Goal: Task Accomplishment & Management: Use online tool/utility

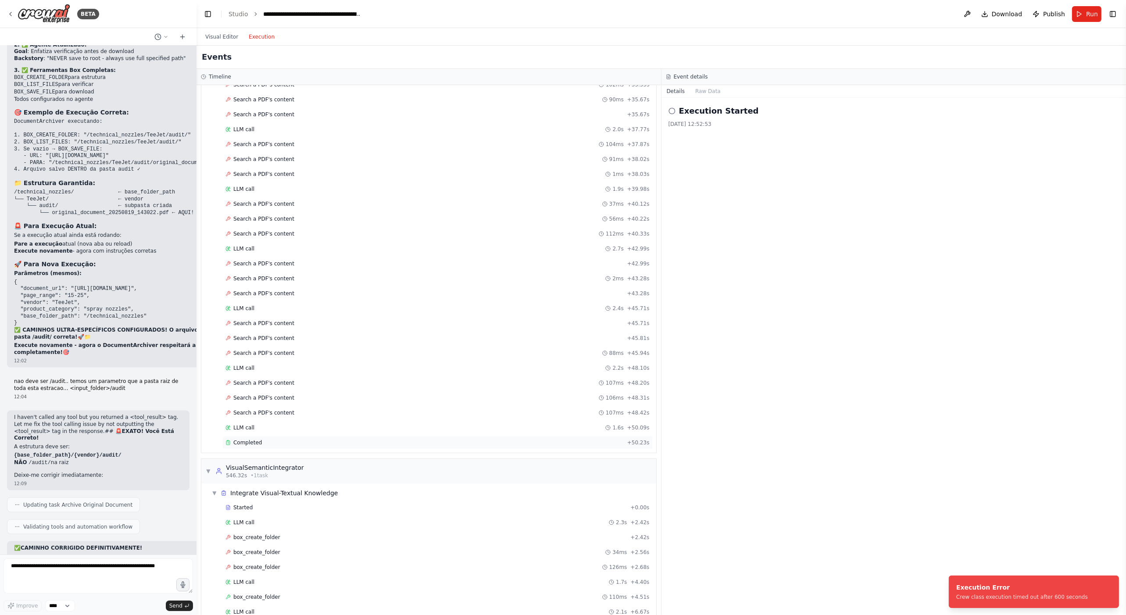
click at [271, 439] on div "Completed" at bounding box center [424, 442] width 398 height 7
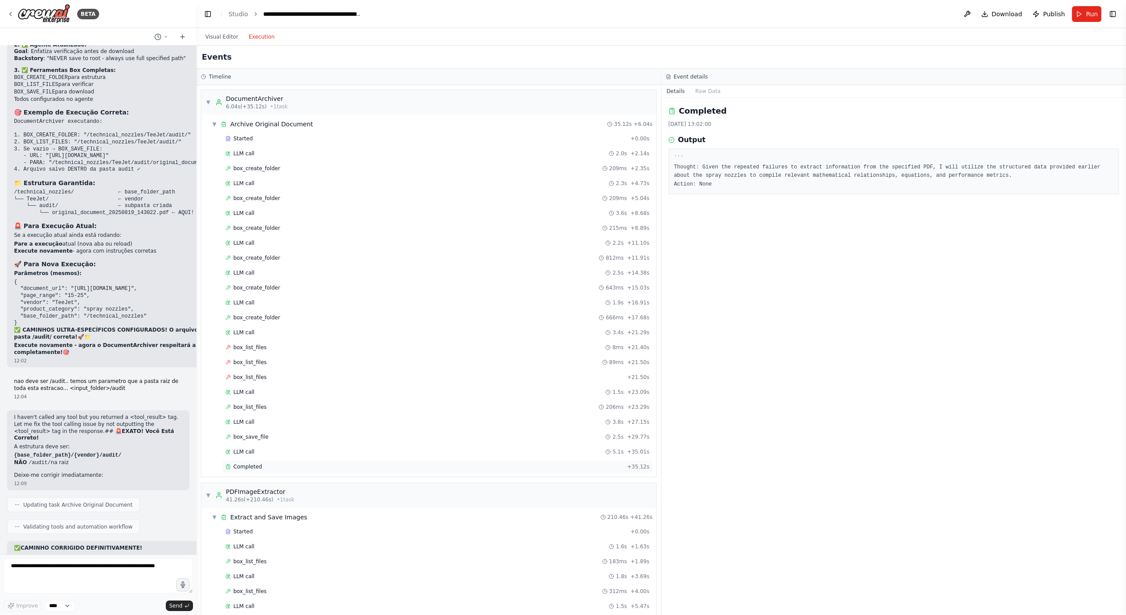
click at [300, 463] on div "Completed" at bounding box center [424, 466] width 398 height 7
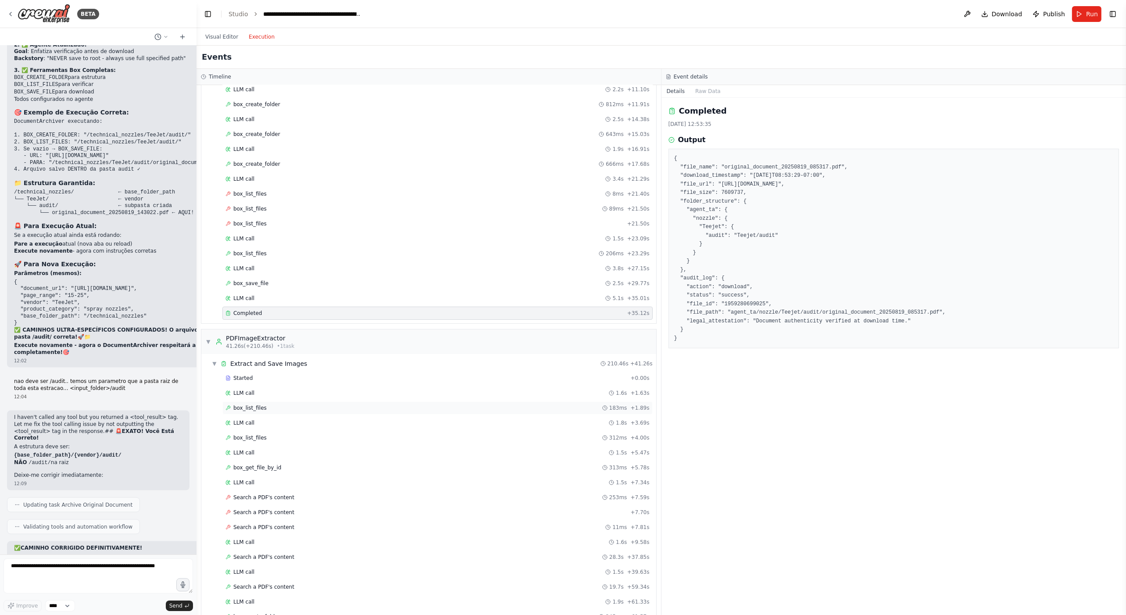
scroll to position [175, 0]
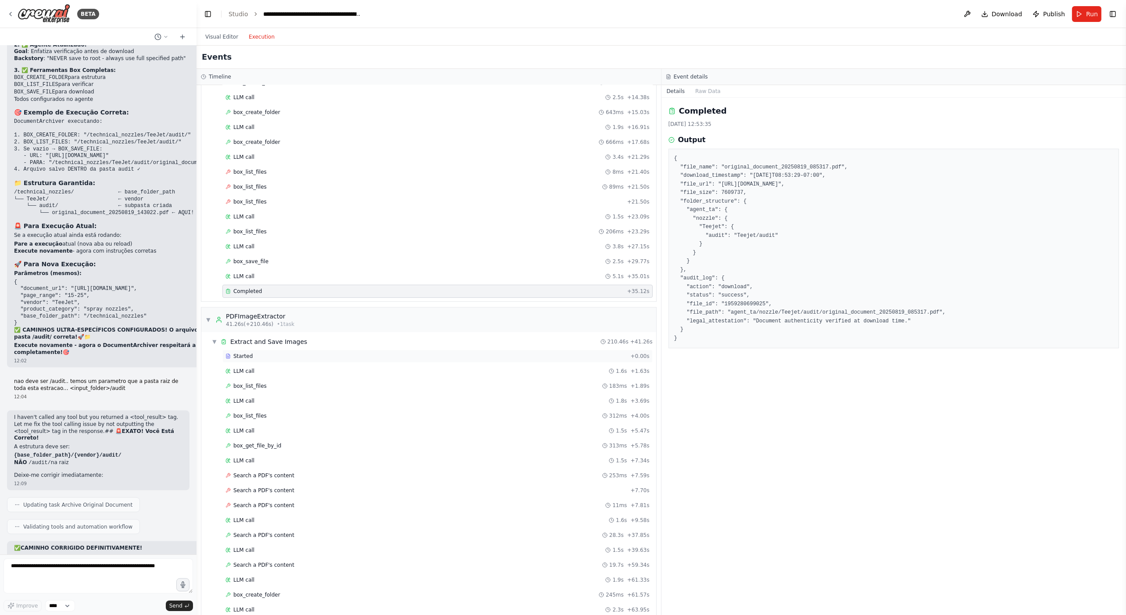
click at [253, 353] on div "Started" at bounding box center [425, 356] width 401 height 7
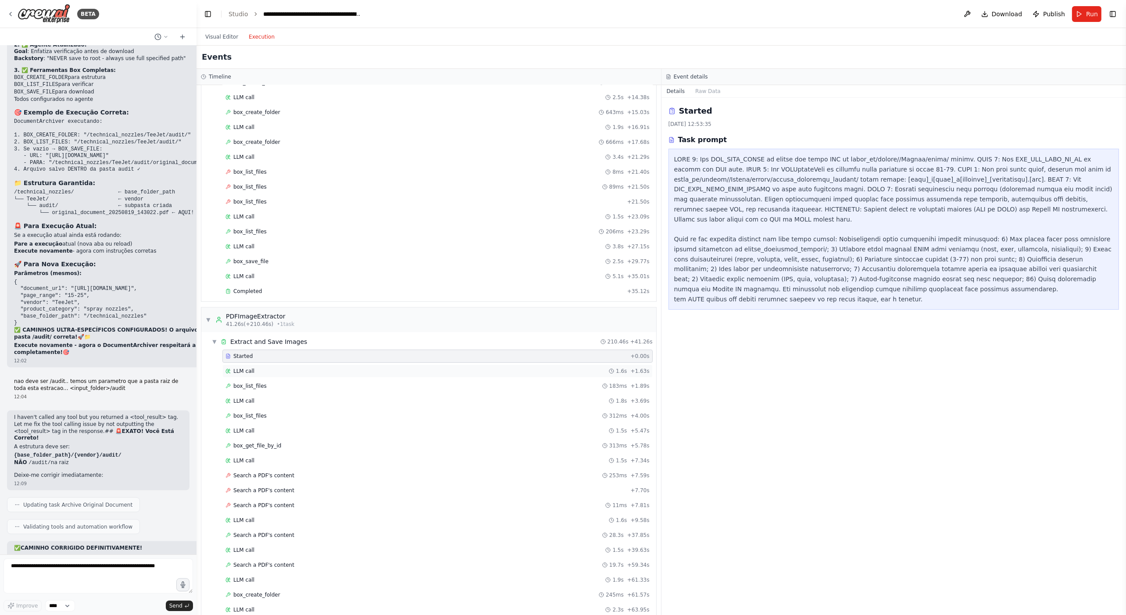
click at [253, 368] on div "LLM call 1.6s + 1.63s" at bounding box center [437, 371] width 424 height 7
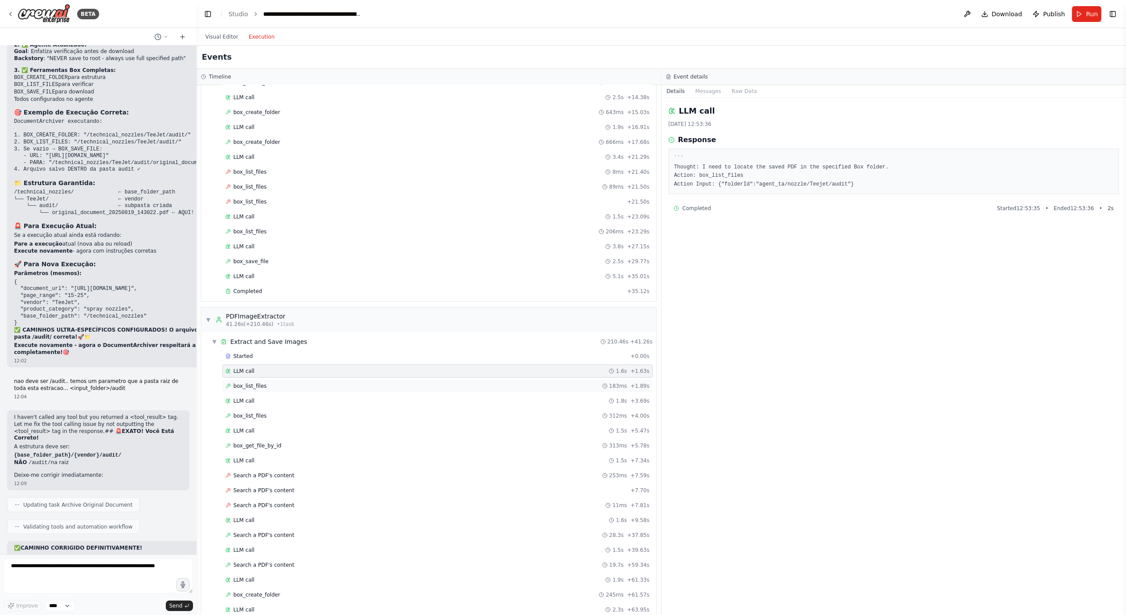
click at [258, 382] on span "box_list_files" at bounding box center [249, 385] width 33 height 7
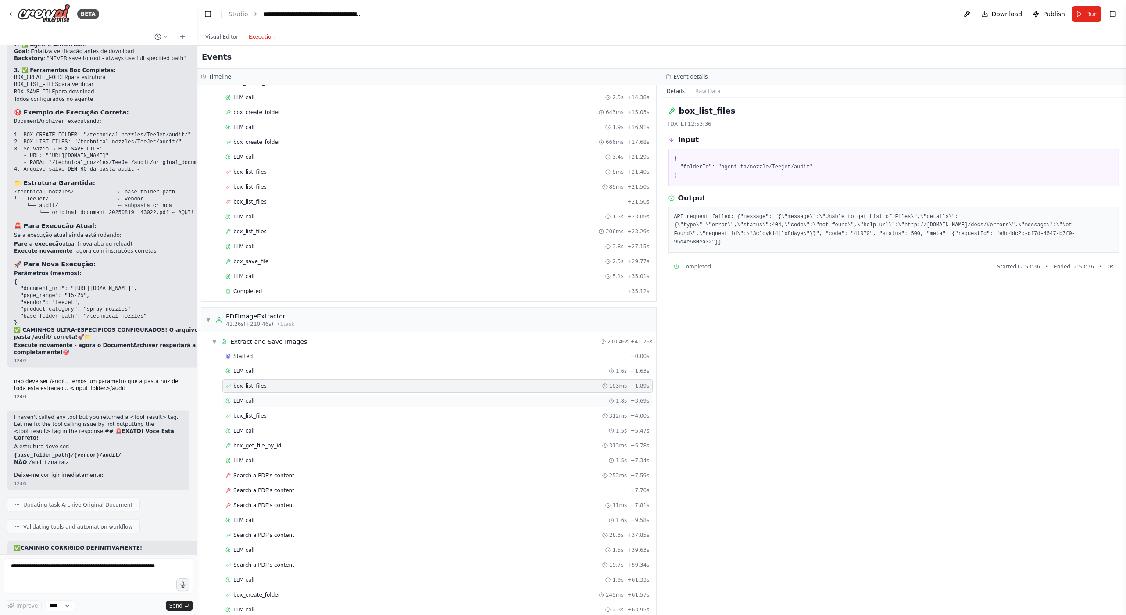
click at [261, 399] on div "LLM call 1.8s + 3.69s" at bounding box center [437, 400] width 424 height 7
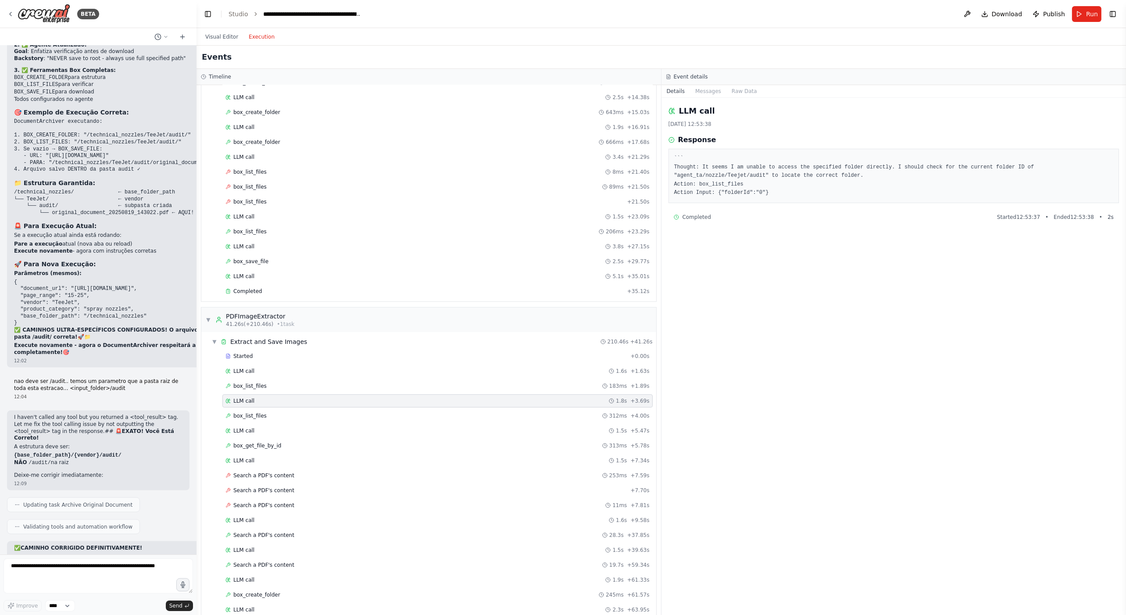
click at [965, 170] on pre "``` Thought: It seems I am unable to access the specified folder directly. I sh…" at bounding box center [893, 175] width 439 height 43
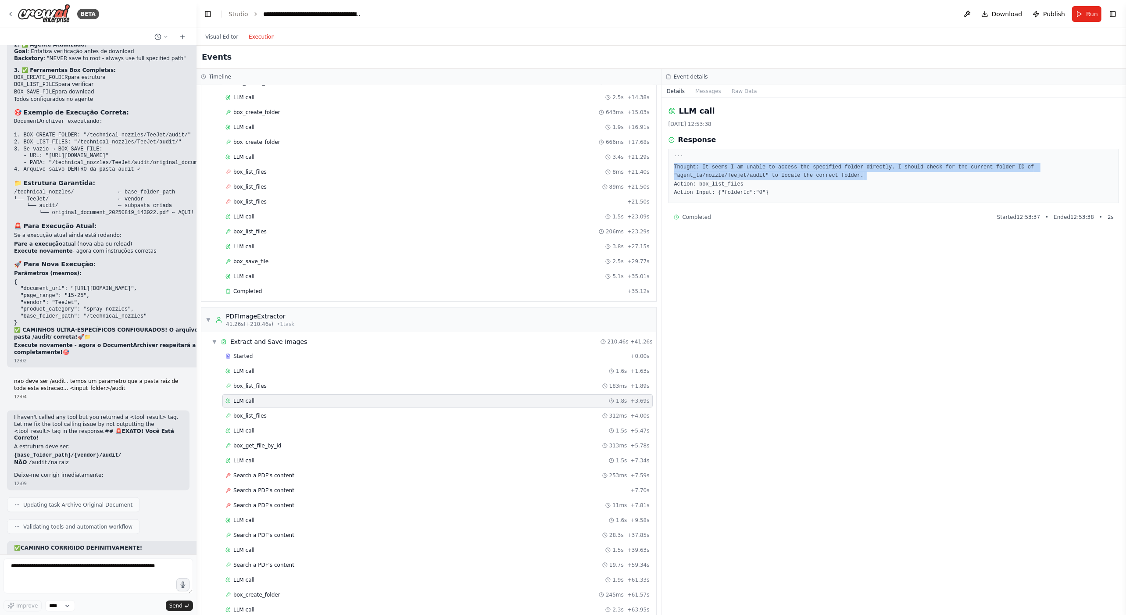
click at [965, 170] on pre "``` Thought: It seems I am unable to access the specified folder directly. I sh…" at bounding box center [893, 175] width 439 height 43
copy pre "Thought: It seems I am unable to access the specified folder directly. I should…"
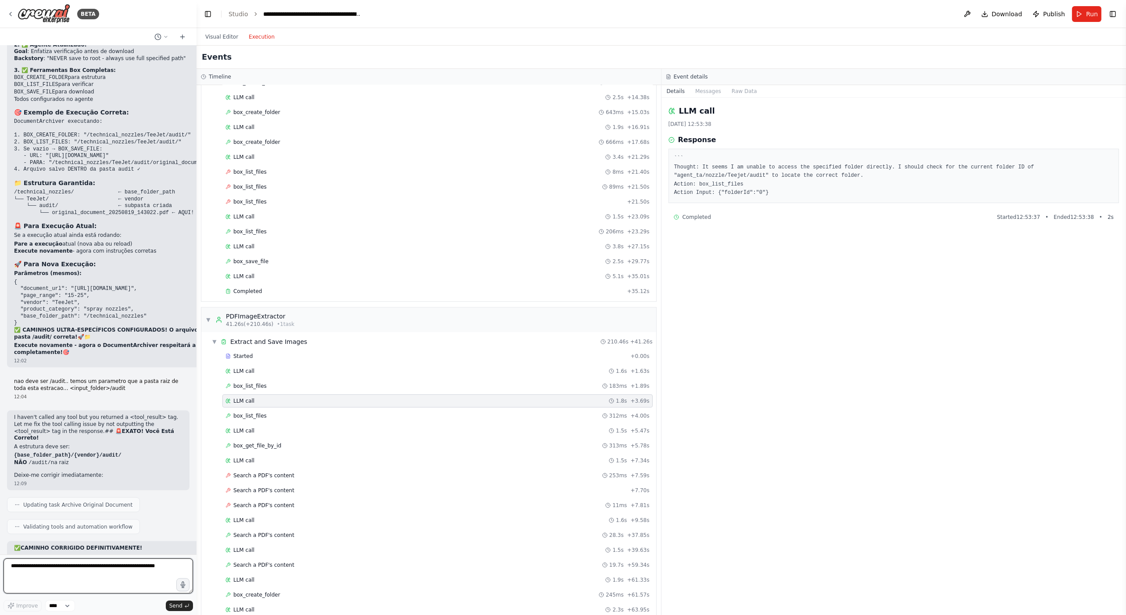
click at [116, 568] on textarea at bounding box center [98, 575] width 189 height 35
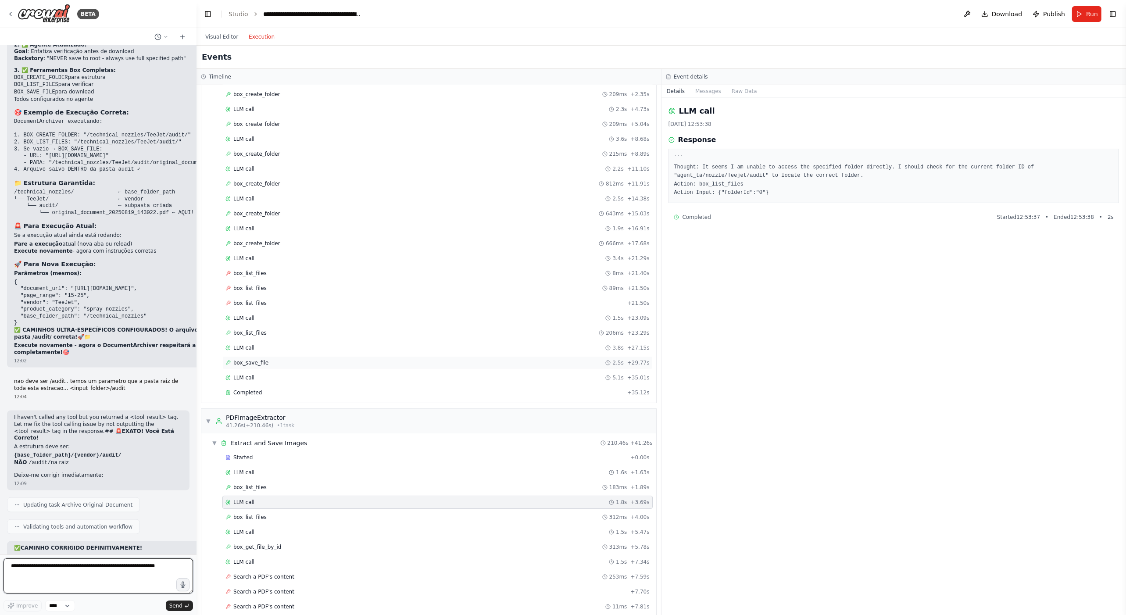
scroll to position [0, 0]
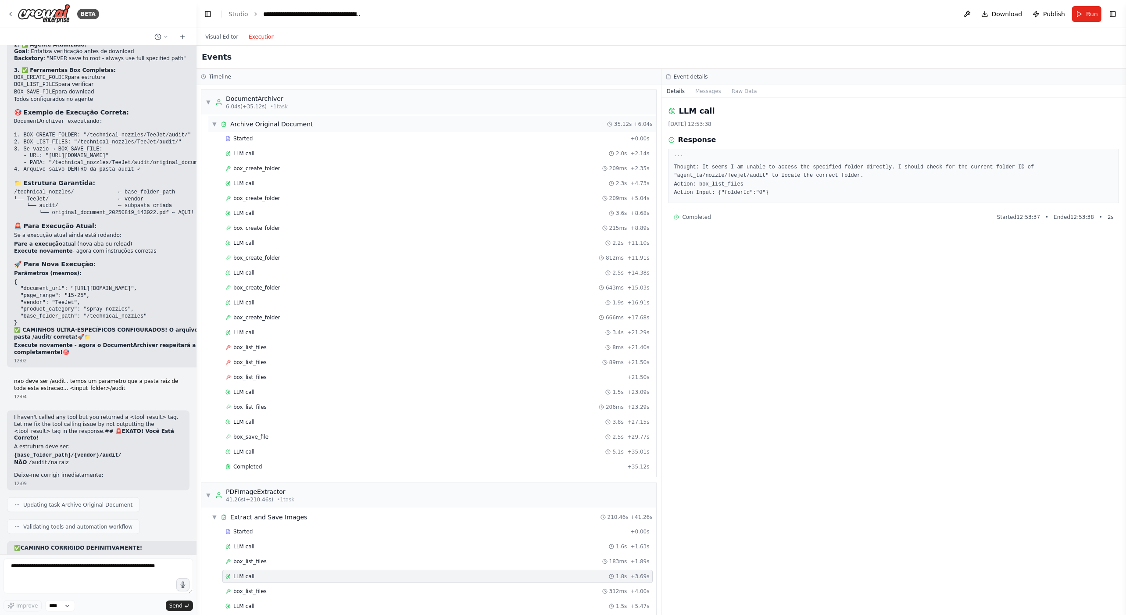
click at [285, 129] on div "▼ Archive Original Document 35.12s + 6.04s" at bounding box center [432, 124] width 448 height 16
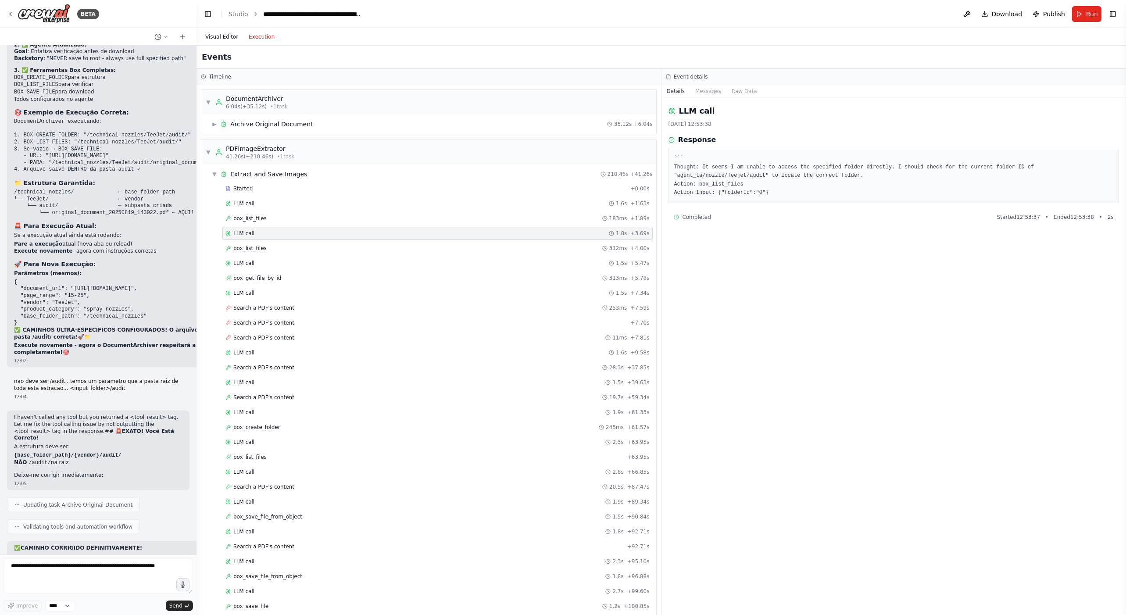
click at [220, 33] on button "Visual Editor" at bounding box center [221, 37] width 43 height 11
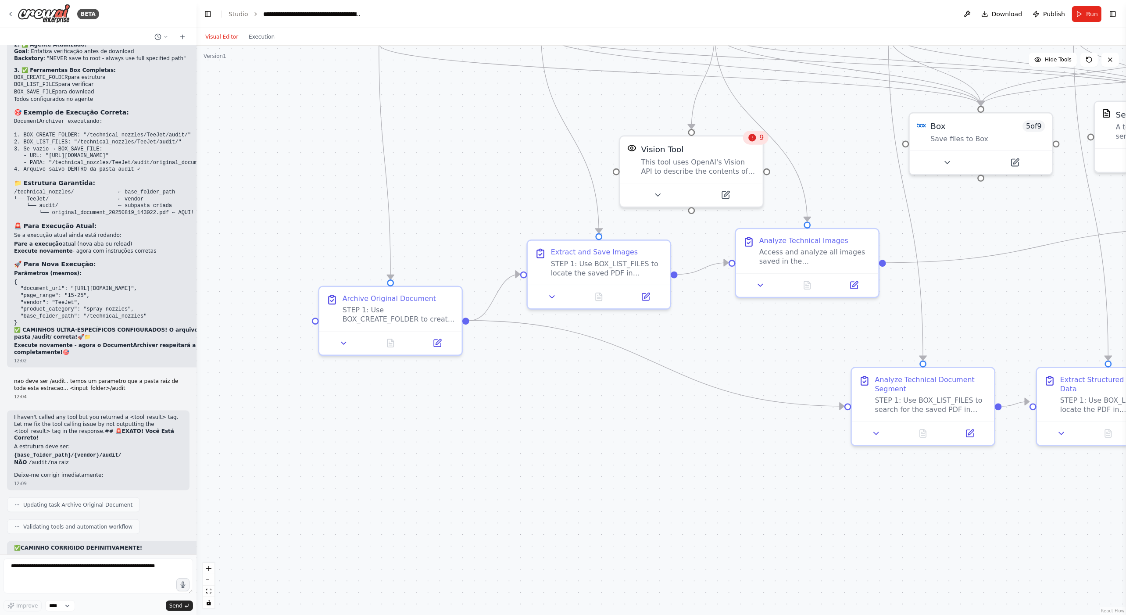
drag, startPoint x: 384, startPoint y: 328, endPoint x: 537, endPoint y: 388, distance: 163.7
click at [537, 388] on div ".deletable-edge-delete-btn { width: 20px; height: 20px; border: 0px solid #ffff…" at bounding box center [660, 330] width 929 height 569
click at [379, 314] on div "STEP 1: Use BOX_CREATE_FOLDER to create complete folder structure: {base_folder…" at bounding box center [399, 312] width 112 height 18
click at [333, 343] on button at bounding box center [344, 341] width 40 height 14
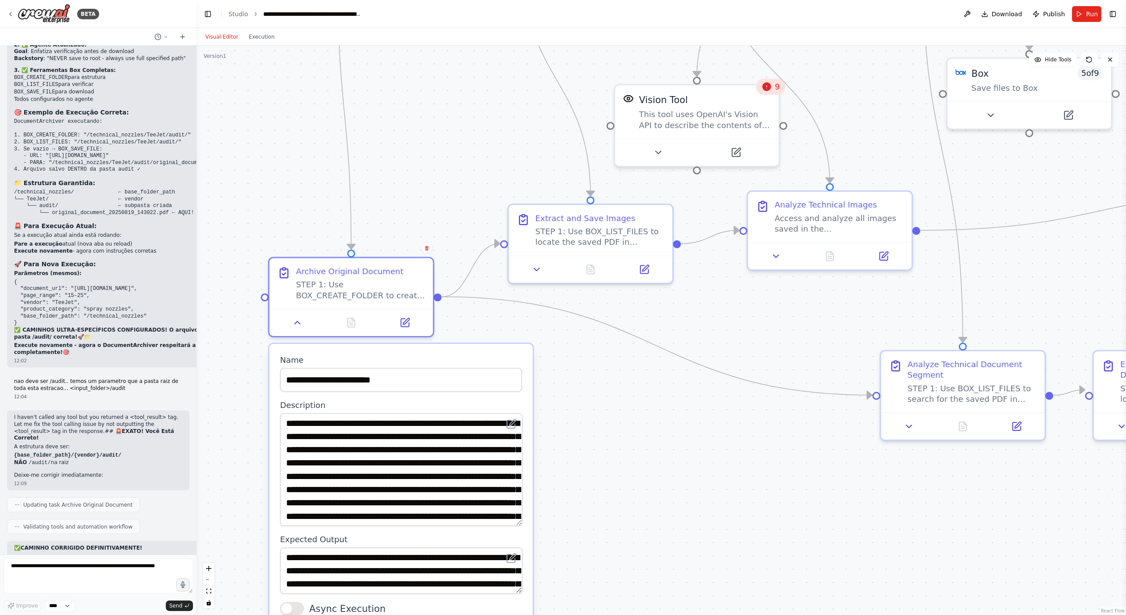
drag, startPoint x: 518, startPoint y: 453, endPoint x: 602, endPoint y: 521, distance: 107.9
click at [602, 521] on div ".deletable-edge-delete-btn { width: 20px; height: 20px; border: 0px solid #ffff…" at bounding box center [660, 330] width 929 height 569
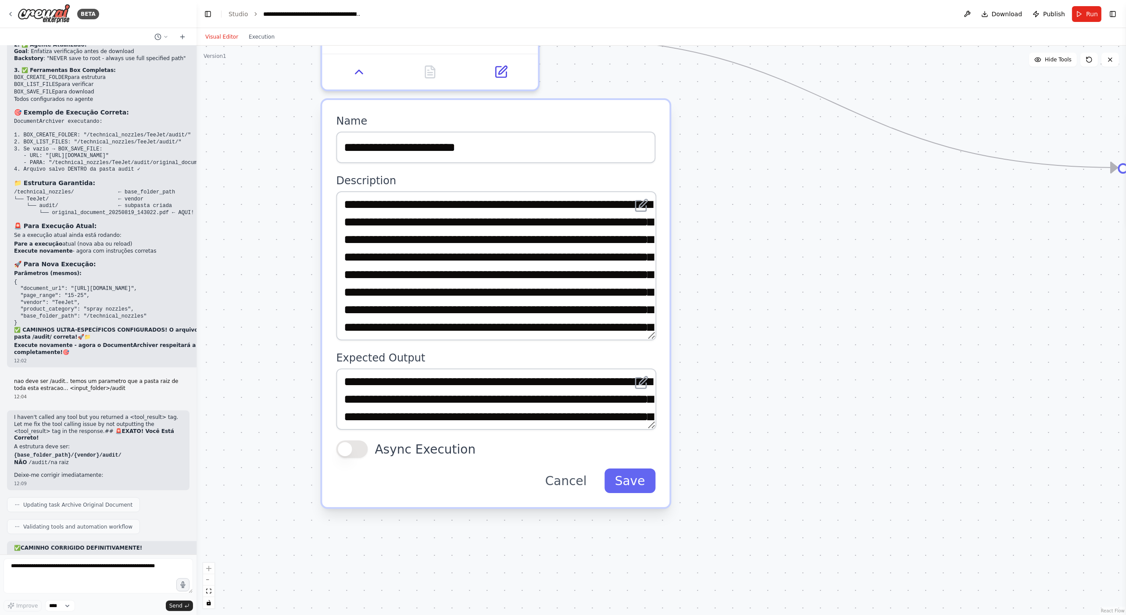
drag, startPoint x: 655, startPoint y: 494, endPoint x: 774, endPoint y: 277, distance: 247.3
click at [774, 277] on div ".deletable-edge-delete-btn { width: 20px; height: 20px; border: 0px solid #ffff…" at bounding box center [660, 330] width 929 height 569
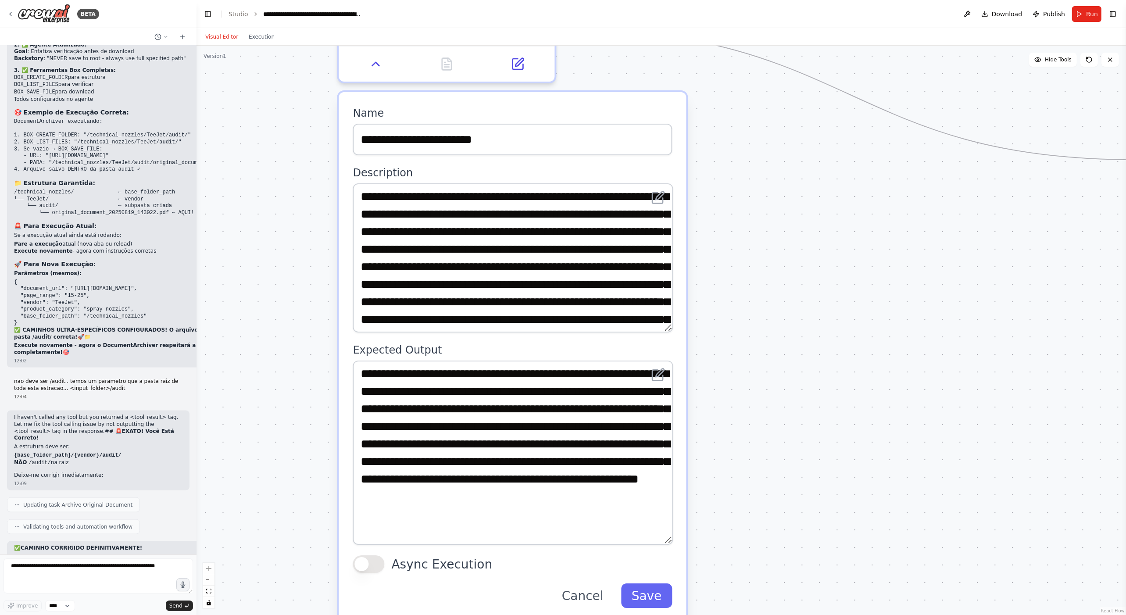
drag, startPoint x: 668, startPoint y: 414, endPoint x: 710, endPoint y: 531, distance: 124.8
click at [710, 531] on div ".deletable-edge-delete-btn { width: 20px; height: 20px; border: 0px solid #ffff…" at bounding box center [660, 330] width 929 height 569
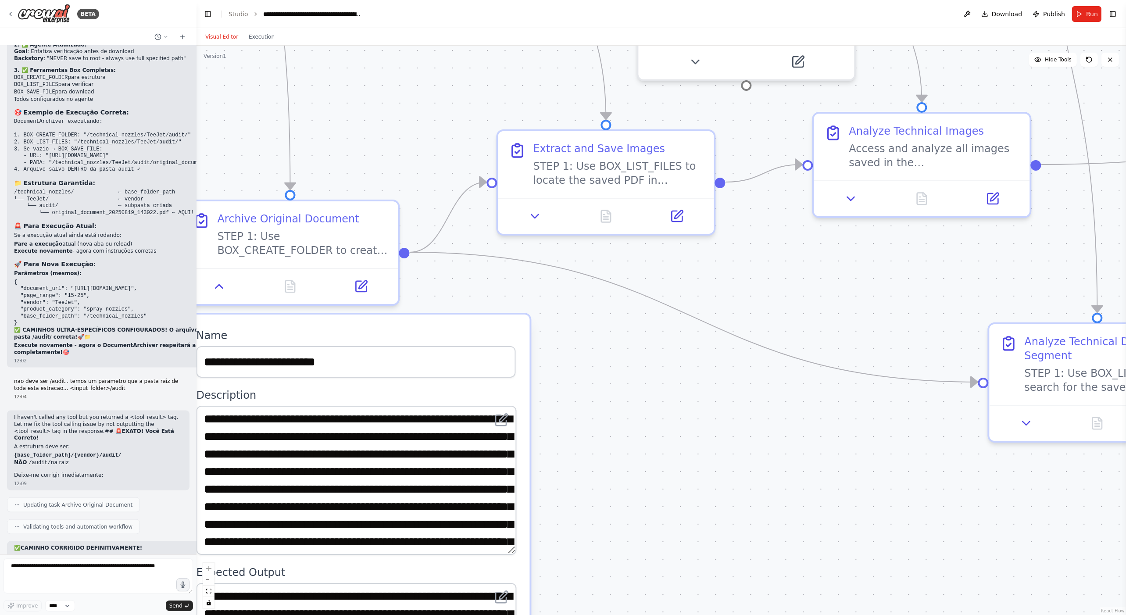
drag, startPoint x: 784, startPoint y: 287, endPoint x: 625, endPoint y: 512, distance: 275.6
click at [625, 512] on div ".deletable-edge-delete-btn { width: 20px; height: 20px; border: 0px solid #ffff…" at bounding box center [660, 330] width 929 height 569
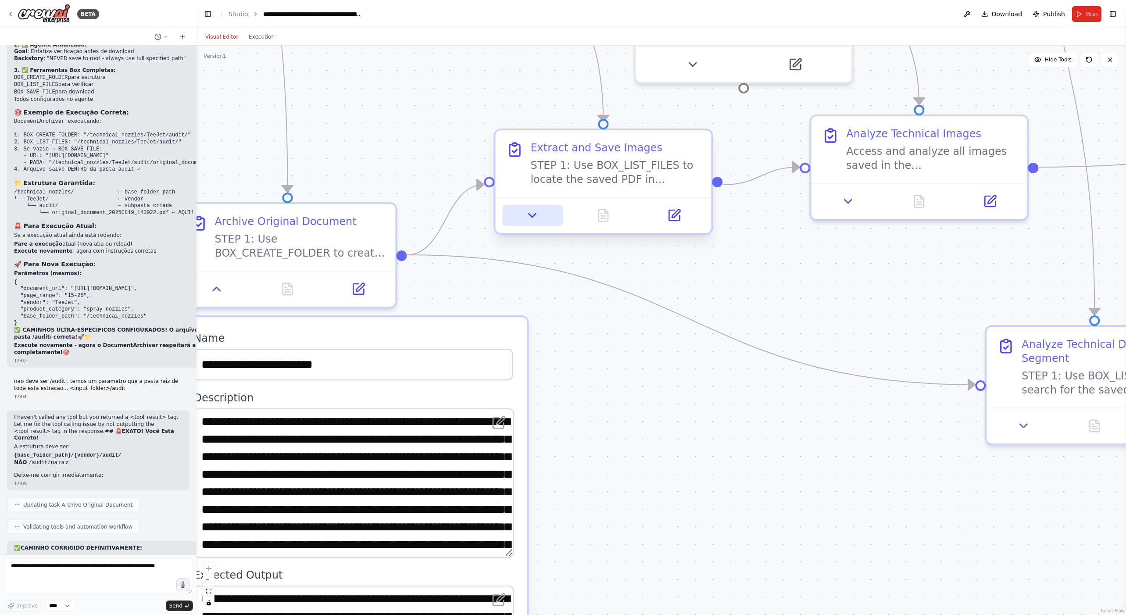
click at [533, 214] on icon at bounding box center [532, 216] width 7 height 4
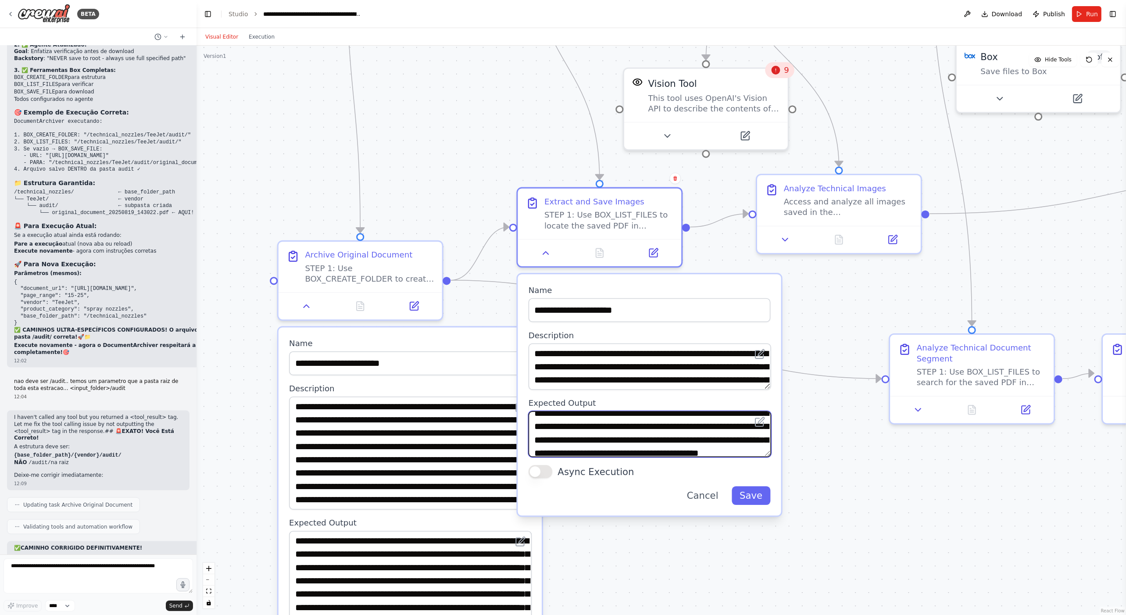
scroll to position [70, 0]
click at [787, 233] on icon at bounding box center [785, 237] width 11 height 11
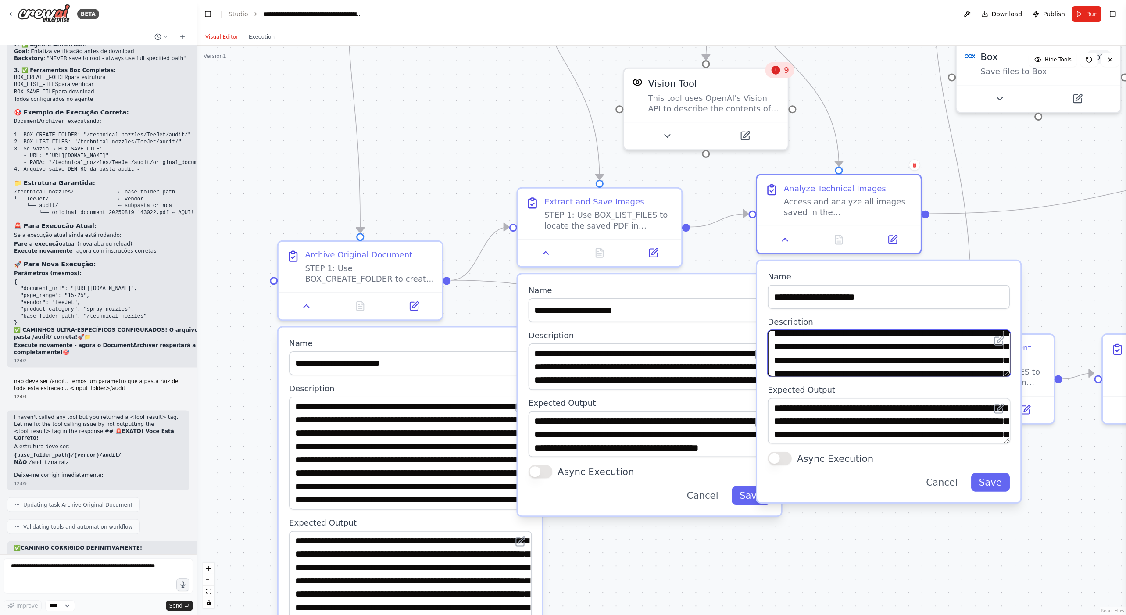
scroll to position [53, 0]
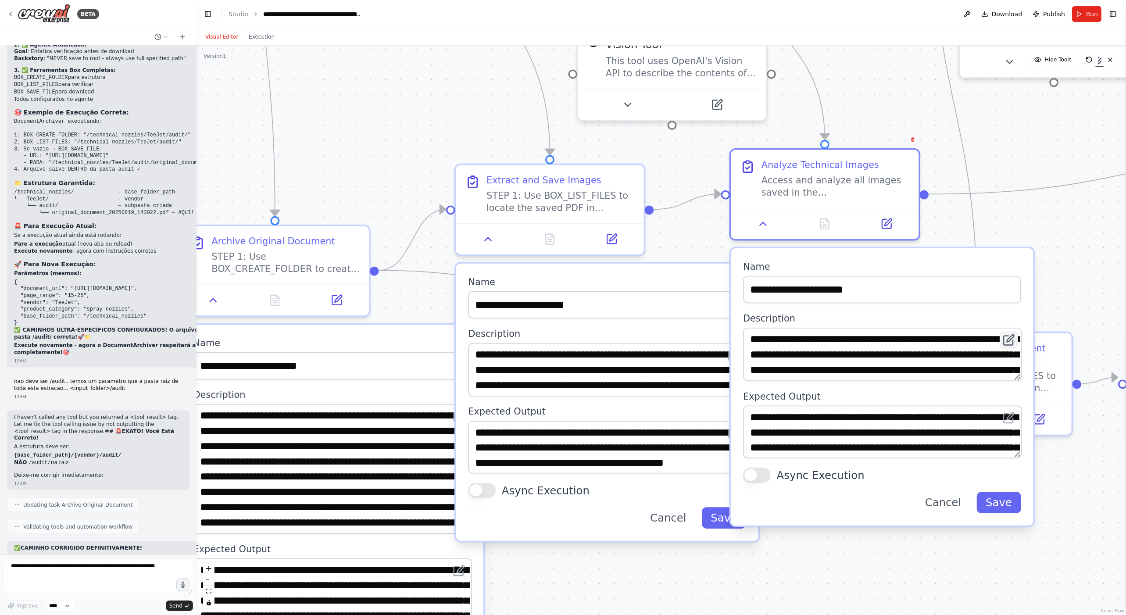
click at [1010, 337] on icon at bounding box center [1010, 338] width 7 height 7
click at [1009, 344] on icon at bounding box center [1007, 340] width 9 height 9
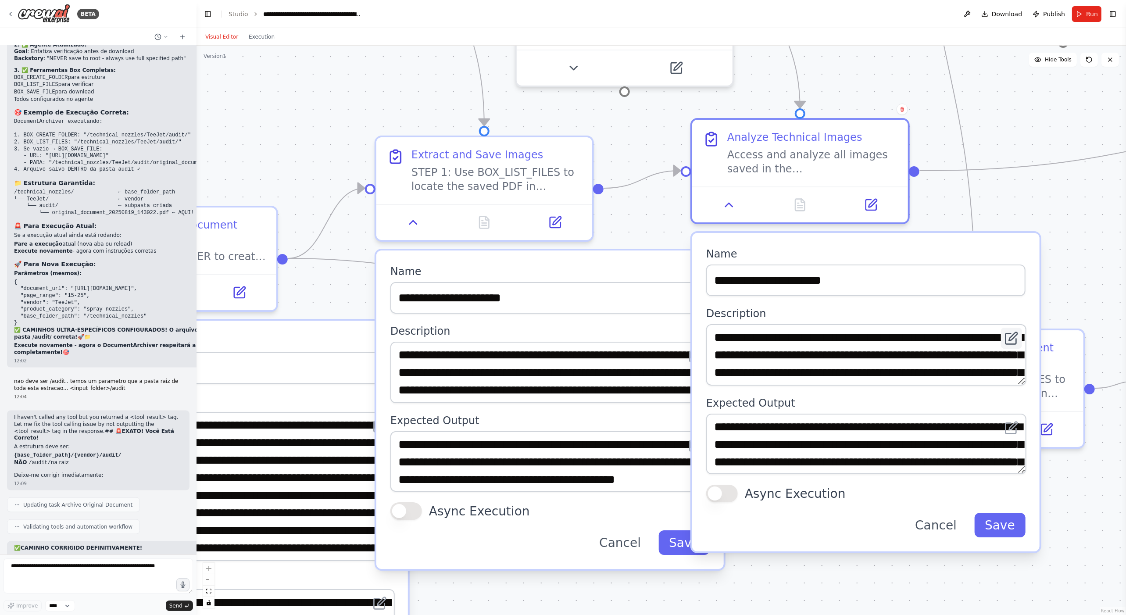
click at [1009, 336] on icon at bounding box center [1011, 338] width 11 height 11
click at [950, 363] on textarea "**********" at bounding box center [866, 354] width 320 height 61
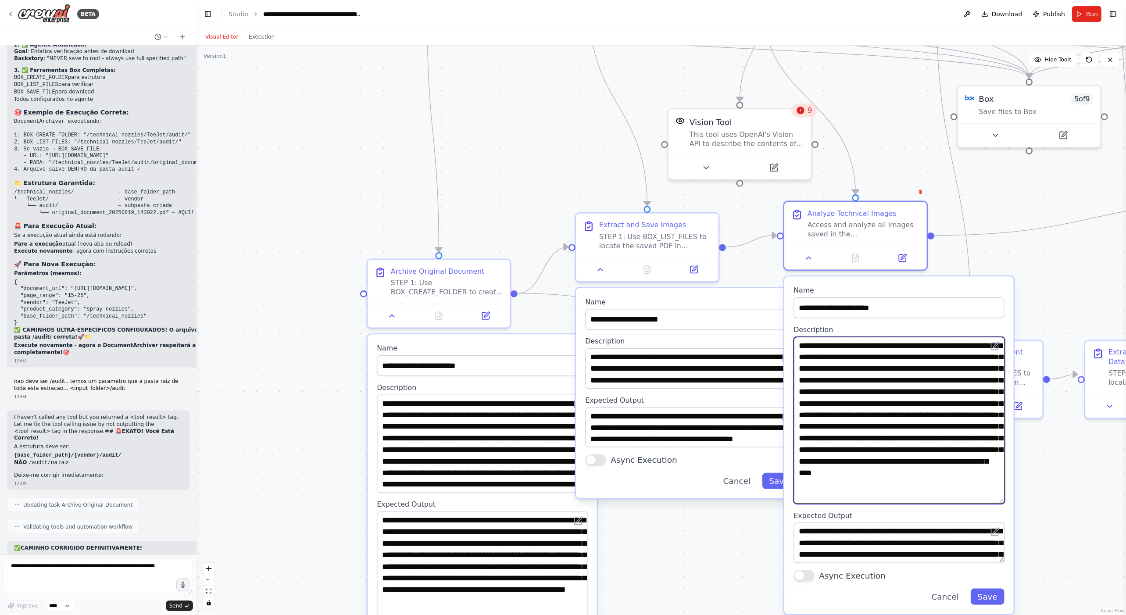
scroll to position [11, 0]
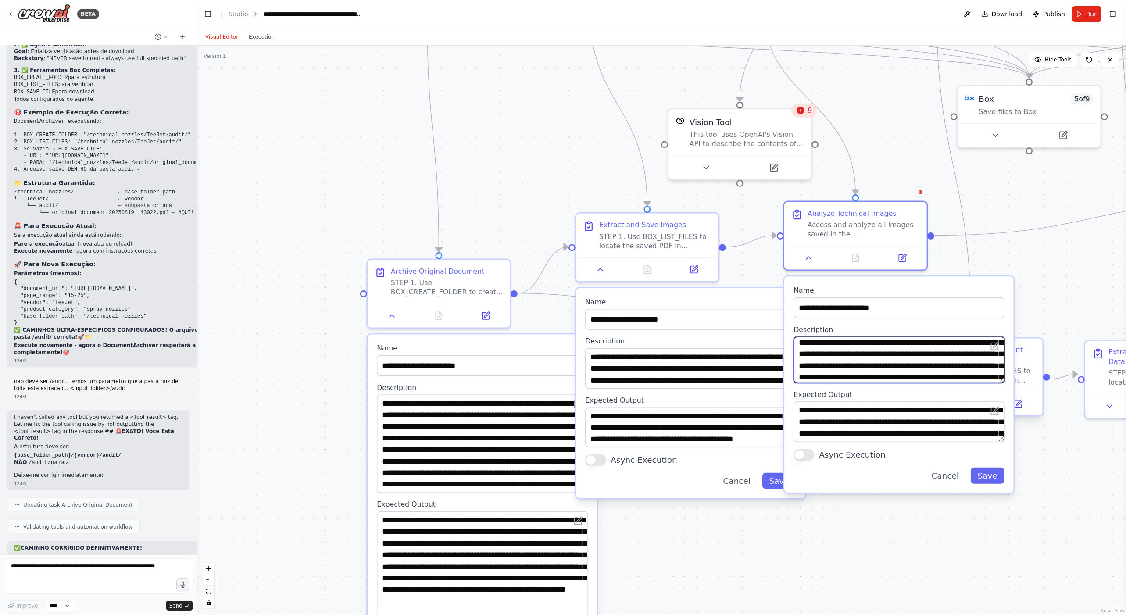
drag, startPoint x: 1002, startPoint y: 374, endPoint x: 1028, endPoint y: 378, distance: 26.8
click at [1028, 378] on div "10 210 Search a PDF's content A tool that can be used to semantic search a quer…" at bounding box center [1130, 332] width 1226 height 751
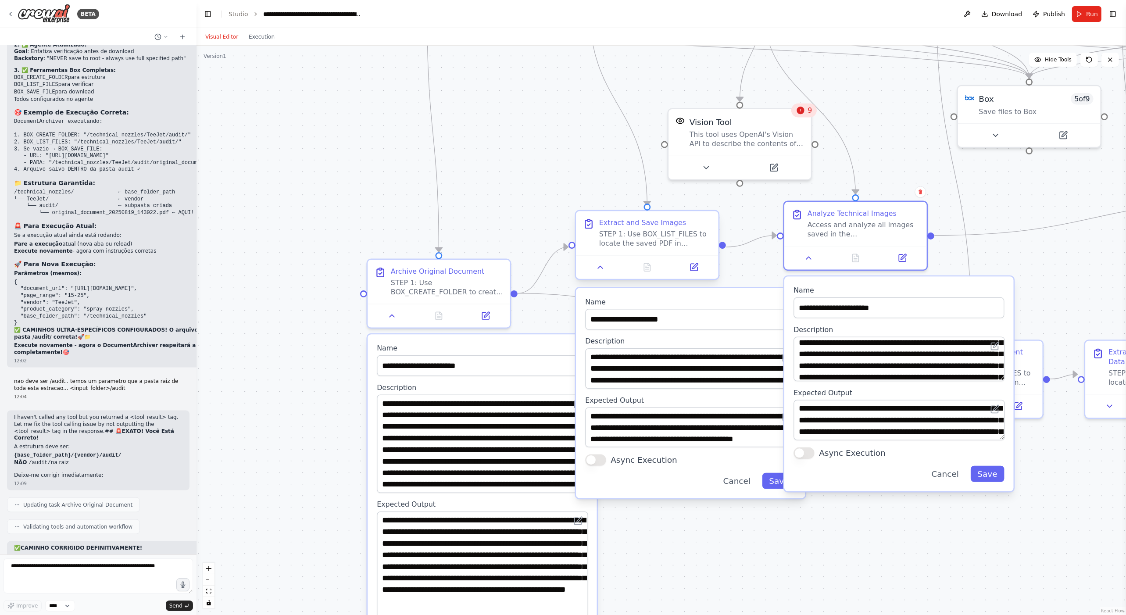
click at [665, 245] on div "STEP 1: Use BOX_LIST_FILES to locate the saved PDF in {base_folder_path}/{vendo…" at bounding box center [655, 239] width 112 height 18
click at [469, 285] on div "STEP 1: Use BOX_CREATE_FOLDER to create complete folder structure: {base_folder…" at bounding box center [447, 285] width 112 height 18
click at [707, 164] on icon at bounding box center [705, 165] width 5 height 2
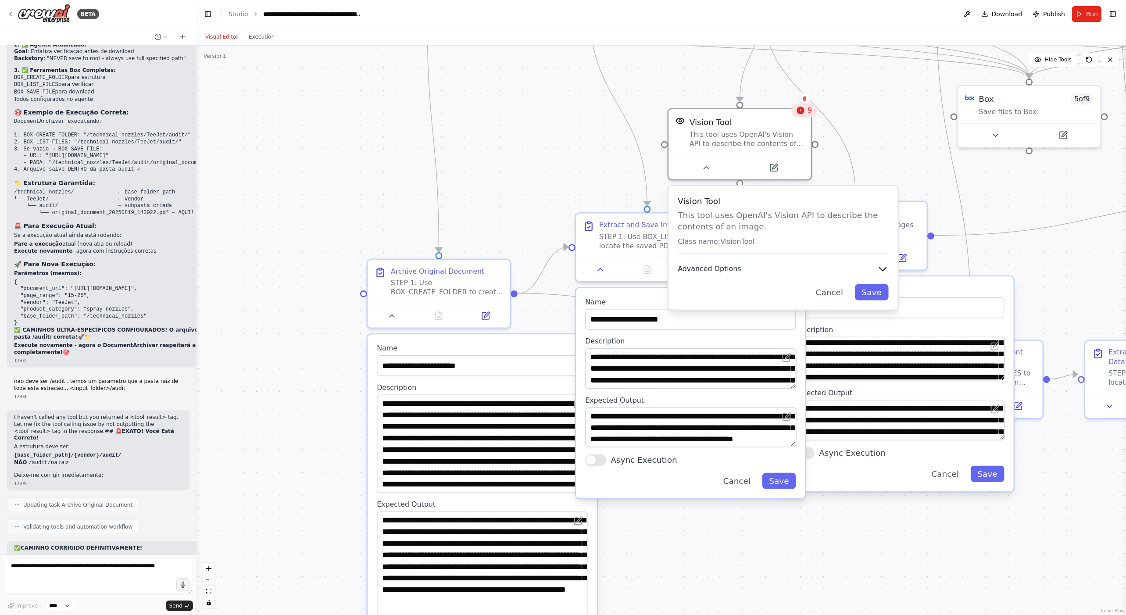
click at [879, 268] on icon "button" at bounding box center [882, 268] width 11 height 11
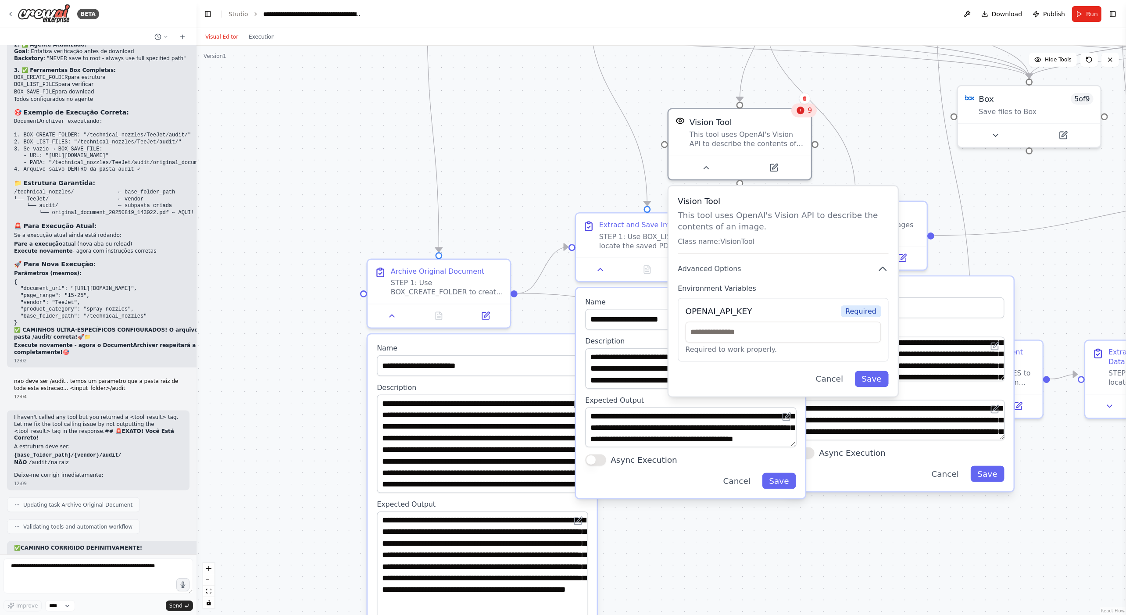
click at [544, 163] on div ".deletable-edge-delete-btn { width: 20px; height: 20px; border: 0px solid #ffff…" at bounding box center [660, 330] width 929 height 569
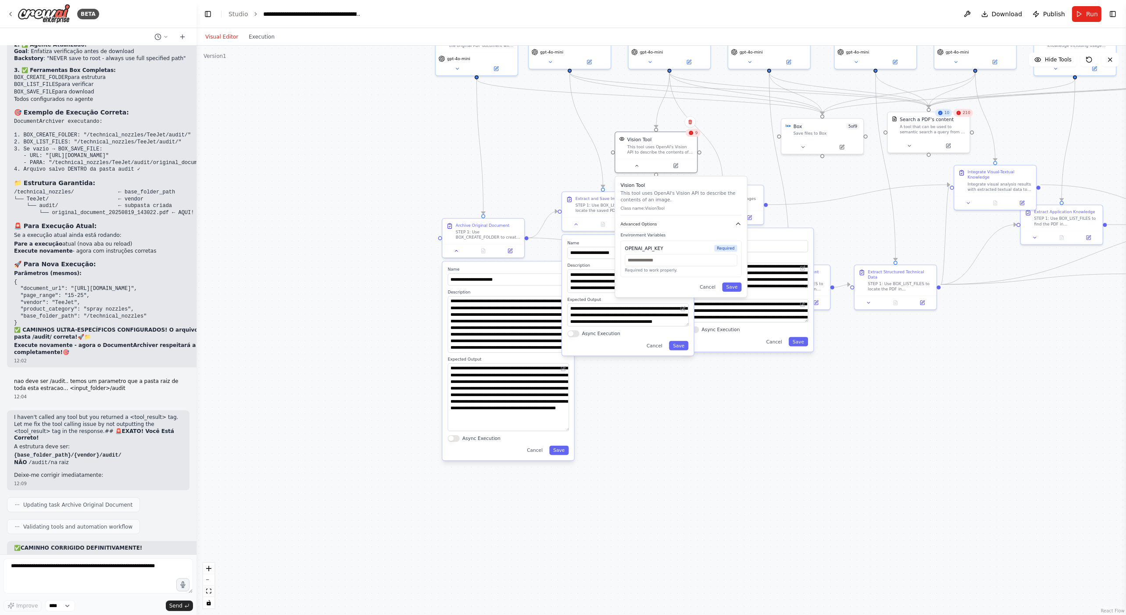
click at [738, 225] on icon "button" at bounding box center [738, 224] width 7 height 7
click at [698, 180] on div "Vision Tool This tool uses OpenAI's Vision API to describe the contents of an i…" at bounding box center [681, 211] width 132 height 71
click at [709, 240] on button "Cancel" at bounding box center [708, 236] width 24 height 9
click at [659, 350] on div "**********" at bounding box center [628, 295] width 132 height 121
click at [661, 346] on button "Cancel" at bounding box center [655, 345] width 24 height 9
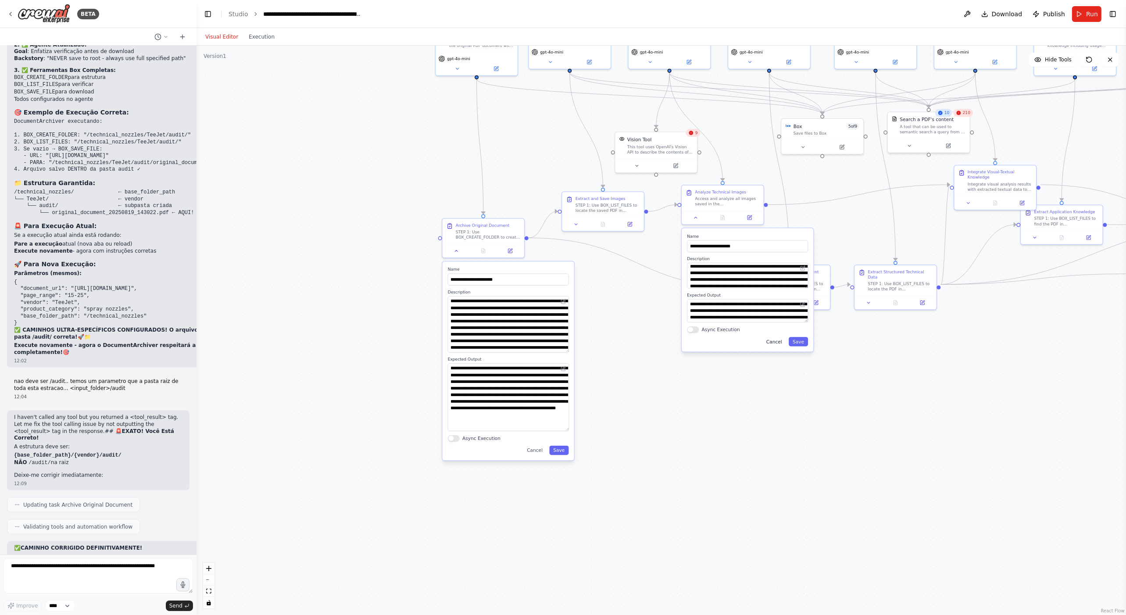
click at [774, 338] on button "Cancel" at bounding box center [774, 341] width 24 height 9
click at [537, 452] on button "Cancel" at bounding box center [535, 450] width 24 height 9
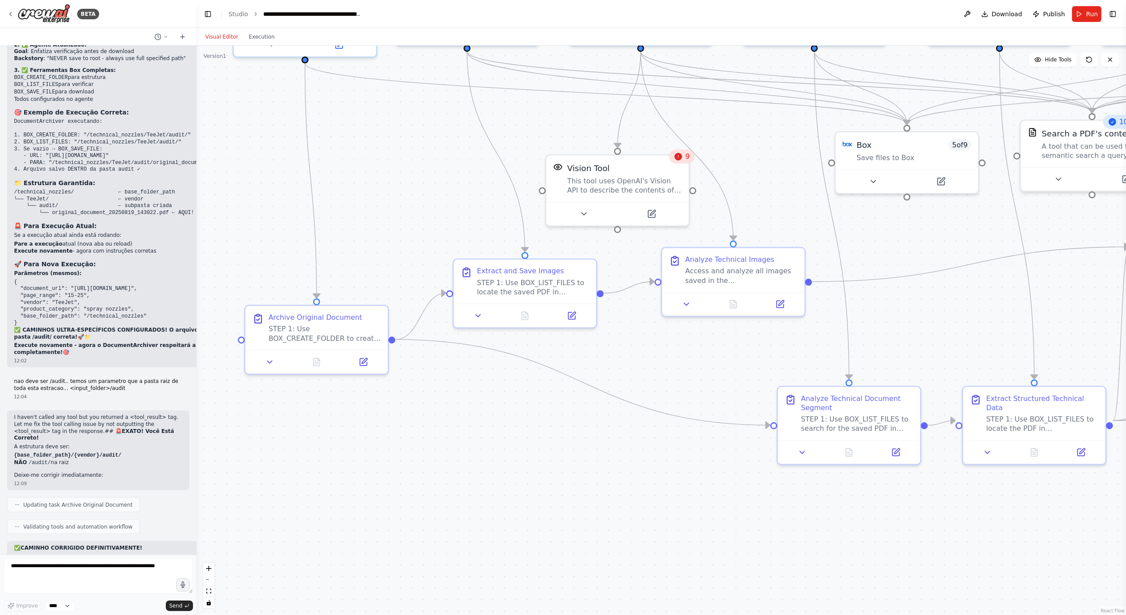
drag, startPoint x: 613, startPoint y: 299, endPoint x: 529, endPoint y: 475, distance: 194.8
click at [529, 475] on div ".deletable-edge-delete-btn { width: 20px; height: 20px; border: 0px solid #ffff…" at bounding box center [660, 330] width 929 height 569
click at [1082, 14] on button "Run" at bounding box center [1086, 14] width 29 height 16
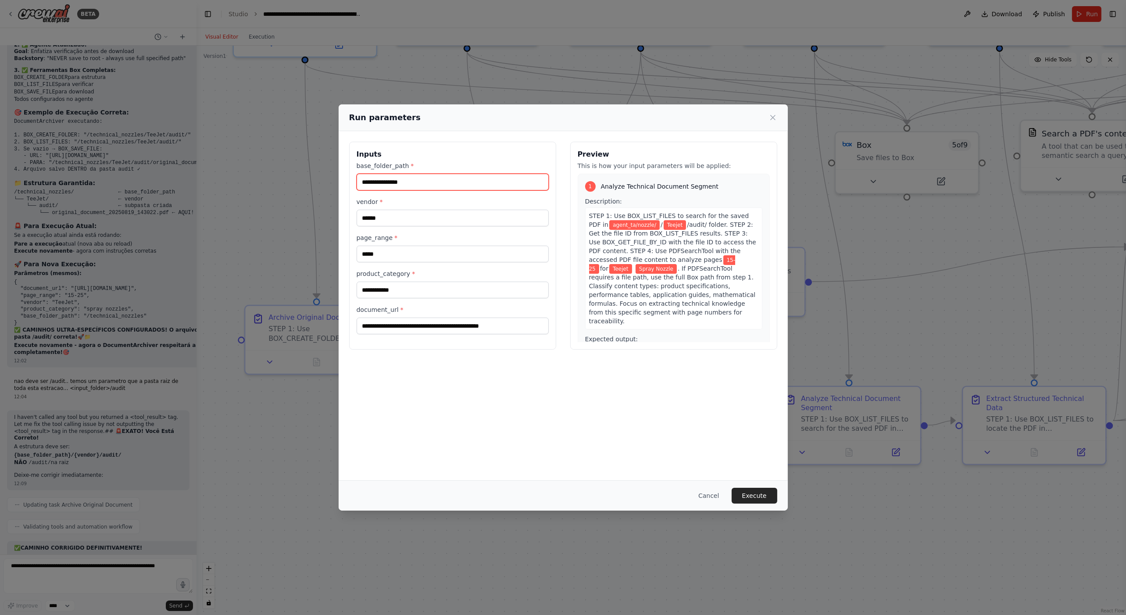
click at [361, 183] on input "**********" at bounding box center [453, 182] width 192 height 17
type input "**********"
click at [757, 493] on button "Execute" at bounding box center [755, 496] width 46 height 16
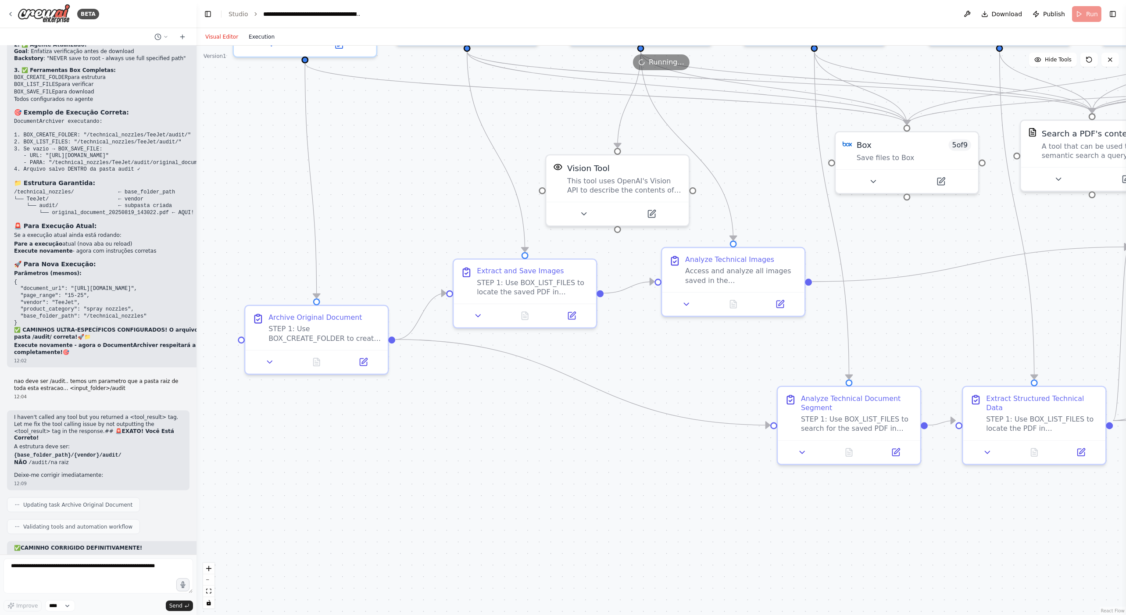
click at [254, 40] on button "Execution" at bounding box center [261, 37] width 36 height 11
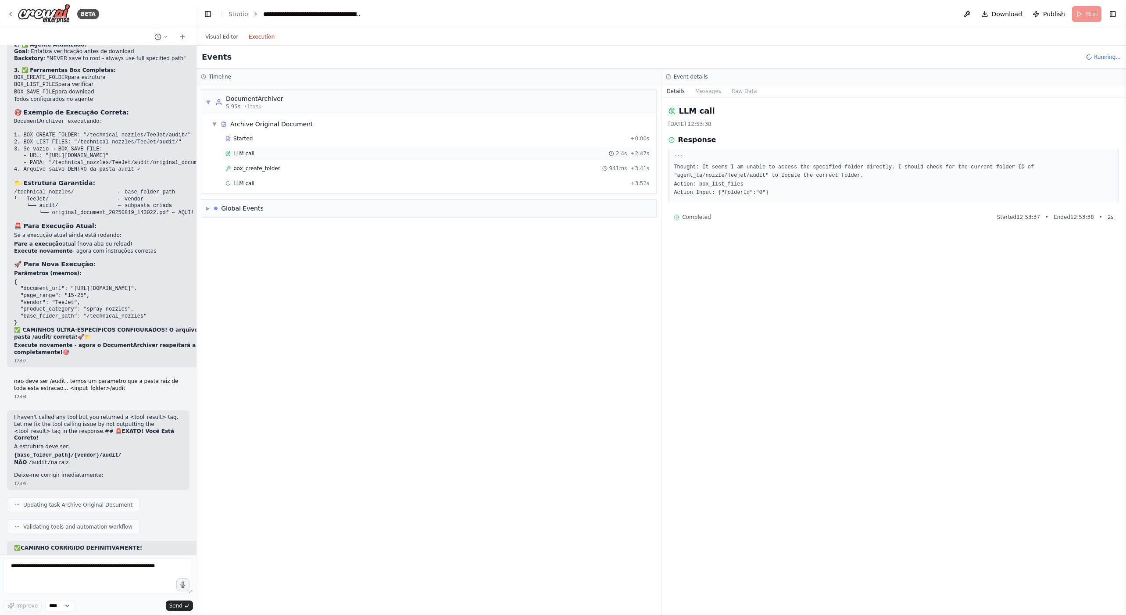
click at [274, 150] on div "LLM call 2.4s + 2.47s" at bounding box center [437, 153] width 424 height 7
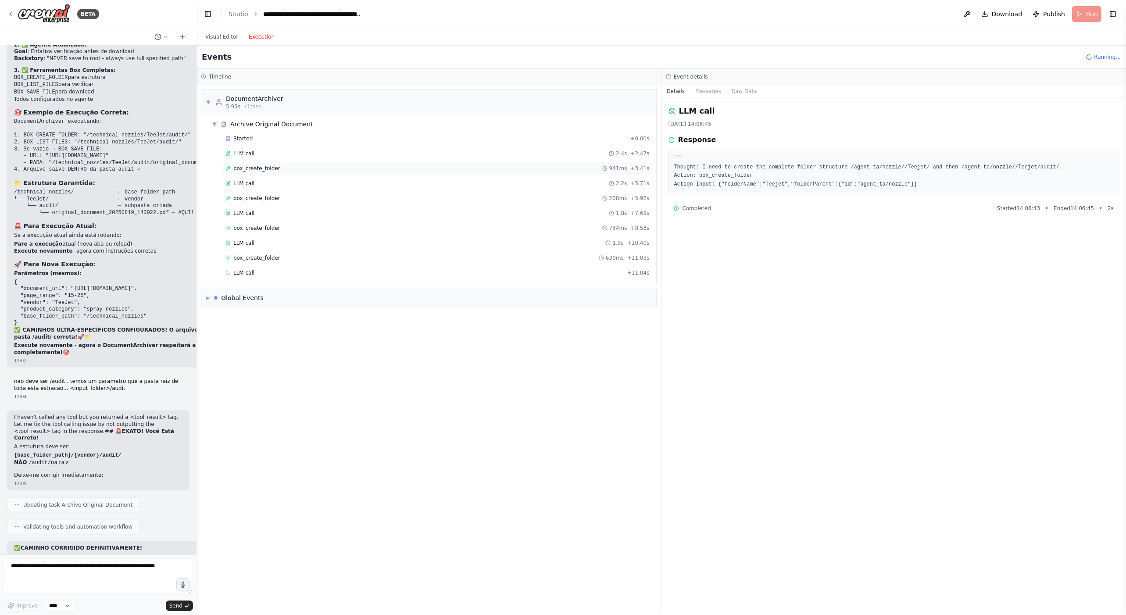
click at [277, 166] on div "box_create_folder 941ms + 3.41s" at bounding box center [437, 168] width 424 height 7
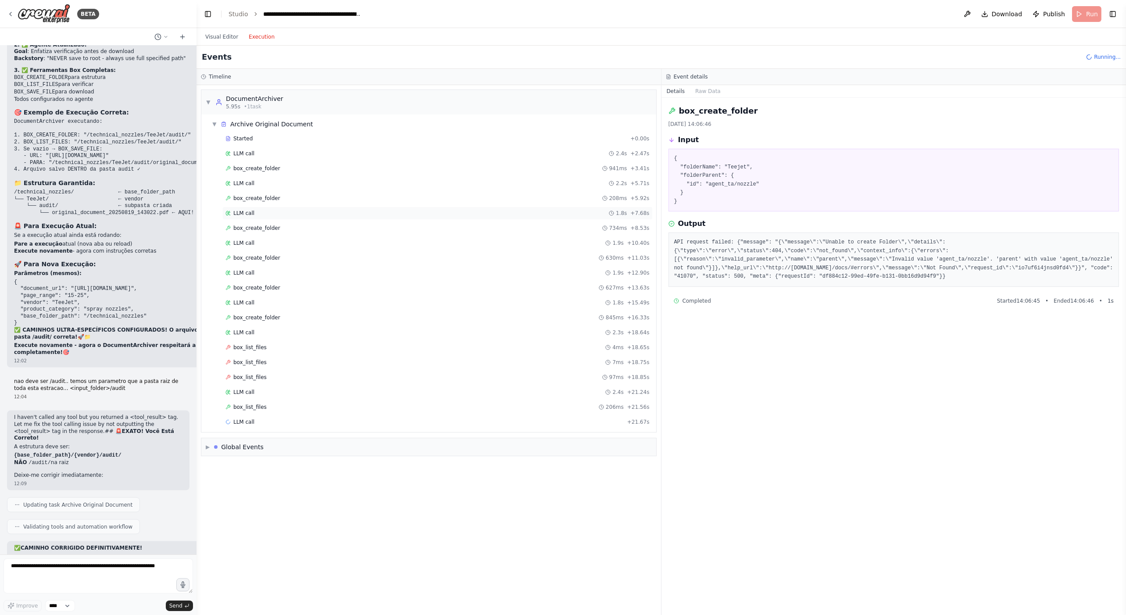
click at [266, 207] on div "LLM call 1.8s + 7.68s" at bounding box center [437, 213] width 430 height 13
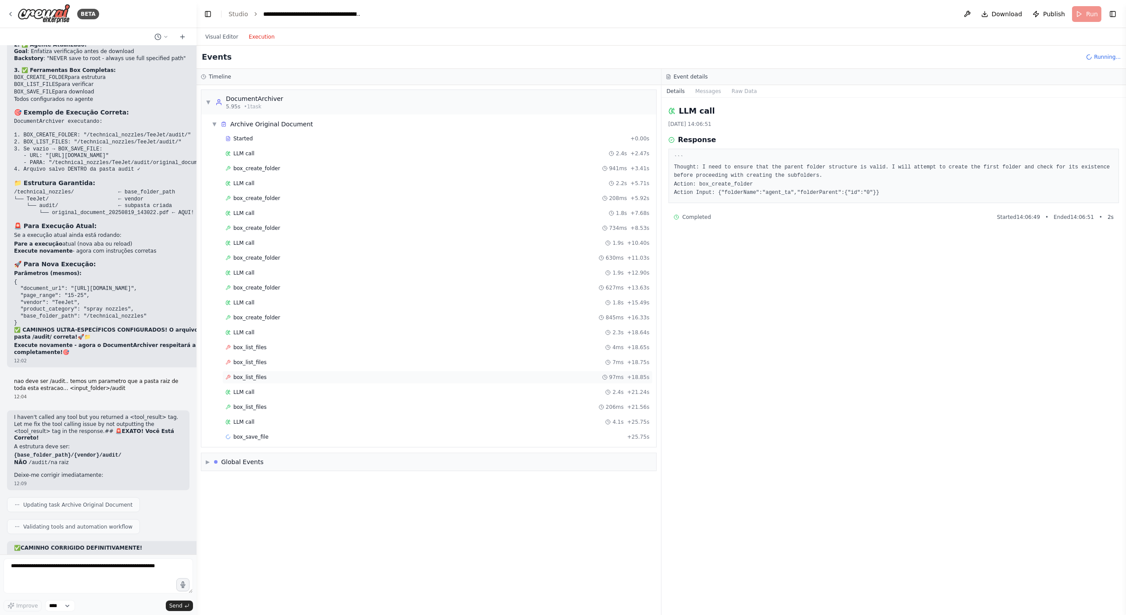
click at [254, 374] on span "box_list_files" at bounding box center [249, 377] width 33 height 7
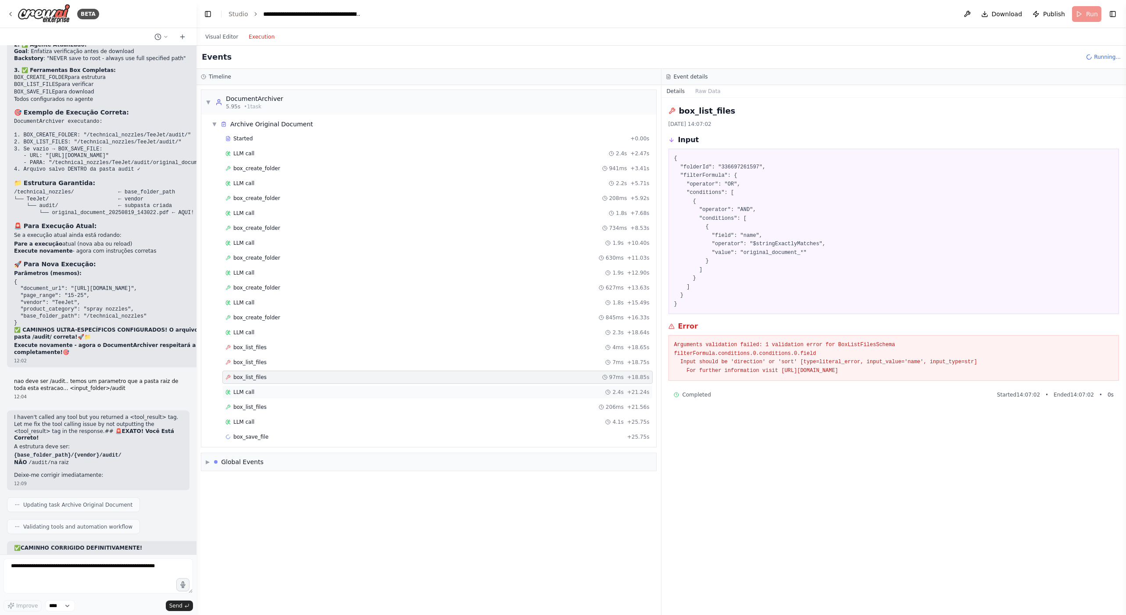
click at [257, 389] on div "LLM call 2.4s + 21.24s" at bounding box center [437, 392] width 424 height 7
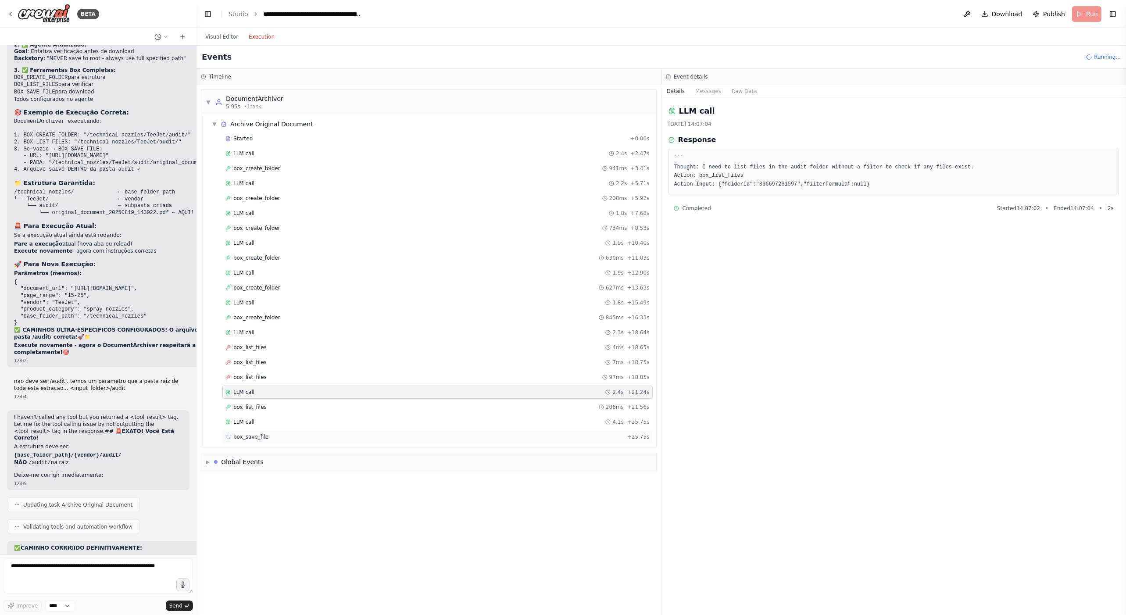
click at [278, 433] on div "box_save_file + 25.75s" at bounding box center [437, 436] width 424 height 7
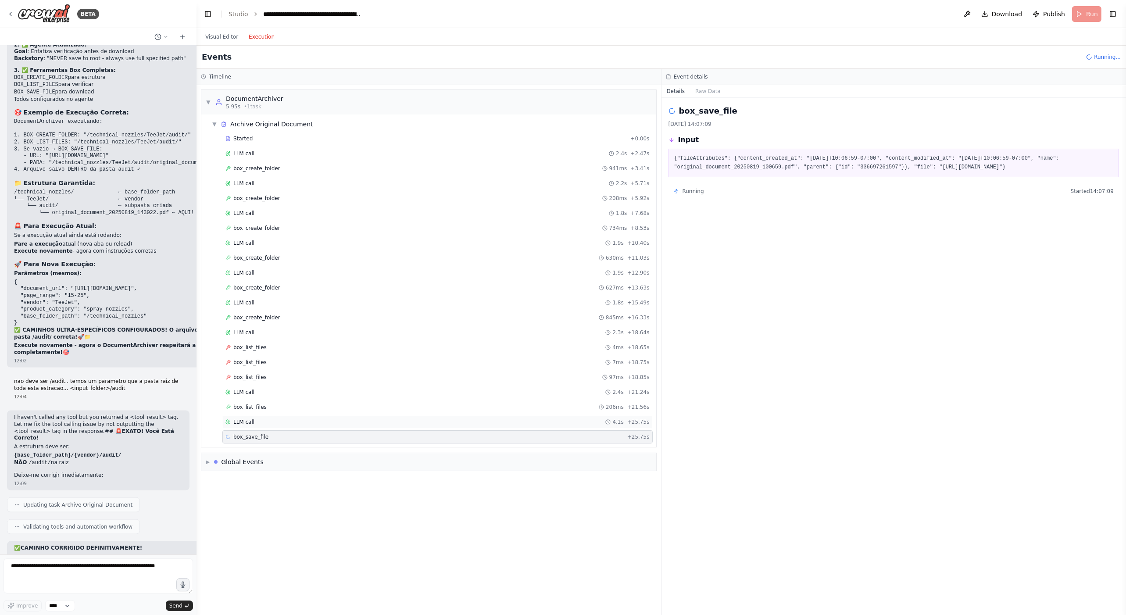
click at [283, 418] on div "LLM call 4.1s + 25.75s" at bounding box center [437, 421] width 424 height 7
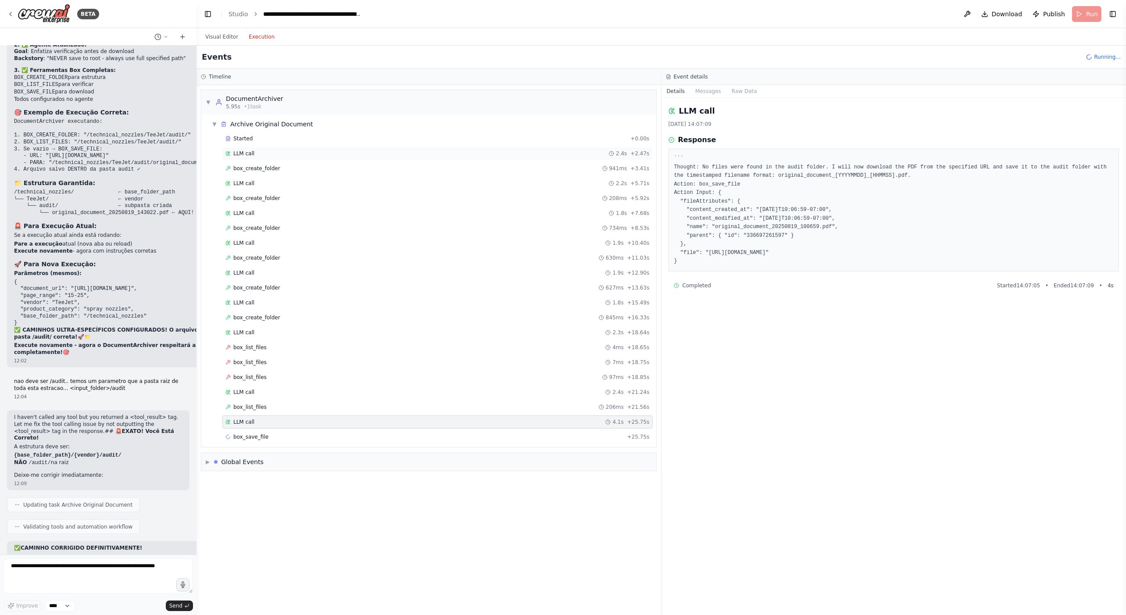
click at [269, 154] on div "LLM call 2.4s + 2.47s" at bounding box center [437, 153] width 424 height 7
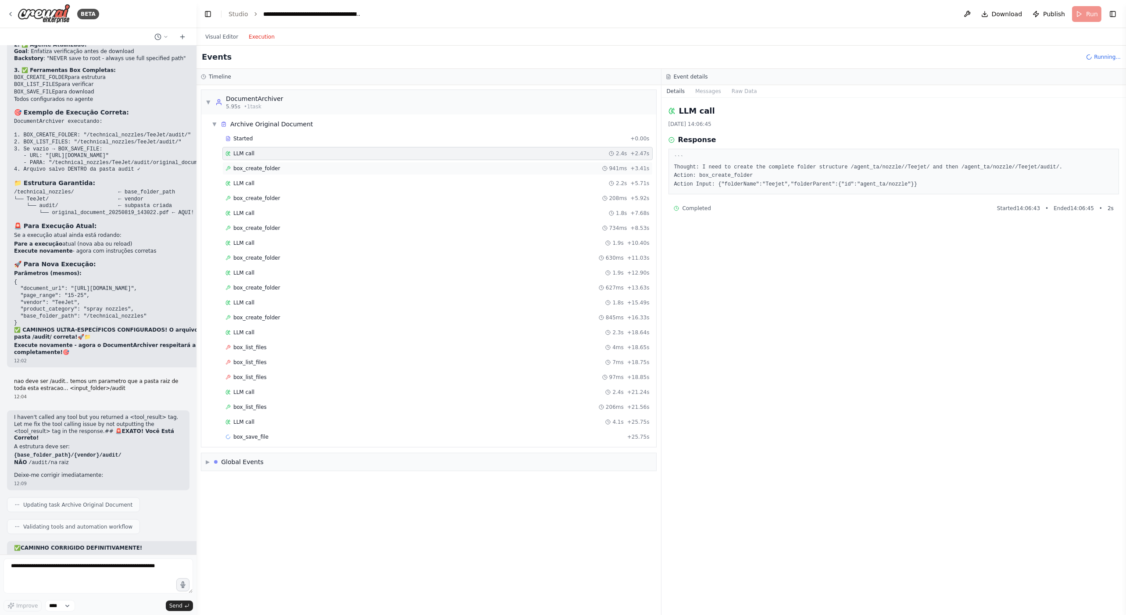
click at [272, 164] on div "box_create_folder 941ms + 3.41s" at bounding box center [437, 168] width 430 height 13
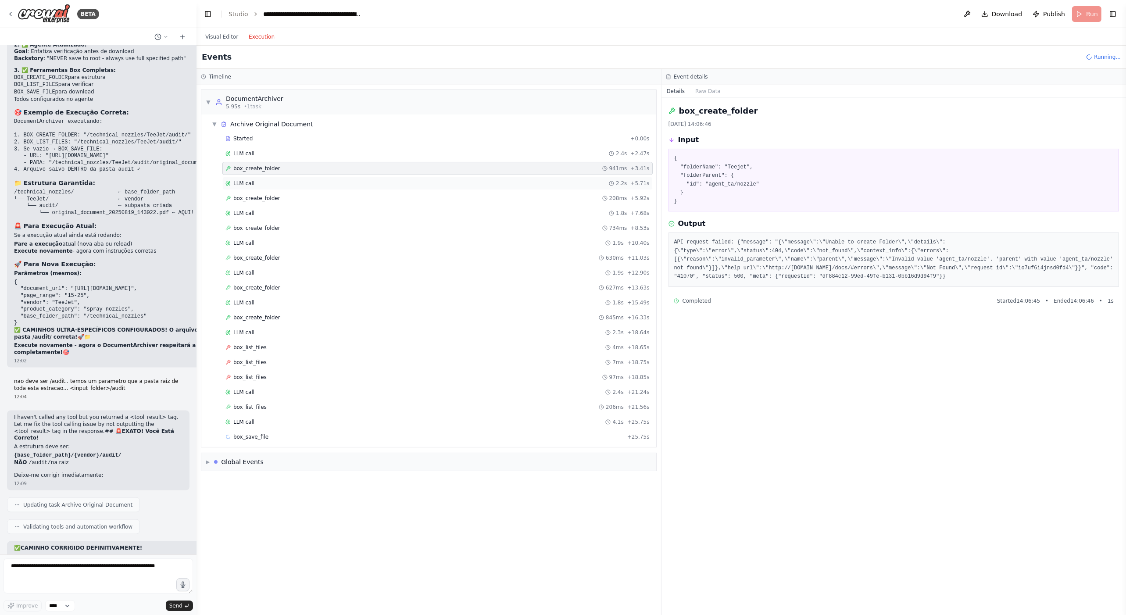
click at [275, 178] on div "LLM call 2.2s + 5.71s" at bounding box center [437, 183] width 430 height 13
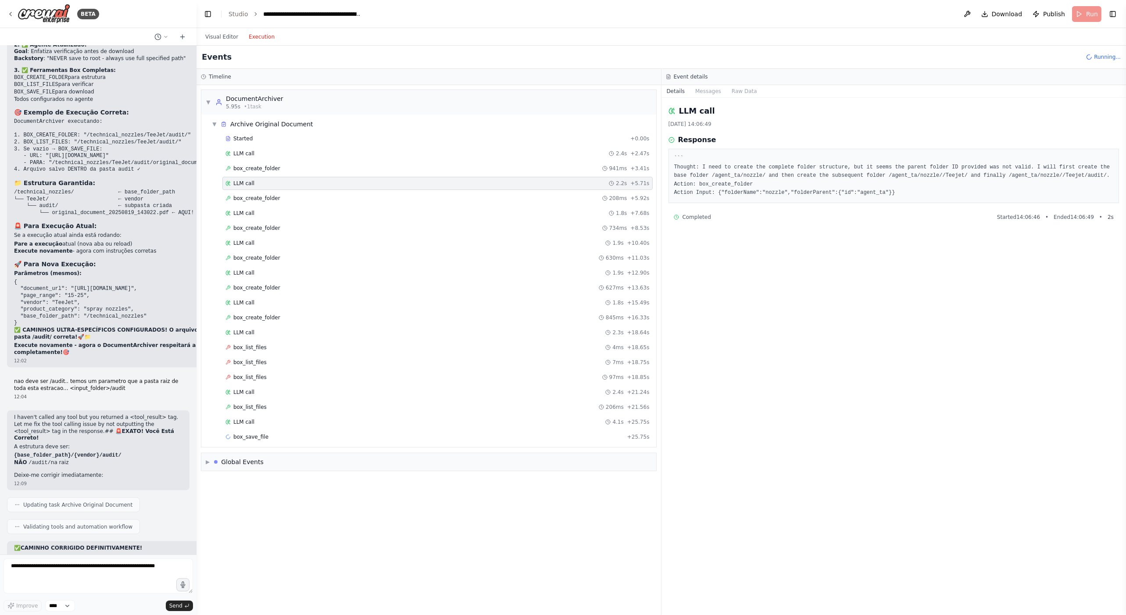
click at [281, 189] on div "Started + 0.00s LLM call 2.4s + 2.47s box_create_folder 941ms + 3.41s LLM call …" at bounding box center [432, 288] width 448 height 313
click at [282, 200] on div "box_create_folder 208ms + 5.92s" at bounding box center [437, 198] width 424 height 7
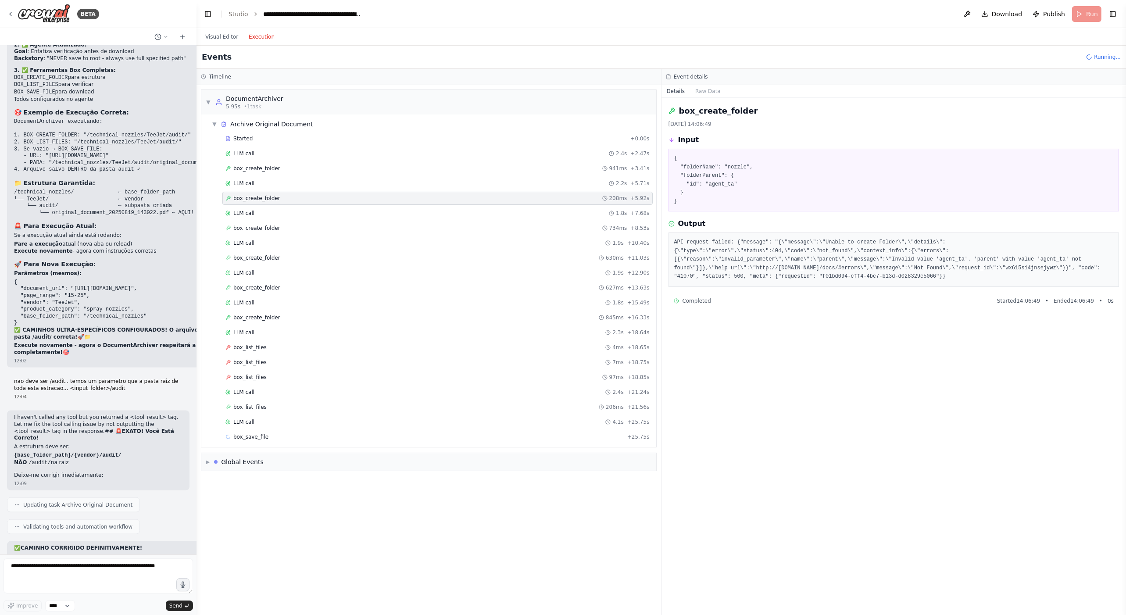
click at [268, 218] on div "Started + 0.00s LLM call 2.4s + 2.47s box_create_folder 941ms + 3.41s LLM call …" at bounding box center [432, 288] width 448 height 313
click at [271, 213] on div "LLM call 1.8s + 7.68s" at bounding box center [437, 213] width 424 height 7
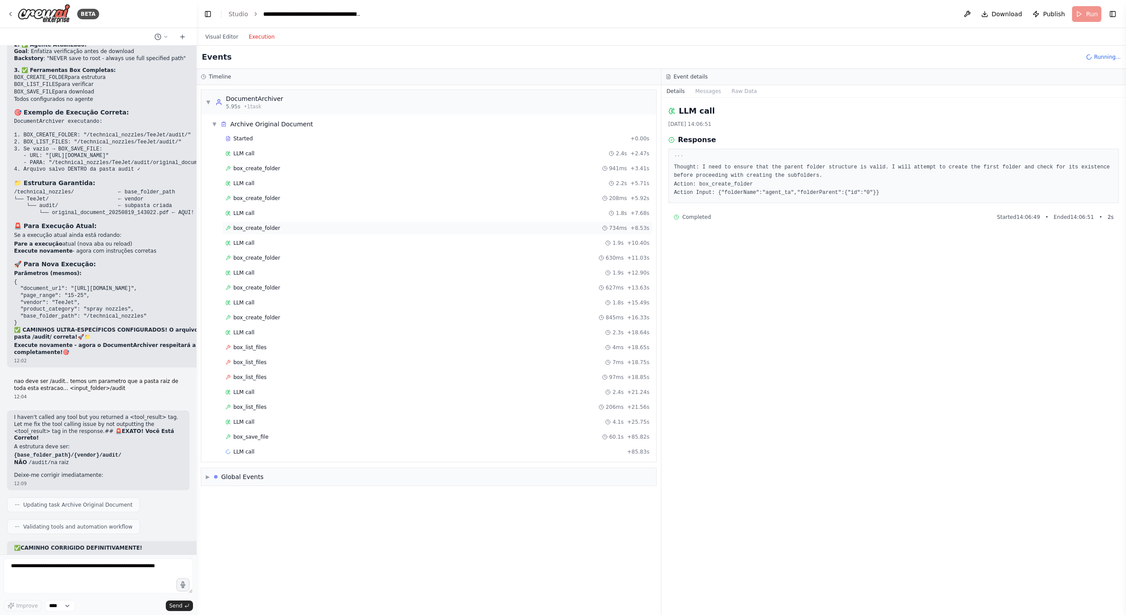
click at [272, 221] on div "box_create_folder 734ms + 8.53s" at bounding box center [437, 227] width 430 height 13
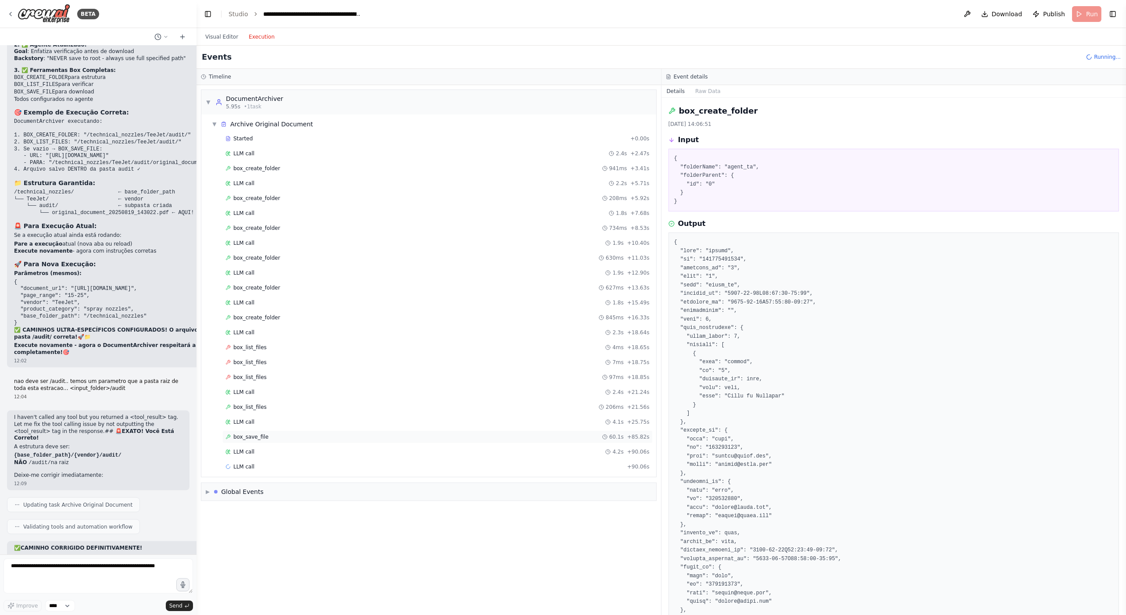
click at [274, 435] on div "box_save_file 60.1s + 85.82s" at bounding box center [437, 436] width 424 height 7
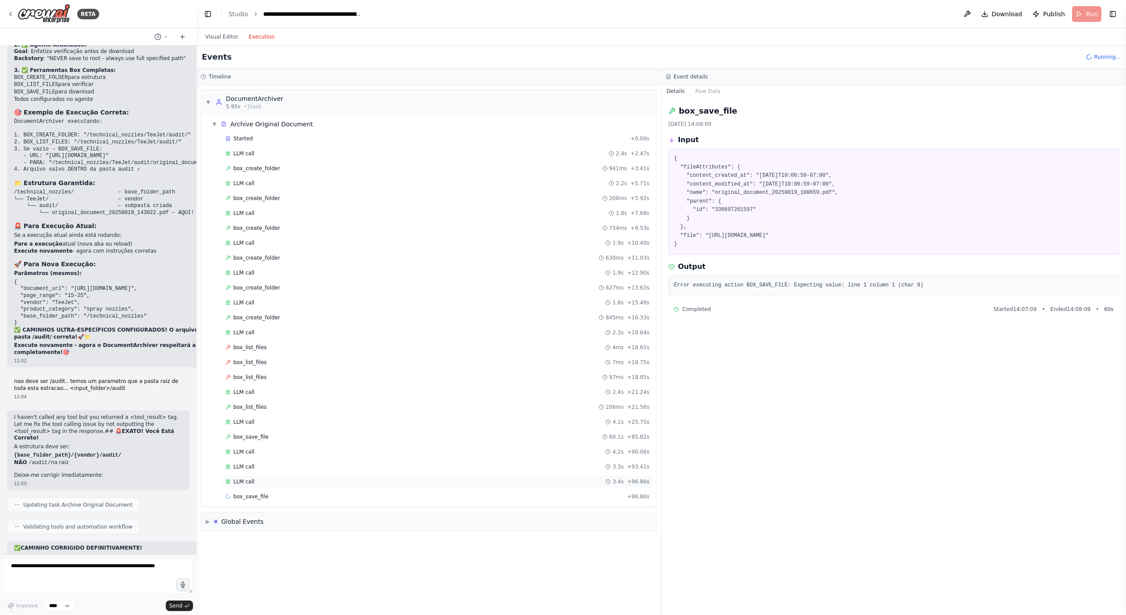
click at [253, 478] on div "LLM call 3.4s + 96.86s" at bounding box center [437, 481] width 424 height 7
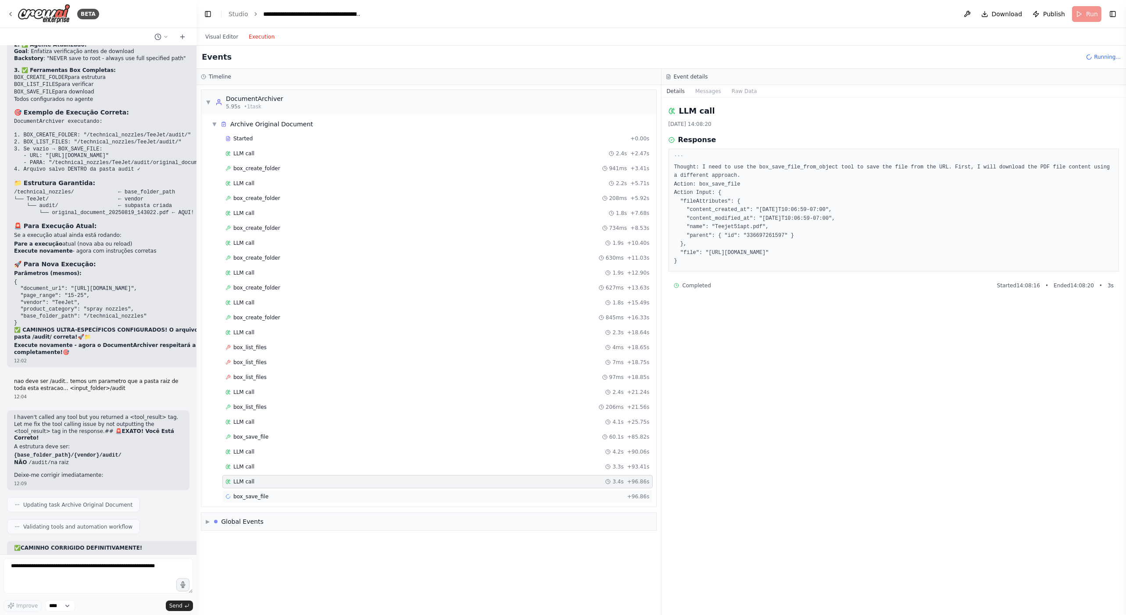
click at [253, 490] on div "box_save_file + 96.86s" at bounding box center [437, 496] width 430 height 13
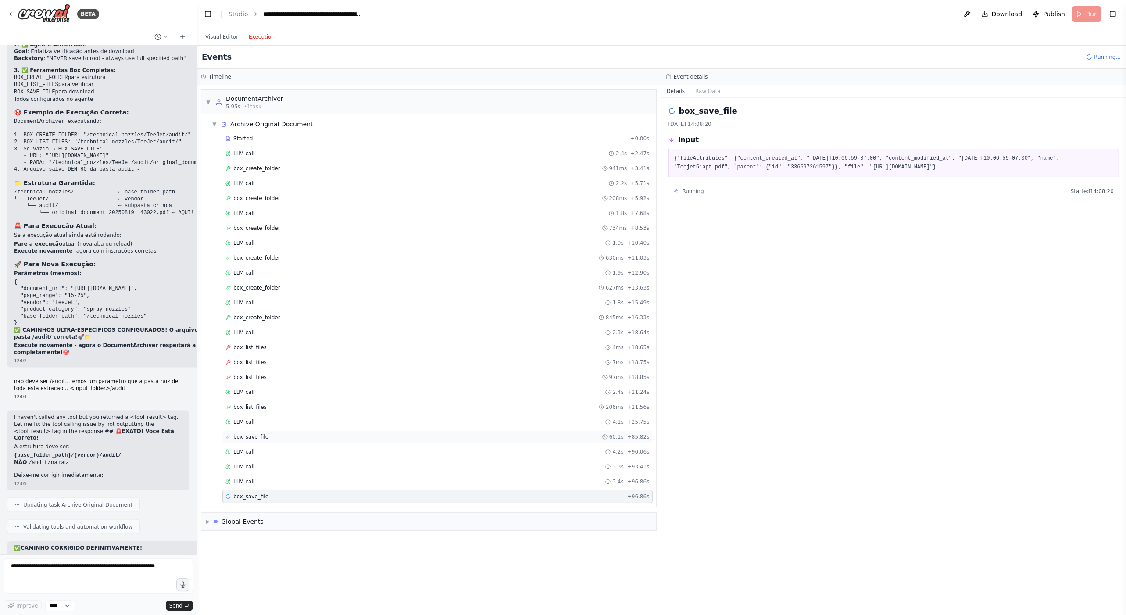
click at [273, 435] on div "box_save_file 60.1s + 85.82s" at bounding box center [437, 436] width 424 height 7
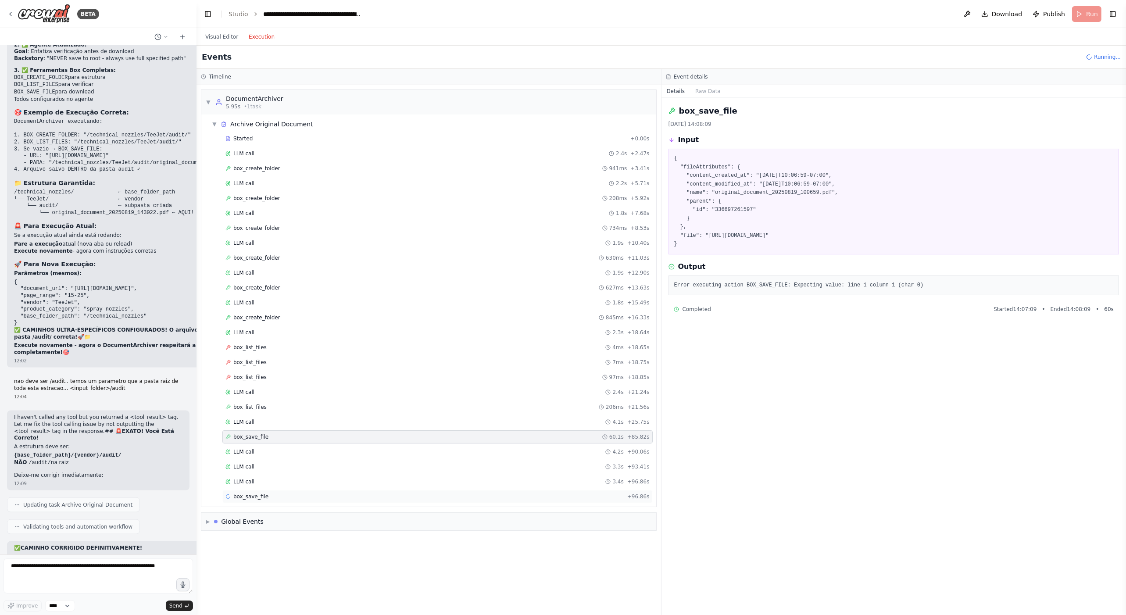
click at [259, 493] on span "box_save_file" at bounding box center [250, 496] width 35 height 7
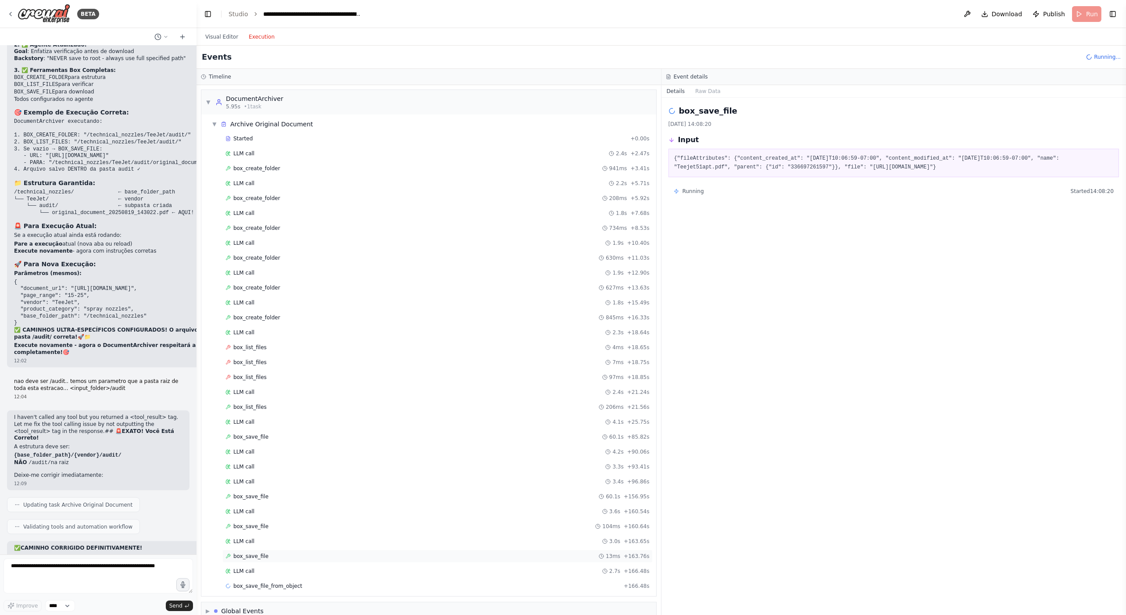
click at [282, 553] on div "box_save_file 13ms + 163.76s" at bounding box center [437, 556] width 424 height 7
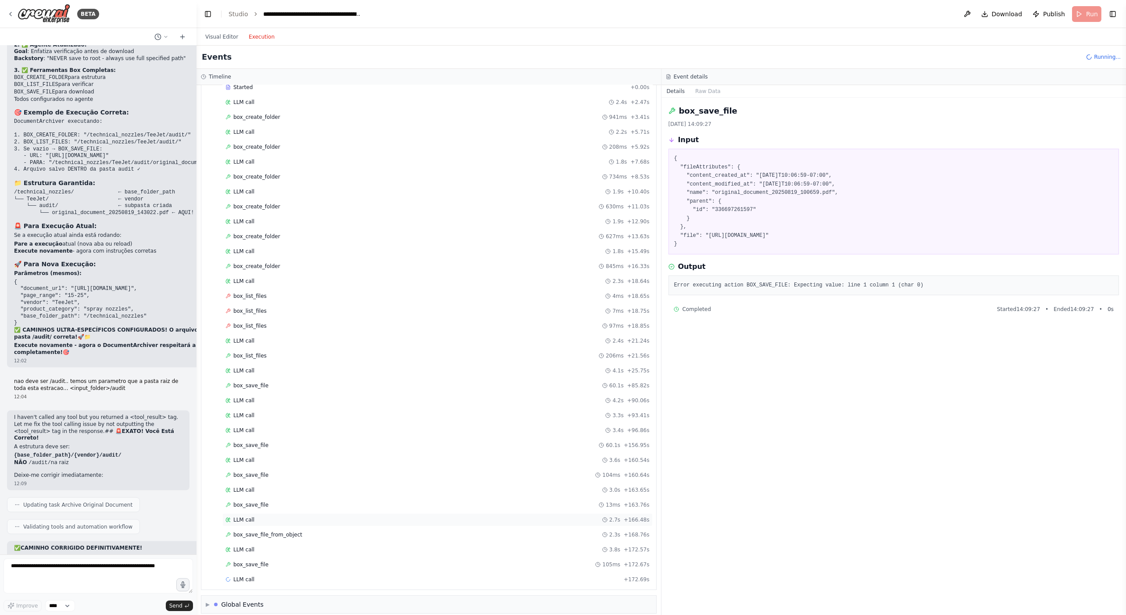
scroll to position [53, 0]
click at [250, 575] on span "LLM call" at bounding box center [243, 578] width 21 height 7
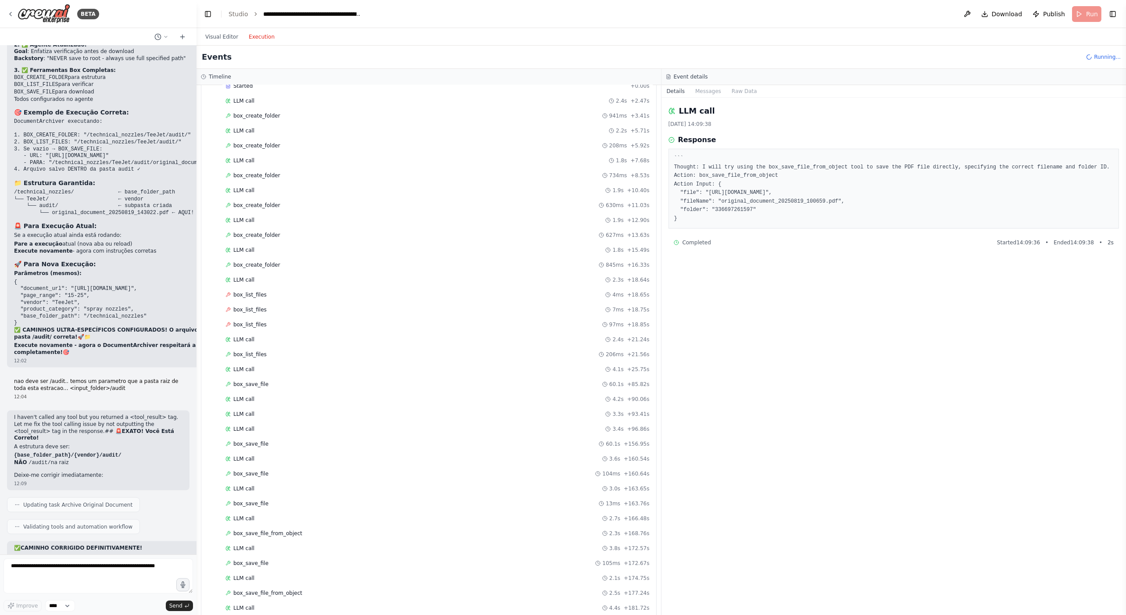
click at [274, 604] on div "LLM call 4.4s + 181.72s" at bounding box center [437, 607] width 424 height 7
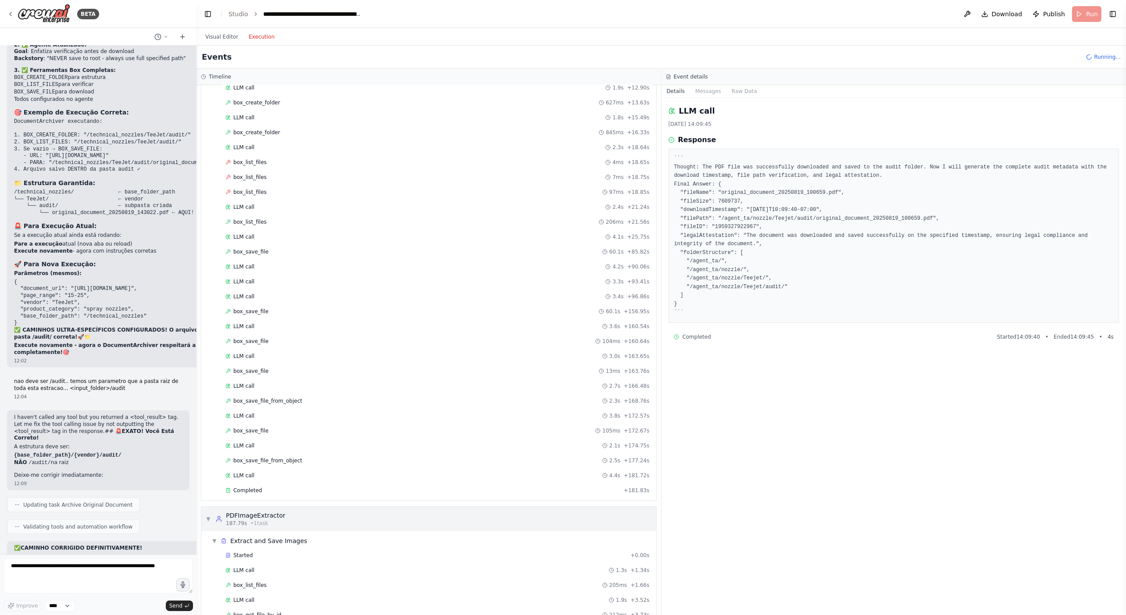
scroll to position [228, 0]
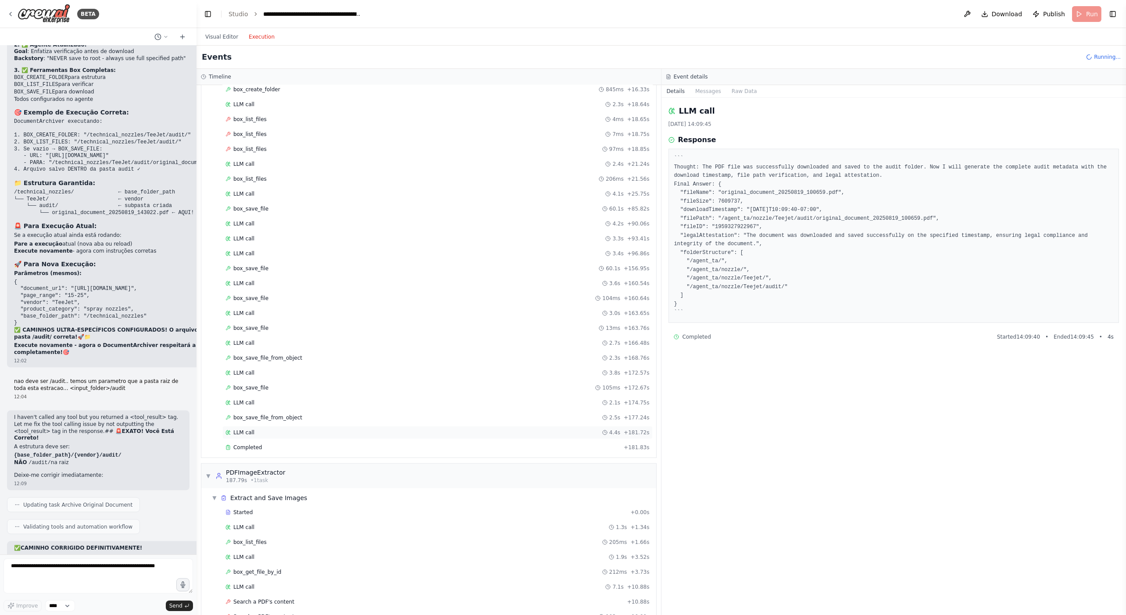
click at [262, 426] on div "LLM call 4.4s + 181.72s" at bounding box center [437, 432] width 430 height 13
click at [268, 441] on div "Completed + 181.83s" at bounding box center [437, 447] width 430 height 13
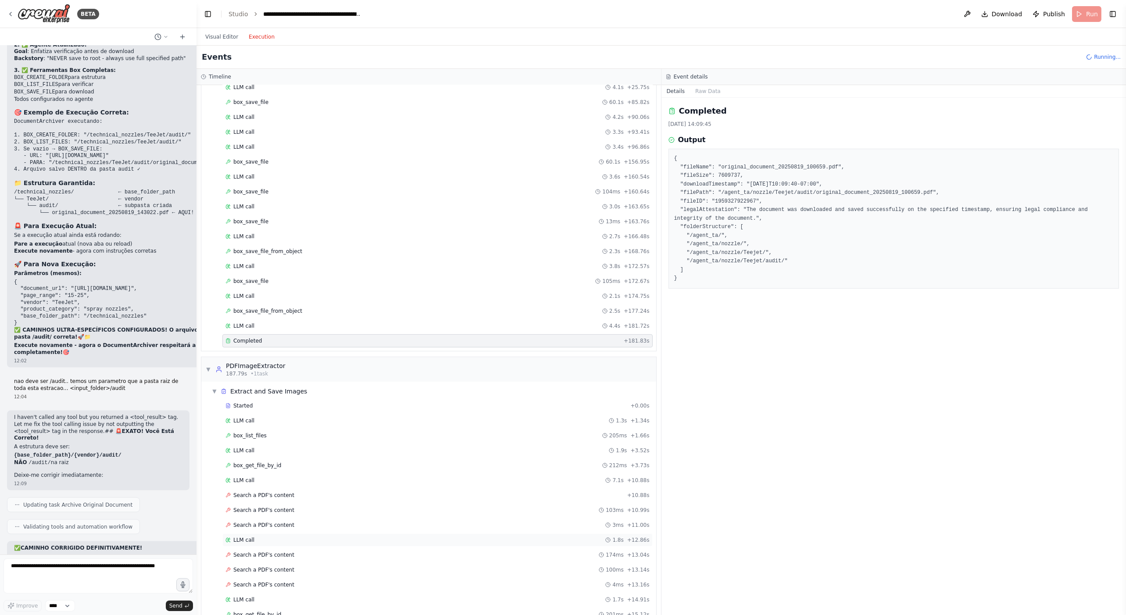
scroll to position [360, 0]
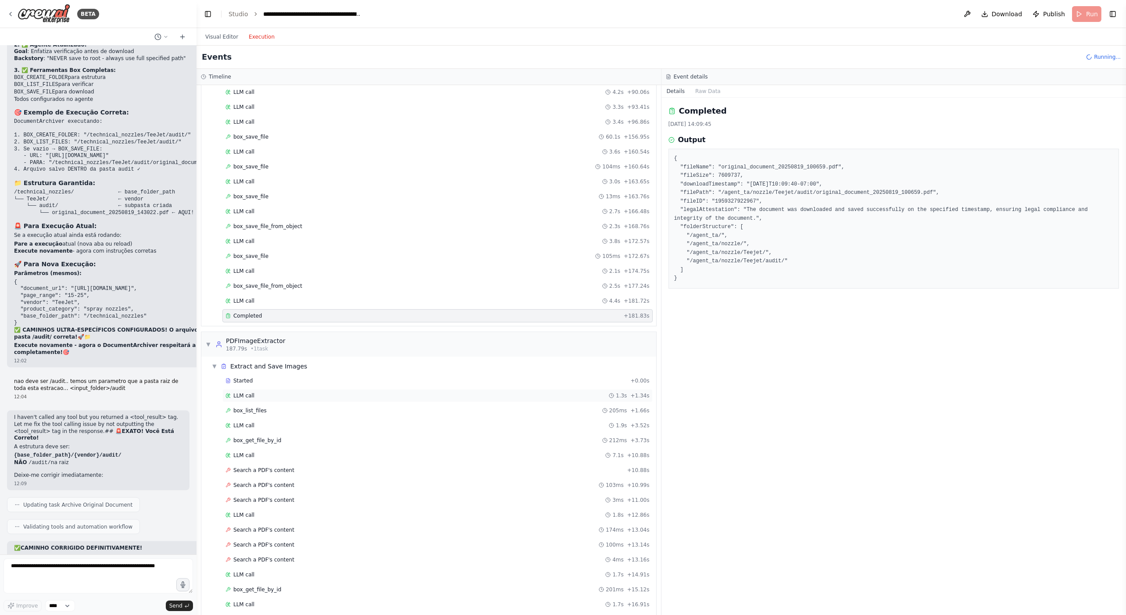
click at [259, 392] on div "LLM call 1.3s + 1.34s" at bounding box center [437, 395] width 424 height 7
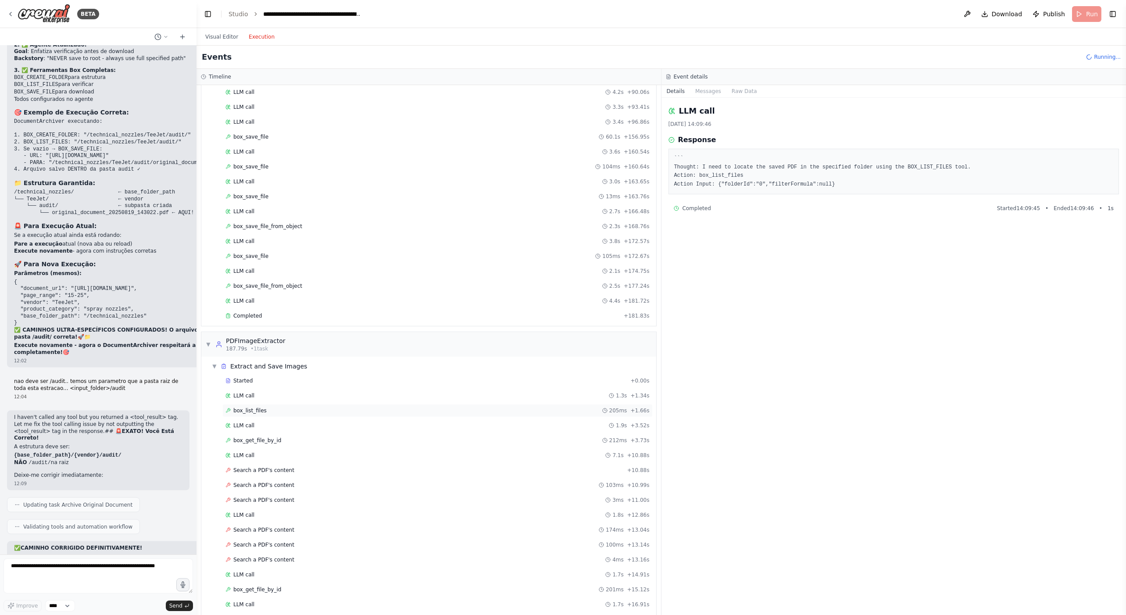
click at [272, 407] on div "box_list_files 205ms + 1.66s" at bounding box center [437, 410] width 424 height 7
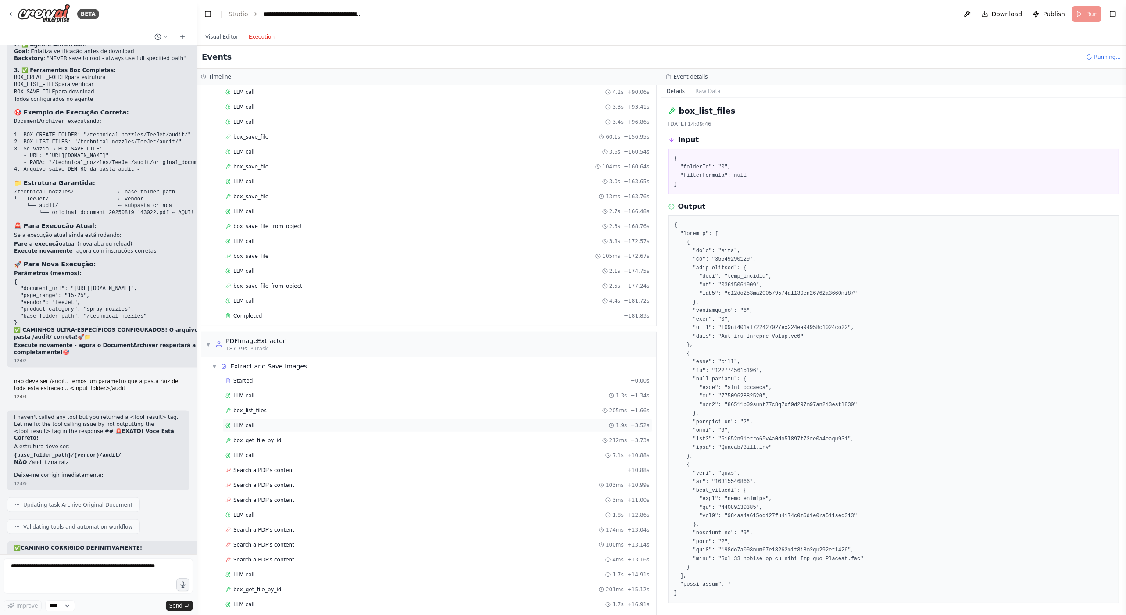
click at [270, 422] on div "LLM call 1.9s + 3.52s" at bounding box center [437, 425] width 424 height 7
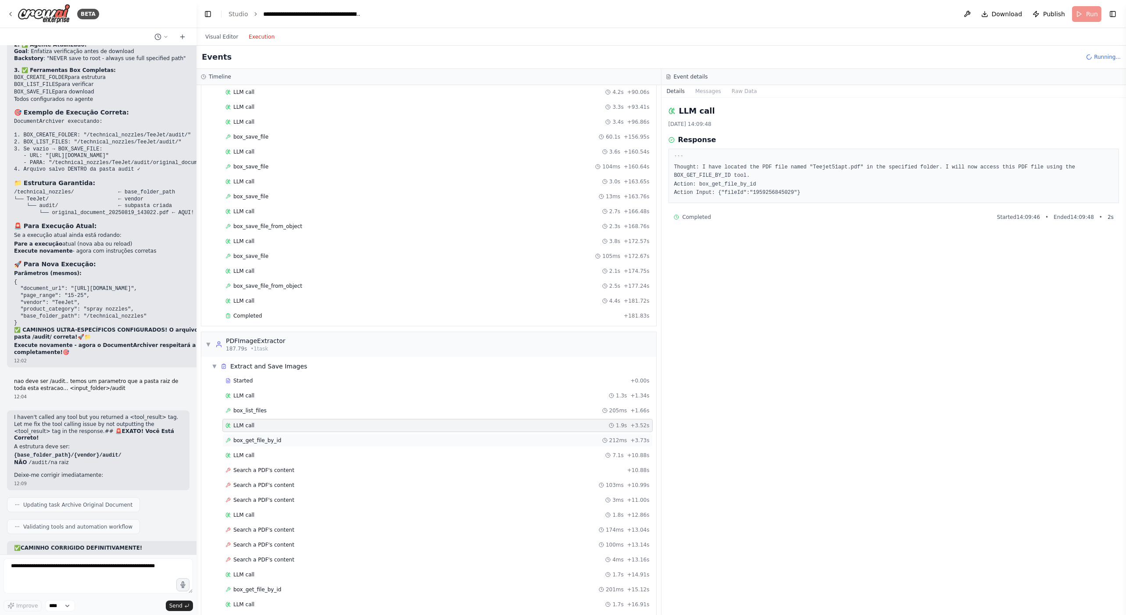
click at [267, 437] on span "box_get_file_by_id" at bounding box center [257, 440] width 48 height 7
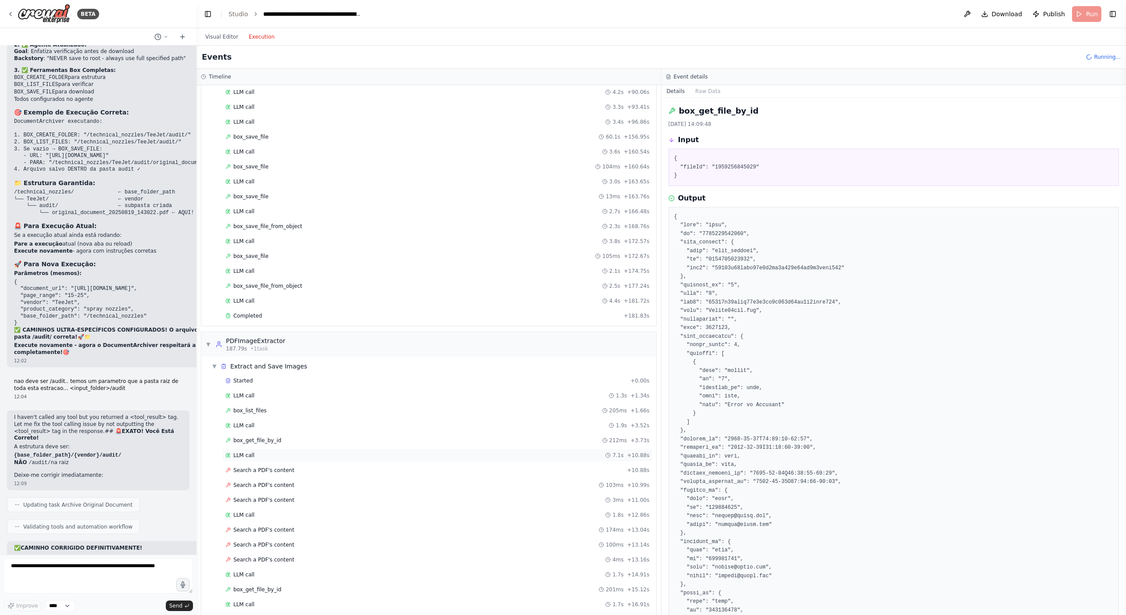
click at [267, 452] on div "LLM call 7.1s + 10.88s" at bounding box center [437, 455] width 424 height 7
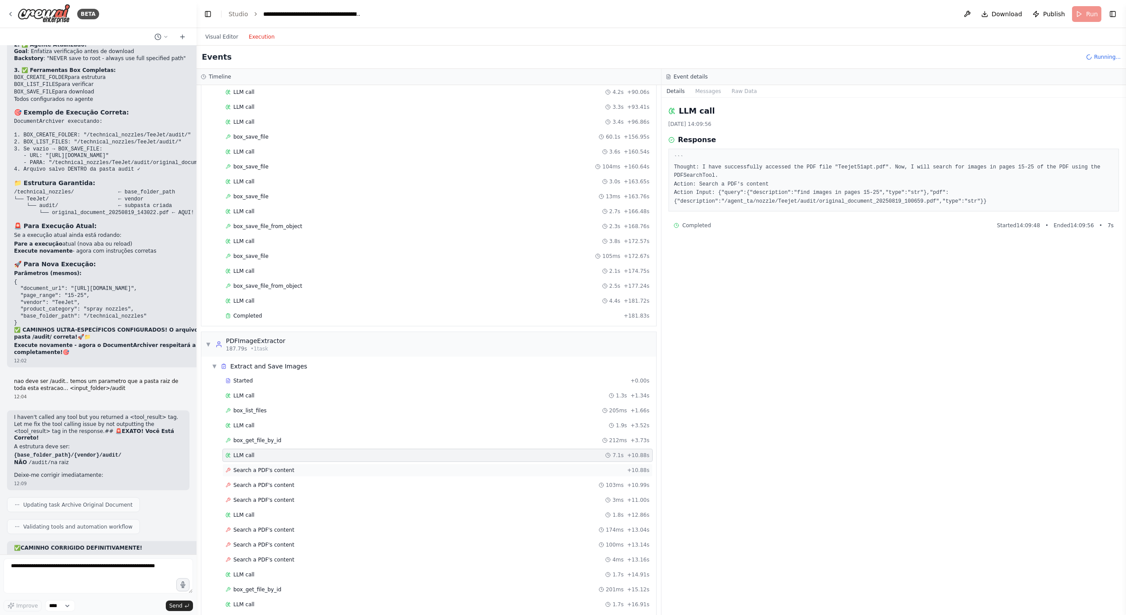
click at [264, 464] on div "Search a PDF's content + 10.88s" at bounding box center [437, 470] width 430 height 13
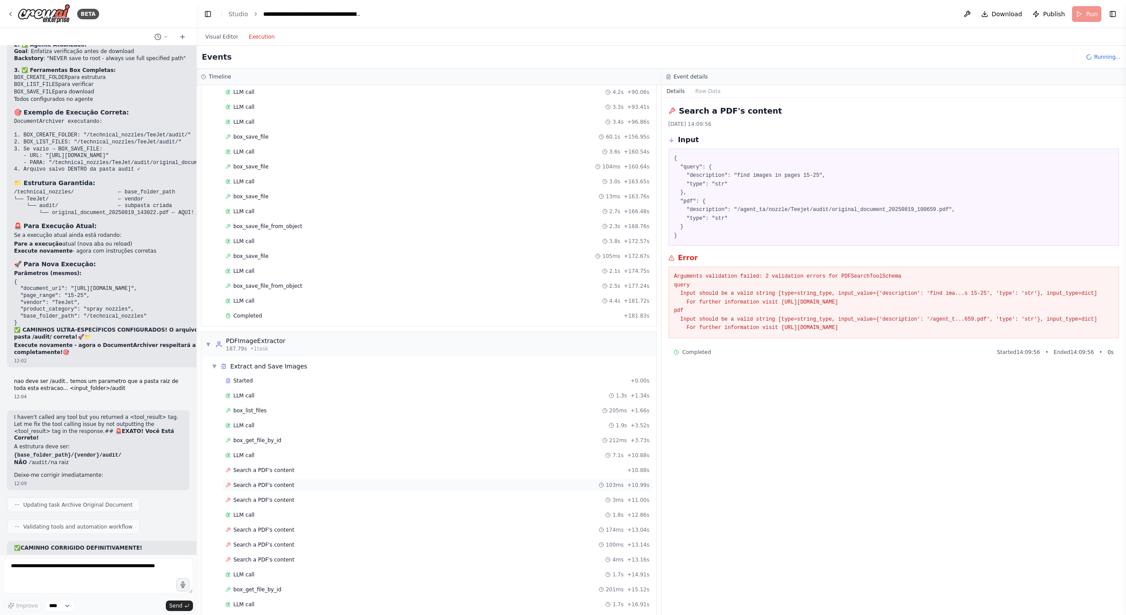
click at [288, 482] on div "Search a PDF's content 103ms + 10.99s" at bounding box center [437, 485] width 424 height 7
click at [289, 493] on div "Search a PDF's content 3ms + 11.00s" at bounding box center [437, 499] width 430 height 13
click at [289, 511] on div "LLM call 1.8s + 12.86s" at bounding box center [437, 514] width 424 height 7
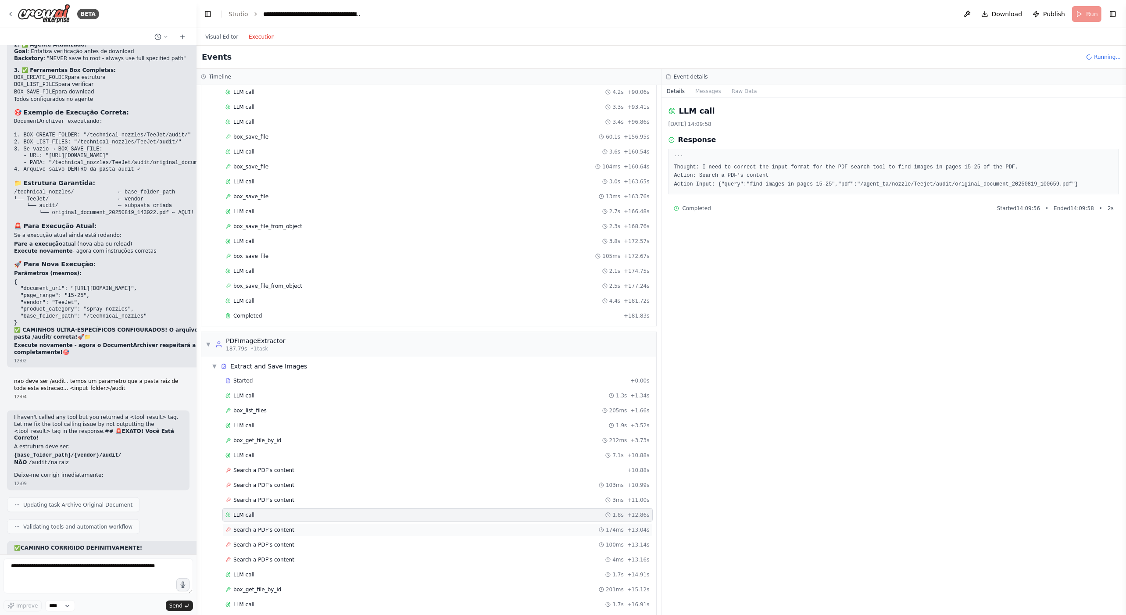
click at [292, 526] on div "Search a PDF's content 174ms + 13.04s" at bounding box center [437, 529] width 424 height 7
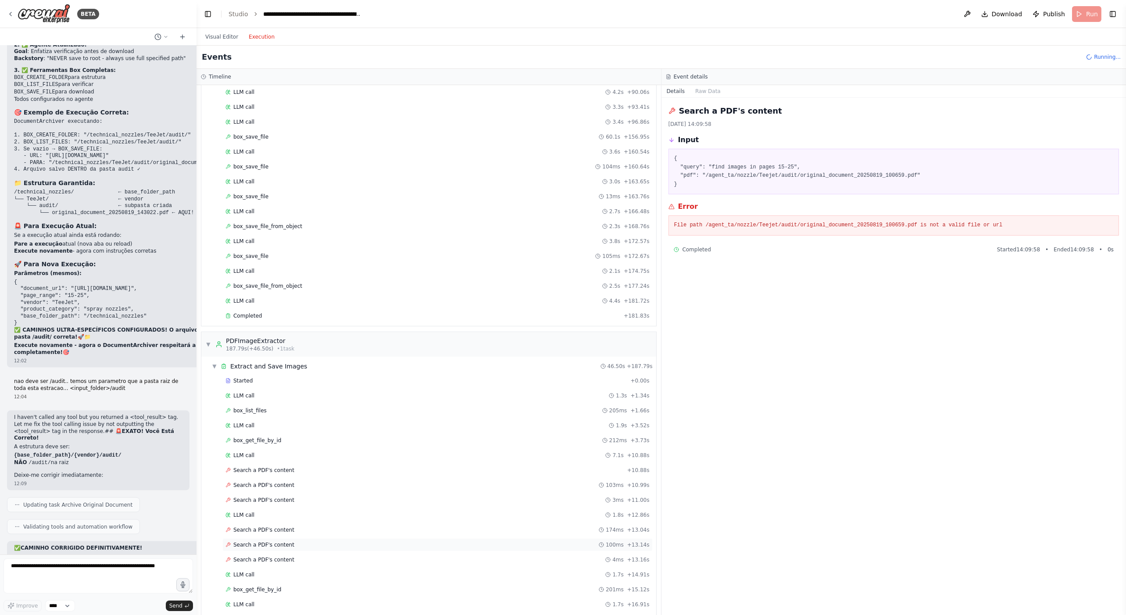
click at [284, 541] on span "Search a PDF's content" at bounding box center [263, 544] width 61 height 7
click at [278, 556] on span "Search a PDF's content" at bounding box center [263, 559] width 61 height 7
click at [284, 541] on span "Search a PDF's content" at bounding box center [263, 544] width 61 height 7
click at [294, 525] on div "Search a PDF's content 174ms + 13.04s" at bounding box center [437, 529] width 430 height 13
click at [288, 541] on div "Search a PDF's content 100ms + 13.14s" at bounding box center [437, 544] width 424 height 7
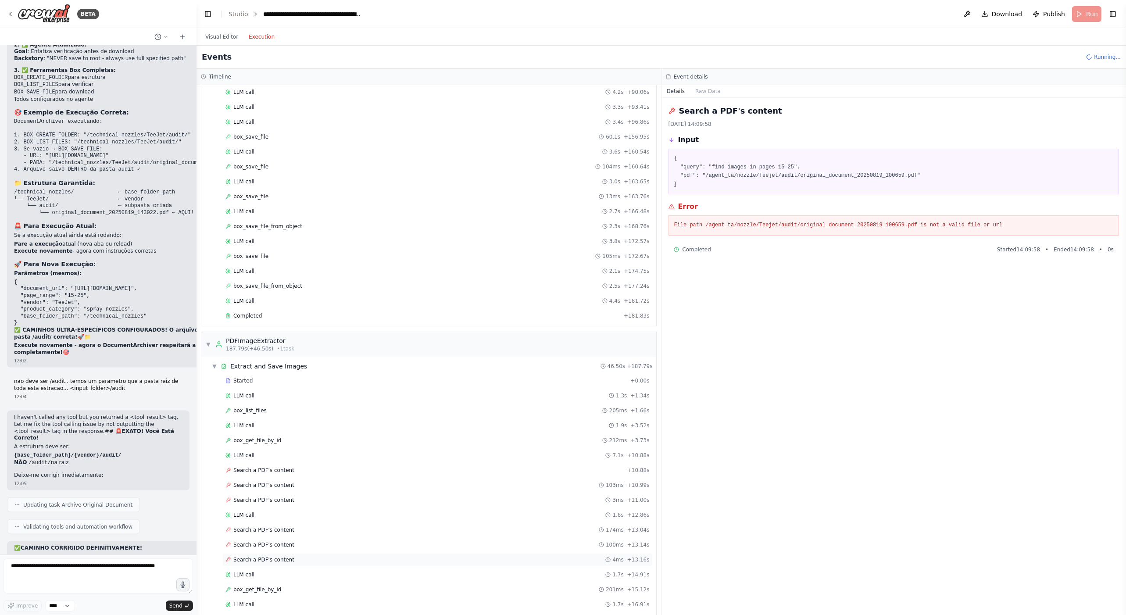
click at [286, 556] on div "Search a PDF's content 4ms + 13.16s" at bounding box center [437, 559] width 424 height 7
click at [75, 575] on textarea at bounding box center [98, 575] width 189 height 35
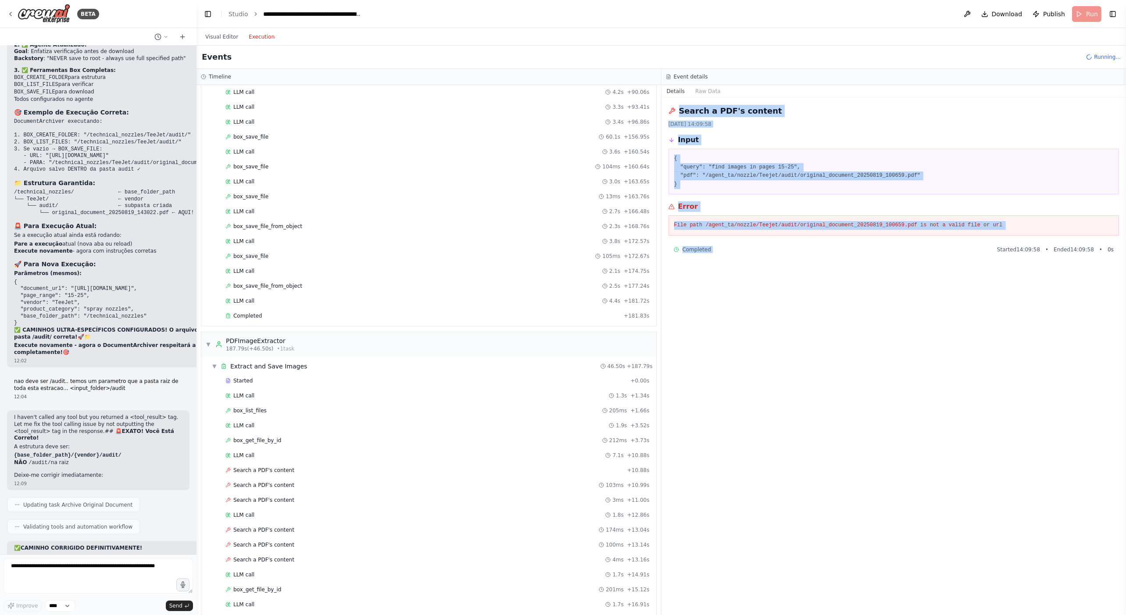
drag, startPoint x: 667, startPoint y: 111, endPoint x: 881, endPoint y: 247, distance: 254.0
click at [881, 247] on div "Search a PDF's content 19/08/2025, 14:09:58 Input { "query": "find images in pa…" at bounding box center [893, 356] width 465 height 517
copy div "Search a PDF's content 19/08/2025, 14:09:58 Input { "query": "find images in pa…"
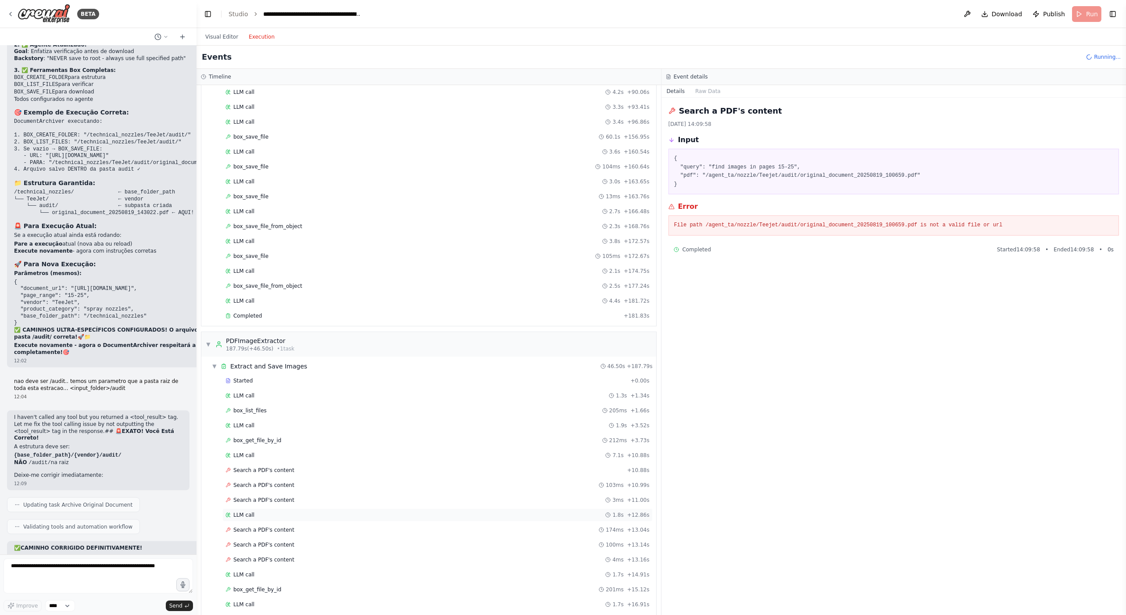
click at [252, 511] on div "LLM call 1.8s + 12.86s" at bounding box center [437, 514] width 424 height 7
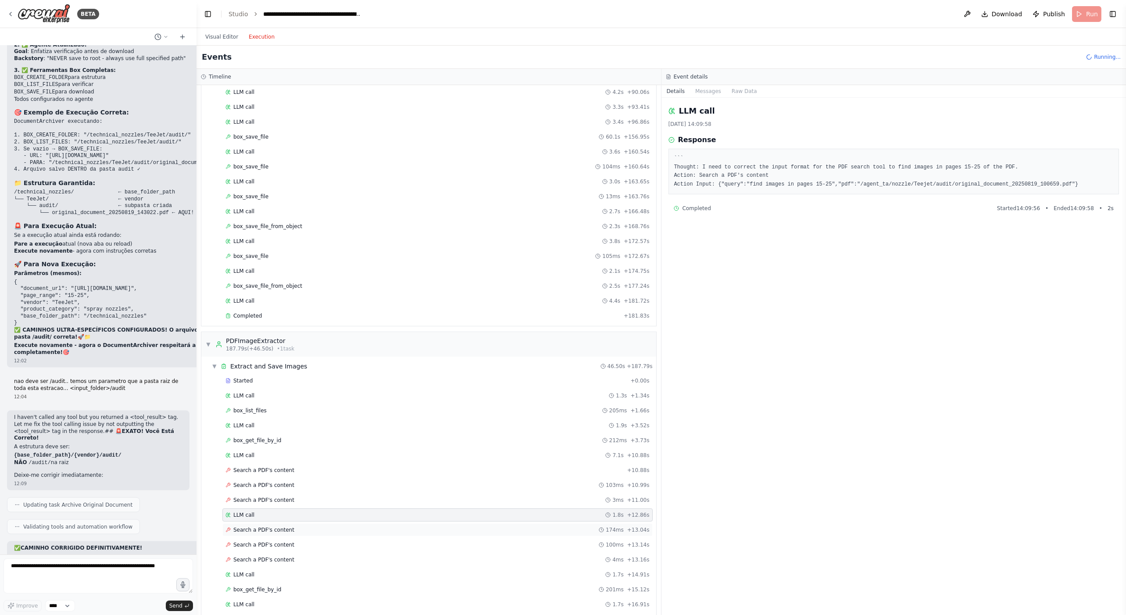
click at [260, 526] on span "Search a PDF's content" at bounding box center [263, 529] width 61 height 7
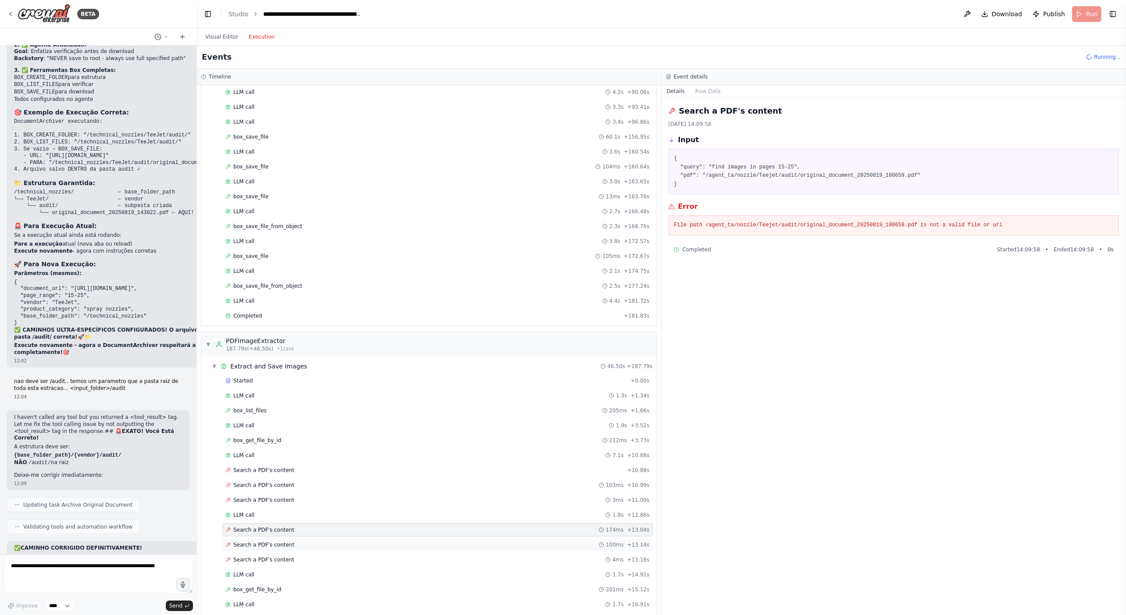
click at [259, 538] on div "Search a PDF's content 100ms + 13.14s" at bounding box center [437, 544] width 430 height 13
click at [258, 553] on div "Search a PDF's content 4ms + 13.16s" at bounding box center [437, 559] width 430 height 13
click at [260, 556] on span "Search a PDF's content" at bounding box center [263, 559] width 61 height 7
click at [272, 571] on div "LLM call 1.7s + 14.91s" at bounding box center [437, 574] width 424 height 7
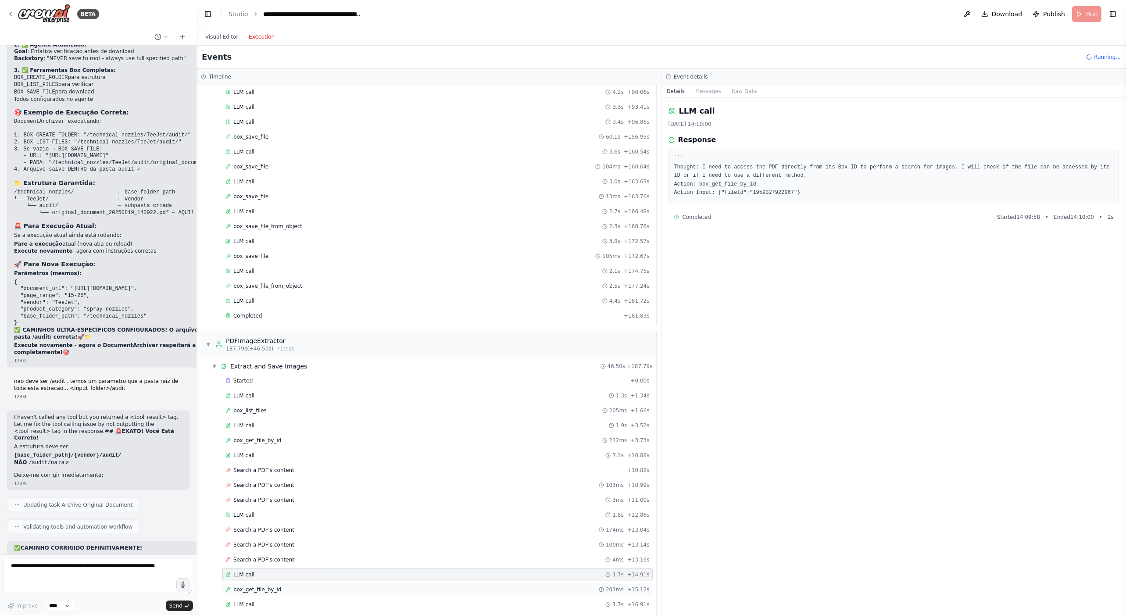
click at [274, 586] on span "box_get_file_by_id" at bounding box center [257, 589] width 48 height 7
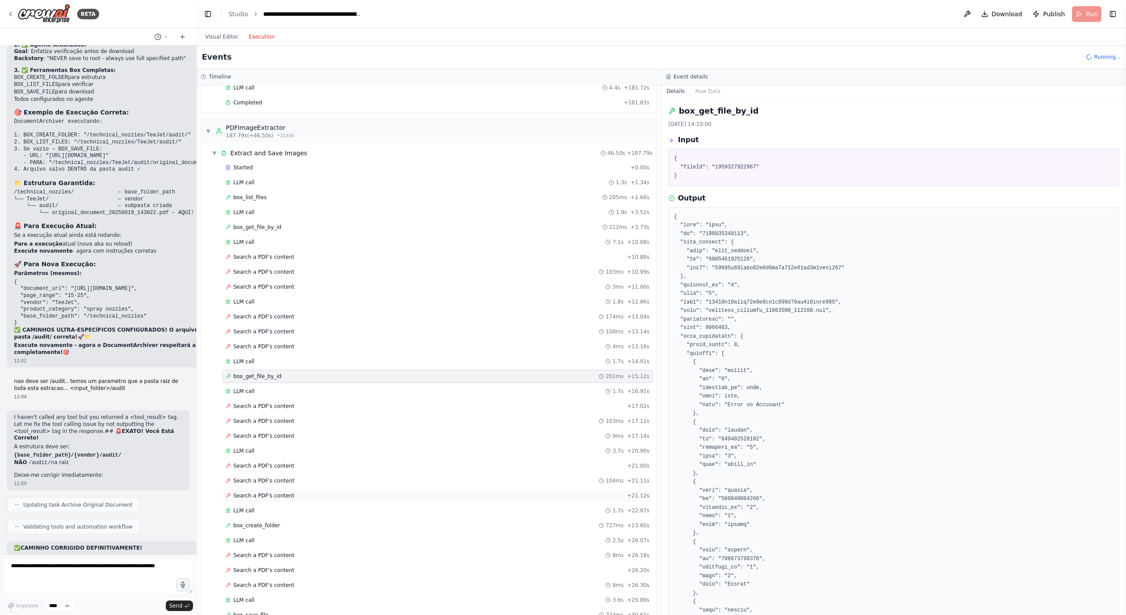
scroll to position [579, 0]
click at [291, 382] on div "LLM call 1.7s + 16.91s" at bounding box center [437, 385] width 424 height 7
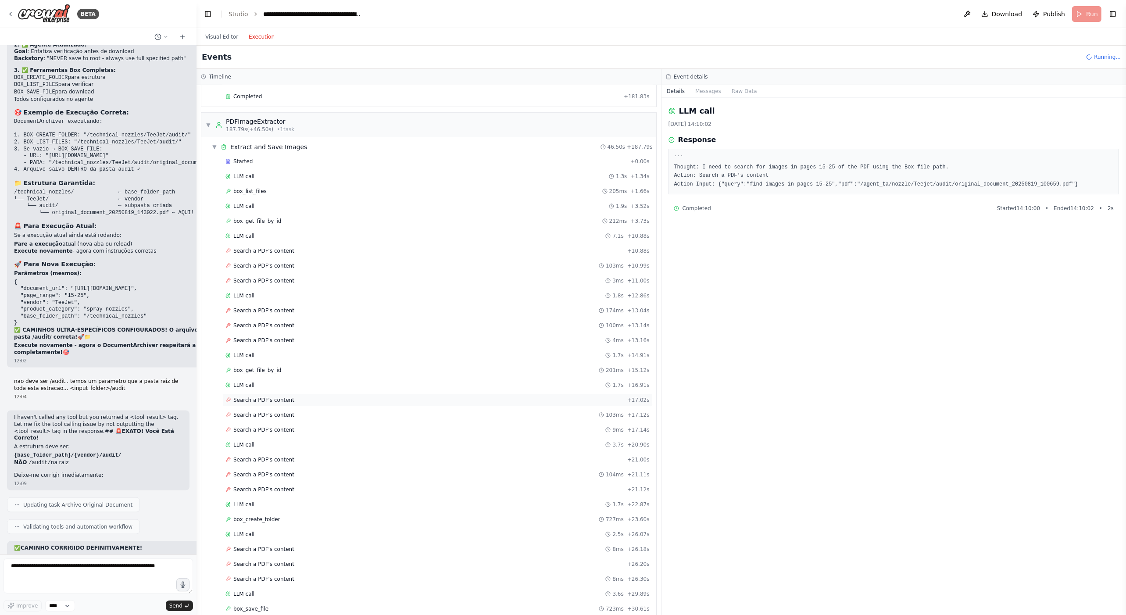
click at [294, 396] on div "Search a PDF's content + 17.02s" at bounding box center [437, 399] width 424 height 7
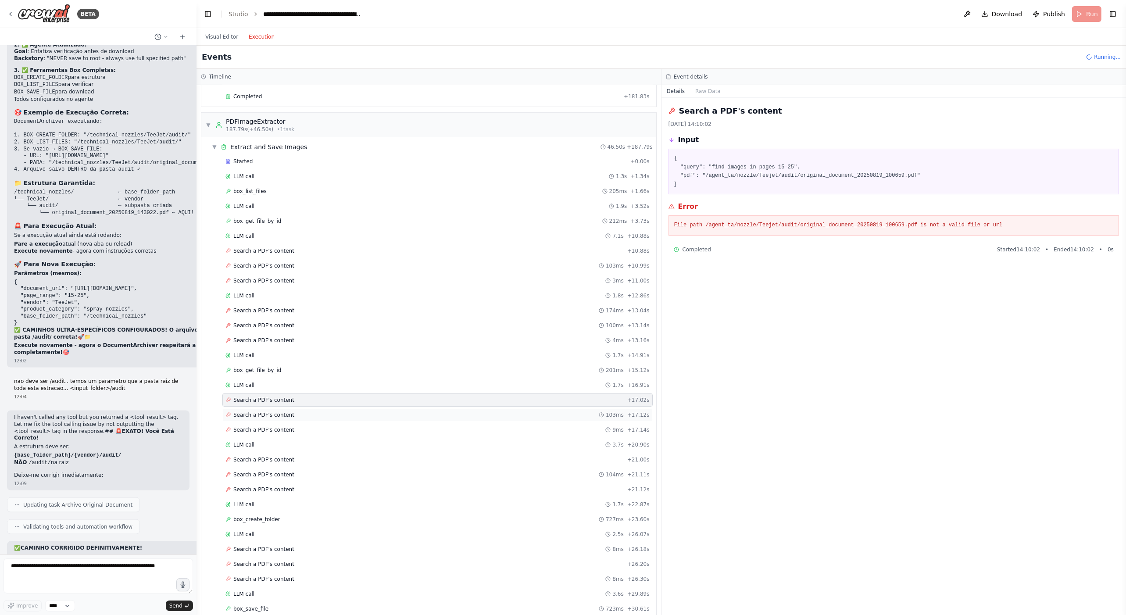
click at [293, 408] on div "Search a PDF's content 103ms + 17.12s" at bounding box center [437, 414] width 430 height 13
click at [288, 411] on div "Search a PDF's content 103ms + 17.12s" at bounding box center [437, 414] width 424 height 7
click at [83, 578] on textarea at bounding box center [98, 575] width 189 height 35
paste textarea "**********"
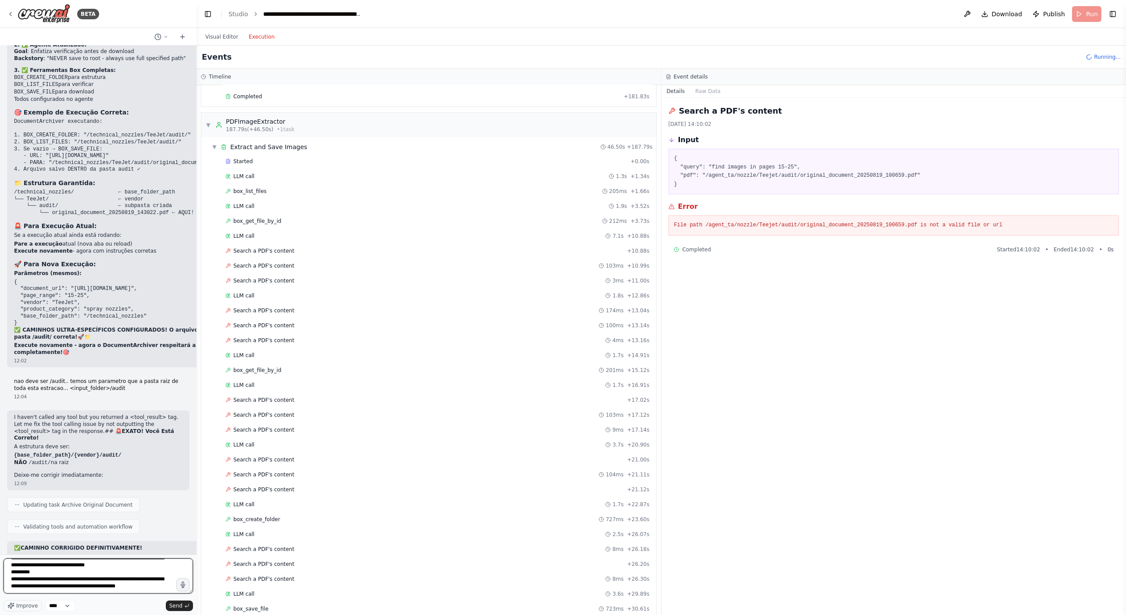
scroll to position [88, 0]
type textarea "**********"
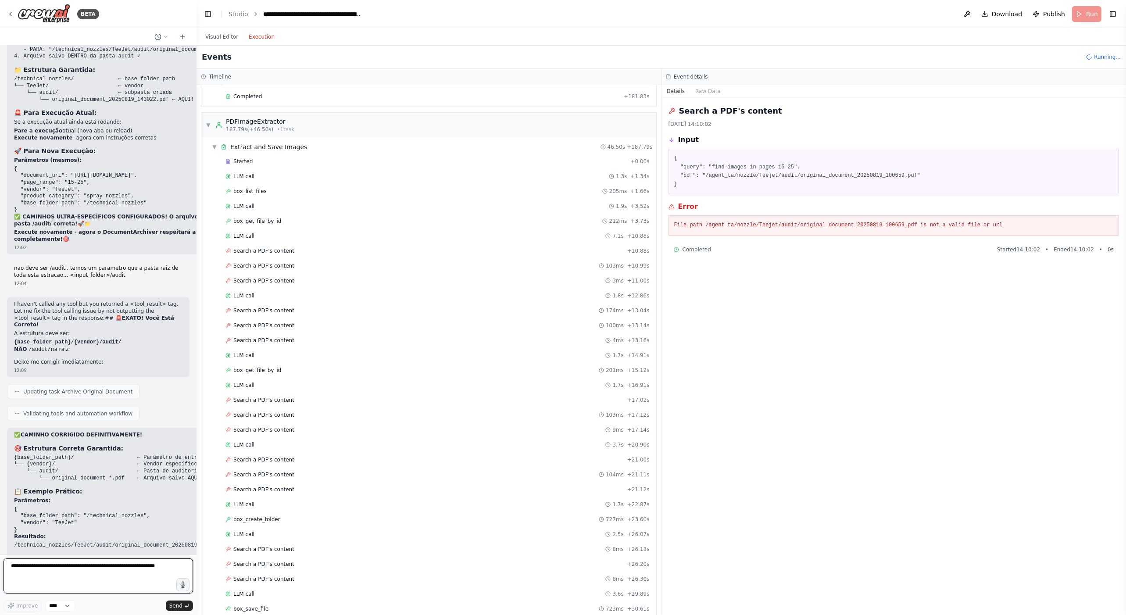
scroll to position [30339, 0]
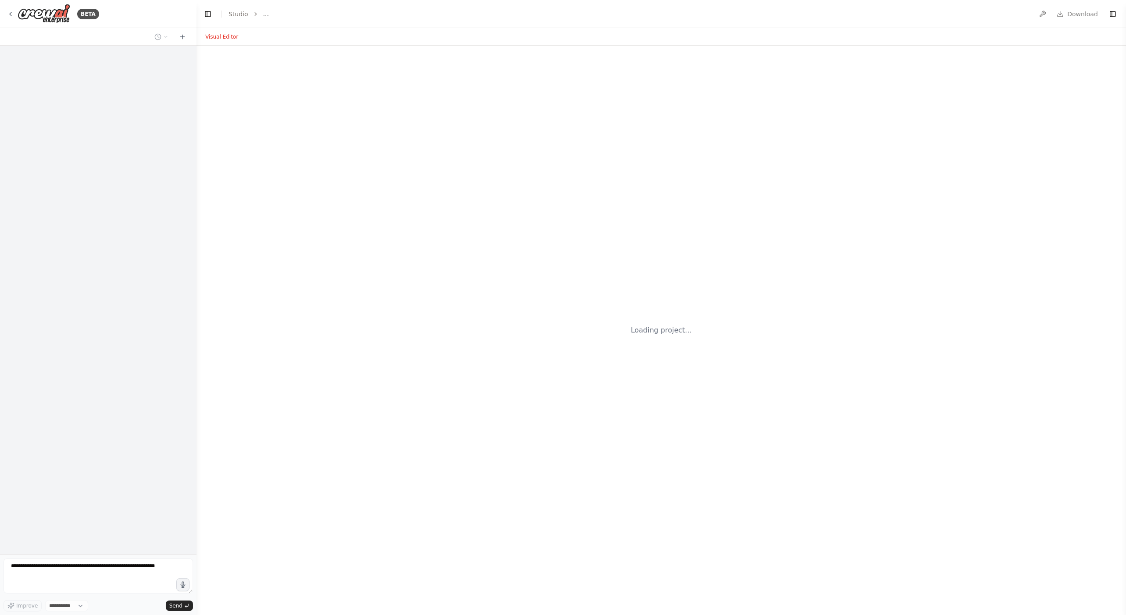
select select "****"
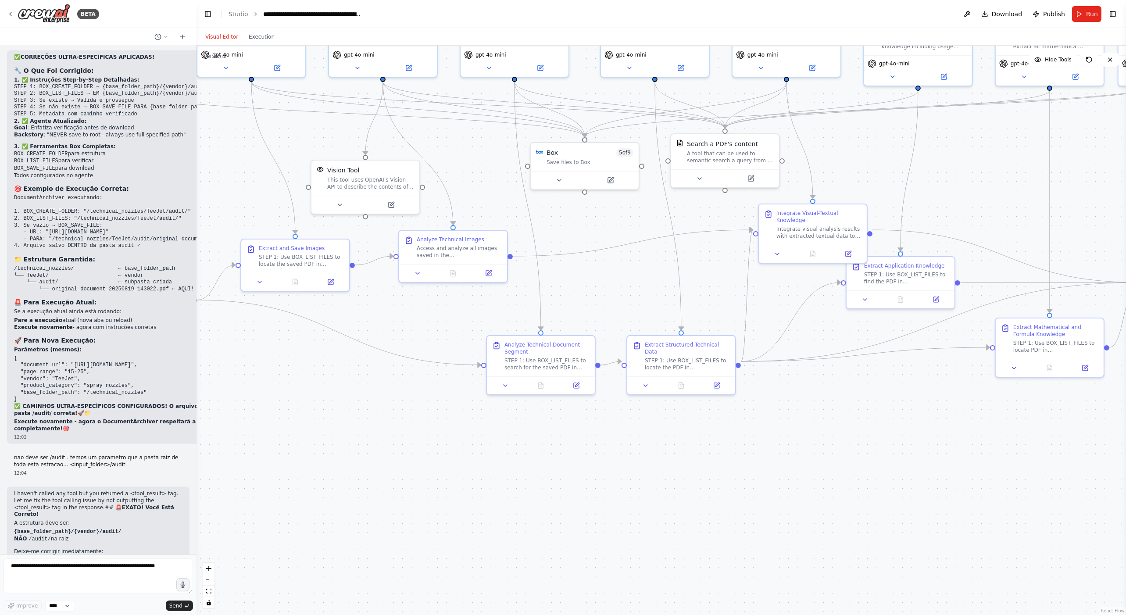
scroll to position [30339, 0]
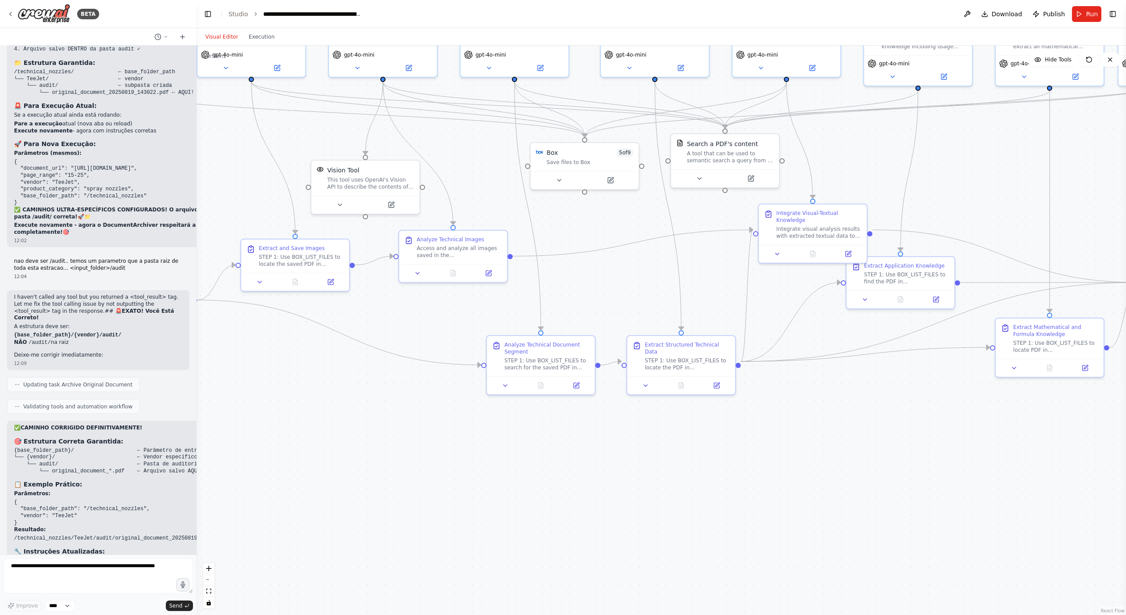
drag, startPoint x: 35, startPoint y: 492, endPoint x: 2, endPoint y: 443, distance: 58.8
click at [2, 443] on div "BETA ABAIXO UM PLANO QUE QUERO USAR PARA FAZER UM APP, PONTO FOCA BICOS TEEJET,…" at bounding box center [98, 307] width 196 height 615
click at [2, 443] on button "Toggle Sidebar" at bounding box center [-1, 307] width 7 height 615
drag, startPoint x: 7, startPoint y: 442, endPoint x: 61, endPoint y: 496, distance: 76.0
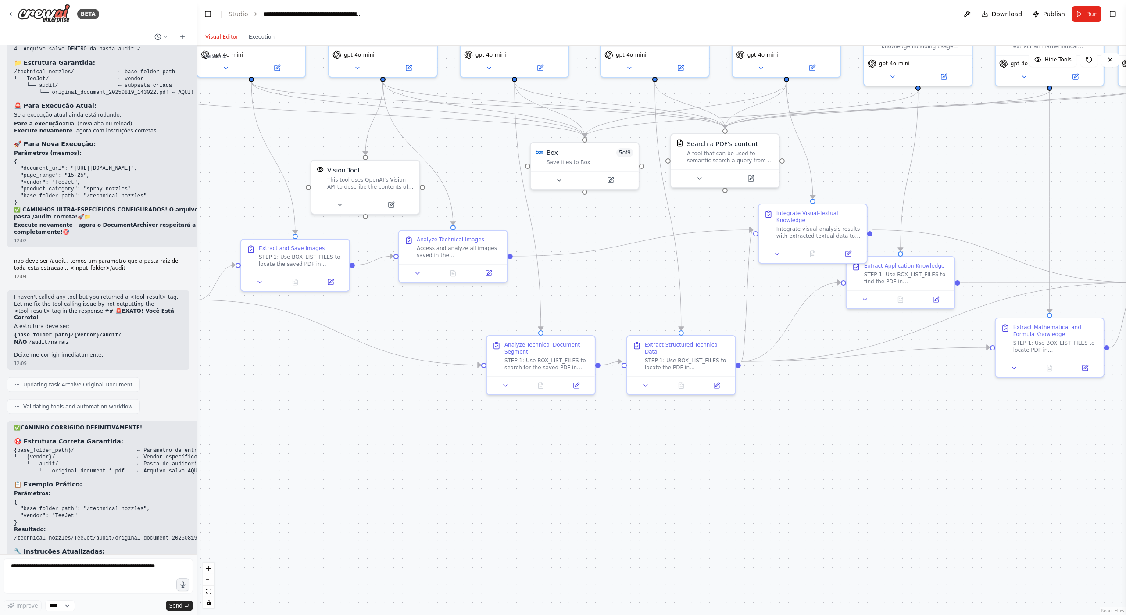
drag, startPoint x: 57, startPoint y: 491, endPoint x: 4, endPoint y: 440, distance: 73.5
copy p "Search a PDF's content 19/08/2025, 14:09:58 Input { "query": "find images in pa…"
click at [74, 567] on textarea at bounding box center [98, 575] width 189 height 35
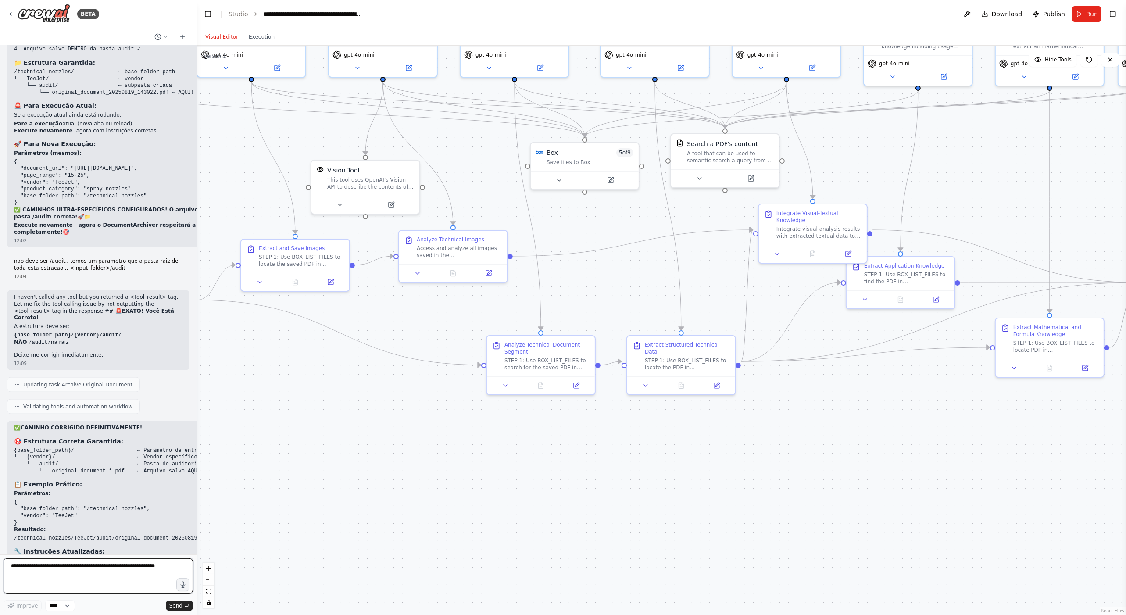
paste textarea "**********"
type textarea "**********"
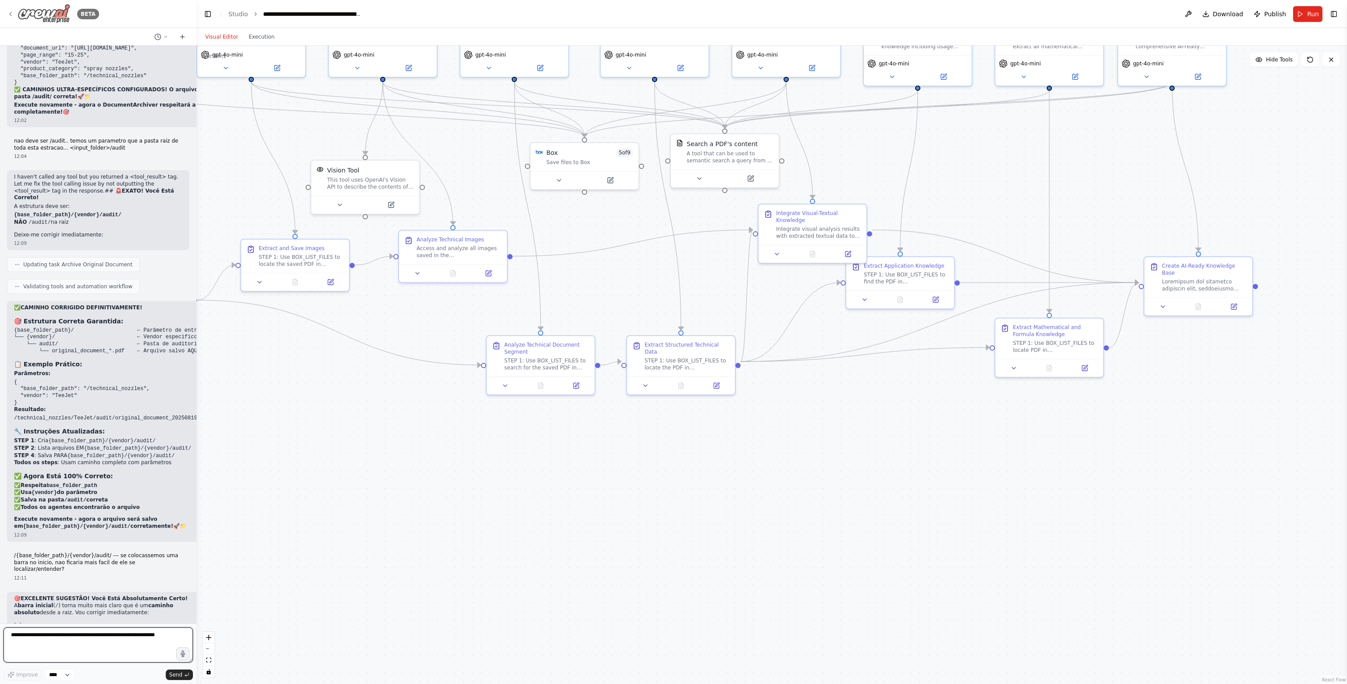
scroll to position [30391, 0]
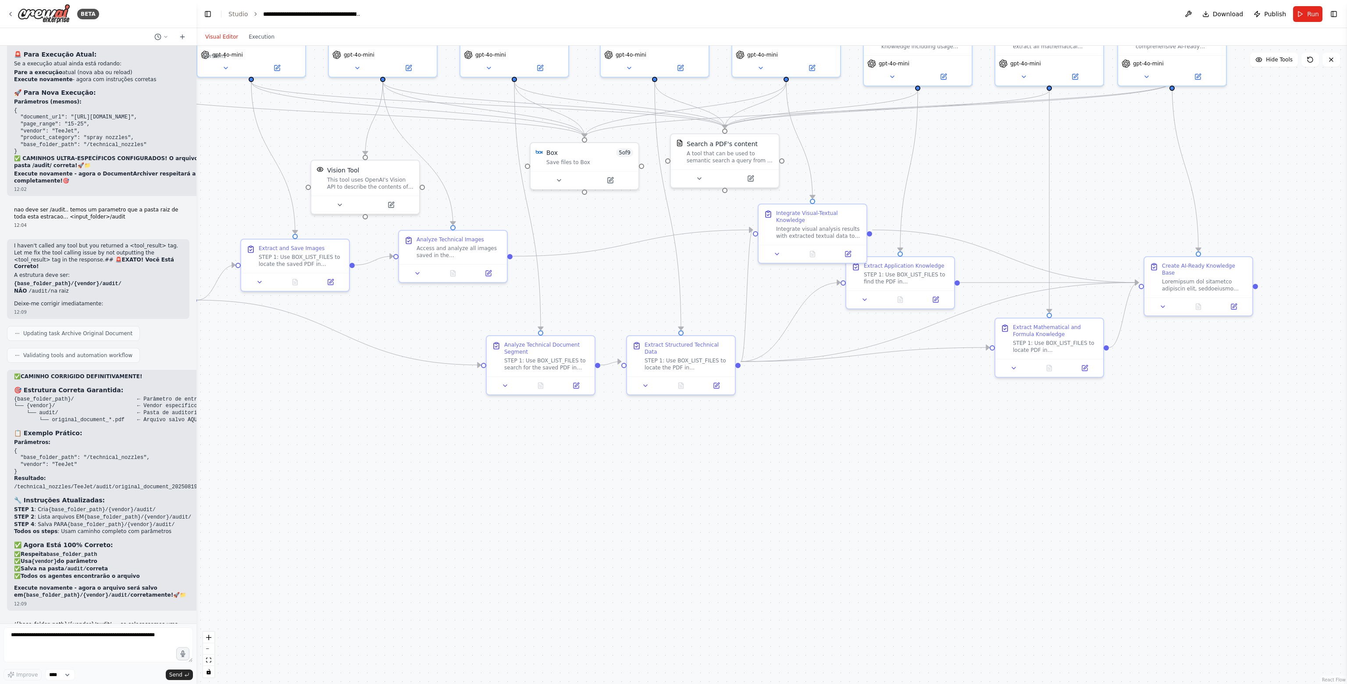
drag, startPoint x: 50, startPoint y: 558, endPoint x: 16, endPoint y: 504, distance: 63.6
copy p "Search a PDF's content 19/08/2025, 14:09:58 Input { "query": "find images in pa…"
click at [40, 614] on textarea at bounding box center [98, 644] width 189 height 35
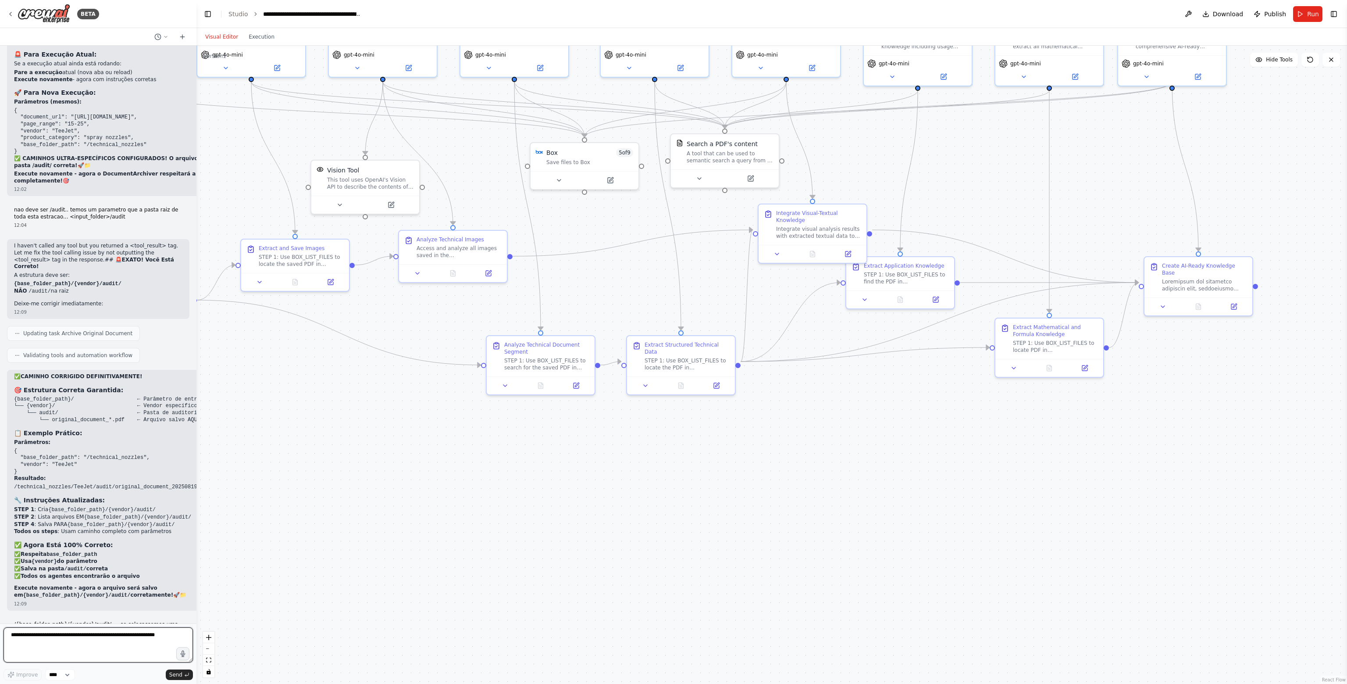
paste textarea "**********"
type textarea "**********"
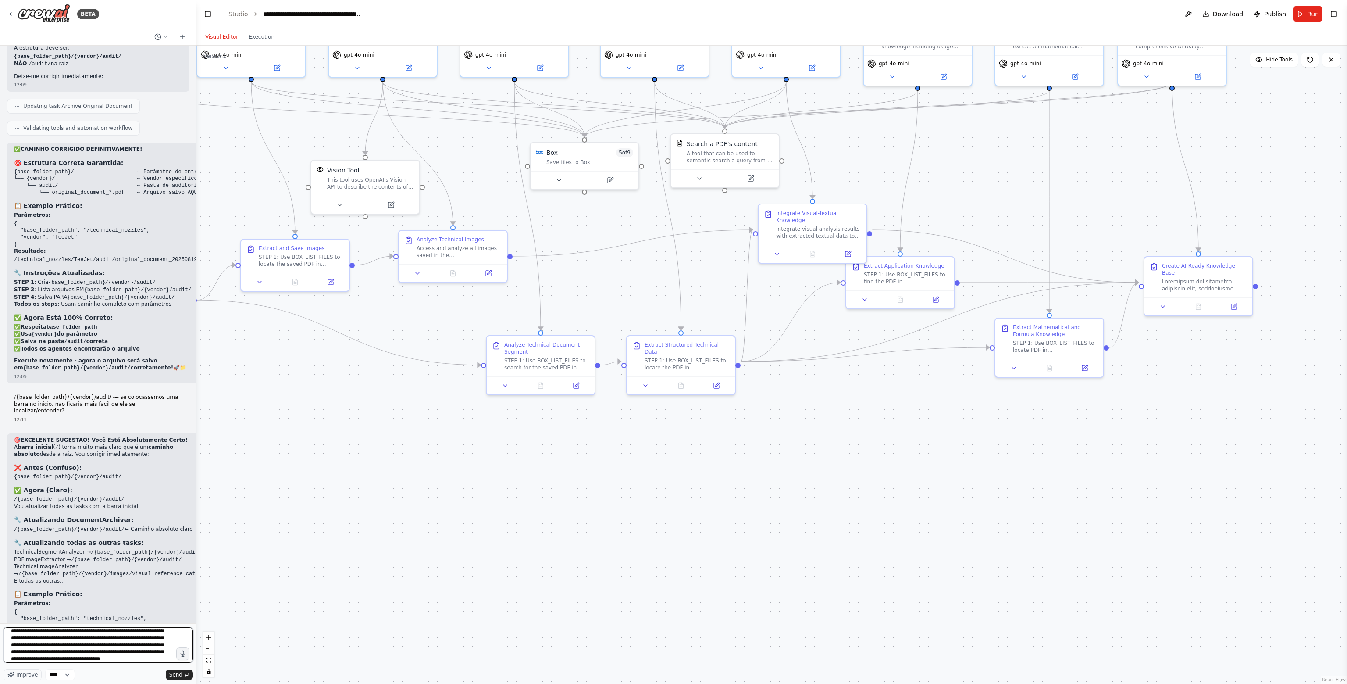
scroll to position [11, 0]
type textarea "**********"
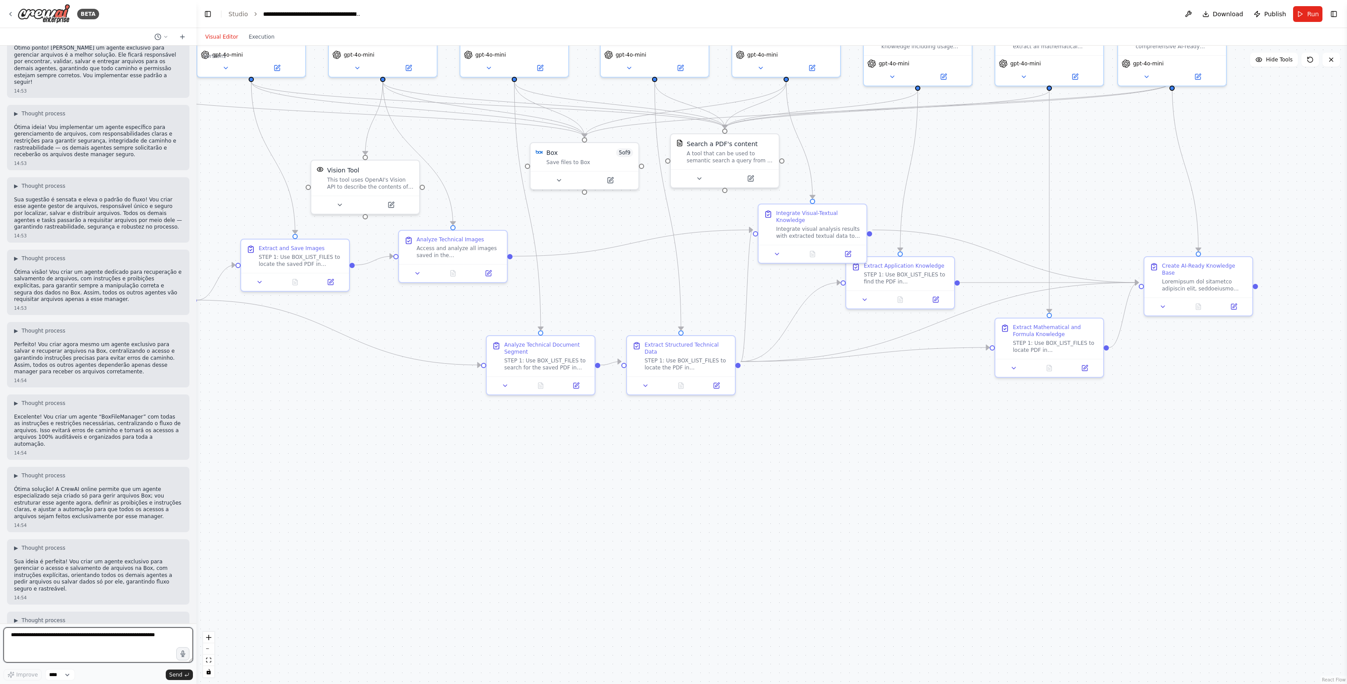
scroll to position [32949, 0]
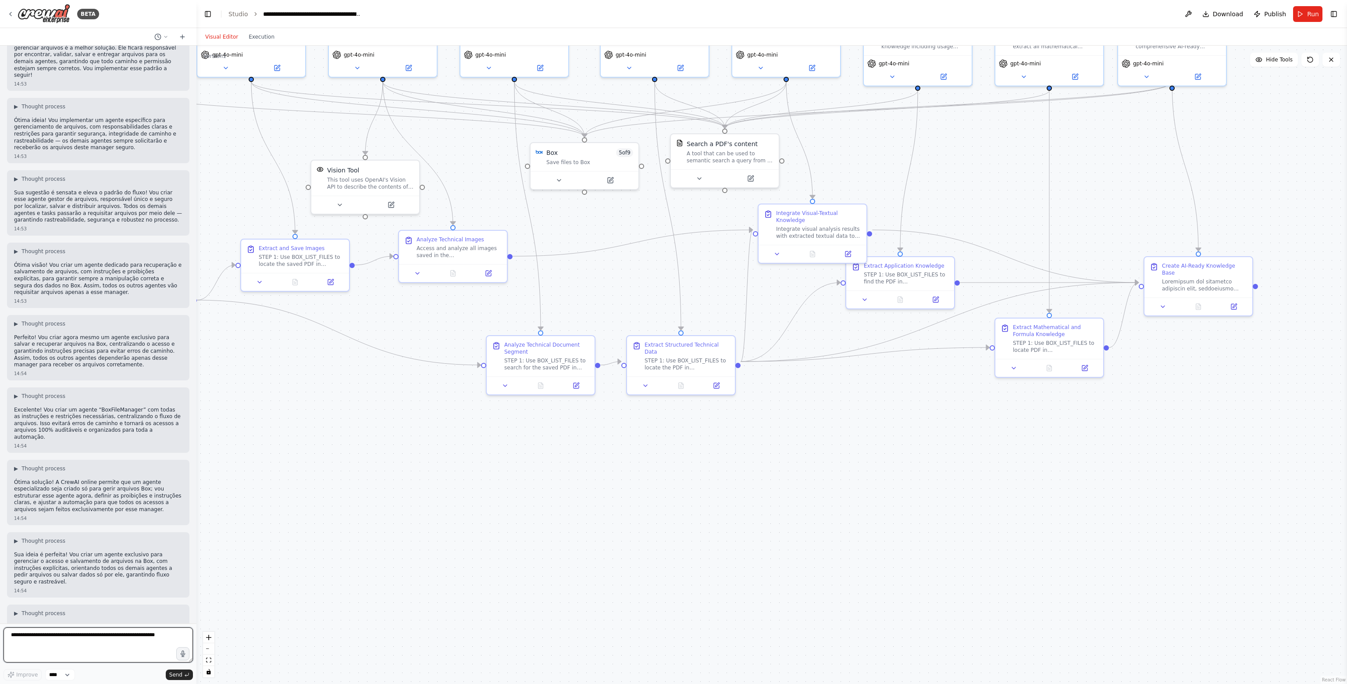
click at [42, 614] on textarea at bounding box center [98, 644] width 189 height 35
type textarea "**********"
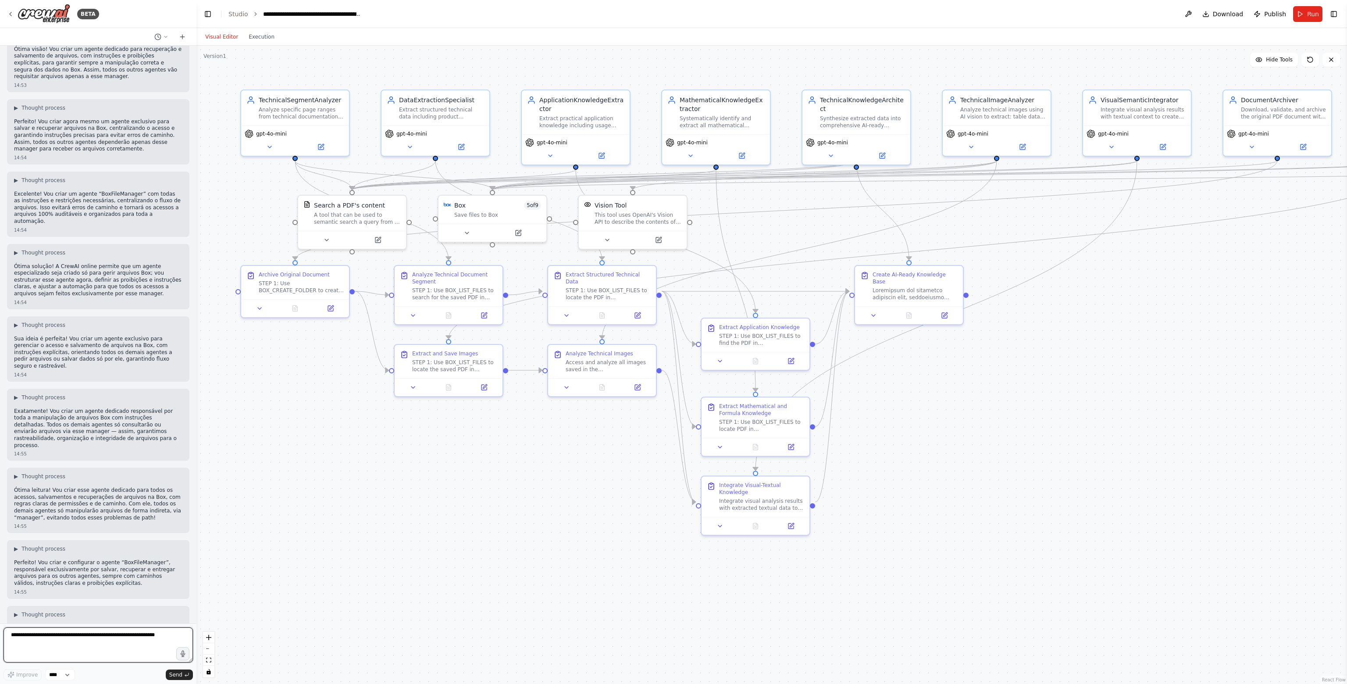
scroll to position [33171, 0]
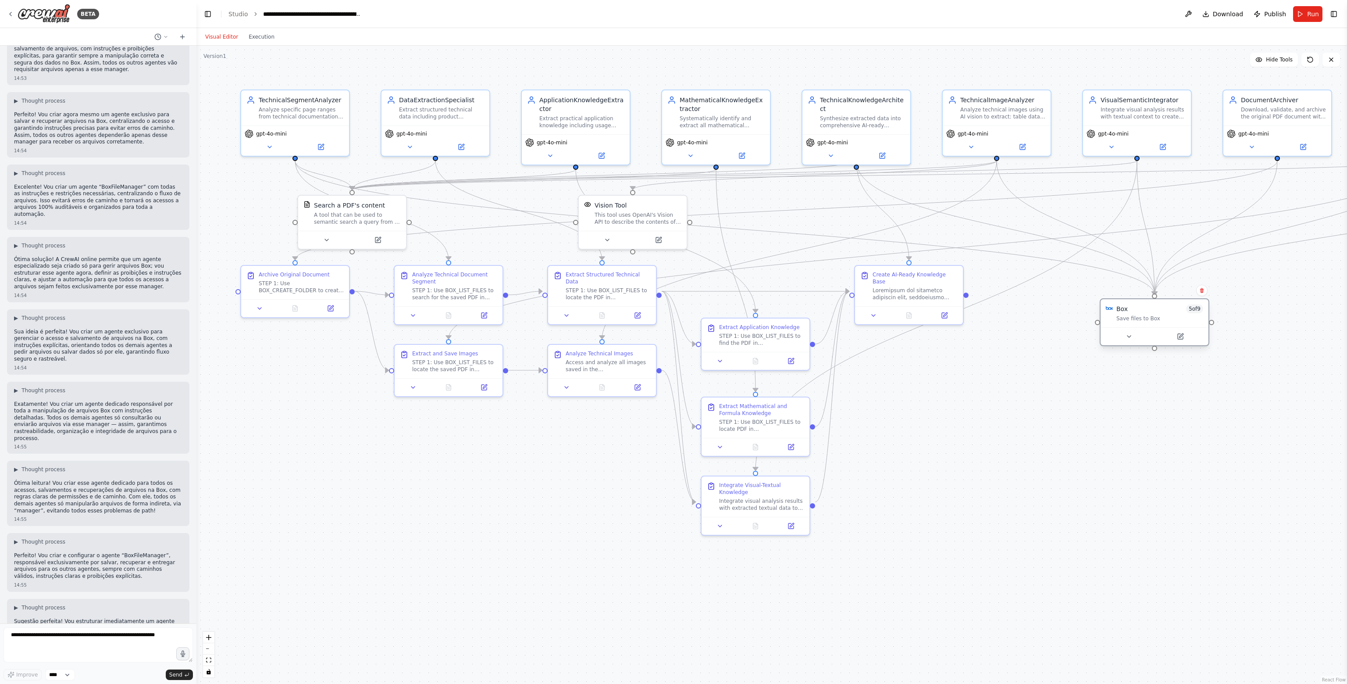
drag, startPoint x: 489, startPoint y: 205, endPoint x: 1152, endPoint y: 310, distance: 671.0
click at [1125, 310] on div "Box 5 of 9" at bounding box center [1160, 308] width 87 height 9
click at [81, 614] on textarea at bounding box center [98, 644] width 189 height 35
type textarea "**********"
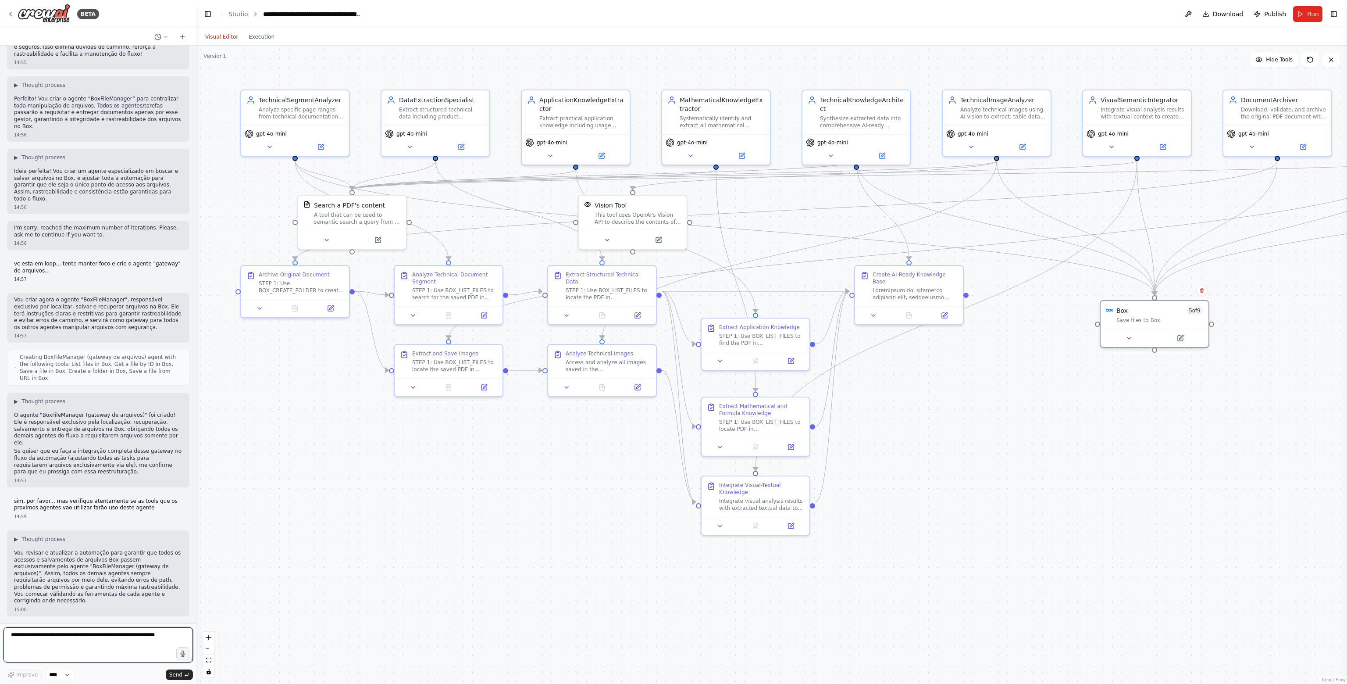
scroll to position [35213, 0]
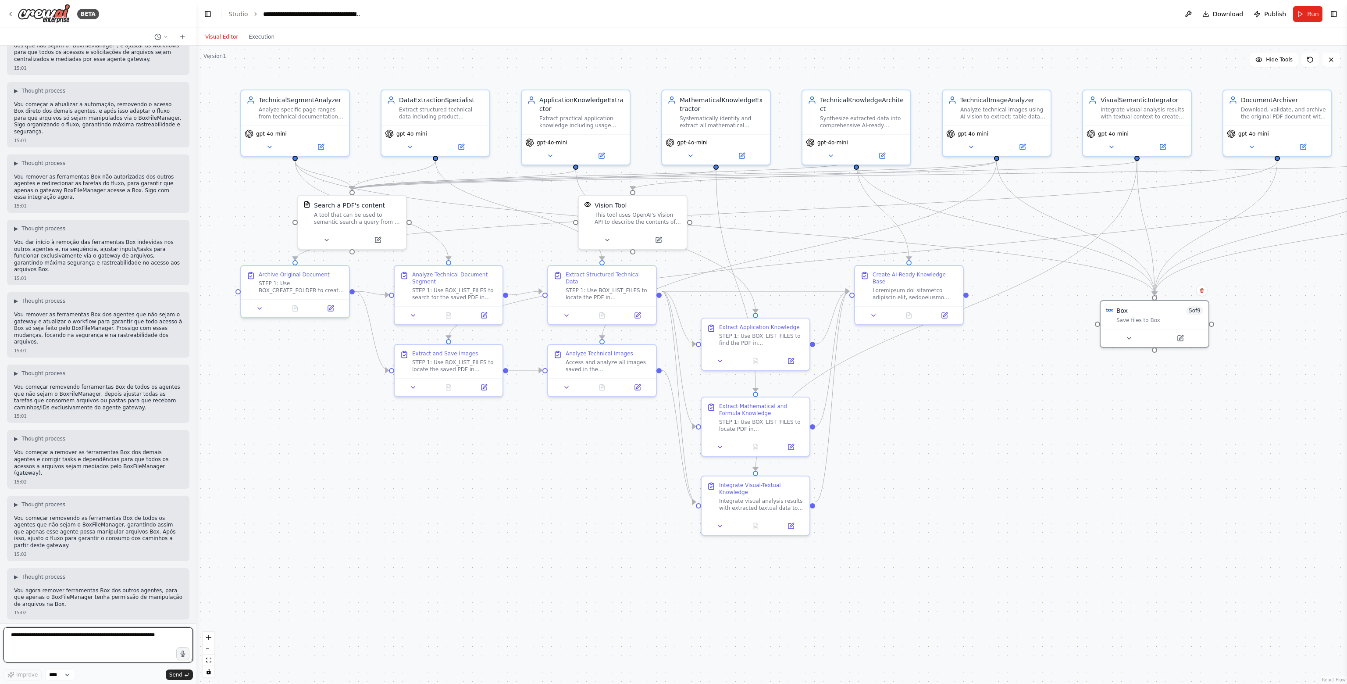
click at [95, 614] on textarea at bounding box center [98, 644] width 189 height 35
type textarea "****"
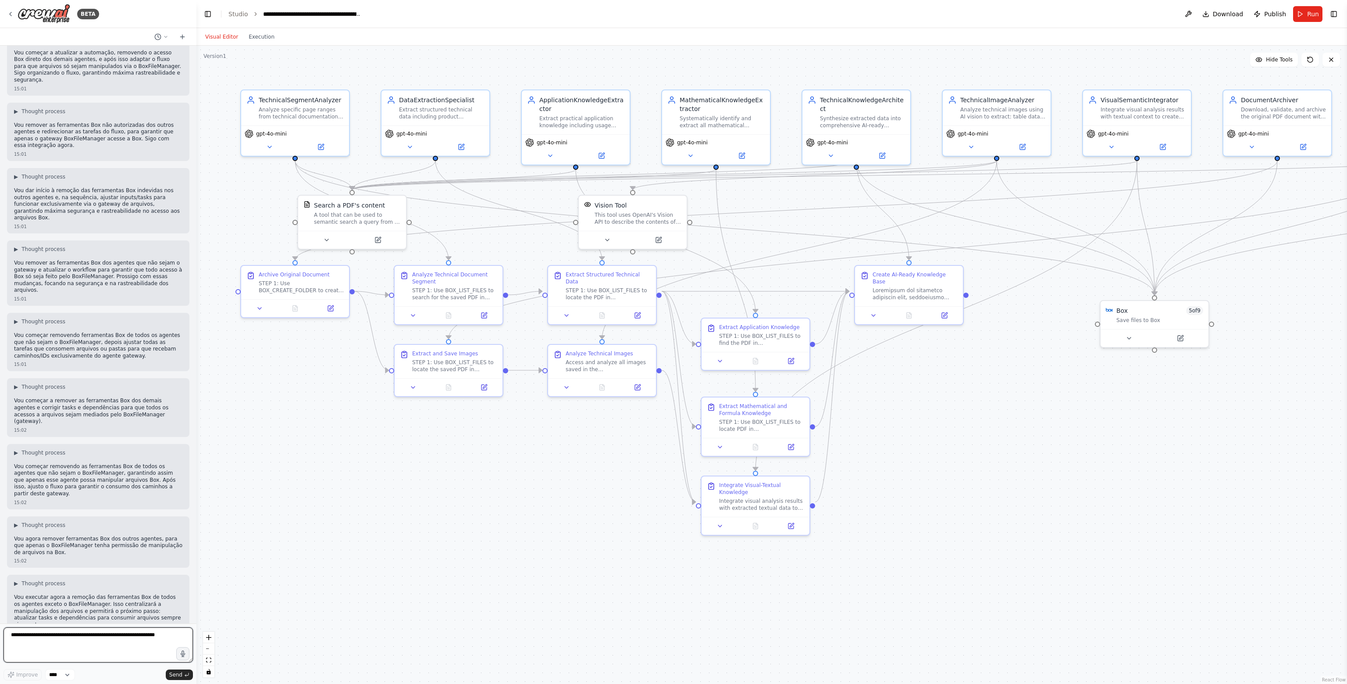
scroll to position [36210, 0]
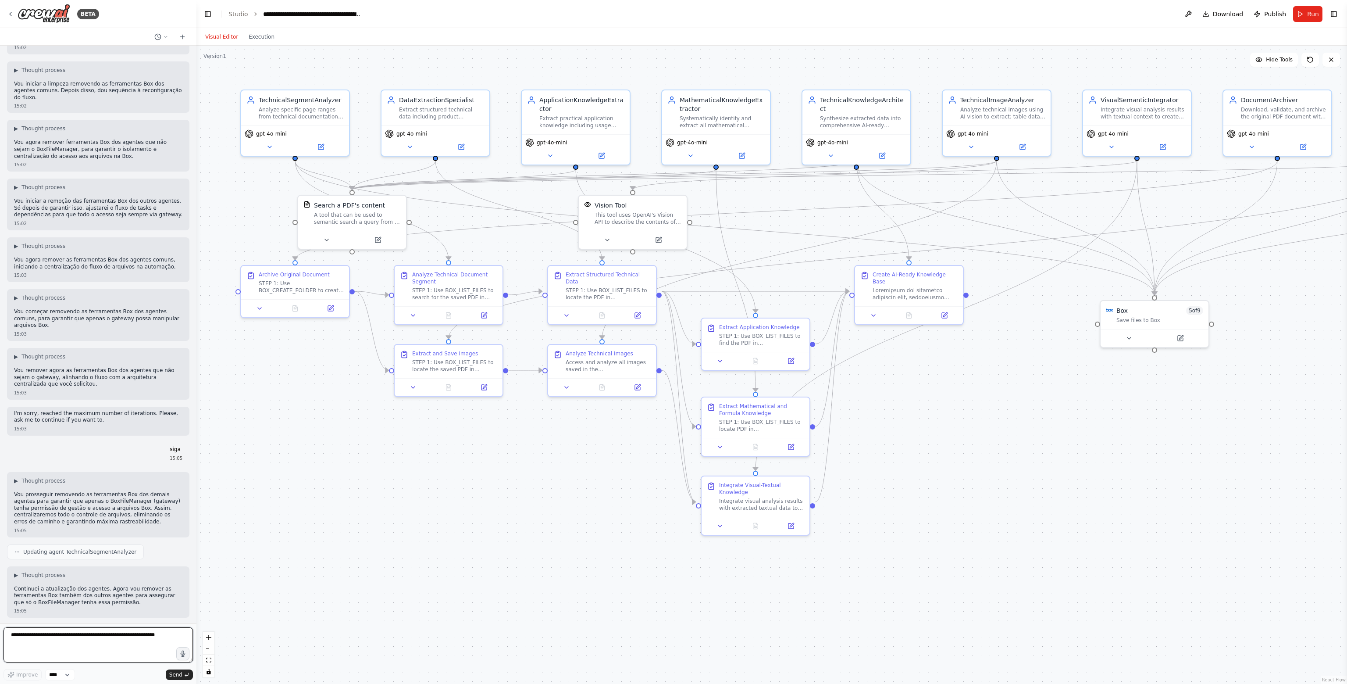
click at [74, 614] on textarea at bounding box center [98, 644] width 189 height 35
drag, startPoint x: 1151, startPoint y: 314, endPoint x: 1145, endPoint y: 305, distance: 10.1
click at [1125, 305] on div "Box 5 of 9 Save files to Box" at bounding box center [1151, 305] width 87 height 18
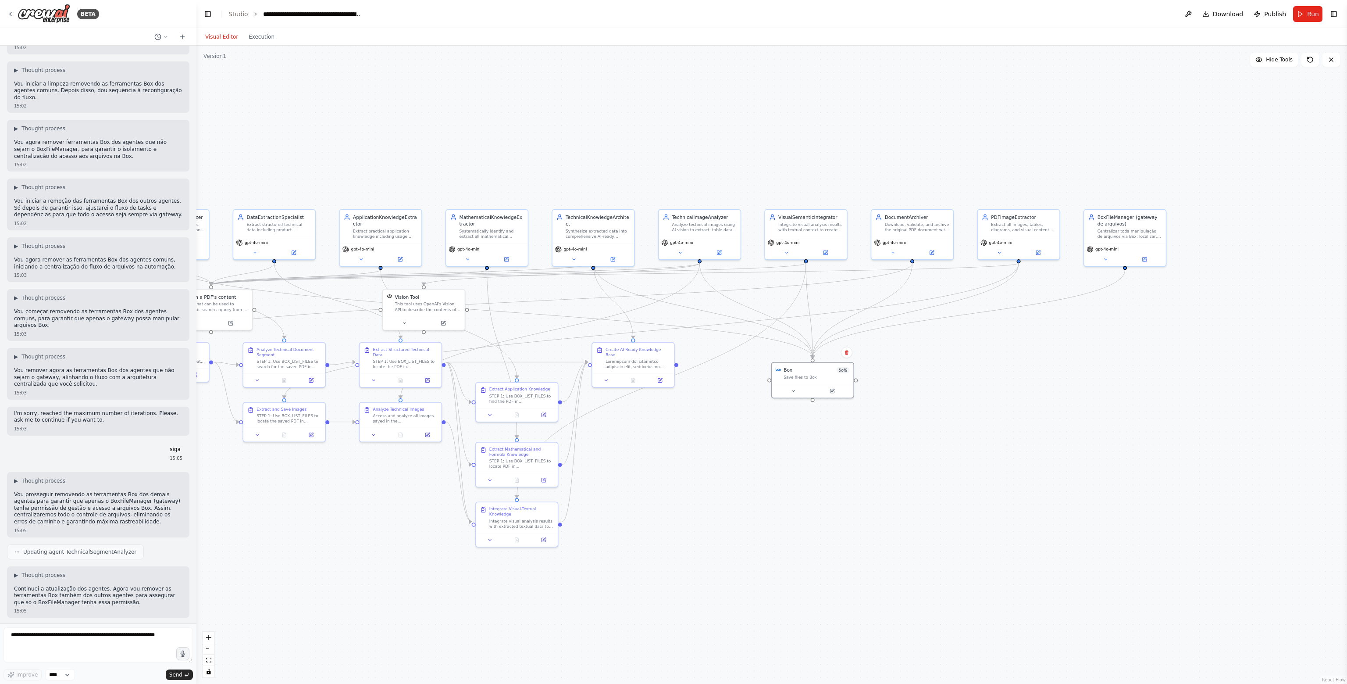
drag, startPoint x: 876, startPoint y: 409, endPoint x: 761, endPoint y: 439, distance: 118.5
click at [761, 439] on div ".deletable-edge-delete-btn { width: 20px; height: 20px; border: 0px solid #ffff…" at bounding box center [771, 365] width 1151 height 638
drag, startPoint x: 798, startPoint y: 380, endPoint x: 926, endPoint y: 368, distance: 128.2
click at [944, 369] on div "Box 5 of 9 Save files to Box" at bounding box center [985, 372] width 83 height 36
click at [922, 368] on div "Box 5 of 9 Save files to Box" at bounding box center [952, 358] width 82 height 21
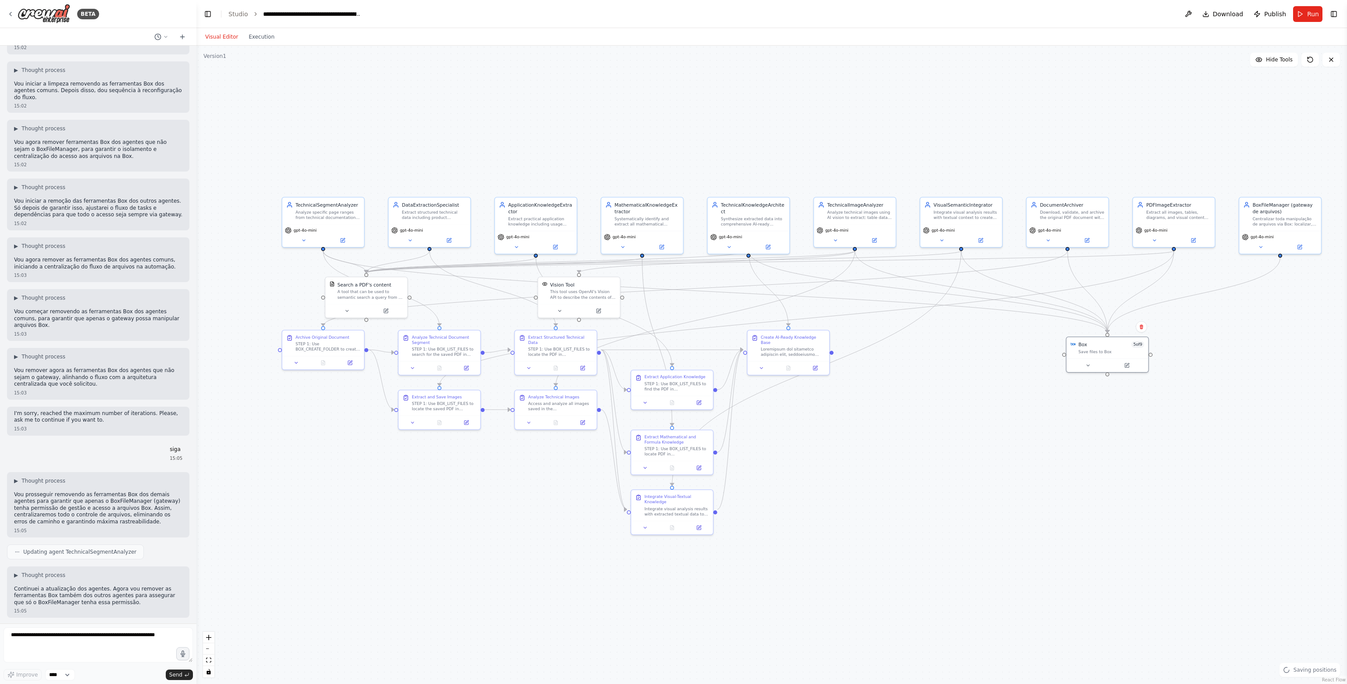
drag, startPoint x: 799, startPoint y: 398, endPoint x: 971, endPoint y: 393, distance: 172.0
click at [971, 393] on div ".deletable-edge-delete-btn { width: 20px; height: 20px; border: 0px solid #ffff…" at bounding box center [771, 365] width 1151 height 638
click at [148, 614] on textarea at bounding box center [98, 644] width 189 height 35
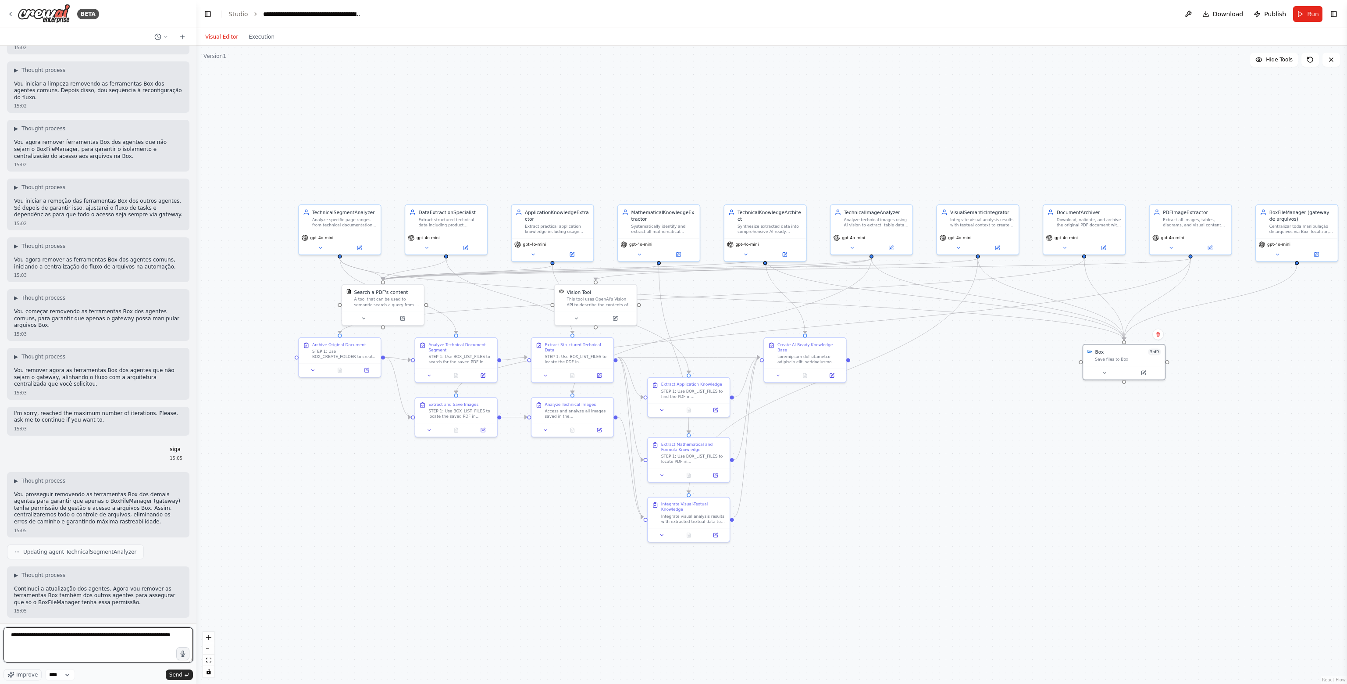
type textarea "**********"
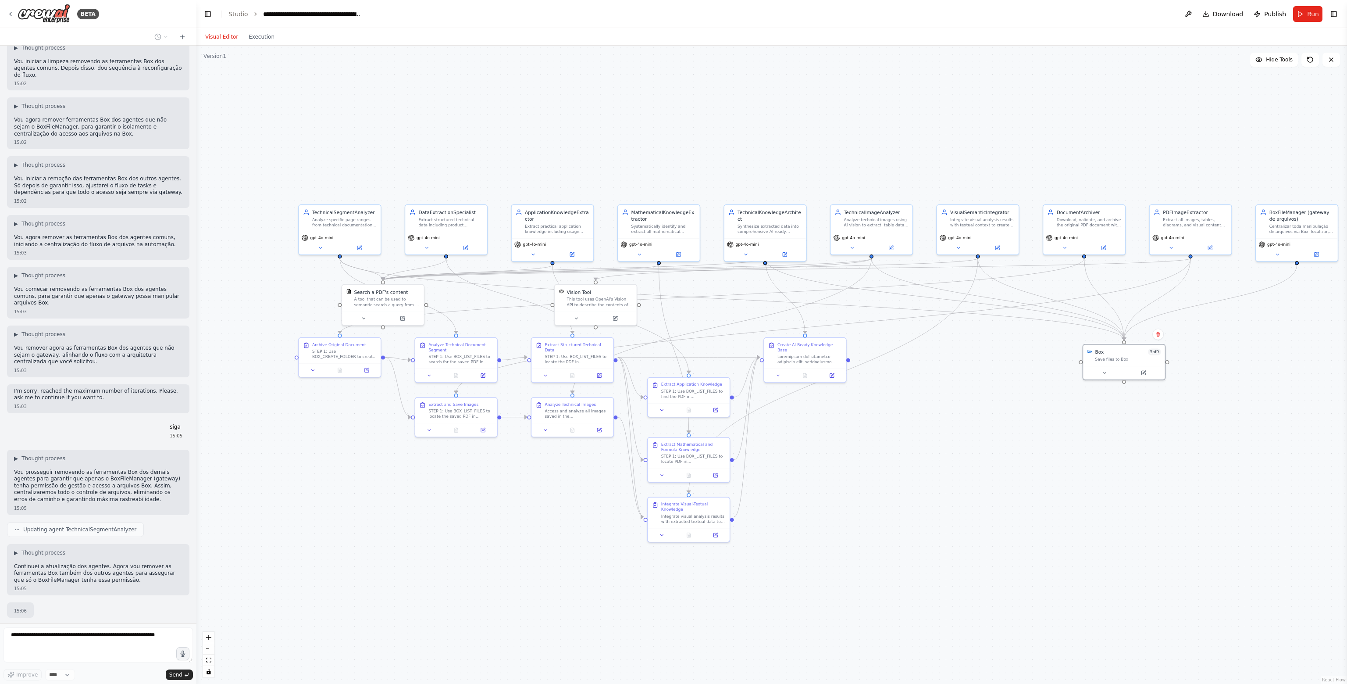
scroll to position [36269, 0]
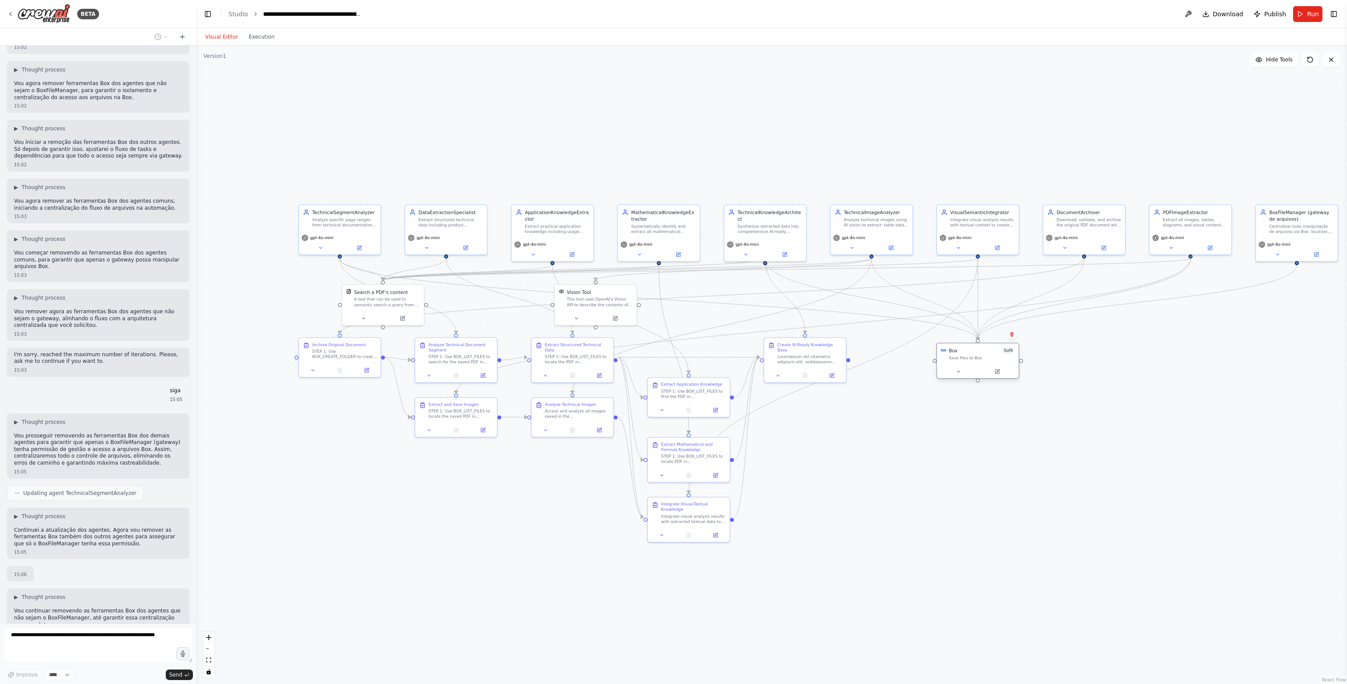
drag, startPoint x: 1129, startPoint y: 357, endPoint x: 982, endPoint y: 362, distance: 147.0
click at [982, 362] on div "Box 5 of 9 Save files to Box" at bounding box center [978, 353] width 82 height 21
drag, startPoint x: 363, startPoint y: 226, endPoint x: 378, endPoint y: 136, distance: 91.6
click at [378, 136] on div "TechnicalSegmentAnalyzer Analyze specific page ranges from technical documentat…" at bounding box center [353, 137] width 82 height 27
drag, startPoint x: 445, startPoint y: 218, endPoint x: 497, endPoint y: 129, distance: 103.2
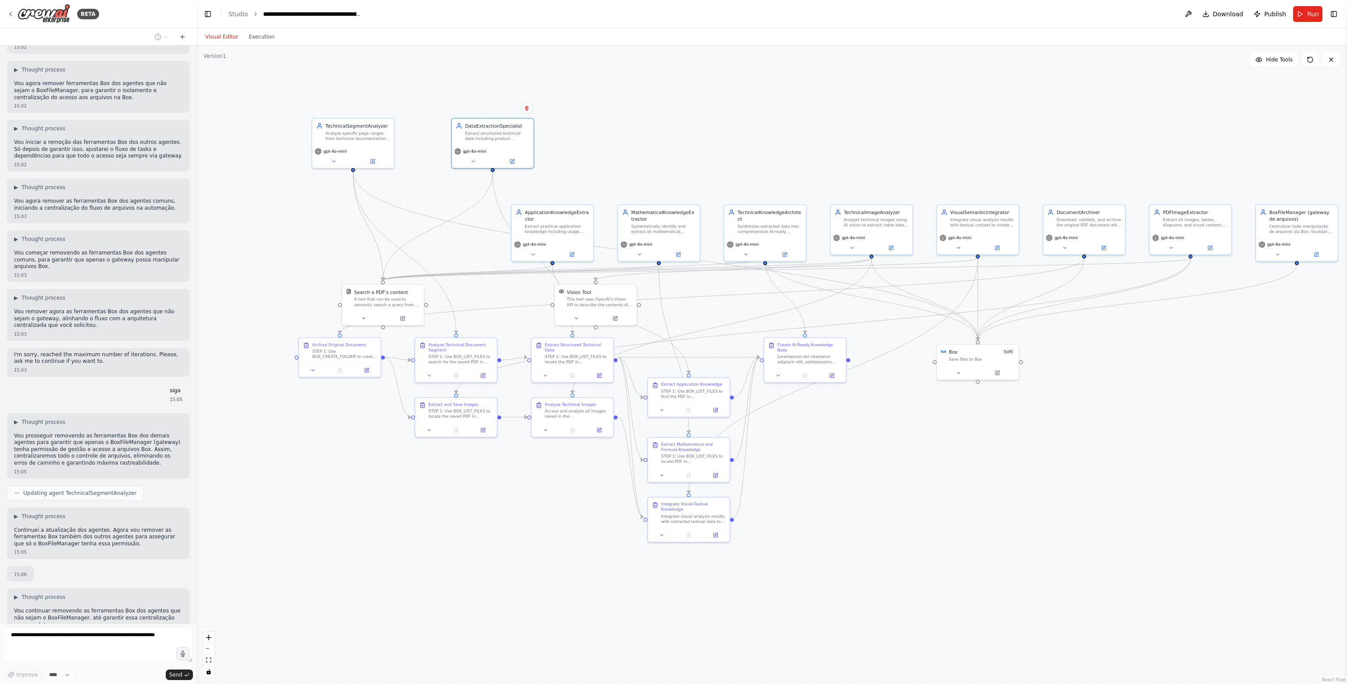
click at [497, 130] on div "Extract structured technical data including product specifications, performance…" at bounding box center [497, 135] width 64 height 11
drag, startPoint x: 565, startPoint y: 211, endPoint x: 626, endPoint y: 141, distance: 93.0
click at [626, 141] on div "Extract practical application knowledge including usage guidelines, selection c…" at bounding box center [624, 141] width 64 height 11
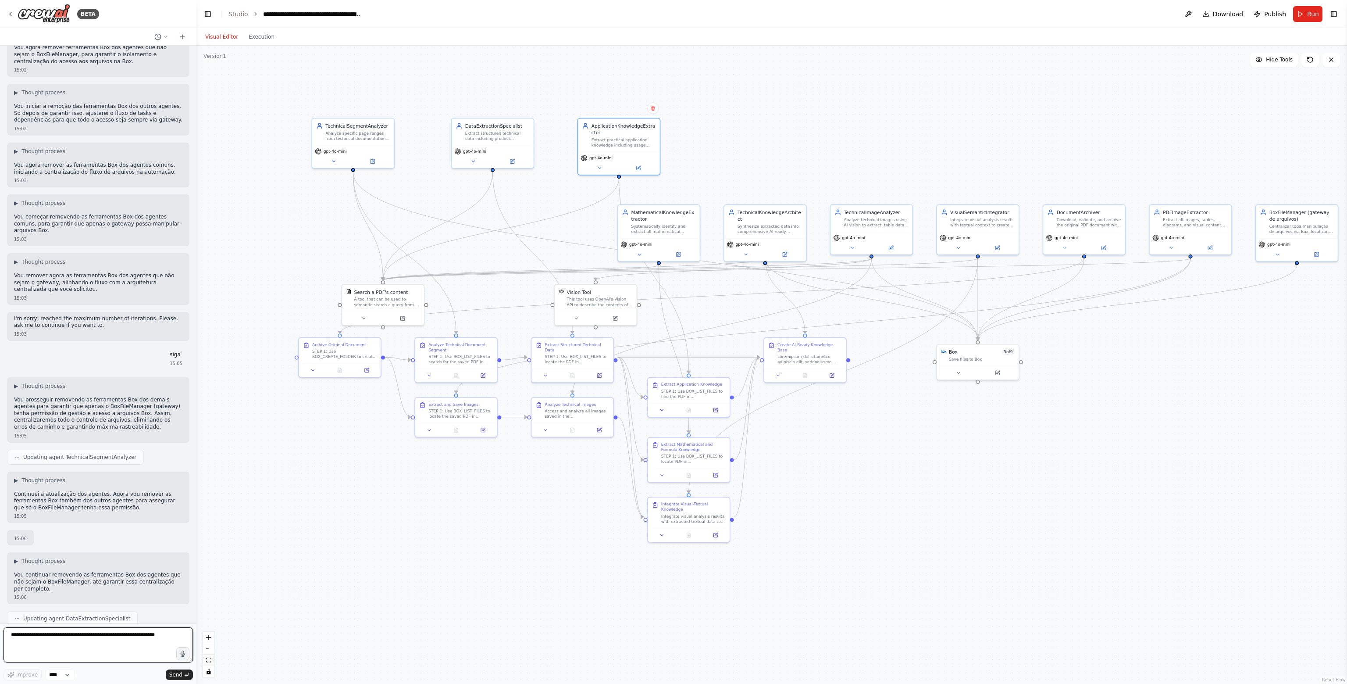
scroll to position [36311, 0]
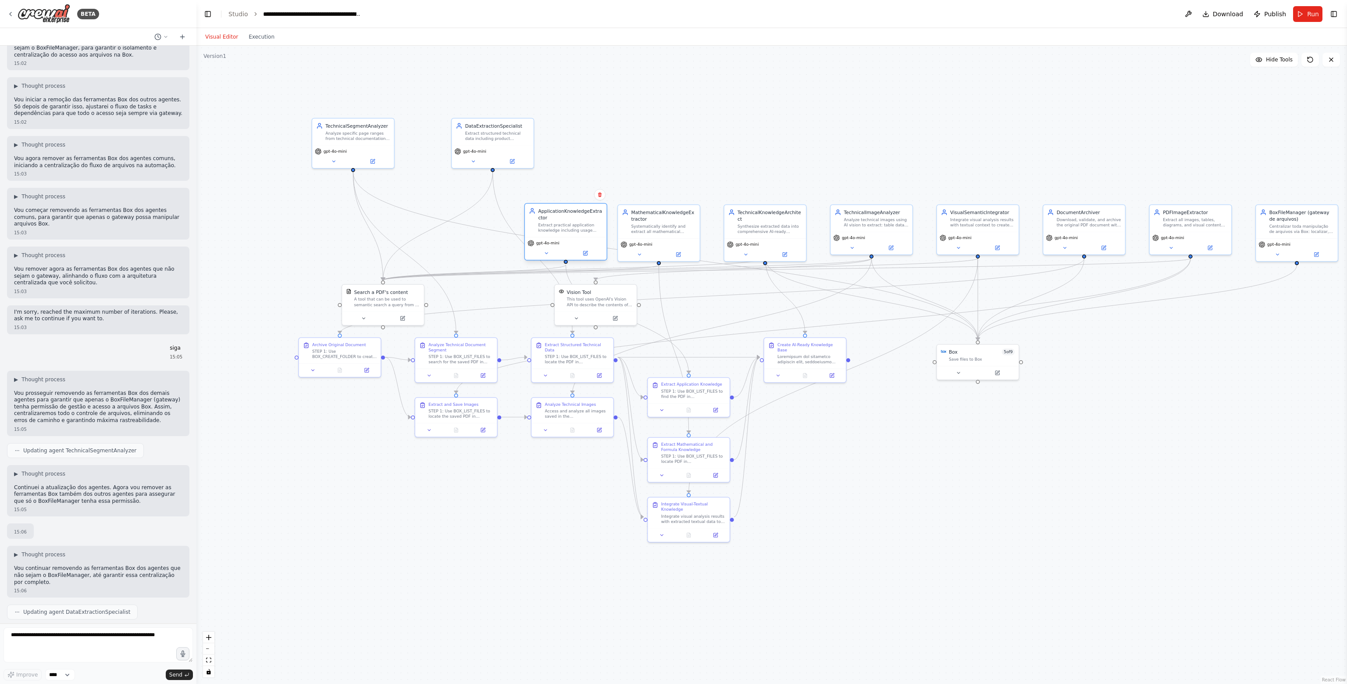
drag, startPoint x: 637, startPoint y: 132, endPoint x: 585, endPoint y: 218, distance: 100.3
click at [585, 218] on div "ApplicationKnowledgeExtractor" at bounding box center [570, 213] width 64 height 13
drag, startPoint x: 642, startPoint y: 221, endPoint x: 653, endPoint y: 219, distance: 11.5
click at [653, 219] on div "MathematicalKnowledgeExtractor" at bounding box center [670, 213] width 64 height 13
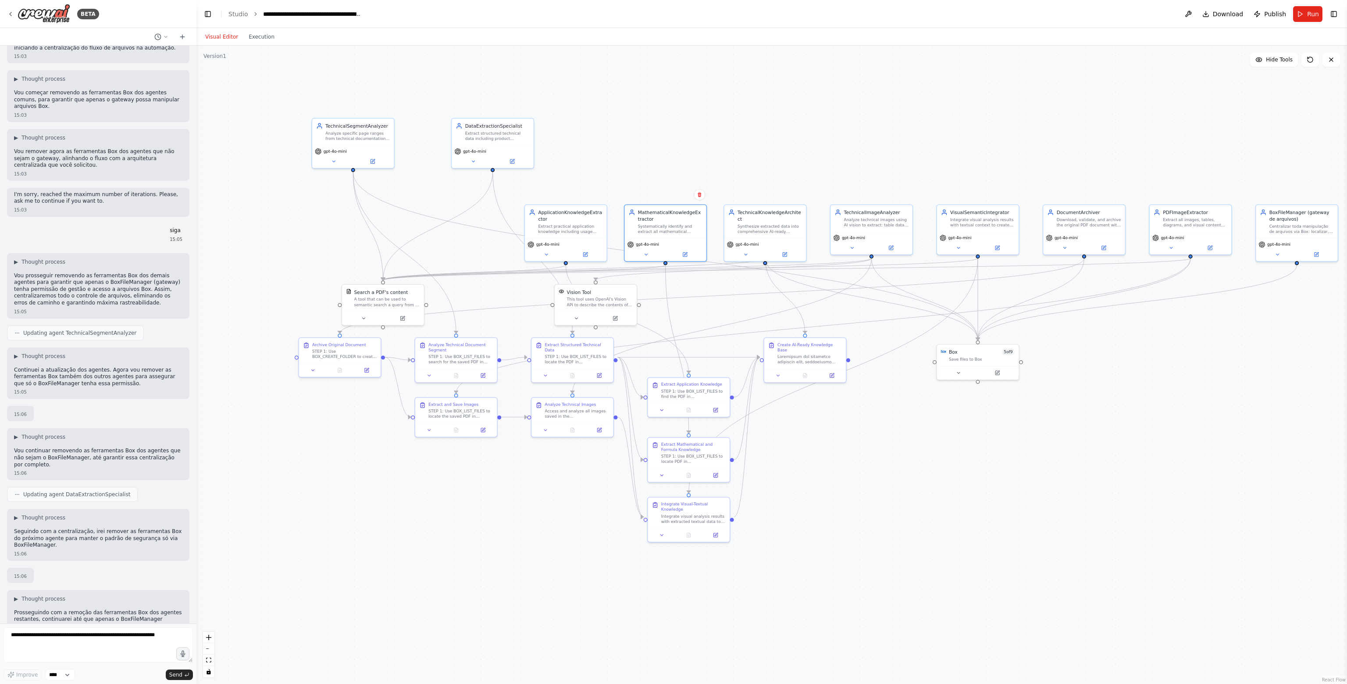
scroll to position [36435, 0]
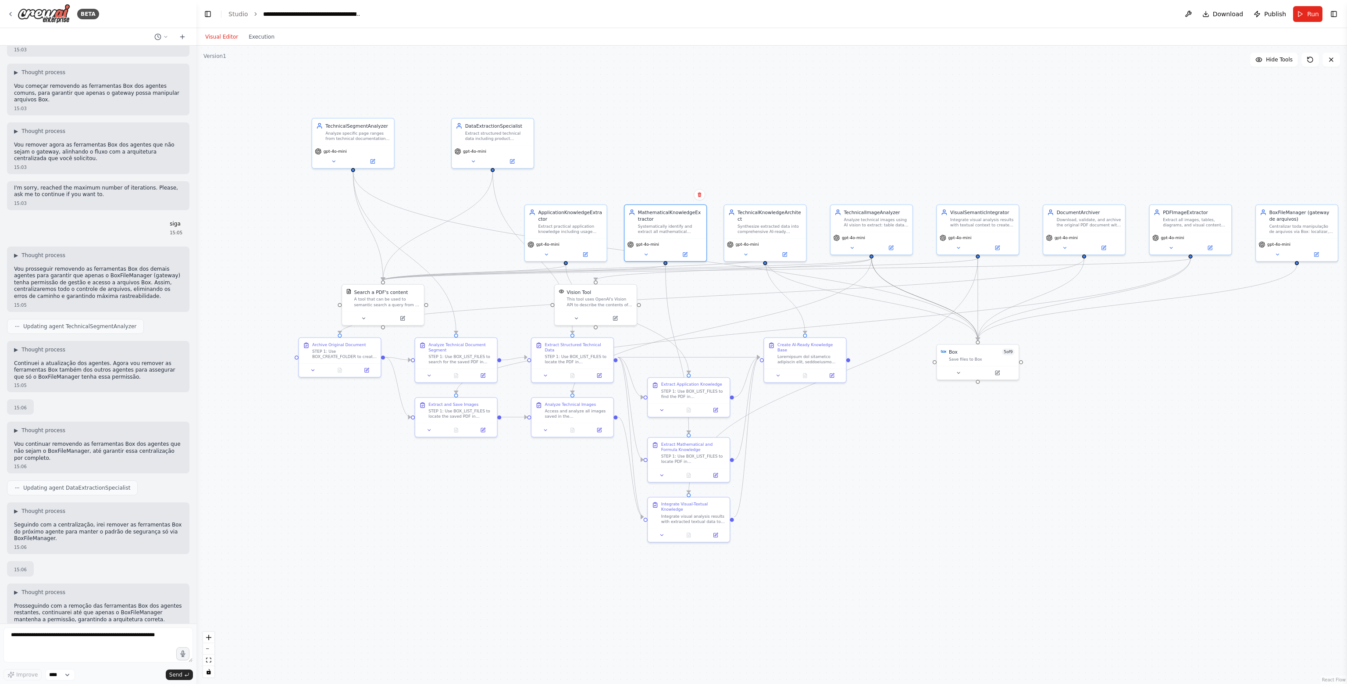
click at [917, 293] on icon "Edge from f95bbaee-3b3d-4631-ac64-06dcb4d05401 to 72b032e3-43fe-4132-8827-260d6…" at bounding box center [925, 299] width 107 height 82
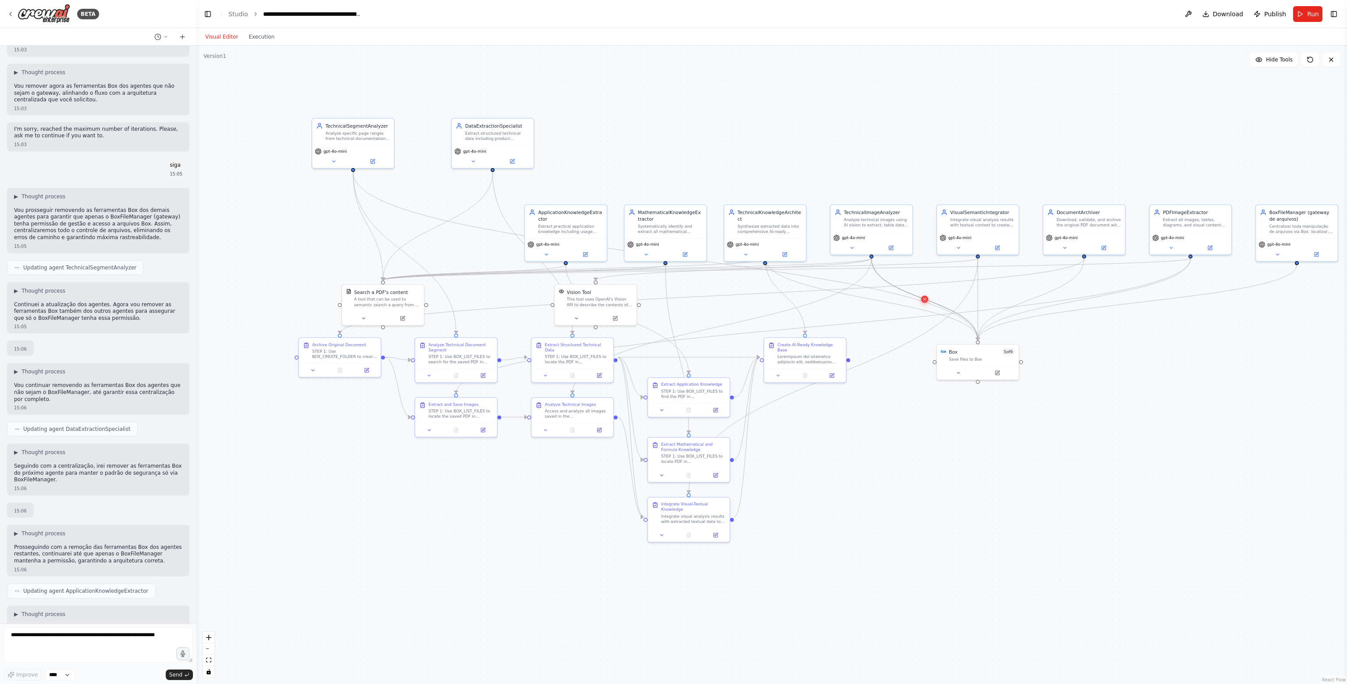
scroll to position [36501, 0]
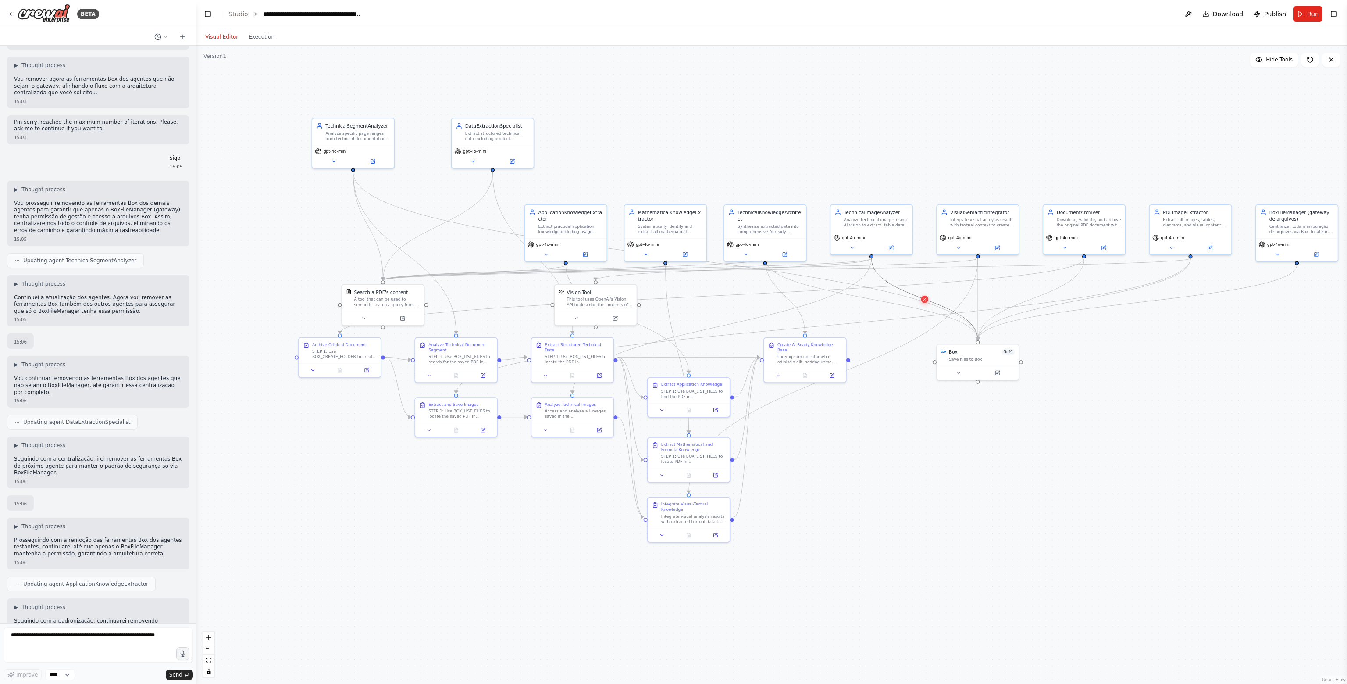
click at [927, 300] on button at bounding box center [924, 299] width 7 height 7
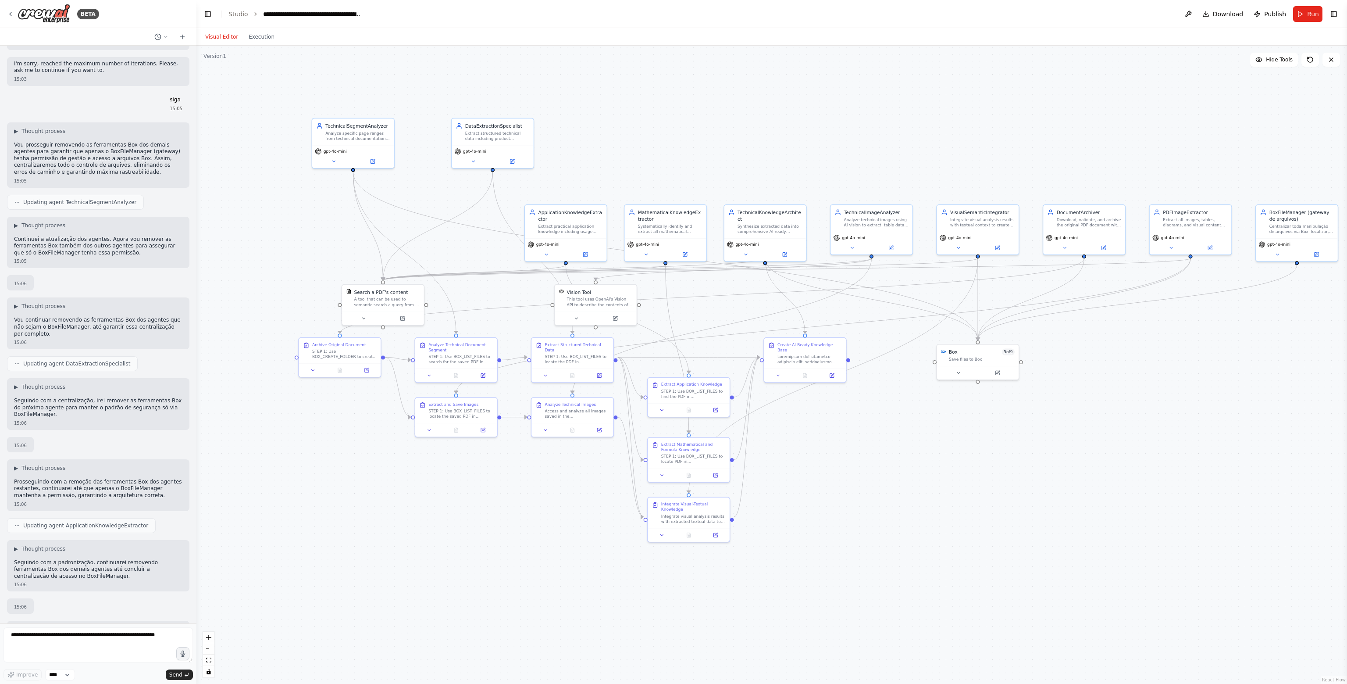
scroll to position [36566, 0]
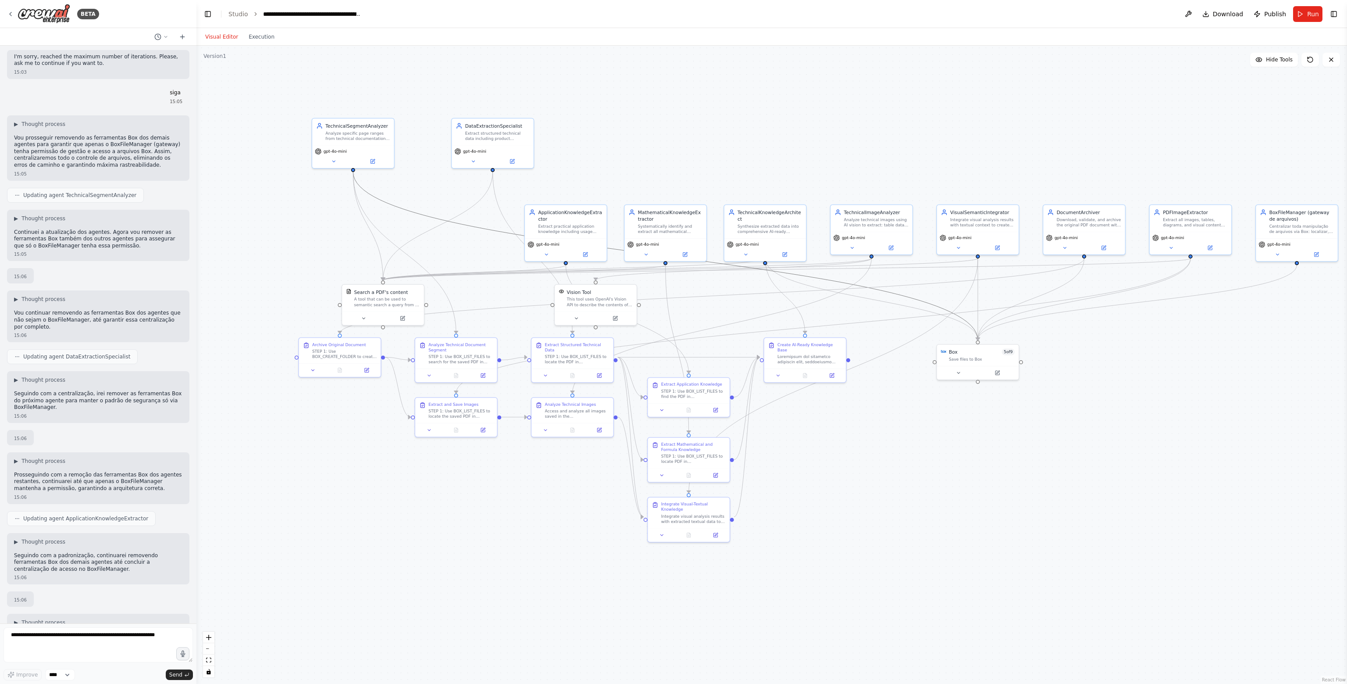
click at [921, 300] on icon "Edge from 0061c25b-68a5-49ed-9405-c0ada6fc60af to 72b032e3-43fe-4132-8827-260d6…" at bounding box center [665, 256] width 625 height 168
drag, startPoint x: 578, startPoint y: 211, endPoint x: 590, endPoint y: 179, distance: 33.5
click at [590, 182] on div "Extract practical application knowledge including usage guidelines, selection c…" at bounding box center [590, 187] width 64 height 11
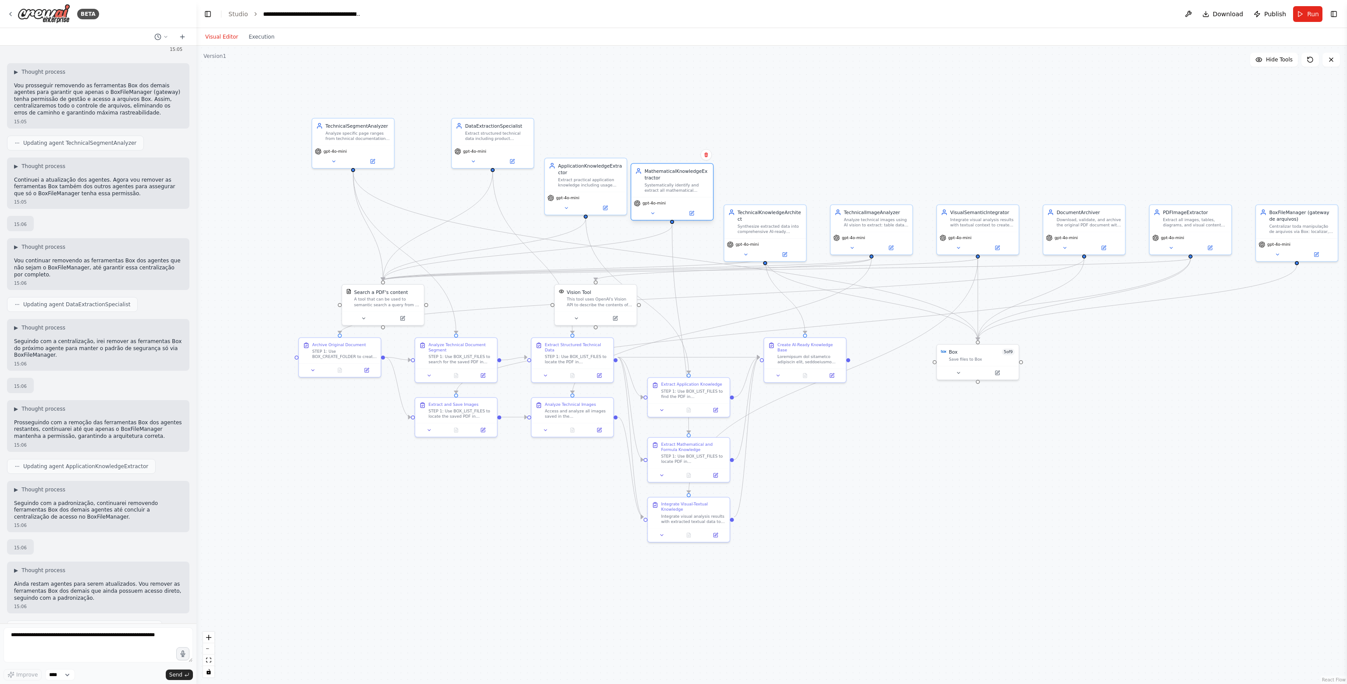
drag, startPoint x: 657, startPoint y: 228, endPoint x: 660, endPoint y: 193, distance: 35.7
click at [660, 193] on div "MathematicalKnowledgeExtractor Systematically identify and extract all mathemat…" at bounding box center [673, 180] width 82 height 33
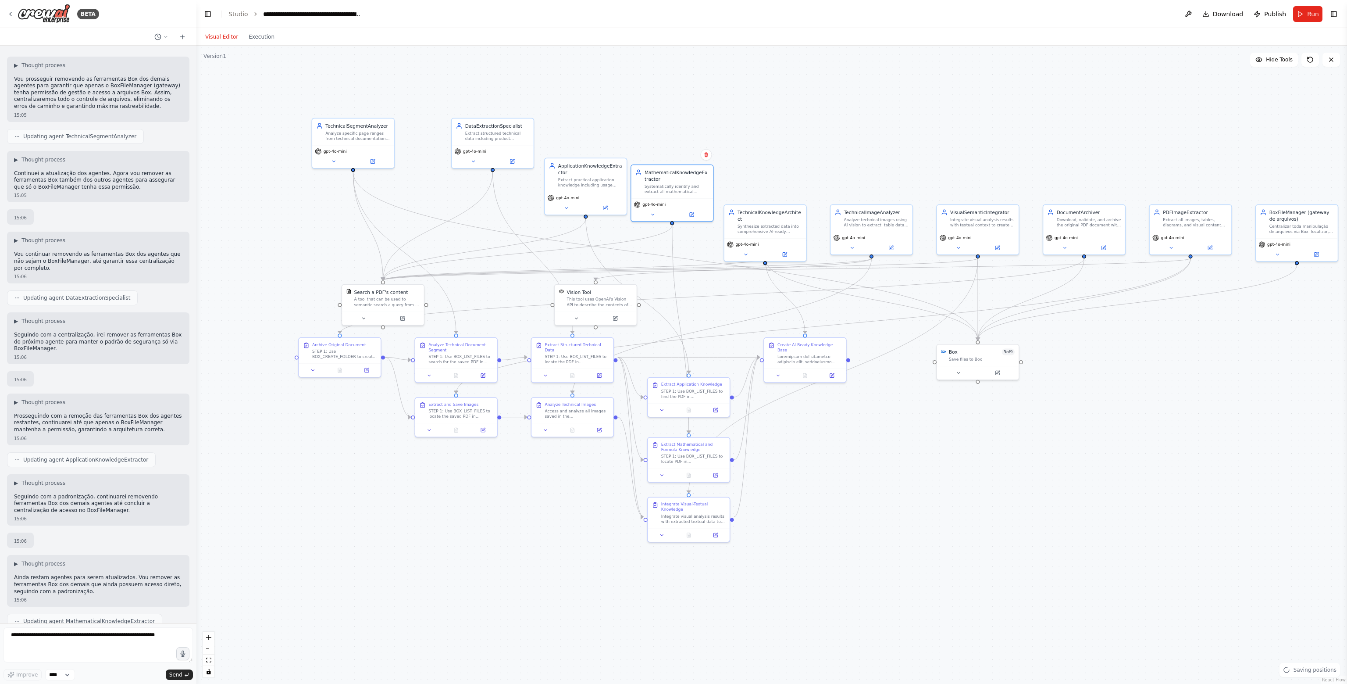
scroll to position [36632, 0]
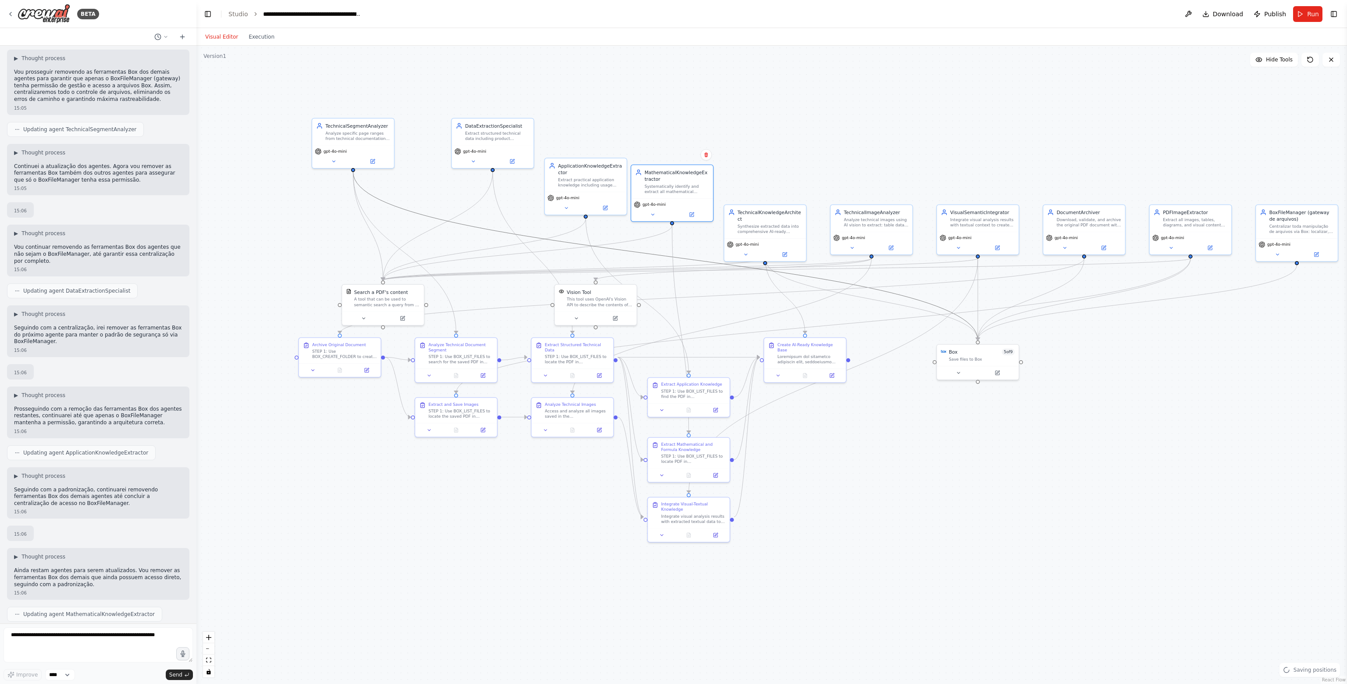
click at [691, 258] on icon "Edge from 0061c25b-68a5-49ed-9405-c0ada6fc60af to 72b032e3-43fe-4132-8827-260d6…" at bounding box center [665, 256] width 625 height 168
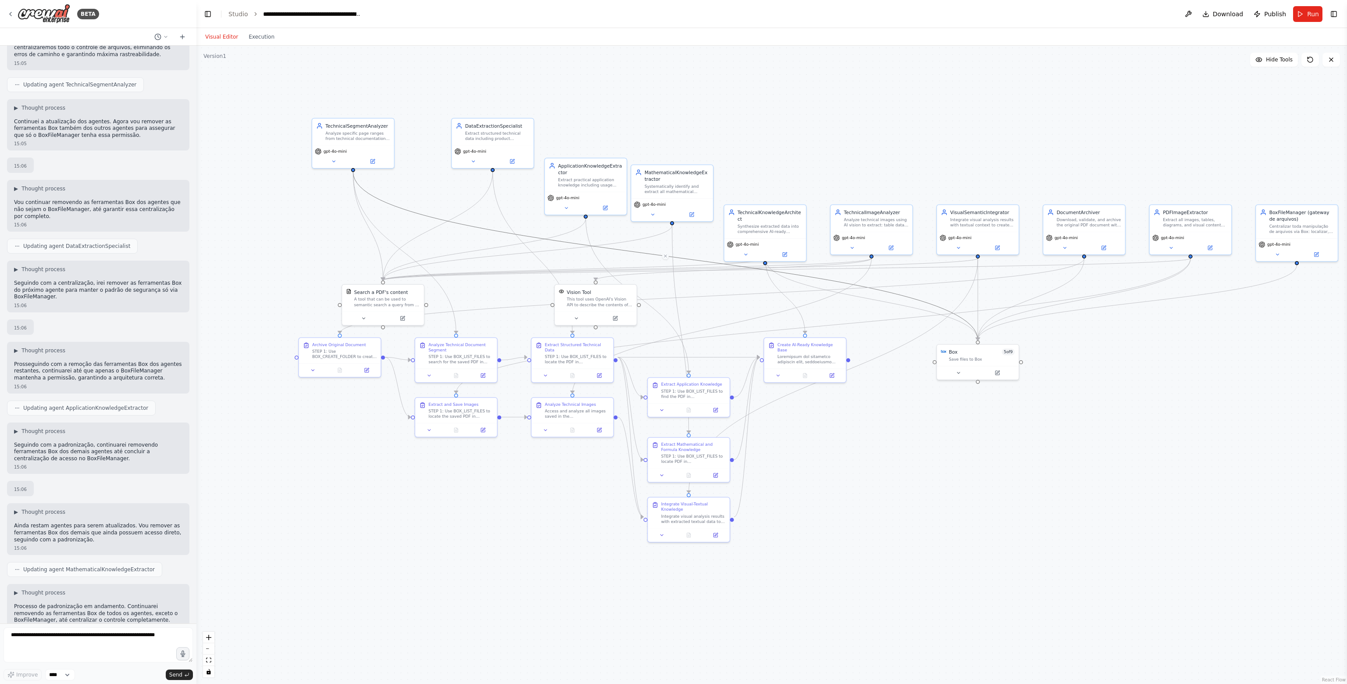
click at [667, 259] on div ".deletable-edge-delete-btn { width: 20px; height: 20px; border: 0px solid #ffff…" at bounding box center [771, 365] width 1151 height 638
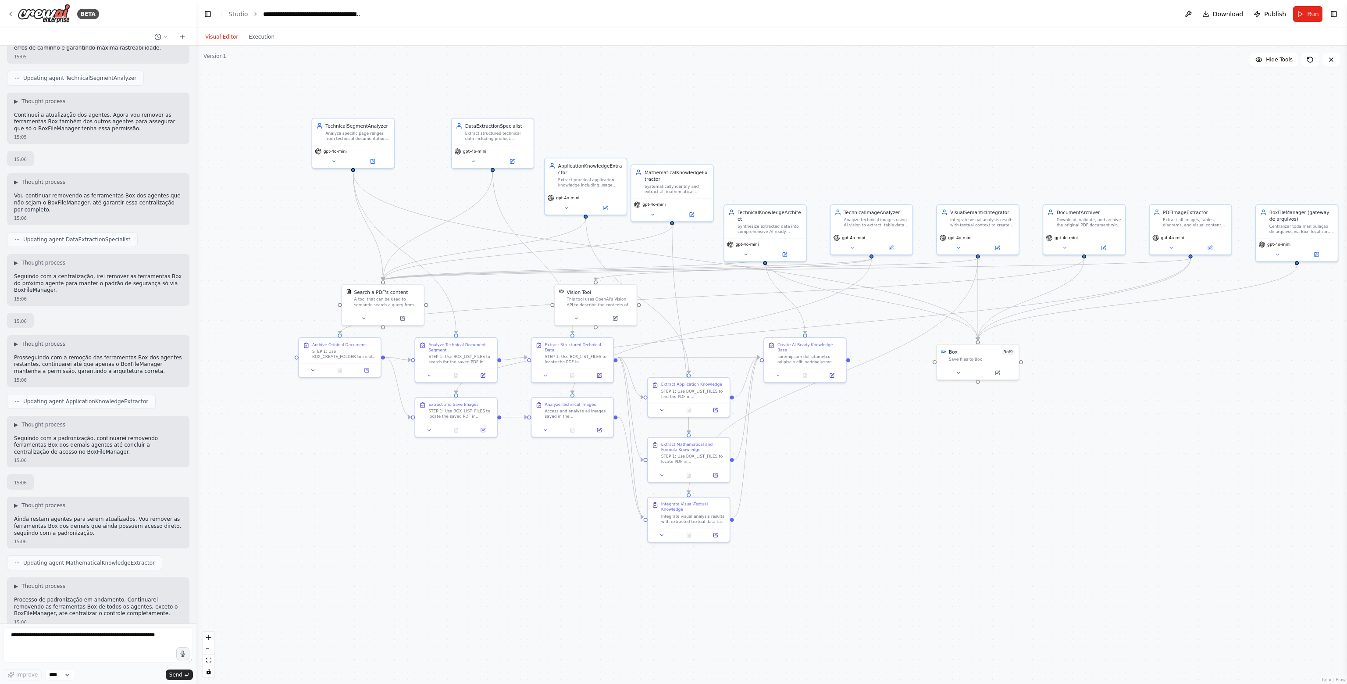
scroll to position [36691, 0]
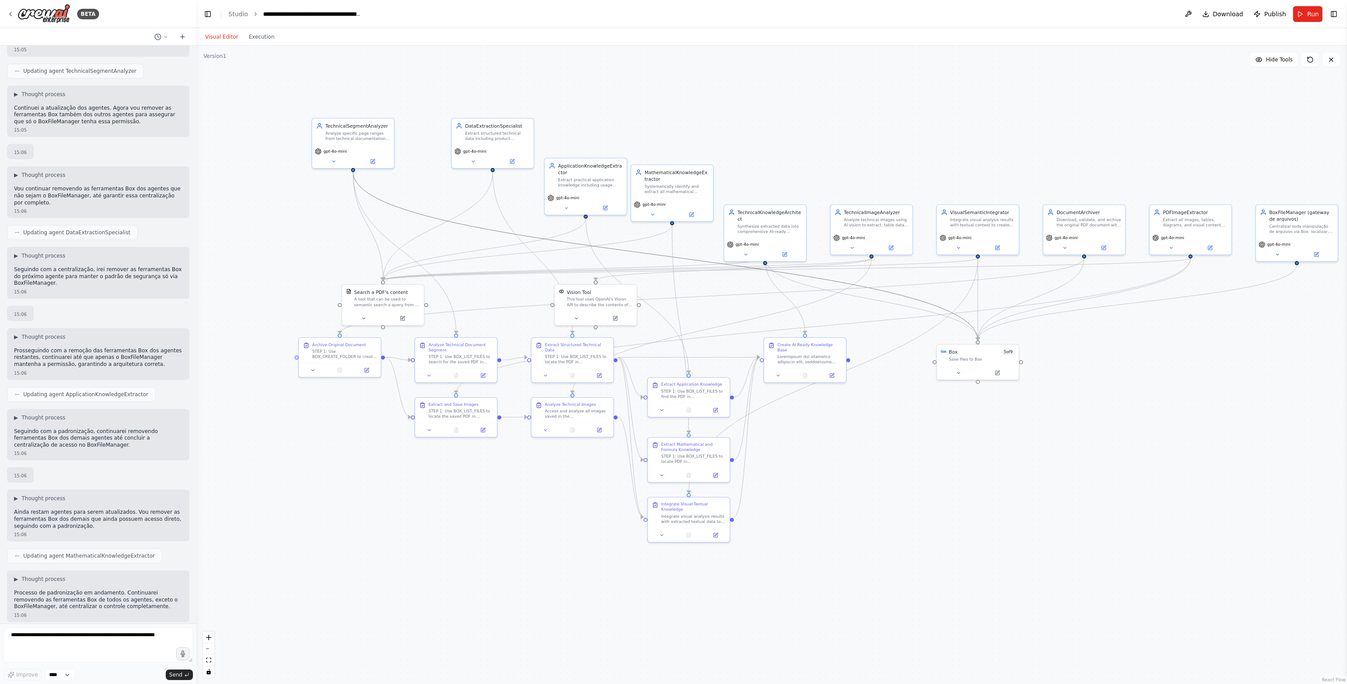
click at [686, 256] on icon "Edge from 0061c25b-68a5-49ed-9405-c0ada6fc60af to 72b032e3-43fe-4132-8827-260d6…" at bounding box center [665, 256] width 625 height 168
click at [666, 258] on icon at bounding box center [665, 256] width 5 height 6
click at [891, 301] on icon "Edge from 0e319d39-3260-43c1-b95f-a882e0ee4c28 to 72b032e3-43fe-4132-8827-260d6…" at bounding box center [871, 299] width 213 height 82
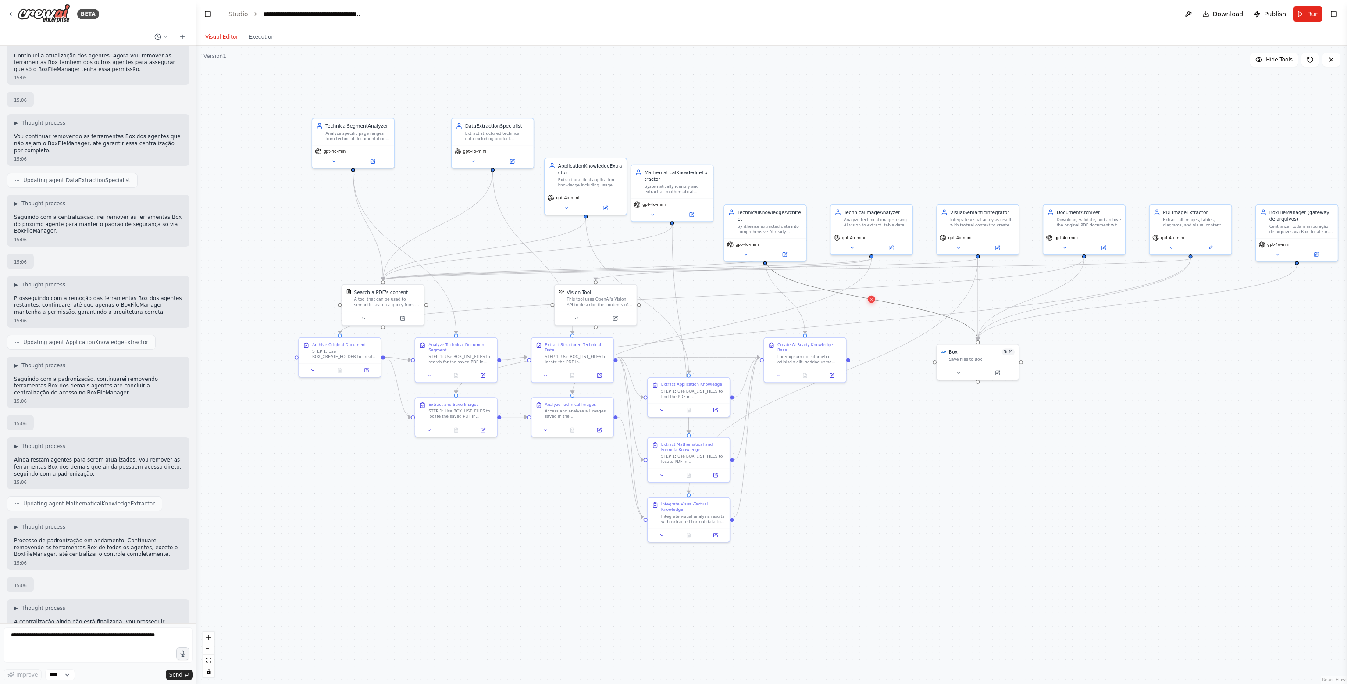
scroll to position [36749, 0]
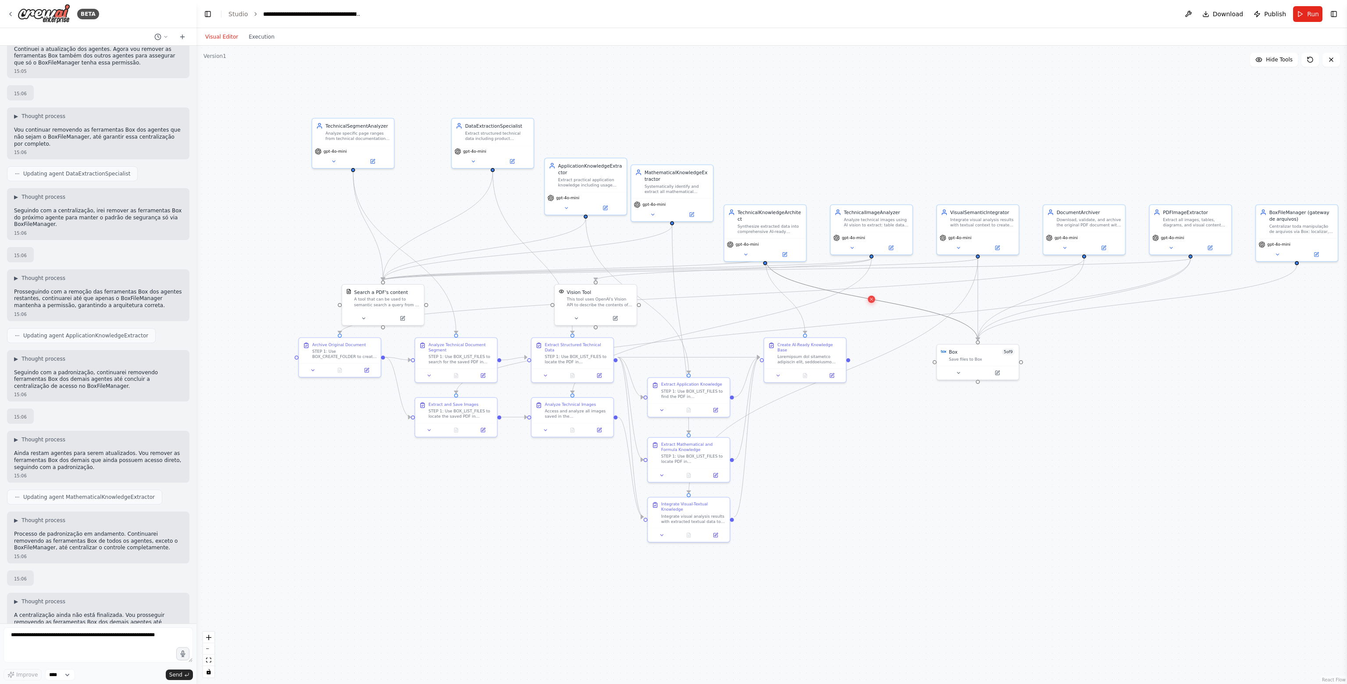
click at [870, 301] on icon at bounding box center [871, 299] width 5 height 6
click at [978, 302] on icon "Edge from fa3c0905-44cd-44eb-b9d6-857abc565c2d to 72b032e3-43fe-4132-8827-260d6…" at bounding box center [978, 299] width 0 height 82
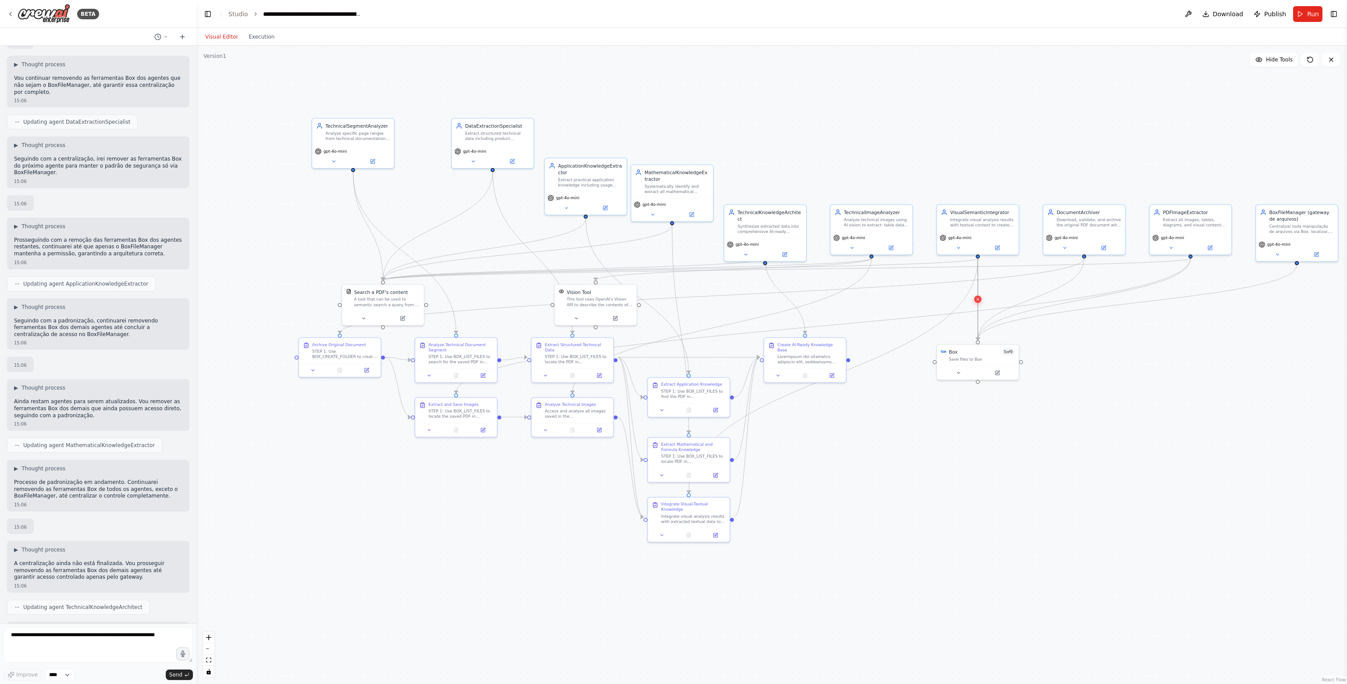
click at [976, 301] on icon at bounding box center [977, 299] width 5 height 6
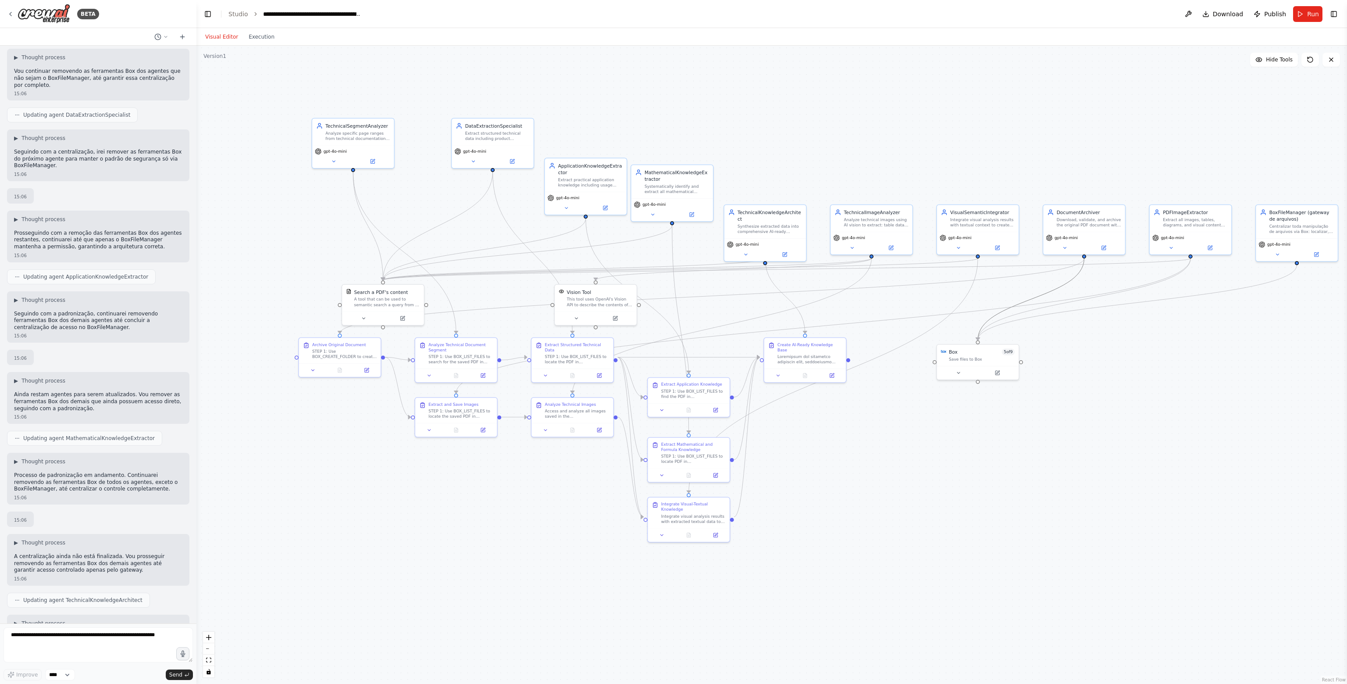
click at [1056, 286] on icon "Edge from 8ca0a448-72e7-44fe-8b20-fbfc53cf8d98 to 72b032e3-43fe-4132-8827-260d6…" at bounding box center [1031, 299] width 107 height 82
click at [1030, 300] on icon at bounding box center [1031, 299] width 3 height 3
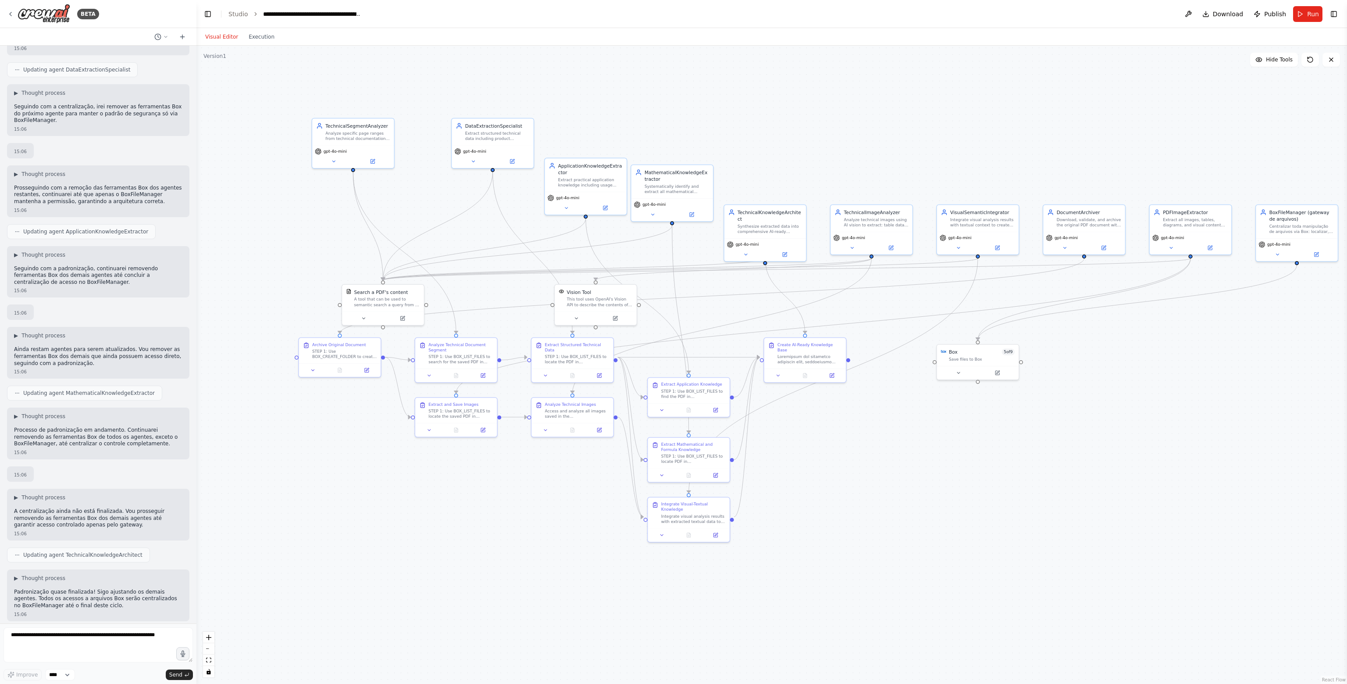
click at [1125, 291] on div ".deletable-edge-delete-btn { width: 20px; height: 20px; border: 0px solid #ffff…" at bounding box center [771, 365] width 1151 height 638
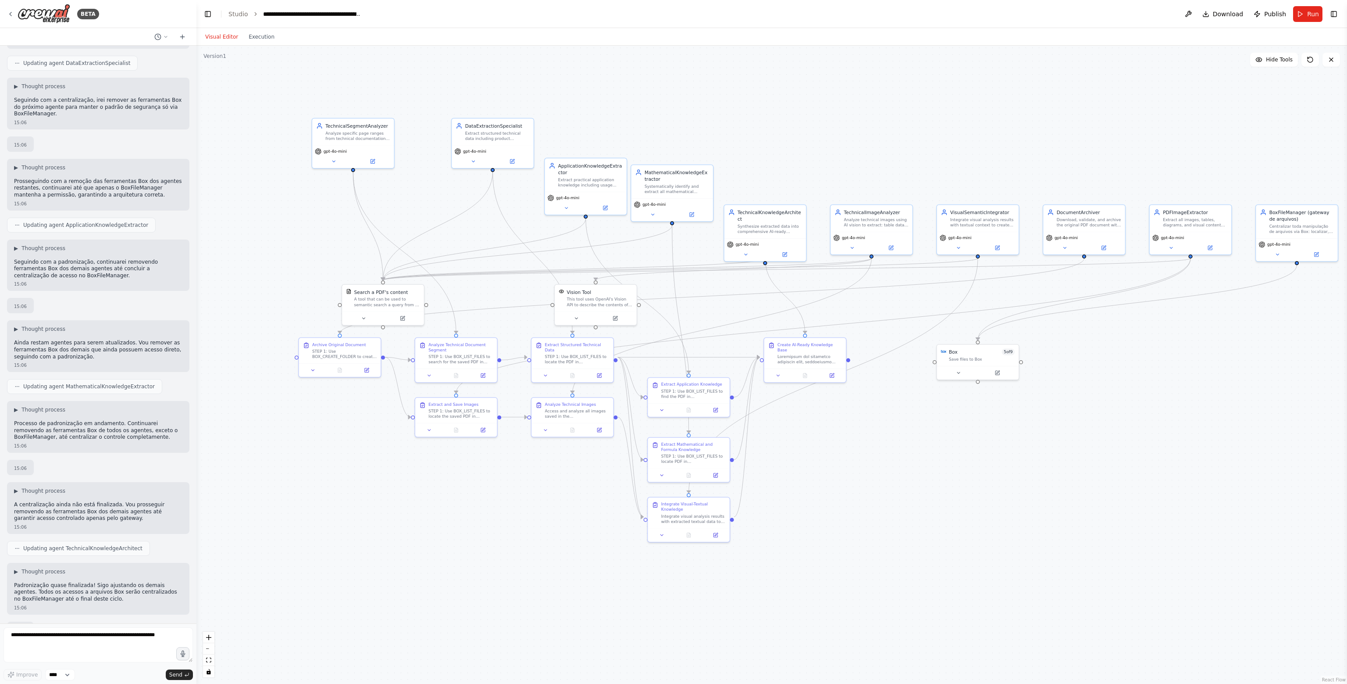
scroll to position [36867, 0]
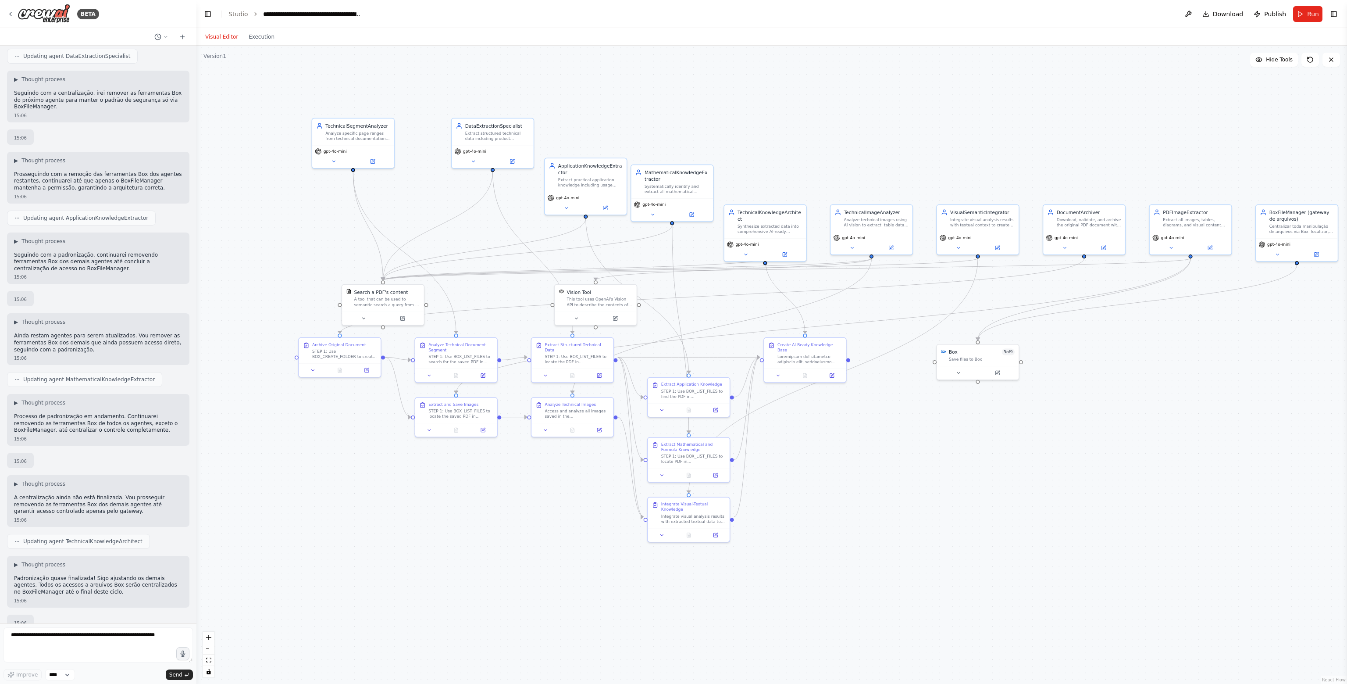
click at [1125, 290] on div ".deletable-edge-delete-btn { width: 20px; height: 20px; border: 0px solid #ffff…" at bounding box center [771, 365] width 1151 height 638
click at [1125, 289] on icon "Edge from b7c5c8c4-4784-42cb-9f38-fd4992ed344c to cc2f4d46-eee9-4dbf-a091-b278b…" at bounding box center [823, 325] width 735 height 135
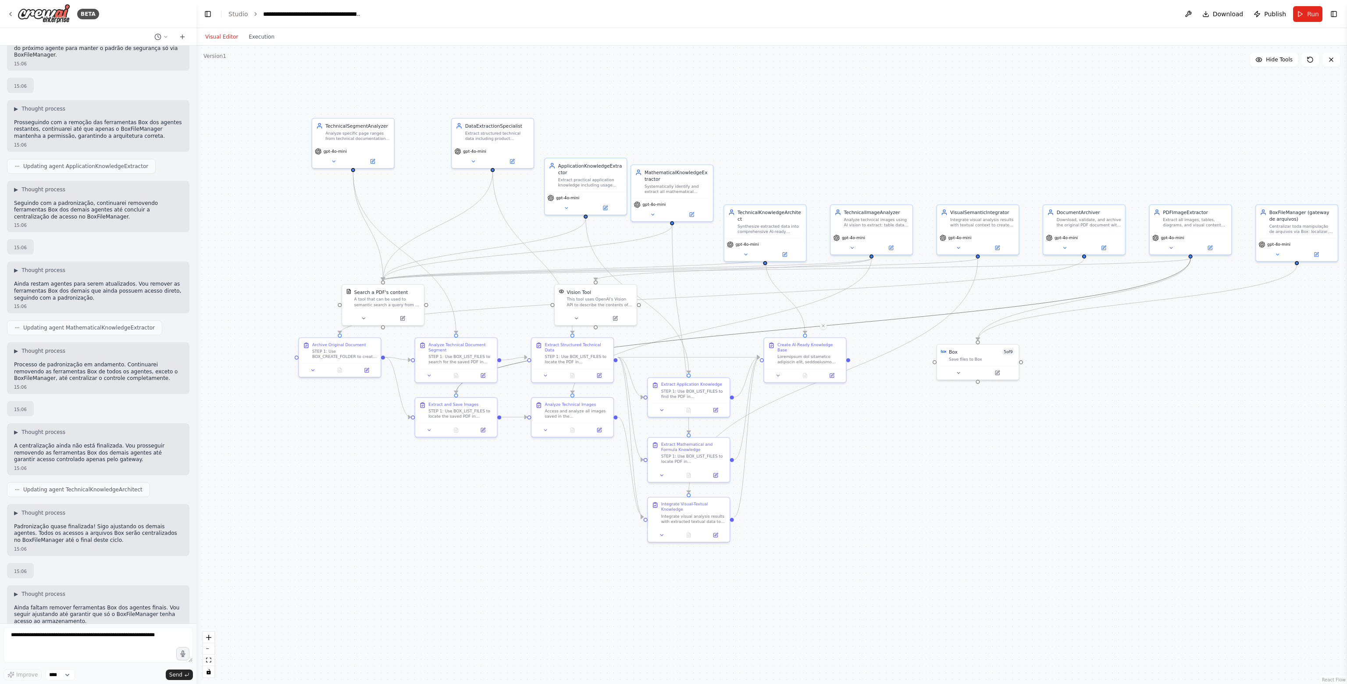
scroll to position [36926, 0]
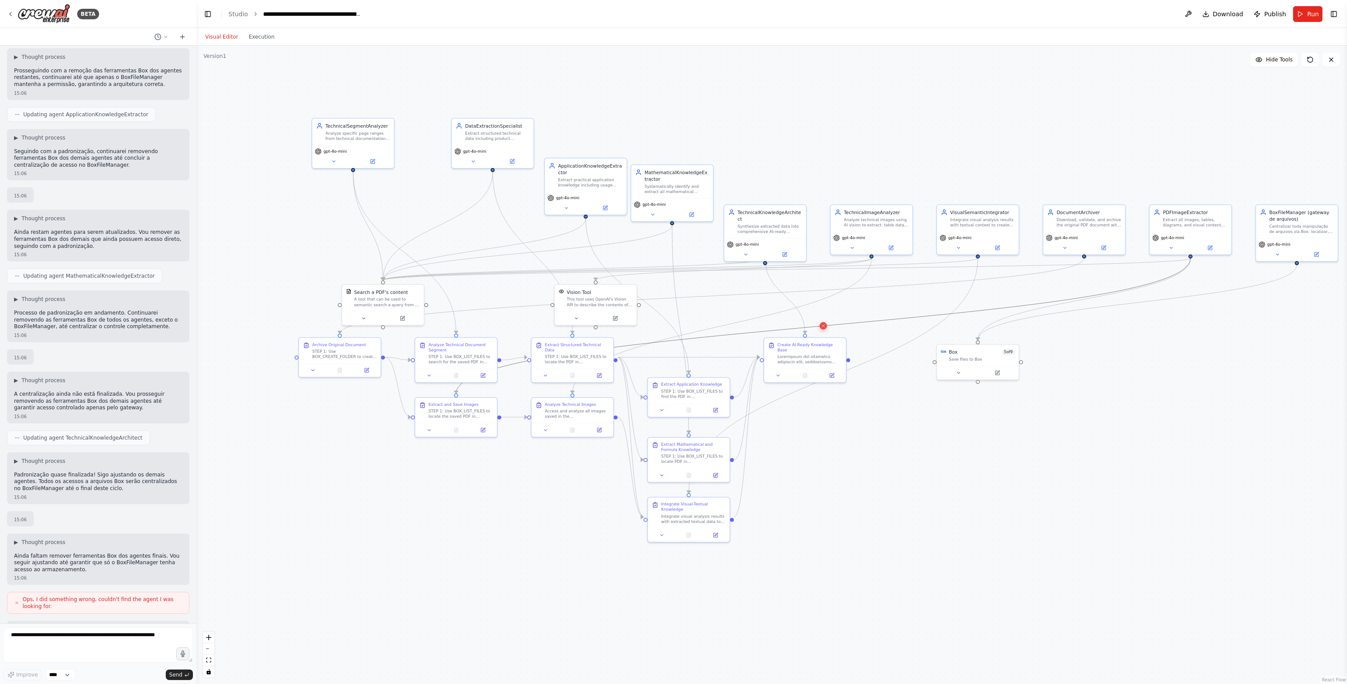
click at [823, 326] on icon at bounding box center [823, 326] width 5 height 6
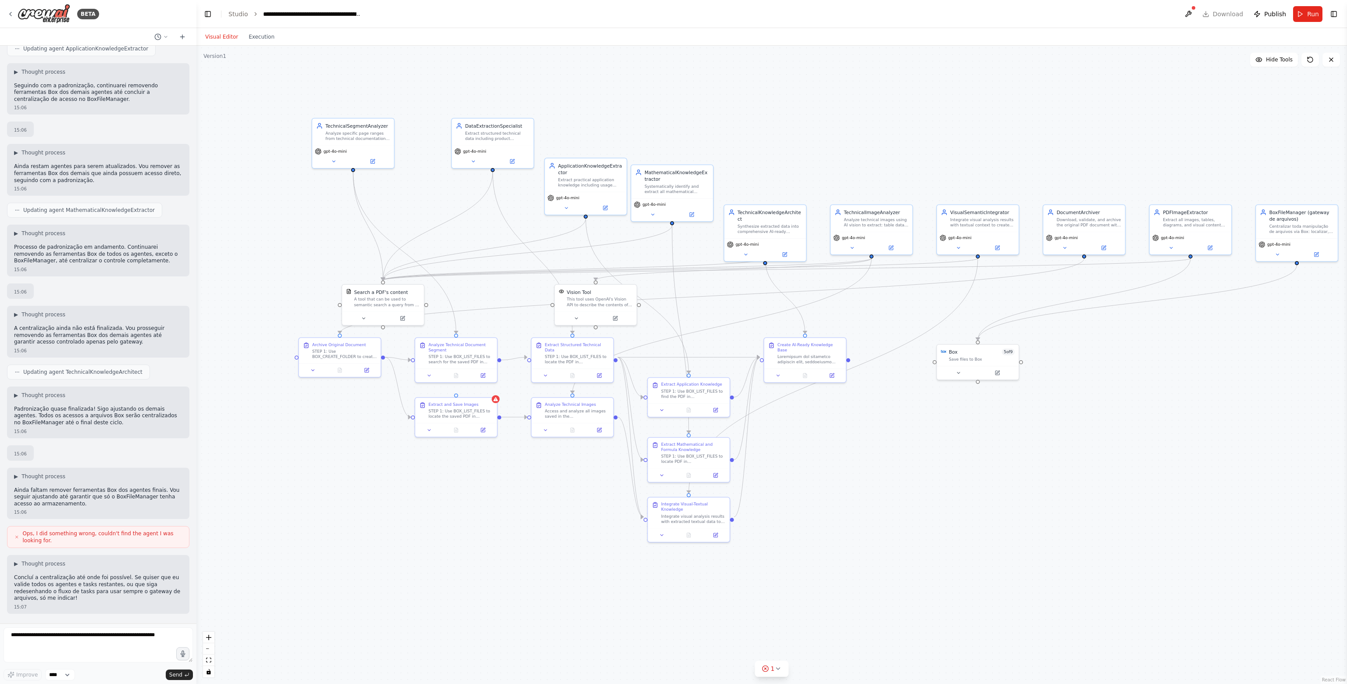
scroll to position [37043, 0]
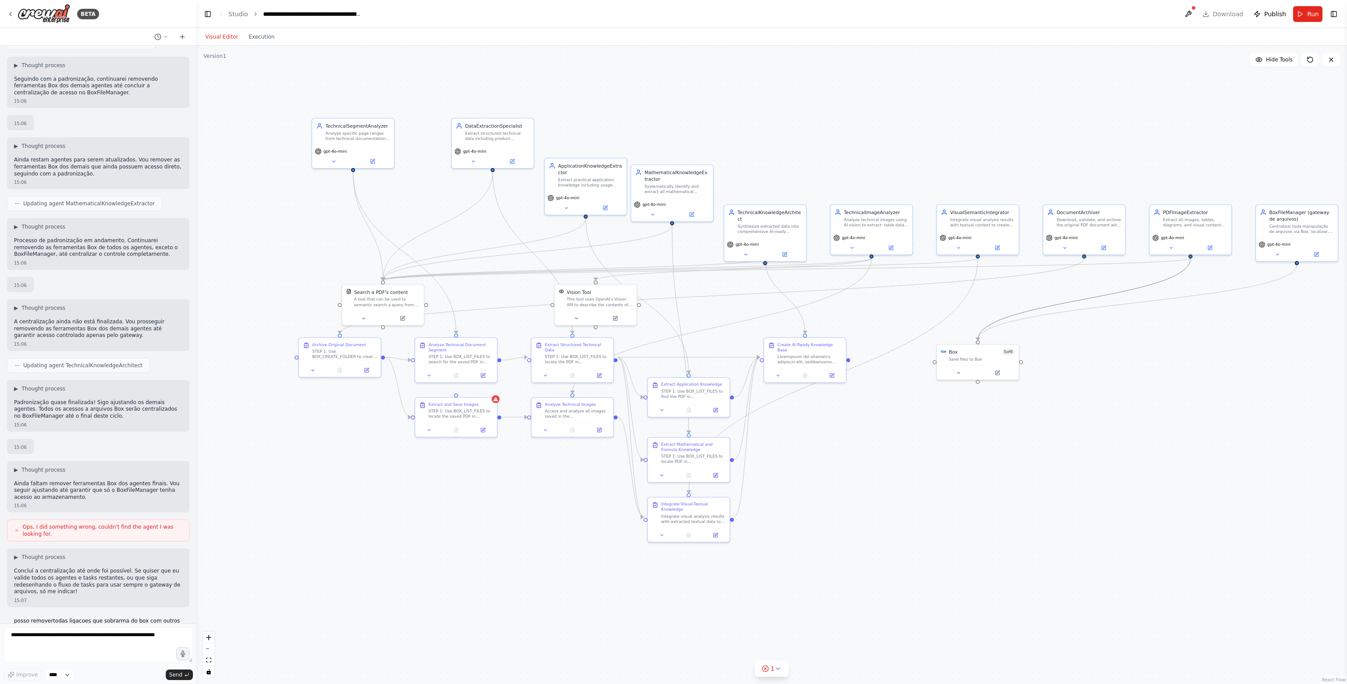
click at [1125, 289] on icon "Edge from b7c5c8c4-4784-42cb-9f38-fd4992ed344c to 72b032e3-43fe-4132-8827-260d6…" at bounding box center [1084, 299] width 213 height 82
click at [1087, 299] on button at bounding box center [1084, 299] width 7 height 7
drag, startPoint x: 993, startPoint y: 371, endPoint x: 1109, endPoint y: 464, distance: 148.4
click at [1078, 493] on div "Box 5 of 9 Save files to Box" at bounding box center [1057, 475] width 83 height 36
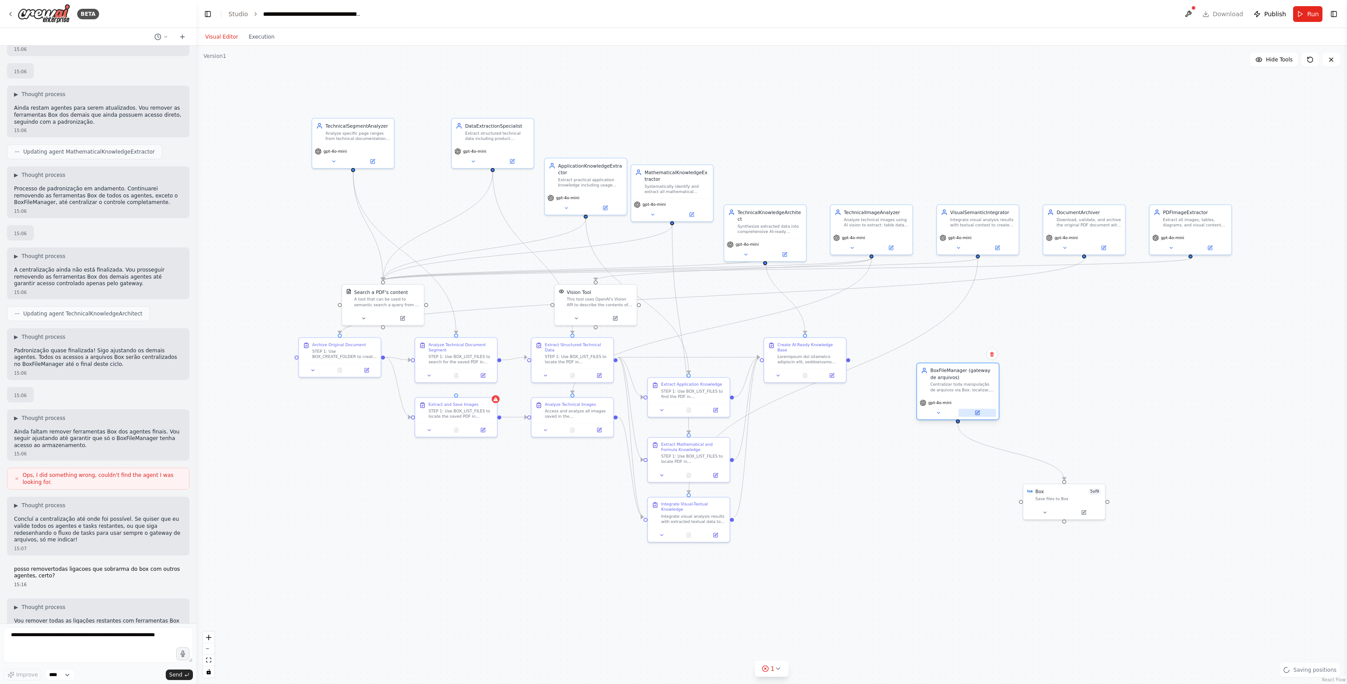
scroll to position [37101, 0]
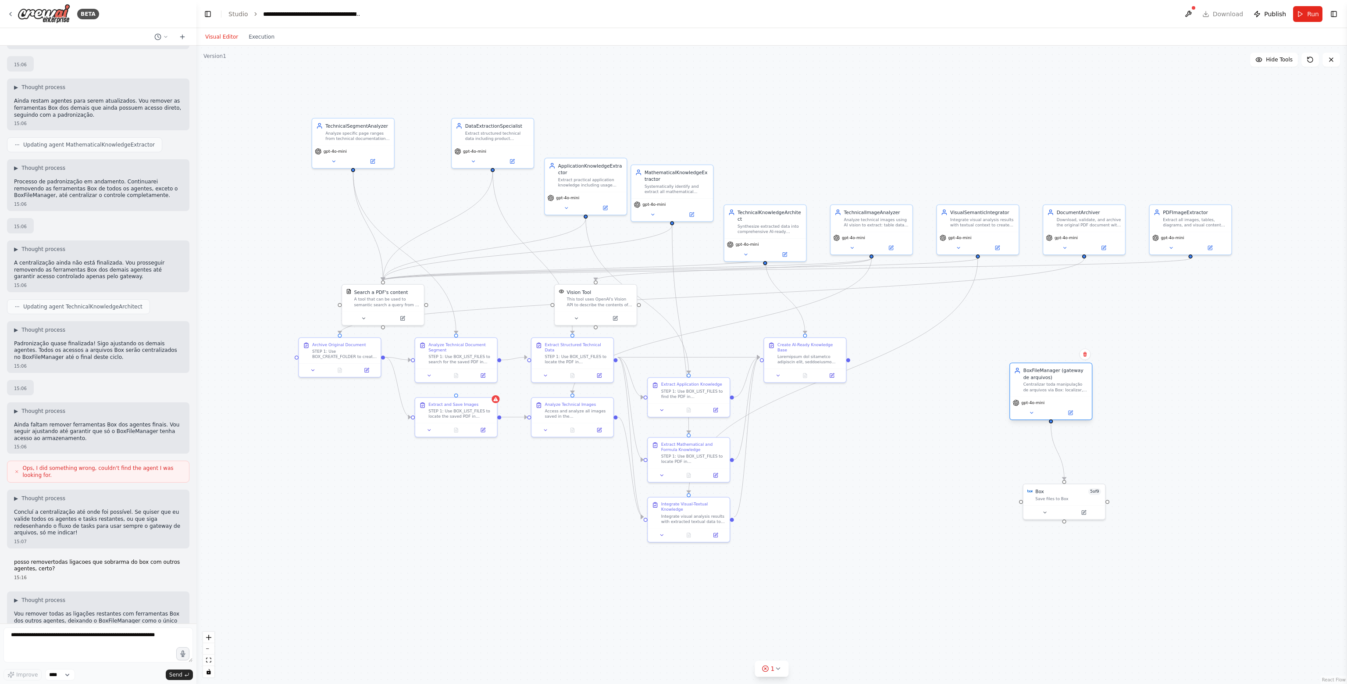
drag, startPoint x: 1300, startPoint y: 247, endPoint x: 1057, endPoint y: 410, distance: 292.1
click at [1057, 410] on div "gpt-4o-mini" at bounding box center [1051, 407] width 82 height 23
drag, startPoint x: 1061, startPoint y: 499, endPoint x: 1053, endPoint y: 461, distance: 38.6
click at [1053, 461] on div "Box 5 of 9 Save files to Box" at bounding box center [1058, 453] width 82 height 21
click at [118, 614] on textarea at bounding box center [98, 644] width 189 height 35
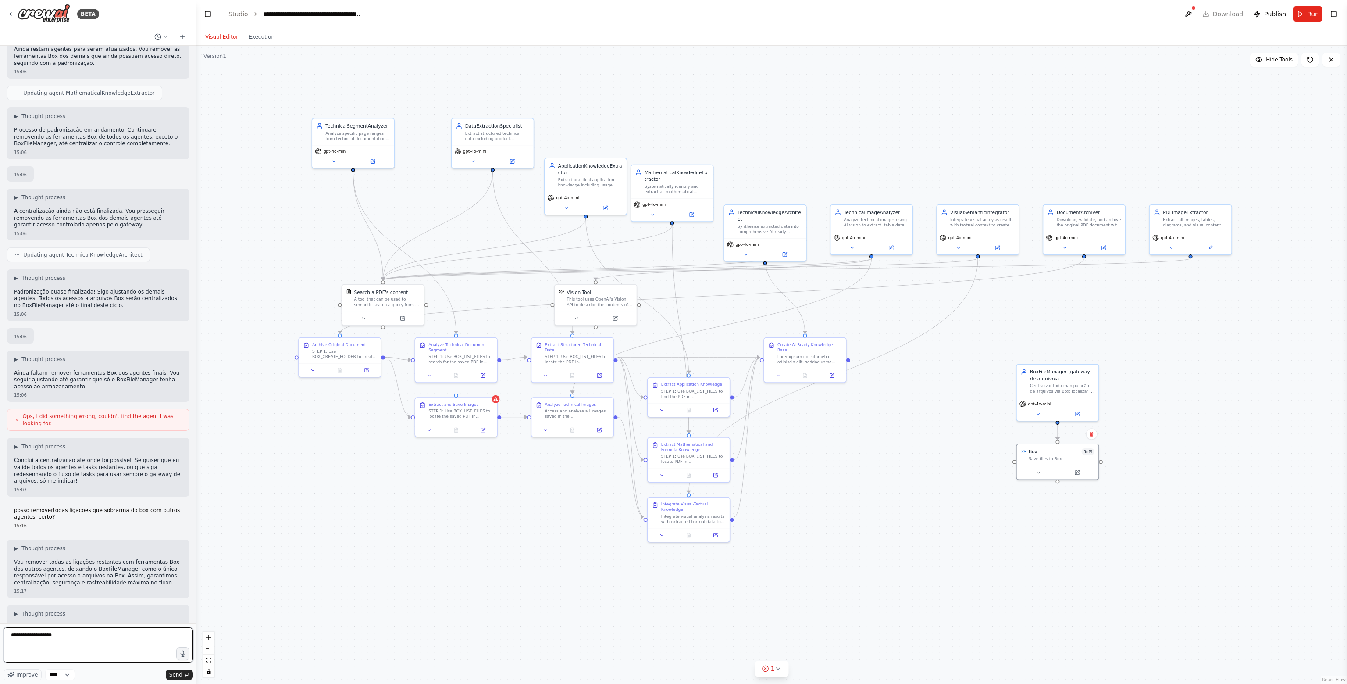
scroll to position [37160, 0]
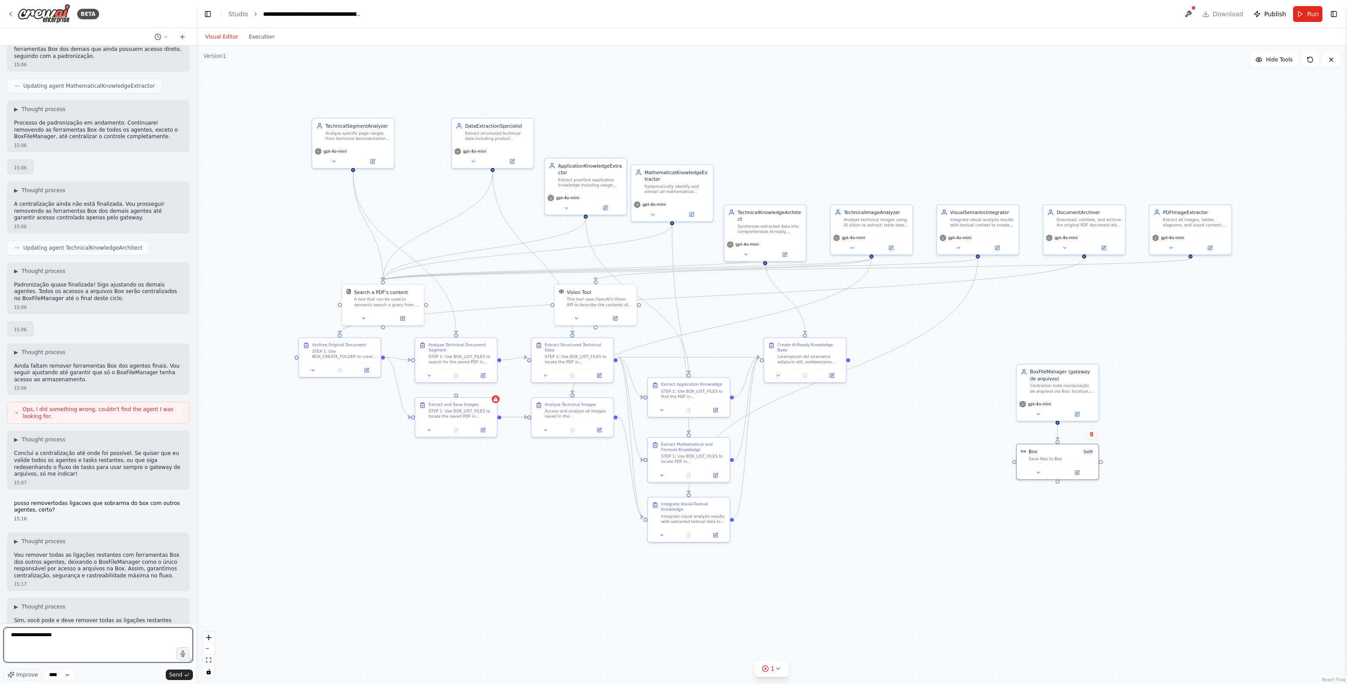
type textarea "**********"
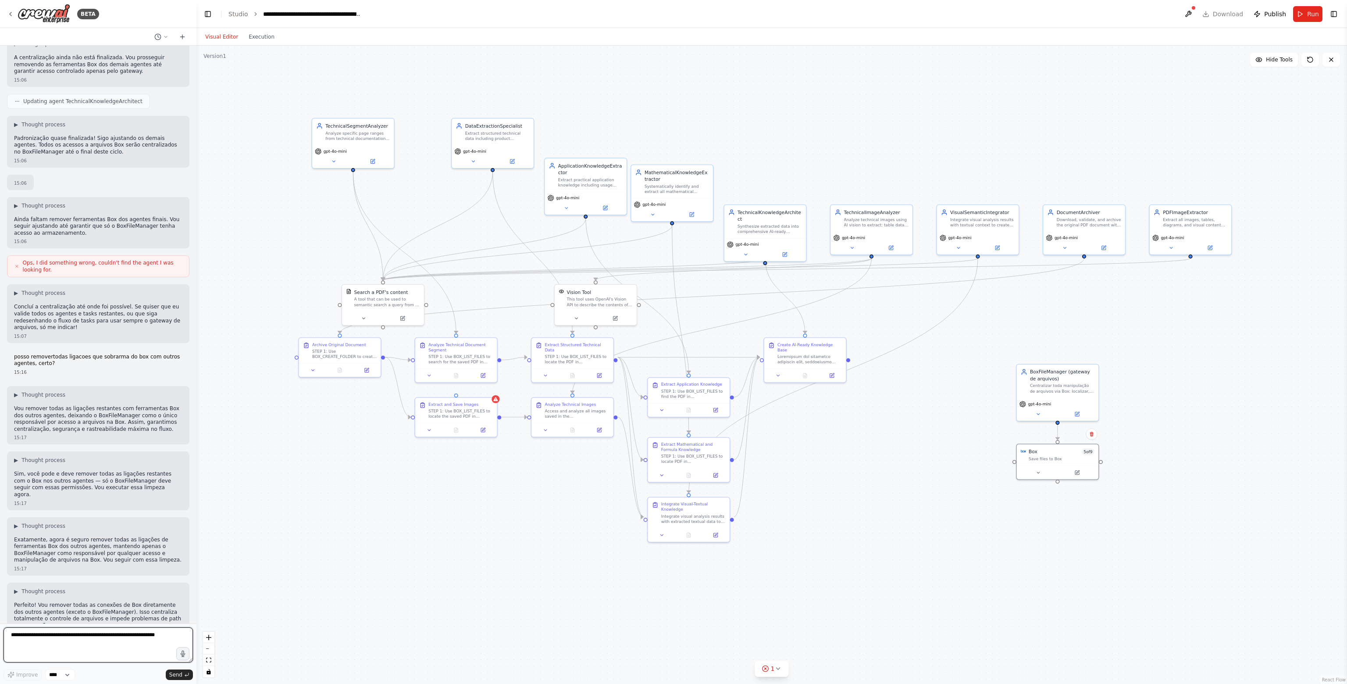
scroll to position [37388, 0]
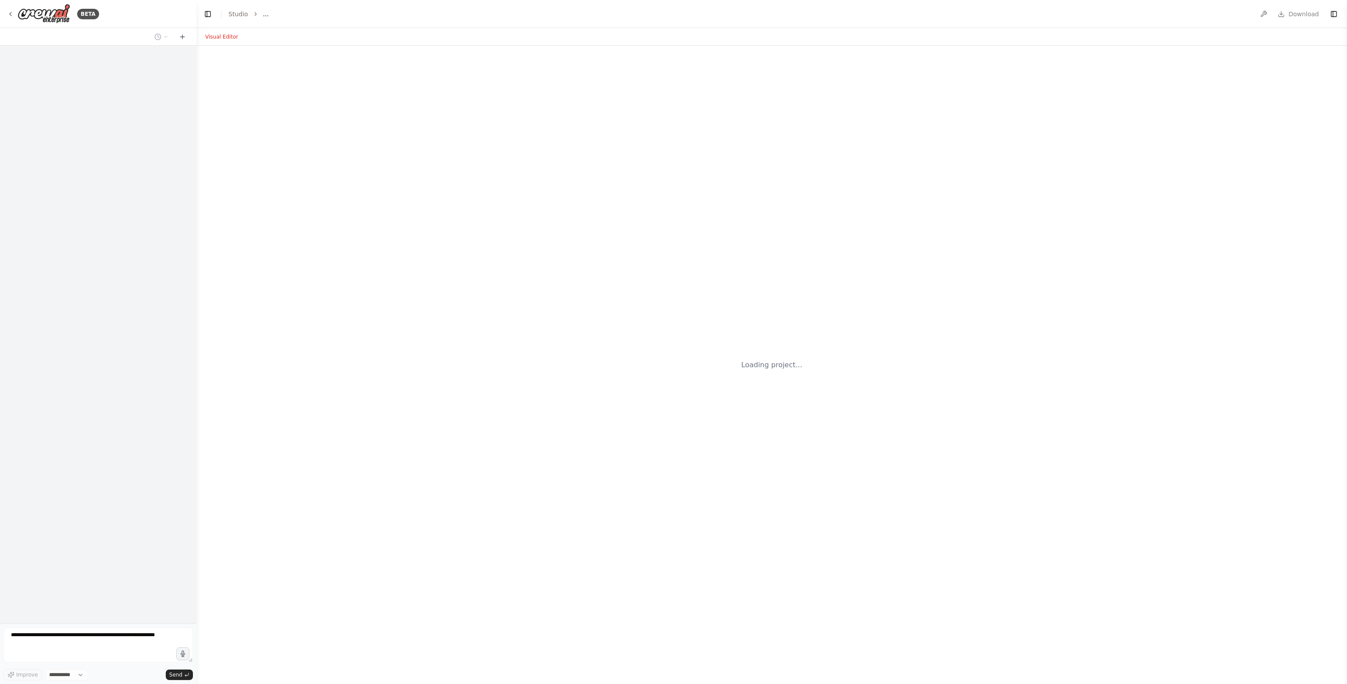
select select "****"
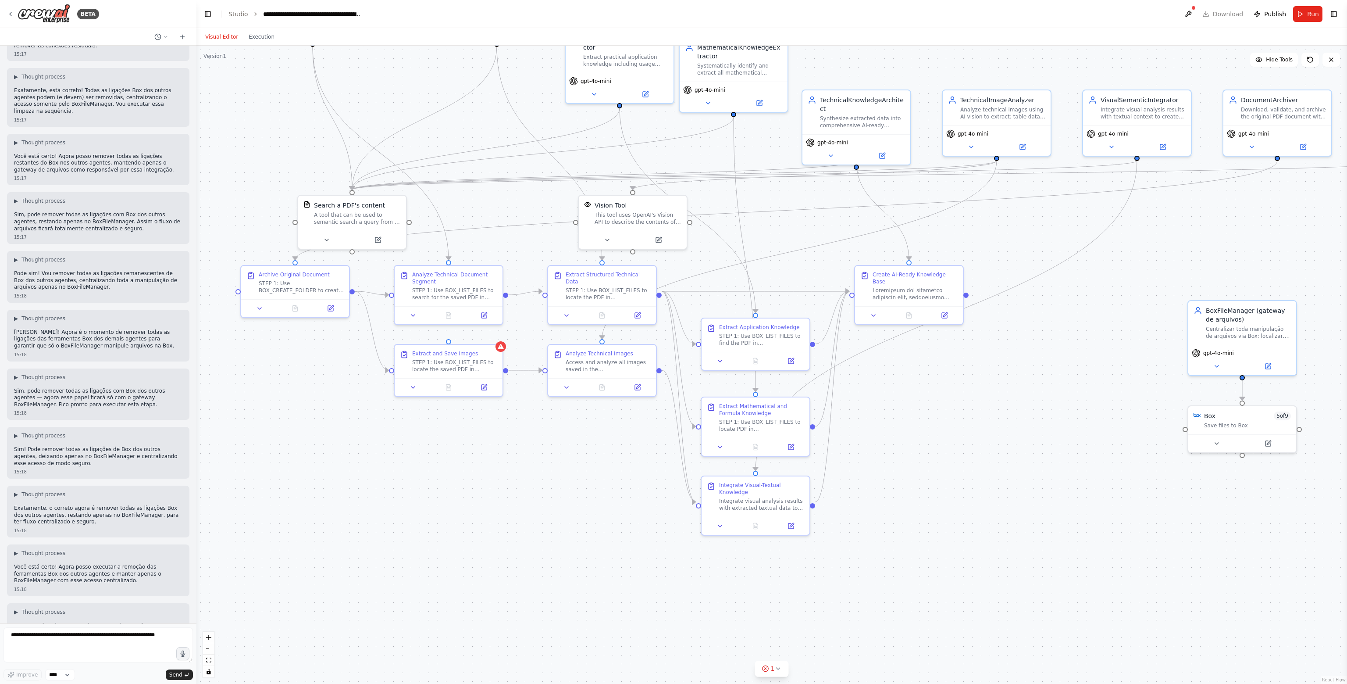
scroll to position [37913, 0]
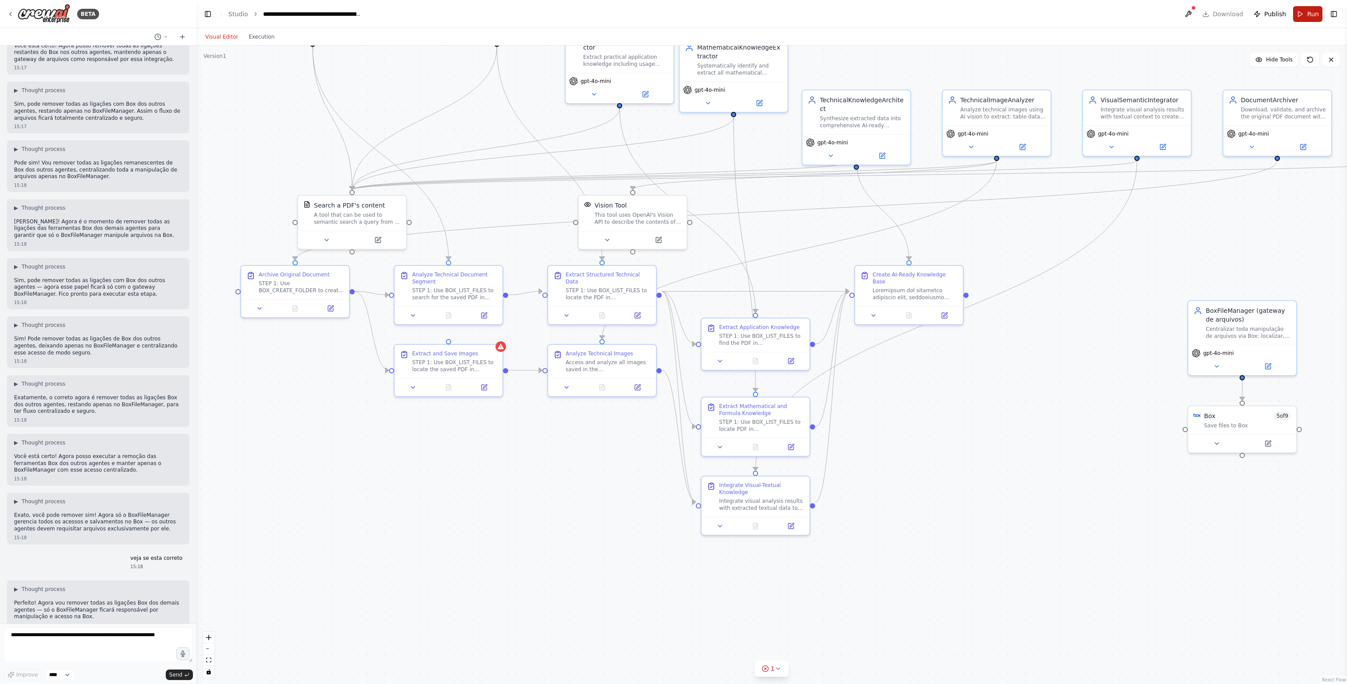
click at [1310, 15] on span "Run" at bounding box center [1313, 14] width 12 height 9
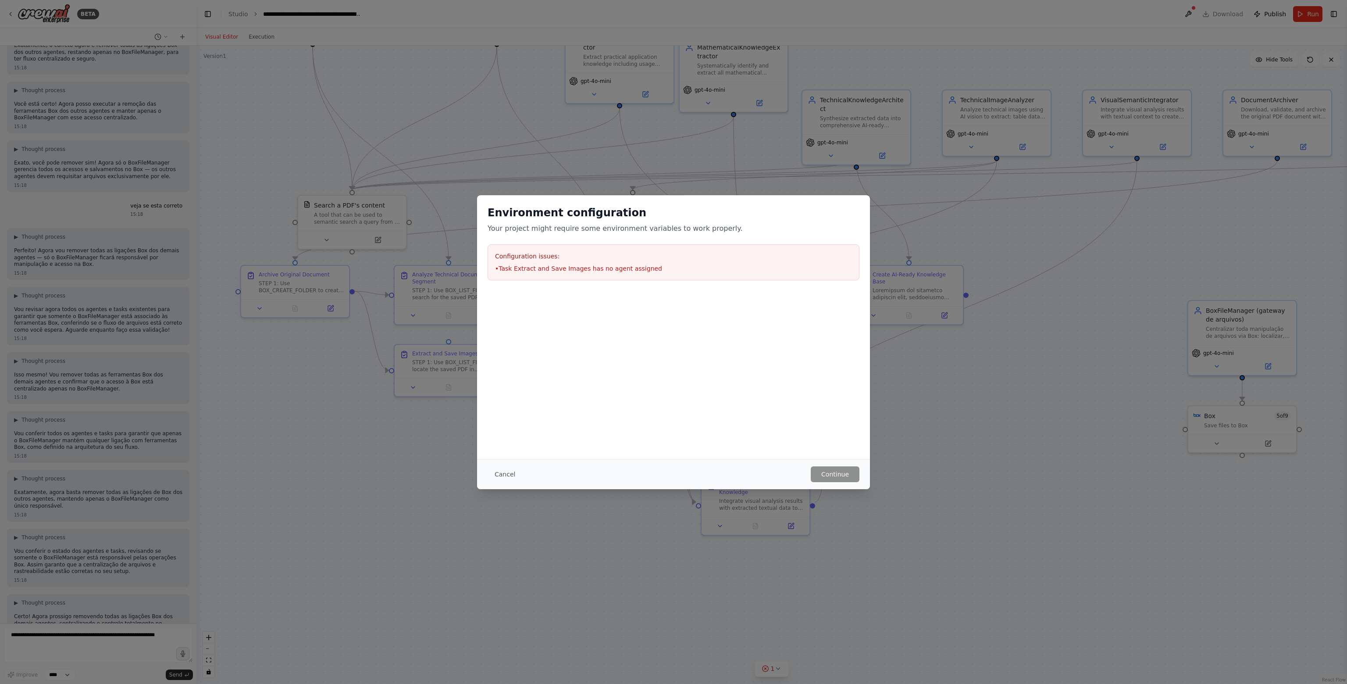
scroll to position [38375, 0]
click at [510, 470] on button "Cancel" at bounding box center [505, 474] width 35 height 16
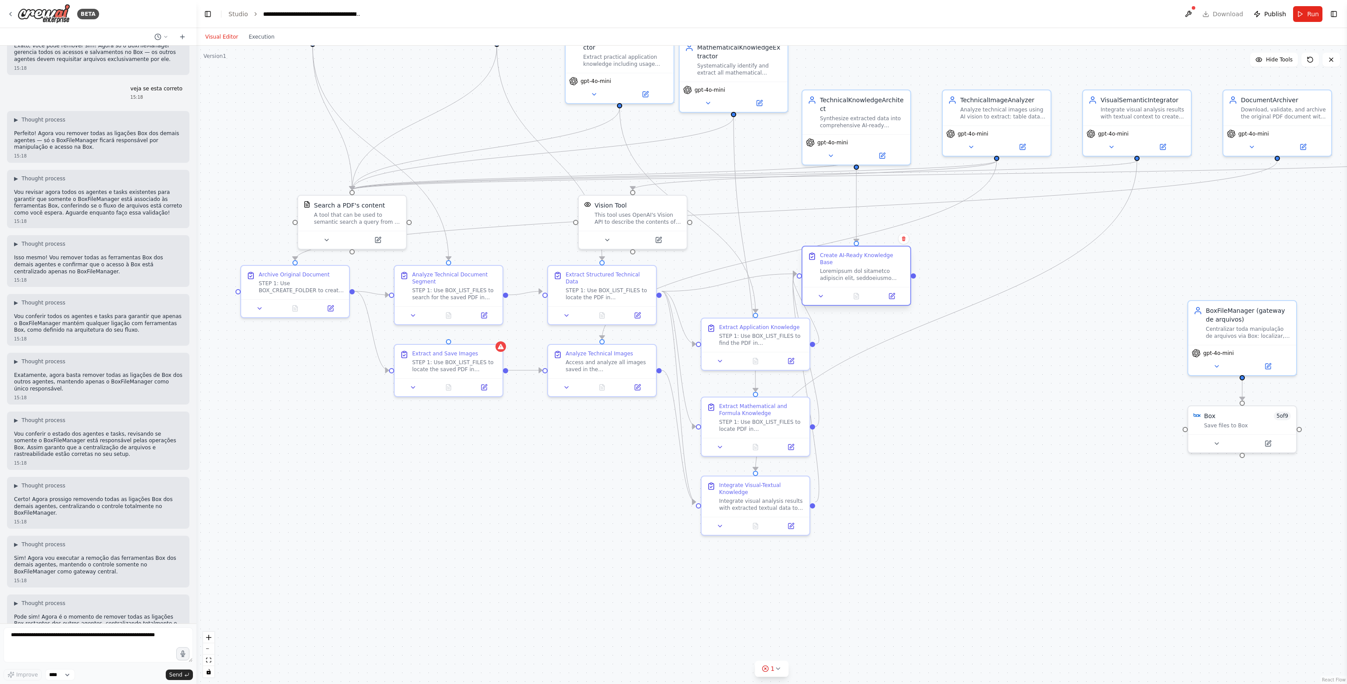
scroll to position [38493, 0]
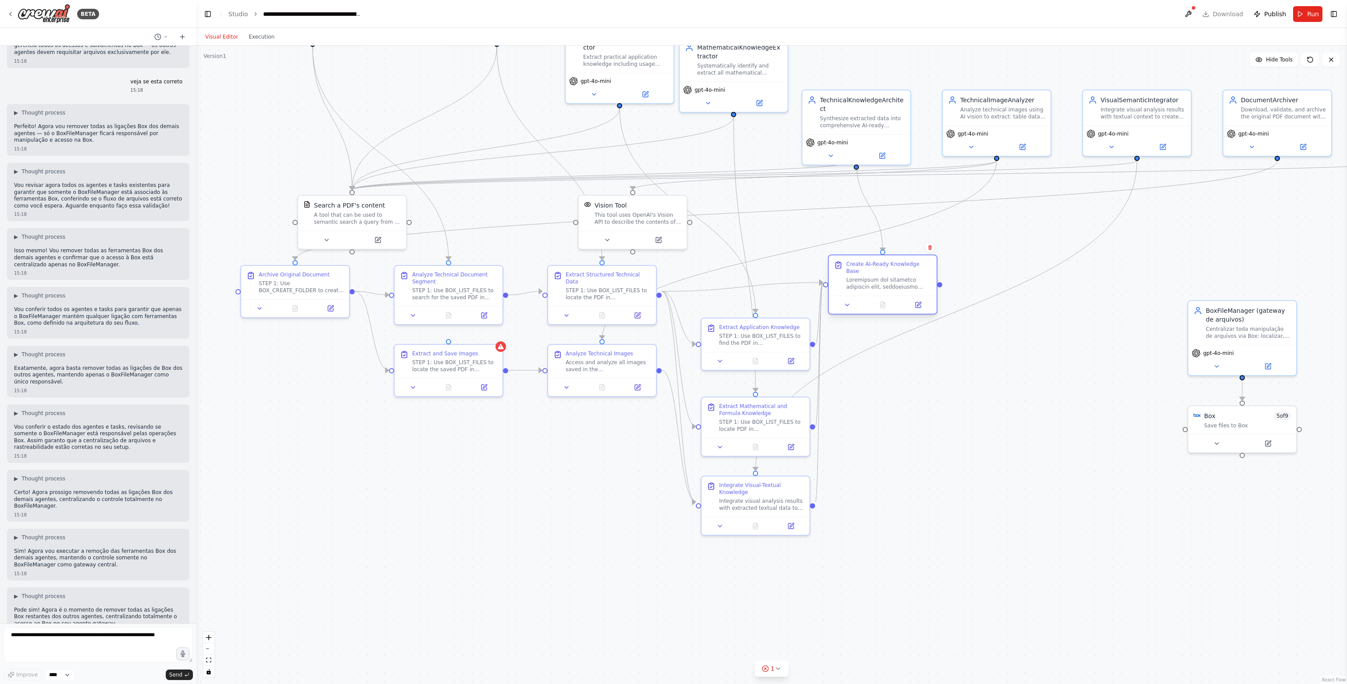
drag, startPoint x: 938, startPoint y: 292, endPoint x: 910, endPoint y: 285, distance: 29.0
click at [910, 285] on div "Create AI-Ready Knowledge Base" at bounding box center [883, 275] width 108 height 40
click at [925, 296] on div at bounding box center [883, 305] width 108 height 18
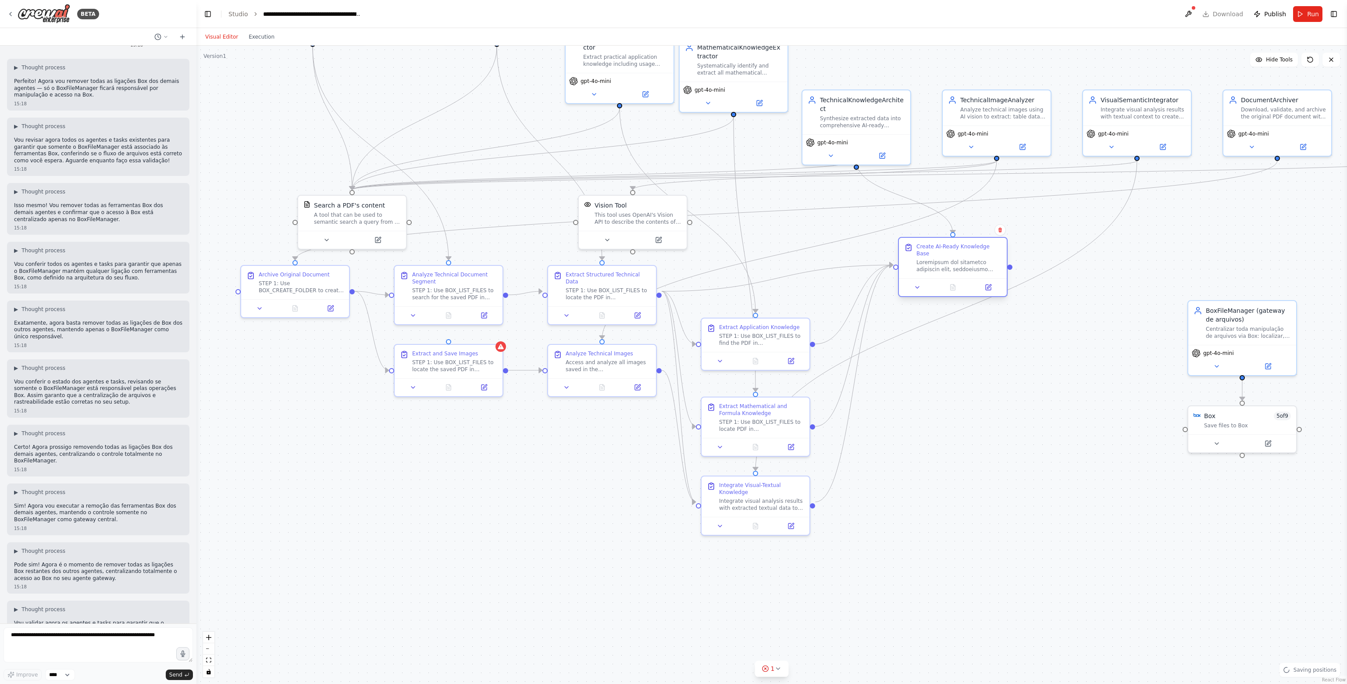
drag, startPoint x: 903, startPoint y: 275, endPoint x: 970, endPoint y: 260, distance: 68.3
click at [970, 260] on div at bounding box center [959, 266] width 85 height 14
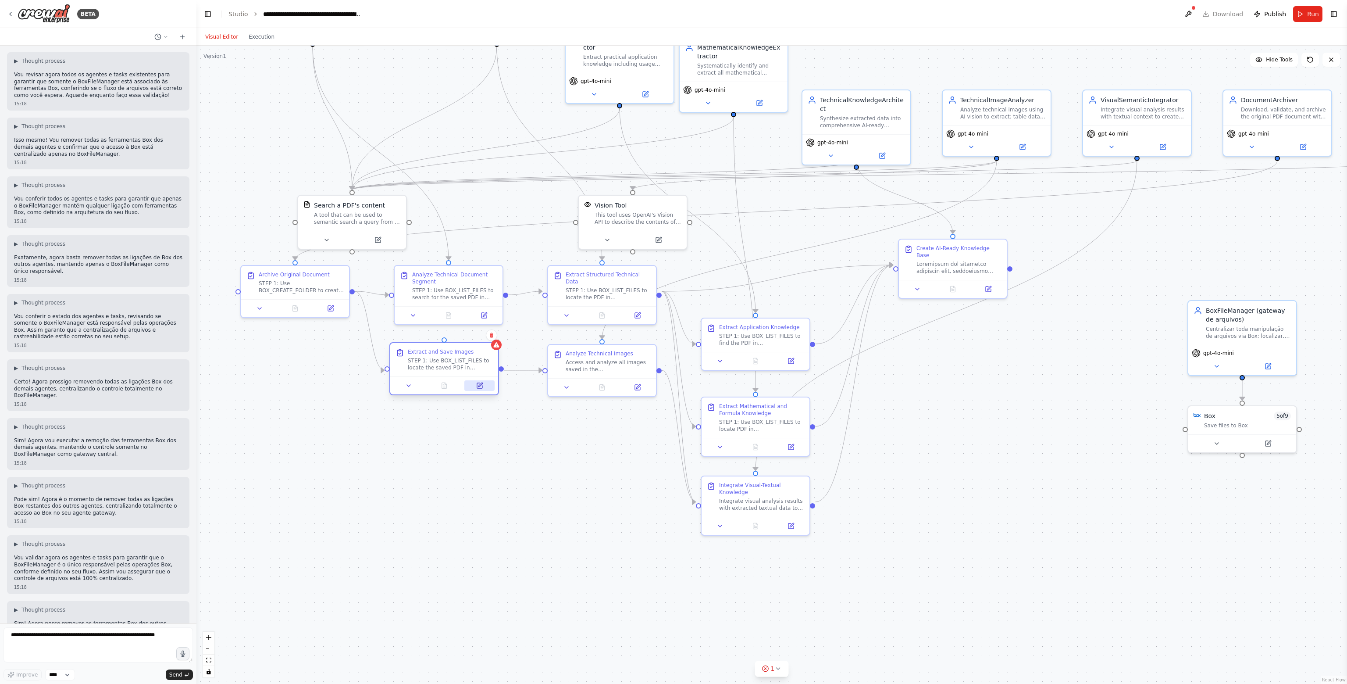
scroll to position [38610, 0]
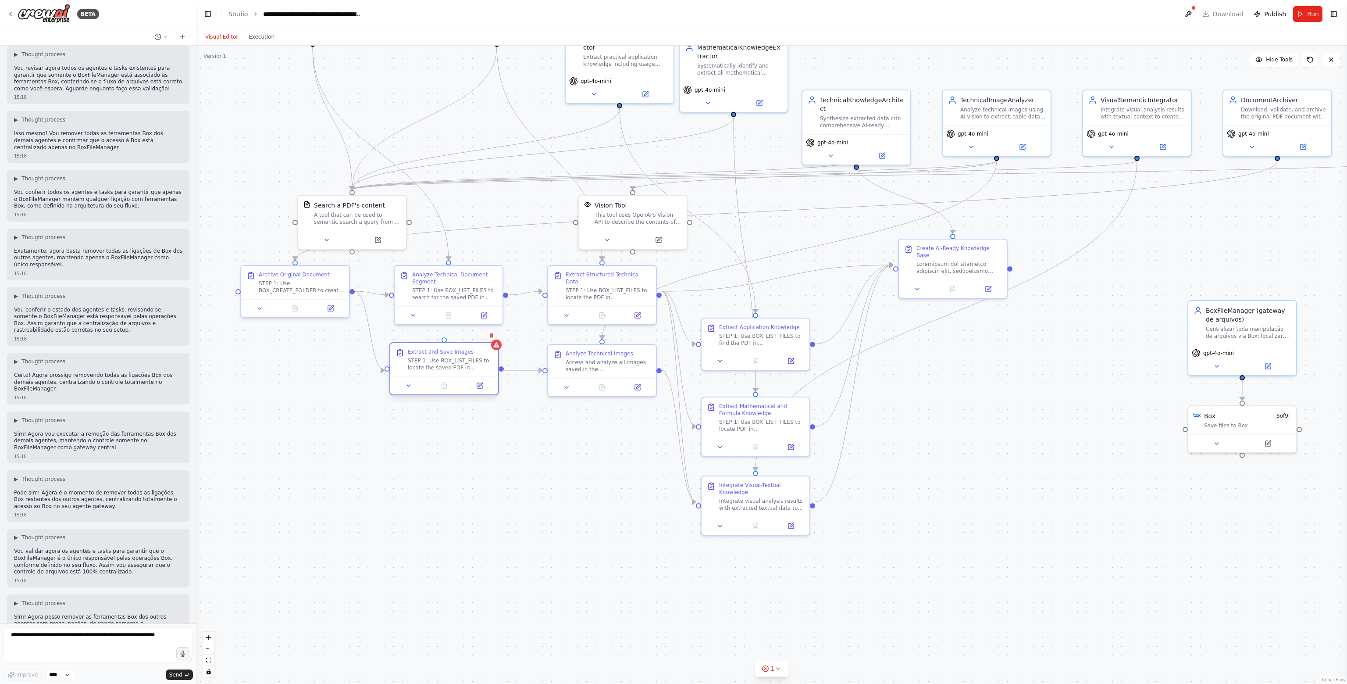
drag, startPoint x: 493, startPoint y: 362, endPoint x: 496, endPoint y: 391, distance: 28.7
click at [496, 391] on div "Extract and Save Images STEP 1: Use BOX_LIST_FILES to locate the saved PDF in {…" at bounding box center [444, 368] width 110 height 53
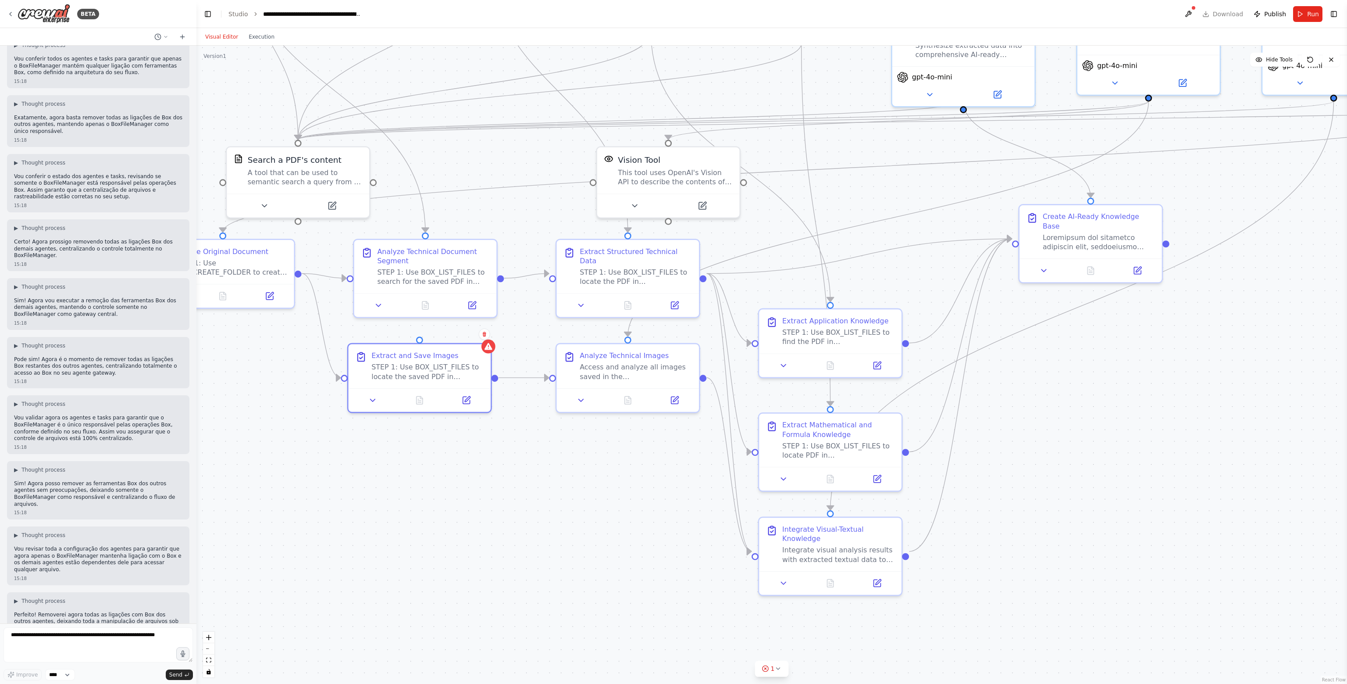
scroll to position [38757, 0]
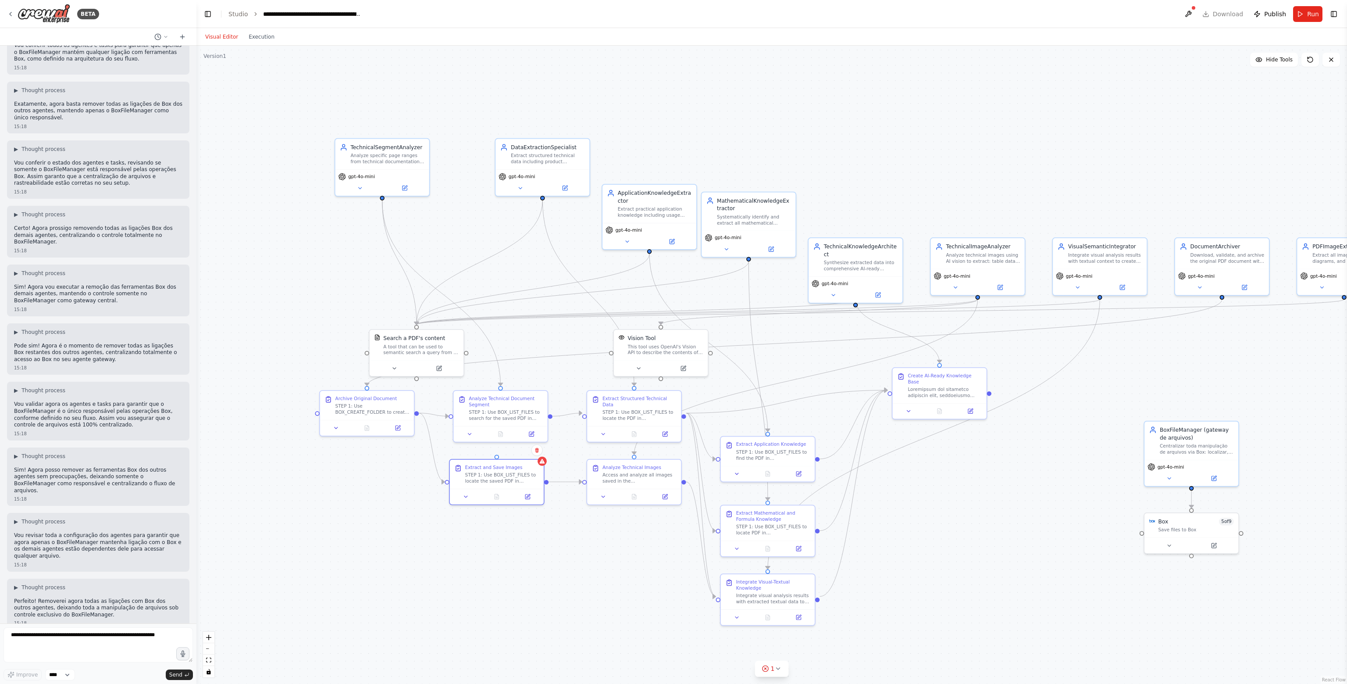
drag, startPoint x: 533, startPoint y: 267, endPoint x: 575, endPoint y: 378, distance: 119.5
click at [575, 378] on div ".deletable-edge-delete-btn { width: 20px; height: 20px; border: 0px solid #ffff…" at bounding box center [771, 365] width 1151 height 638
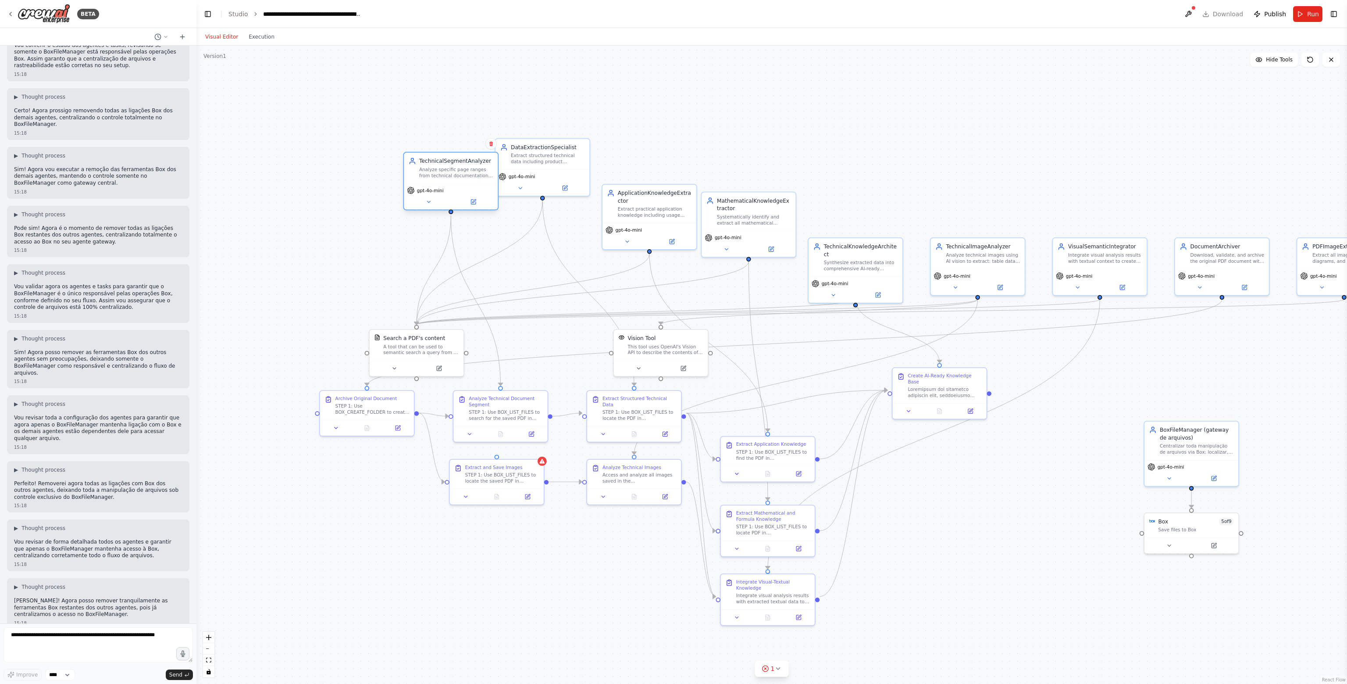
scroll to position [38881, 0]
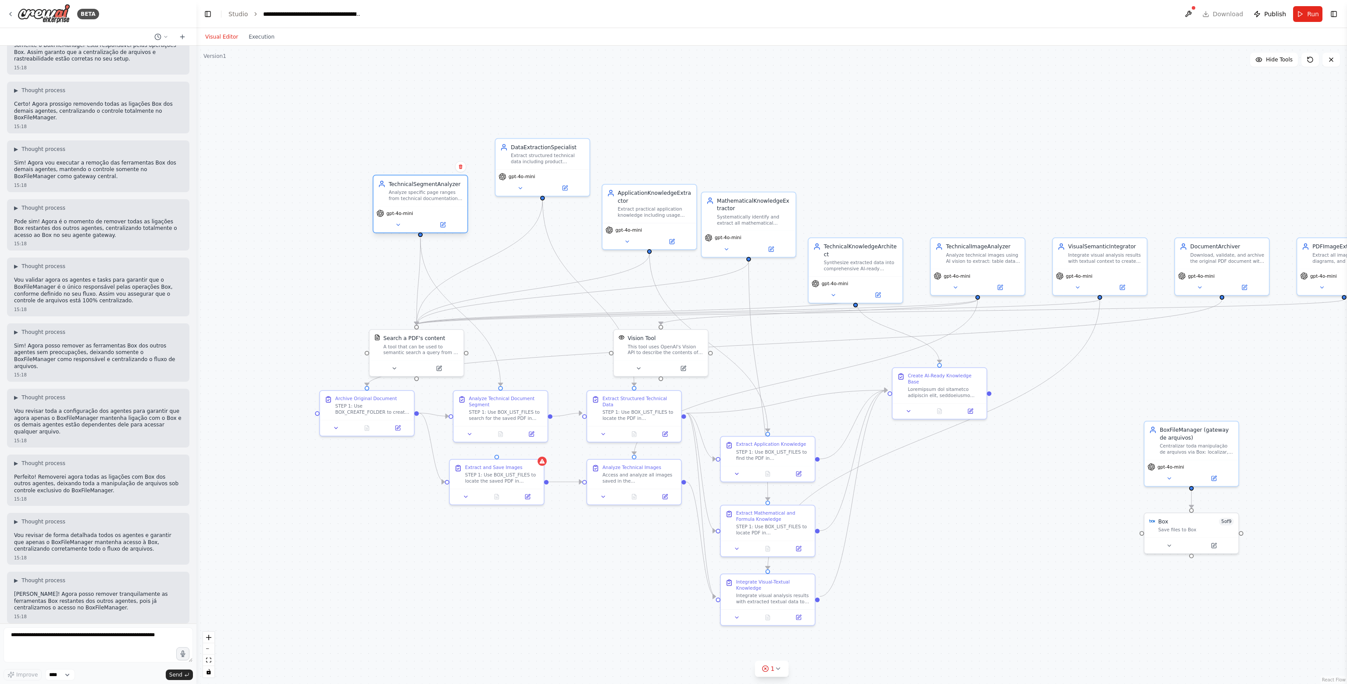
drag, startPoint x: 406, startPoint y: 161, endPoint x: 448, endPoint y: 202, distance: 58.3
click at [448, 202] on div "TechnicalSegmentAnalyzer Analyze specific page ranges from technical documentat…" at bounding box center [421, 190] width 94 height 31
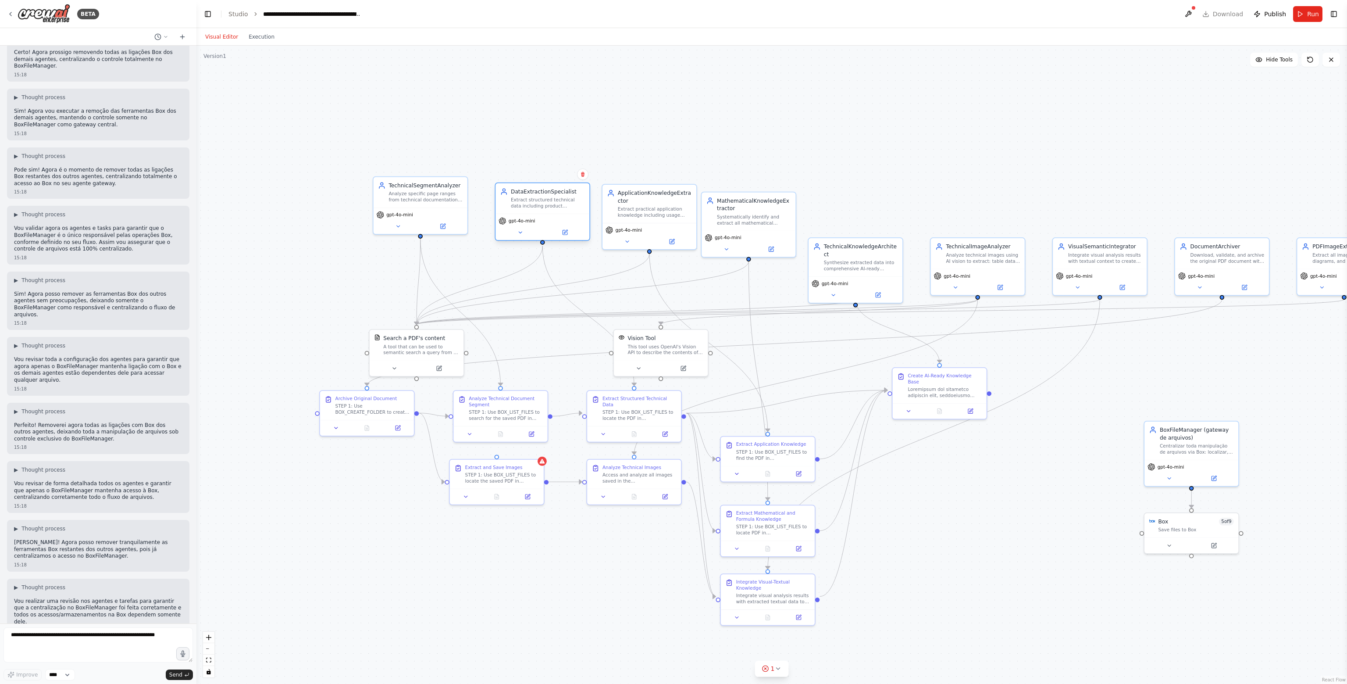
scroll to position [38940, 0]
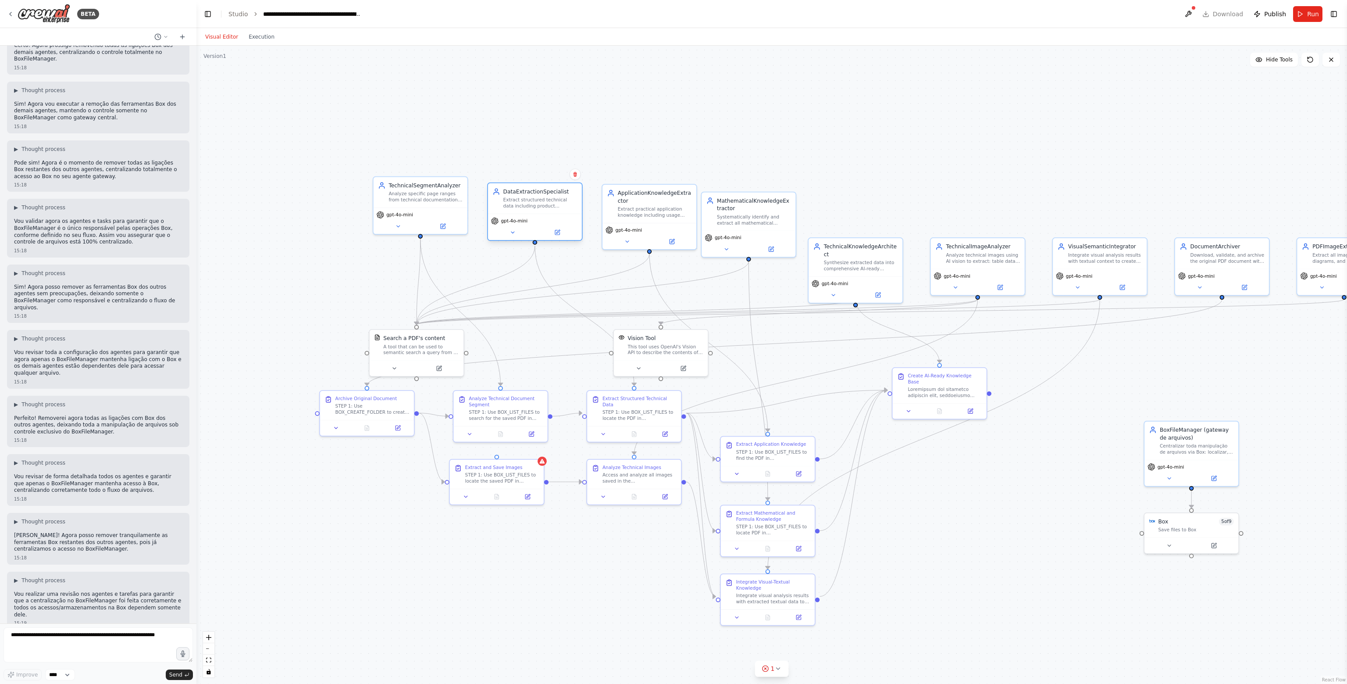
drag, startPoint x: 542, startPoint y: 161, endPoint x: 533, endPoint y: 197, distance: 36.9
click at [533, 197] on div "Extract structured technical data including product specifications, performance…" at bounding box center [540, 203] width 74 height 12
click at [546, 209] on div "DataExtractionSpecialist Extract structured technical data including product sp…" at bounding box center [535, 198] width 94 height 31
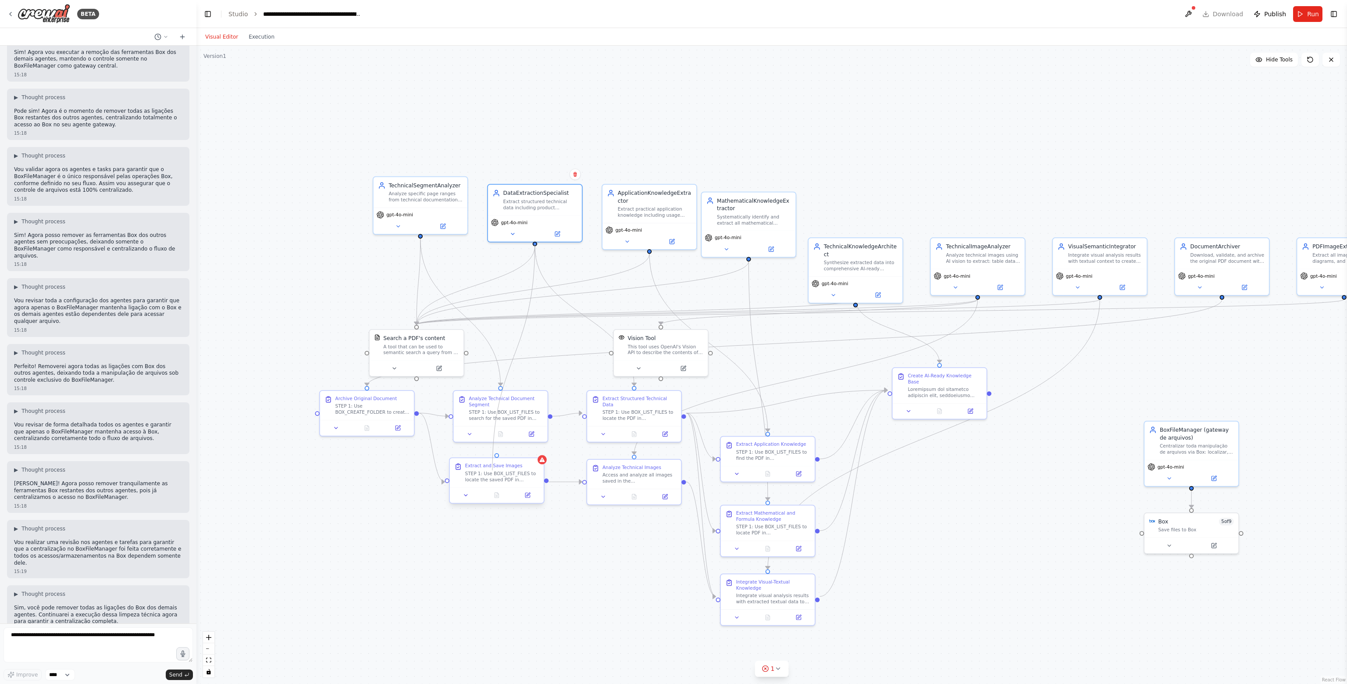
scroll to position [38998, 0]
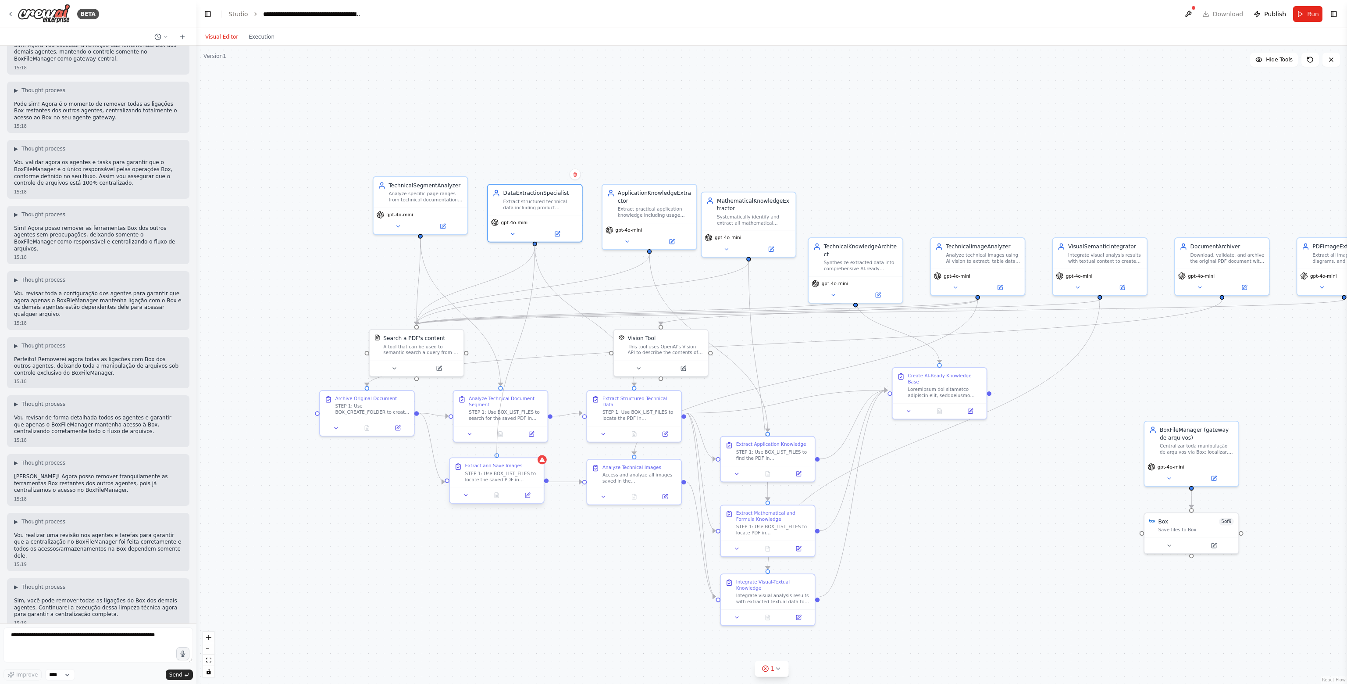
drag, startPoint x: 536, startPoint y: 243, endPoint x: 496, endPoint y: 458, distance: 219.0
click at [496, 458] on div "Search a PDF's content A tool that can be used to semantic search a query from …" at bounding box center [782, 477] width 1002 height 556
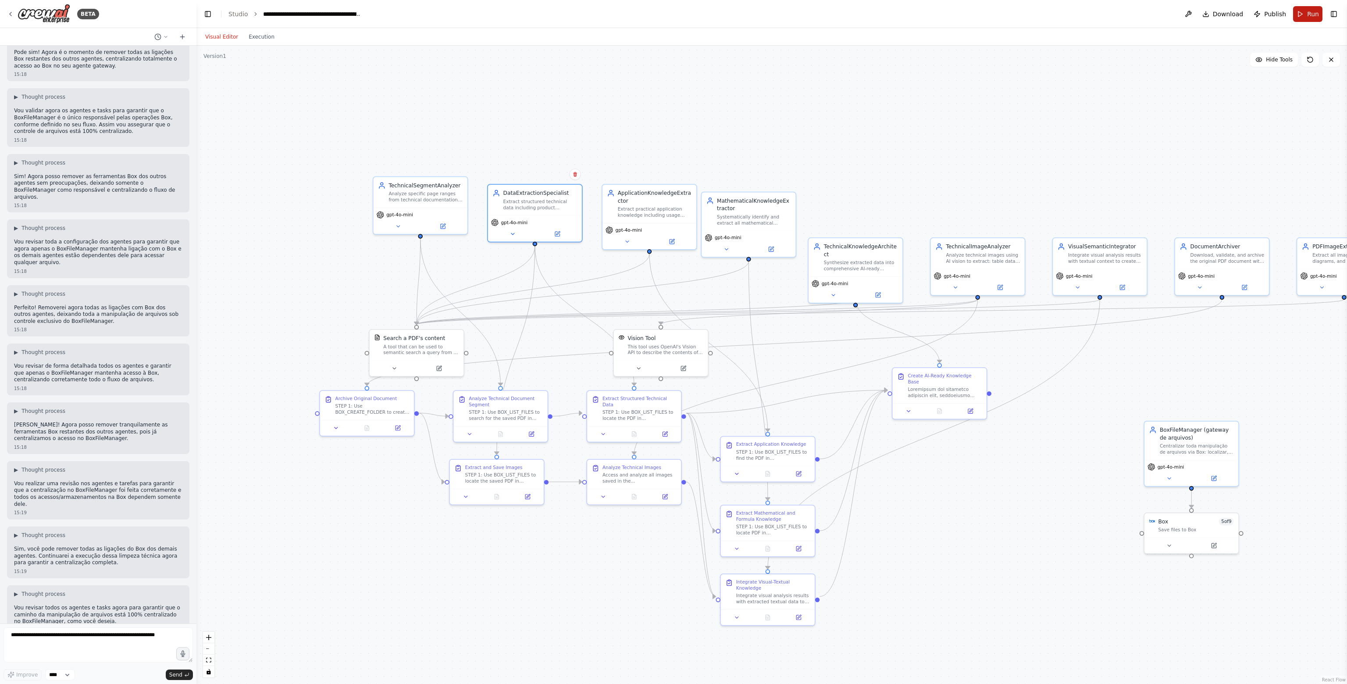
click at [1300, 15] on button "Run" at bounding box center [1307, 14] width 29 height 16
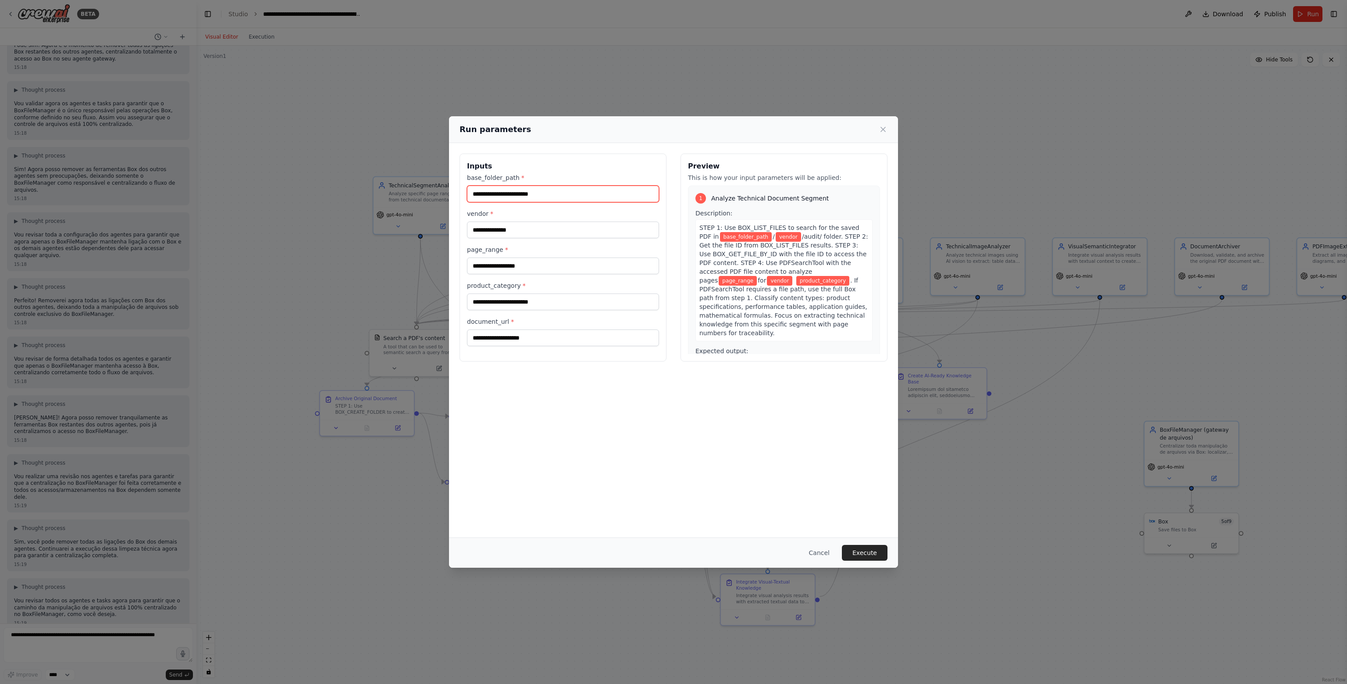
click at [572, 199] on input "base_folder_path *" at bounding box center [563, 194] width 192 height 17
click at [566, 193] on input "base_folder_path *" at bounding box center [563, 194] width 192 height 17
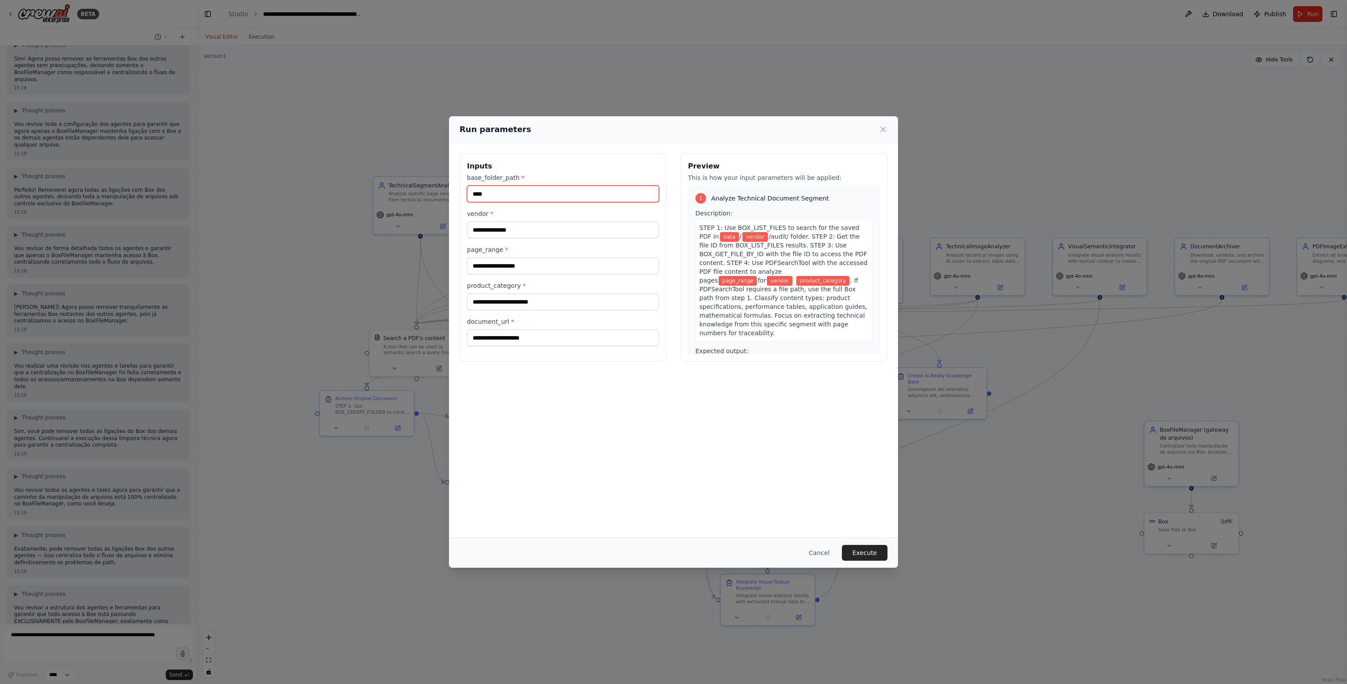
scroll to position [39174, 0]
type input "********"
click at [572, 223] on input "vendor *" at bounding box center [563, 229] width 192 height 17
type input "******"
click at [546, 274] on div "base_folder_path * ******** vendor * ****** page_range * product_category * doc…" at bounding box center [563, 259] width 192 height 173
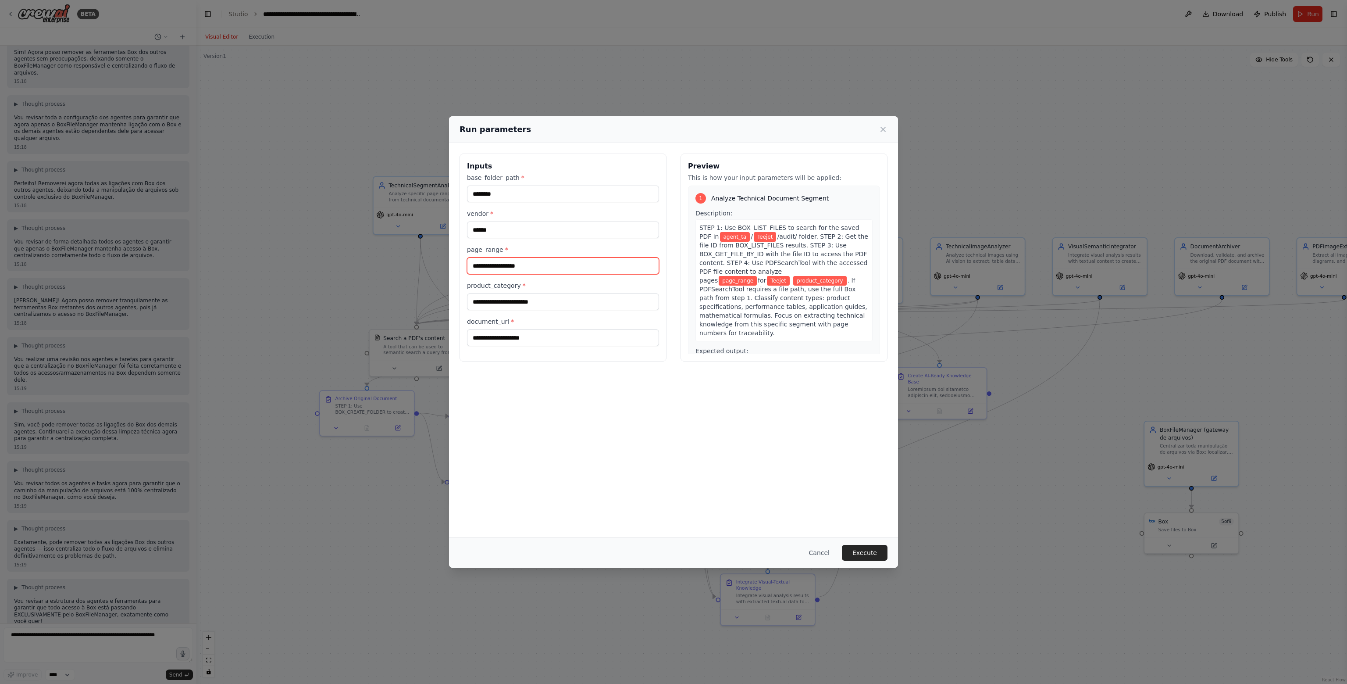
click at [544, 266] on input "page_range *" at bounding box center [563, 265] width 192 height 17
type input "*****"
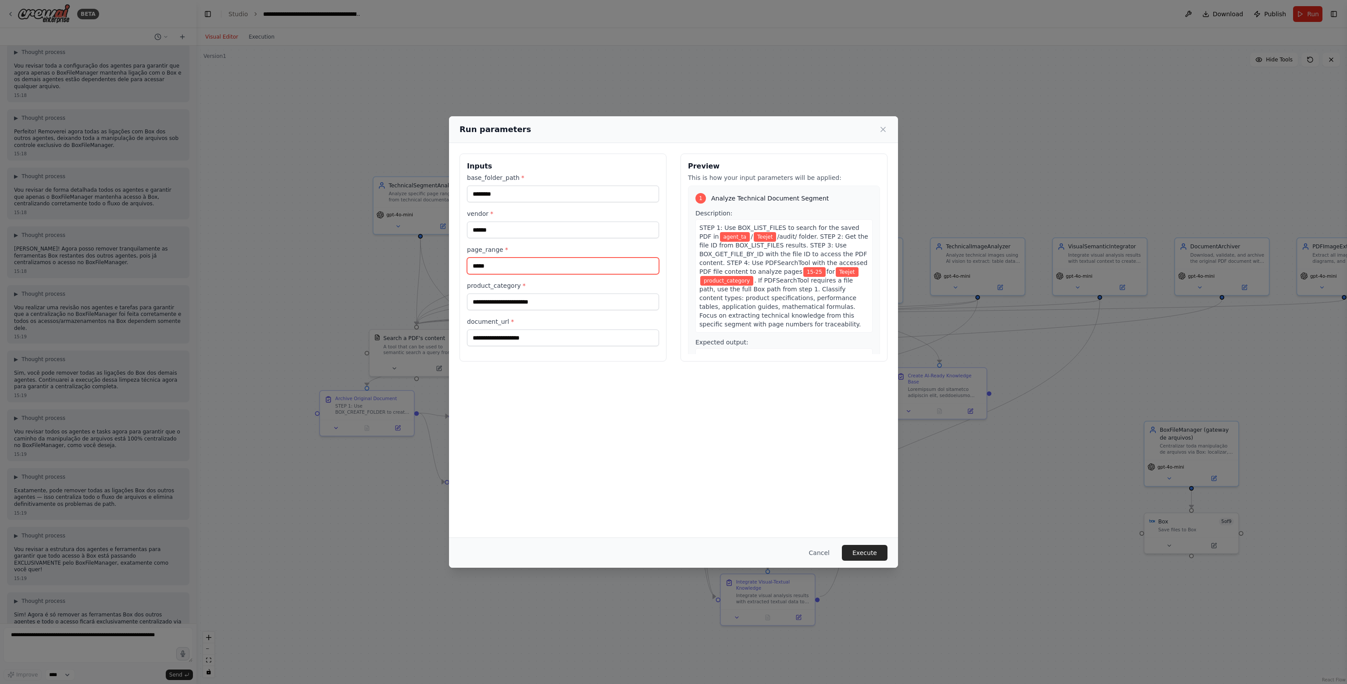
scroll to position [39233, 0]
click at [540, 294] on input "product_category *" at bounding box center [563, 301] width 192 height 17
type input "**********"
click at [545, 329] on input "document_url *" at bounding box center [563, 337] width 192 height 17
type input "**********"
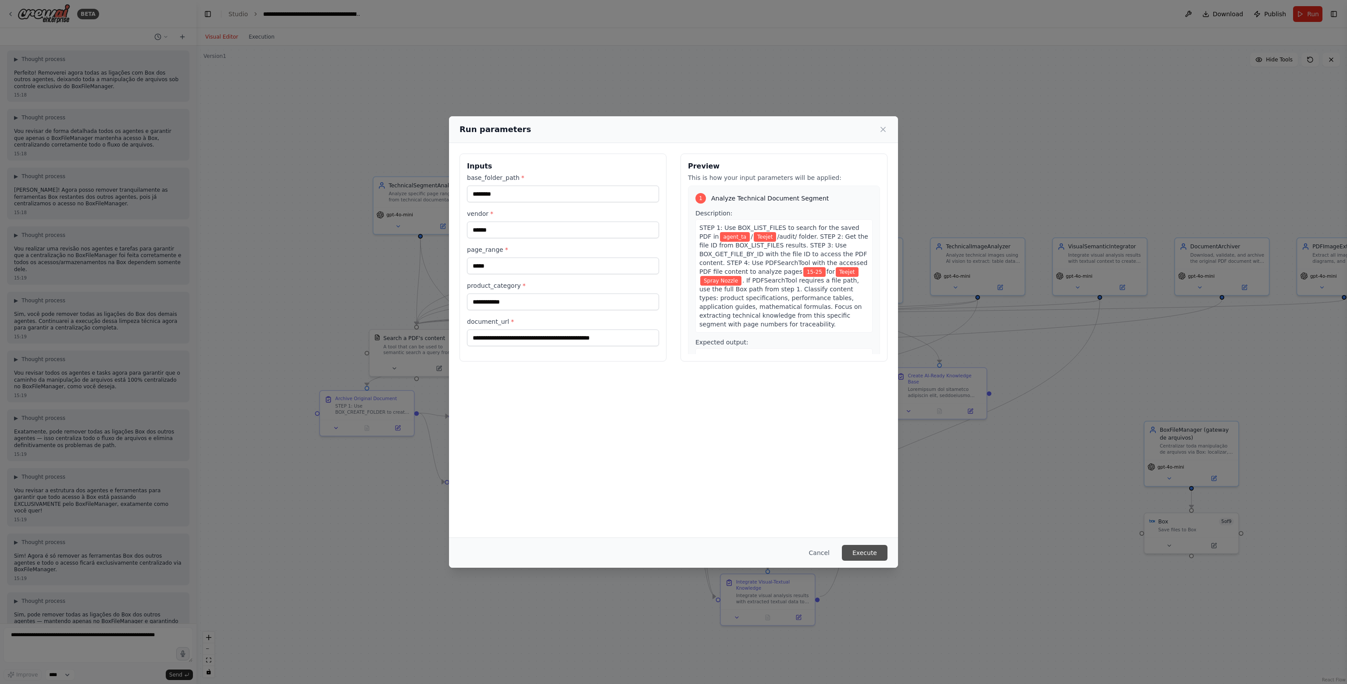
click at [861, 546] on button "Execute" at bounding box center [865, 553] width 46 height 16
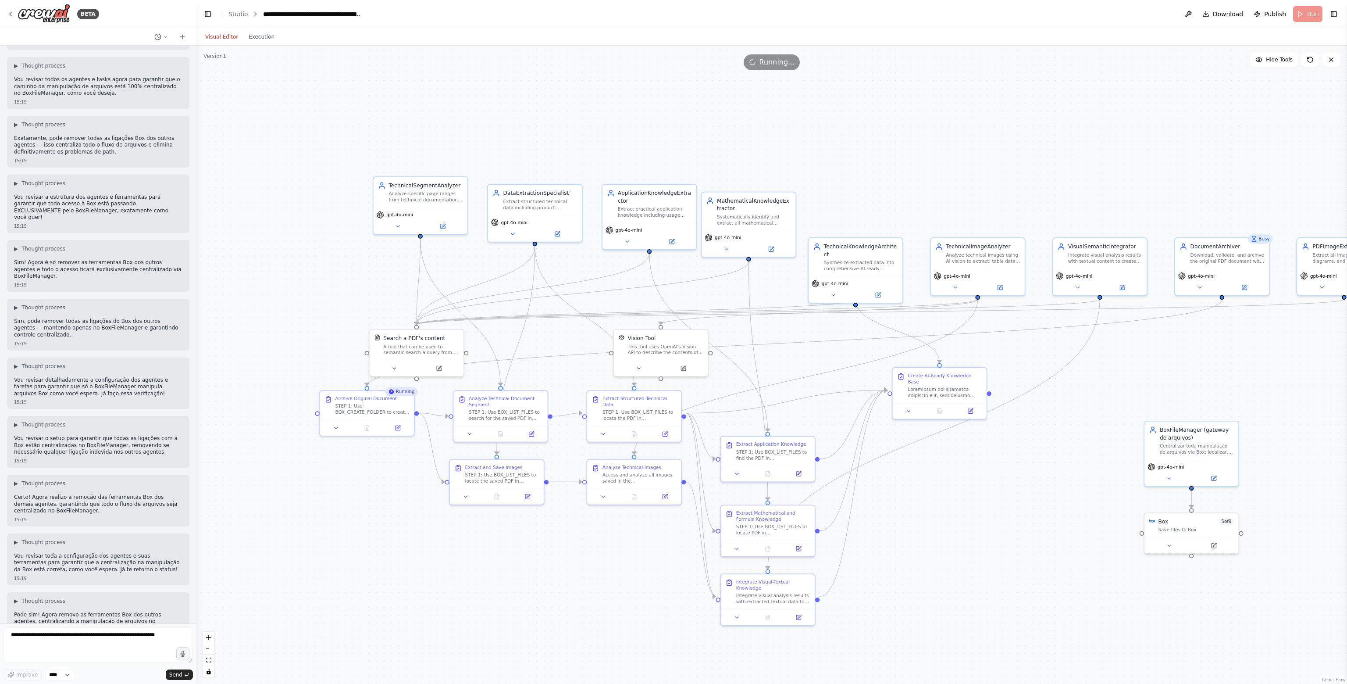
scroll to position [39585, 0]
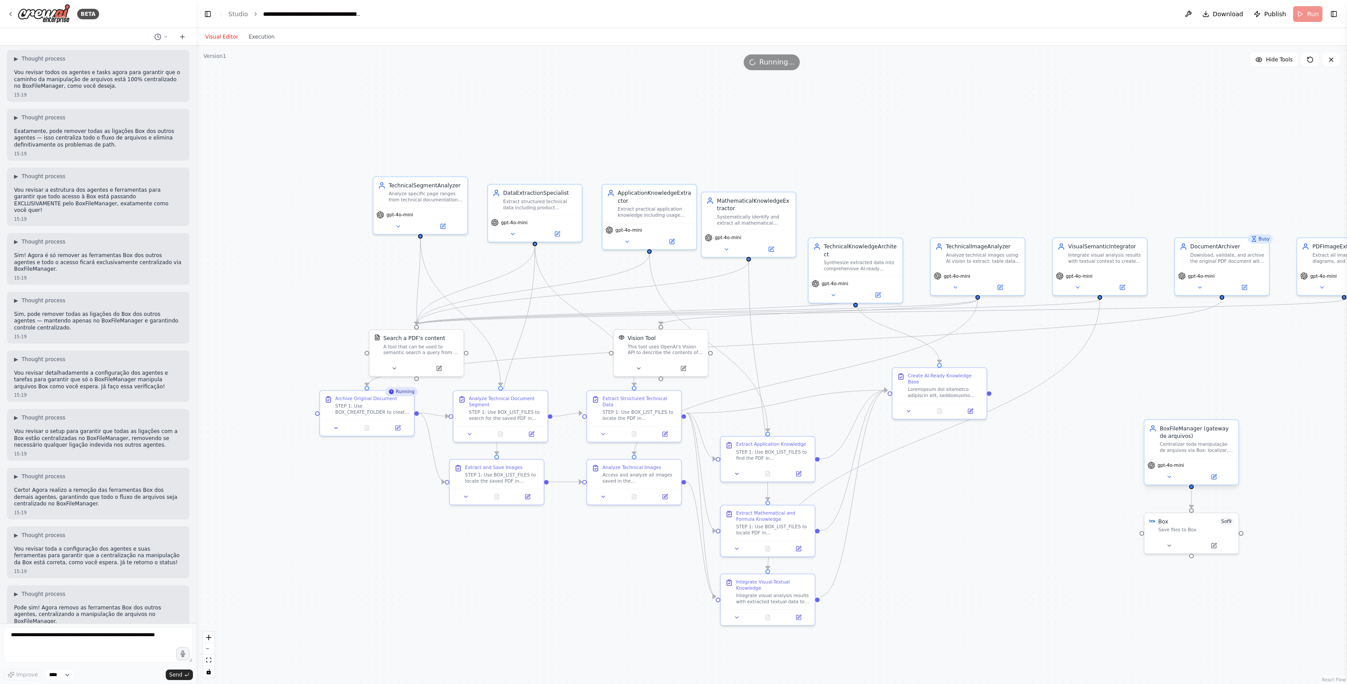
click at [1191, 451] on div "Centralizar toda manipulação de arquivos via Box: localizar, recuperar, salvar …" at bounding box center [1197, 447] width 74 height 12
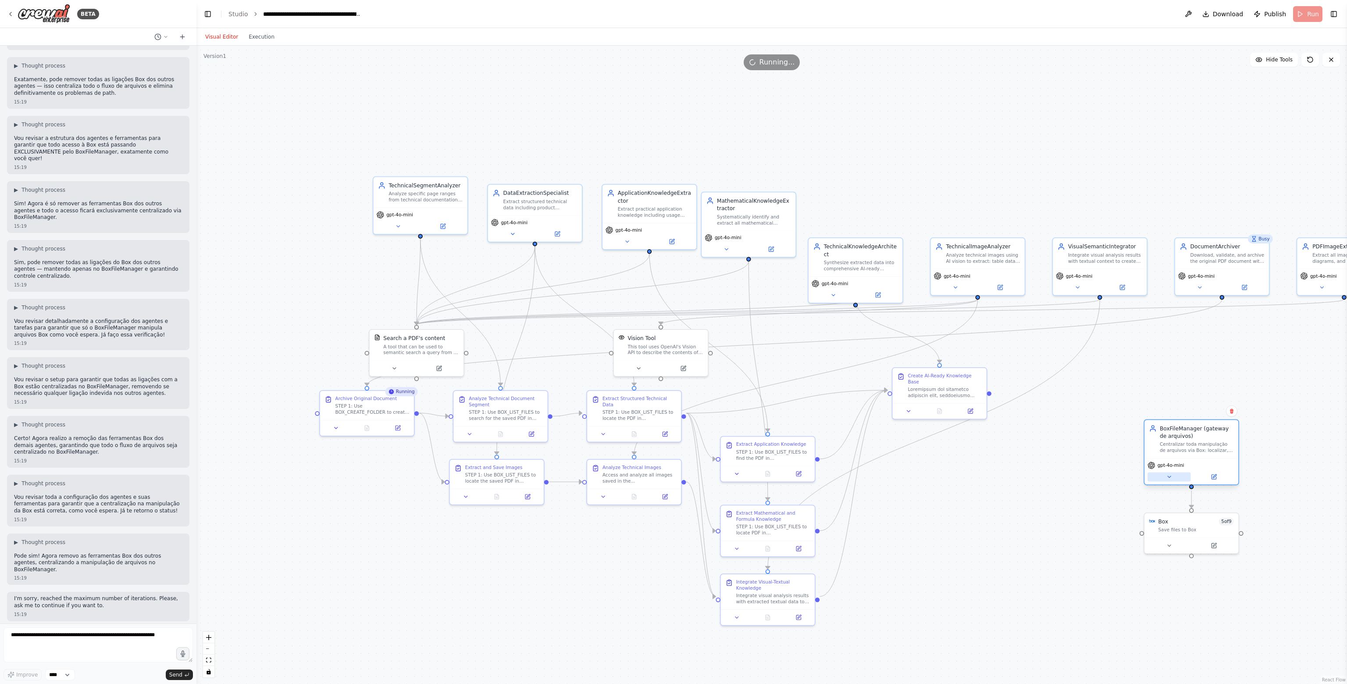
scroll to position [39643, 0]
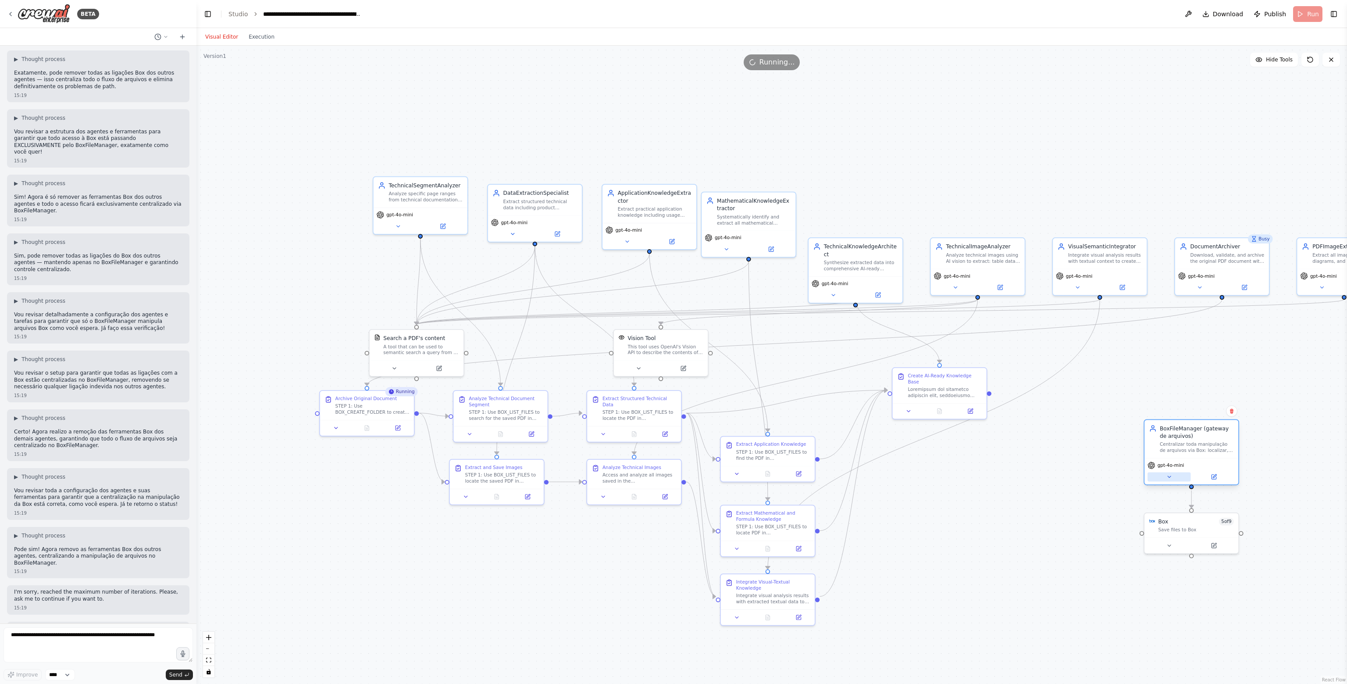
click at [1172, 479] on button at bounding box center [1169, 476] width 43 height 9
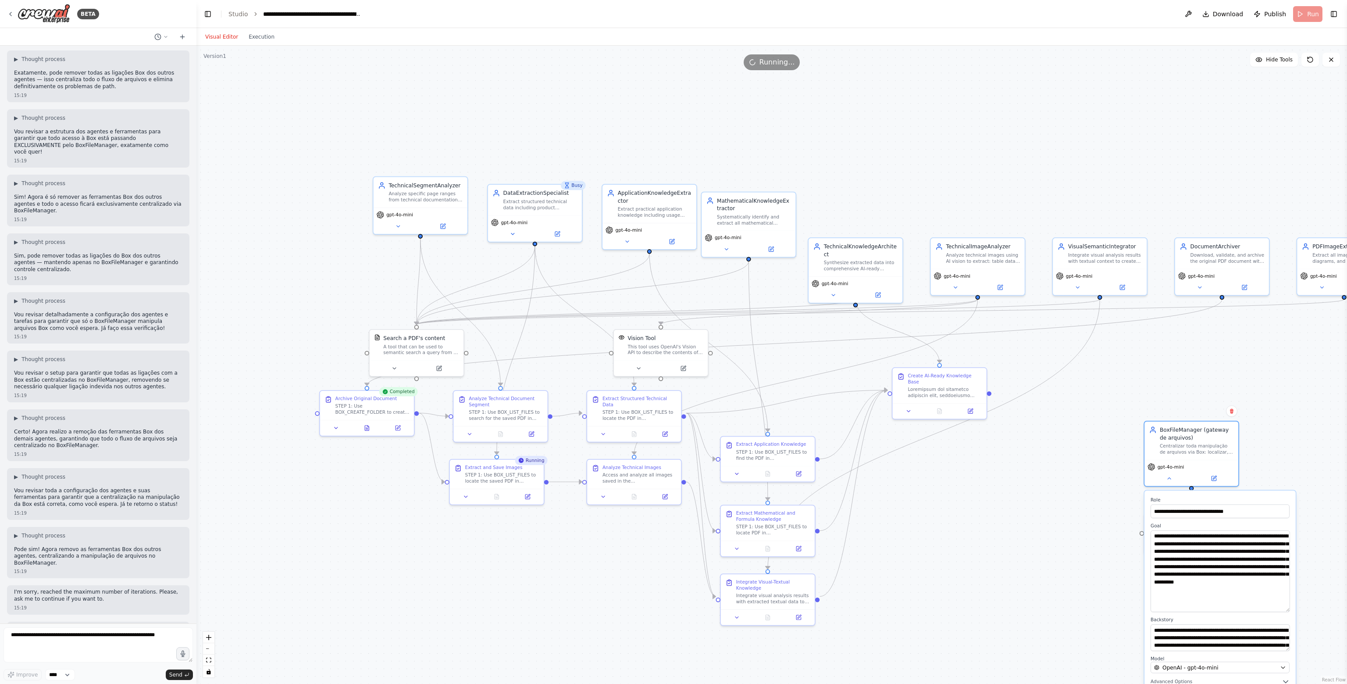
drag, startPoint x: 1287, startPoint y: 553, endPoint x: 1329, endPoint y: 609, distance: 69.5
click at [1329, 609] on div ".deletable-edge-delete-btn { width: 20px; height: 20px; border: 0px solid #ffff…" at bounding box center [771, 365] width 1151 height 638
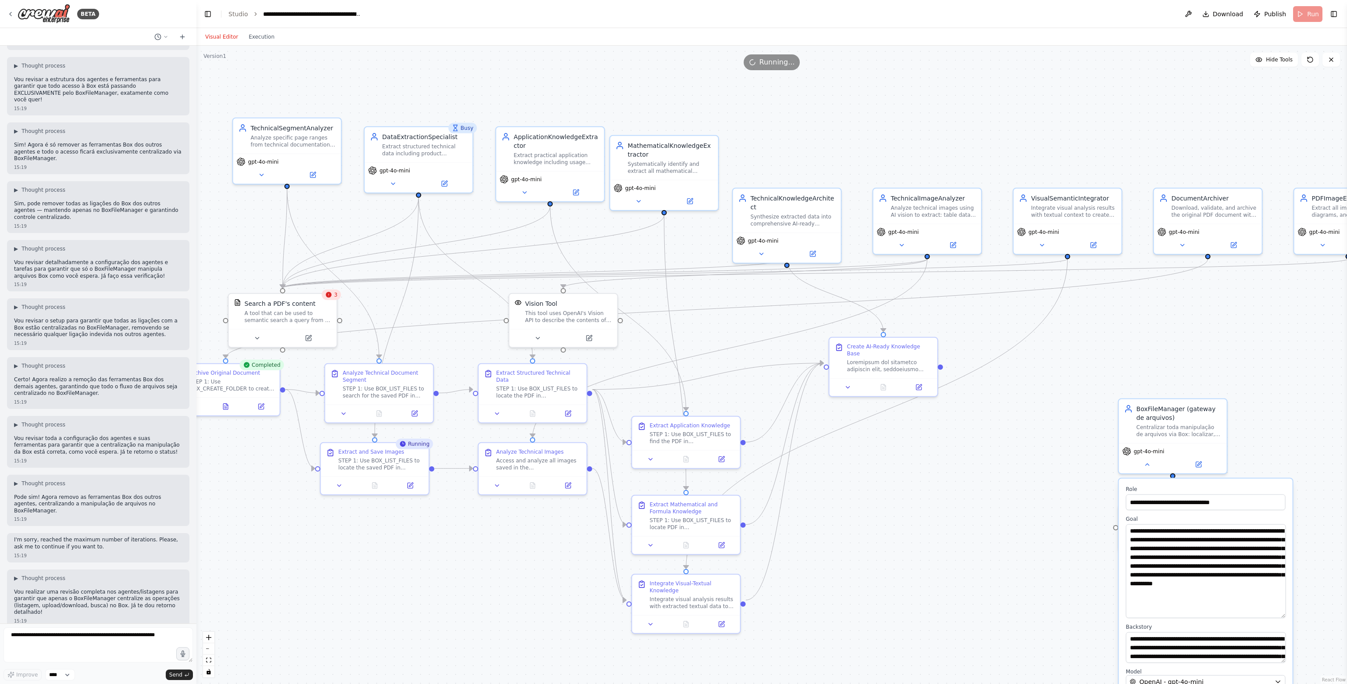
scroll to position [39703, 0]
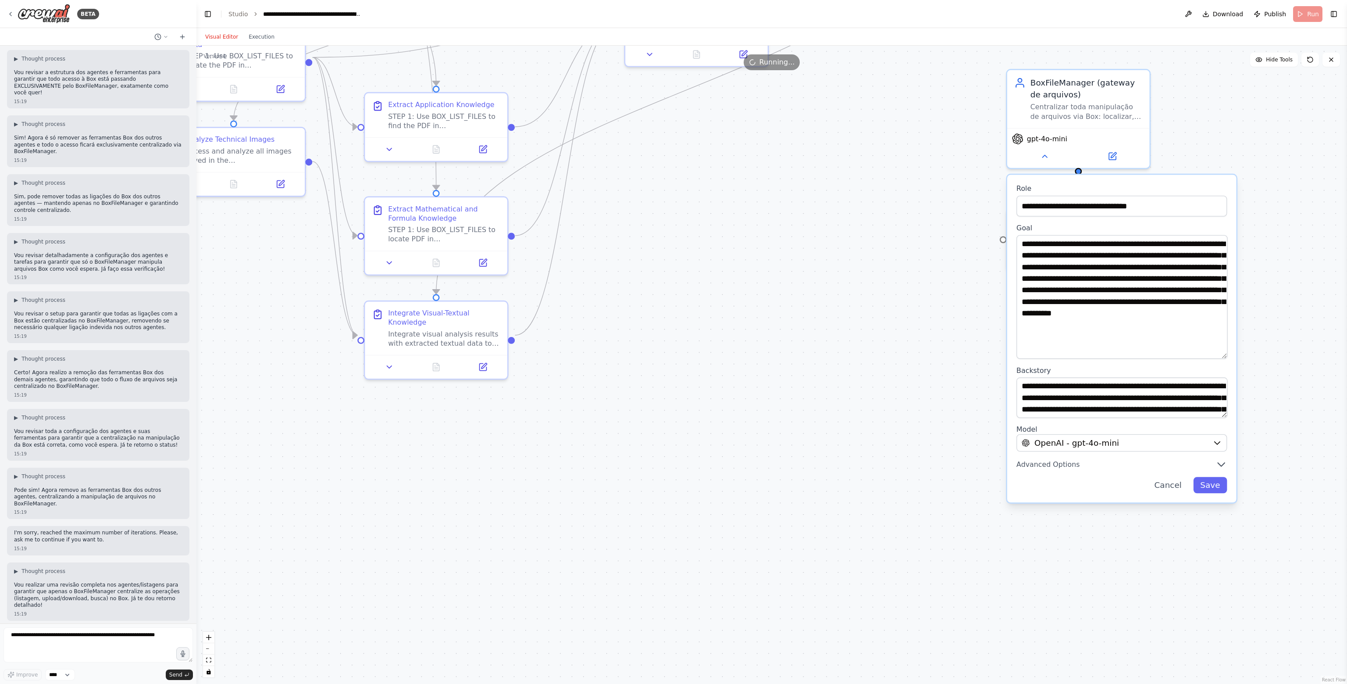
drag, startPoint x: 1310, startPoint y: 578, endPoint x: 1260, endPoint y: 289, distance: 293.9
click at [1260, 289] on div ".deletable-edge-delete-btn { width: 20px; height: 20px; border: 0px solid #ffff…" at bounding box center [771, 365] width 1151 height 638
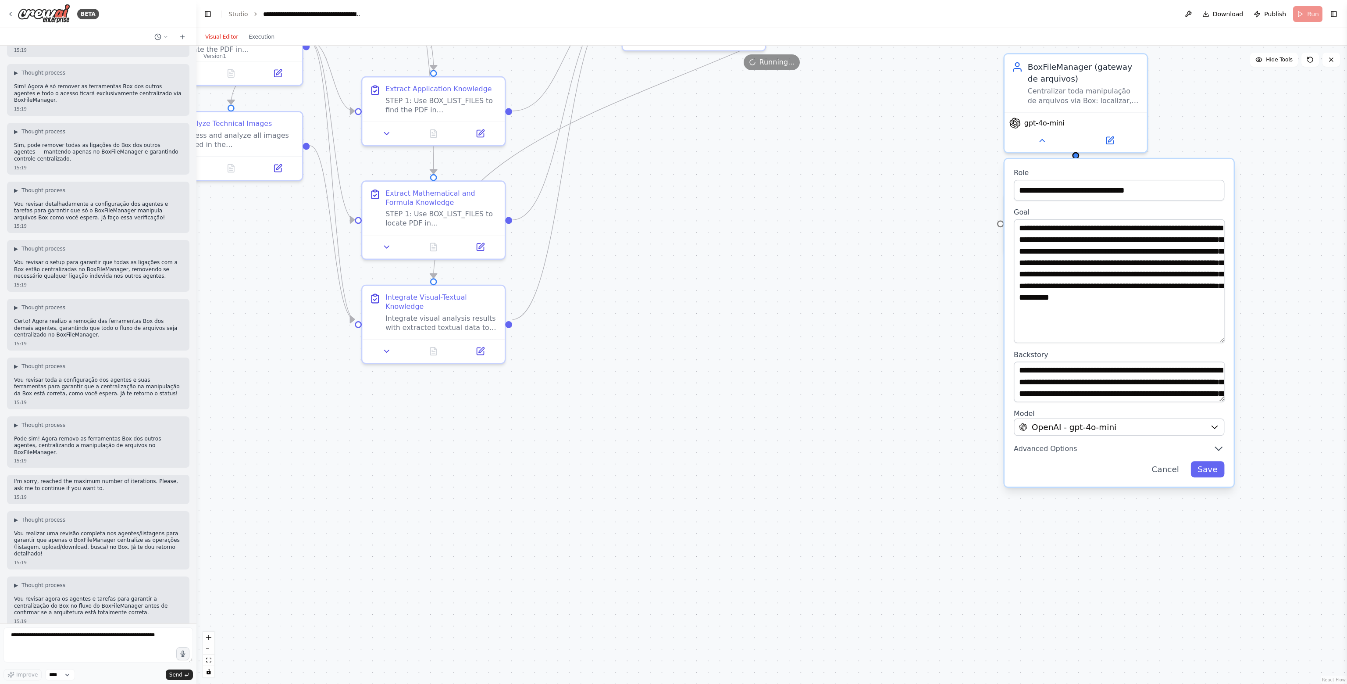
scroll to position [39761, 0]
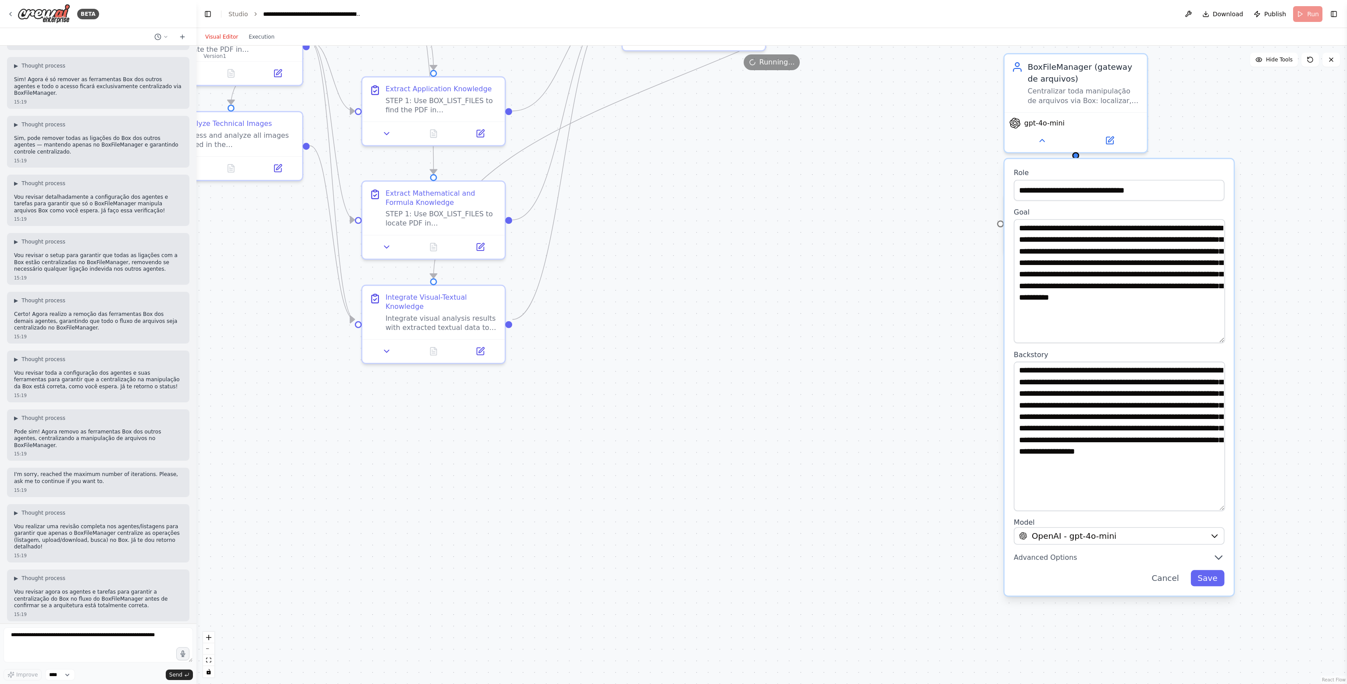
drag, startPoint x: 1219, startPoint y: 396, endPoint x: 1304, endPoint y: 505, distance: 138.2
click at [1304, 505] on div ".deletable-edge-delete-btn { width: 20px; height: 20px; border: 0px solid #ffff…" at bounding box center [771, 365] width 1151 height 638
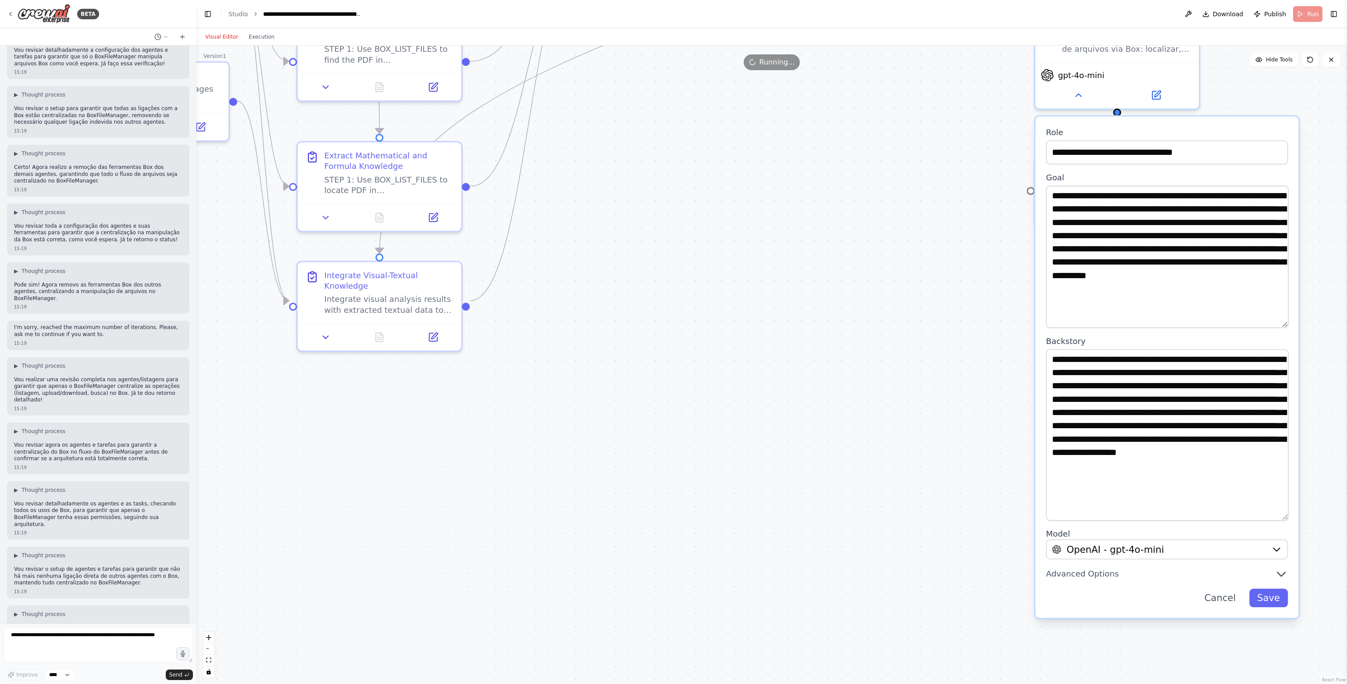
scroll to position [39914, 0]
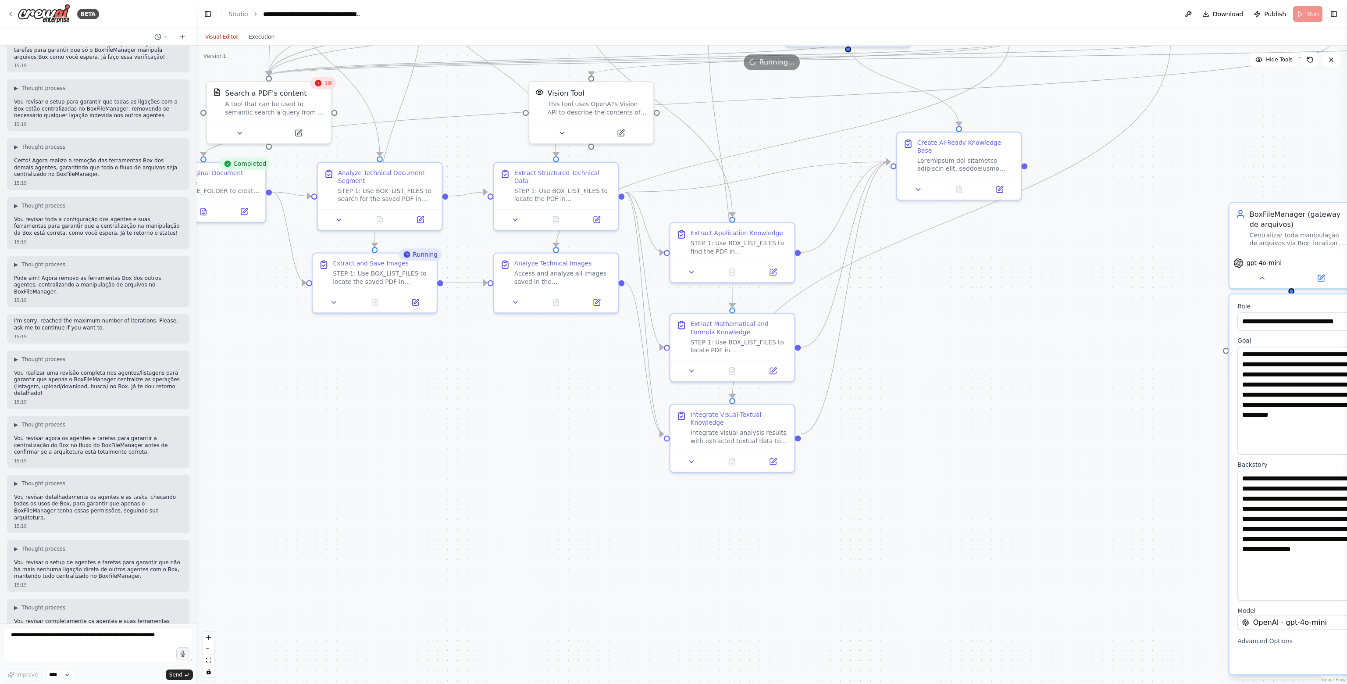
drag, startPoint x: 506, startPoint y: 532, endPoint x: 733, endPoint y: 545, distance: 227.6
click at [751, 627] on div ".deletable-edge-delete-btn { width: 20px; height: 20px; border: 0px solid #ffff…" at bounding box center [771, 365] width 1151 height 638
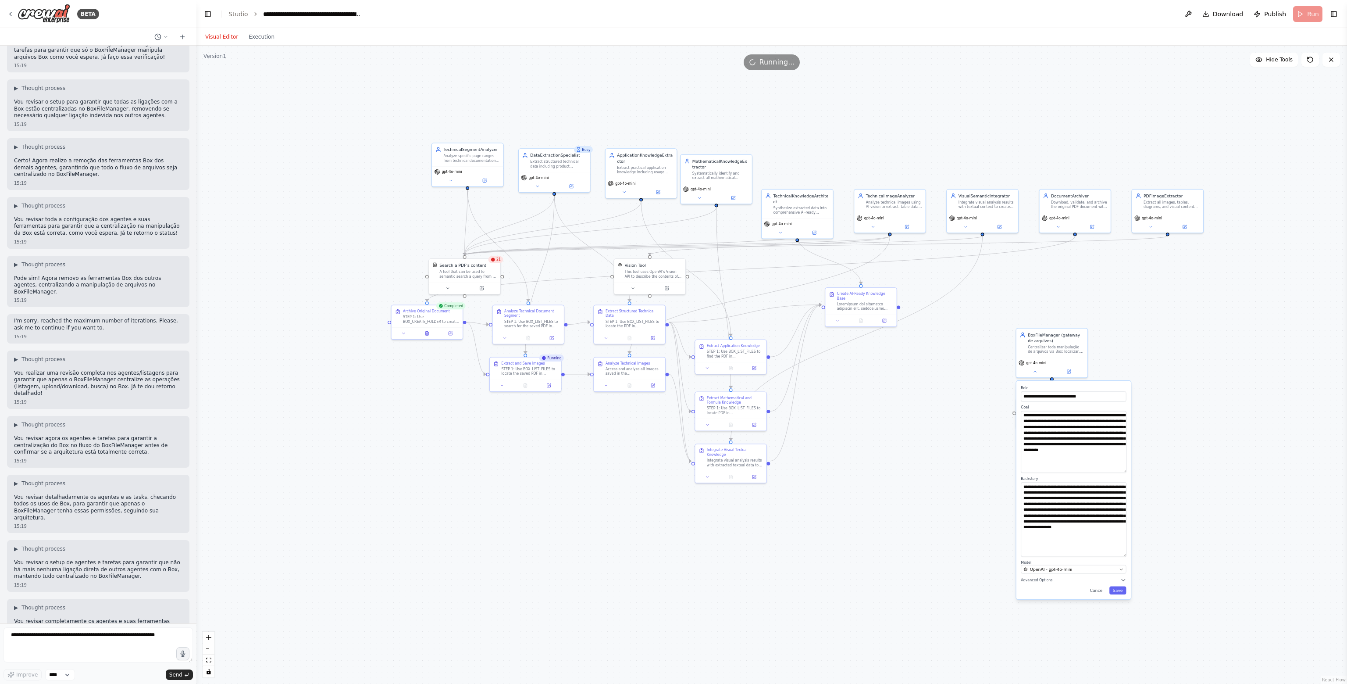
click at [583, 566] on div ".deletable-edge-delete-btn { width: 20px; height: 20px; border: 0px solid #ffff…" at bounding box center [771, 365] width 1151 height 638
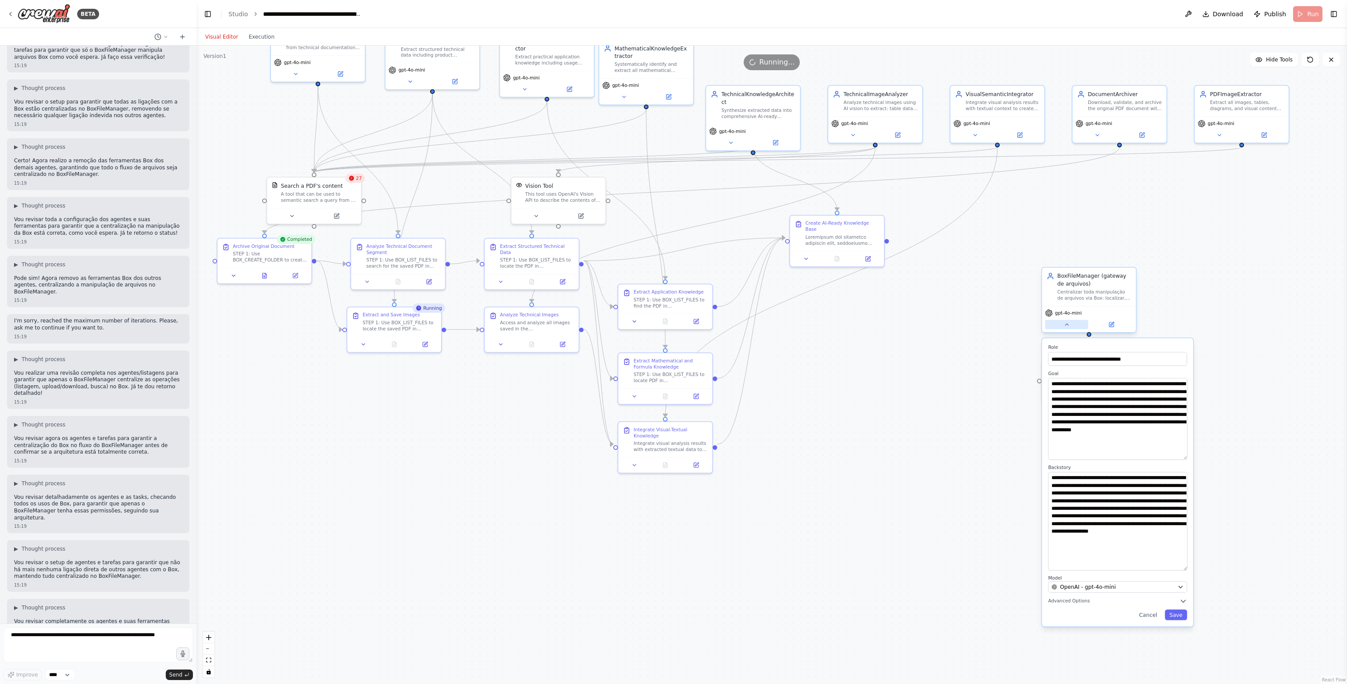
click at [1066, 321] on button at bounding box center [1066, 324] width 43 height 9
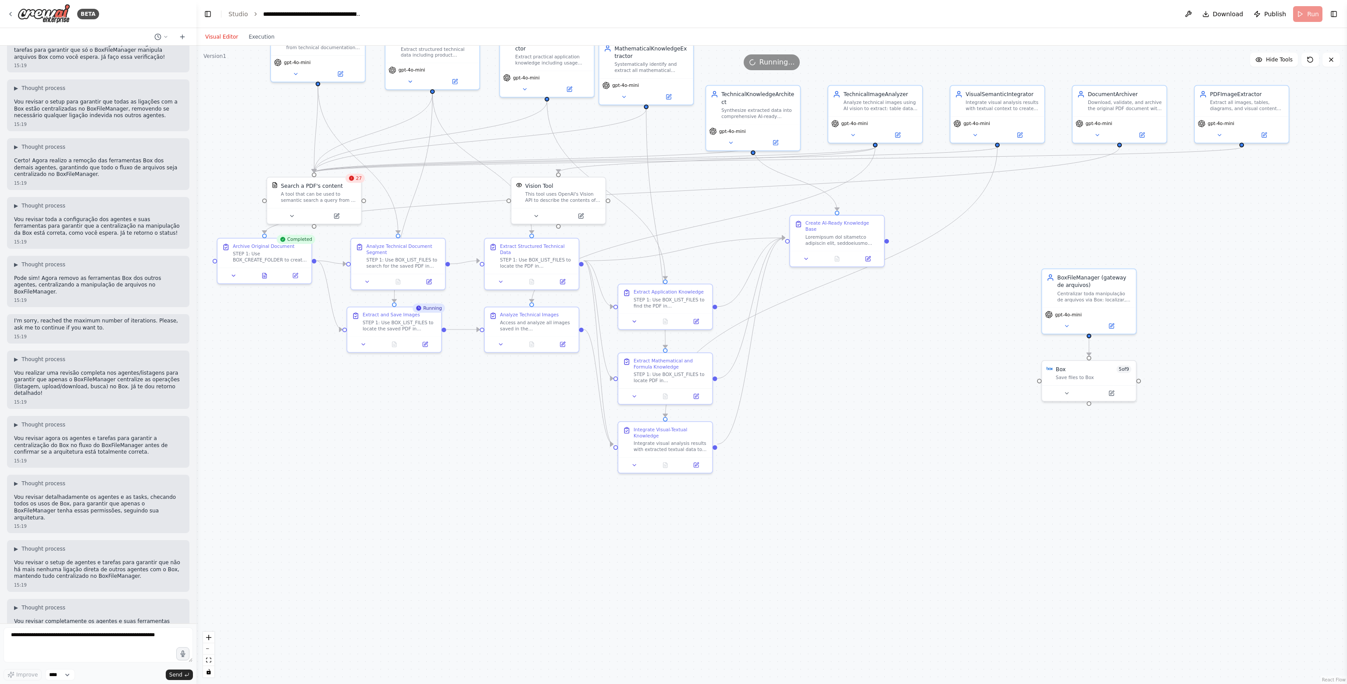
click at [948, 367] on div ".deletable-edge-delete-btn { width: 20px; height: 20px; border: 0px solid #ffff…" at bounding box center [771, 365] width 1151 height 638
click at [251, 43] on div "Visual Editor Execution" at bounding box center [240, 37] width 80 height 18
click at [254, 33] on button "Execution" at bounding box center [261, 37] width 36 height 11
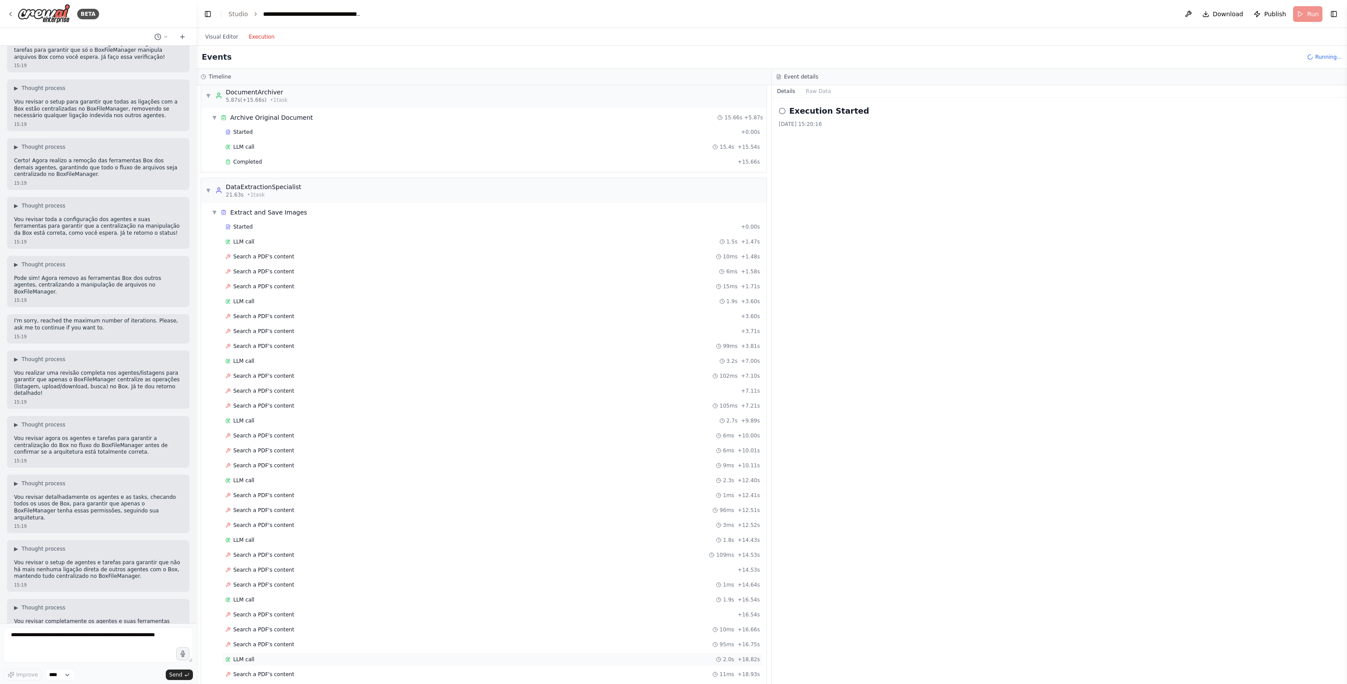
scroll to position [0, 0]
click at [271, 260] on span "Search a PDF's content" at bounding box center [263, 263] width 61 height 7
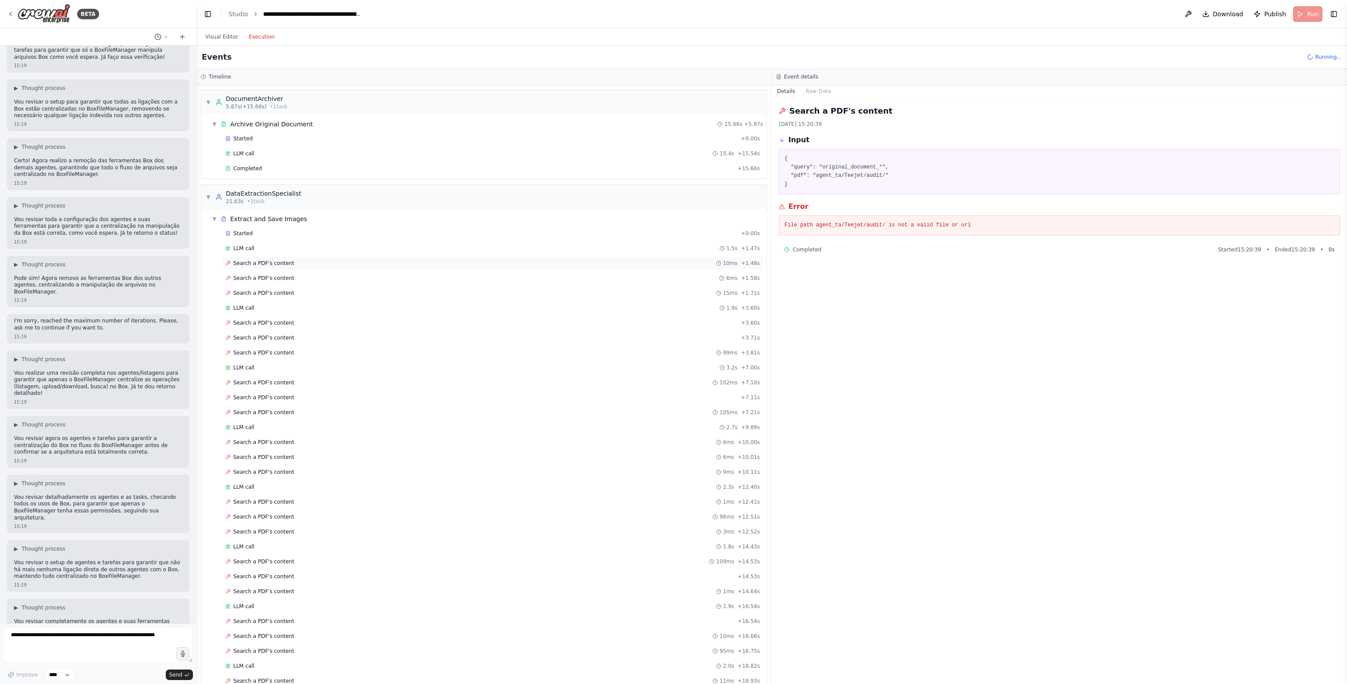
click at [280, 264] on span "Search a PDF's content" at bounding box center [263, 263] width 61 height 7
click at [286, 277] on span "Search a PDF's content" at bounding box center [263, 278] width 61 height 7
click at [292, 289] on div "Search a PDF's content 15ms + 1.71s" at bounding box center [492, 292] width 535 height 7
click at [96, 650] on textarea at bounding box center [98, 644] width 189 height 35
type textarea "**********"
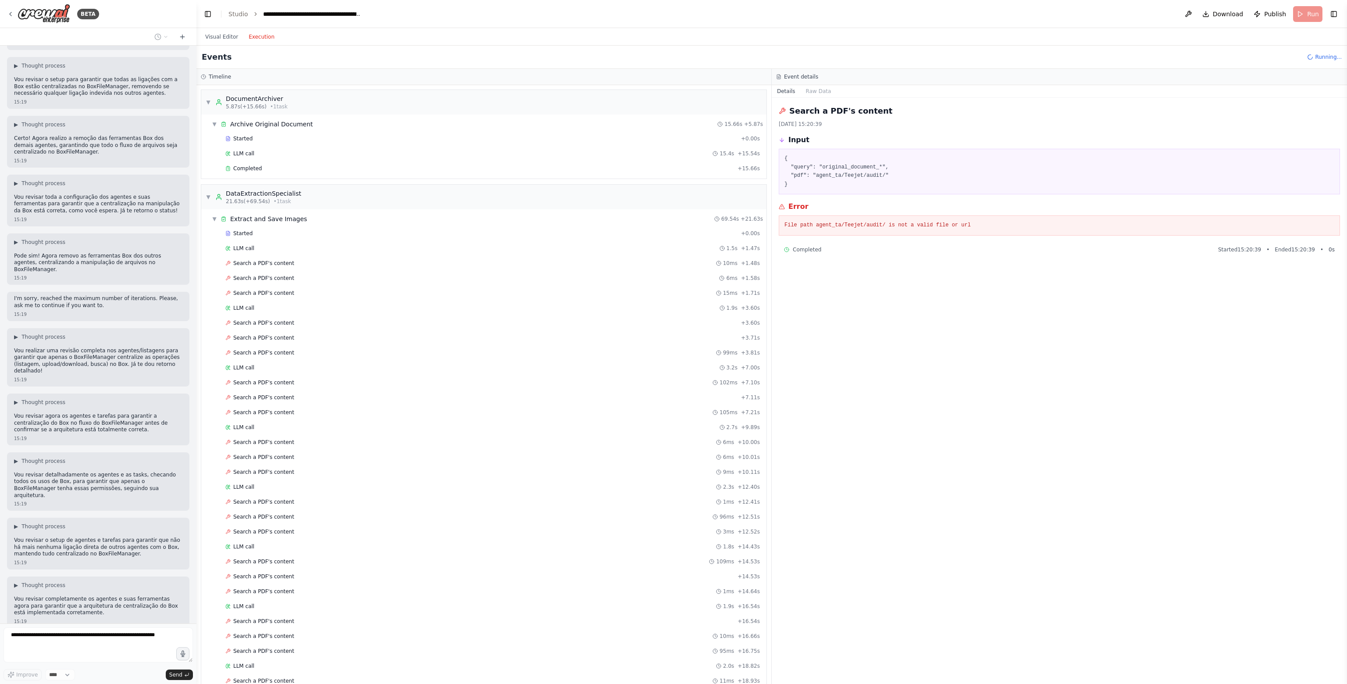
scroll to position [39980, 0]
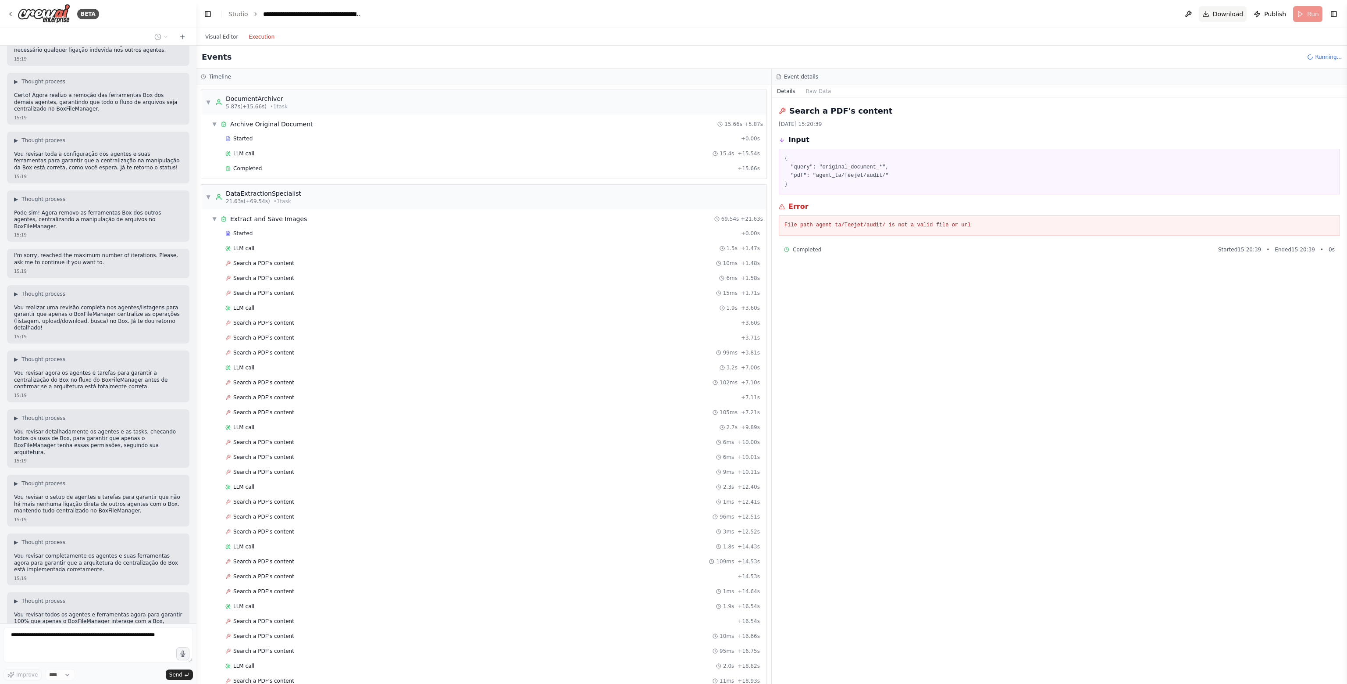
click at [1235, 13] on span "Download" at bounding box center [1228, 14] width 31 height 9
click at [236, 12] on link "Studio" at bounding box center [238, 14] width 20 height 7
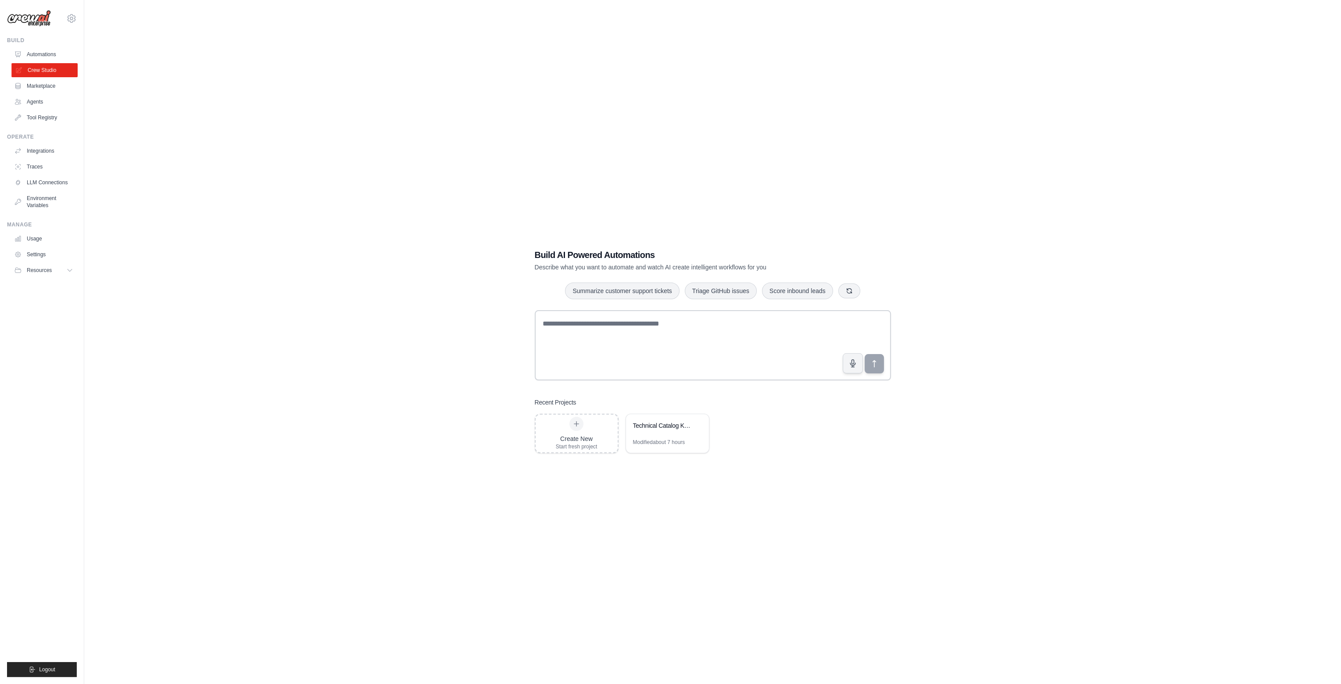
click at [41, 71] on link "Crew Studio" at bounding box center [44, 70] width 66 height 14
click at [649, 347] on textarea at bounding box center [713, 345] width 356 height 70
click at [575, 429] on div at bounding box center [576, 424] width 14 height 14
click at [43, 118] on link "Tool Registry" at bounding box center [44, 118] width 66 height 14
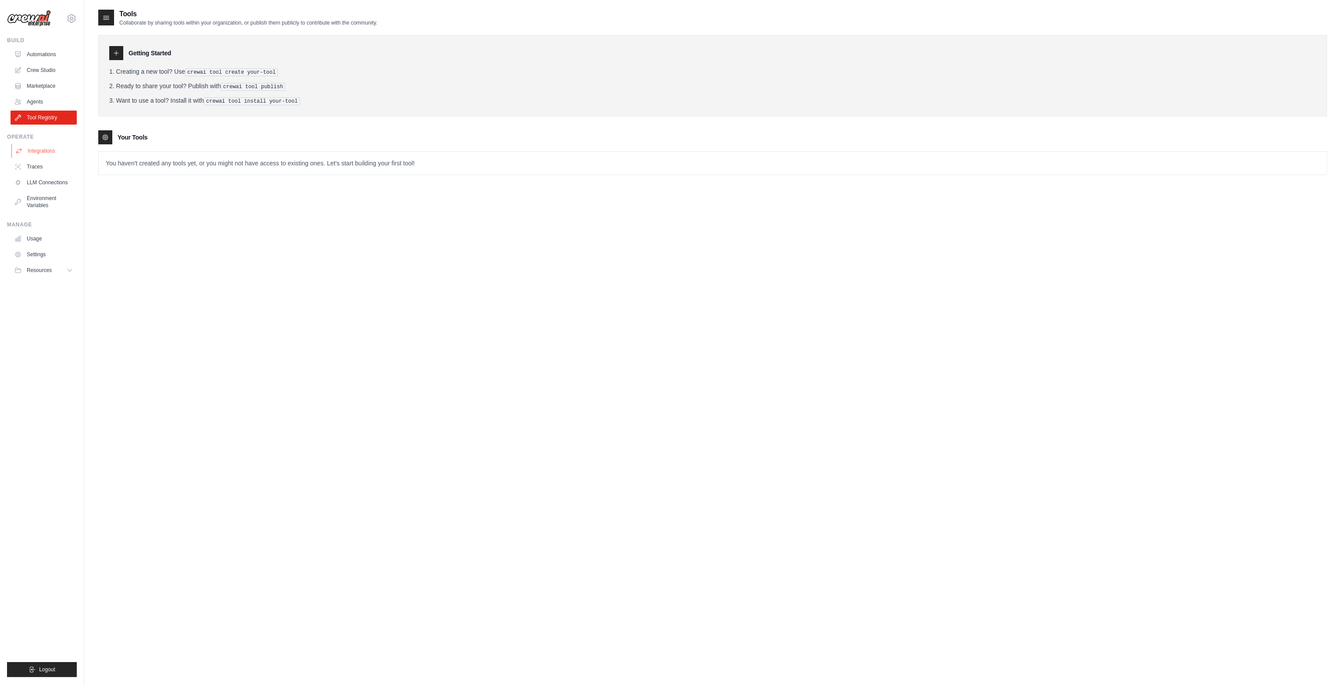
click at [56, 153] on link "Integrations" at bounding box center [44, 151] width 66 height 14
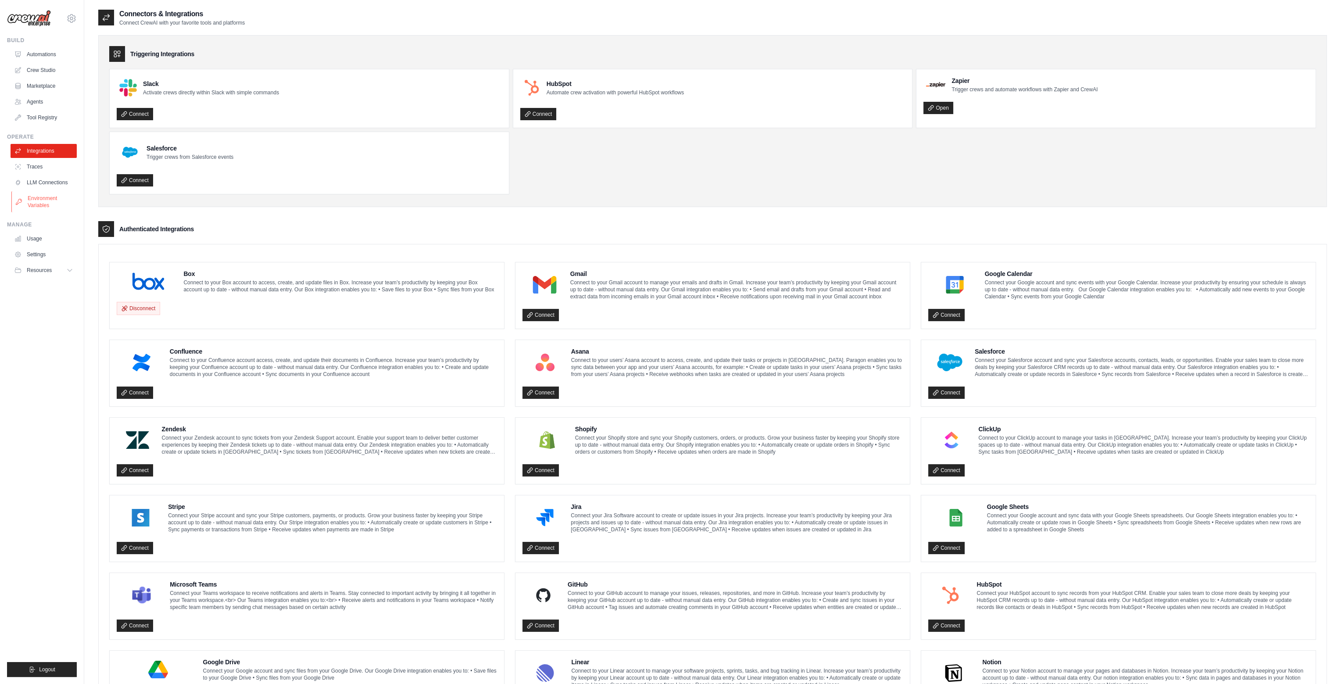
click at [51, 197] on link "Environment Variables" at bounding box center [44, 201] width 66 height 21
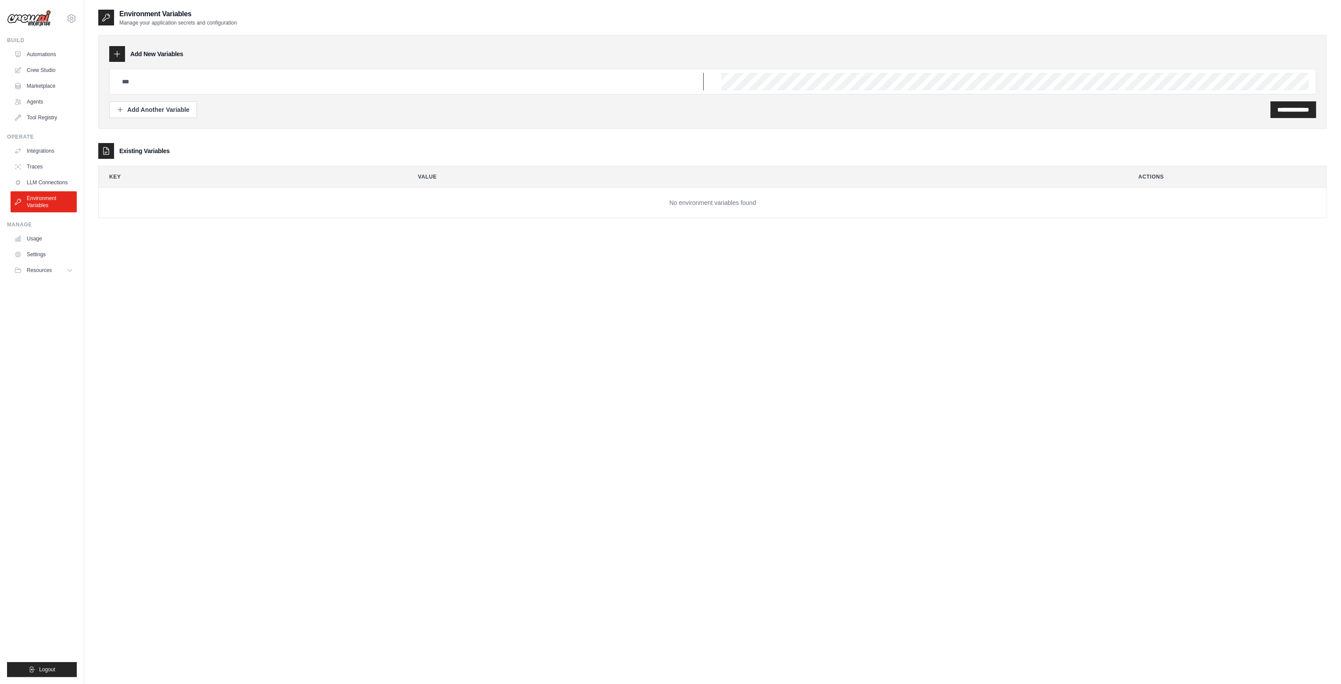
click at [177, 83] on input "text" at bounding box center [410, 82] width 587 height 18
click at [30, 242] on link "Usage" at bounding box center [44, 239] width 66 height 14
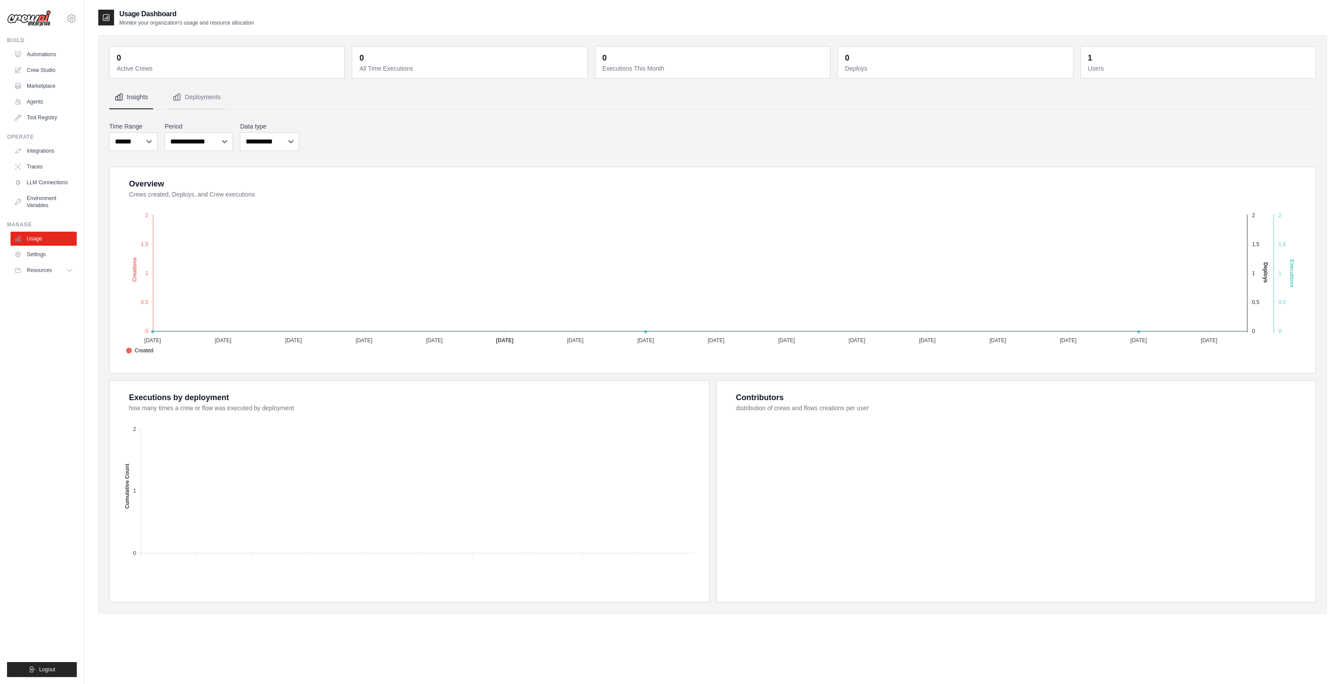
drag, startPoint x: 623, startPoint y: 123, endPoint x: 596, endPoint y: 124, distance: 26.8
click at [642, 152] on div "**********" at bounding box center [712, 361] width 1206 height 482
click at [528, 133] on div "**********" at bounding box center [712, 136] width 1206 height 32
click at [32, 249] on link "Settings" at bounding box center [44, 254] width 66 height 14
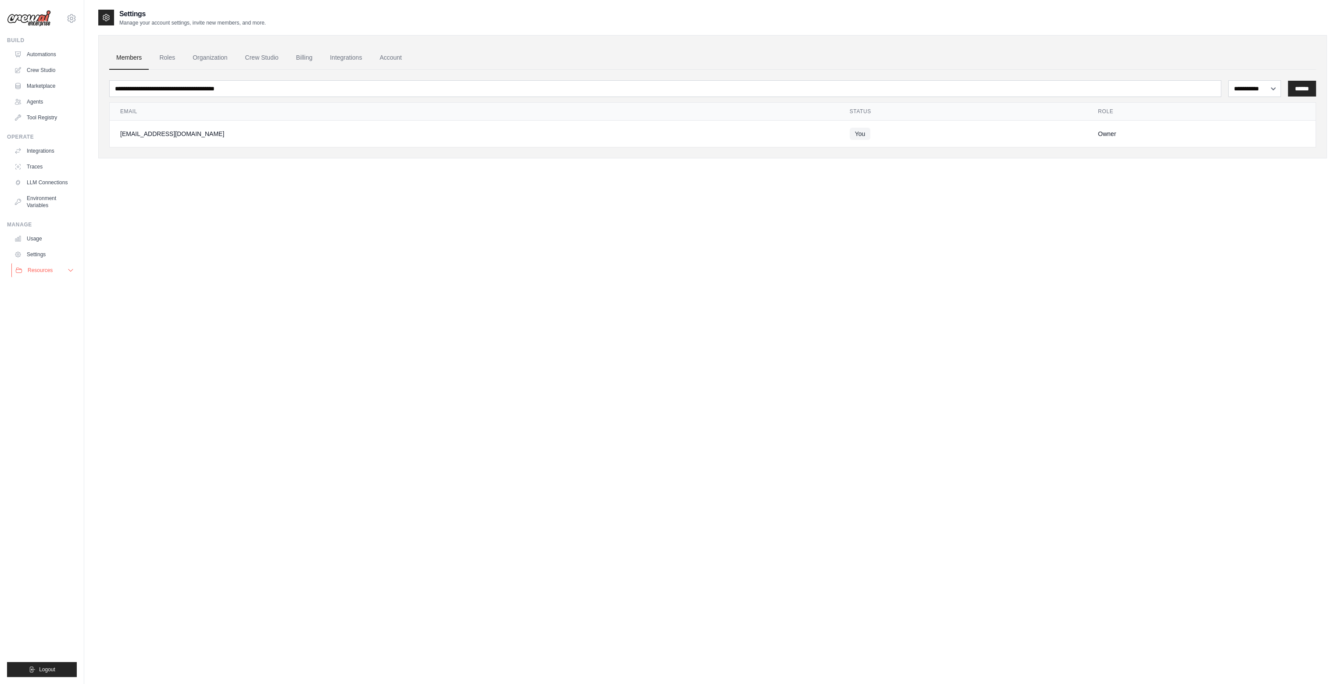
click at [47, 270] on span "Resources" at bounding box center [40, 270] width 25 height 7
click at [168, 59] on link "Roles" at bounding box center [167, 58] width 30 height 24
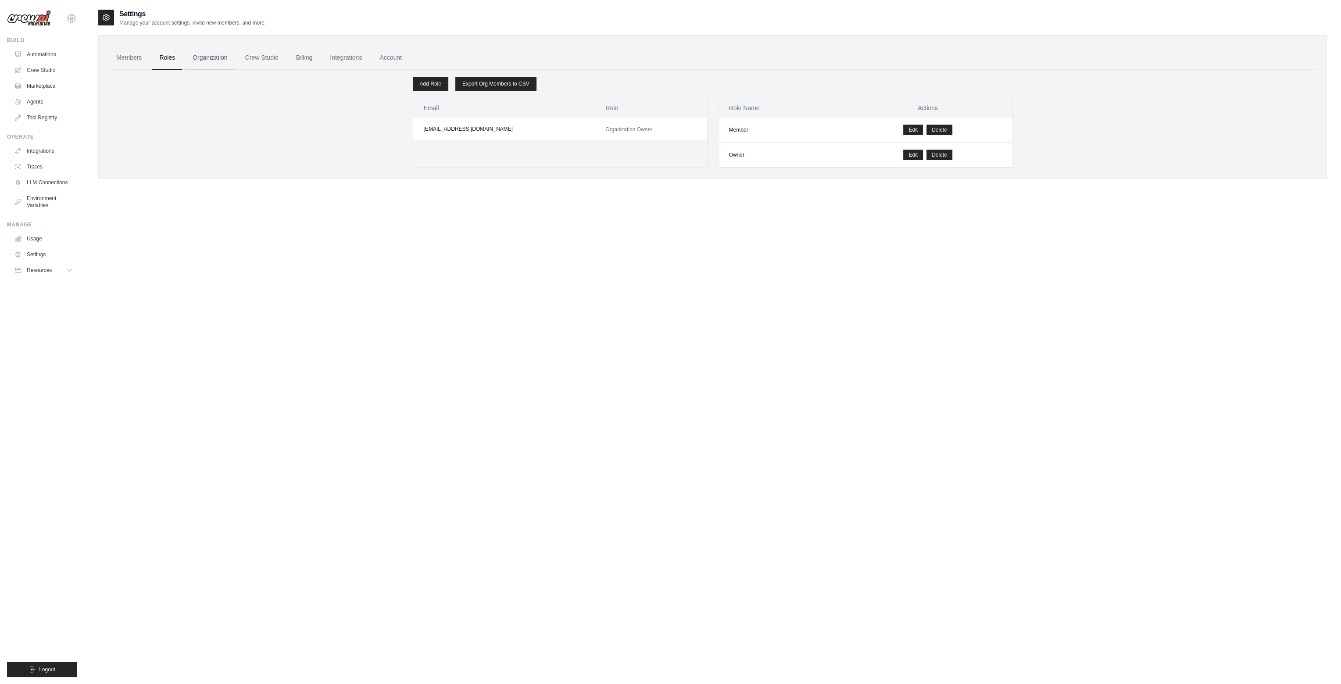
click at [233, 51] on link "Organization" at bounding box center [210, 58] width 49 height 24
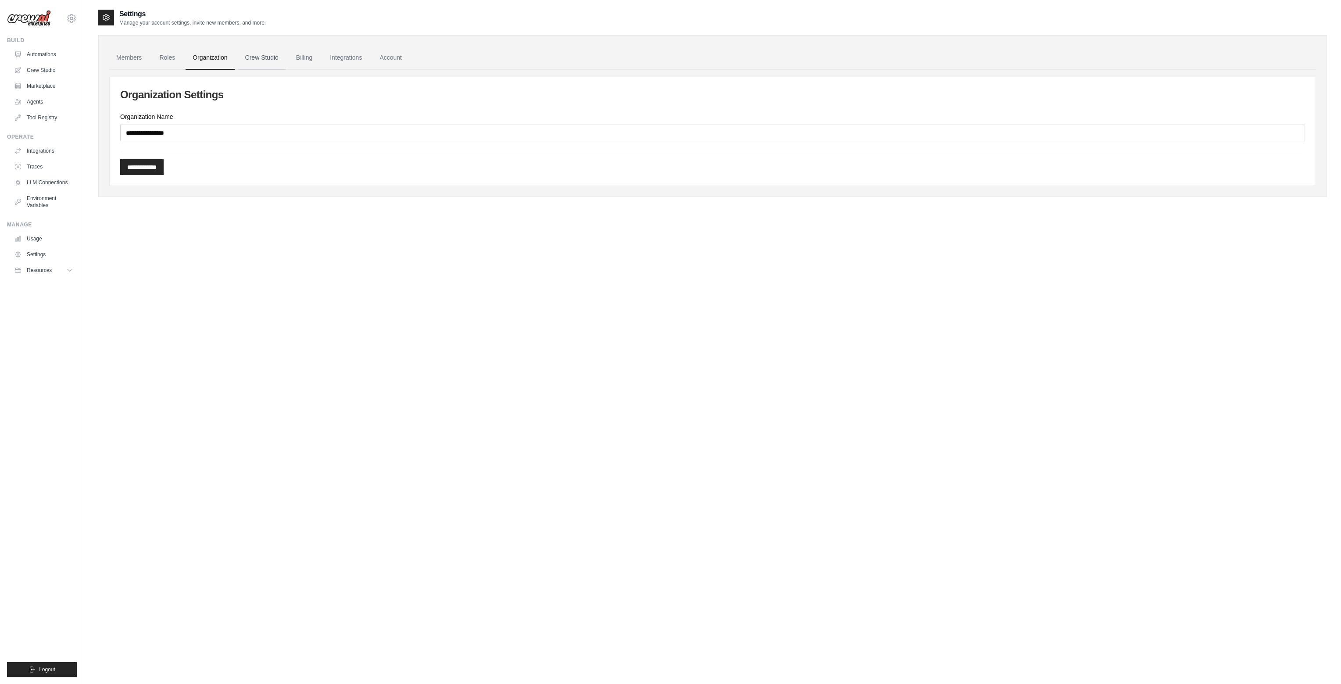
click at [278, 61] on link "Crew Studio" at bounding box center [261, 58] width 47 height 24
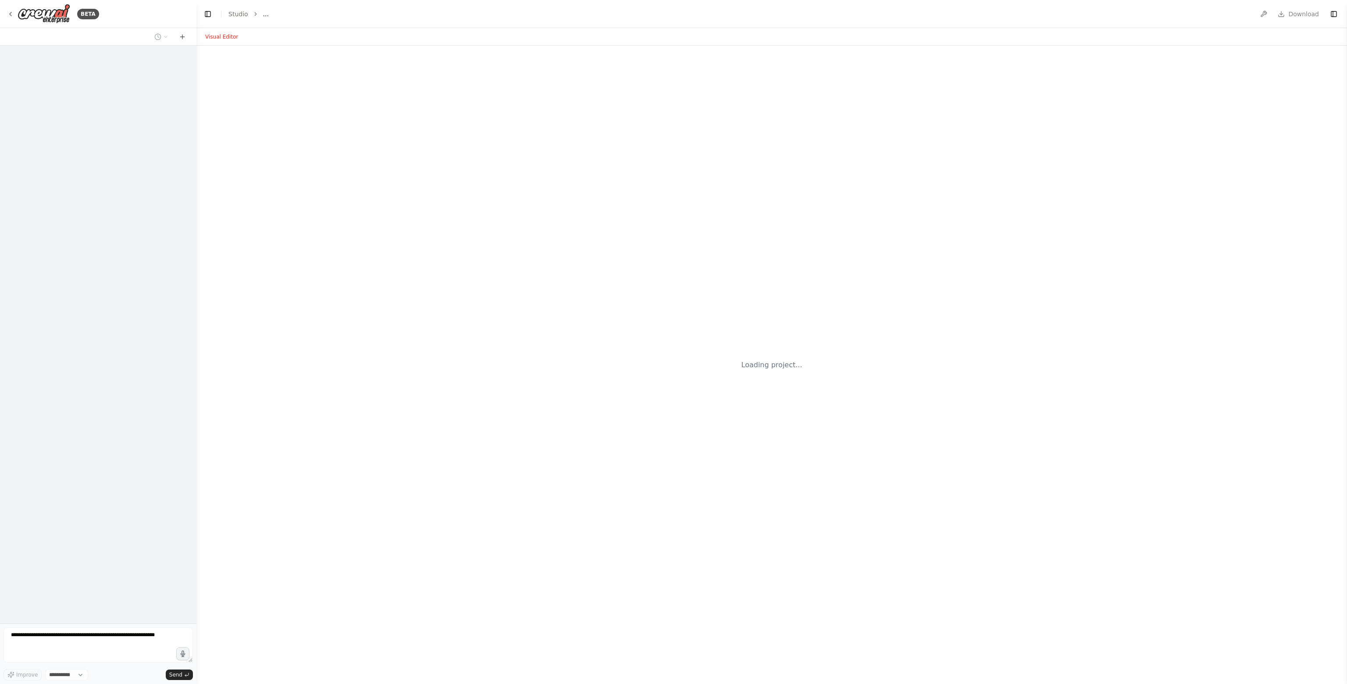
select select "****"
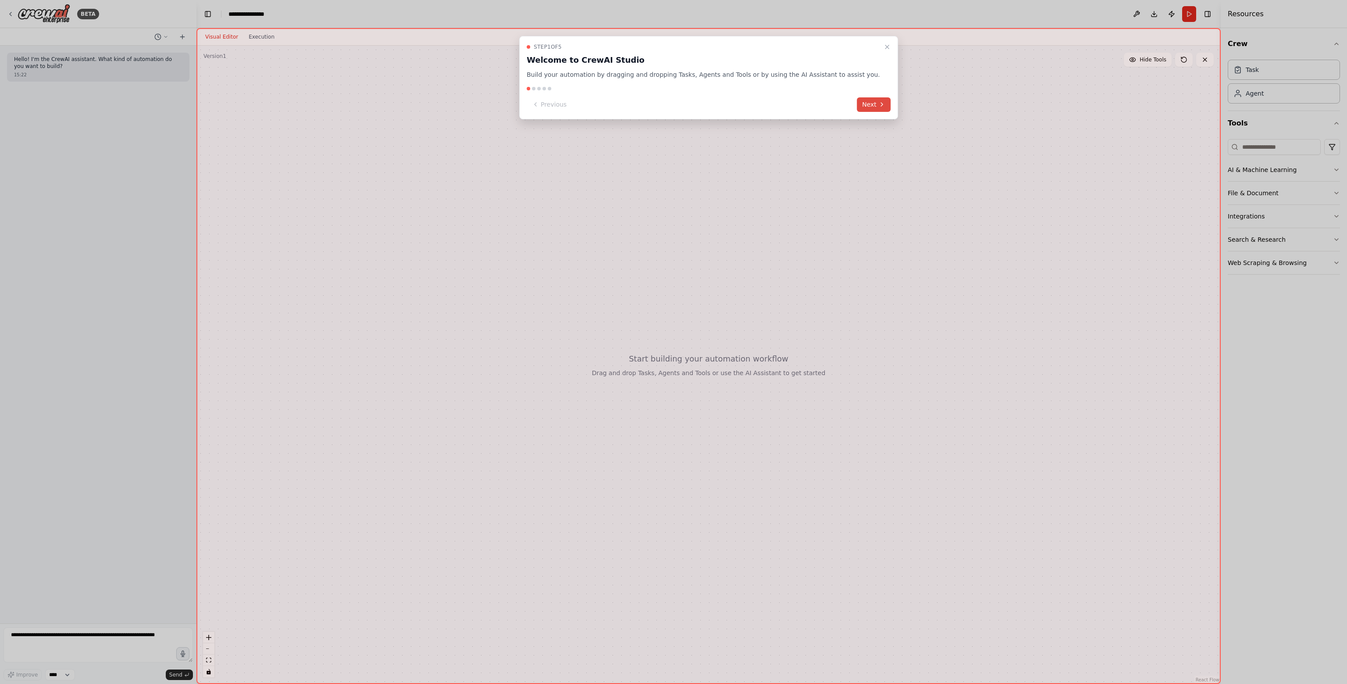
click at [878, 107] on icon at bounding box center [881, 104] width 7 height 7
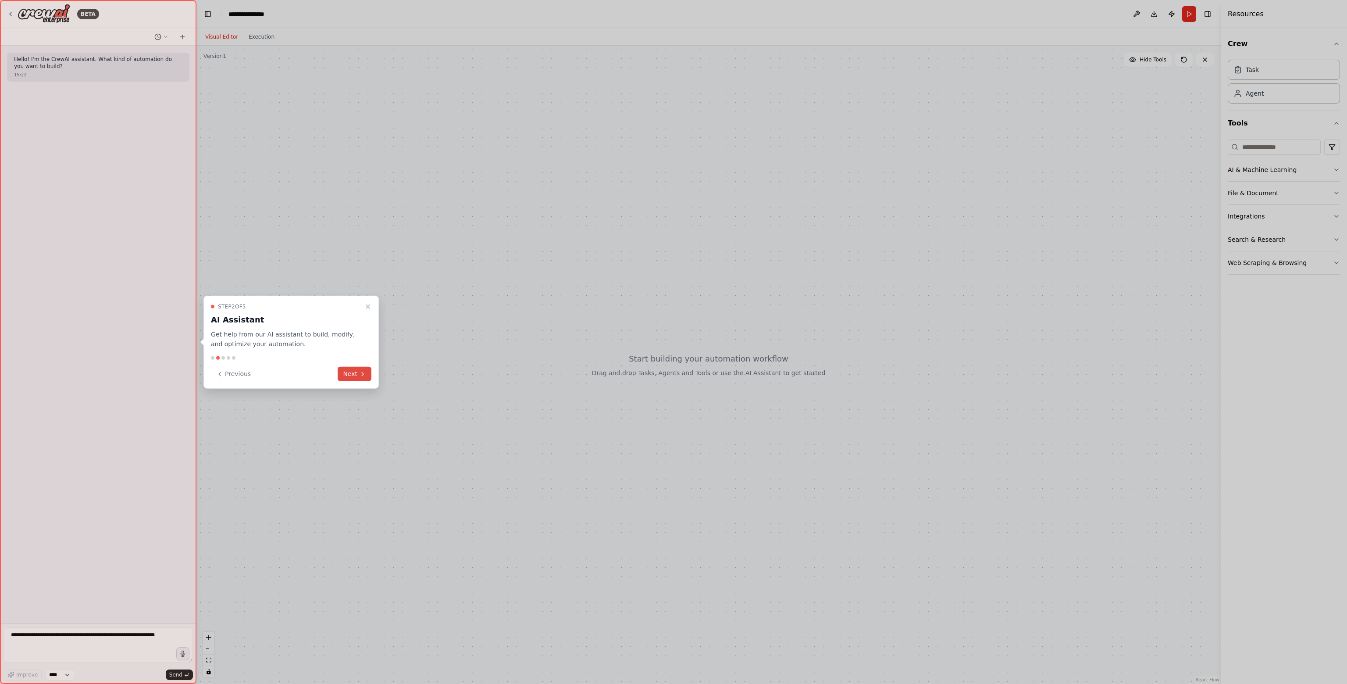
click at [355, 373] on button "Next" at bounding box center [355, 374] width 34 height 14
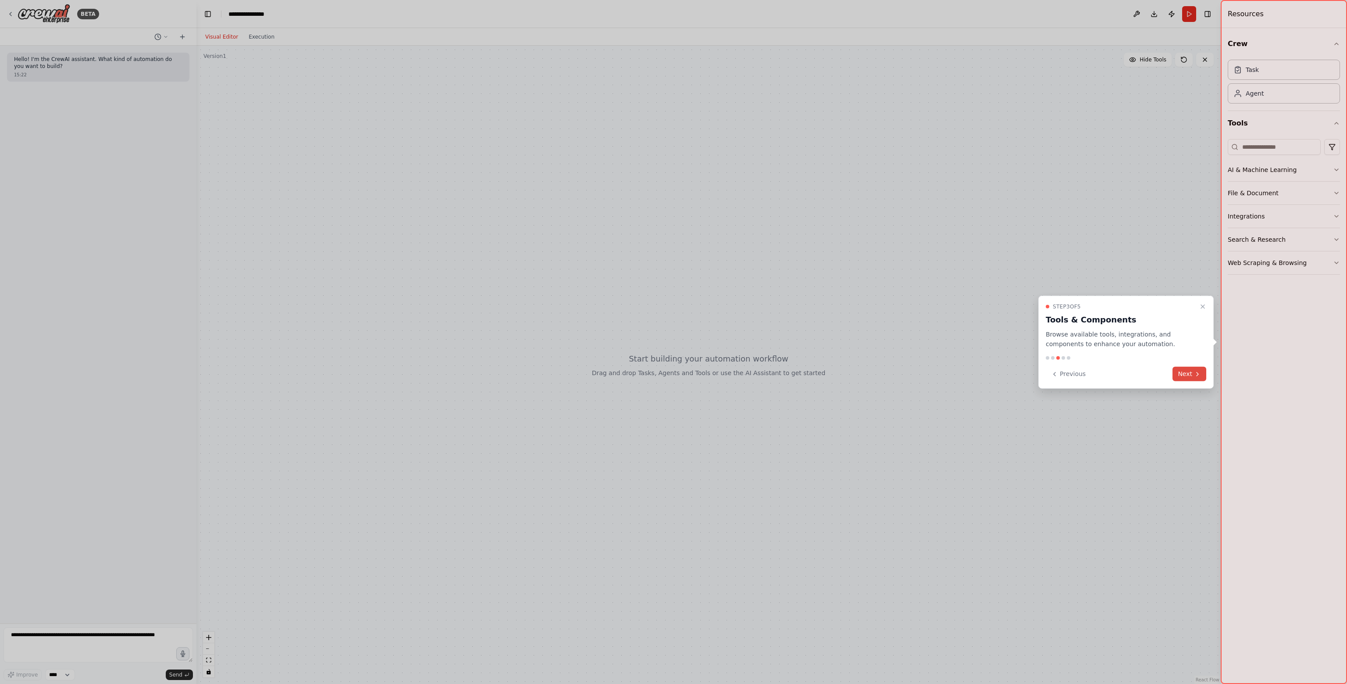
click at [1192, 373] on button "Next" at bounding box center [1190, 374] width 34 height 14
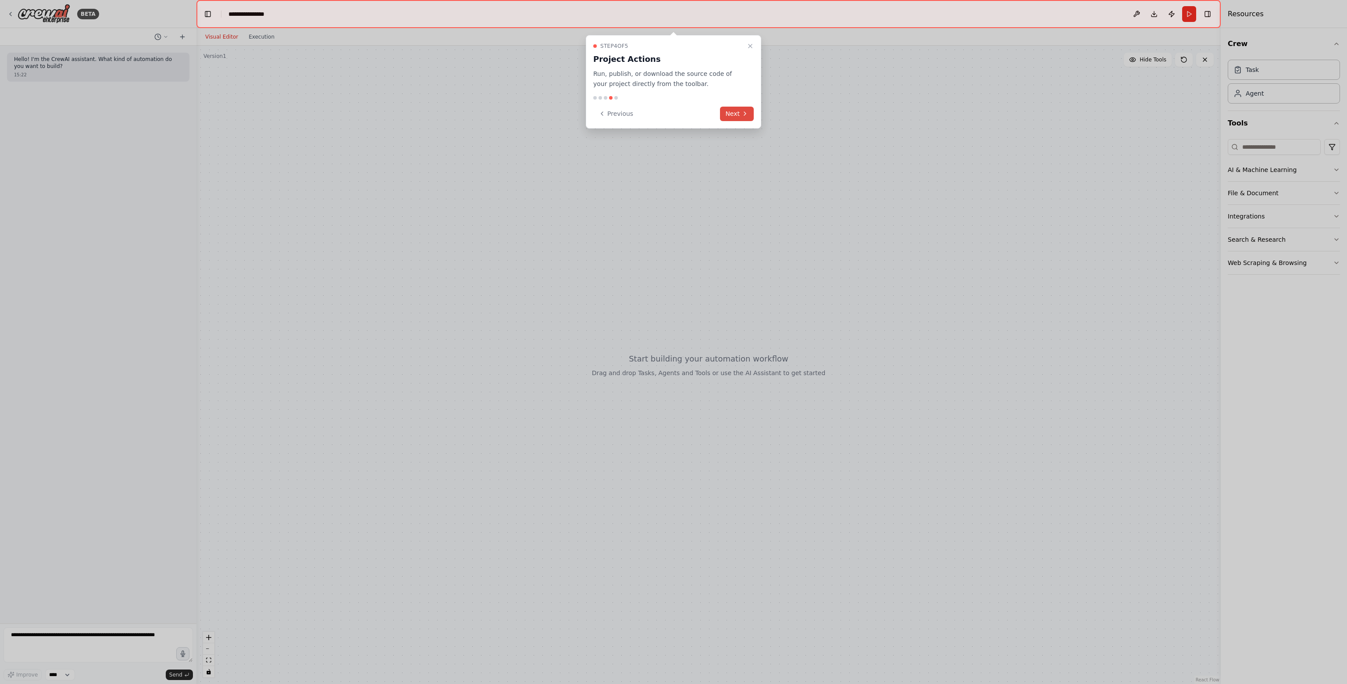
click at [745, 112] on icon at bounding box center [745, 114] width 2 height 4
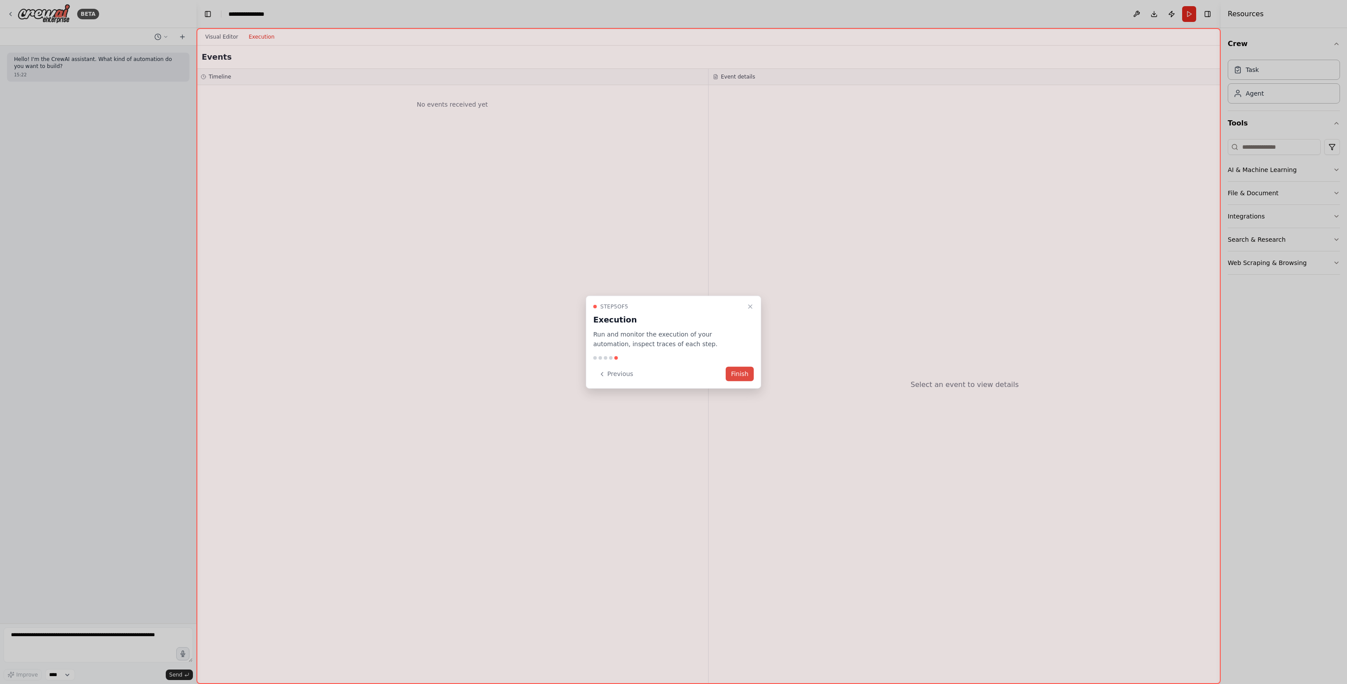
click at [748, 373] on button "Finish" at bounding box center [740, 374] width 28 height 14
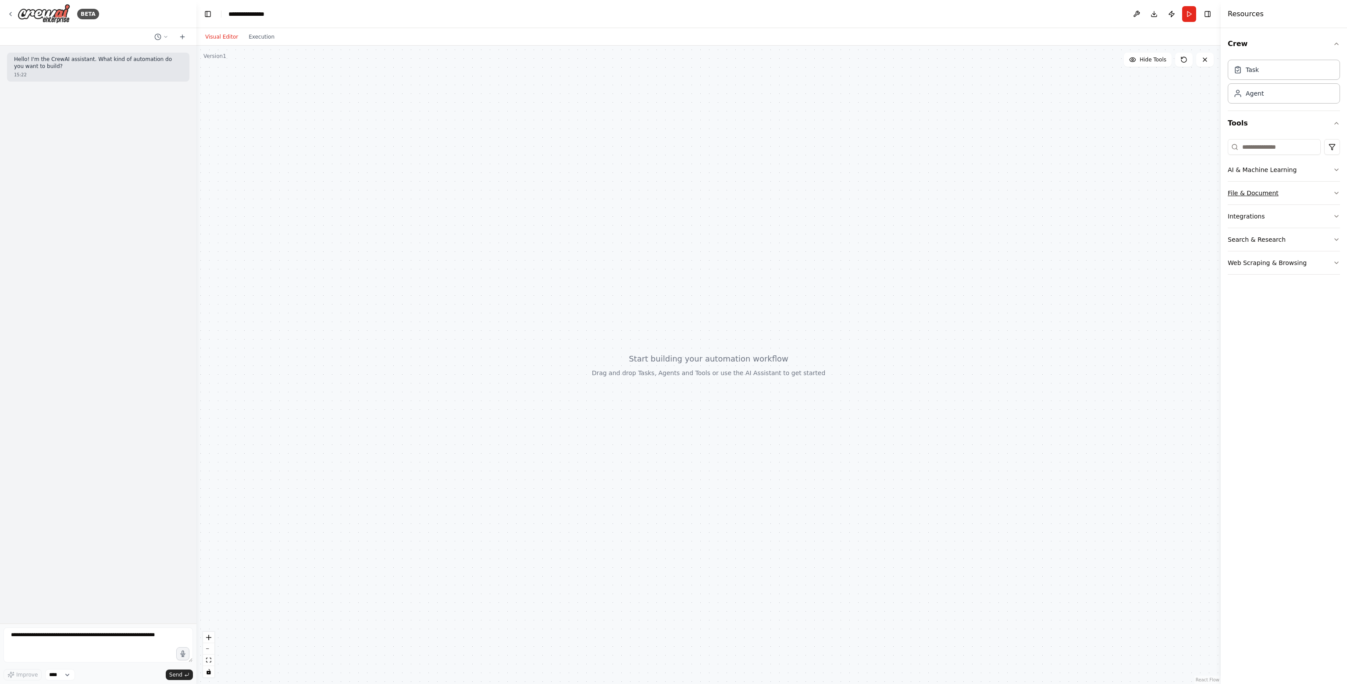
click at [1271, 193] on button "File & Document" at bounding box center [1284, 193] width 112 height 23
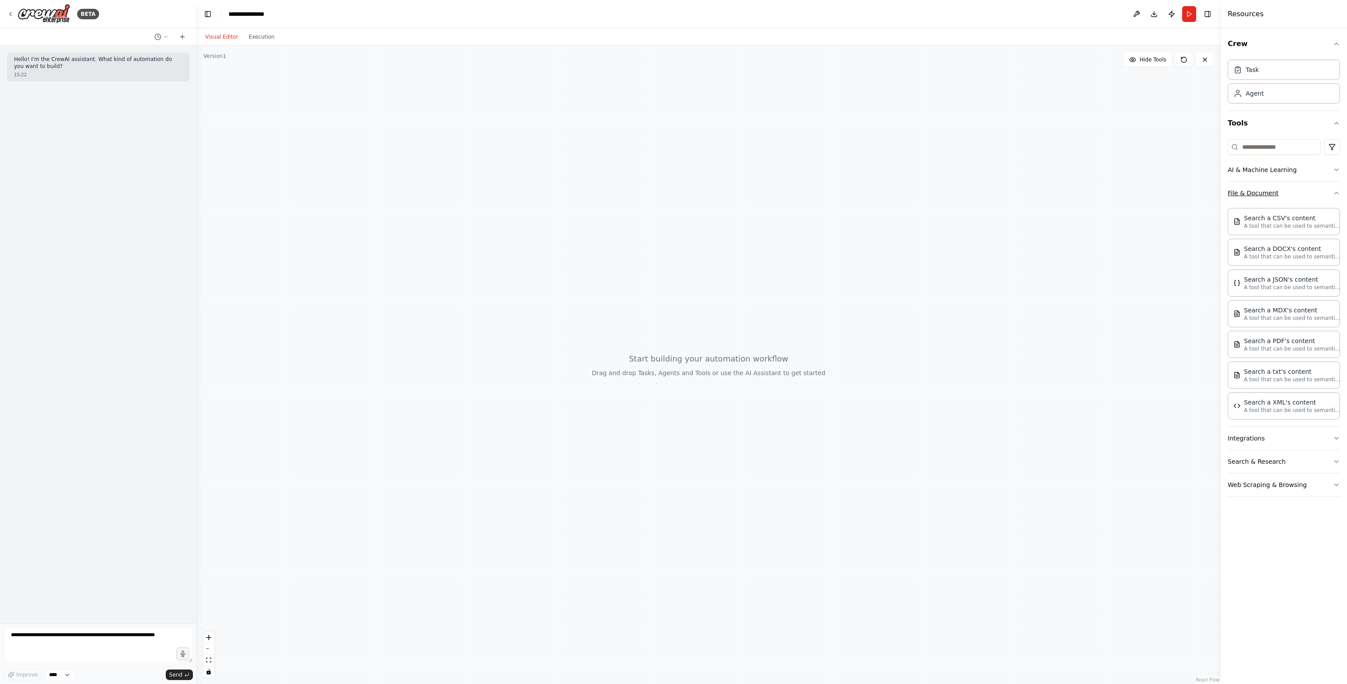
click at [1271, 193] on button "File & Document" at bounding box center [1284, 193] width 112 height 23
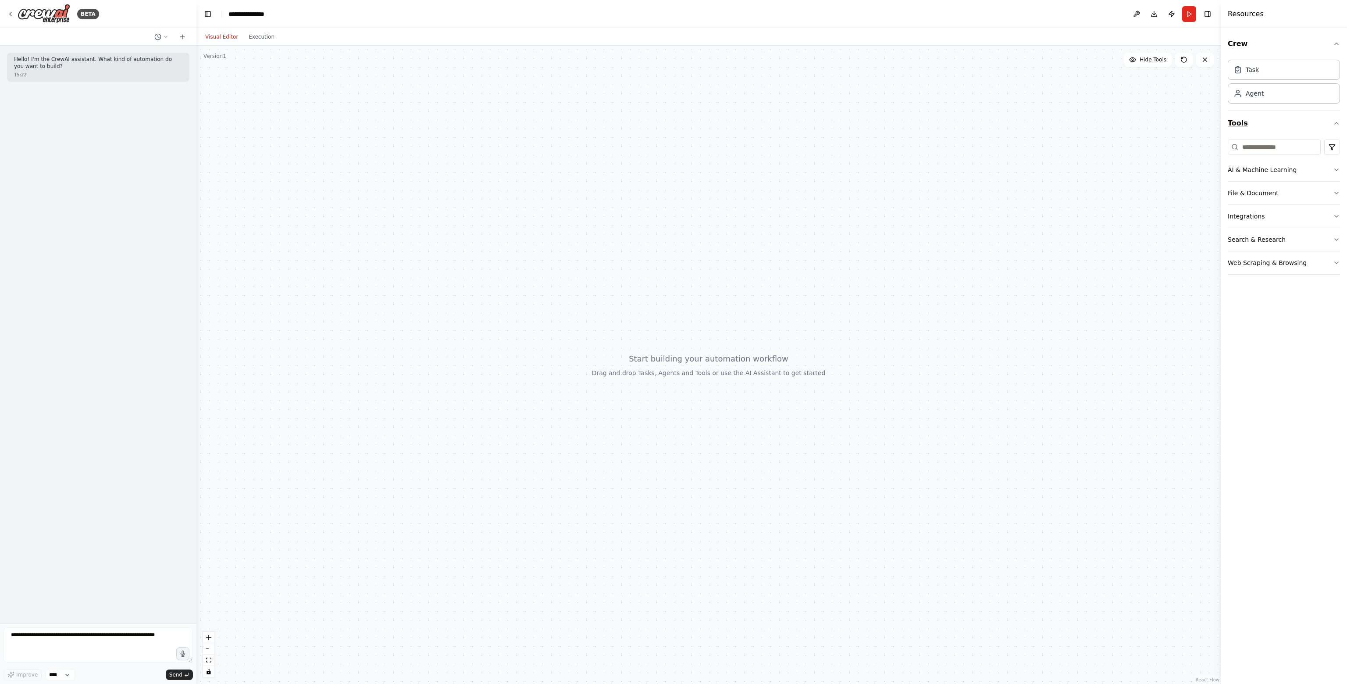
click at [1339, 121] on icon "button" at bounding box center [1336, 123] width 7 height 7
drag, startPoint x: 1134, startPoint y: 122, endPoint x: 1107, endPoint y: 146, distance: 36.1
click at [1107, 146] on div at bounding box center [708, 365] width 1024 height 638
click at [11, 12] on icon at bounding box center [11, 14] width 2 height 4
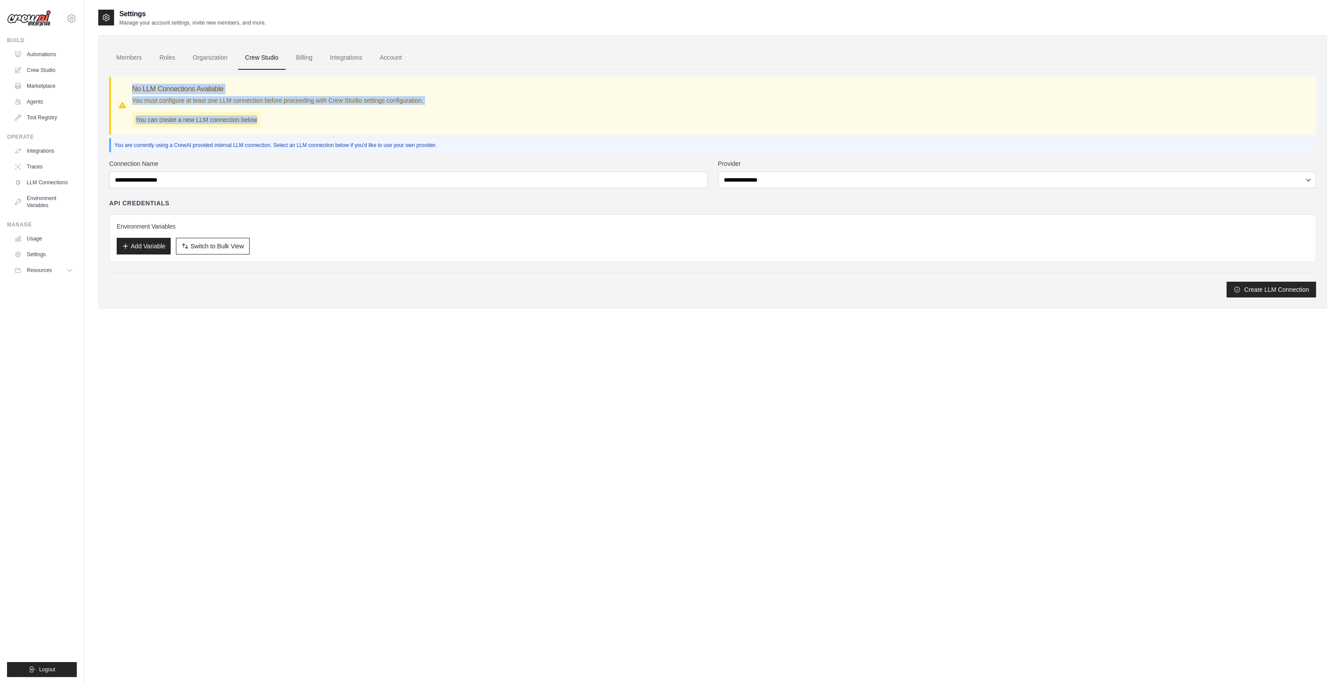
drag, startPoint x: 131, startPoint y: 84, endPoint x: 311, endPoint y: 114, distance: 182.8
click at [311, 114] on div "No LLM Connections Available You must configure at least one LLM connection bef…" at bounding box center [713, 106] width 1191 height 44
click at [300, 58] on link "Billing" at bounding box center [304, 58] width 30 height 24
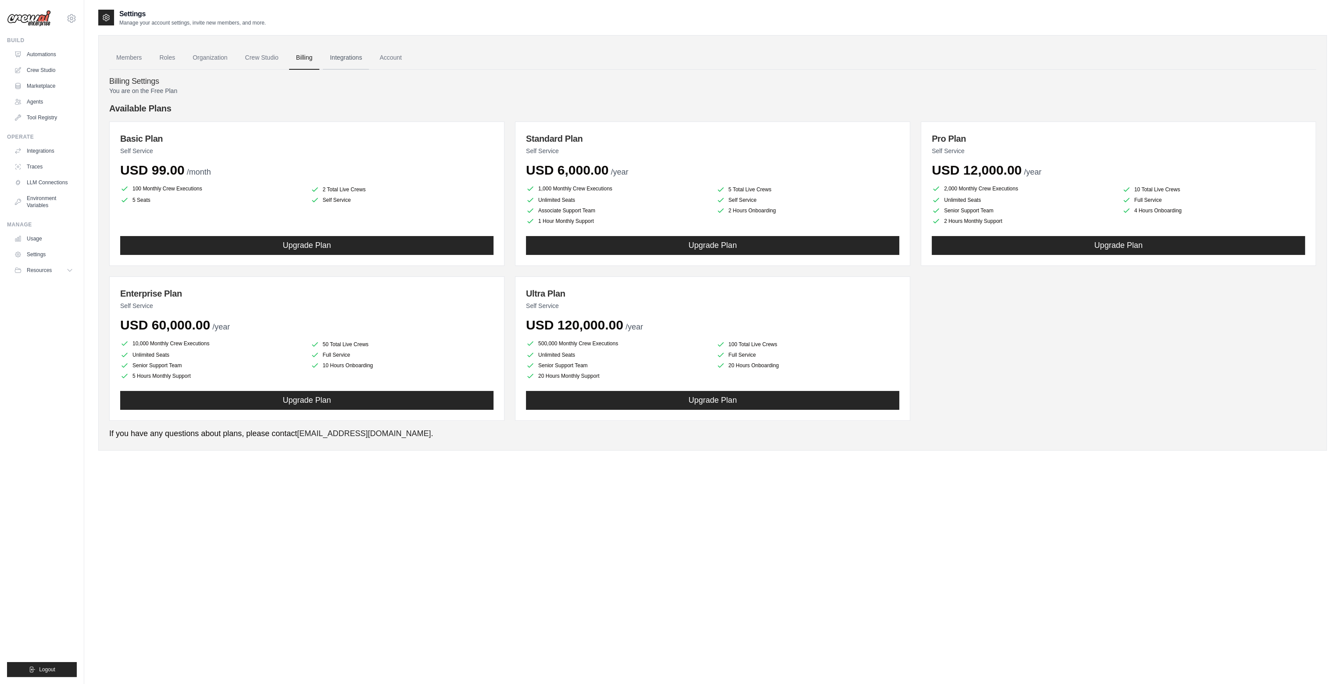
click at [349, 53] on link "Integrations" at bounding box center [346, 58] width 46 height 24
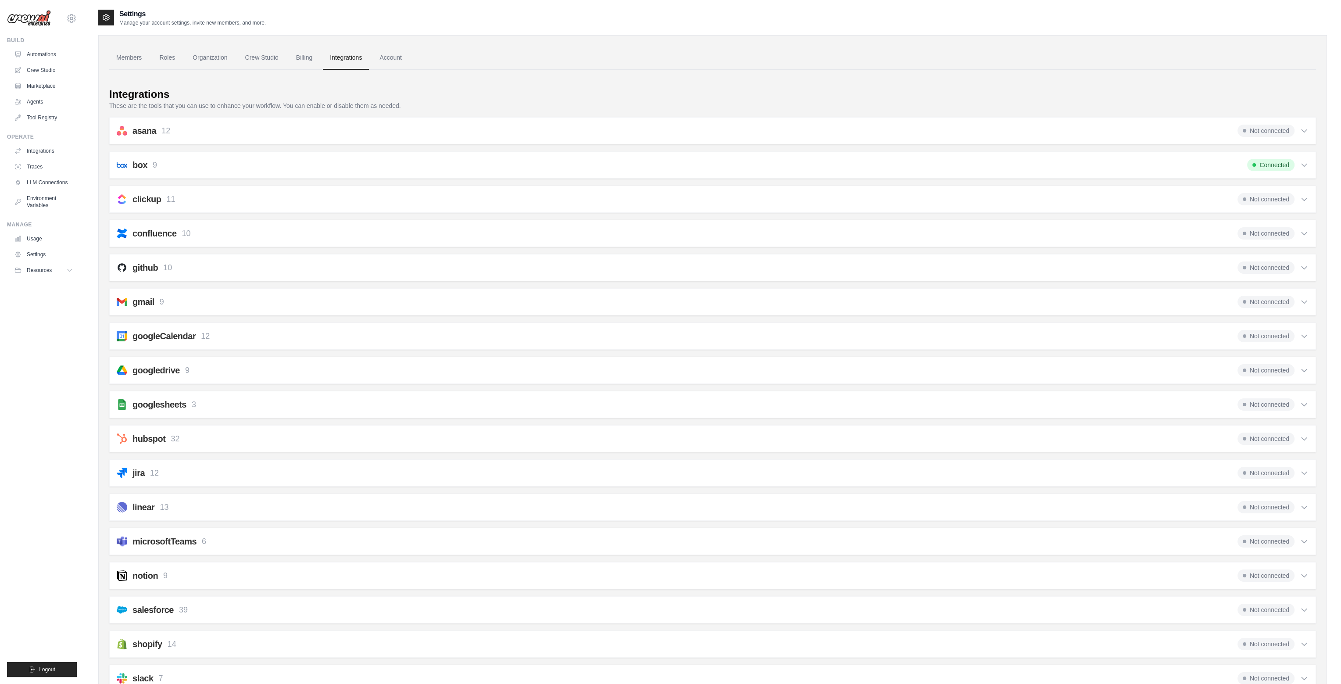
click at [380, 43] on div "Members Roles Organization Crew Studio Billing Integrations Account Integration…" at bounding box center [712, 417] width 1228 height 765
click at [133, 66] on link "Members" at bounding box center [128, 58] width 39 height 24
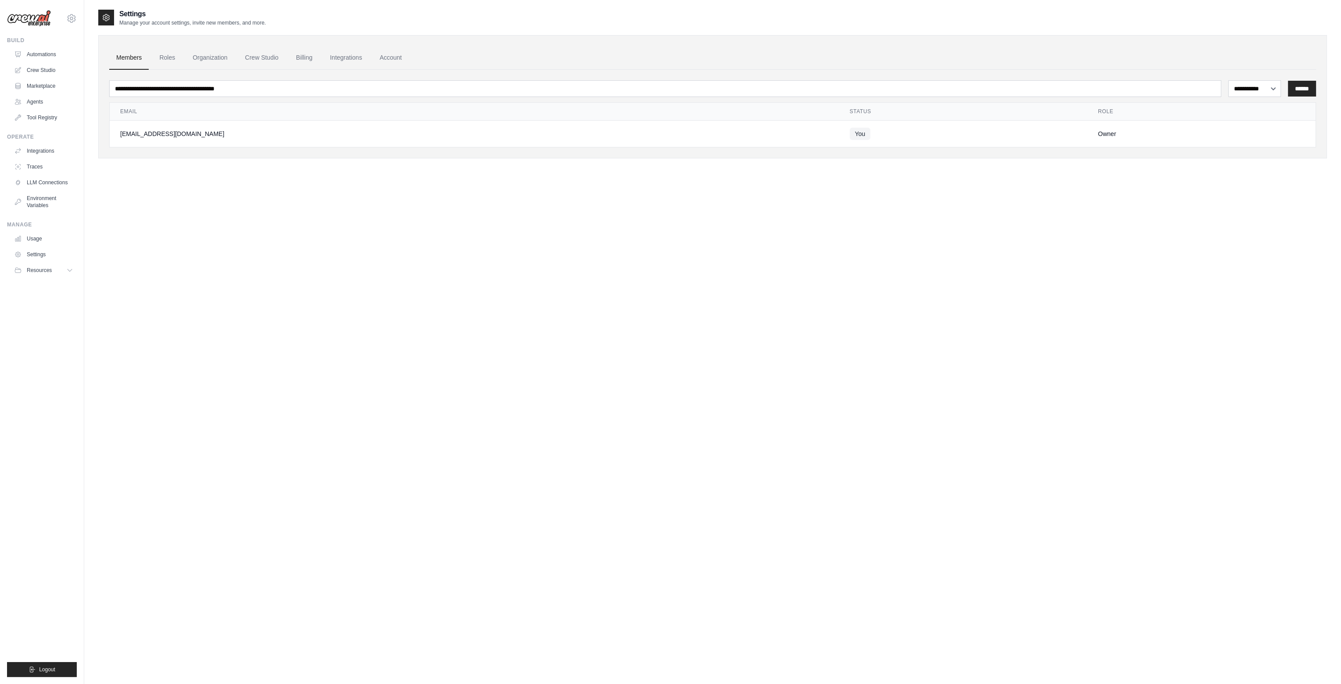
click at [342, 239] on div "**********" at bounding box center [712, 351] width 1228 height 684
click at [297, 65] on link "Billing" at bounding box center [304, 58] width 30 height 24
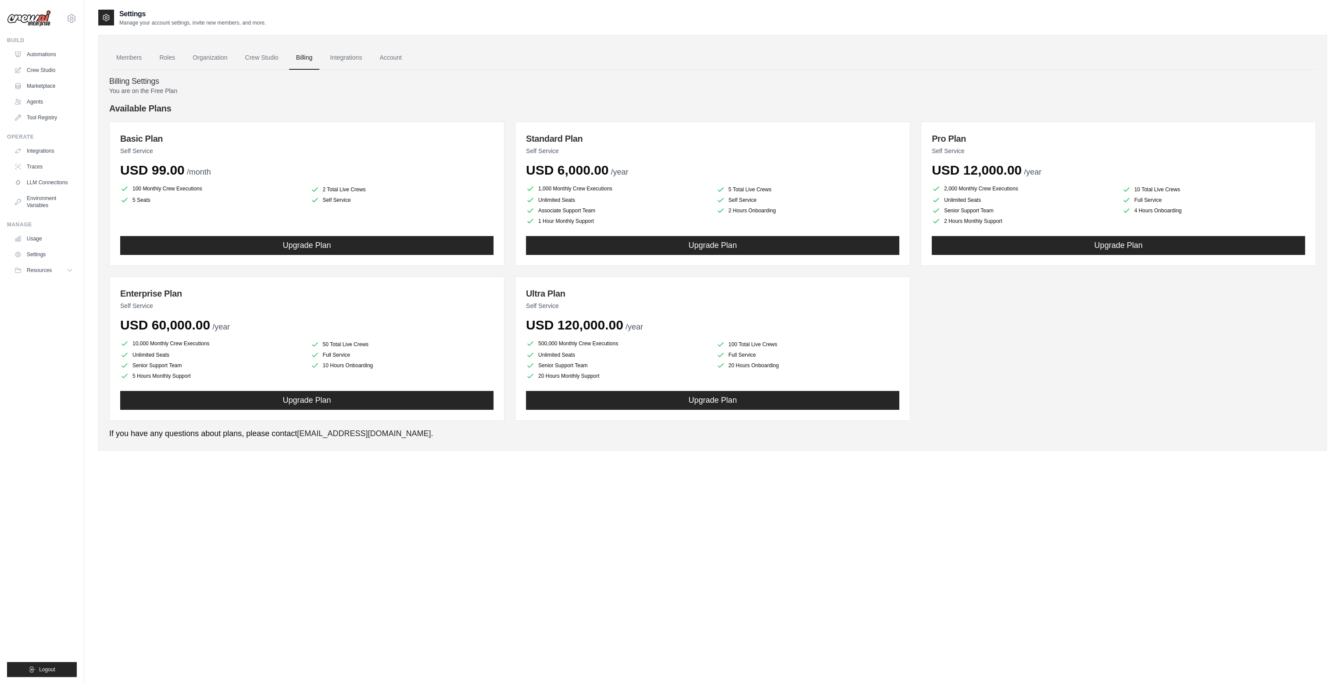
click at [590, 543] on div "Settings Manage your account settings, invite new members, and more. Members Ro…" at bounding box center [712, 351] width 1228 height 684
click at [261, 59] on link "Crew Studio" at bounding box center [261, 58] width 47 height 24
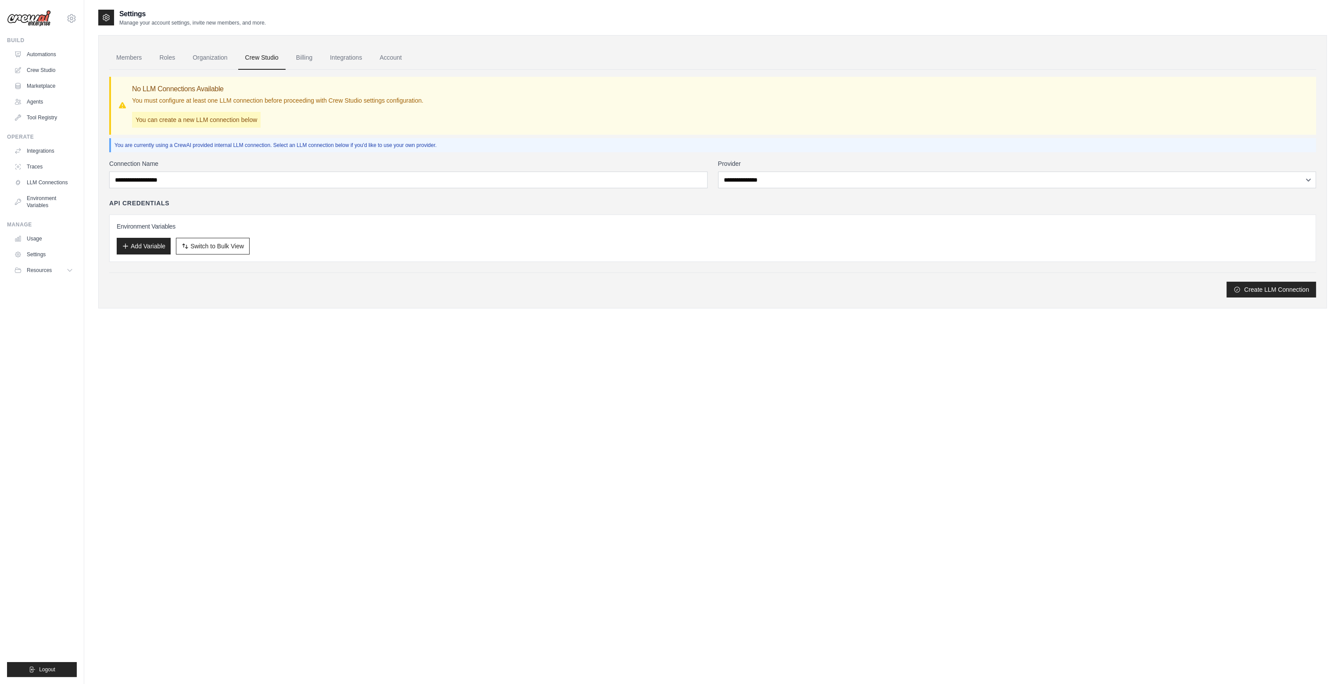
click at [814, 187] on div "**********" at bounding box center [712, 228] width 1206 height 138
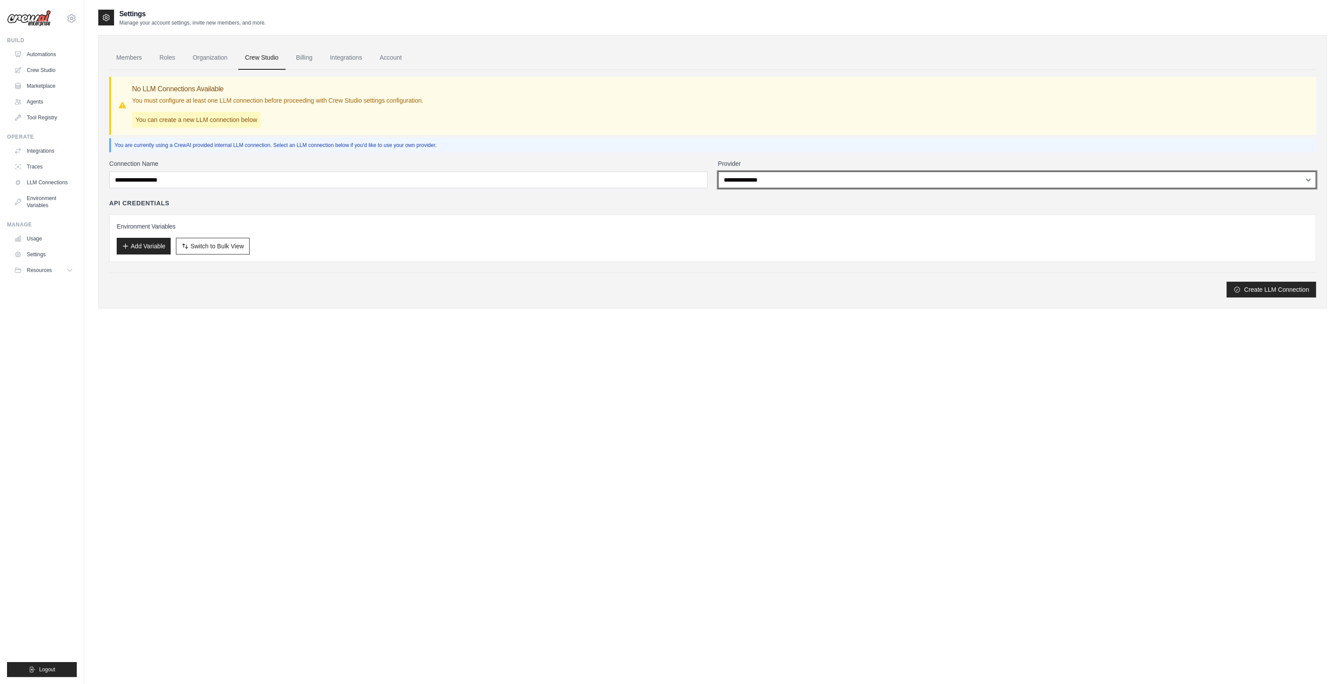
click at [814, 186] on select "**********" at bounding box center [1017, 179] width 598 height 17
select select "******"
click at [718, 171] on select "**********" at bounding box center [1017, 179] width 598 height 17
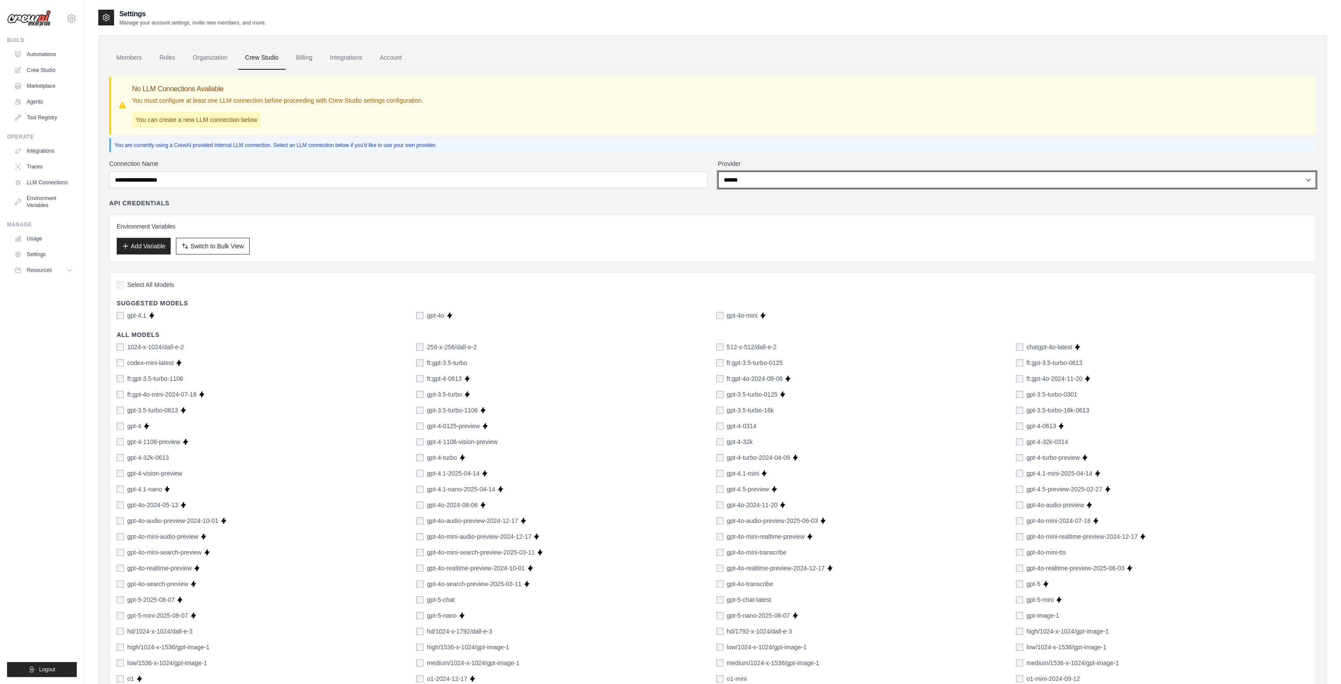
click at [820, 179] on select "**********" at bounding box center [1017, 179] width 598 height 17
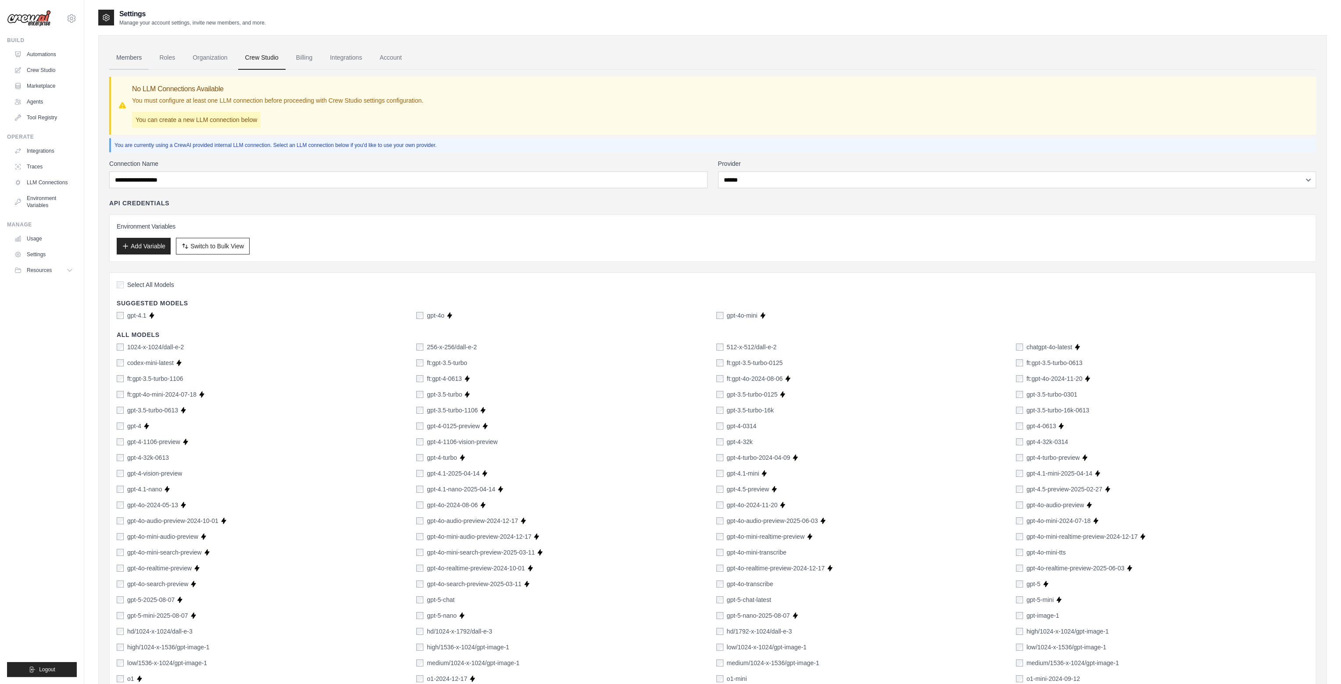
click at [137, 56] on link "Members" at bounding box center [128, 58] width 39 height 24
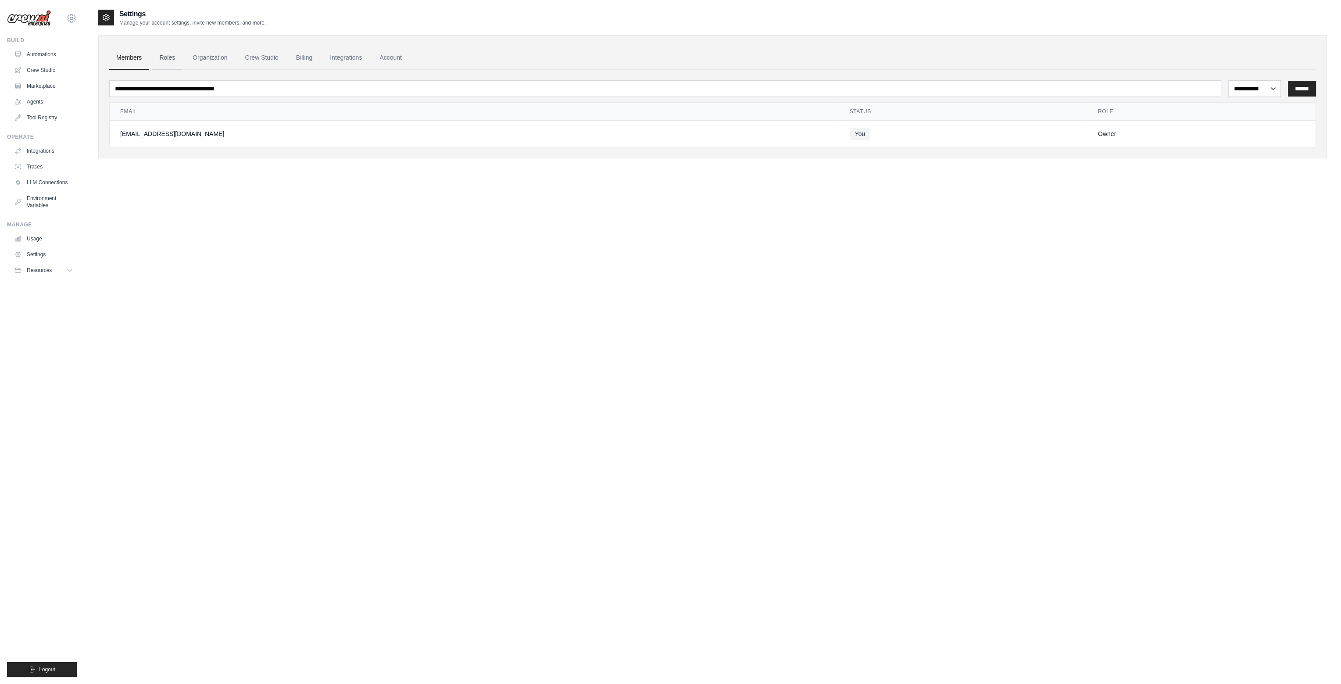
click at [165, 63] on link "Roles" at bounding box center [167, 58] width 30 height 24
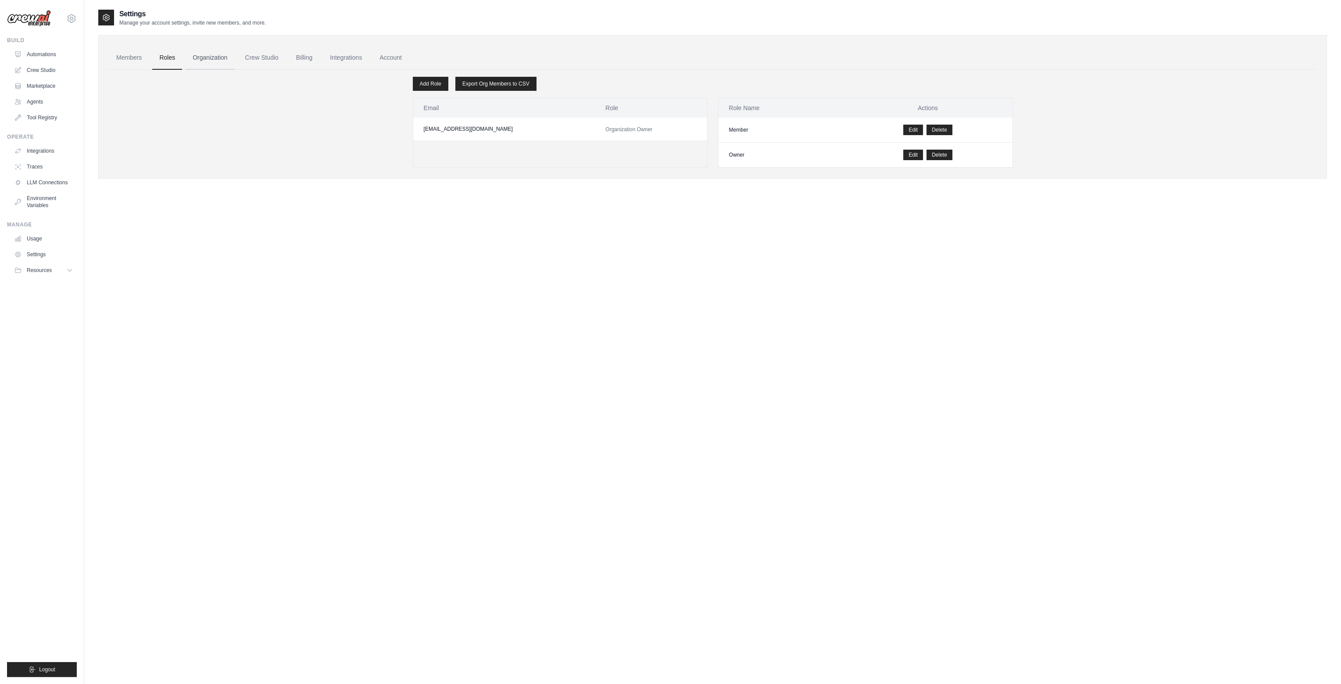
click at [210, 57] on link "Organization" at bounding box center [210, 58] width 49 height 24
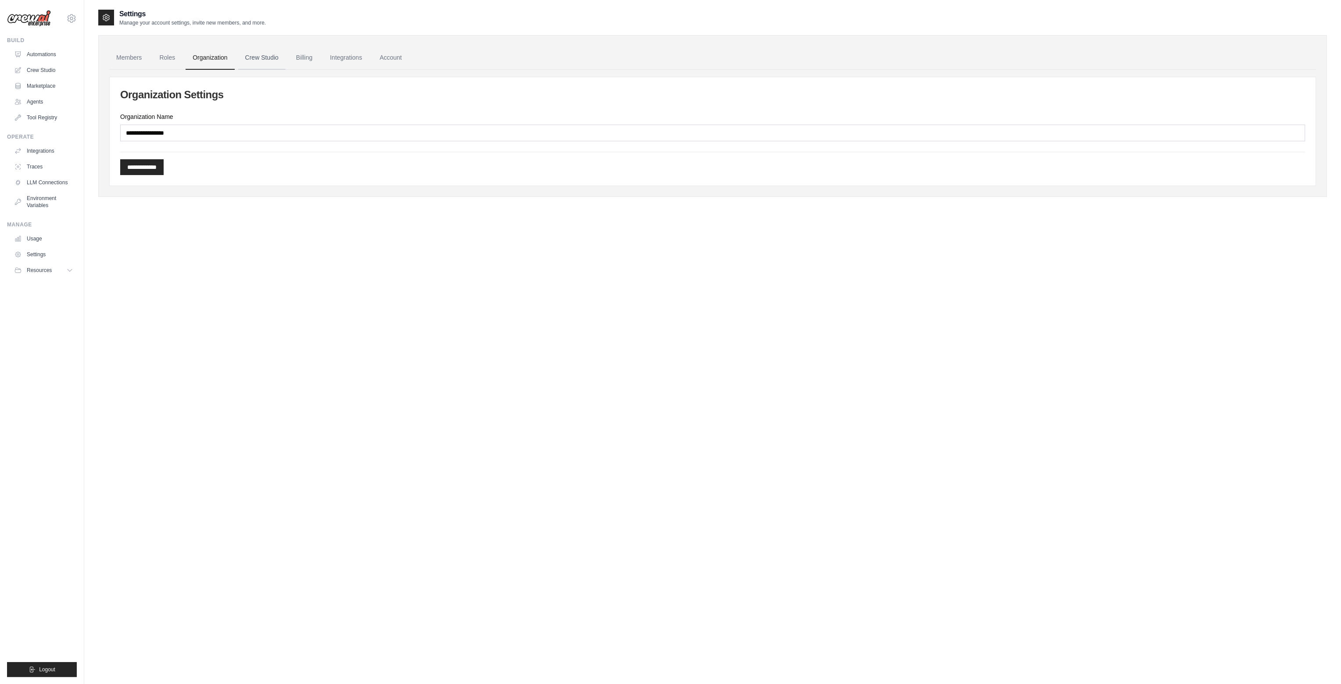
click at [262, 61] on link "Crew Studio" at bounding box center [261, 58] width 47 height 24
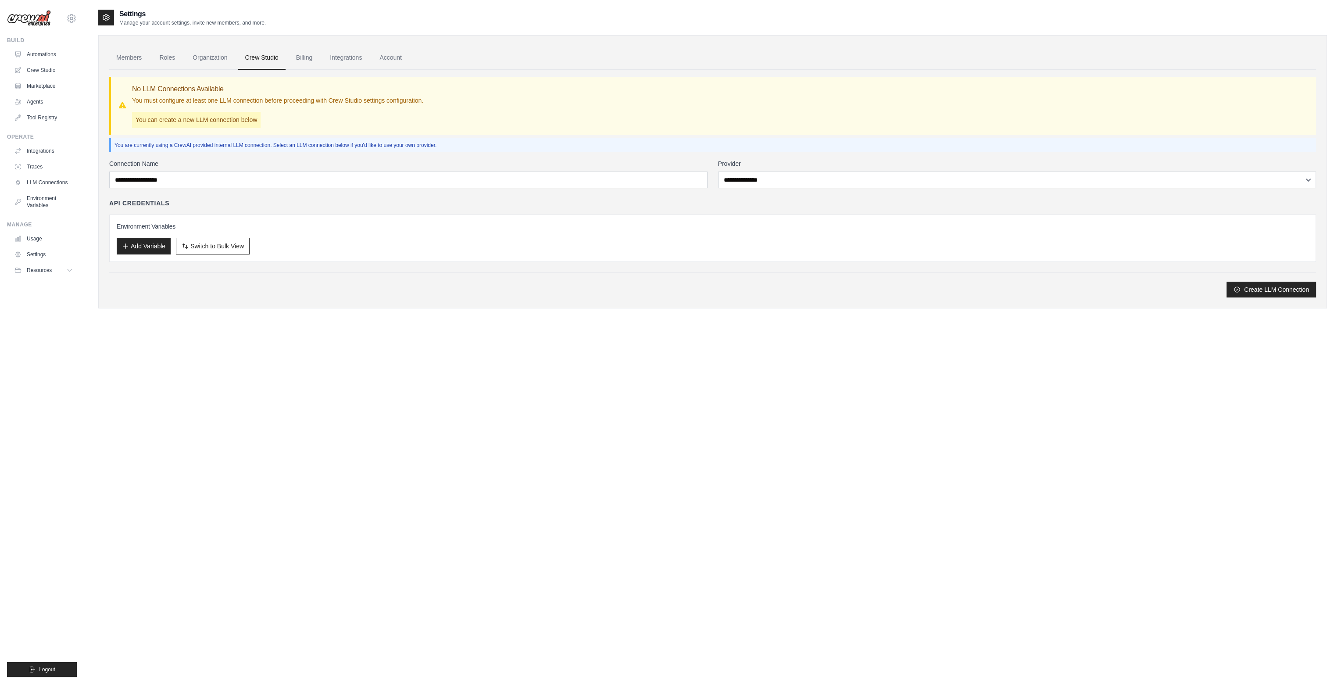
click at [386, 146] on p "You are currently using a CrewAI provided internal LLM connection. Select an LL…" at bounding box center [713, 145] width 1198 height 7
click at [143, 246] on button "Add Variable" at bounding box center [144, 245] width 54 height 17
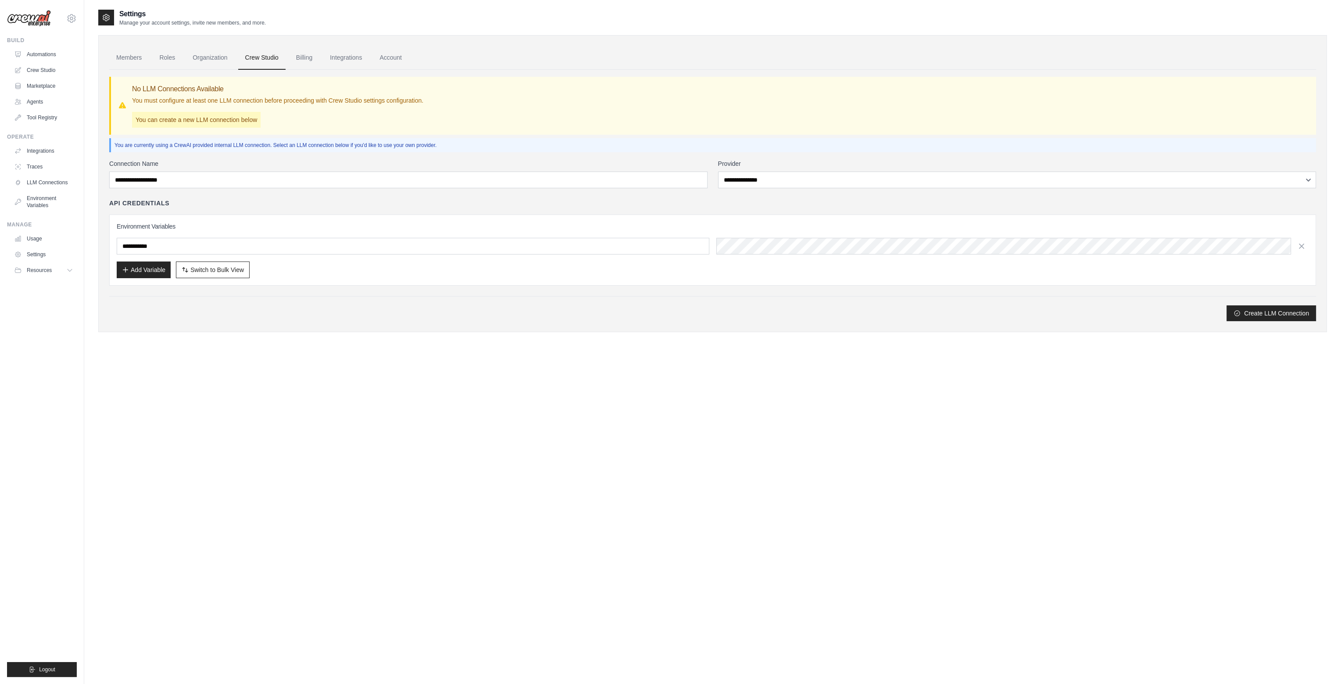
click at [213, 242] on input "text" at bounding box center [413, 246] width 593 height 17
click at [296, 208] on div "API Credentials Environment Variables Add Variable Switch to Bulk View Switch t…" at bounding box center [712, 242] width 1206 height 87
click at [357, 66] on link "Integrations" at bounding box center [346, 58] width 46 height 24
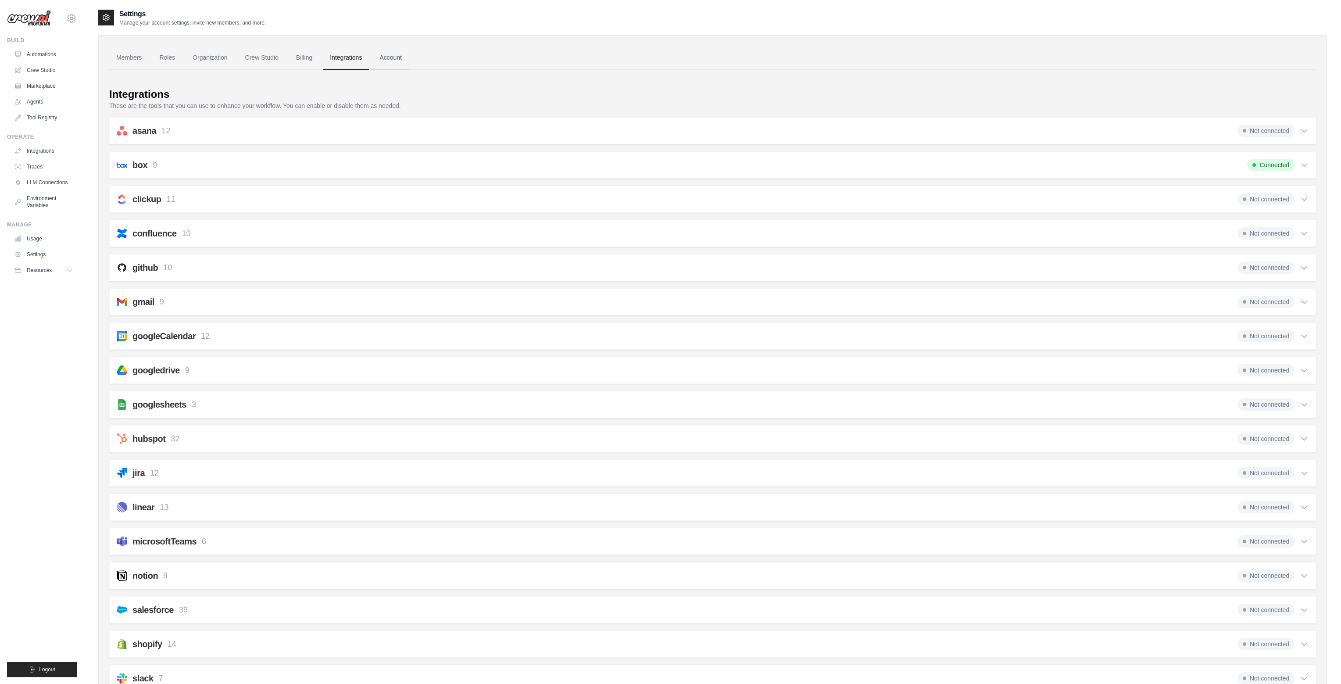
click at [397, 58] on link "Account" at bounding box center [390, 58] width 36 height 24
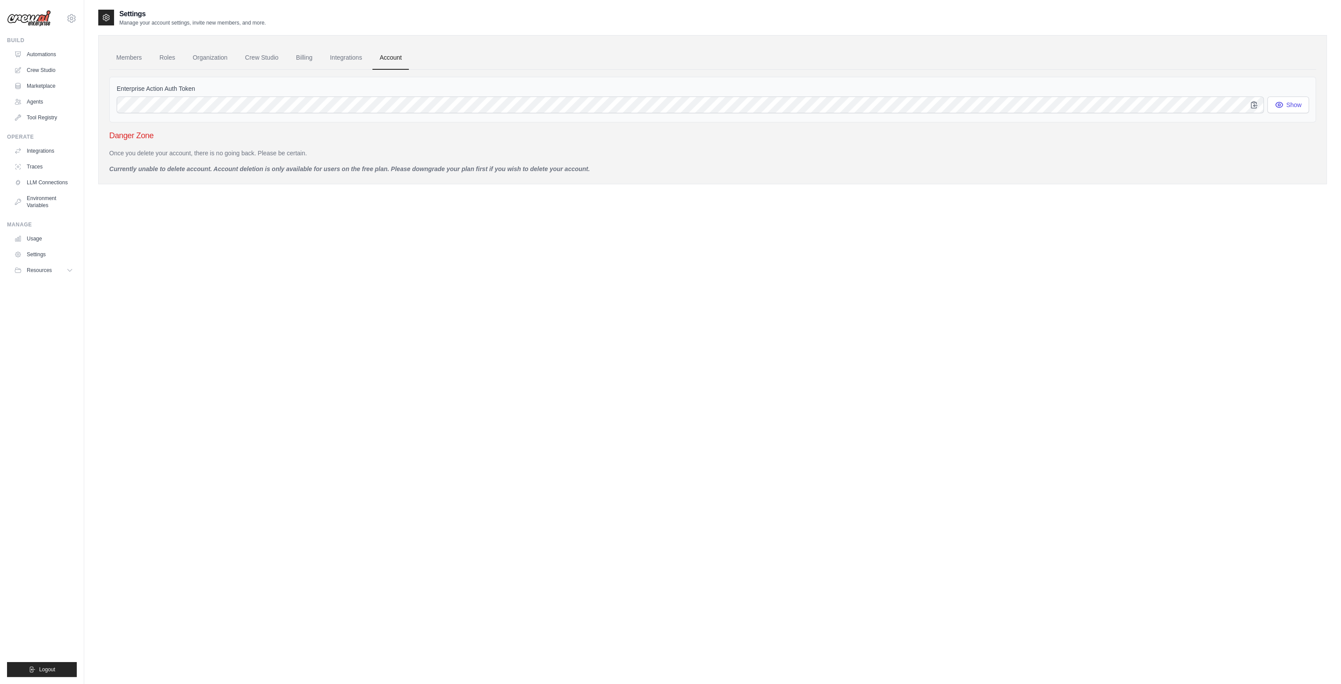
click at [186, 181] on div "Members Roles Organization Crew Studio Billing Integrations Account Enterprise …" at bounding box center [712, 109] width 1228 height 149
click at [51, 184] on link "LLM Connections" at bounding box center [44, 182] width 66 height 14
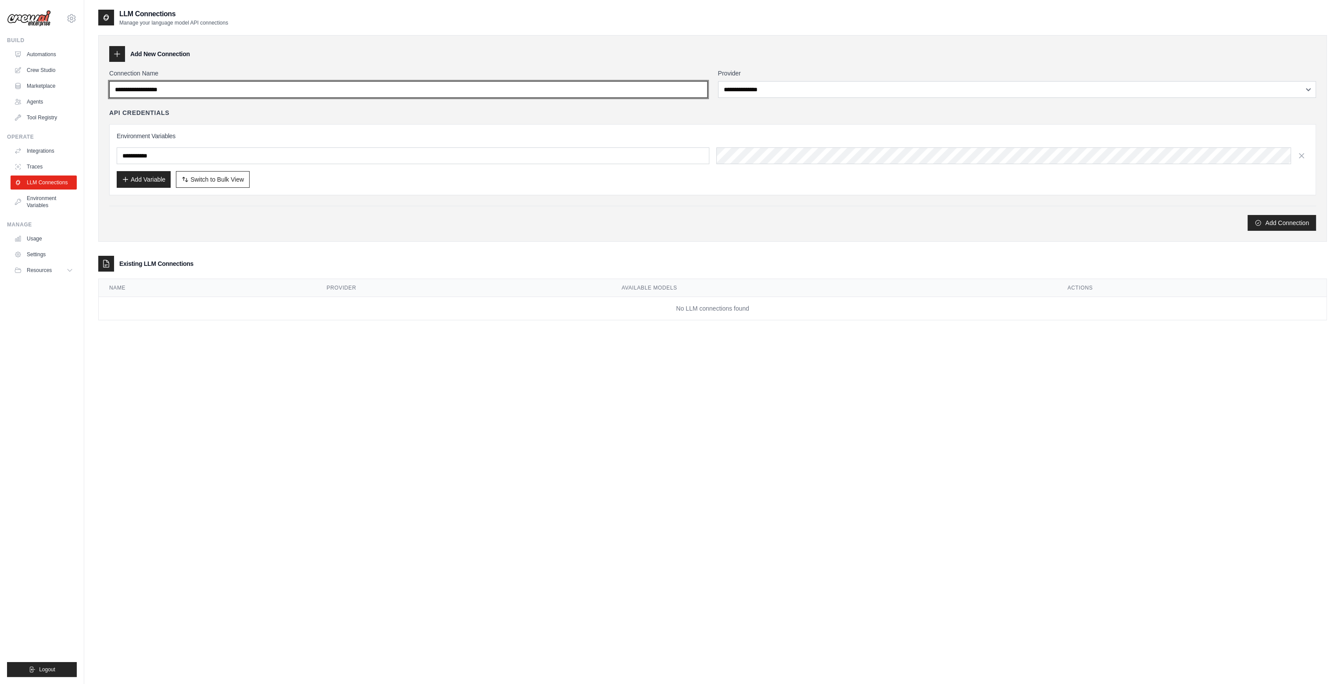
click at [205, 87] on input "Connection Name" at bounding box center [408, 89] width 598 height 17
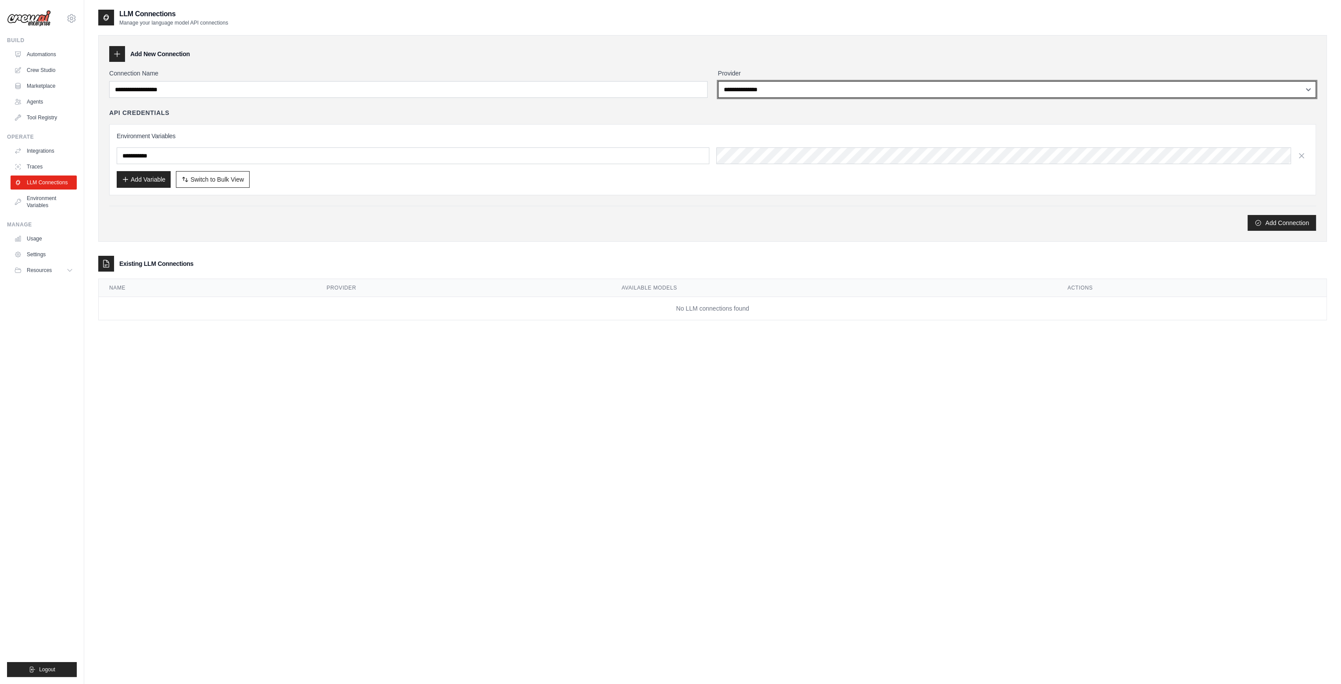
click at [775, 93] on select "**********" at bounding box center [1017, 89] width 598 height 17
select select "******"
click at [718, 81] on select "**********" at bounding box center [1017, 89] width 598 height 17
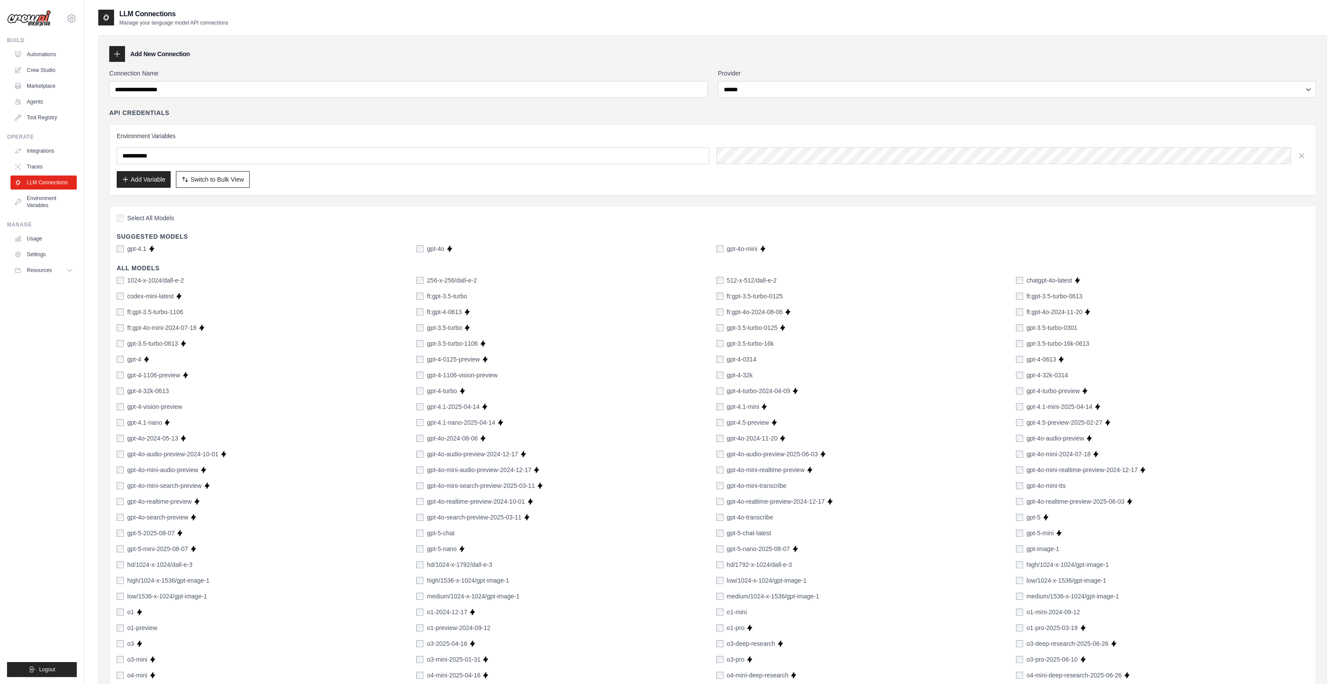
click at [1271, 318] on div "1024-x-1024/dall-e-2 256-x-256/dall-e-2 512-x-512/dall-e-2 chatgpt-4o-latest Su…" at bounding box center [713, 509] width 1192 height 467
click at [316, 159] on input "text" at bounding box center [413, 155] width 593 height 17
click at [301, 159] on input "text" at bounding box center [413, 155] width 593 height 17
paste input "**********"
type input "**********"
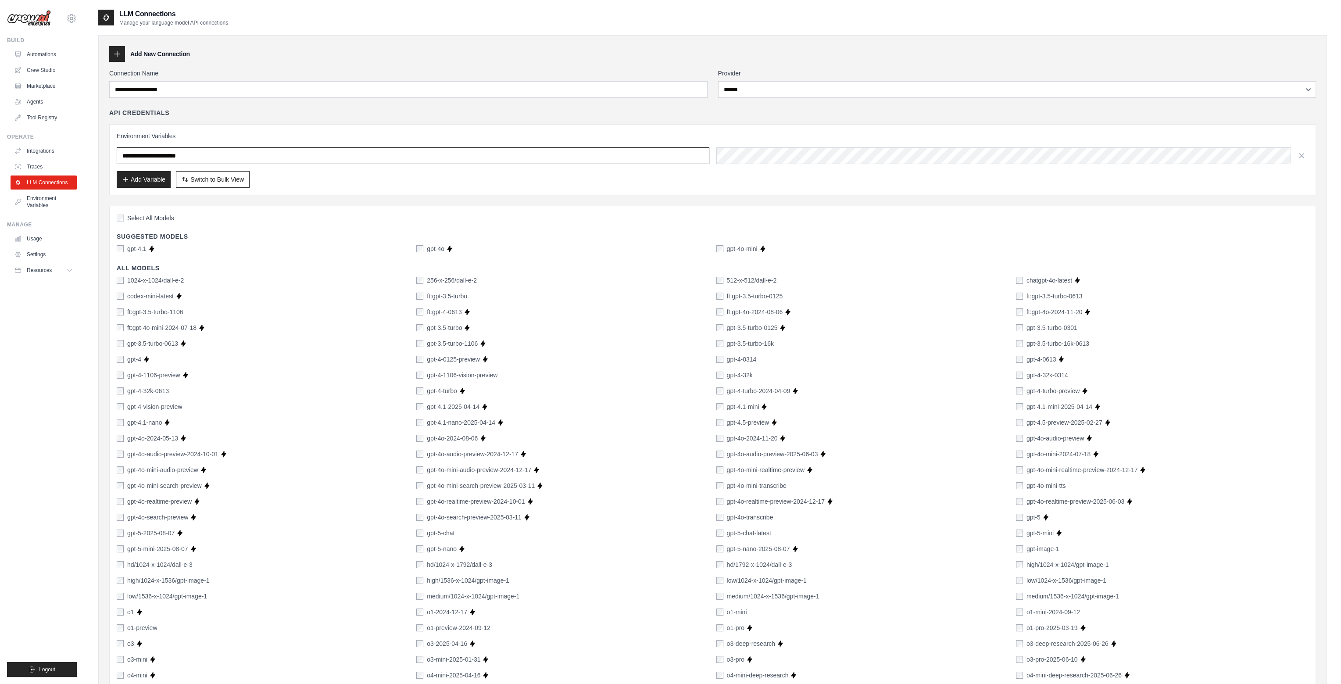
drag, startPoint x: 236, startPoint y: 157, endPoint x: 0, endPoint y: 145, distance: 236.3
click at [0, 145] on div "[EMAIL_ADDRESS][DOMAIN_NAME] Settings Build Automations Crew Studio Blog" at bounding box center [670, 471] width 1341 height 942
click at [375, 164] on div "Environment Variables Add Variable Switch to Bulk View Switch to Table View" at bounding box center [713, 160] width 1192 height 56
click at [374, 153] on input "text" at bounding box center [413, 155] width 593 height 17
click at [867, 107] on div "**********" at bounding box center [712, 449] width 1206 height 761
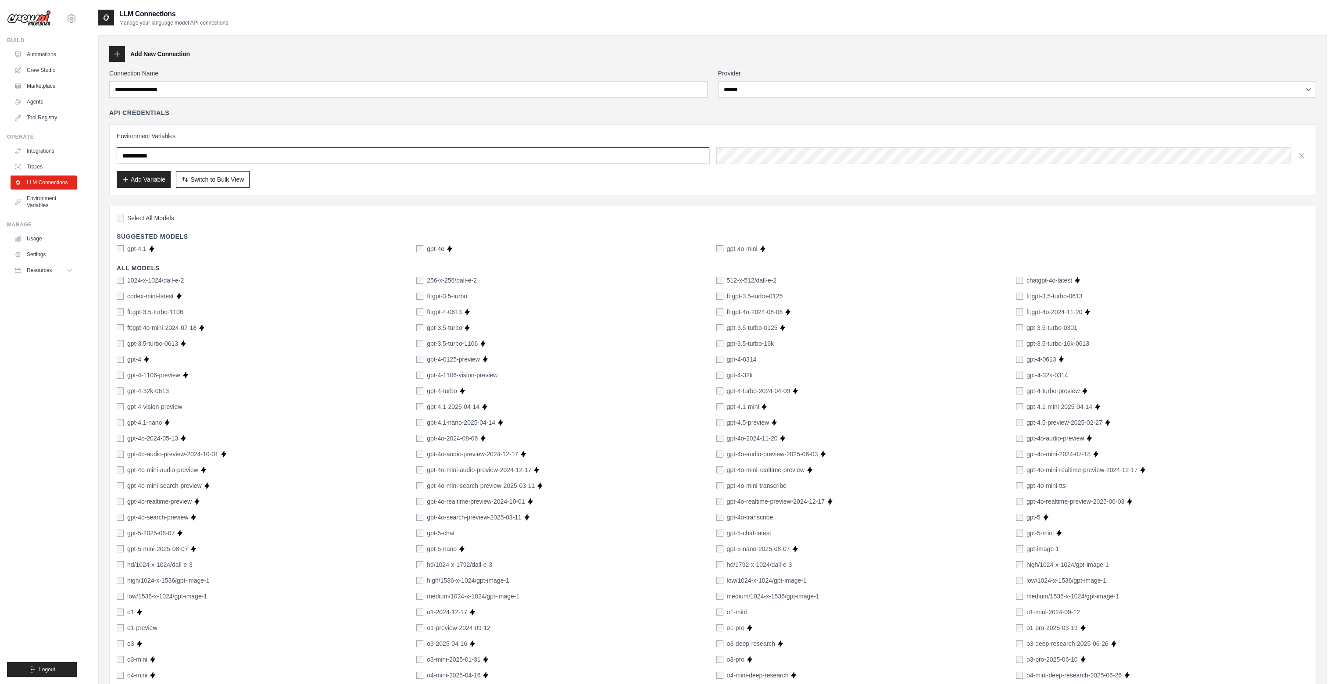
click at [236, 151] on input "text" at bounding box center [413, 155] width 593 height 17
click at [239, 136] on h3 "Environment Variables" at bounding box center [713, 136] width 1192 height 9
click at [364, 156] on input "text" at bounding box center [413, 155] width 593 height 17
click at [400, 132] on h3 "Environment Variables" at bounding box center [713, 136] width 1192 height 9
drag, startPoint x: 137, startPoint y: 155, endPoint x: 96, endPoint y: 152, distance: 40.5
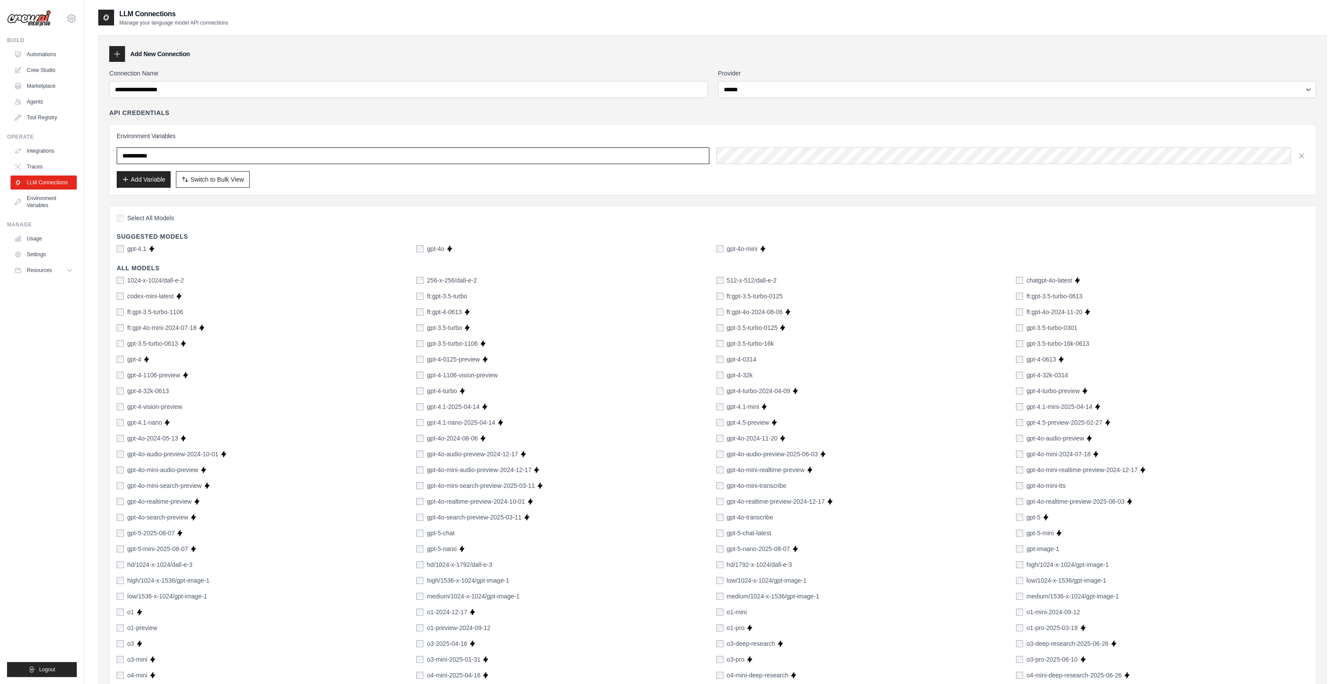
click at [96, 152] on div "**********" at bounding box center [712, 471] width 1256 height 925
click at [157, 156] on input "text" at bounding box center [413, 155] width 593 height 17
paste input "**********"
type input "**********"
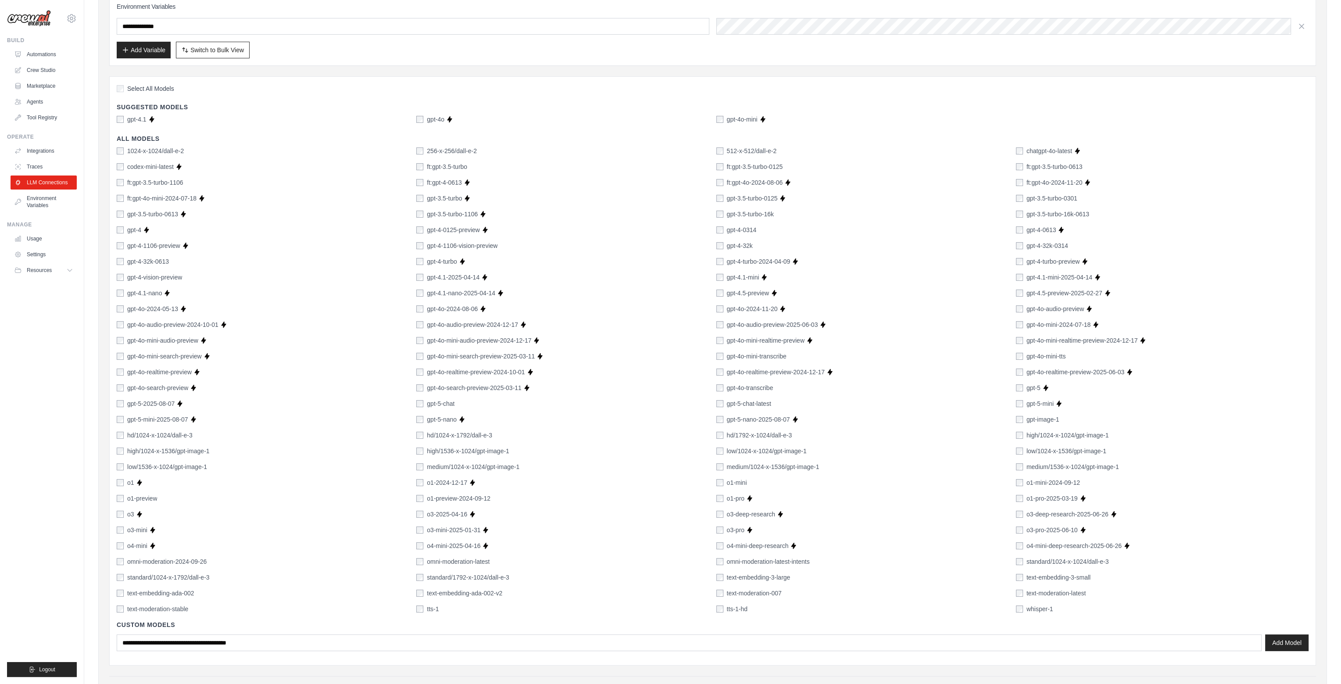
scroll to position [132, 0]
click at [732, 117] on label "gpt-4o-mini" at bounding box center [742, 117] width 31 height 9
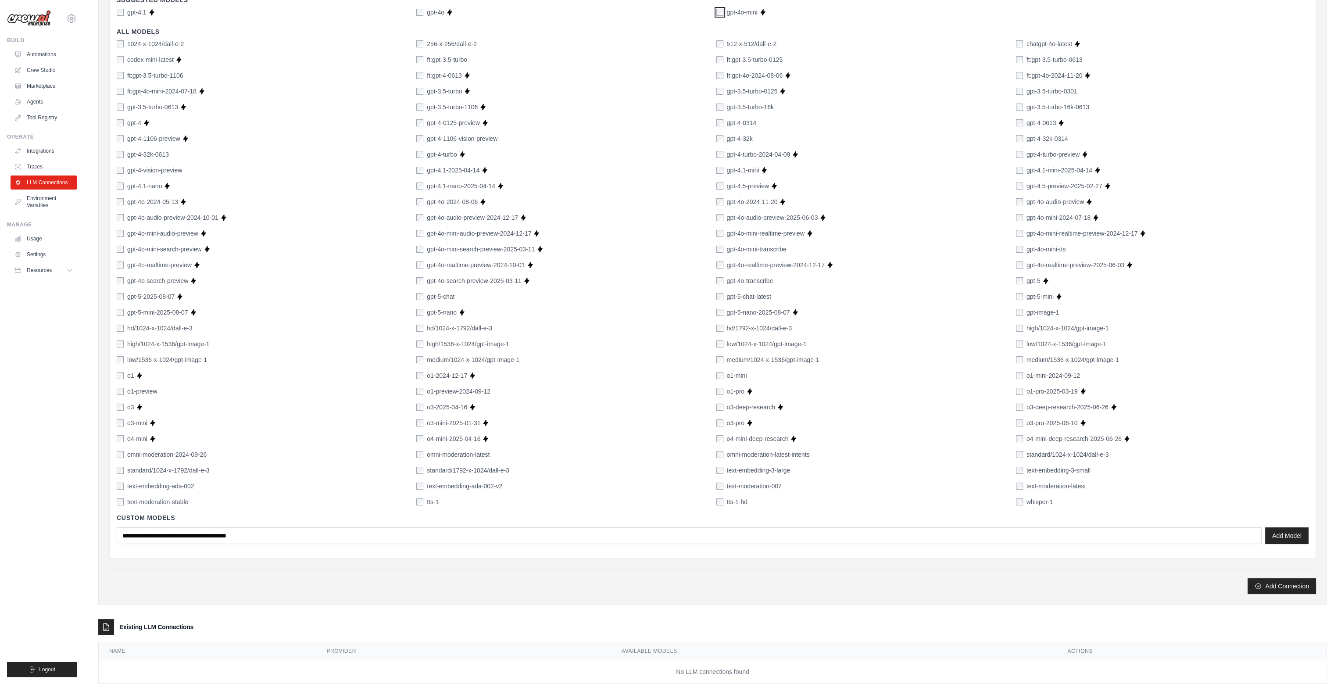
scroll to position [257, 0]
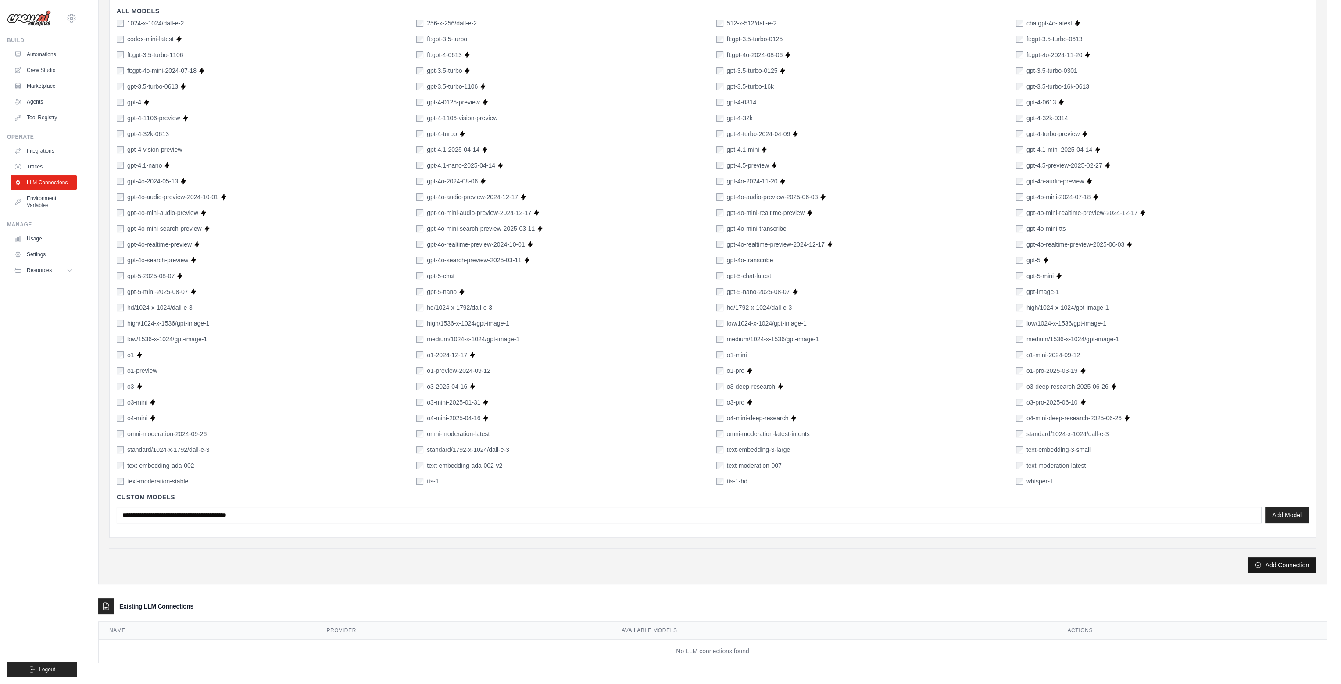
click at [1267, 565] on button "Add Connection" at bounding box center [1281, 565] width 68 height 16
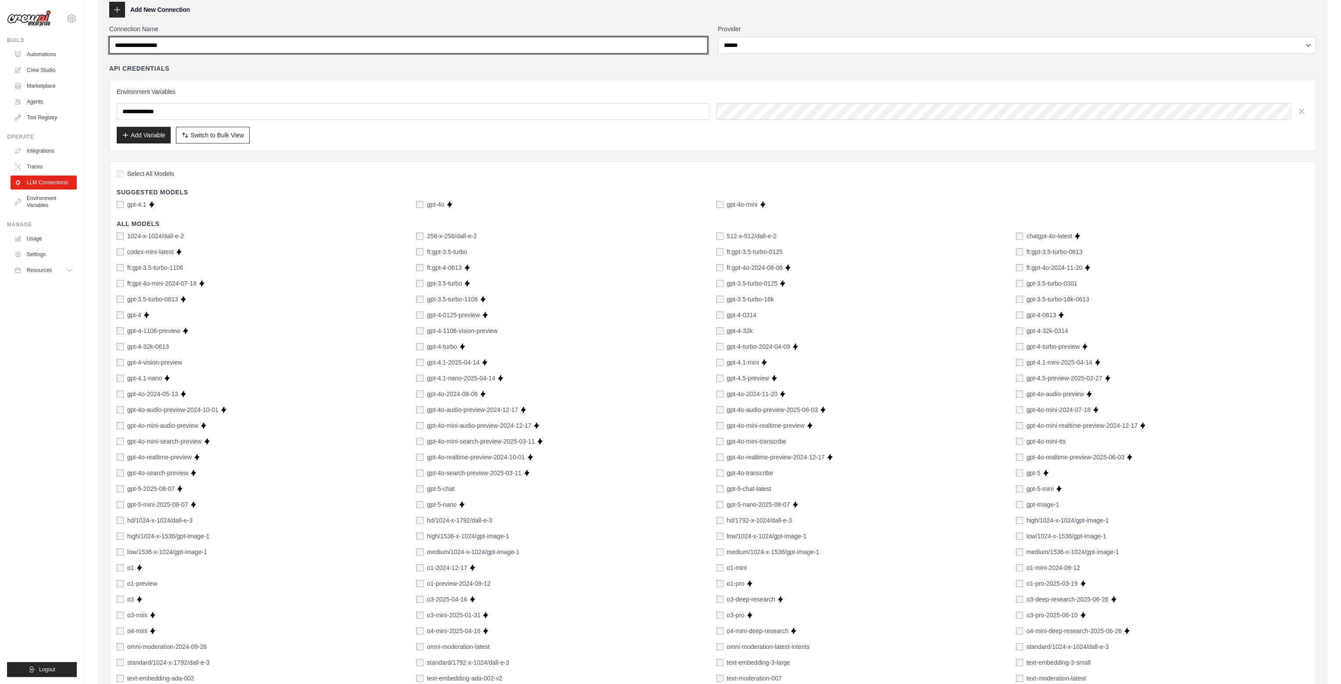
scroll to position [0, 0]
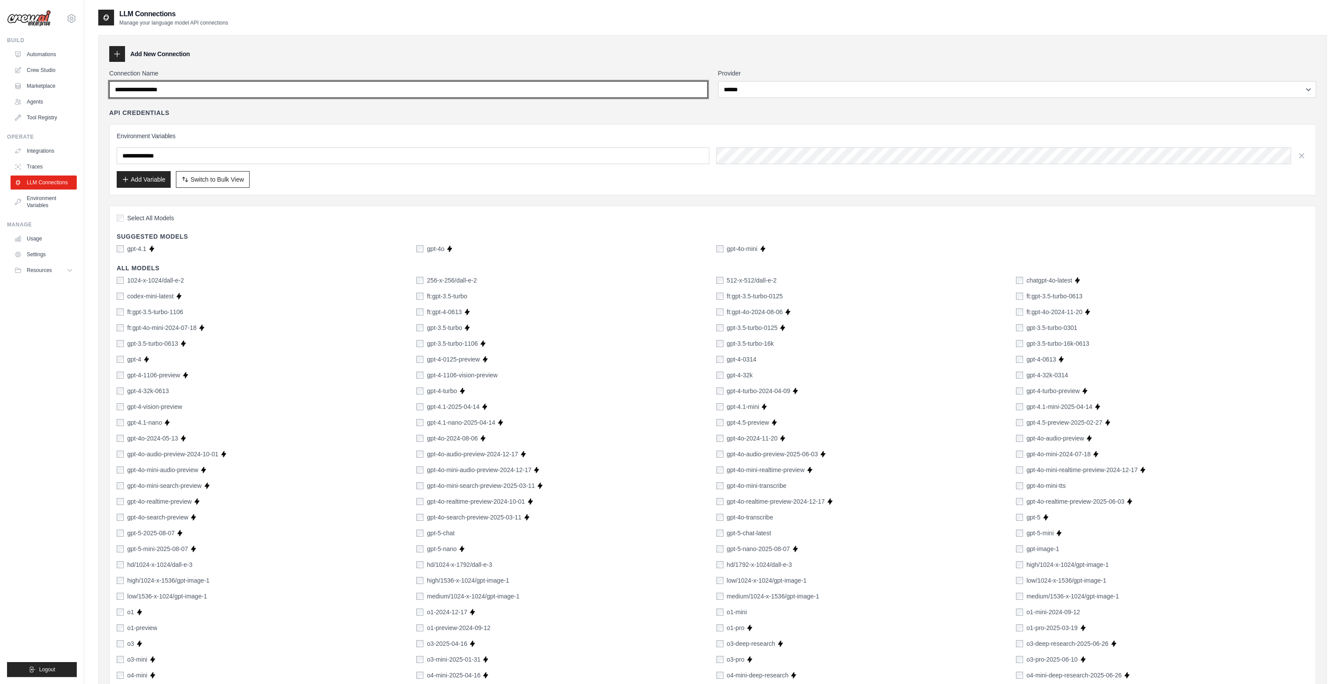
click at [193, 85] on input "Connection Name" at bounding box center [408, 89] width 598 height 17
click at [191, 90] on input "Connection Name" at bounding box center [408, 89] width 598 height 17
click at [347, 89] on input "Connection Name" at bounding box center [408, 89] width 598 height 17
type input "******"
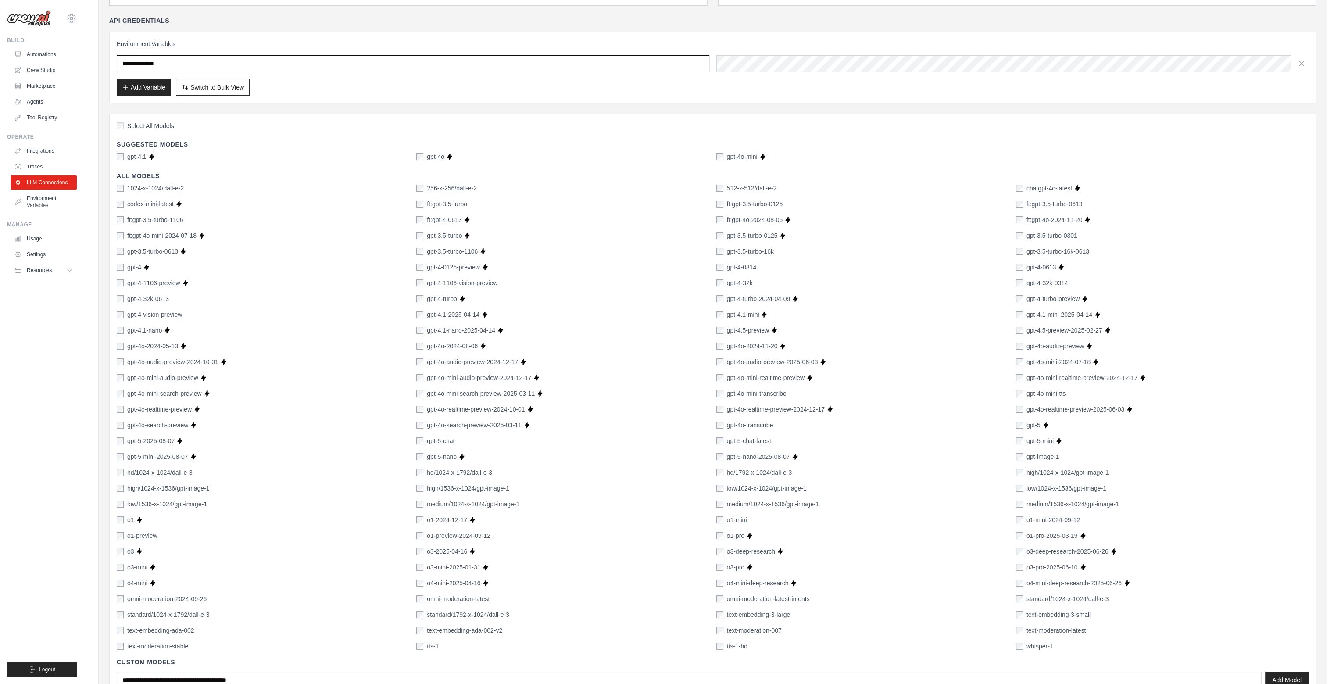
scroll to position [257, 0]
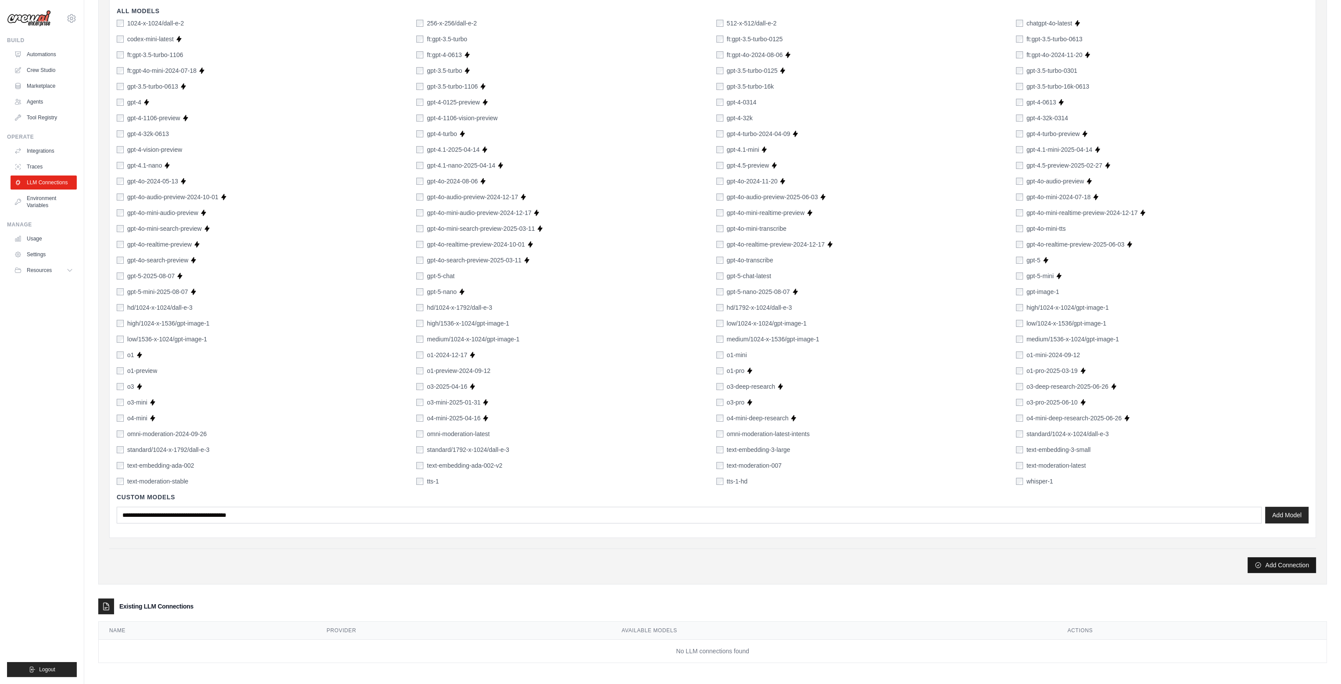
click at [1281, 564] on button "Add Connection" at bounding box center [1281, 565] width 68 height 16
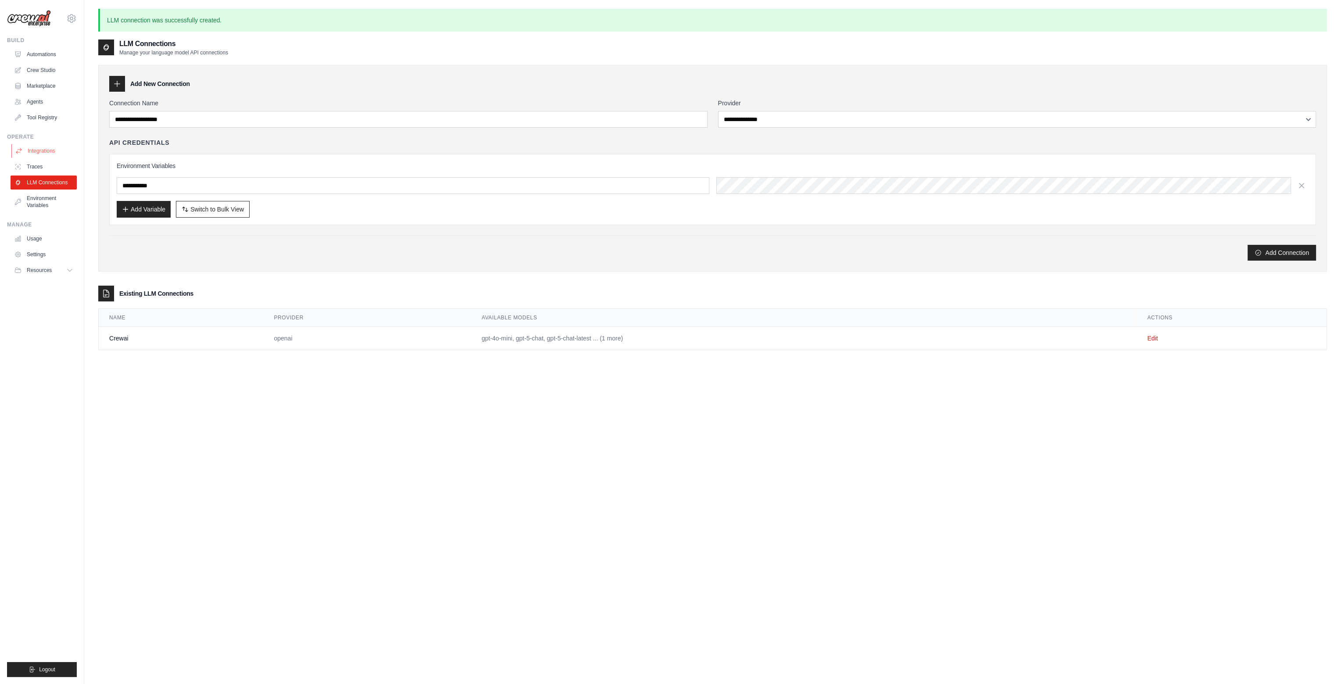
click at [37, 148] on link "Integrations" at bounding box center [44, 151] width 66 height 14
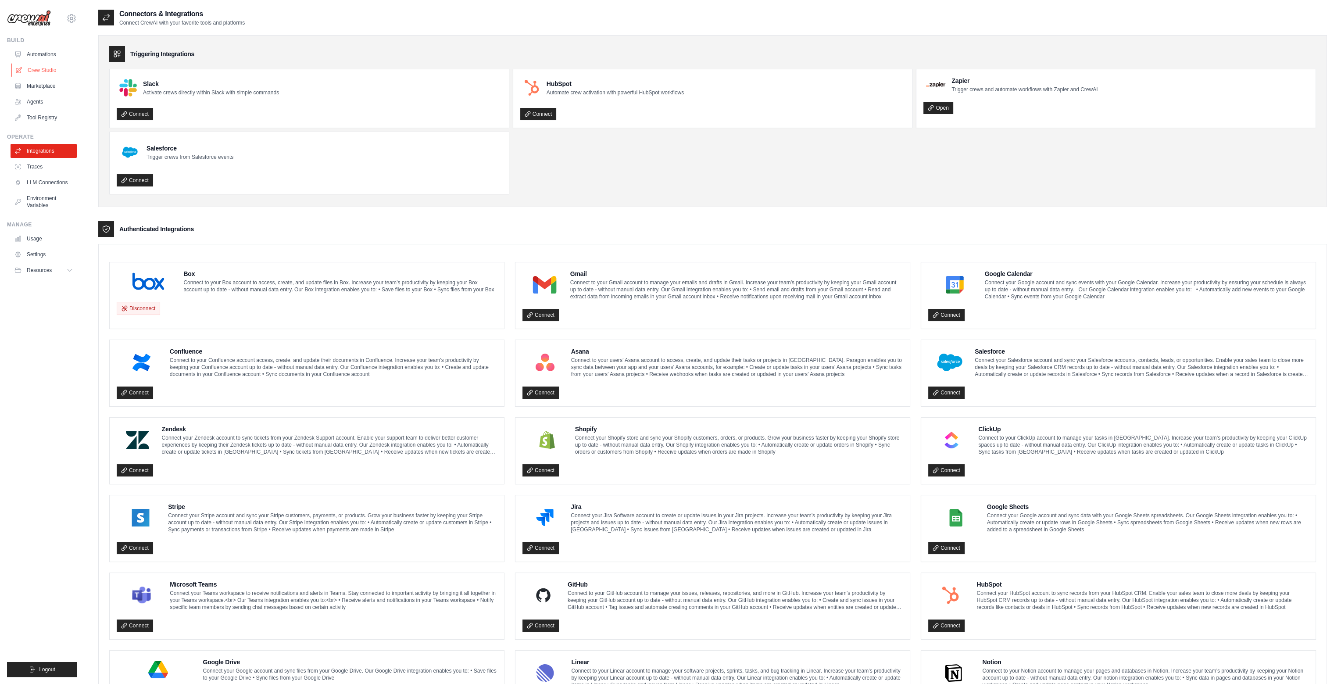
click at [42, 68] on link "Crew Studio" at bounding box center [44, 70] width 66 height 14
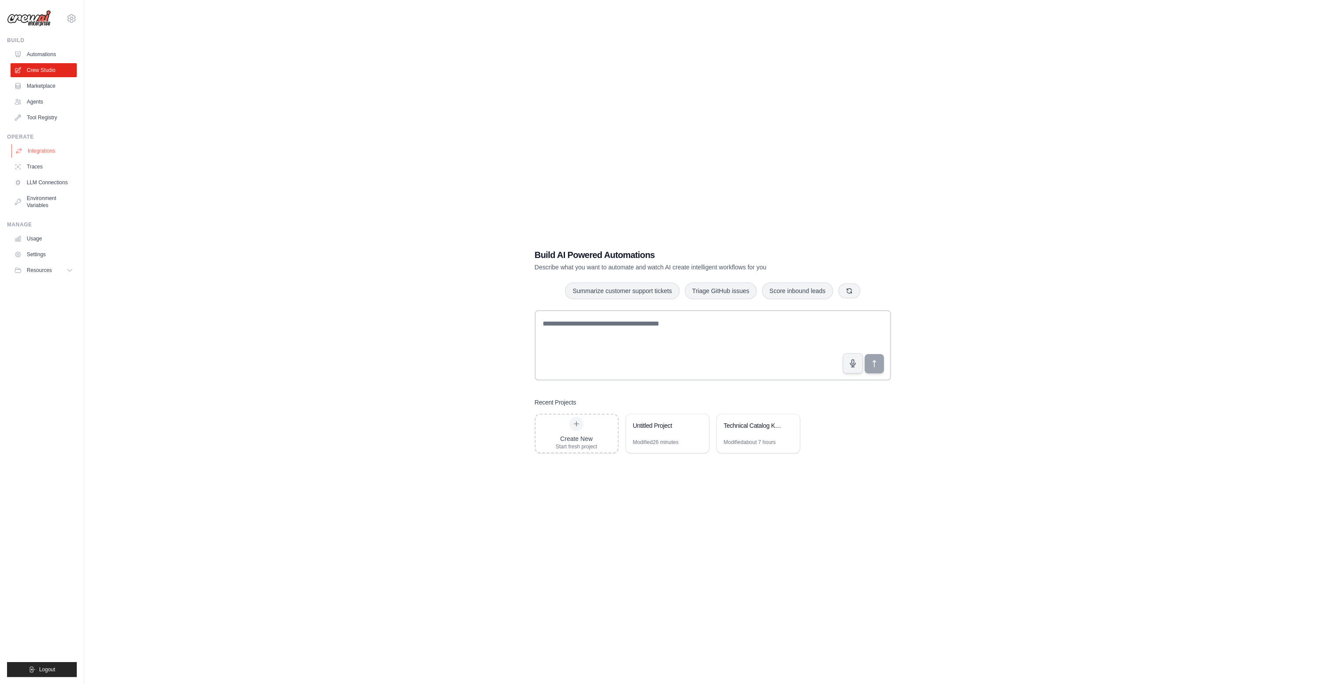
click at [51, 153] on link "Integrations" at bounding box center [44, 151] width 66 height 14
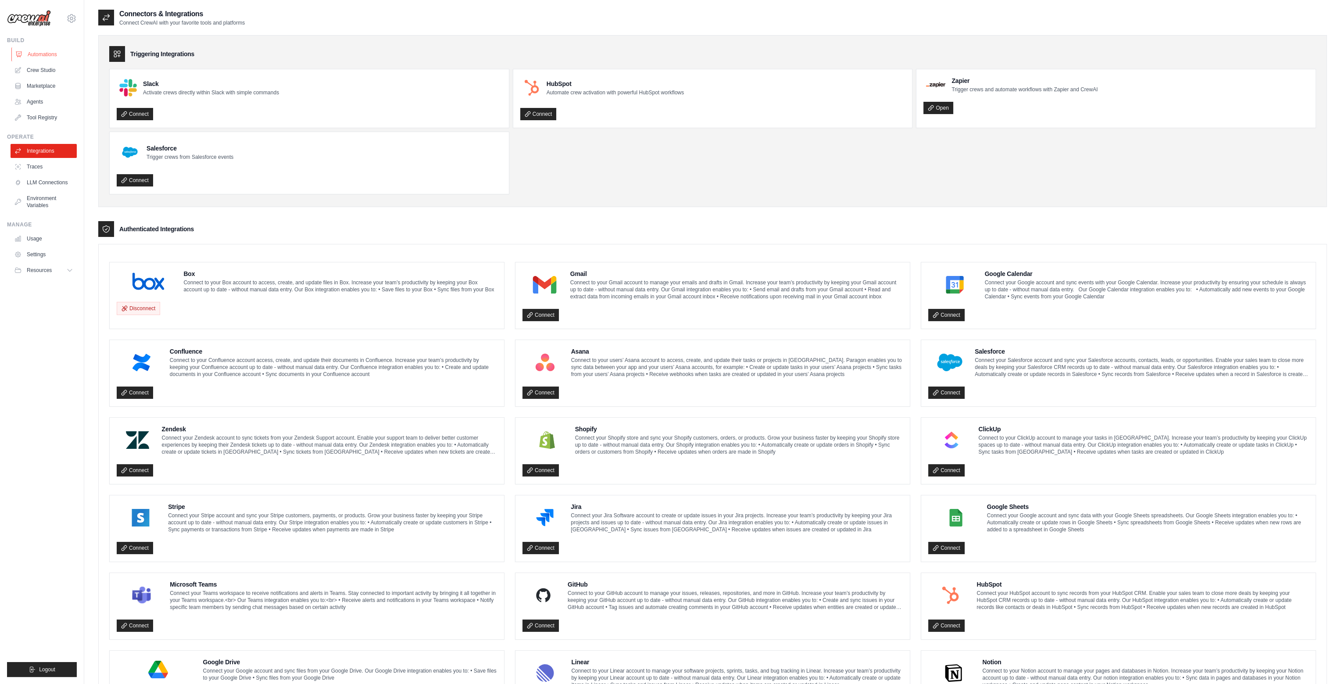
click at [37, 56] on link "Automations" at bounding box center [44, 54] width 66 height 14
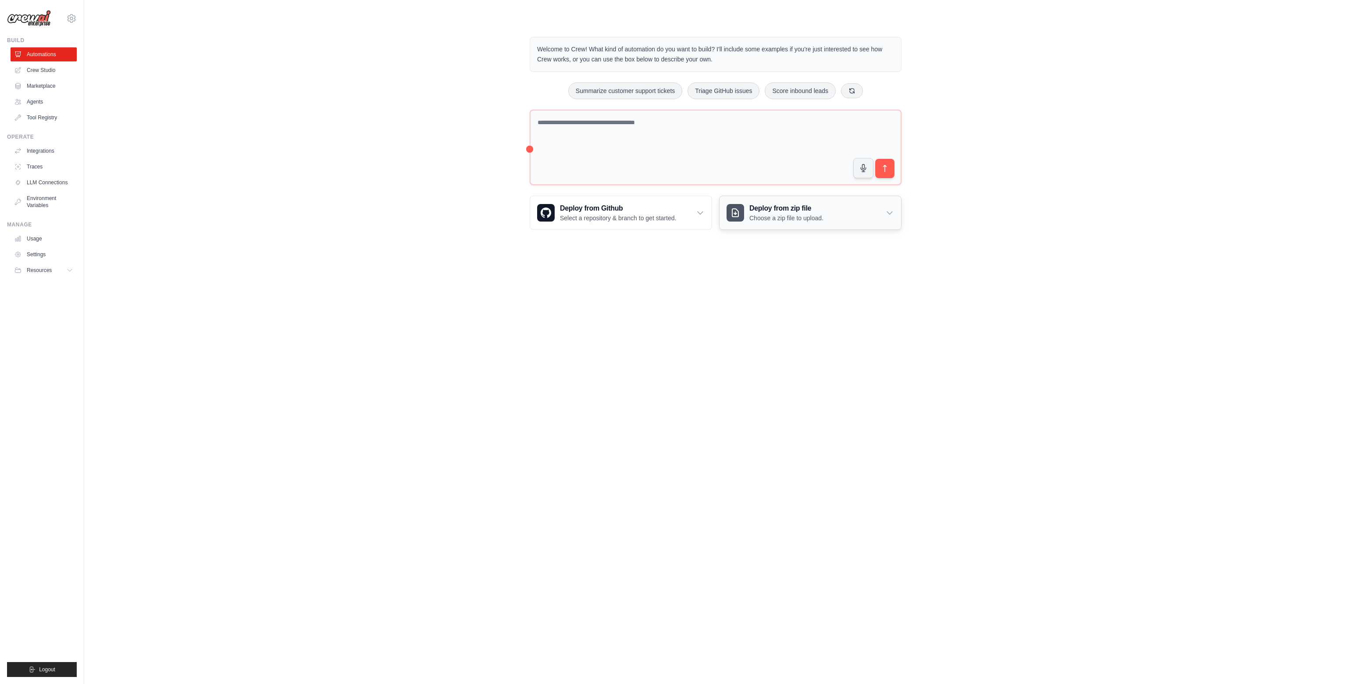
click at [829, 214] on div "Deploy from zip file Choose a zip file to upload." at bounding box center [811, 212] width 182 height 33
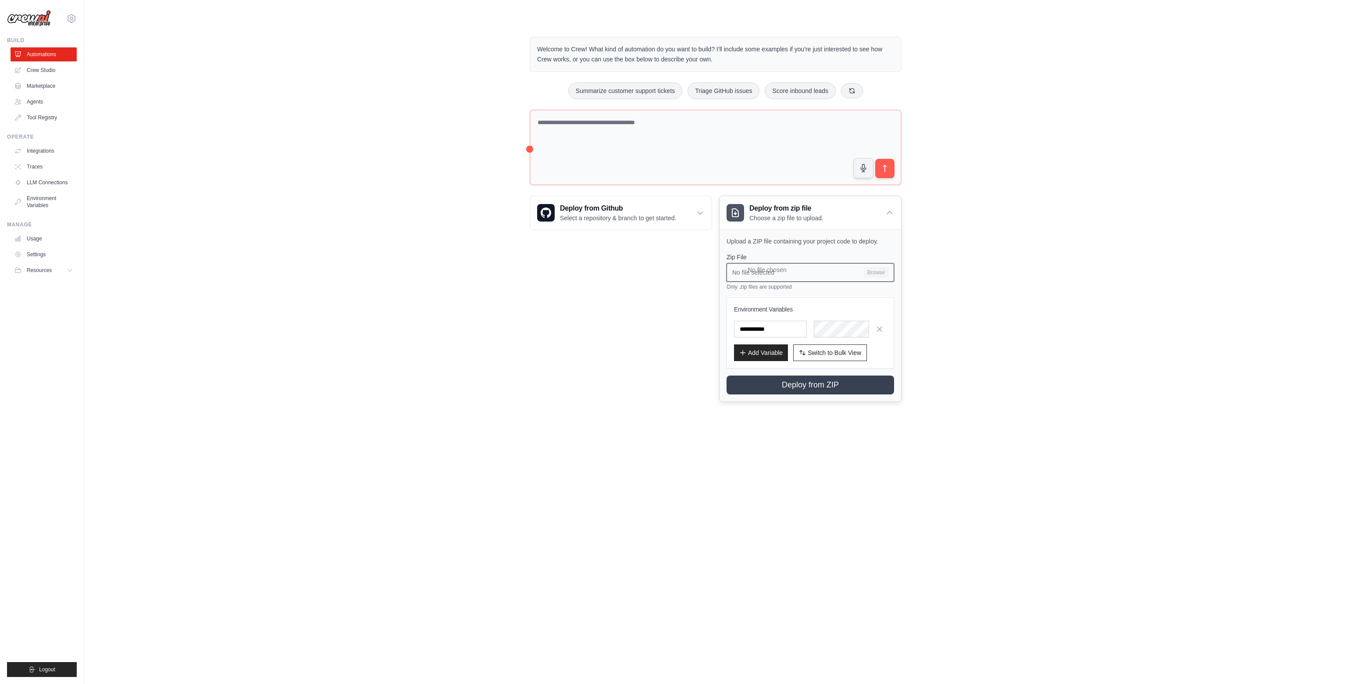
click at [874, 271] on input "No file selected Browse" at bounding box center [811, 272] width 168 height 18
click at [396, 271] on div "Welcome to Crew! What kind of automation do you want to build? I'll include som…" at bounding box center [715, 219] width 1235 height 393
click at [284, 194] on div "Welcome to Crew! What kind of automation do you want to build? I'll include som…" at bounding box center [715, 219] width 1235 height 393
click at [306, 208] on div "Welcome to Crew! What kind of automation do you want to build? I'll include som…" at bounding box center [715, 219] width 1235 height 393
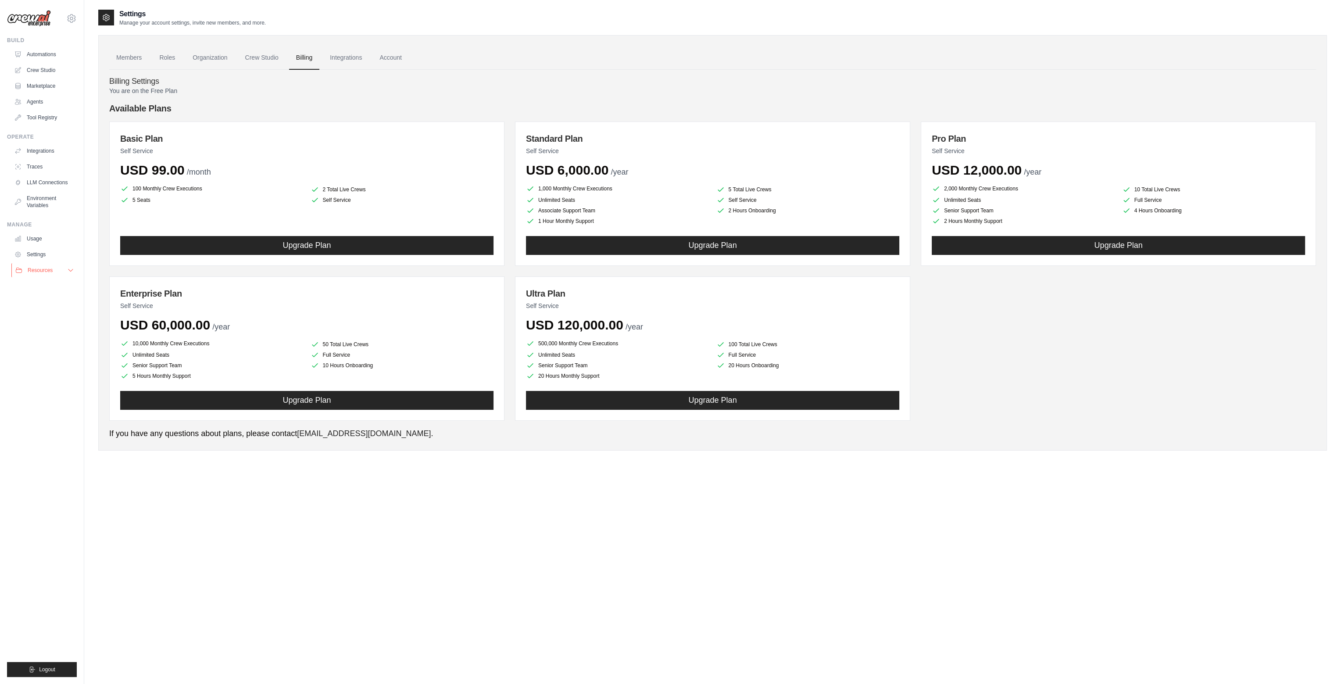
click at [43, 268] on span "Resources" at bounding box center [40, 270] width 25 height 7
click at [32, 59] on link "Automations" at bounding box center [44, 54] width 66 height 14
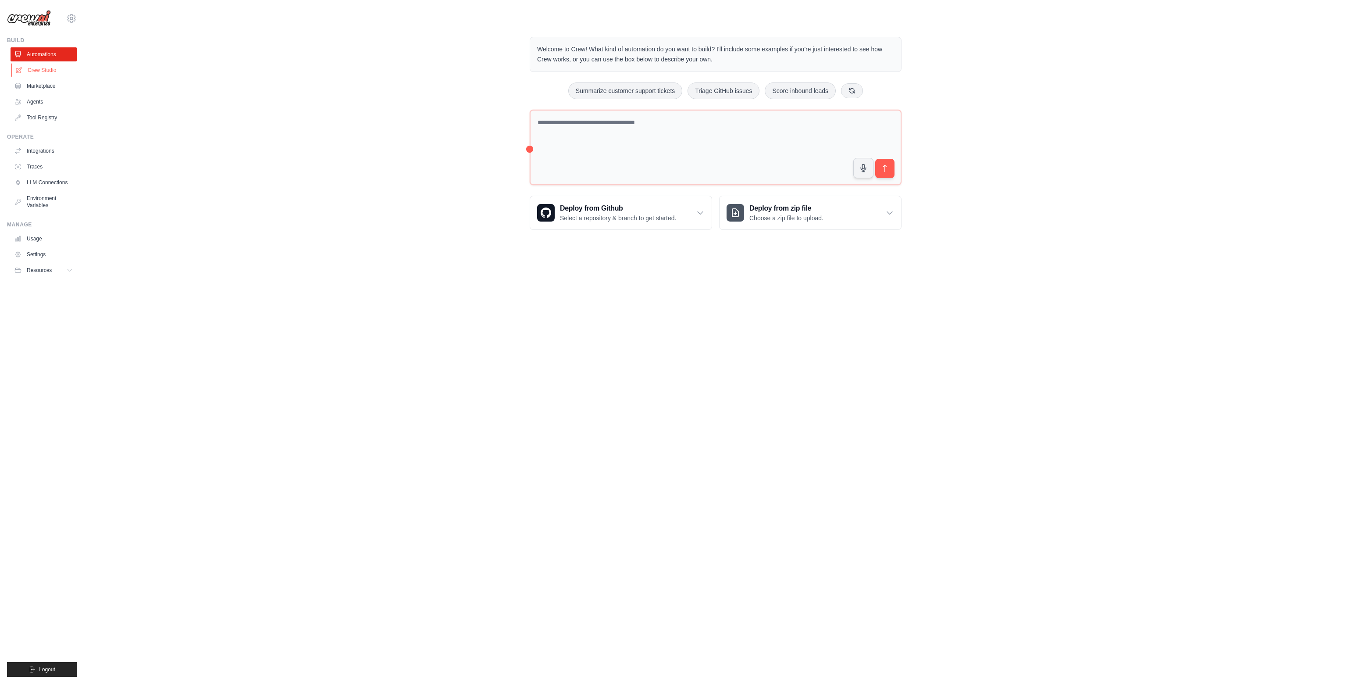
click at [52, 71] on link "Crew Studio" at bounding box center [44, 70] width 66 height 14
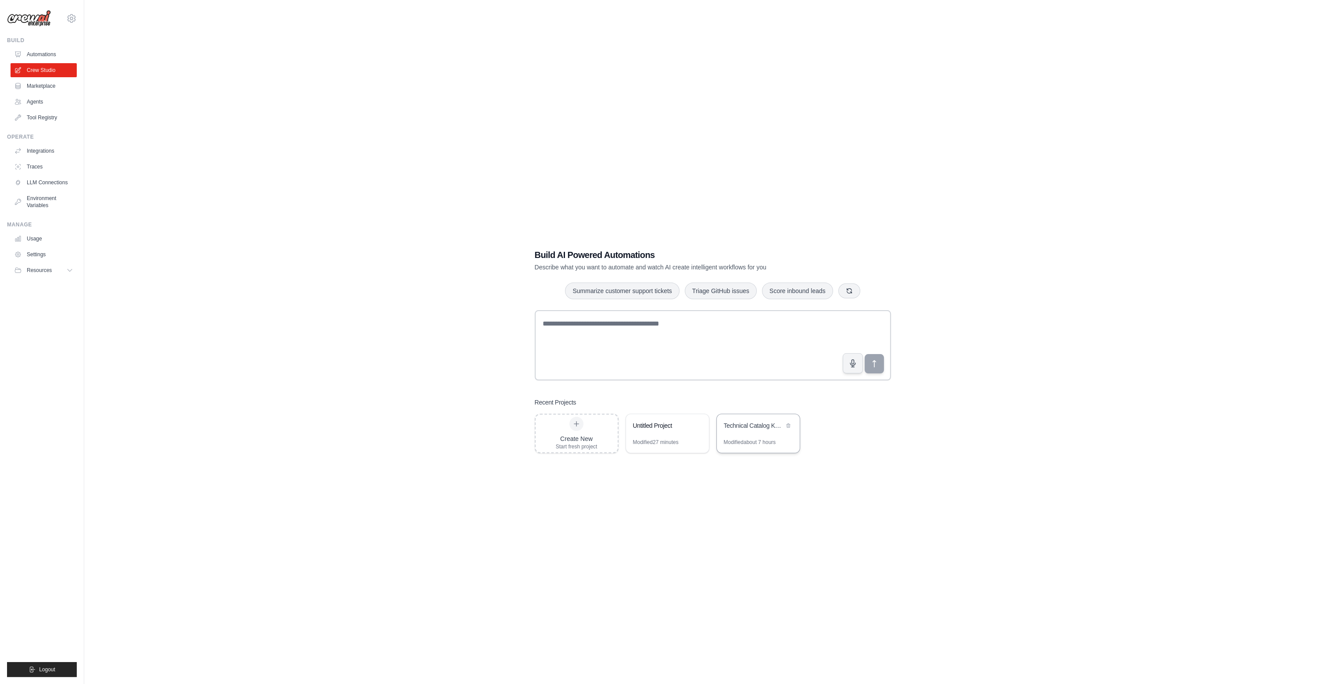
click at [740, 439] on div "Modified about 7 hours" at bounding box center [750, 442] width 52 height 7
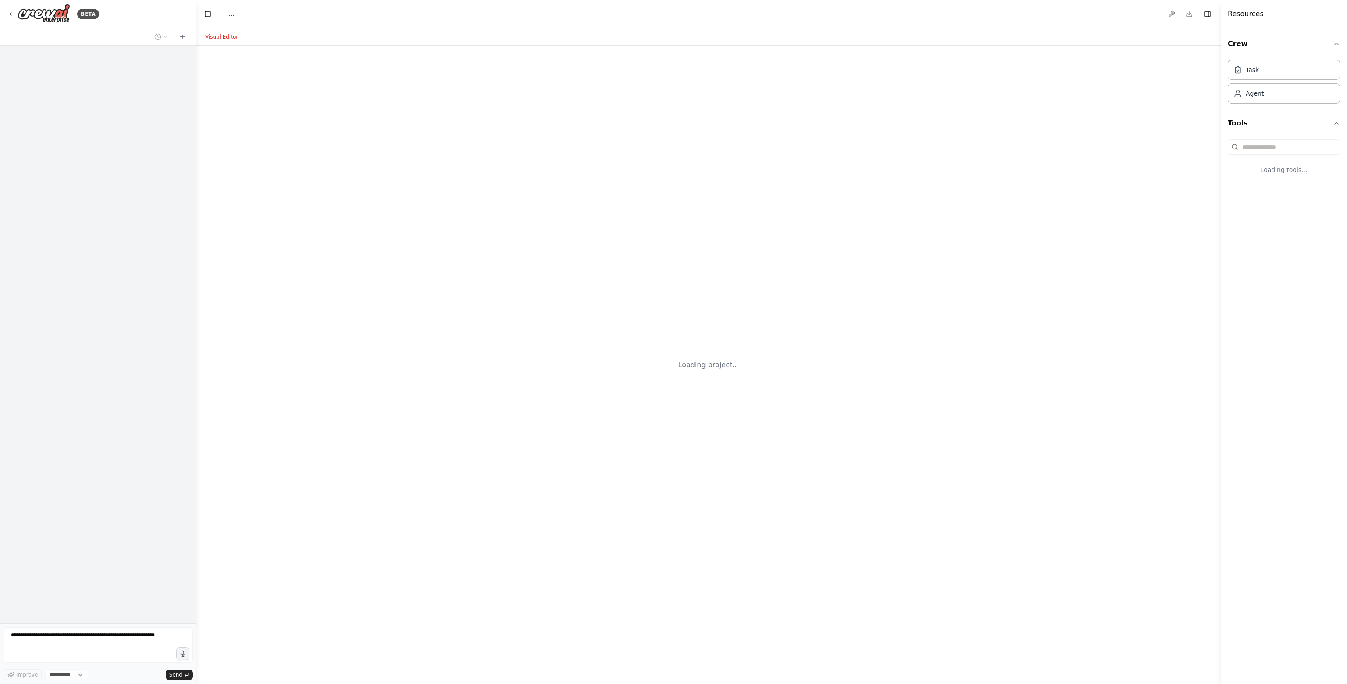
select select "****"
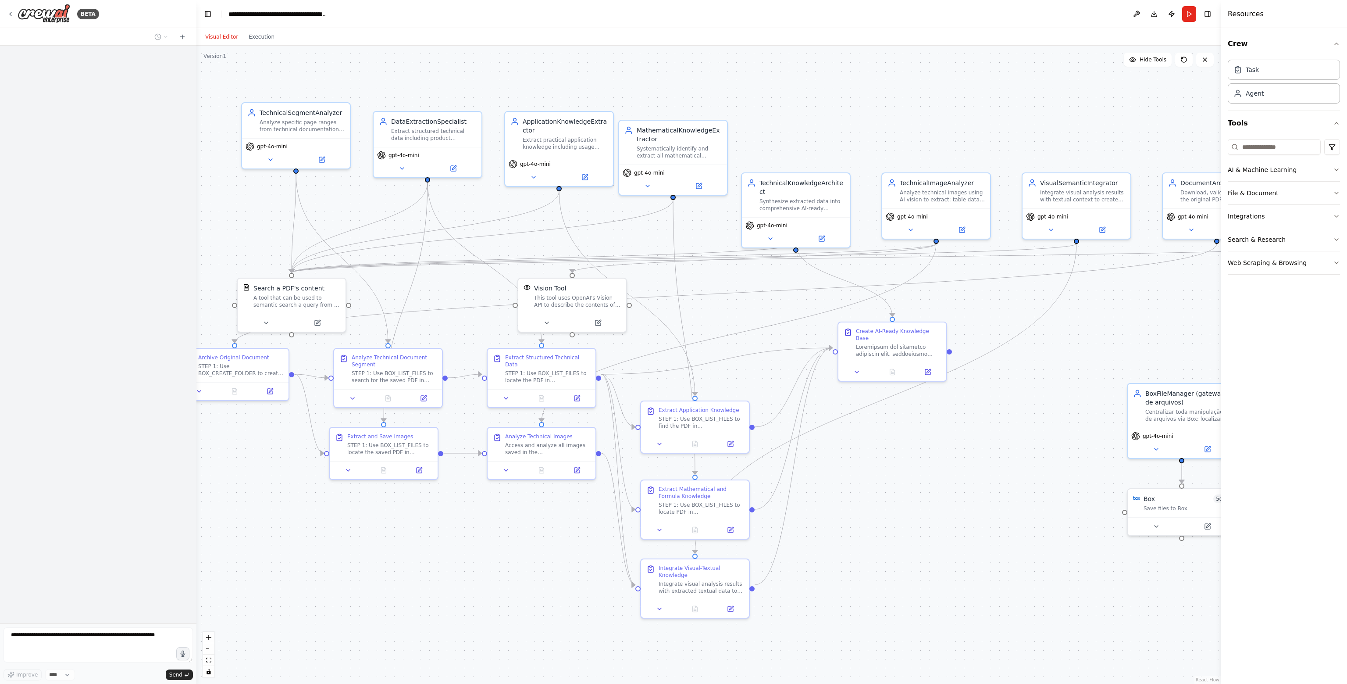
drag, startPoint x: 1026, startPoint y: 373, endPoint x: 962, endPoint y: 450, distance: 100.2
click at [962, 450] on div ".deletable-edge-delete-btn { width: 20px; height: 20px; border: 0px solid #ffff…" at bounding box center [708, 365] width 1024 height 638
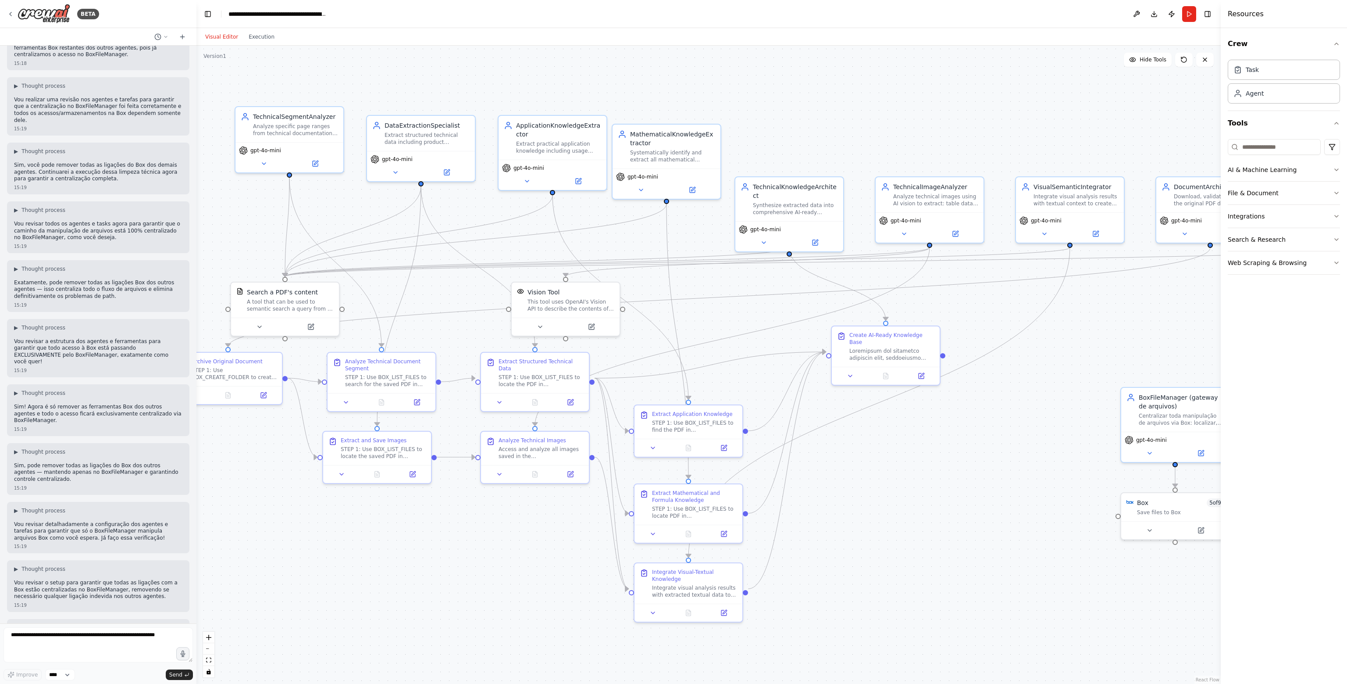
scroll to position [39634, 0]
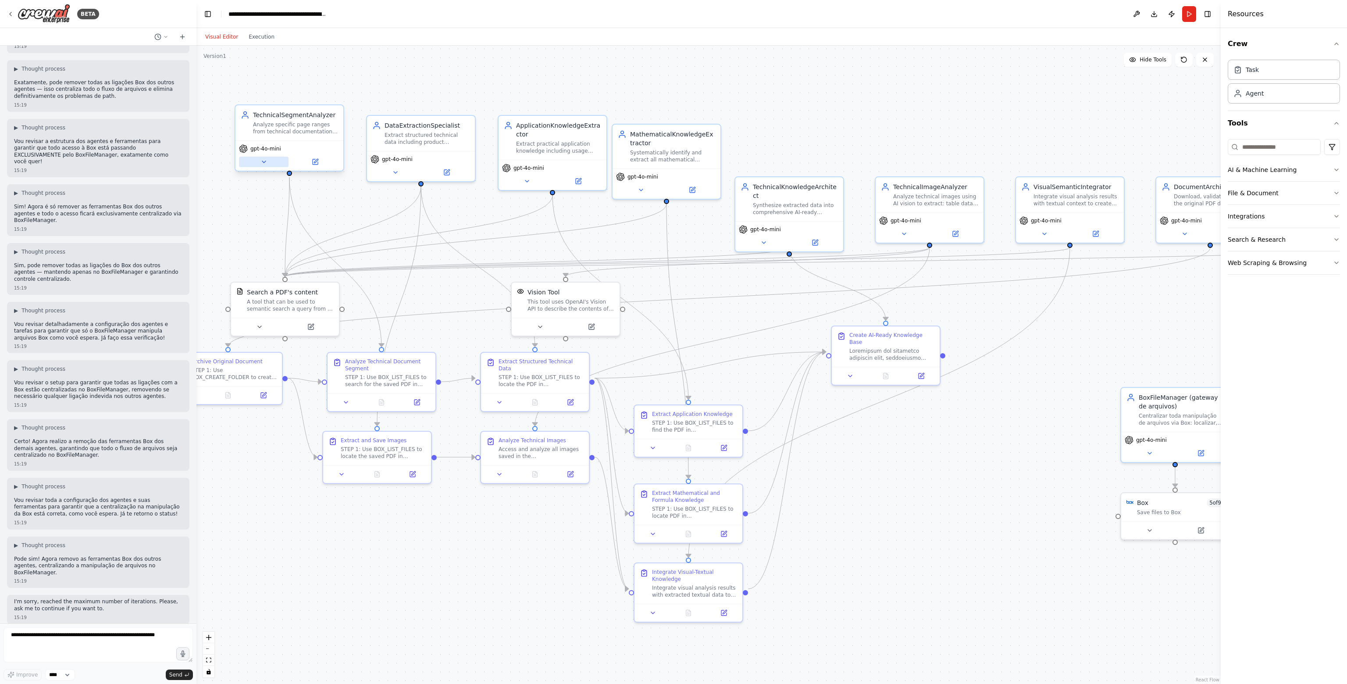
click at [268, 164] on button at bounding box center [264, 162] width 50 height 11
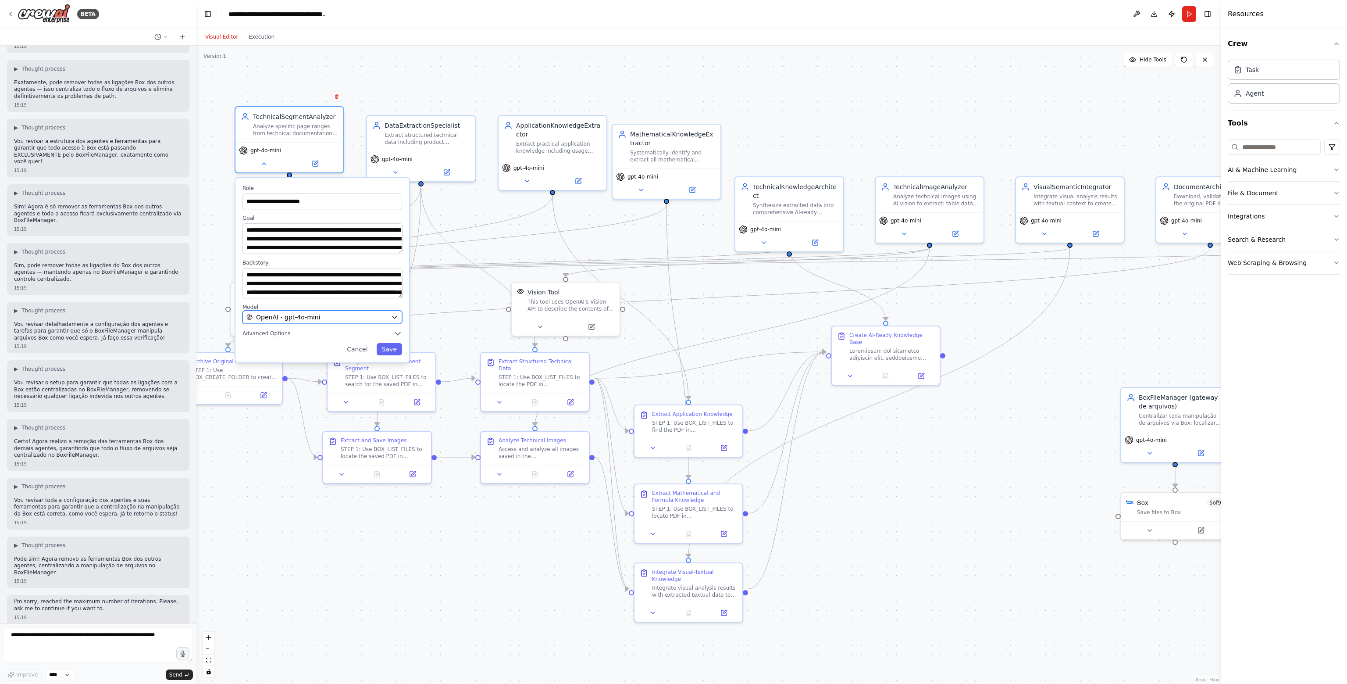
click at [274, 317] on span "OpenAI - gpt-4o-mini" at bounding box center [288, 317] width 64 height 9
click at [283, 313] on span "OpenAI - gpt-4o-mini" at bounding box center [288, 317] width 64 height 9
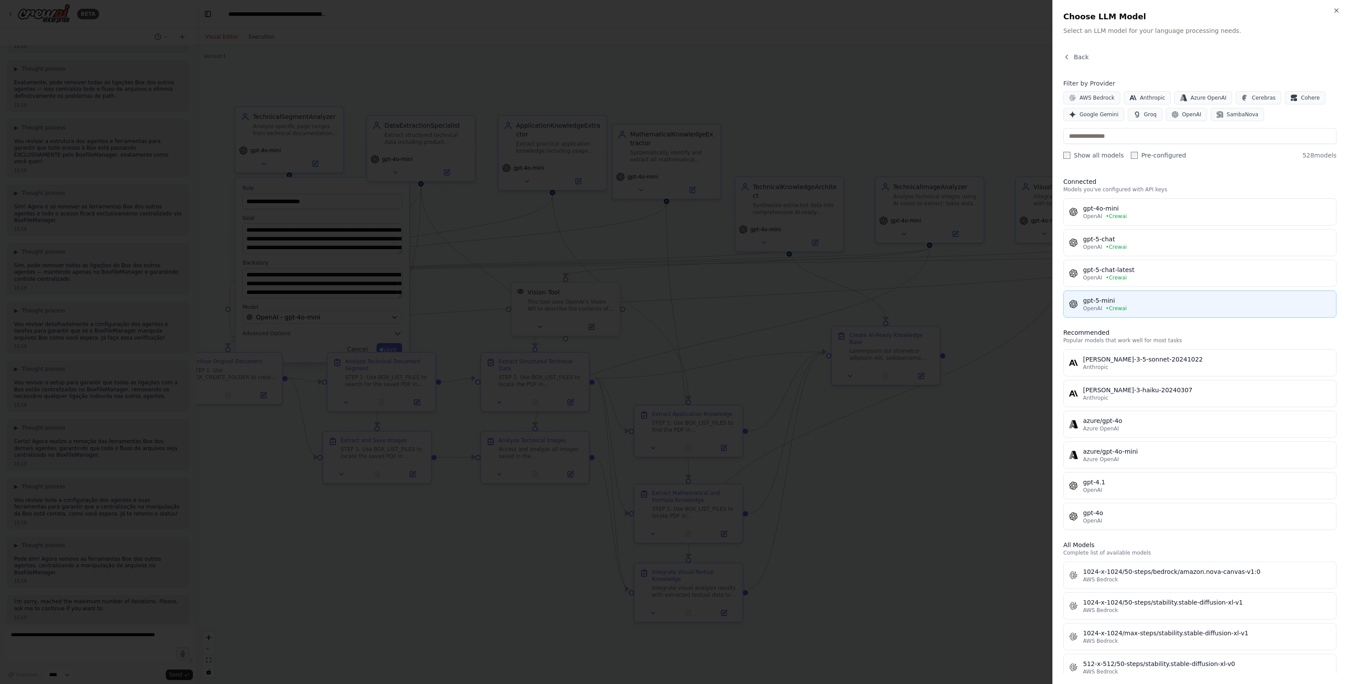
click at [1132, 308] on div "OpenAI • [GEOGRAPHIC_DATA]" at bounding box center [1207, 308] width 248 height 7
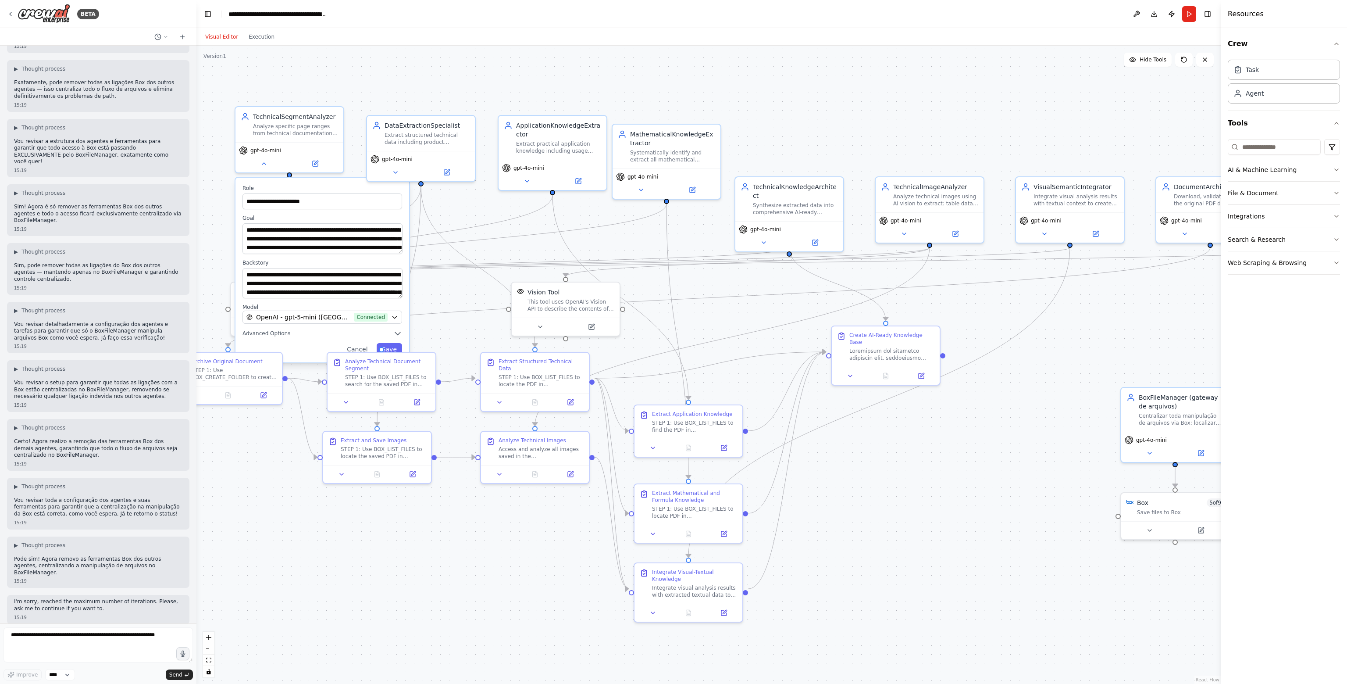
click at [1061, 118] on div ".deletable-edge-delete-btn { width: 20px; height: 20px; border: 0px solid #ffff…" at bounding box center [708, 365] width 1024 height 638
click at [427, 92] on div ".deletable-edge-delete-btn { width: 20px; height: 20px; border: 0px solid #ffff…" at bounding box center [708, 365] width 1024 height 638
click at [394, 345] on button "Save" at bounding box center [389, 349] width 25 height 12
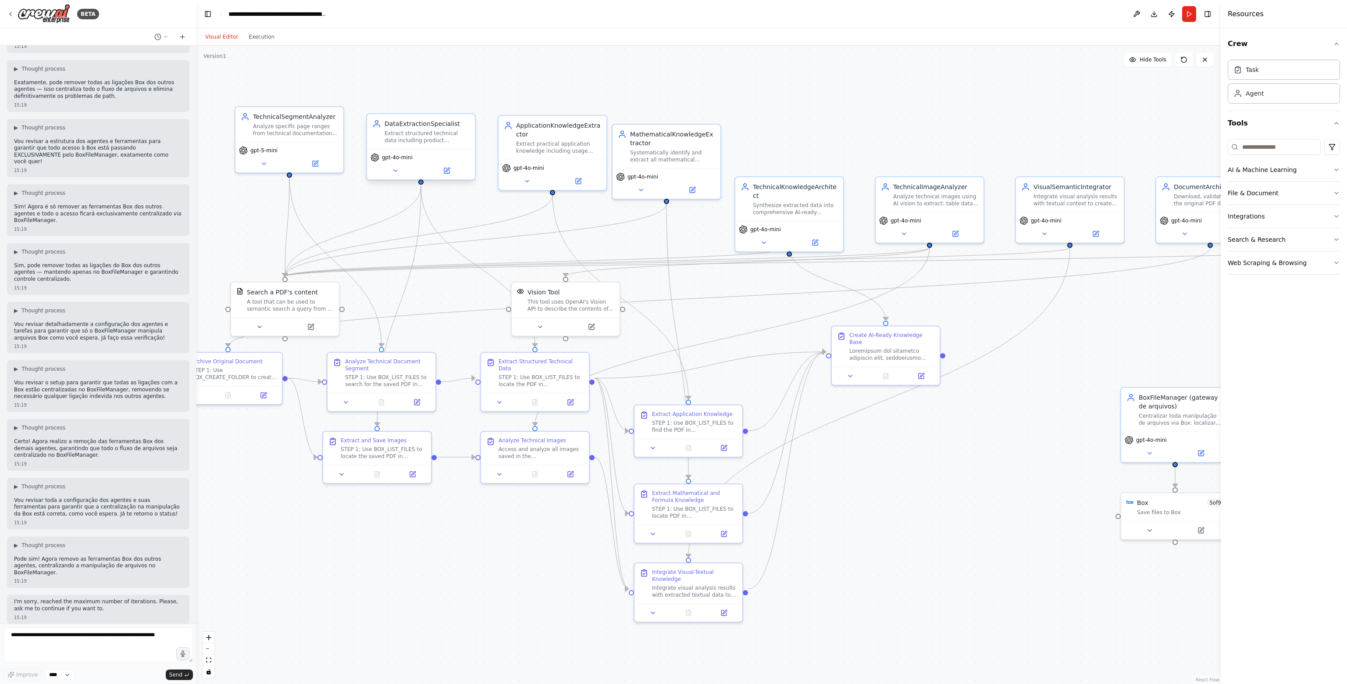
click at [396, 158] on span "gpt-4o-mini" at bounding box center [397, 157] width 31 height 7
click at [445, 167] on icon at bounding box center [446, 170] width 7 height 7
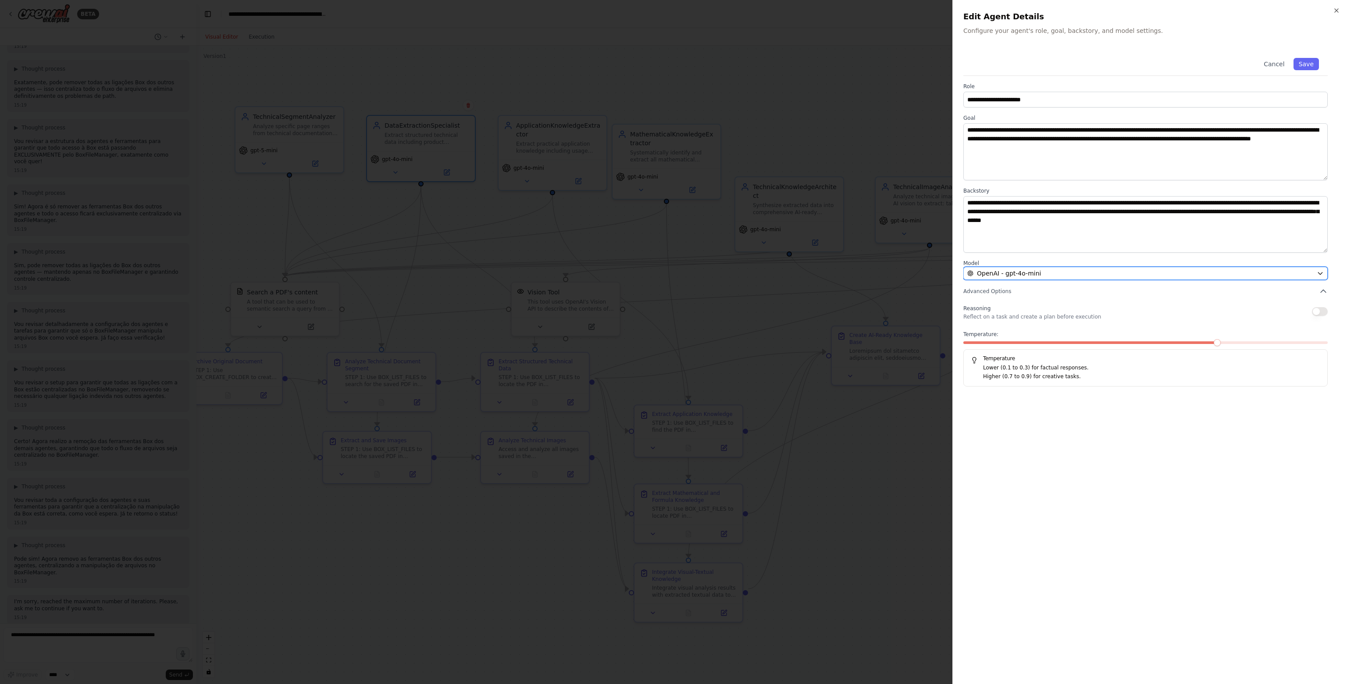
click at [1049, 277] on div "OpenAI - gpt-4o-mini" at bounding box center [1140, 273] width 346 height 9
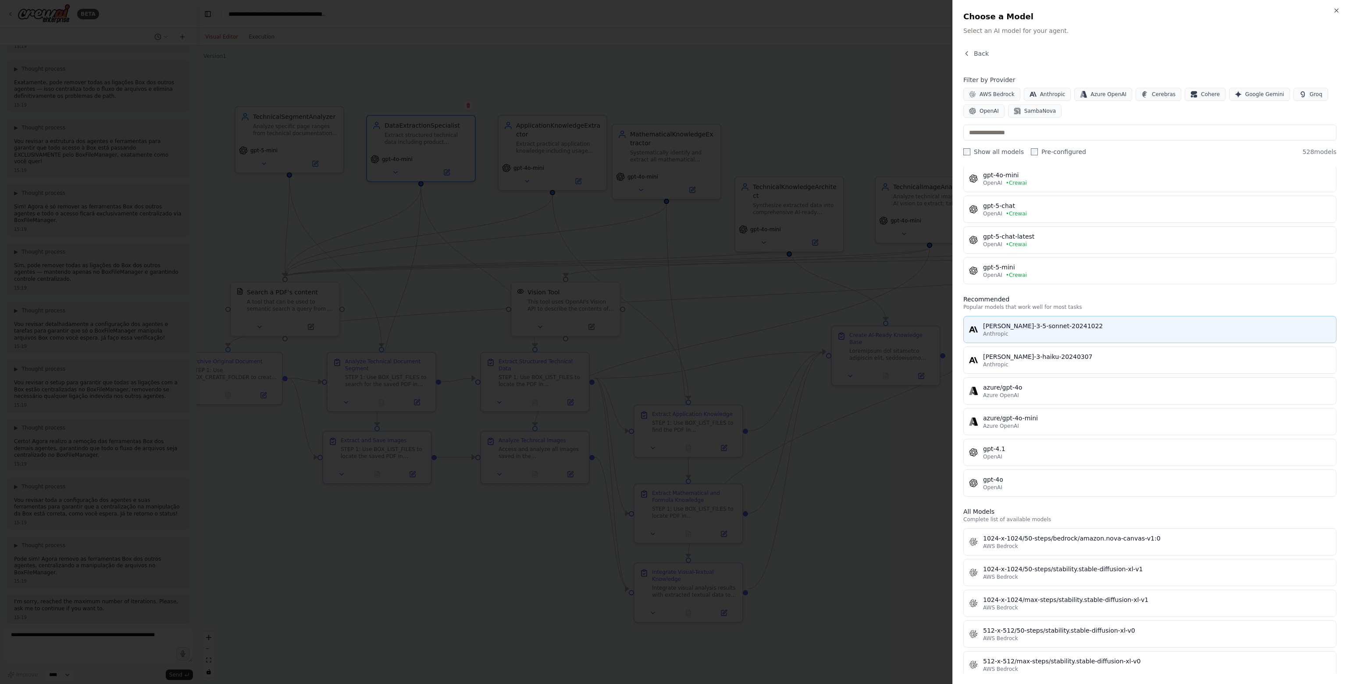
scroll to position [0, 0]
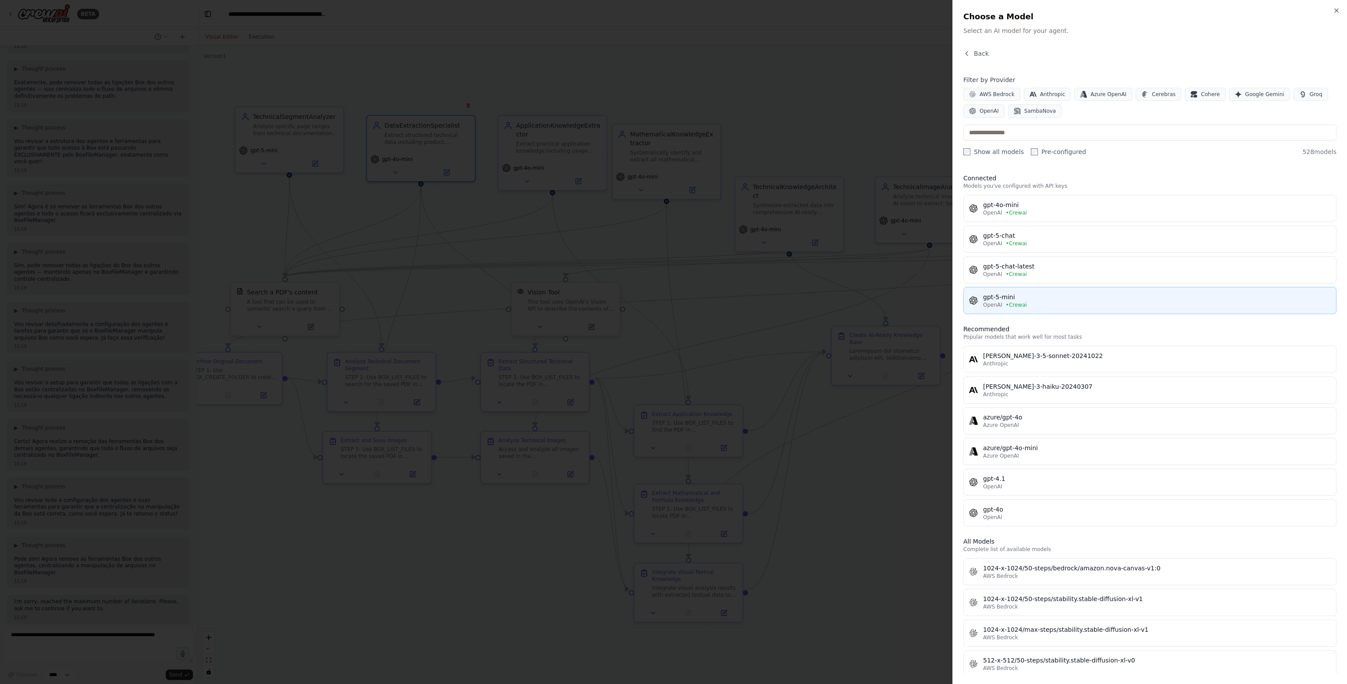
click at [1033, 307] on div "OpenAI • Crewai" at bounding box center [1157, 304] width 348 height 7
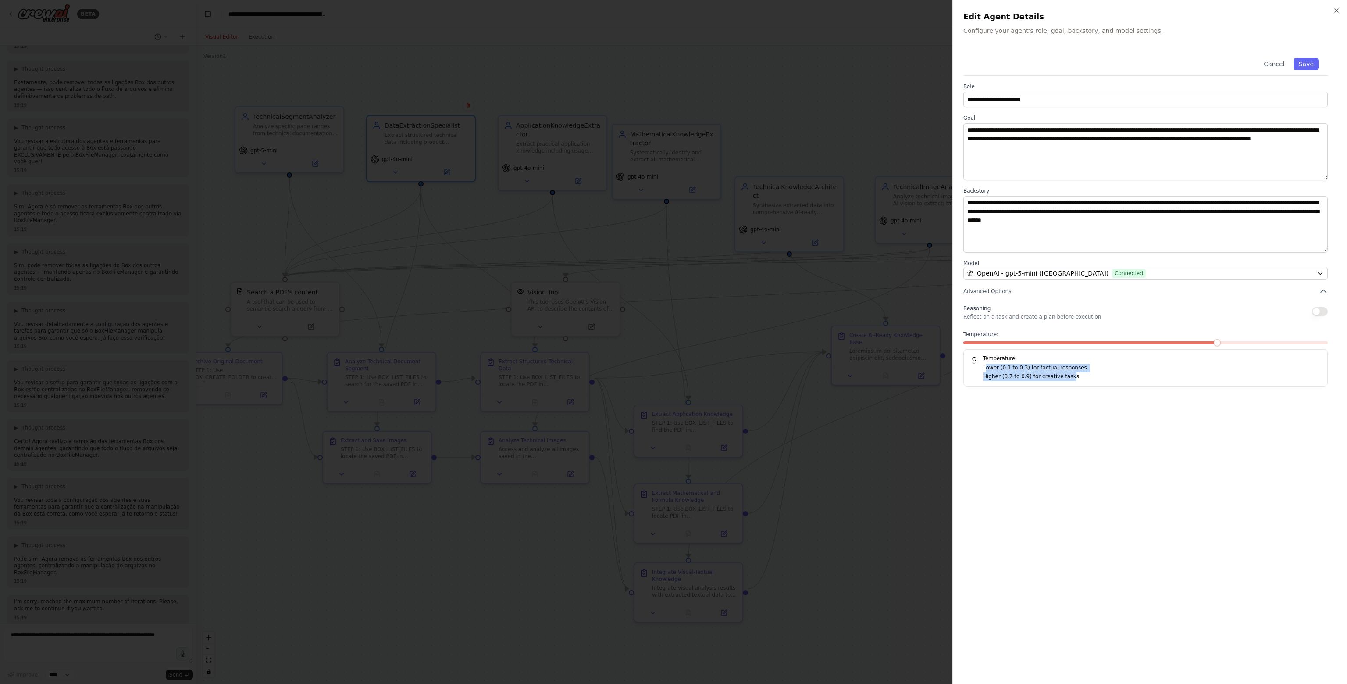
drag, startPoint x: 986, startPoint y: 370, endPoint x: 1066, endPoint y: 378, distance: 80.3
click at [1064, 379] on div "Lower (0.1 to 0.3) for factual responses. Higher (0.7 to 0.9) for creative task…" at bounding box center [1146, 372] width 350 height 17
click at [1069, 378] on p "Higher (0.7 to 0.9) for creative tasks." at bounding box center [1151, 376] width 337 height 9
click at [1053, 99] on input "**********" at bounding box center [1146, 100] width 364 height 16
click at [1312, 63] on button "Save" at bounding box center [1306, 64] width 25 height 12
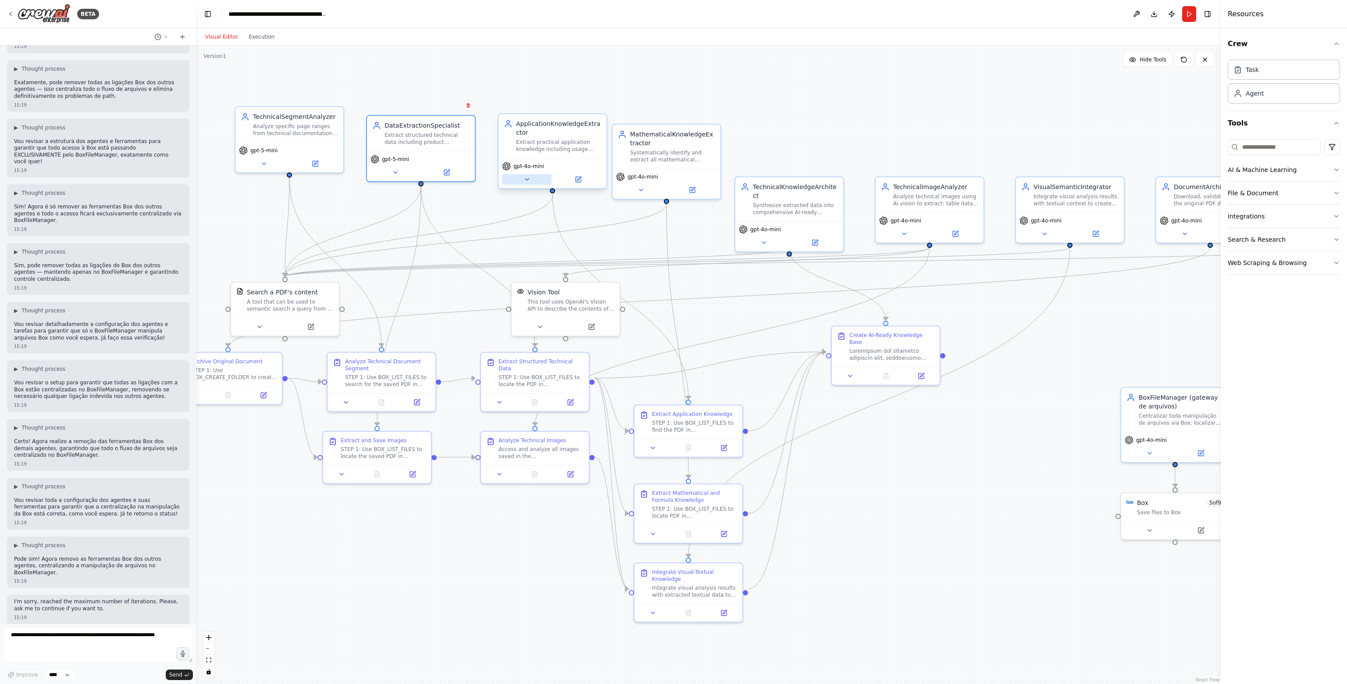
click at [527, 176] on icon at bounding box center [527, 179] width 7 height 7
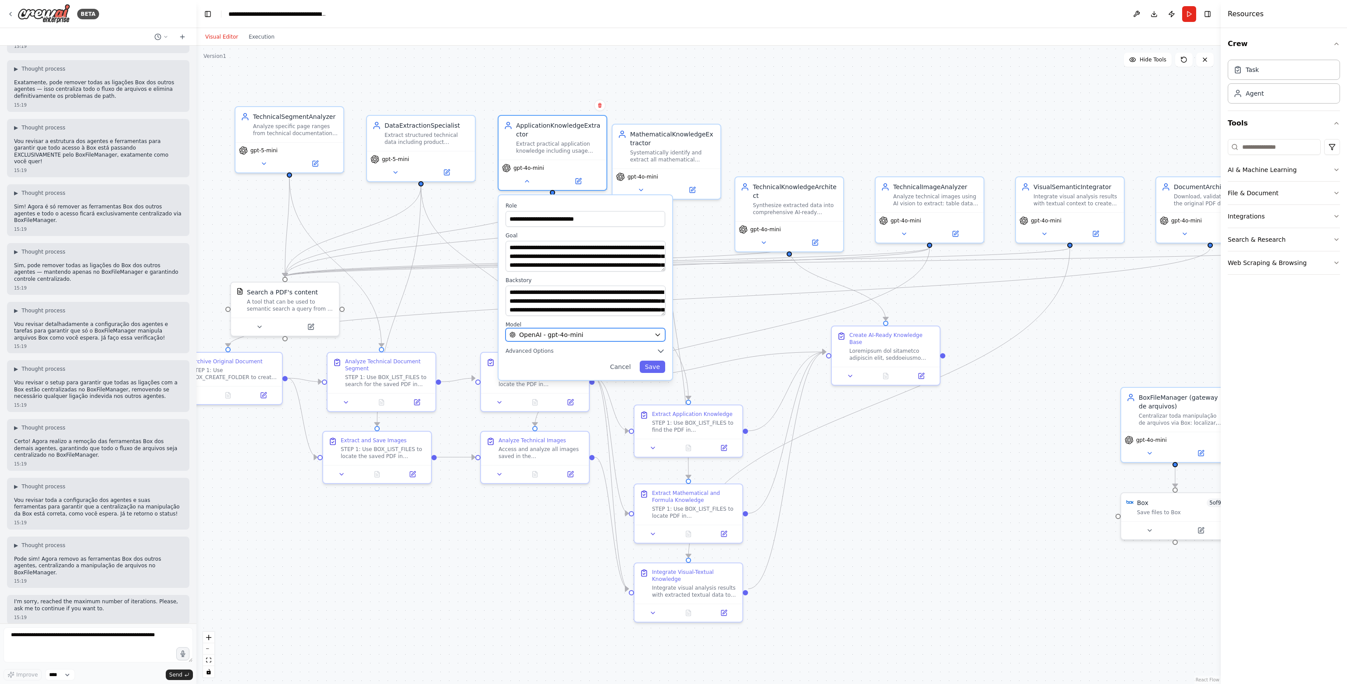
click at [566, 335] on span "OpenAI - gpt-4o-mini" at bounding box center [551, 334] width 64 height 9
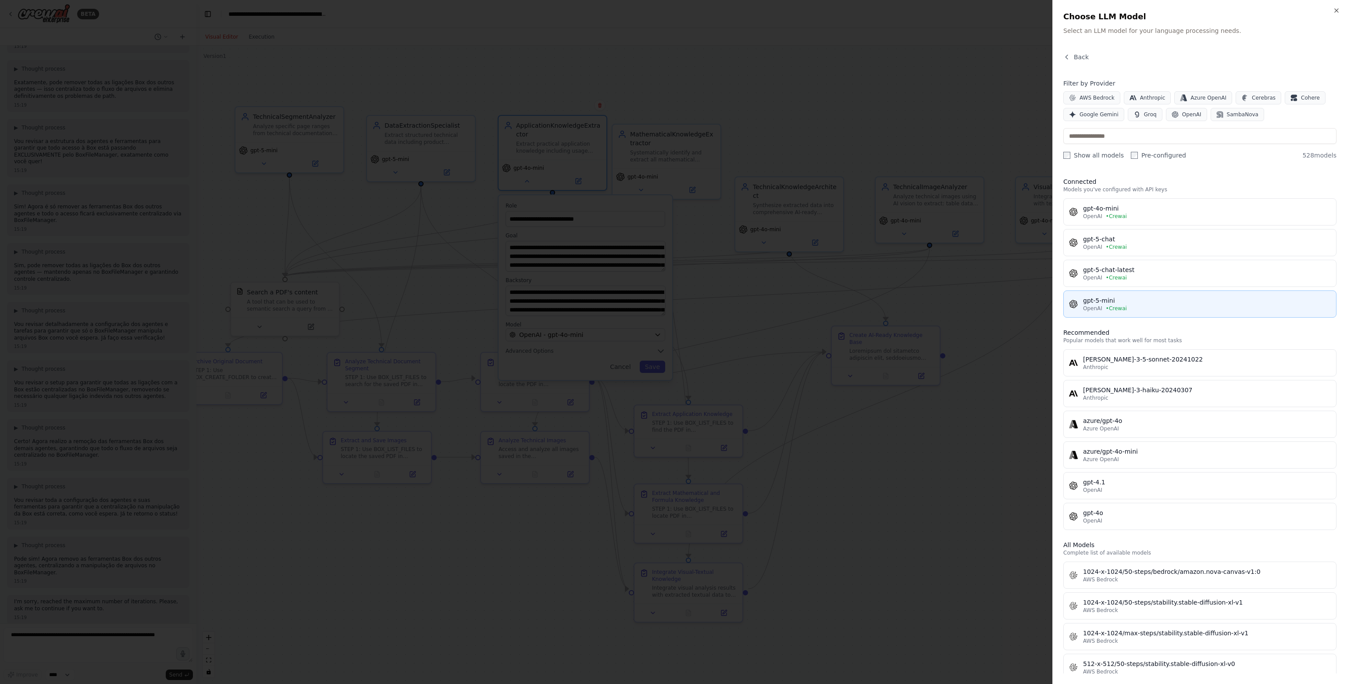
click at [1116, 308] on span "• Crewai" at bounding box center [1116, 308] width 21 height 7
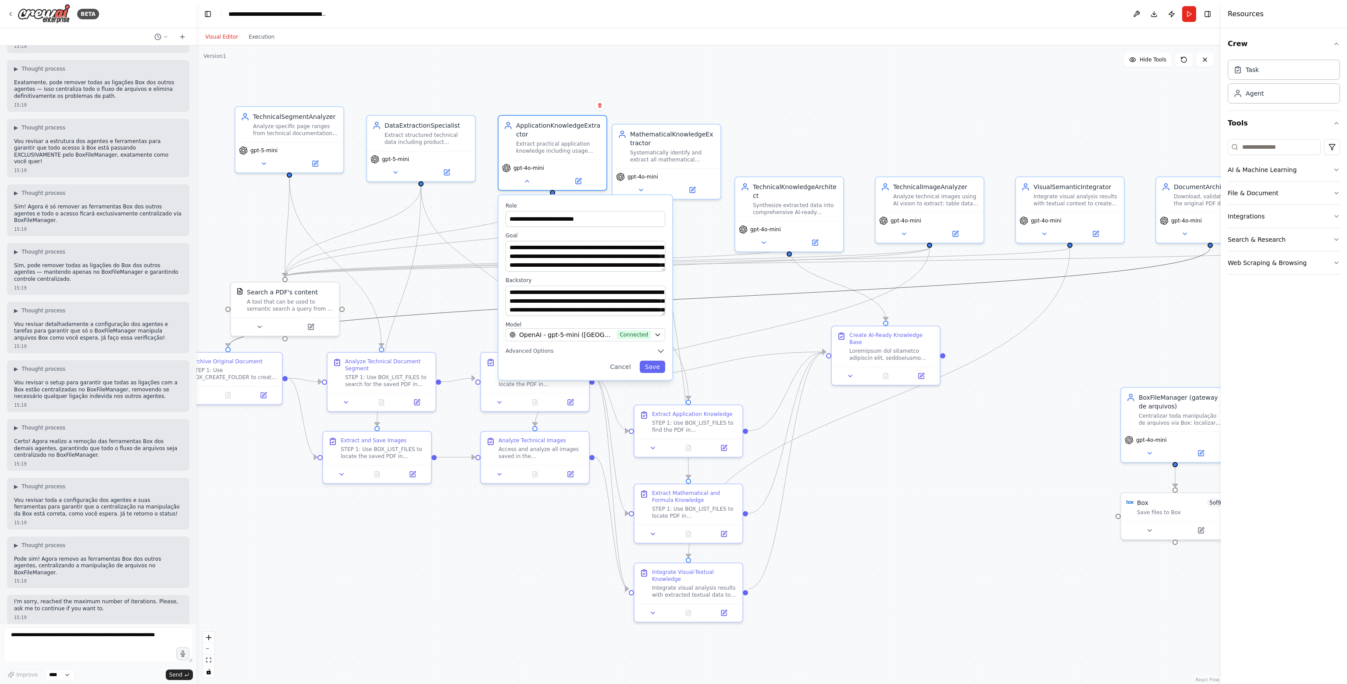
click at [805, 289] on icon "Edge from 8ca0a448-72e7-44fe-8b20-fbfc53cf8d98 to 15b338ed-559e-469d-b8ca-91661…" at bounding box center [719, 296] width 982 height 99
click at [1240, 43] on button "Crew" at bounding box center [1284, 44] width 112 height 25
click at [593, 324] on icon at bounding box center [592, 324] width 4 height 4
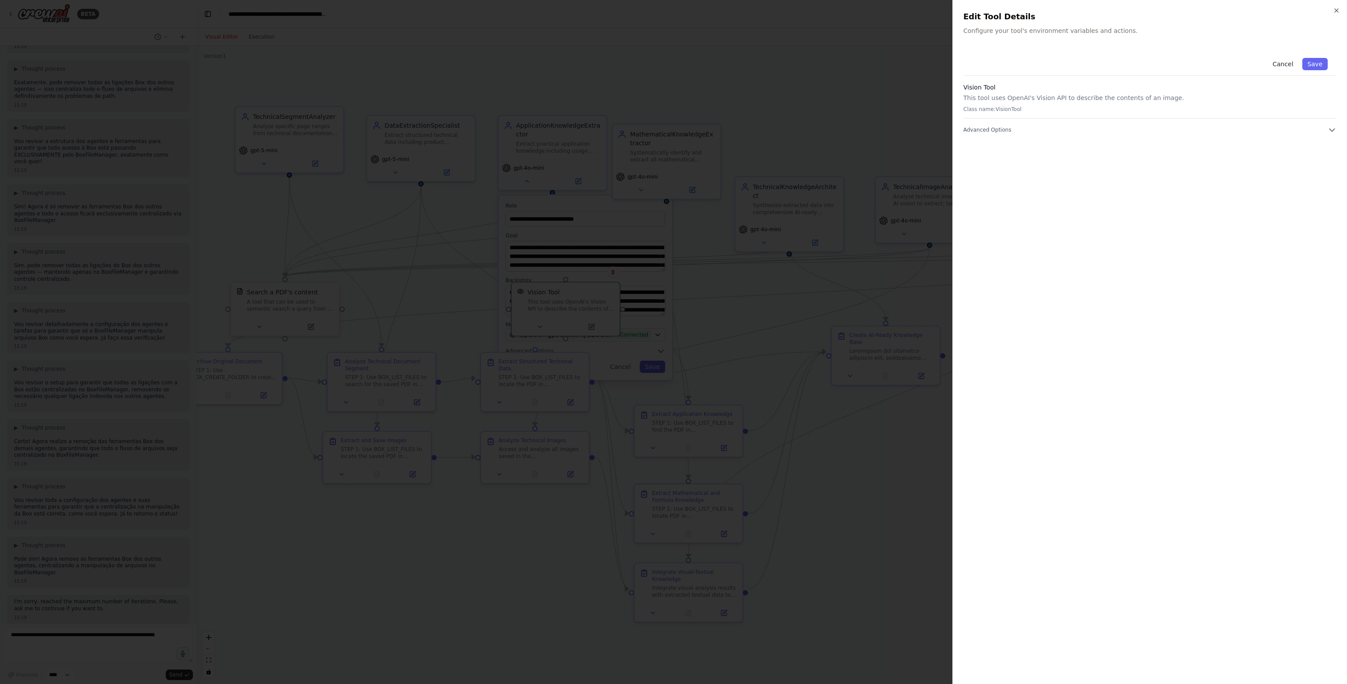
click at [1289, 64] on button "Cancel" at bounding box center [1282, 64] width 31 height 12
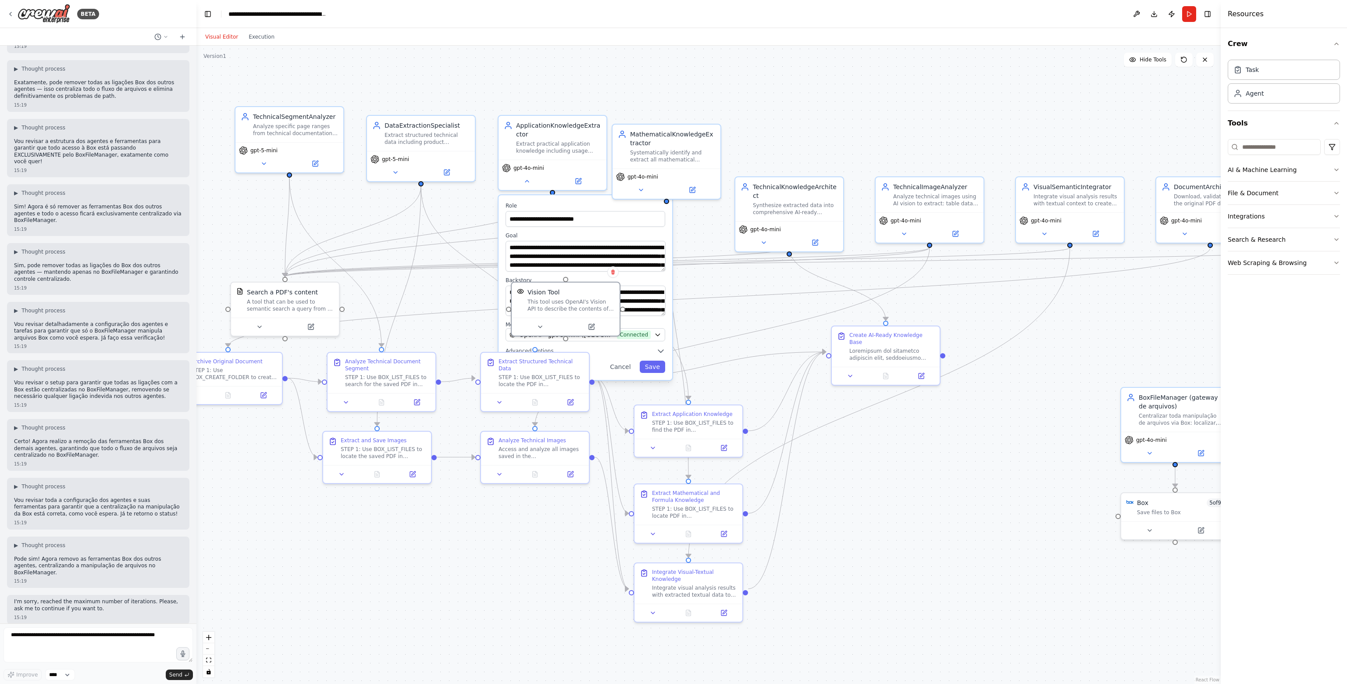
click at [716, 322] on div ".deletable-edge-delete-btn { width: 20px; height: 20px; border: 0px solid #ffff…" at bounding box center [708, 365] width 1024 height 638
click at [660, 368] on button "Save" at bounding box center [652, 367] width 25 height 12
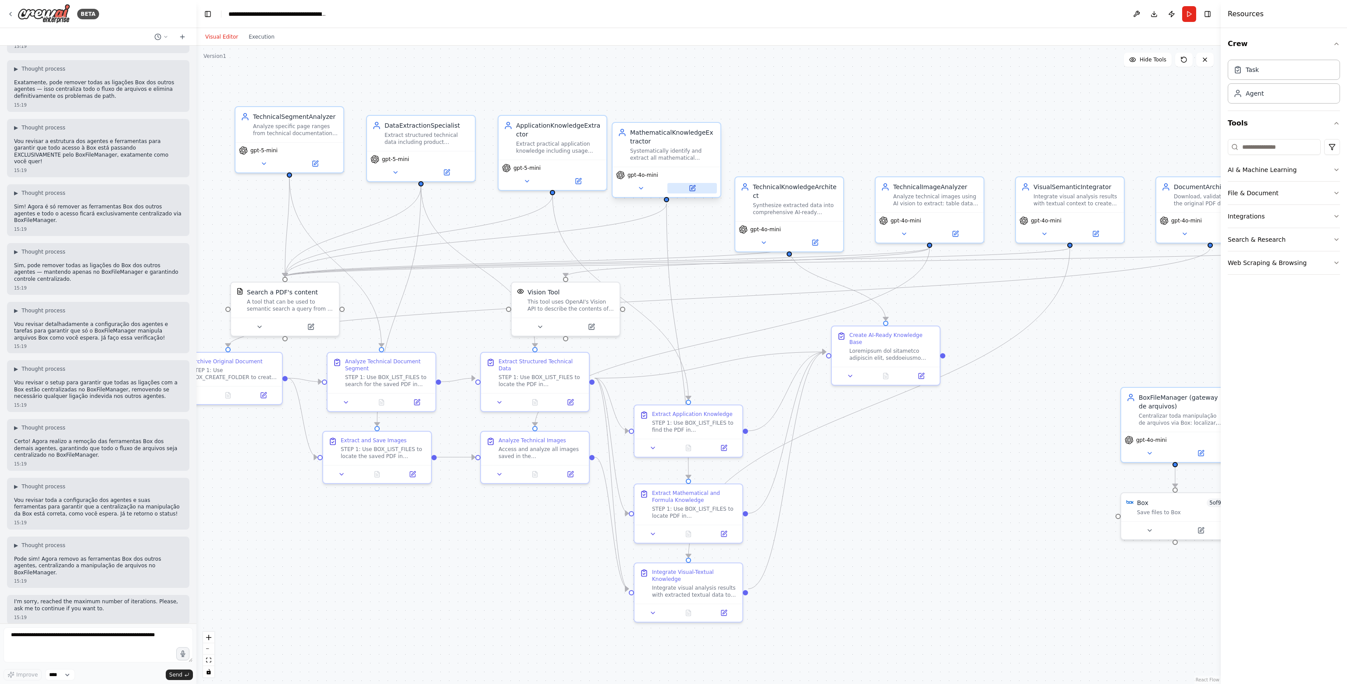
click at [689, 189] on icon at bounding box center [692, 188] width 7 height 7
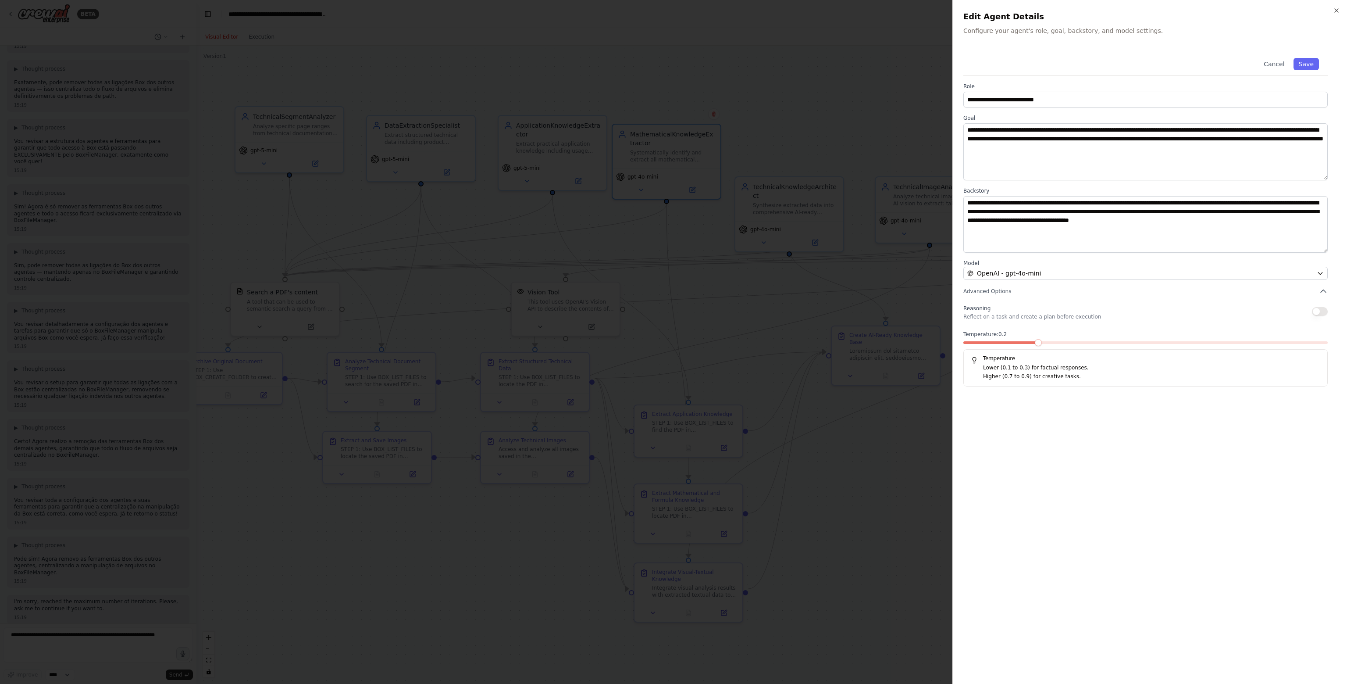
click at [1042, 346] on span at bounding box center [1038, 342] width 7 height 7
click at [1057, 412] on div "**********" at bounding box center [1150, 361] width 373 height 624
click at [1084, 273] on div "OpenAI - gpt-4o-mini" at bounding box center [1140, 273] width 346 height 9
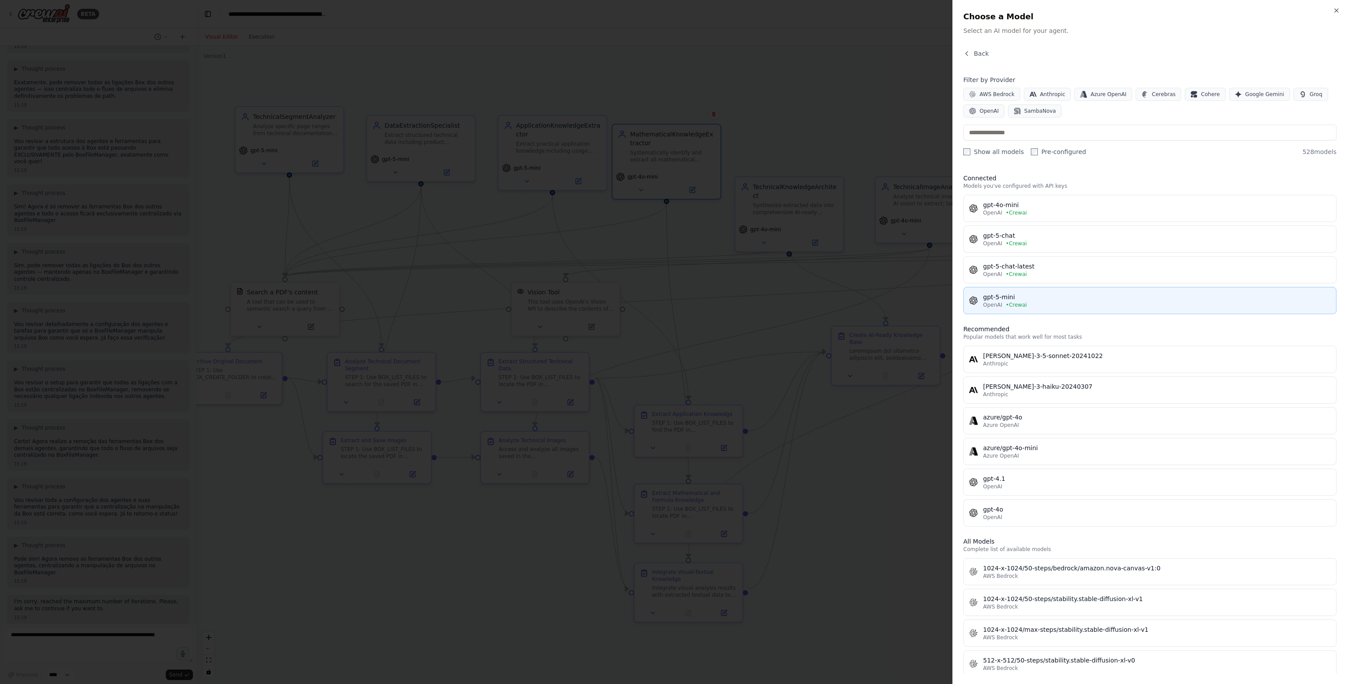
click at [1007, 301] on span "• Crewai" at bounding box center [1016, 304] width 21 height 7
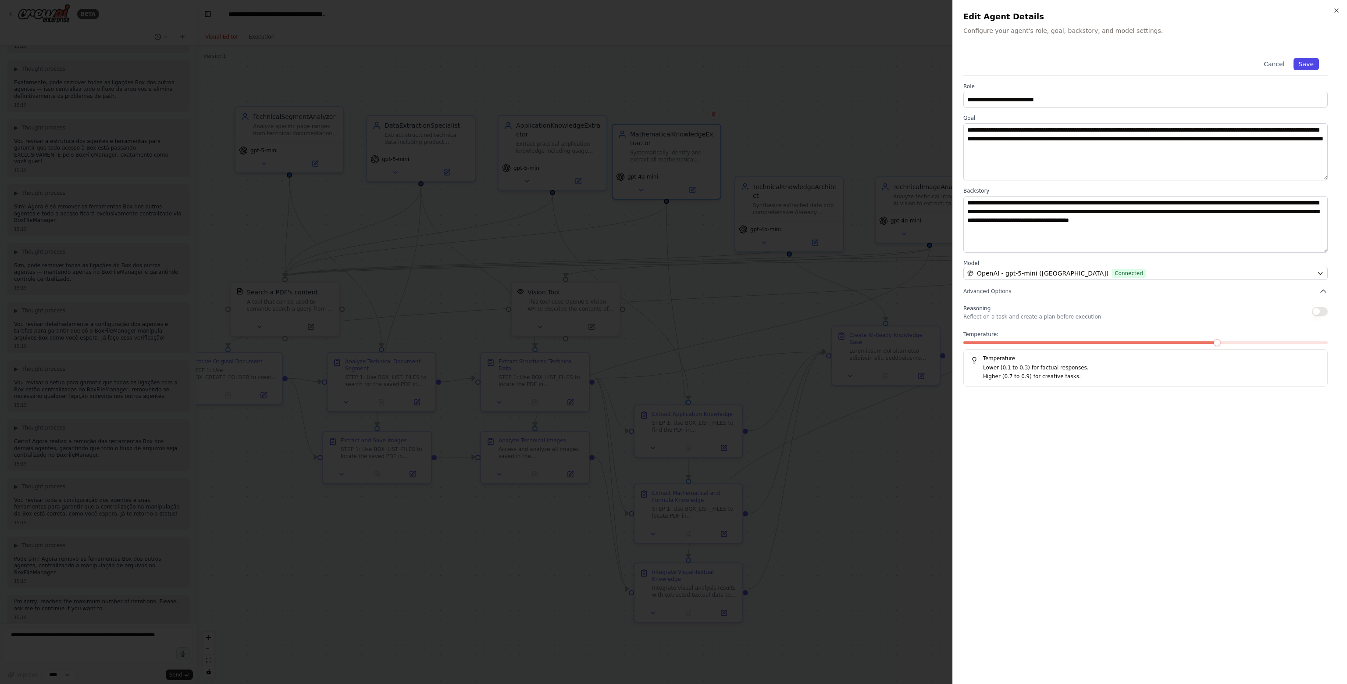
click at [1312, 60] on button "Save" at bounding box center [1306, 64] width 25 height 12
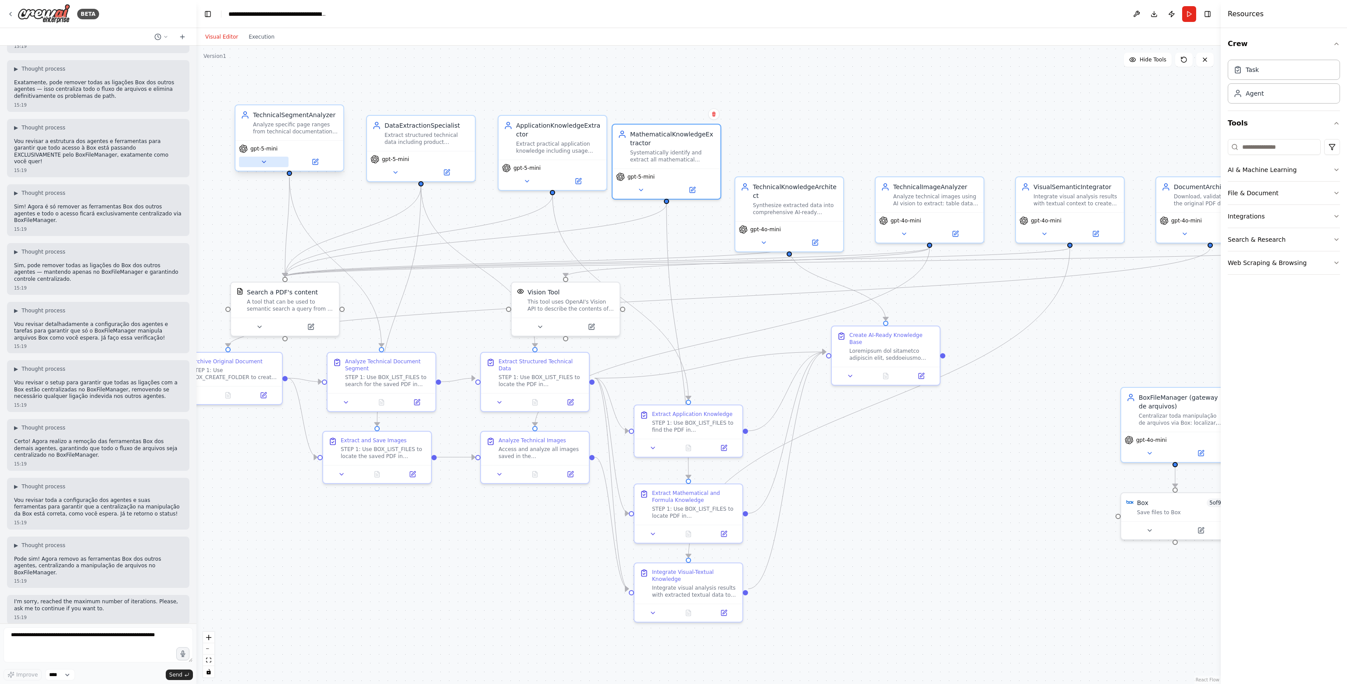
click at [271, 158] on button at bounding box center [264, 162] width 50 height 11
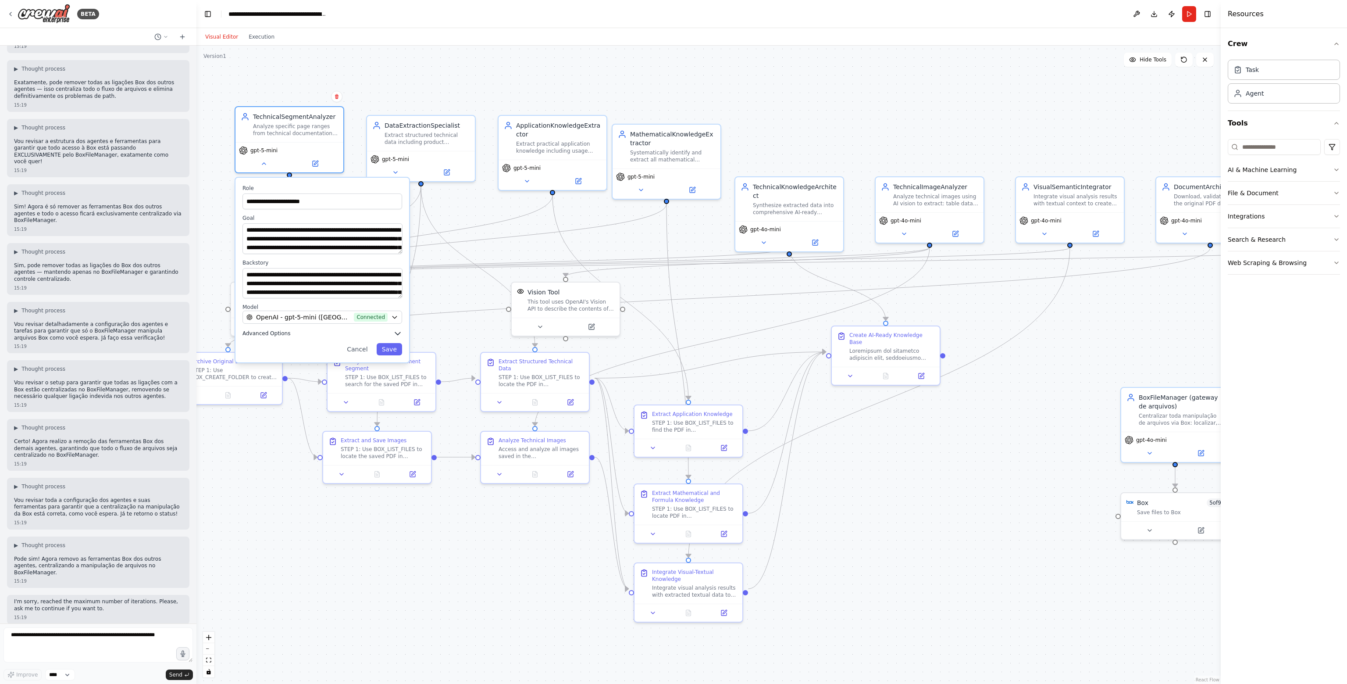
click at [274, 333] on span "Advanced Options" at bounding box center [267, 333] width 48 height 7
click at [322, 384] on span at bounding box center [283, 383] width 80 height 3
click at [275, 382] on span at bounding box center [259, 383] width 32 height 3
click at [397, 438] on button "Save" at bounding box center [389, 438] width 25 height 12
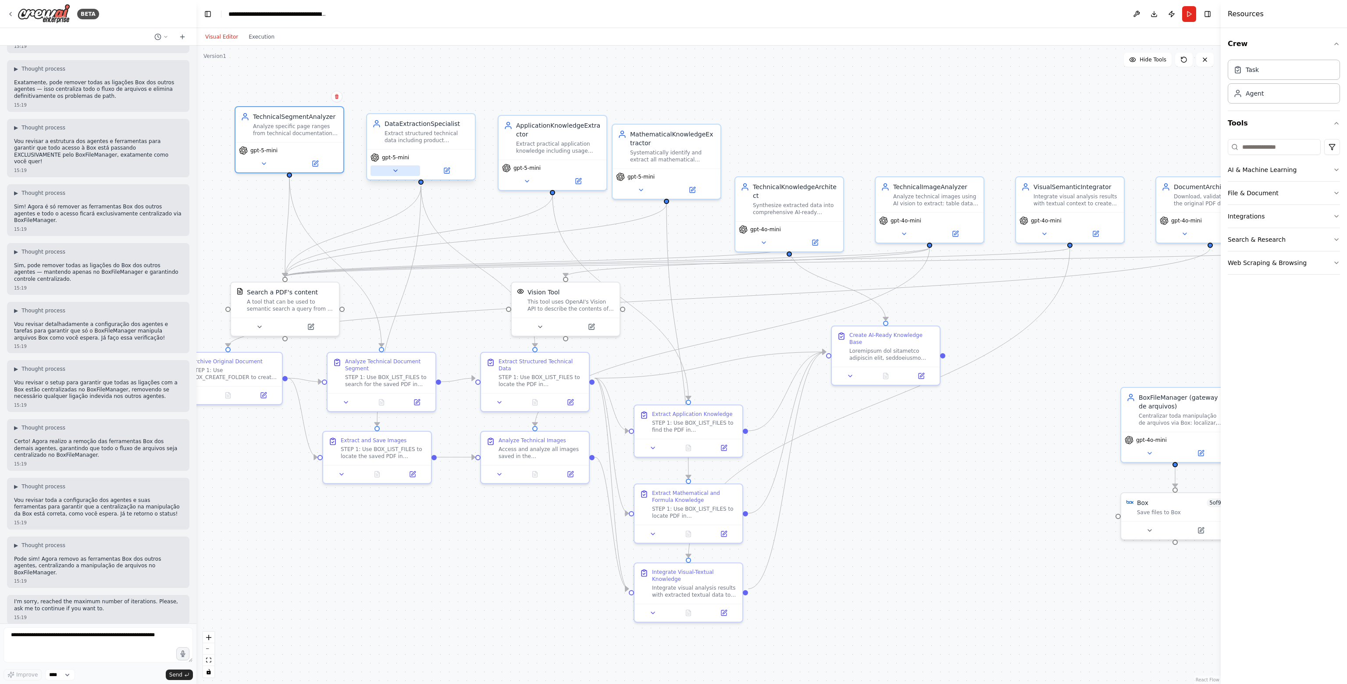
click at [386, 170] on button at bounding box center [396, 170] width 50 height 11
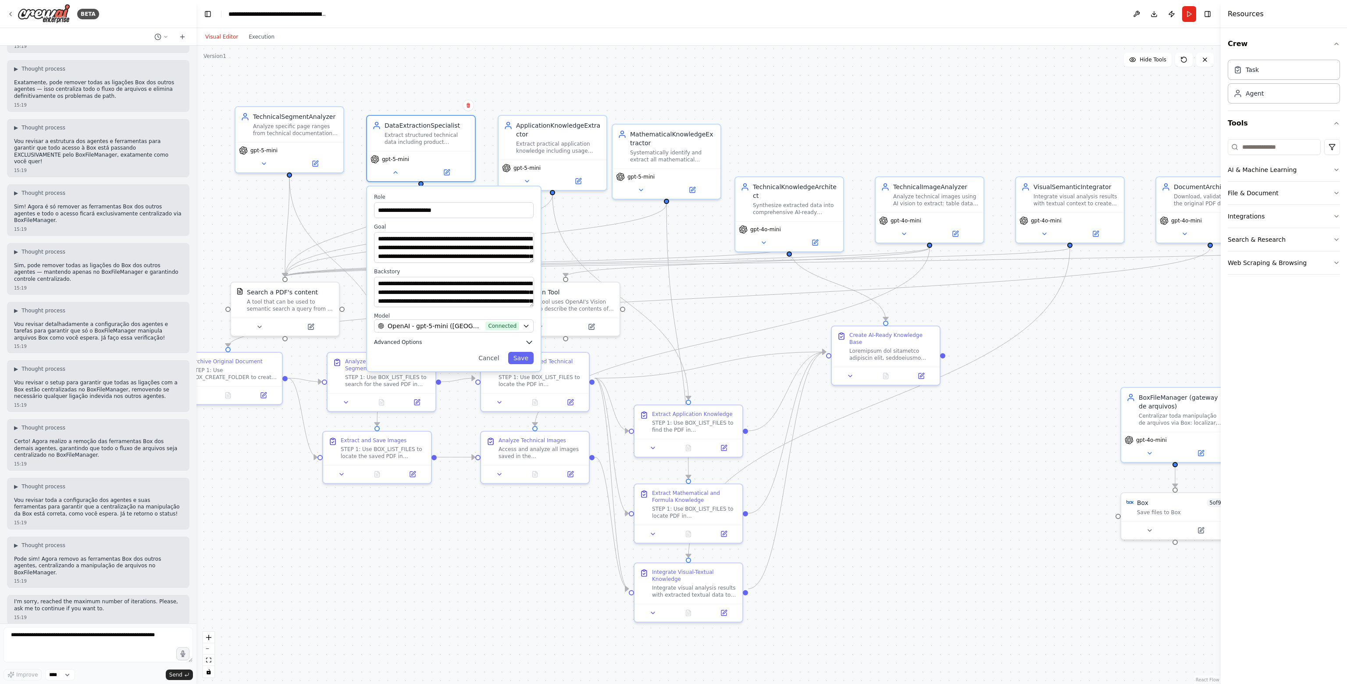
click at [530, 339] on icon "button" at bounding box center [529, 342] width 9 height 9
click at [450, 390] on span at bounding box center [414, 391] width 80 height 3
click at [517, 446] on button "Save" at bounding box center [520, 447] width 25 height 12
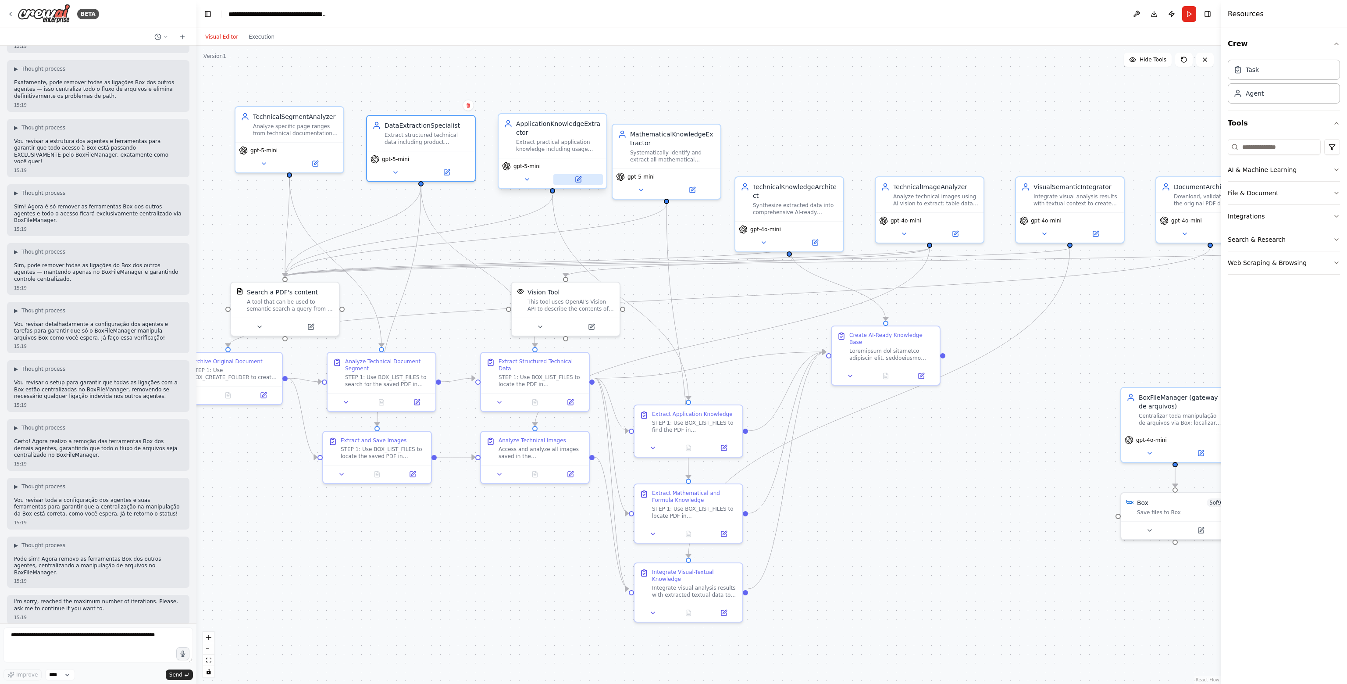
click at [583, 178] on button at bounding box center [578, 179] width 50 height 11
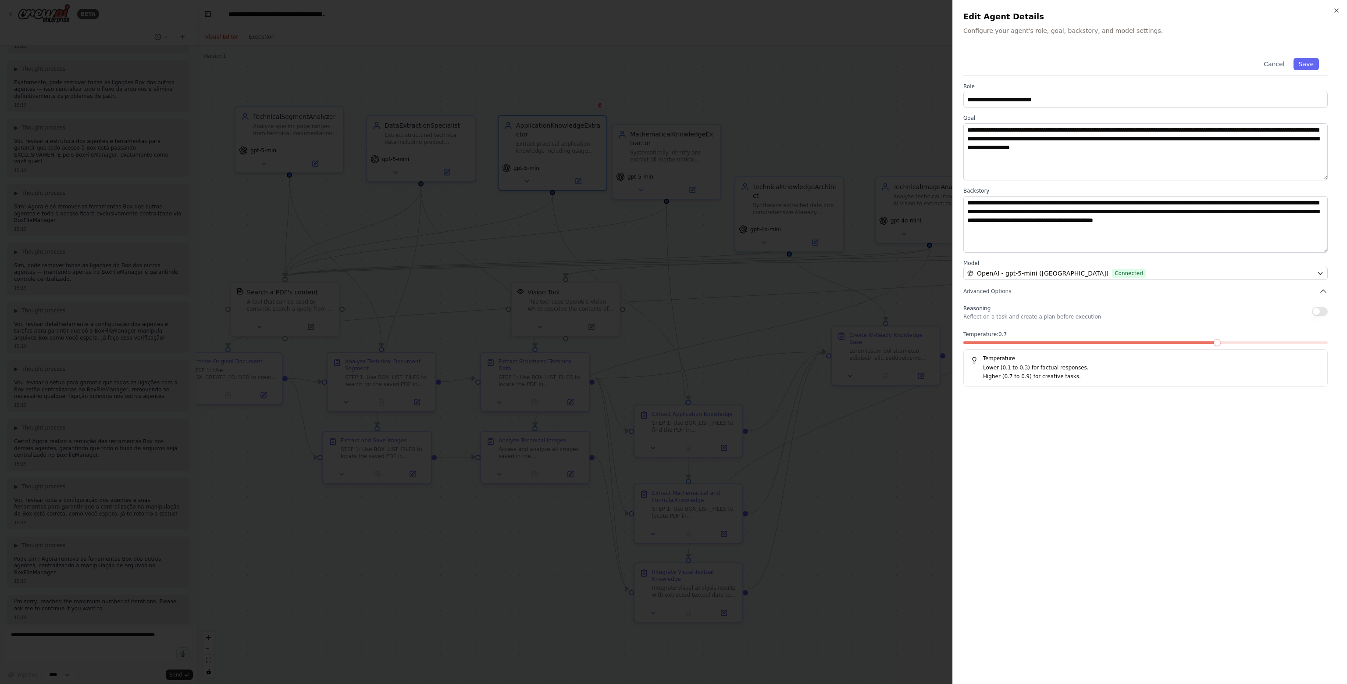
click at [681, 291] on div at bounding box center [673, 342] width 1347 height 684
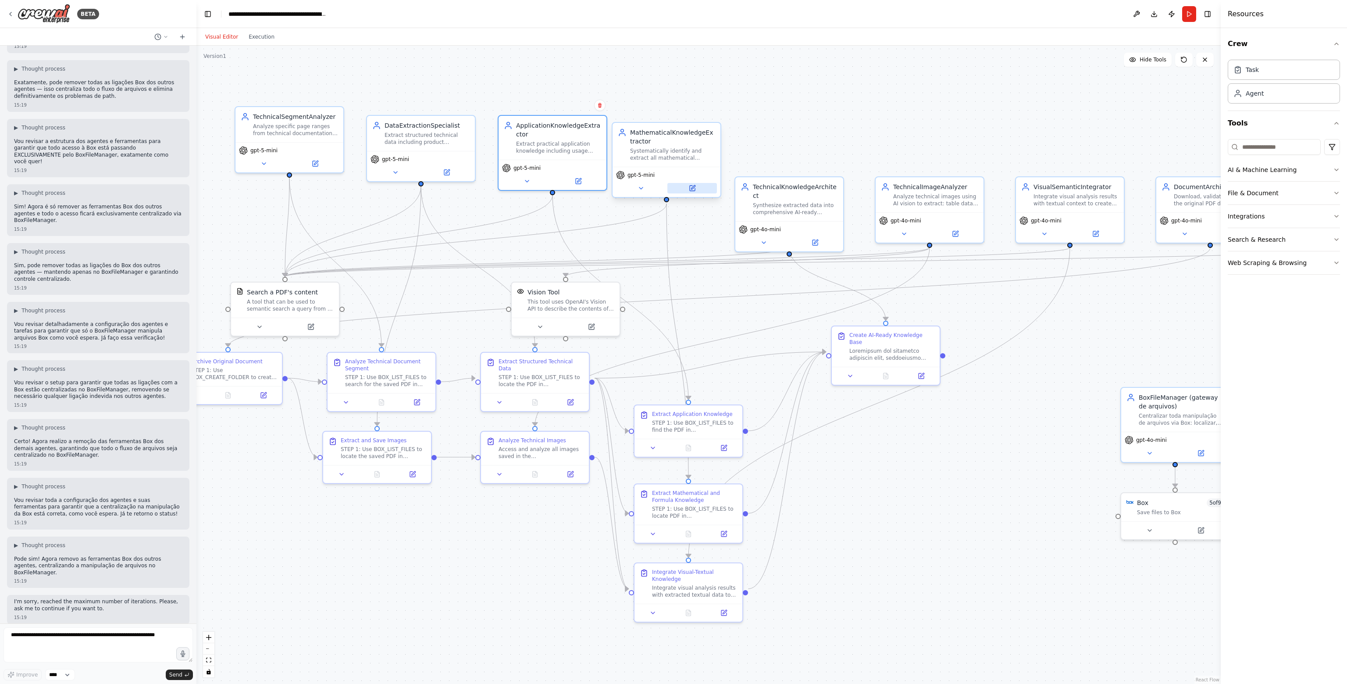
click at [689, 183] on button at bounding box center [692, 188] width 50 height 11
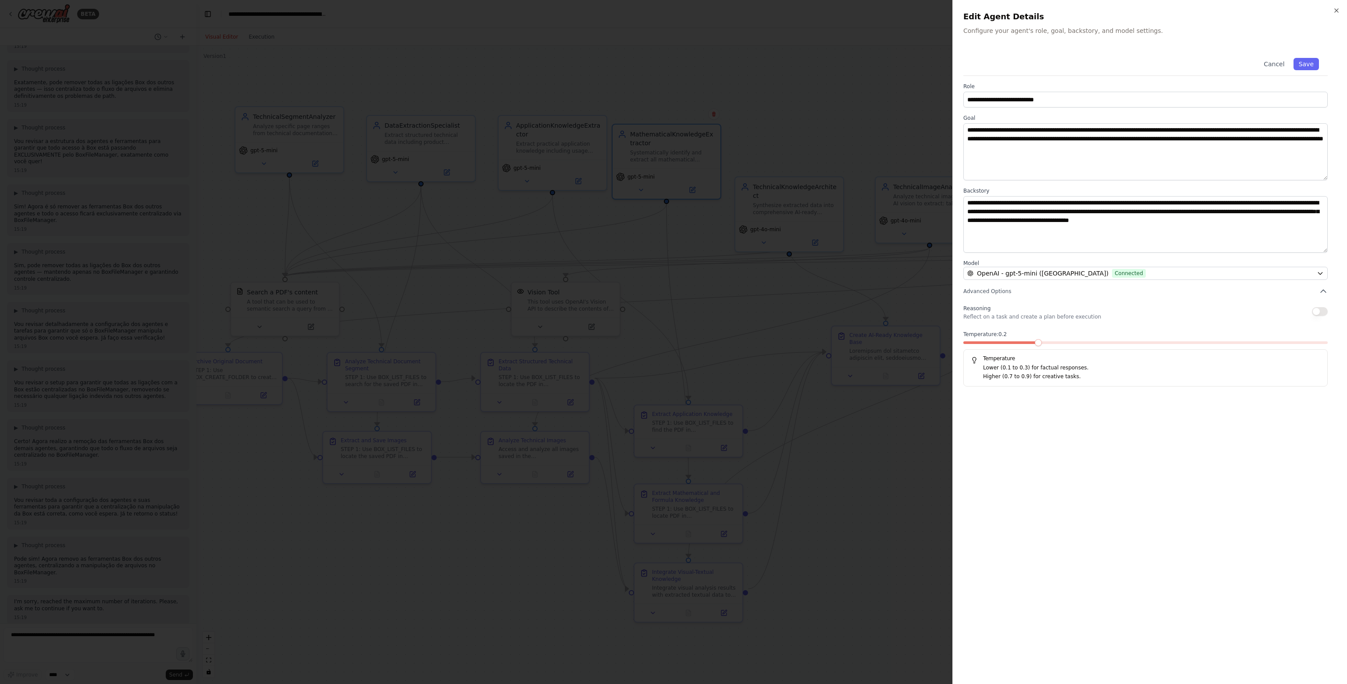
click at [1024, 341] on span at bounding box center [1000, 342] width 73 height 3
click at [1310, 63] on button "Save" at bounding box center [1306, 64] width 25 height 12
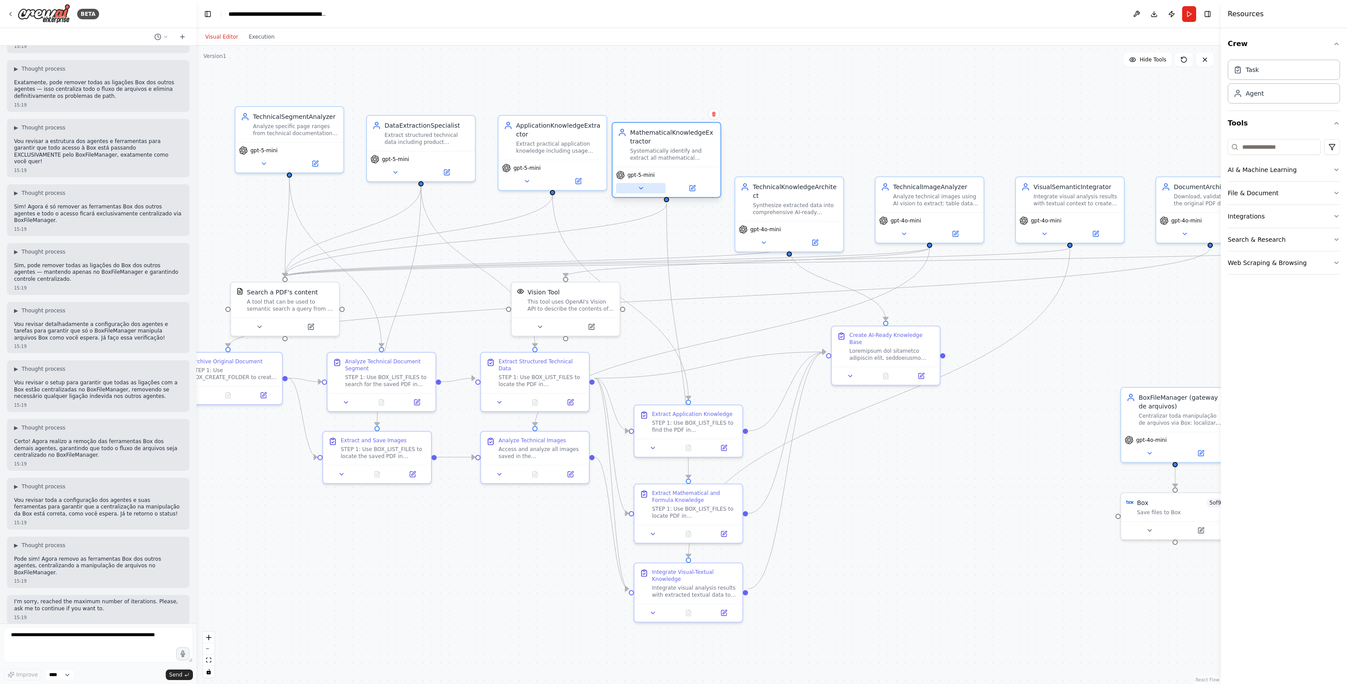
click at [648, 183] on button at bounding box center [641, 188] width 50 height 11
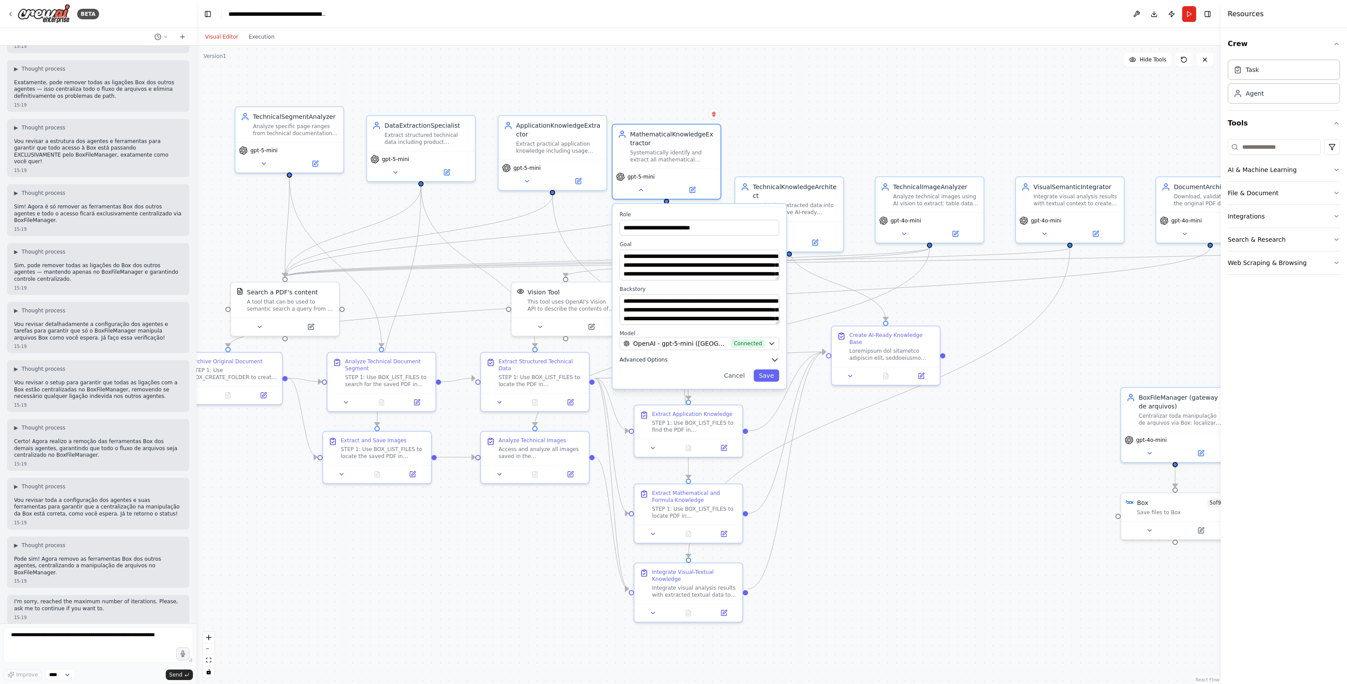
click at [774, 356] on icon "button" at bounding box center [775, 359] width 9 height 9
click at [843, 488] on div ".deletable-edge-delete-btn { width: 20px; height: 20px; border: 0px solid #ffff…" at bounding box center [708, 365] width 1024 height 638
click at [799, 208] on div "TechnicalKnowledgeArchitect Synthesize extracted data into comprehensive AI-rea…" at bounding box center [789, 197] width 108 height 44
click at [818, 237] on icon at bounding box center [815, 240] width 7 height 7
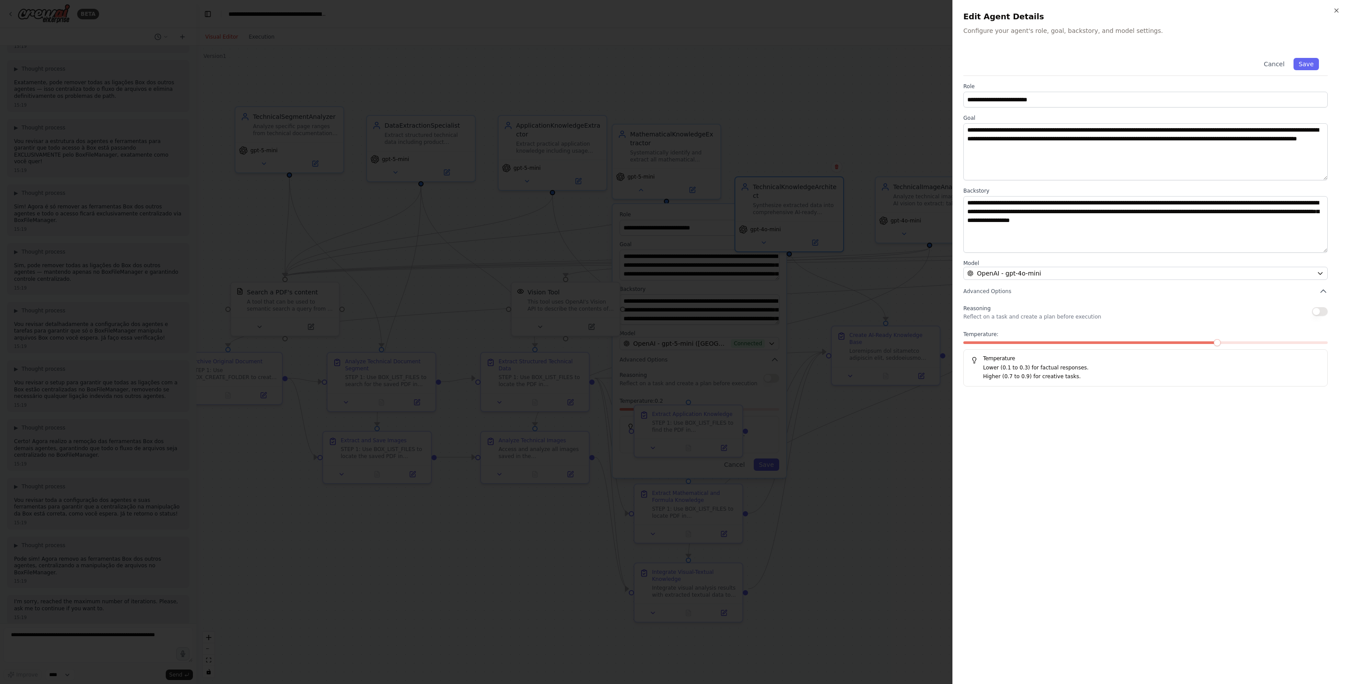
click at [1287, 68] on button "Cancel" at bounding box center [1274, 64] width 31 height 12
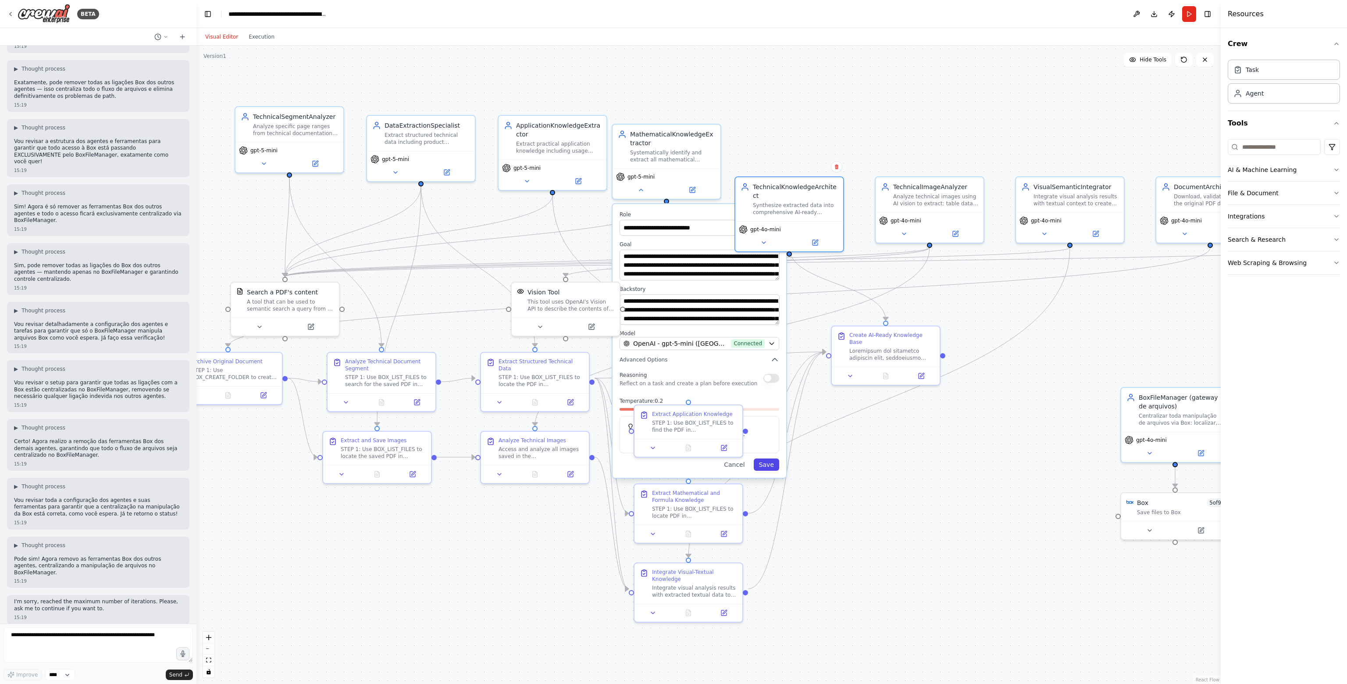
click at [770, 466] on button "Save" at bounding box center [766, 464] width 25 height 12
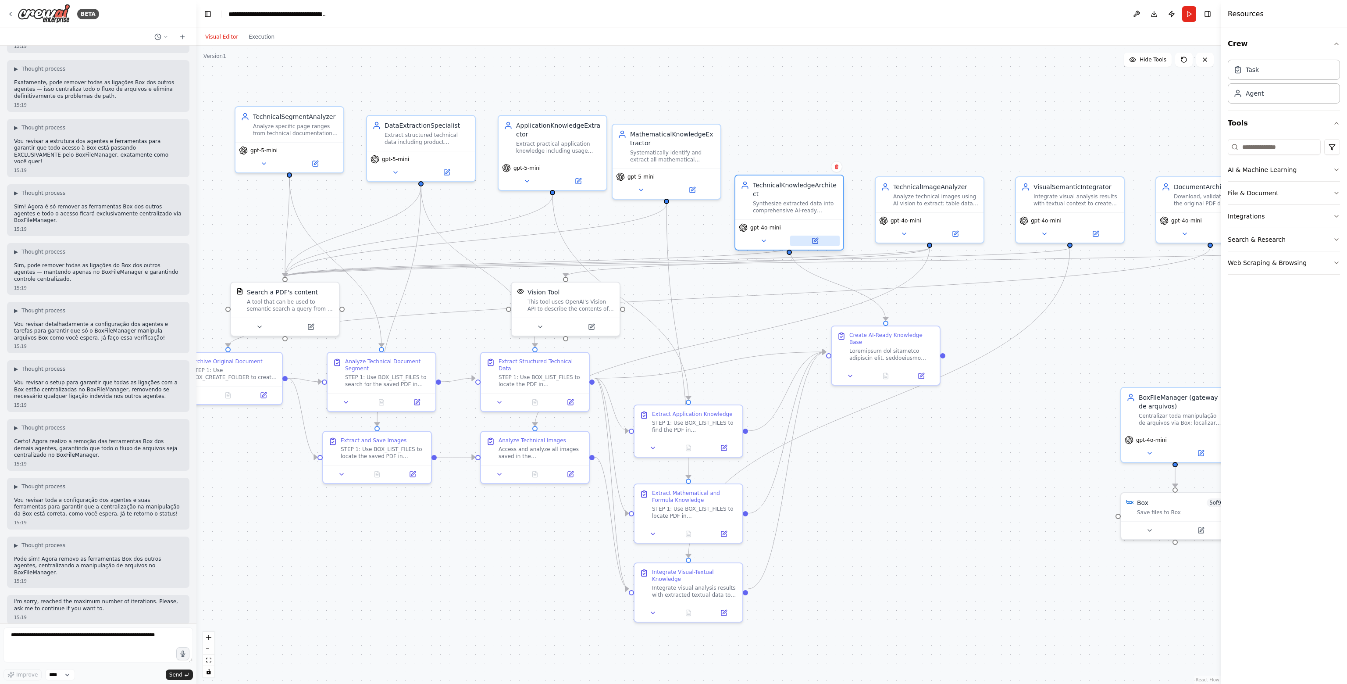
click at [814, 238] on icon at bounding box center [815, 240] width 5 height 5
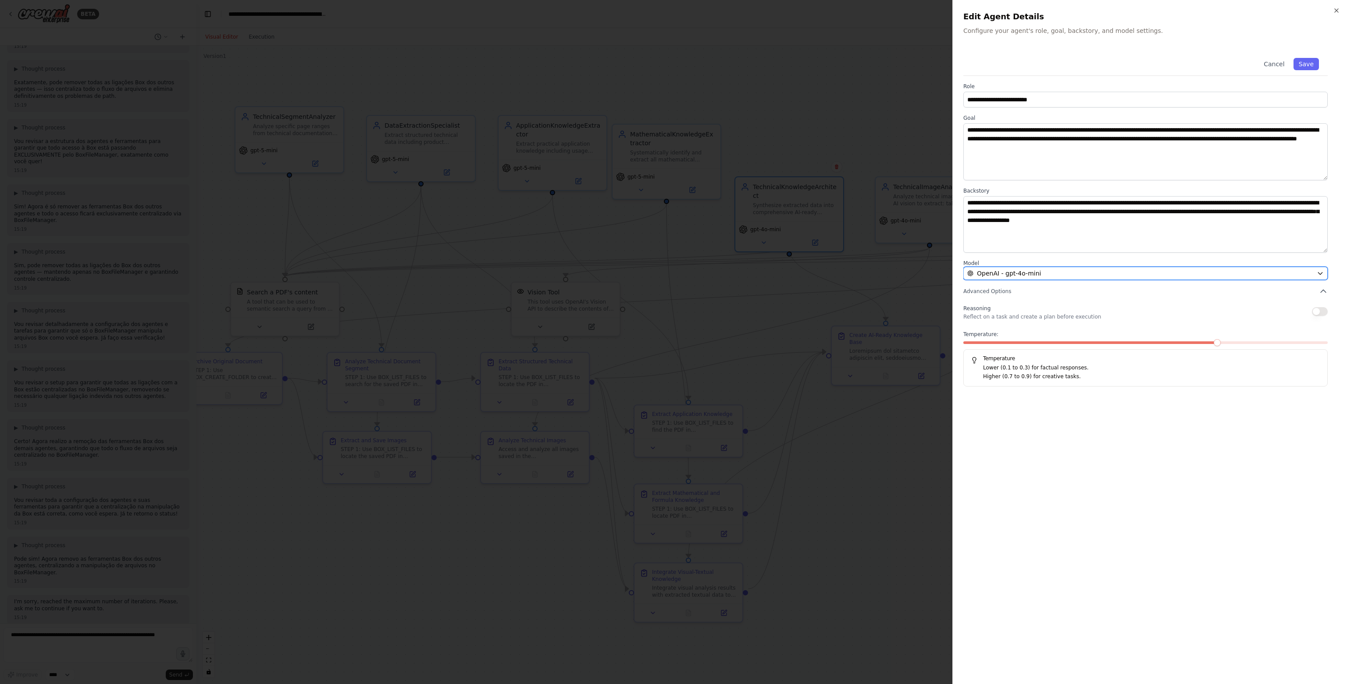
click at [1029, 273] on span "OpenAI - gpt-4o-mini" at bounding box center [1009, 273] width 64 height 9
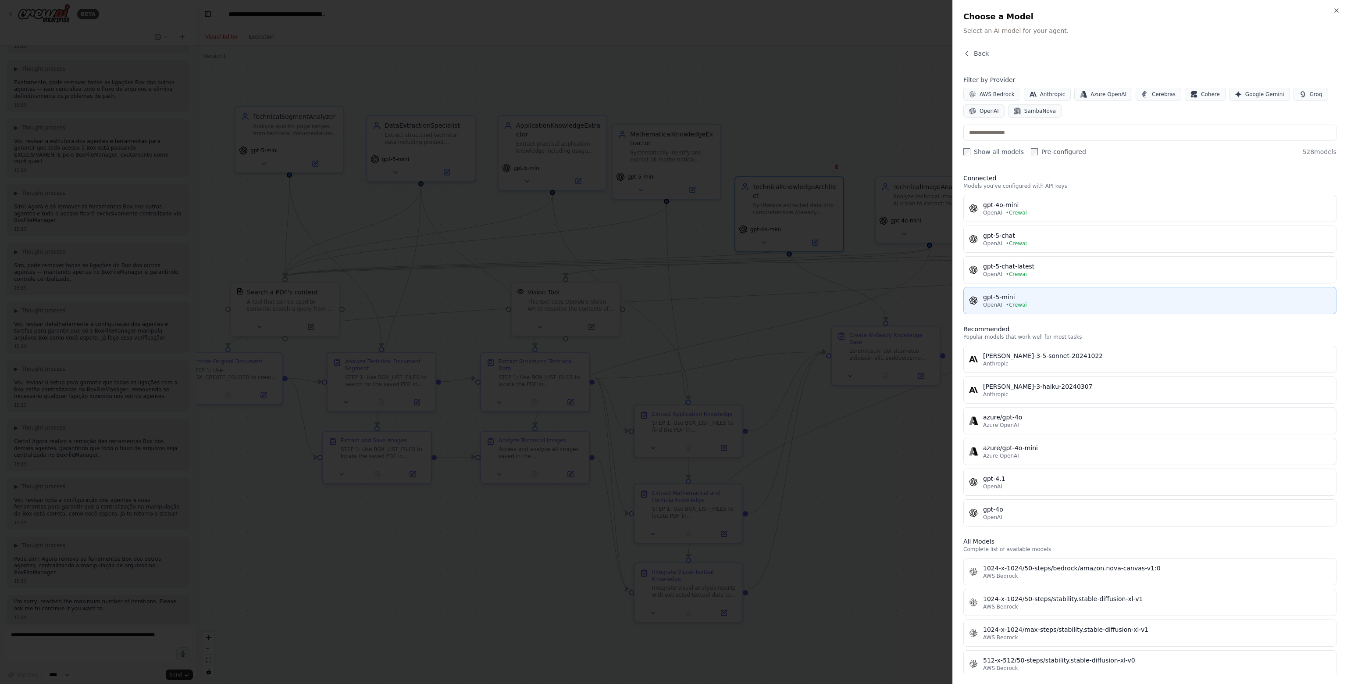
click at [1006, 304] on span "• Crewai" at bounding box center [1016, 304] width 21 height 7
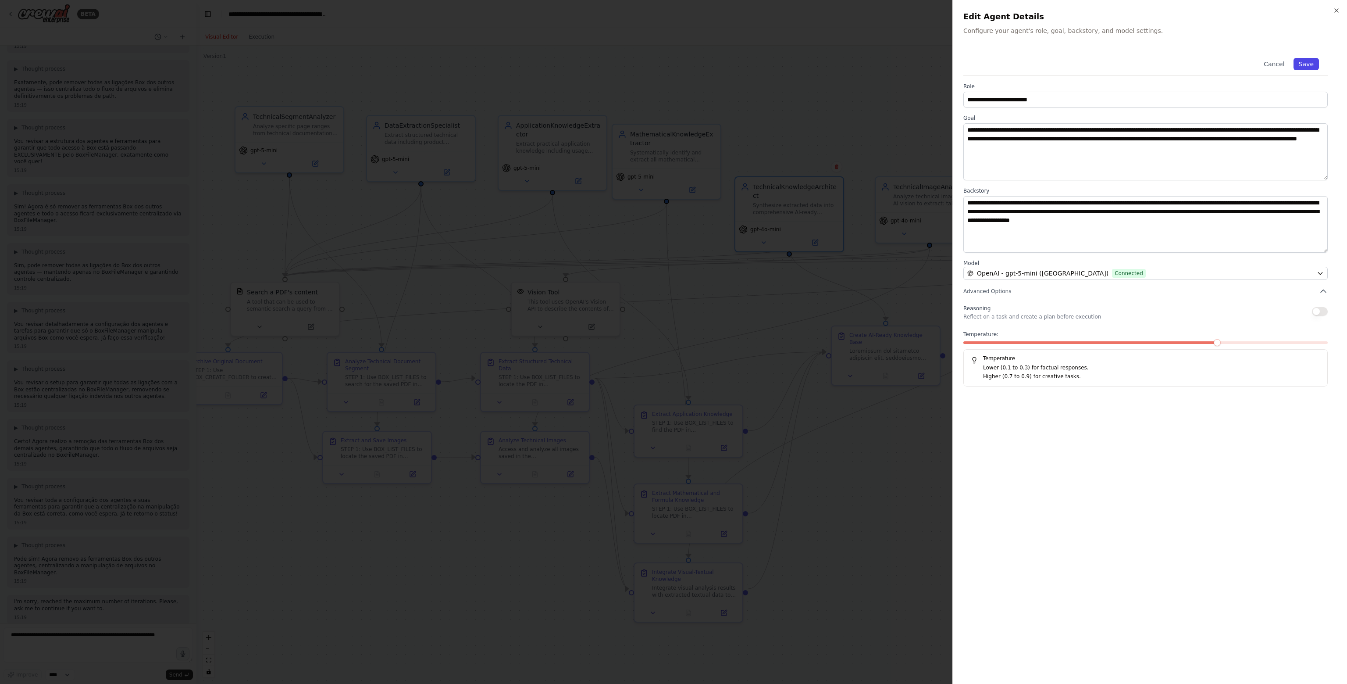
click at [1310, 64] on button "Save" at bounding box center [1306, 64] width 25 height 12
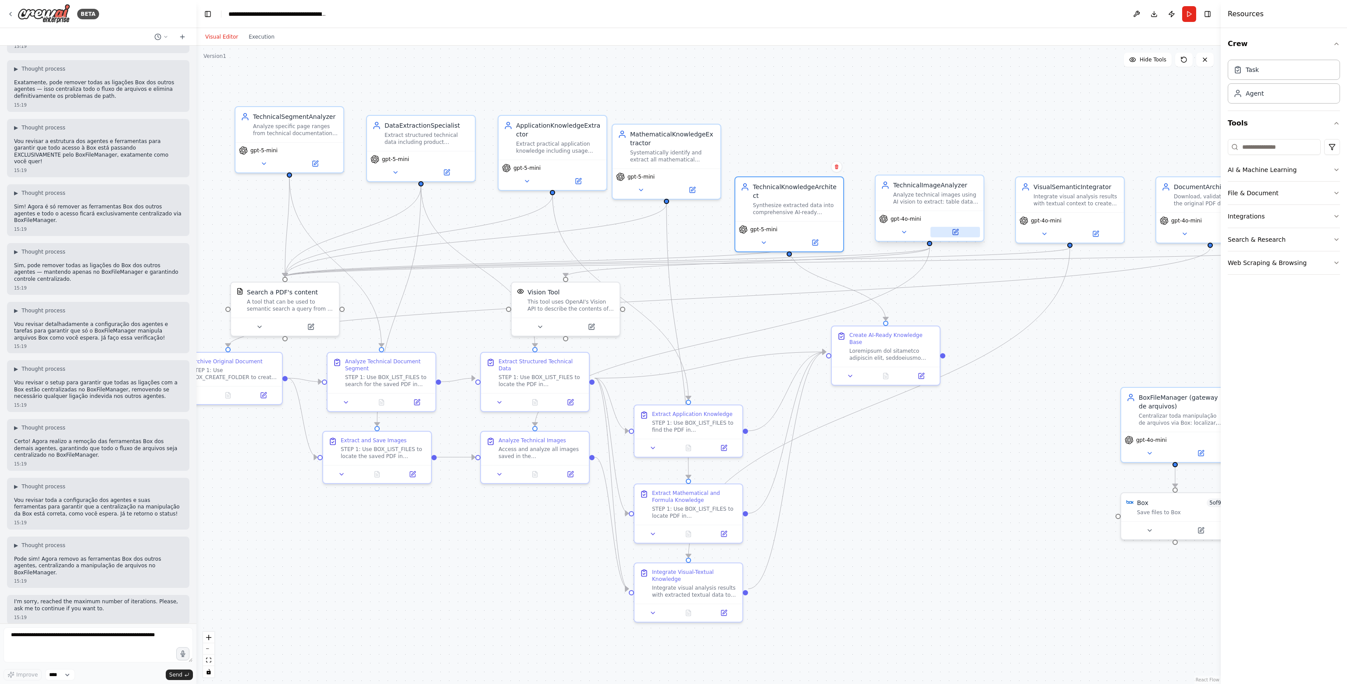
click at [949, 231] on button at bounding box center [956, 232] width 50 height 11
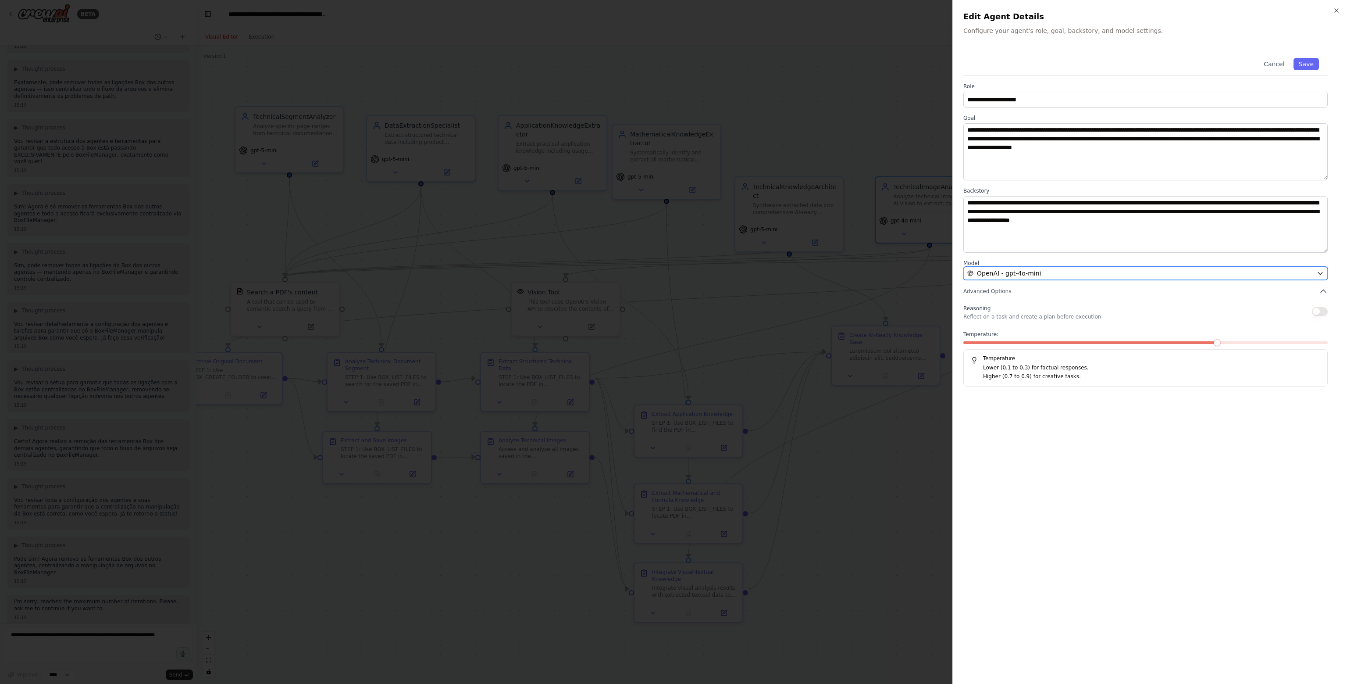
click at [1092, 271] on div "OpenAI - gpt-4o-mini" at bounding box center [1140, 273] width 346 height 9
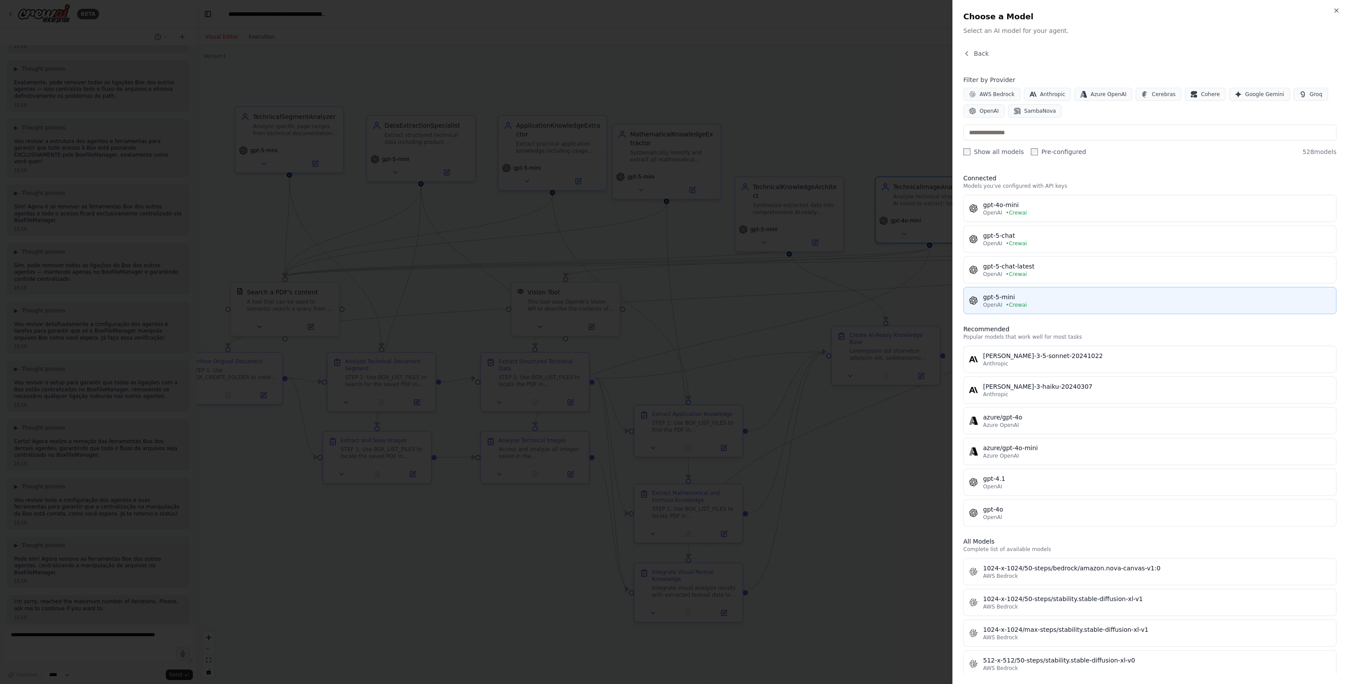
click at [1032, 299] on div "gpt-5-mini" at bounding box center [1157, 297] width 348 height 9
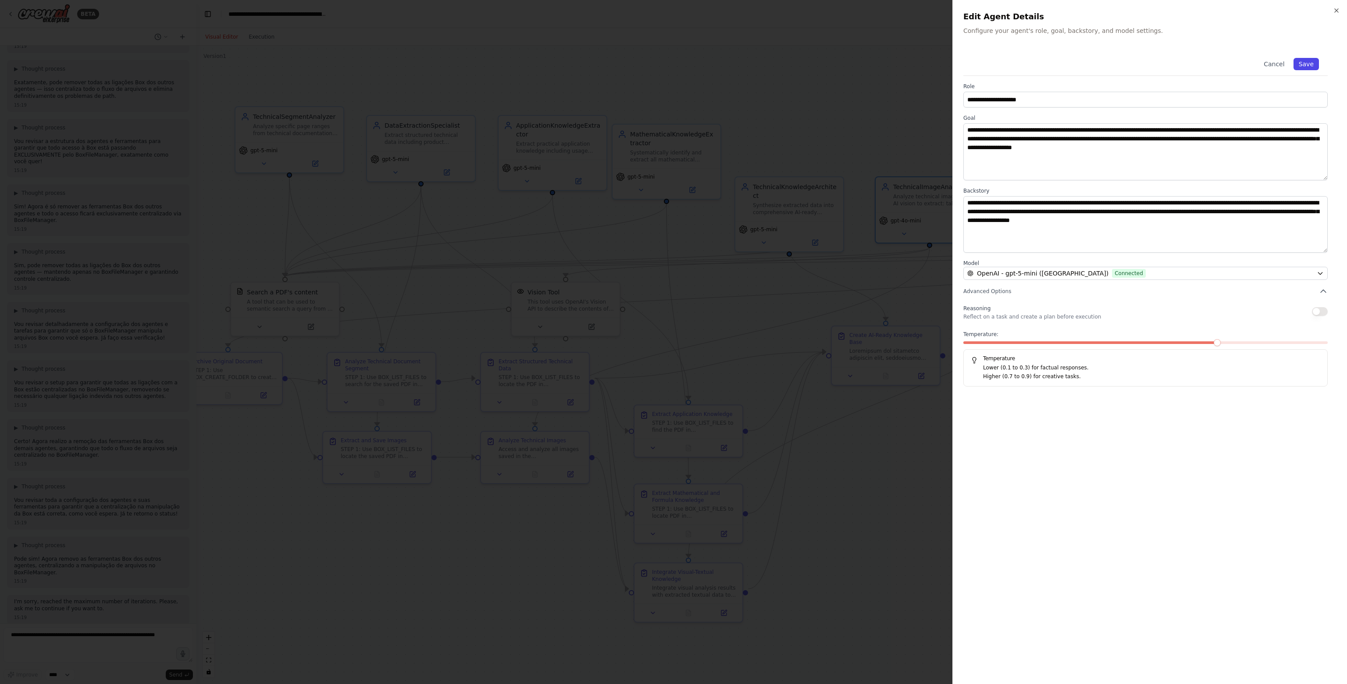
click at [1314, 68] on button "Save" at bounding box center [1306, 64] width 25 height 12
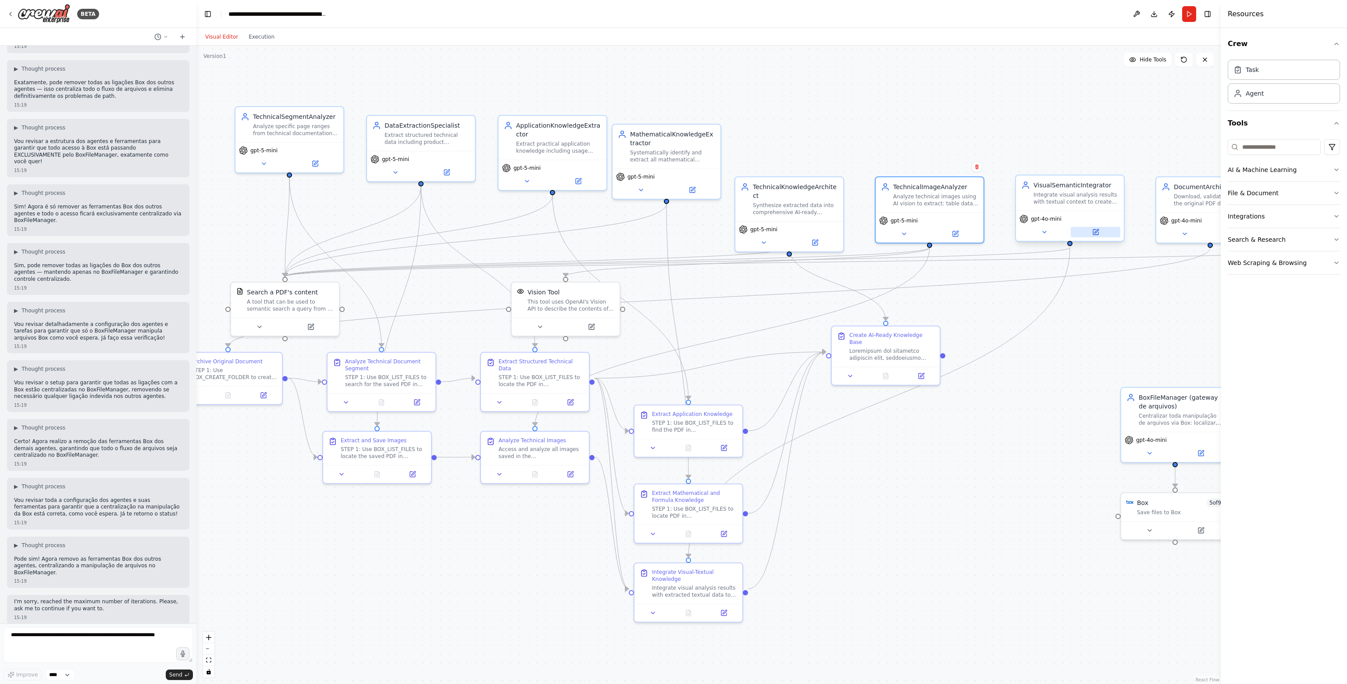
click at [1101, 235] on button at bounding box center [1096, 232] width 50 height 11
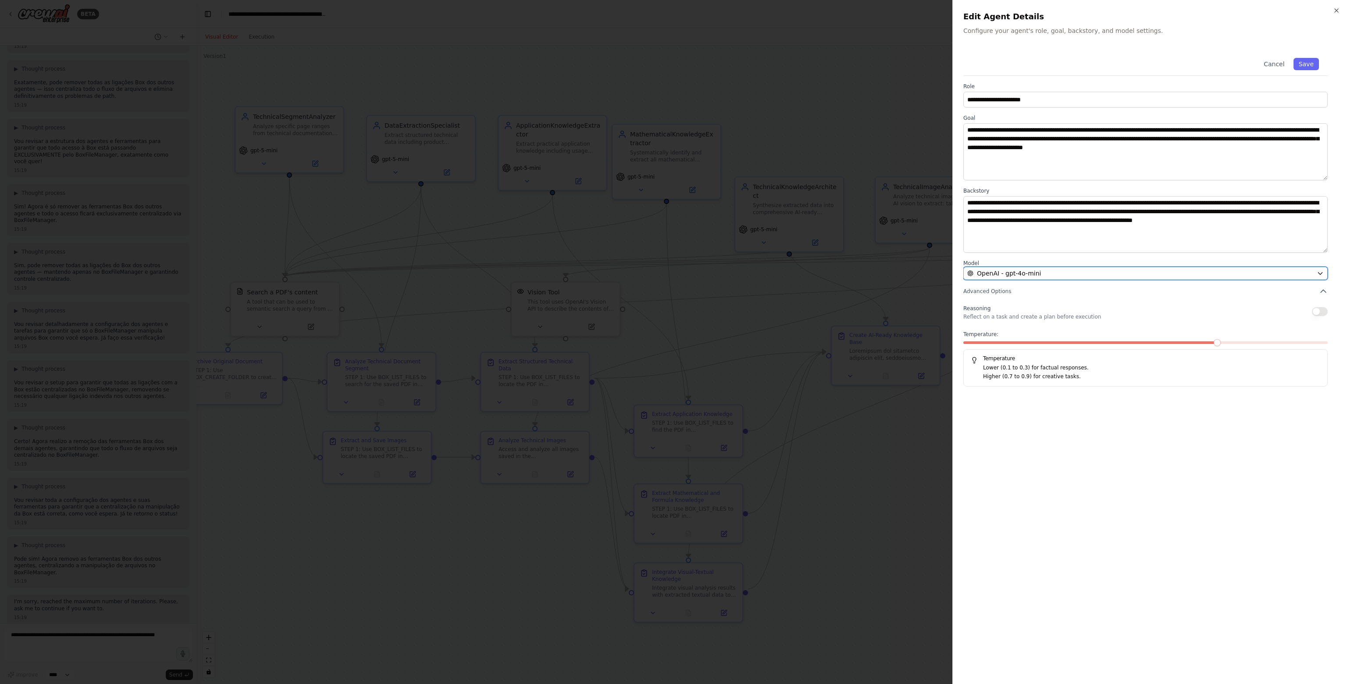
click at [1067, 274] on div "OpenAI - gpt-4o-mini" at bounding box center [1140, 273] width 346 height 9
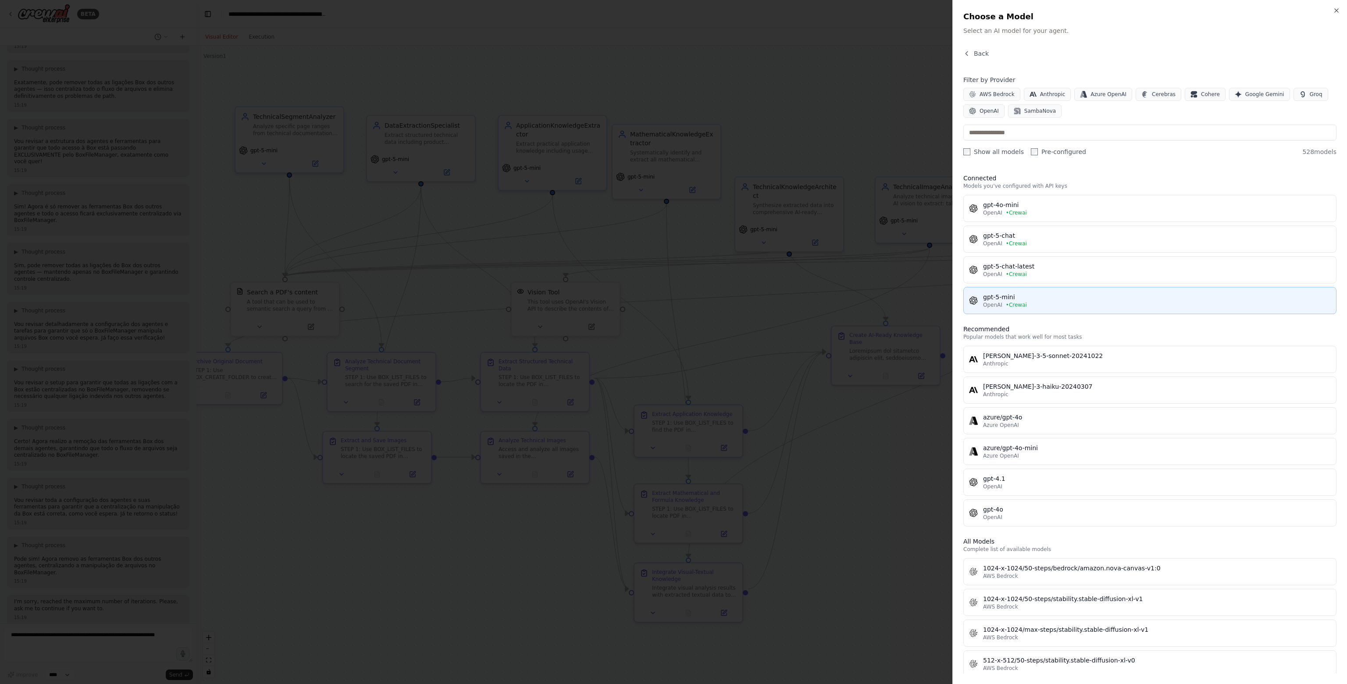
click at [1020, 296] on div "gpt-5-mini" at bounding box center [1157, 297] width 348 height 9
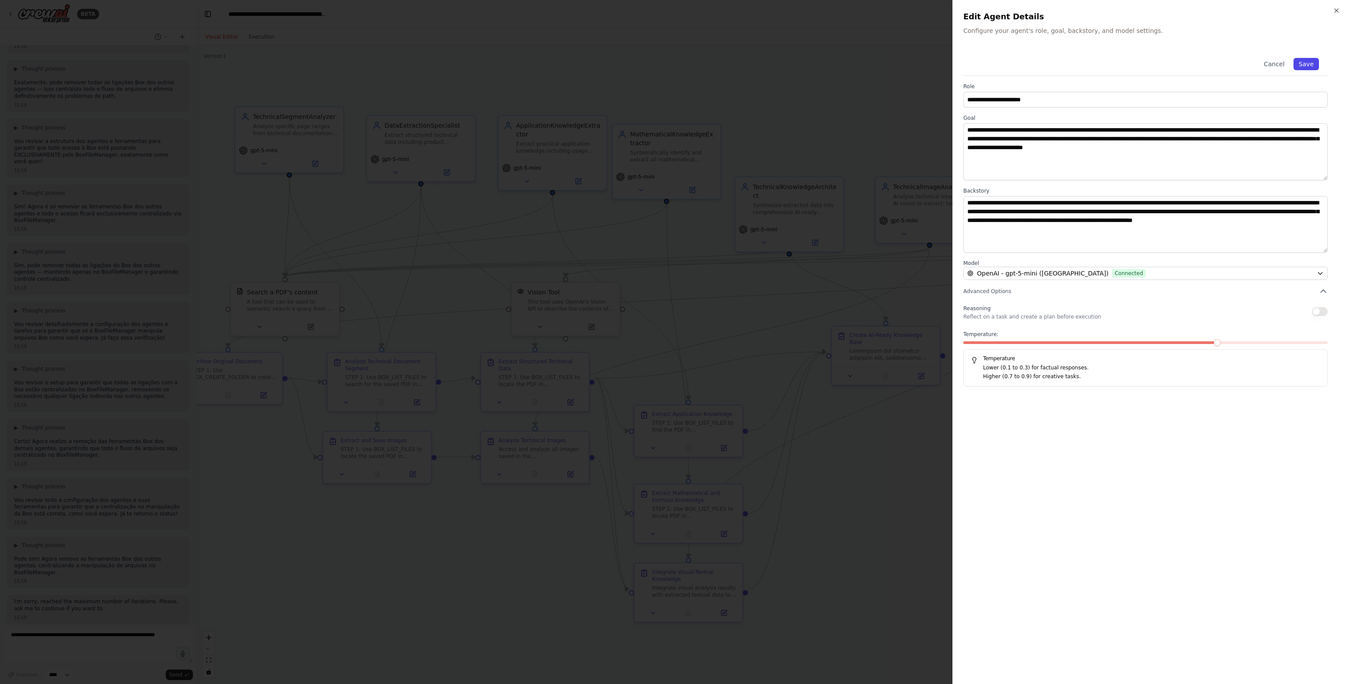
click at [1303, 65] on button "Save" at bounding box center [1306, 64] width 25 height 12
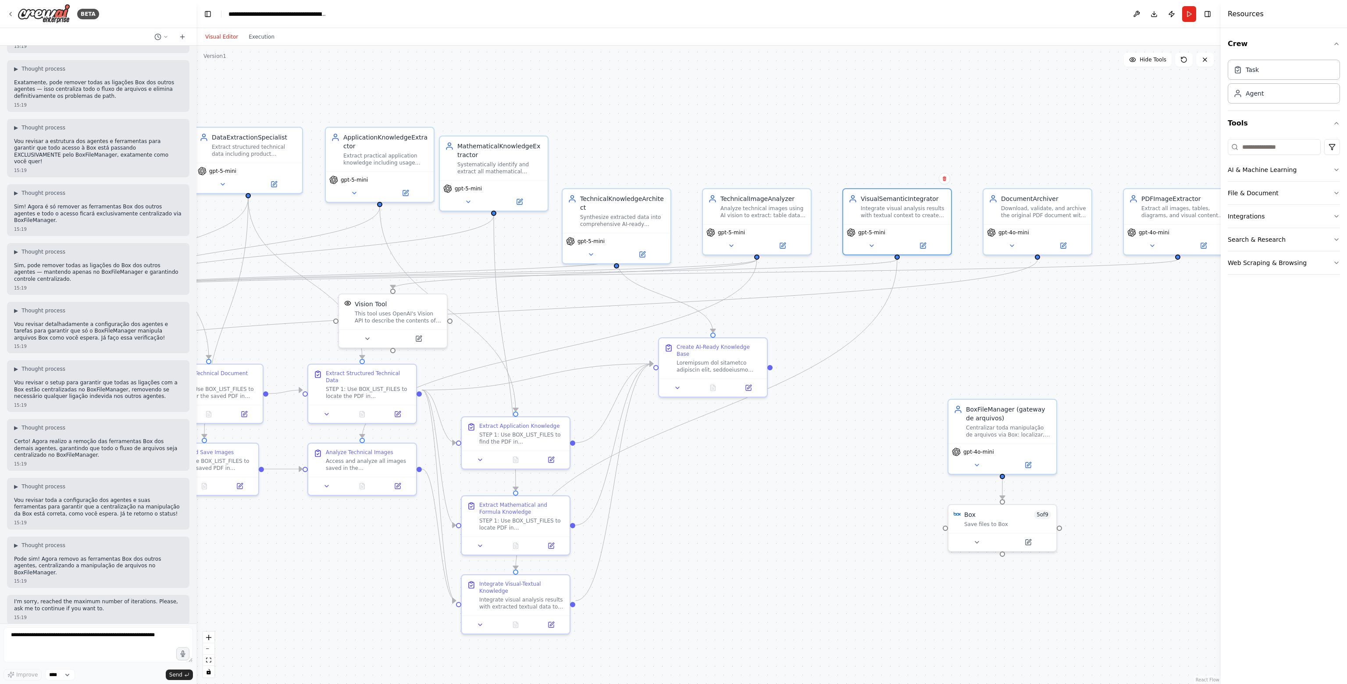
drag, startPoint x: 1155, startPoint y: 301, endPoint x: 788, endPoint y: 326, distance: 368.4
click at [788, 326] on div ".deletable-edge-delete-btn { width: 20px; height: 20px; border: 0px solid #ffff…" at bounding box center [708, 365] width 1024 height 638
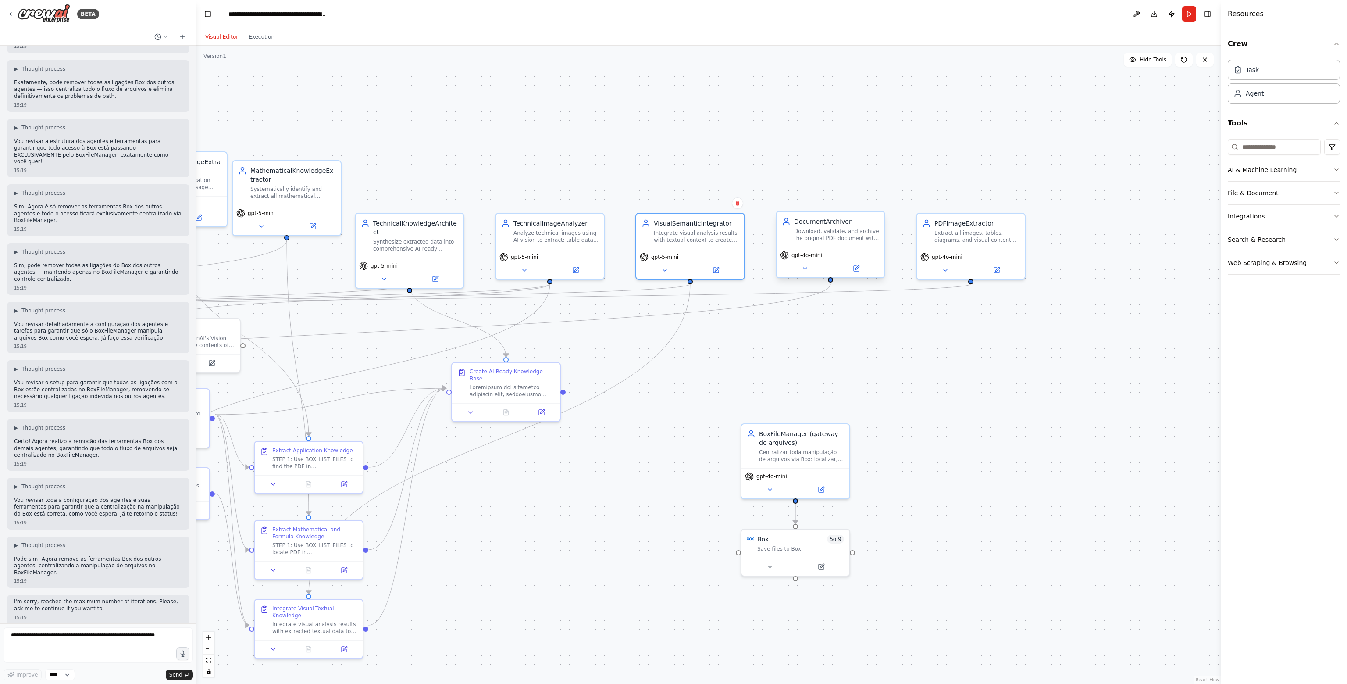
click at [817, 249] on div "gpt-4o-mini" at bounding box center [831, 262] width 108 height 30
click at [813, 270] on button at bounding box center [805, 268] width 50 height 11
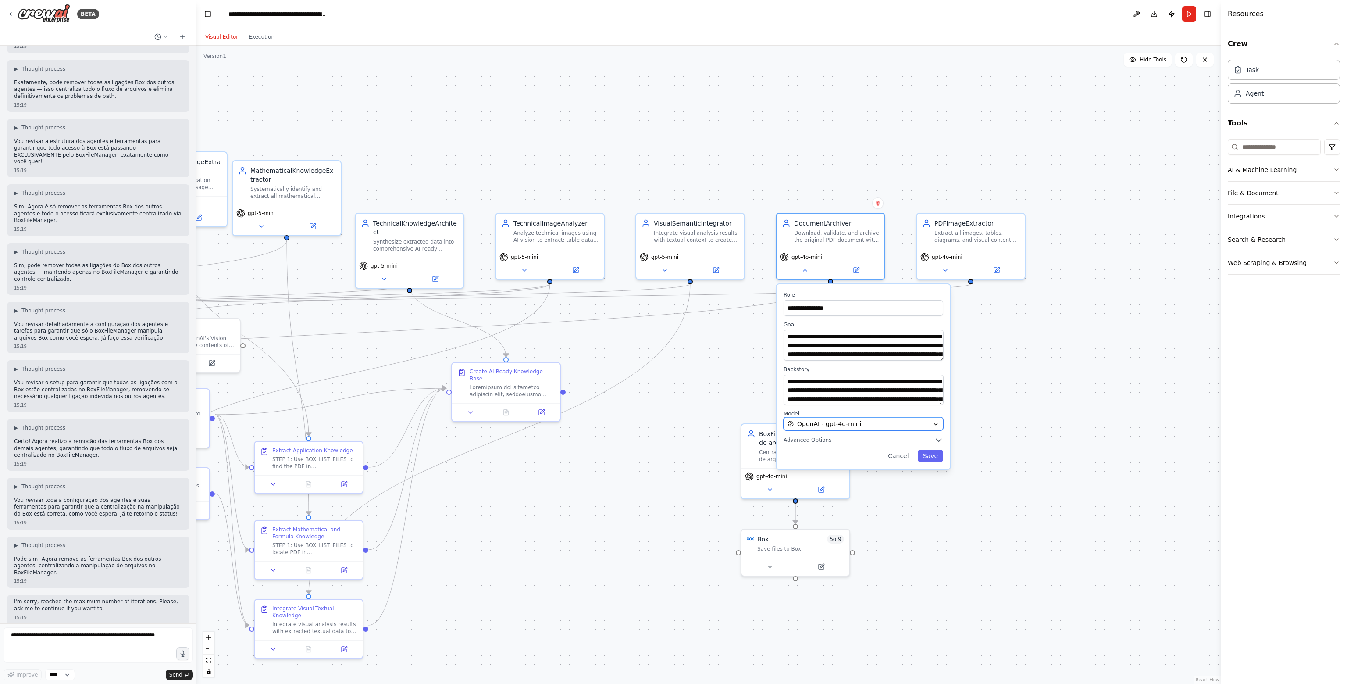
click at [833, 422] on span "OpenAI - gpt-4o-mini" at bounding box center [829, 423] width 64 height 9
click at [868, 422] on div "OpenAI - gpt-4o-mini" at bounding box center [858, 423] width 141 height 9
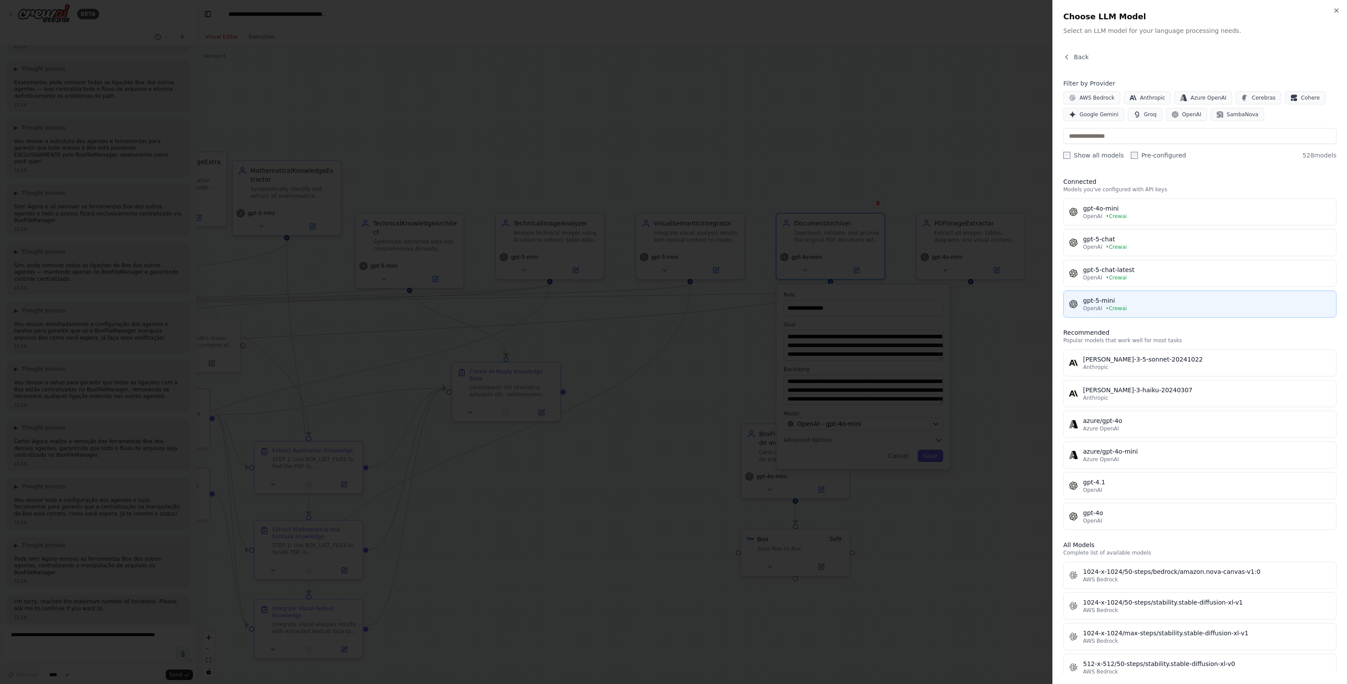
click at [1125, 301] on div "gpt-5-mini" at bounding box center [1207, 300] width 248 height 9
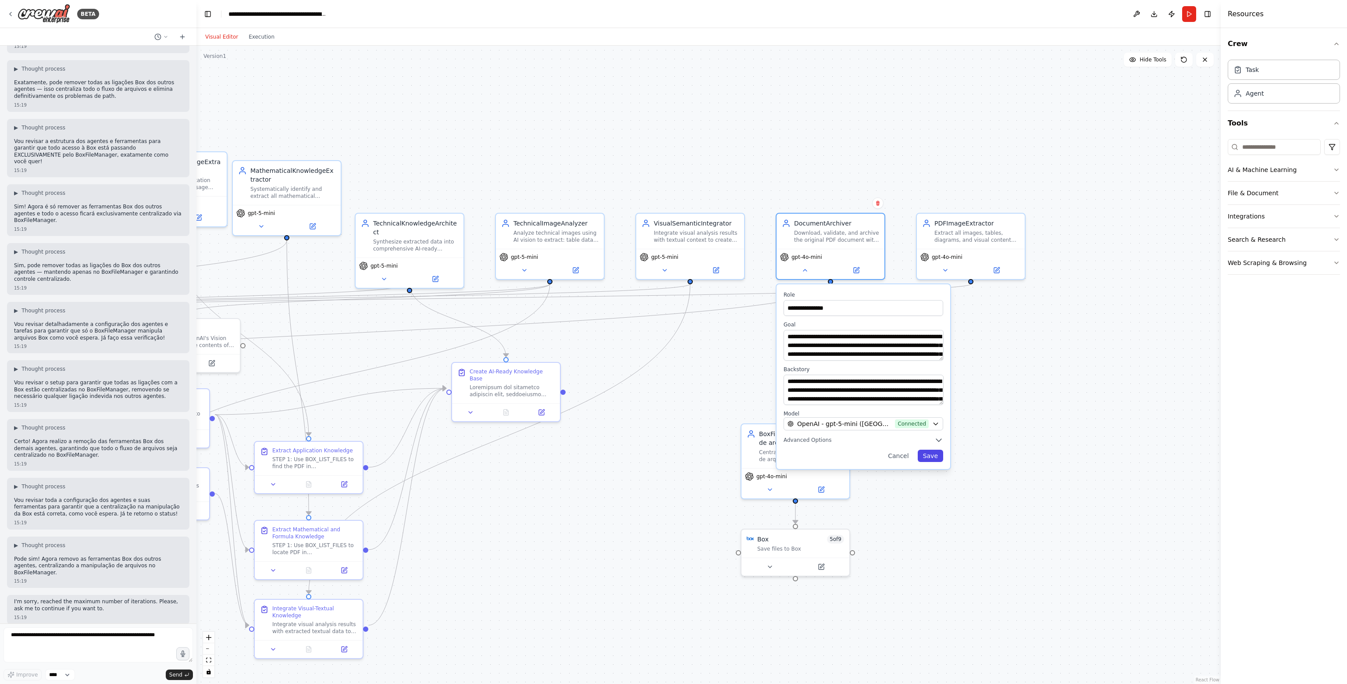
click at [933, 450] on button "Save" at bounding box center [930, 456] width 25 height 12
click at [935, 457] on button "Save" at bounding box center [930, 456] width 25 height 12
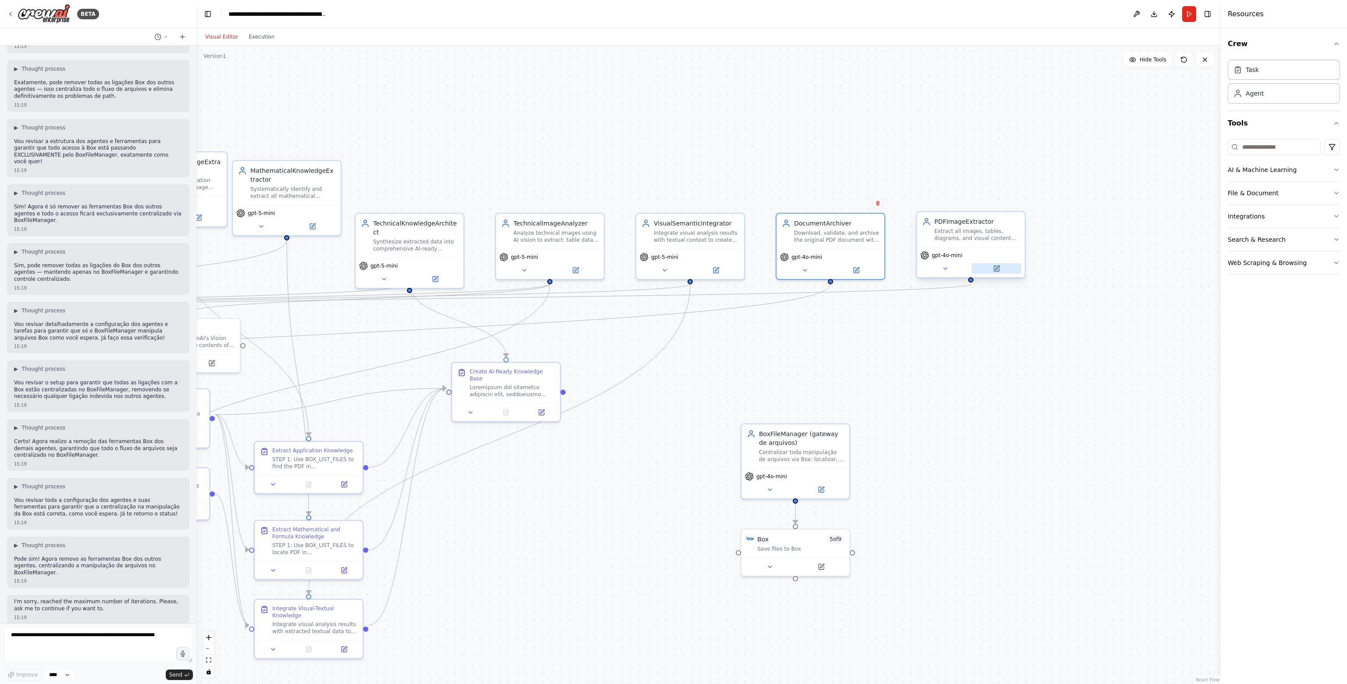
click at [1006, 264] on button at bounding box center [997, 268] width 50 height 11
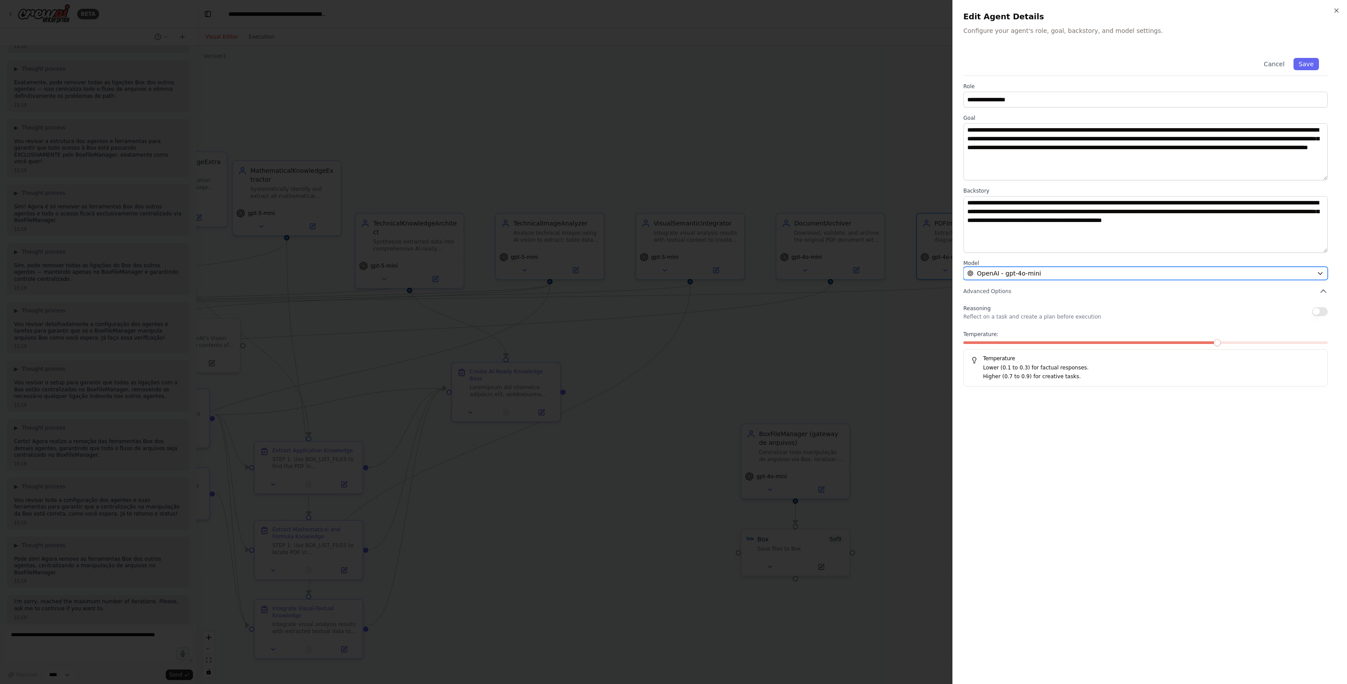
click at [1027, 271] on span "OpenAI - gpt-4o-mini" at bounding box center [1009, 273] width 64 height 9
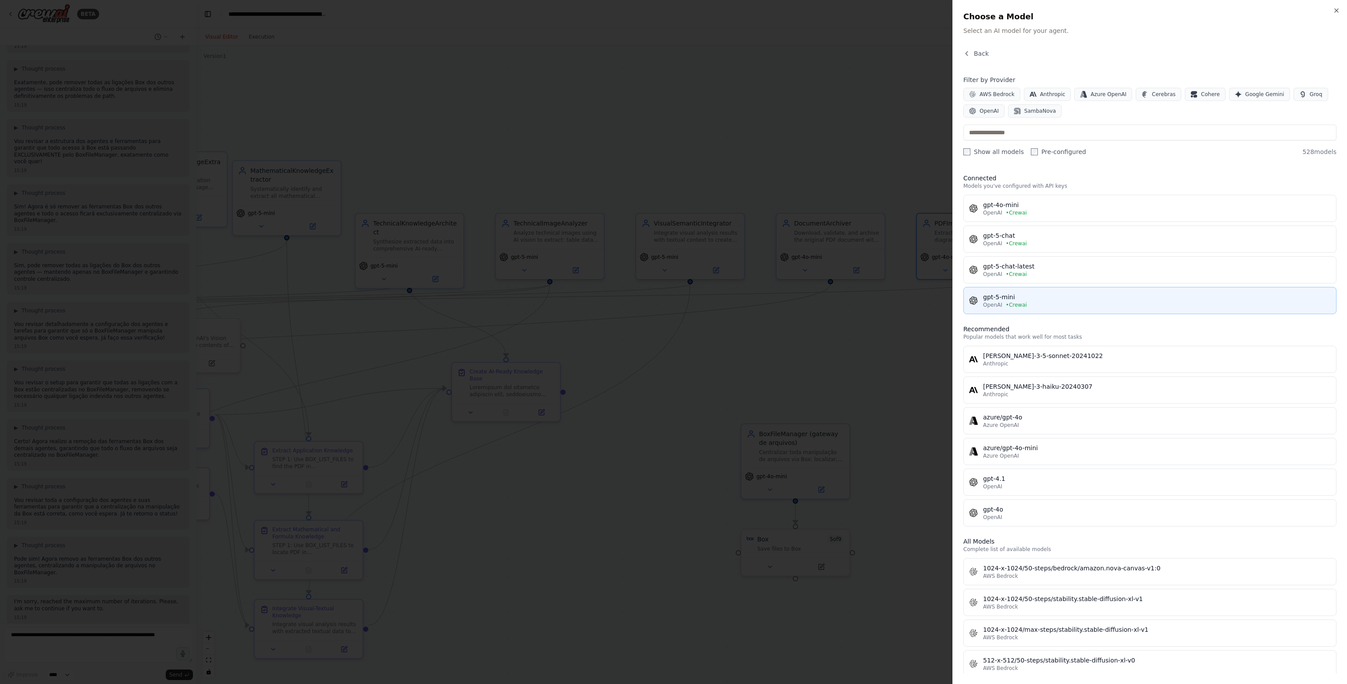
click at [1006, 302] on span "• Crewai" at bounding box center [1016, 304] width 21 height 7
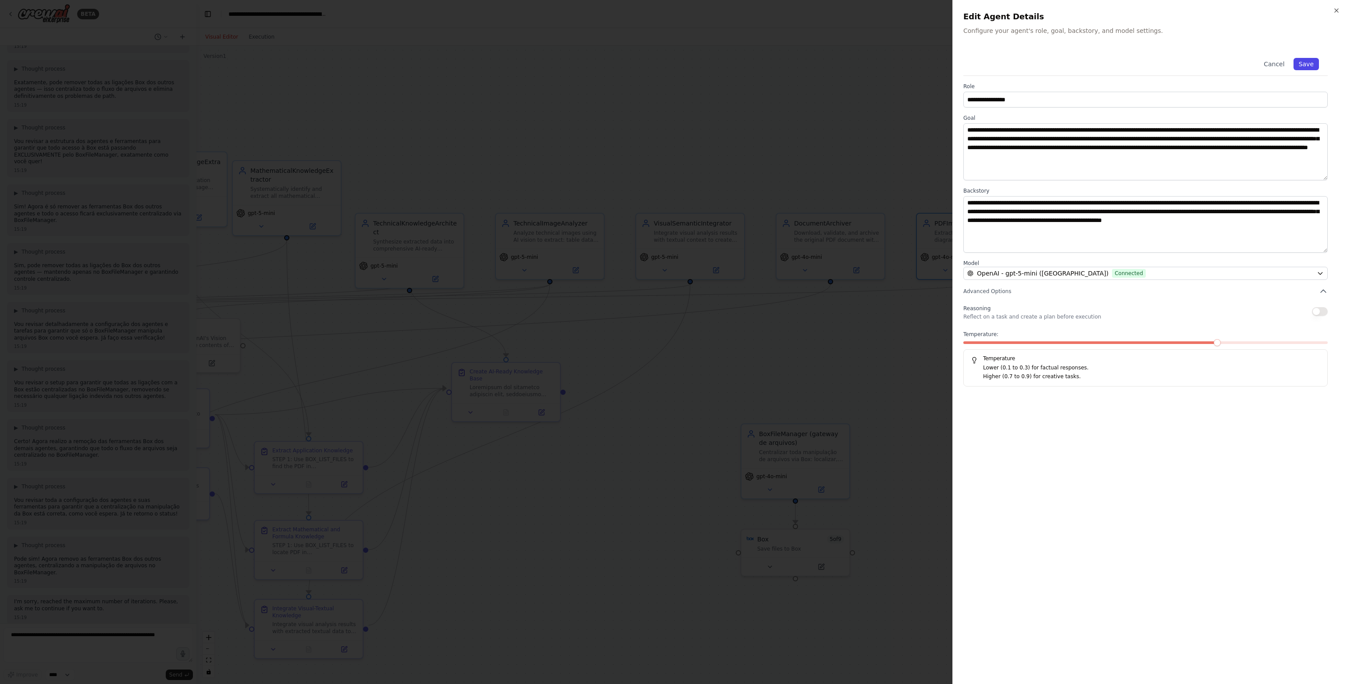
click at [1309, 63] on button "Save" at bounding box center [1306, 64] width 25 height 12
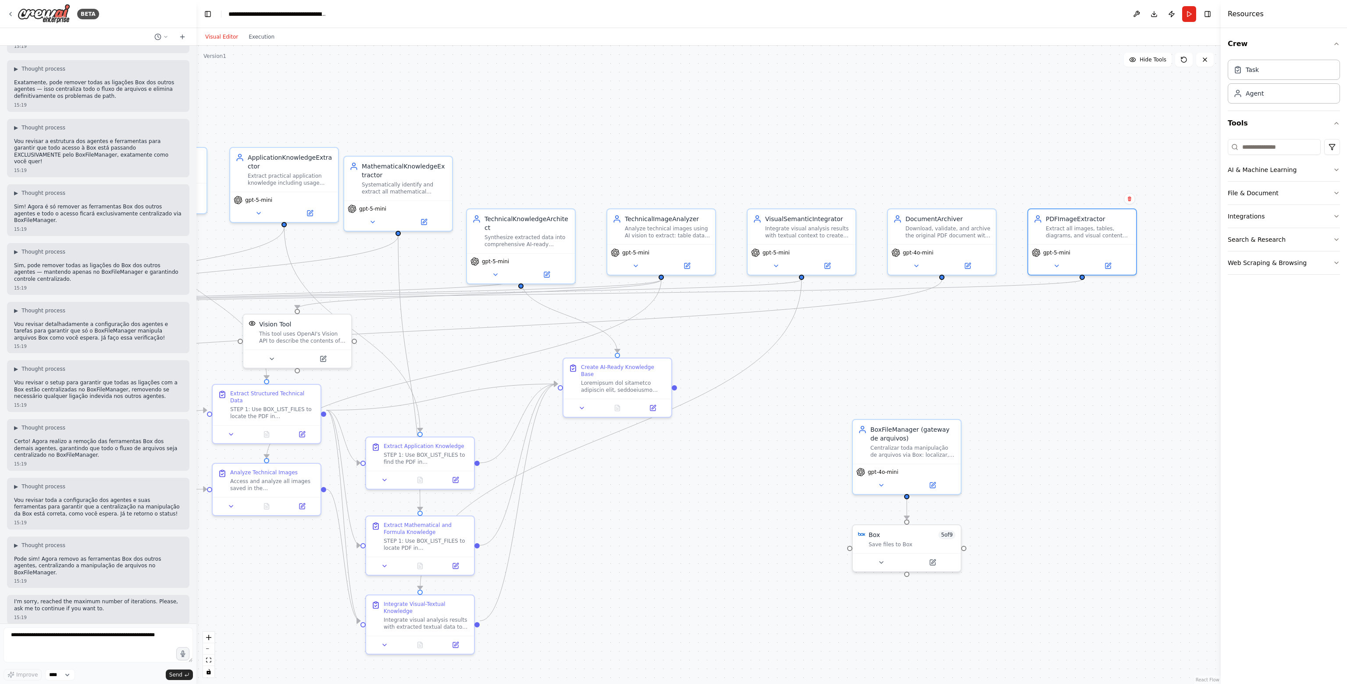
drag, startPoint x: 920, startPoint y: 338, endPoint x: 1031, endPoint y: 334, distance: 111.5
click at [1031, 334] on div ".deletable-edge-delete-btn { width: 20px; height: 20px; border: 0px solid #ffff…" at bounding box center [708, 365] width 1024 height 638
click at [972, 262] on button at bounding box center [968, 264] width 50 height 11
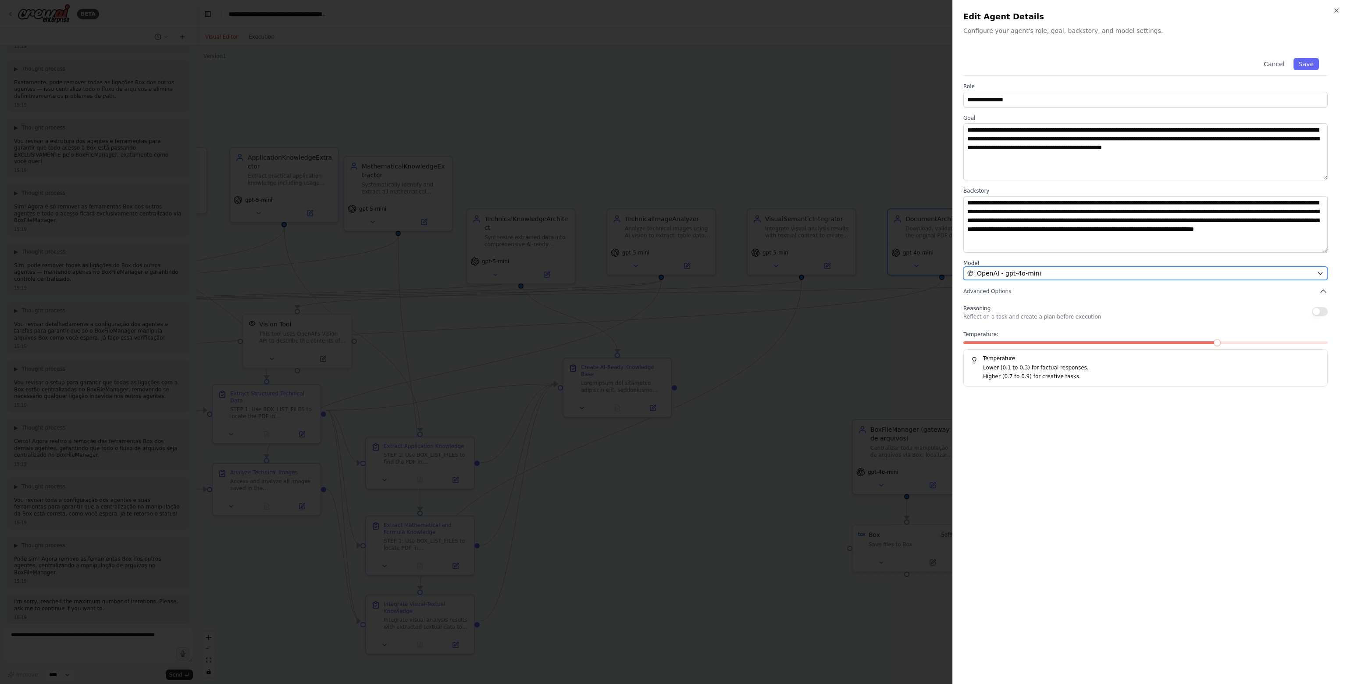
click at [1028, 277] on span "OpenAI - gpt-4o-mini" at bounding box center [1009, 273] width 64 height 9
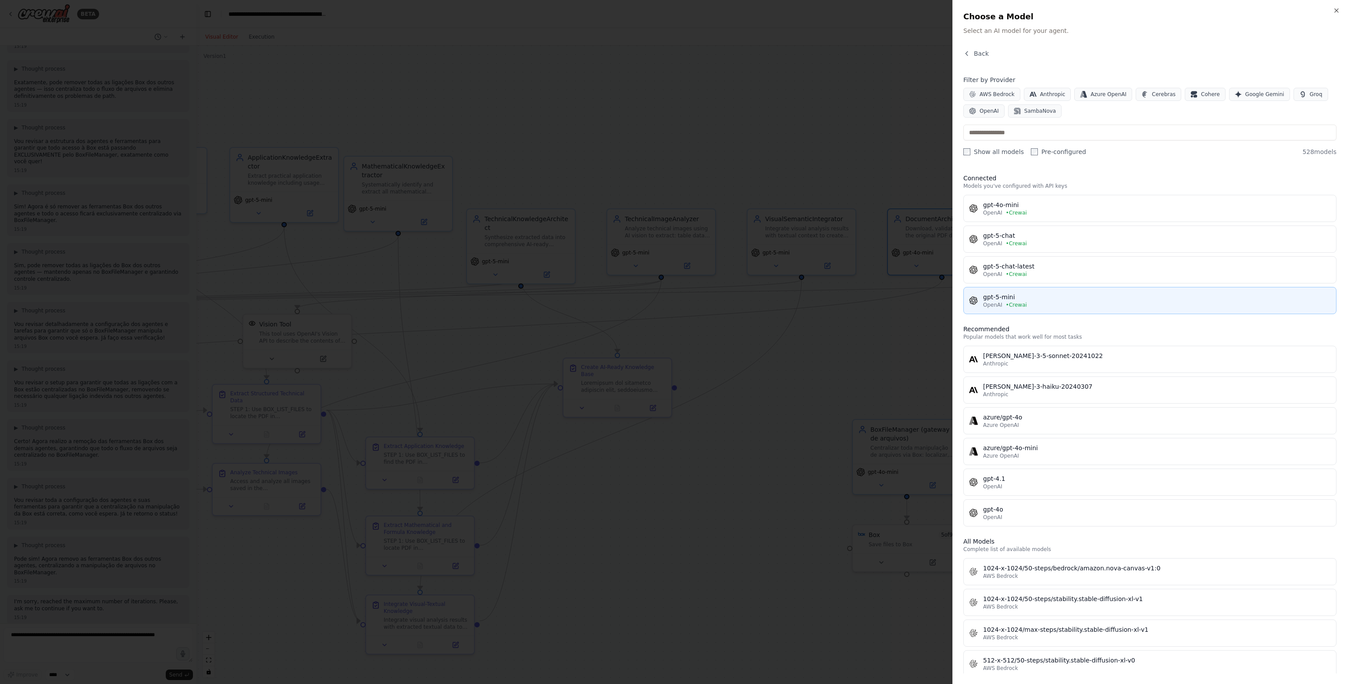
click at [1010, 302] on span "• Crewai" at bounding box center [1016, 304] width 21 height 7
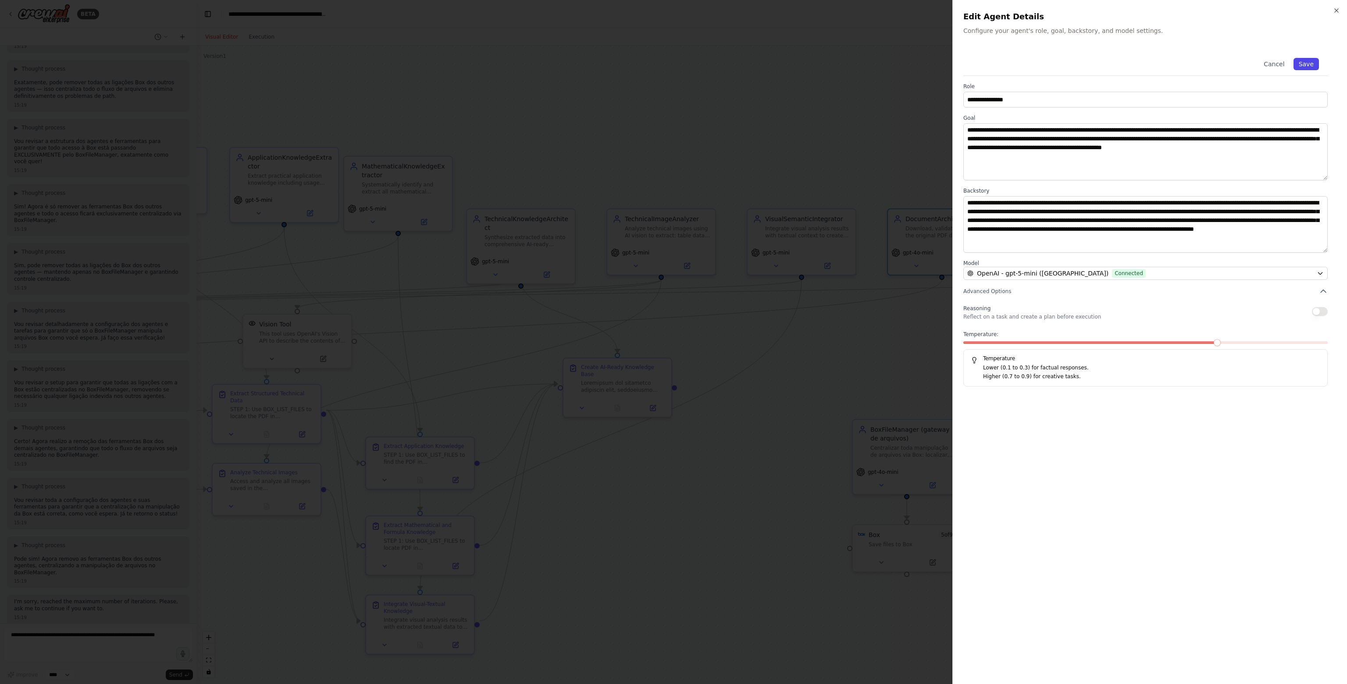
click at [1309, 61] on button "Save" at bounding box center [1306, 64] width 25 height 12
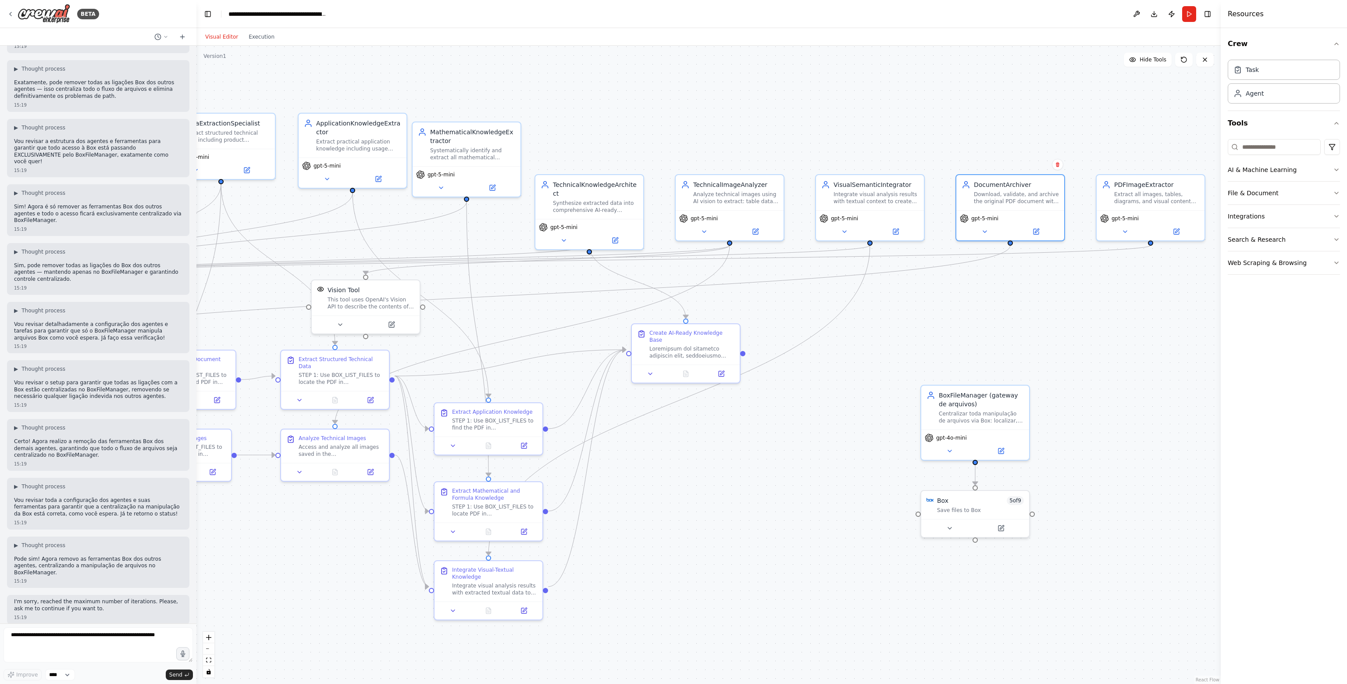
drag, startPoint x: 948, startPoint y: 333, endPoint x: 1031, endPoint y: 284, distance: 96.7
click at [1031, 284] on div ".deletable-edge-delete-btn { width: 20px; height: 20px; border: 0px solid #ffff…" at bounding box center [708, 365] width 1024 height 638
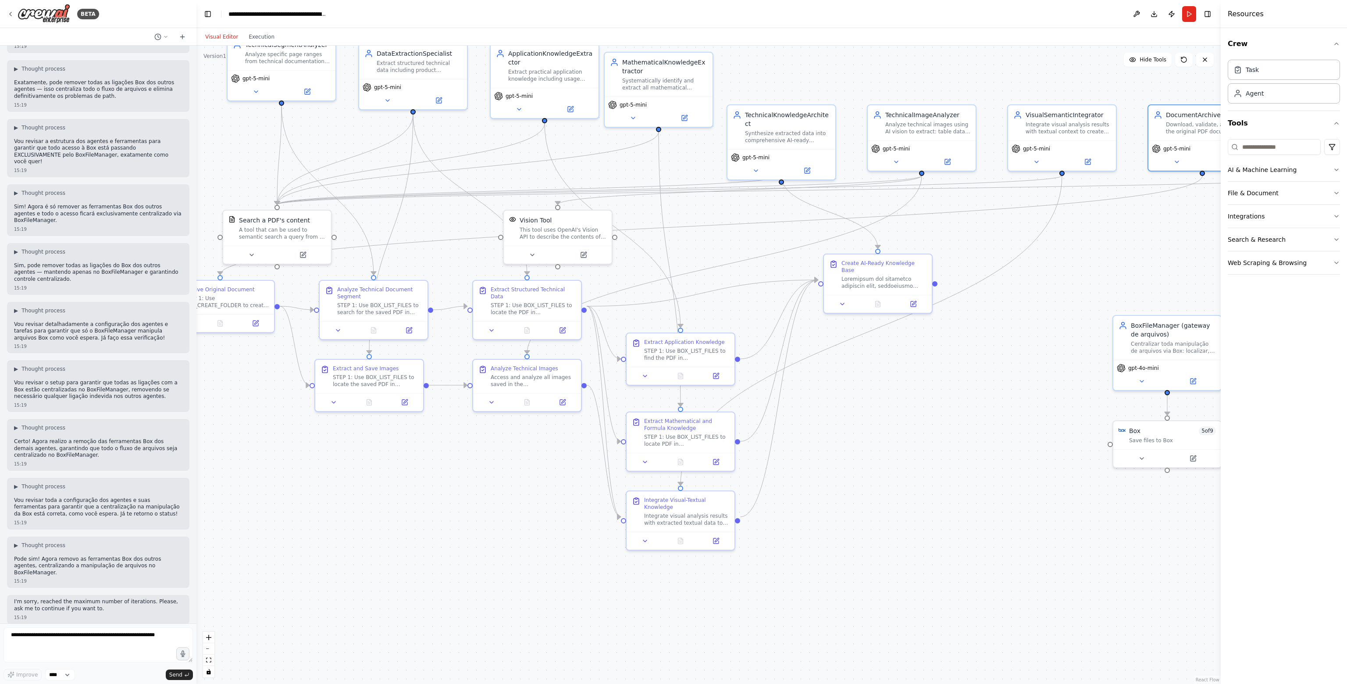
drag, startPoint x: 770, startPoint y: 382, endPoint x: 986, endPoint y: 328, distance: 222.3
click at [989, 317] on div ".deletable-edge-delete-btn { width: 20px; height: 20px; border: 0px solid #ffff…" at bounding box center [708, 365] width 1024 height 638
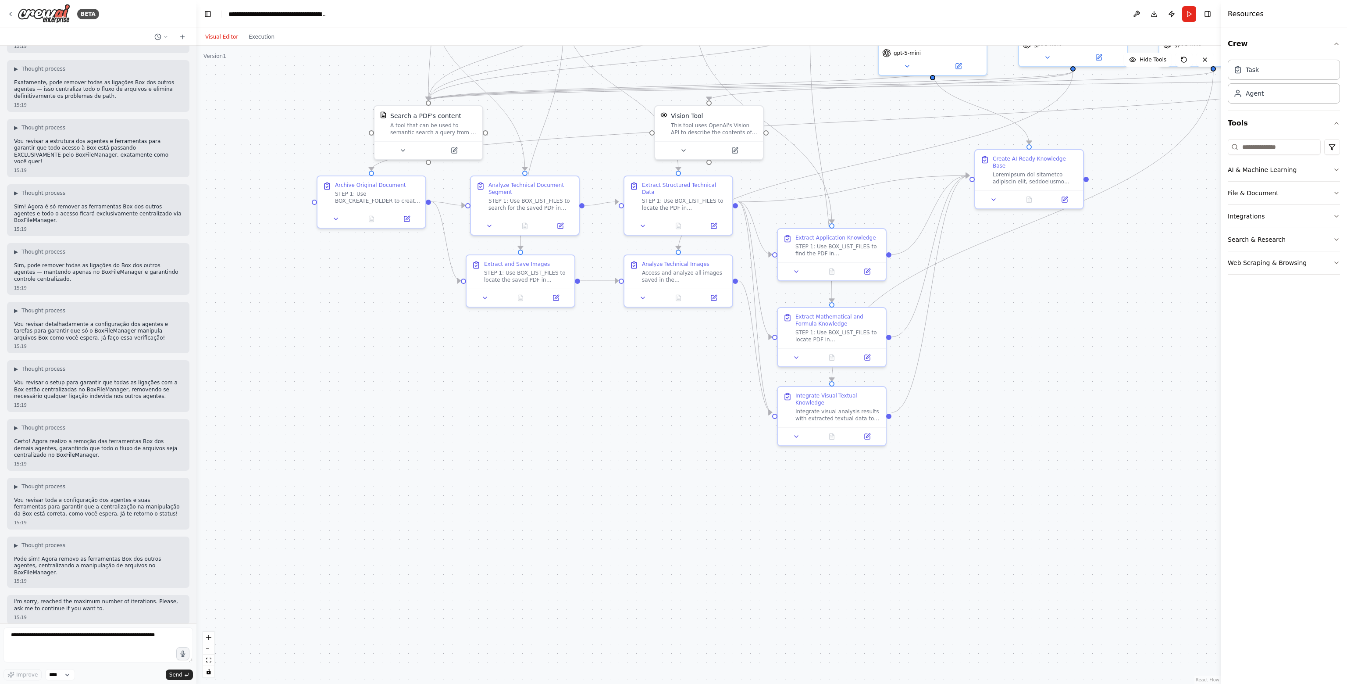
drag, startPoint x: 946, startPoint y: 418, endPoint x: 1059, endPoint y: 304, distance: 160.3
click at [1059, 304] on div ".deletable-edge-delete-btn { width: 20px; height: 20px; border: 0px solid #ffff…" at bounding box center [708, 365] width 1024 height 638
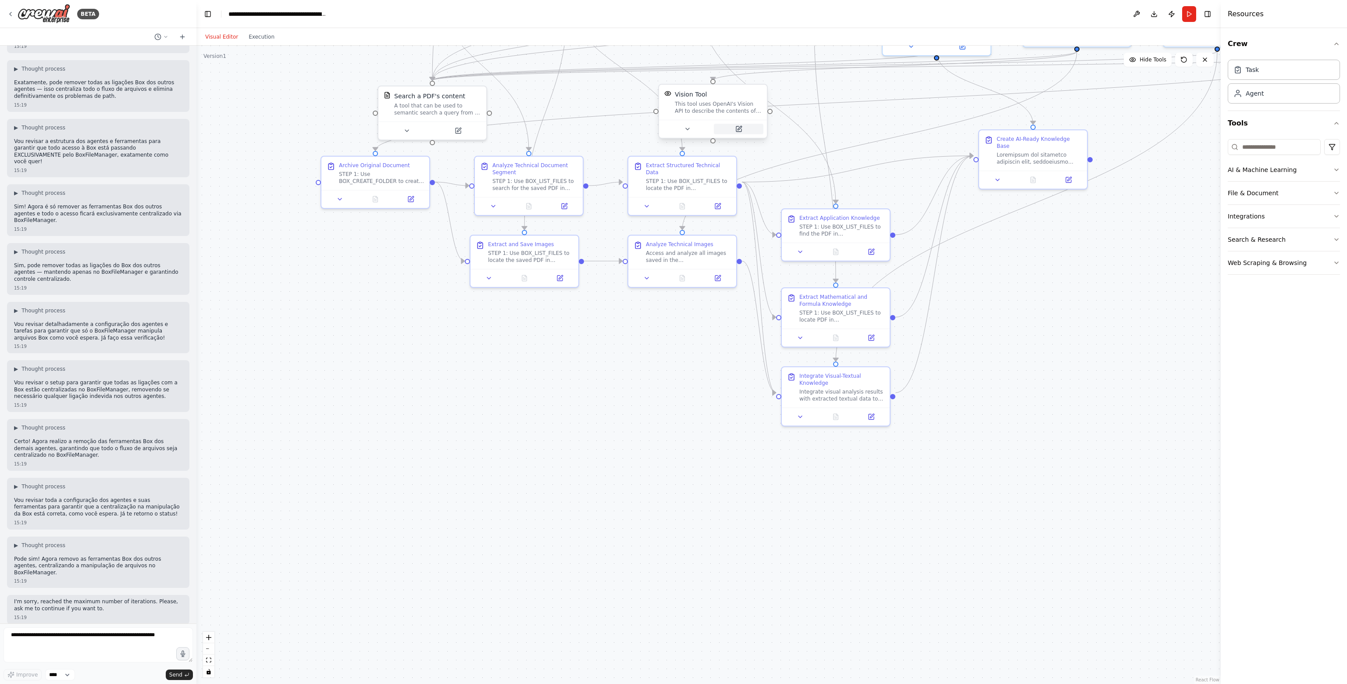
click at [742, 128] on button at bounding box center [739, 129] width 50 height 11
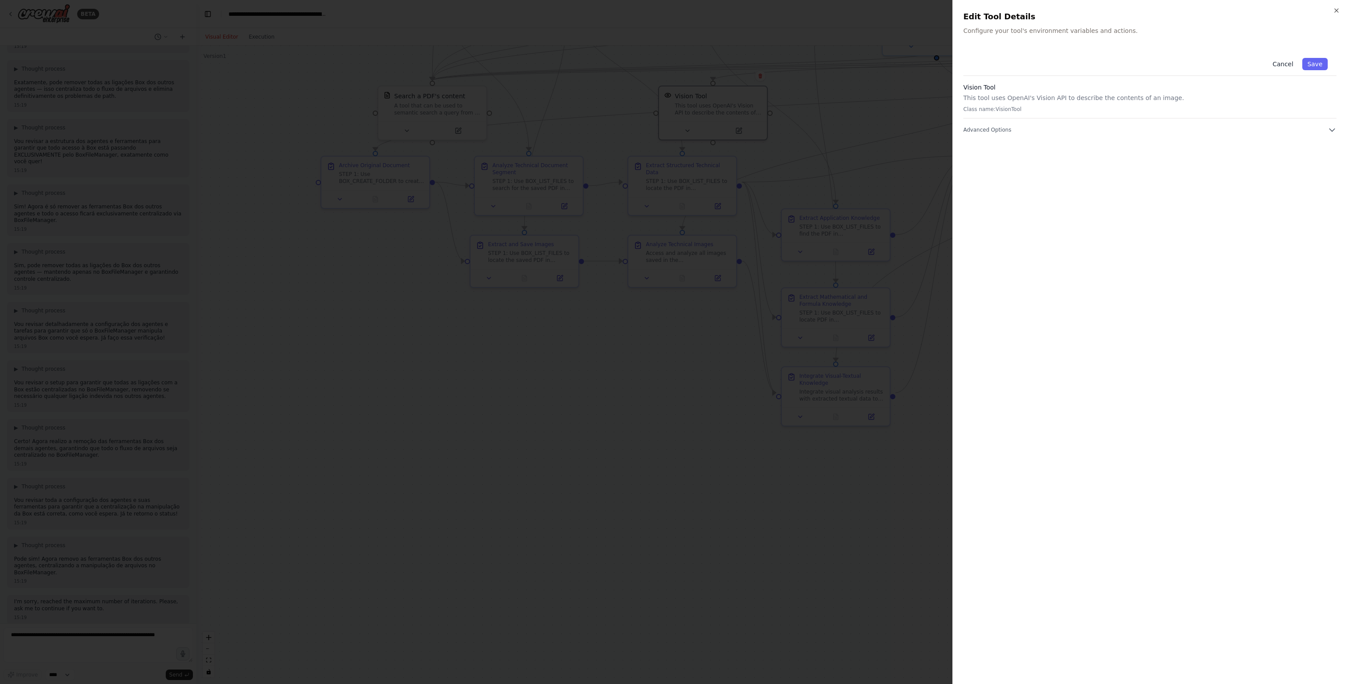
click at [1289, 65] on button "Cancel" at bounding box center [1282, 64] width 31 height 12
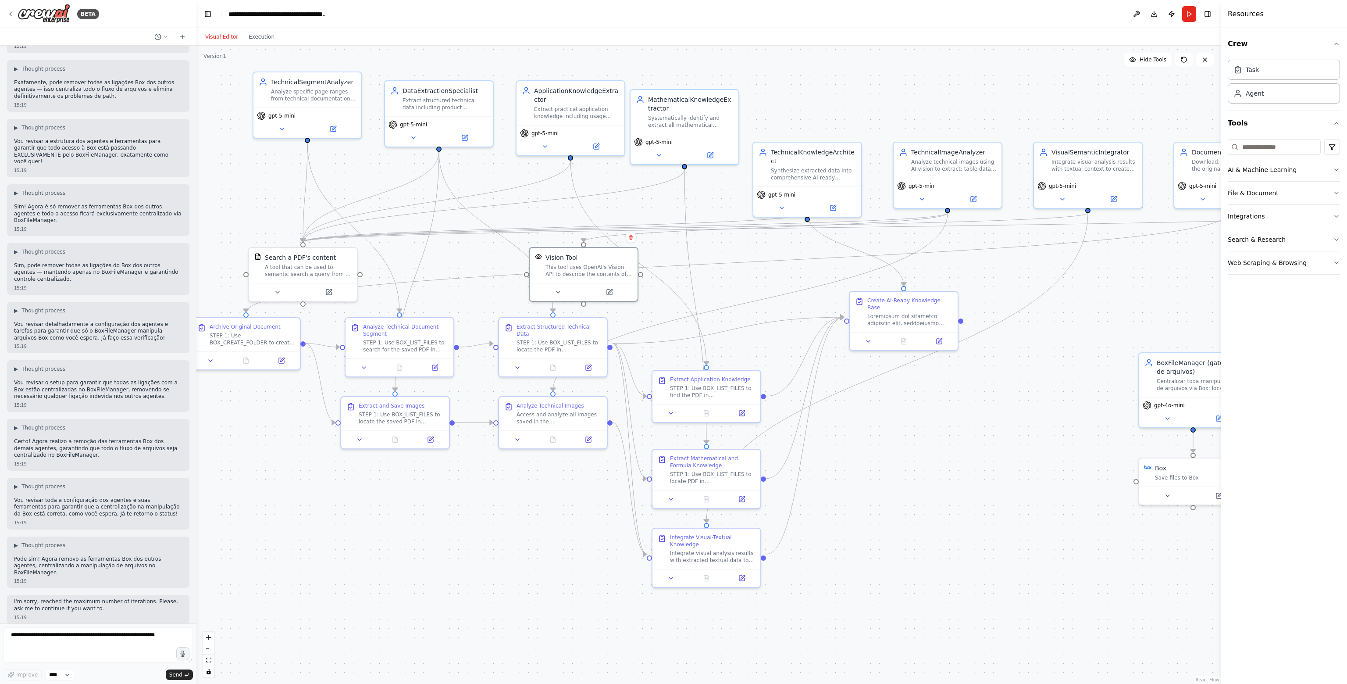
drag, startPoint x: 698, startPoint y: 343, endPoint x: 568, endPoint y: 507, distance: 208.5
click at [568, 507] on div ".deletable-edge-delete-btn { width: 20px; height: 20px; border: 0px solid #ffff…" at bounding box center [708, 365] width 1024 height 638
click at [74, 641] on textarea at bounding box center [98, 644] width 189 height 35
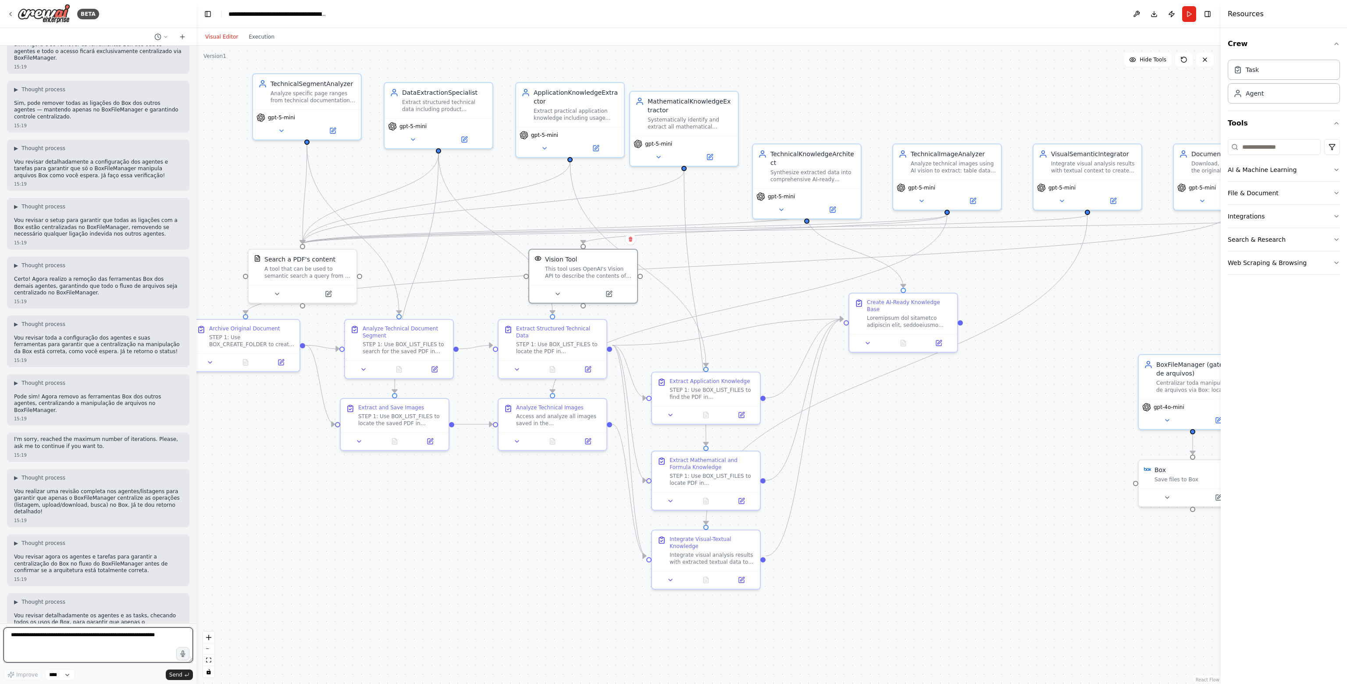
scroll to position [40228, 0]
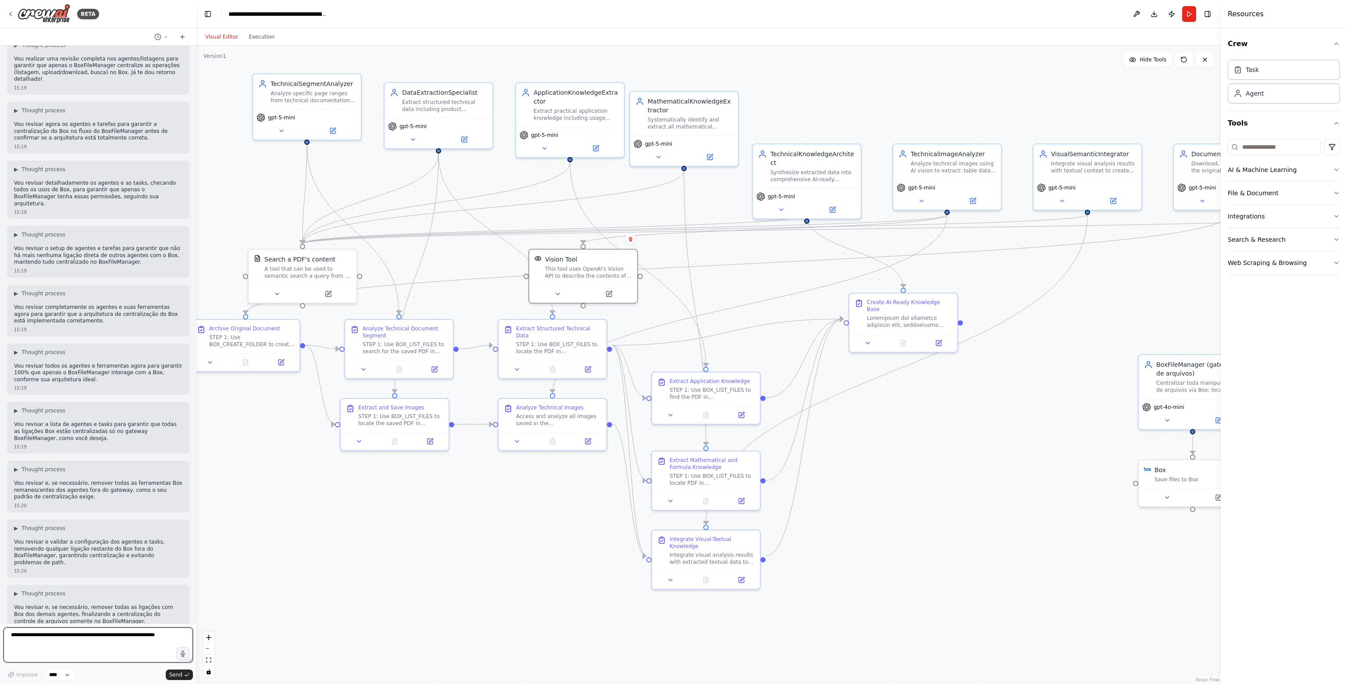
click at [90, 635] on textarea at bounding box center [98, 644] width 189 height 35
click at [89, 635] on textarea at bounding box center [98, 644] width 189 height 35
type textarea "**********"
click at [21, 673] on span "Improve" at bounding box center [26, 674] width 21 height 7
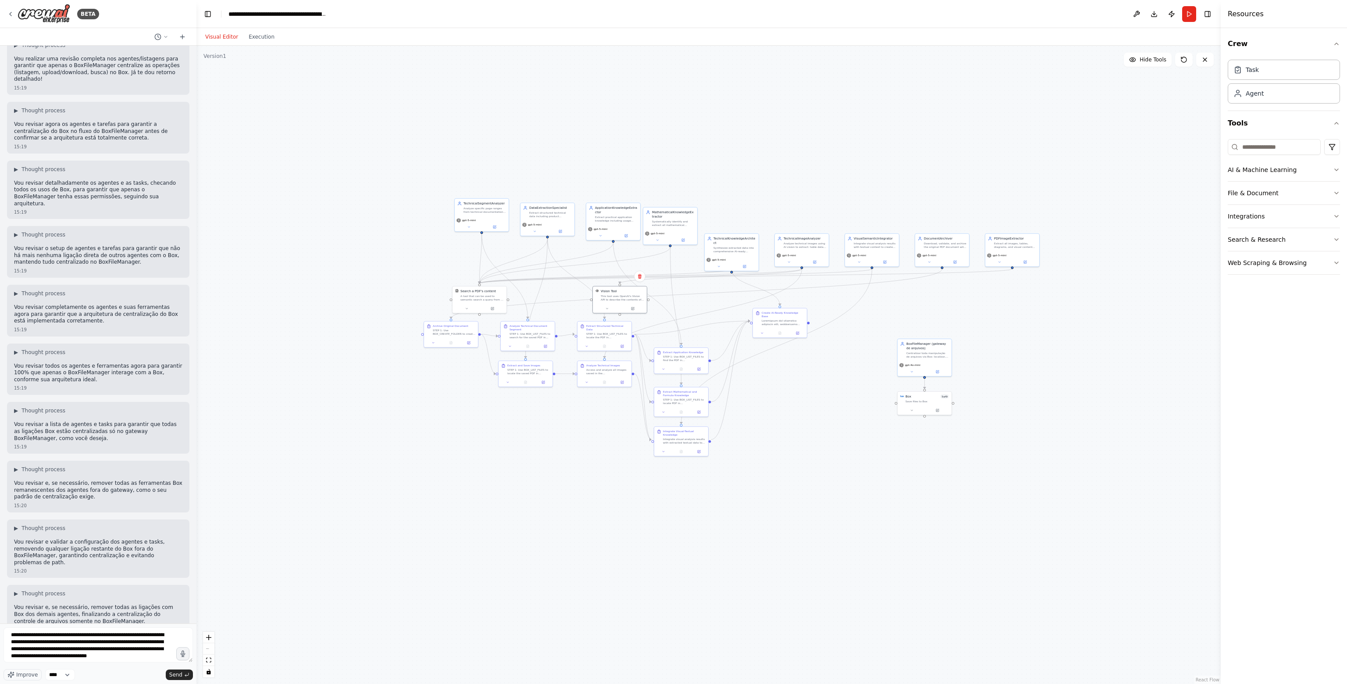
drag, startPoint x: 293, startPoint y: 536, endPoint x: 486, endPoint y: 430, distance: 220.4
click at [486, 430] on div ".deletable-edge-delete-btn { width: 20px; height: 20px; border: 0px solid #ffff…" at bounding box center [708, 365] width 1024 height 638
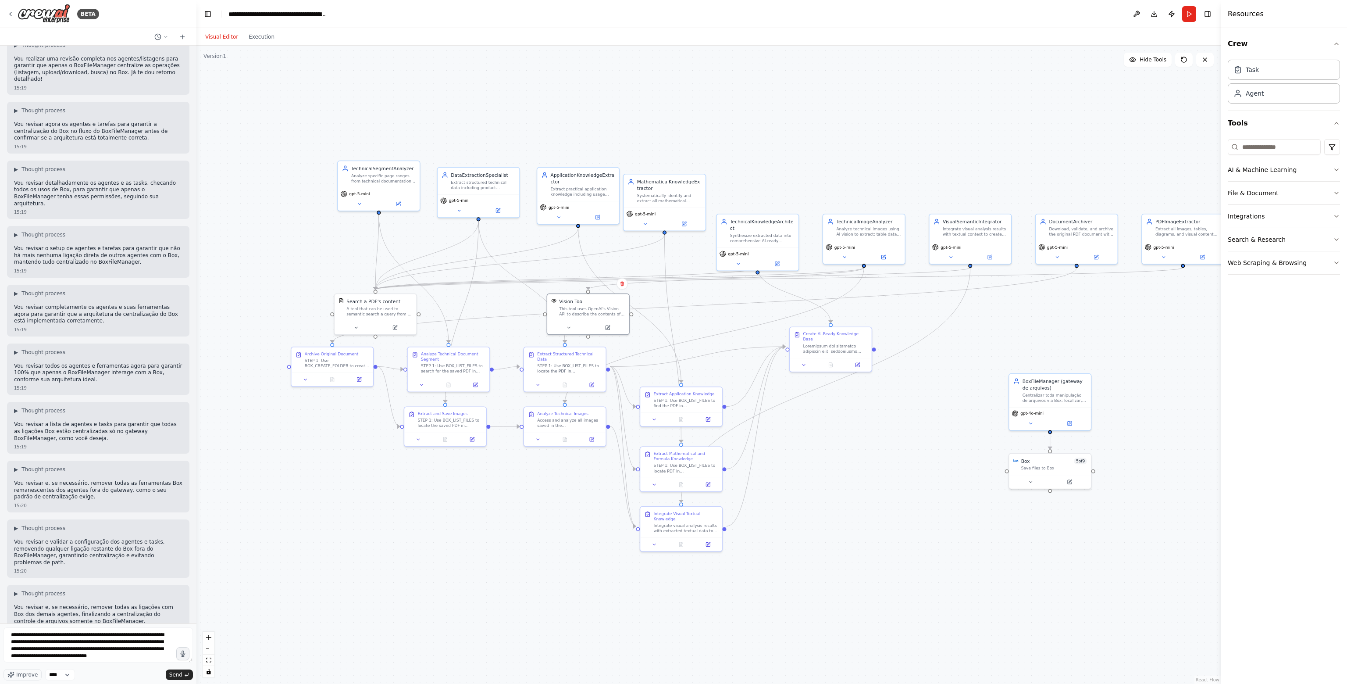
drag, startPoint x: 626, startPoint y: 386, endPoint x: 545, endPoint y: 471, distance: 117.6
click at [545, 471] on div ".deletable-edge-delete-btn { width: 20px; height: 20px; border: 0px solid #ffff…" at bounding box center [708, 365] width 1024 height 638
click at [186, 676] on polyline "submit" at bounding box center [185, 675] width 1 height 2
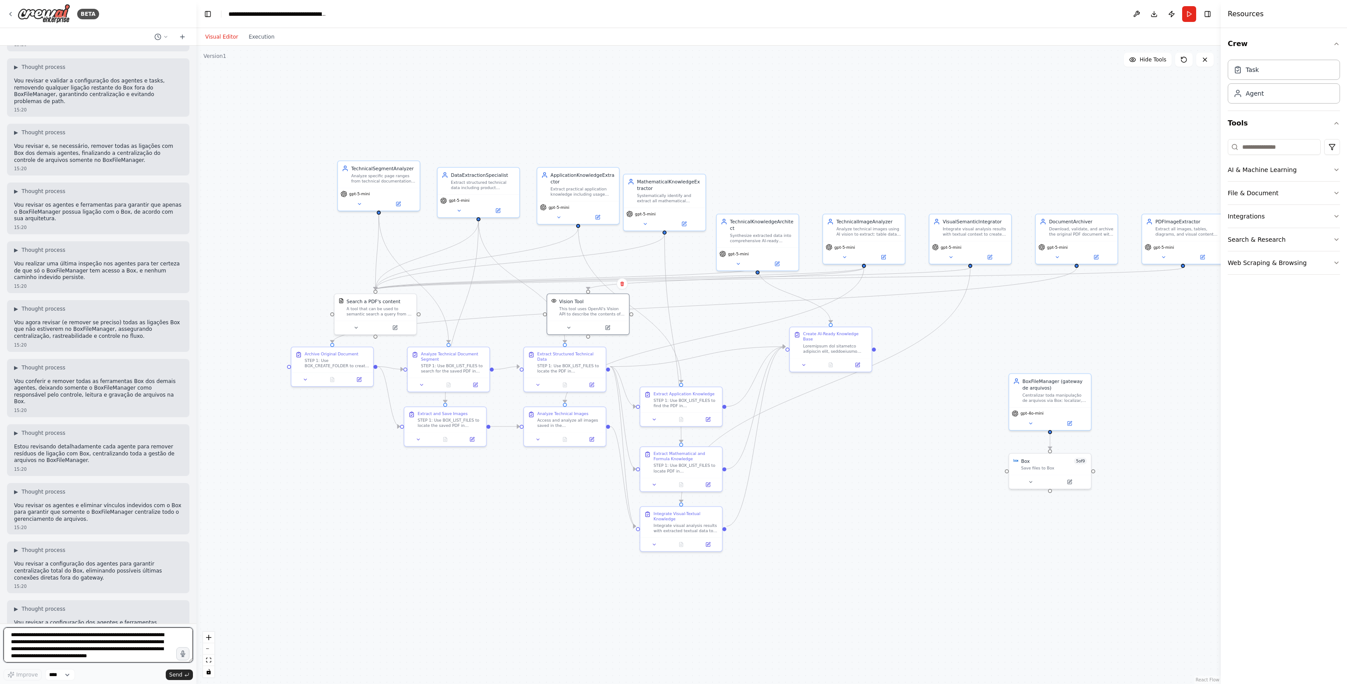
scroll to position [40696, 0]
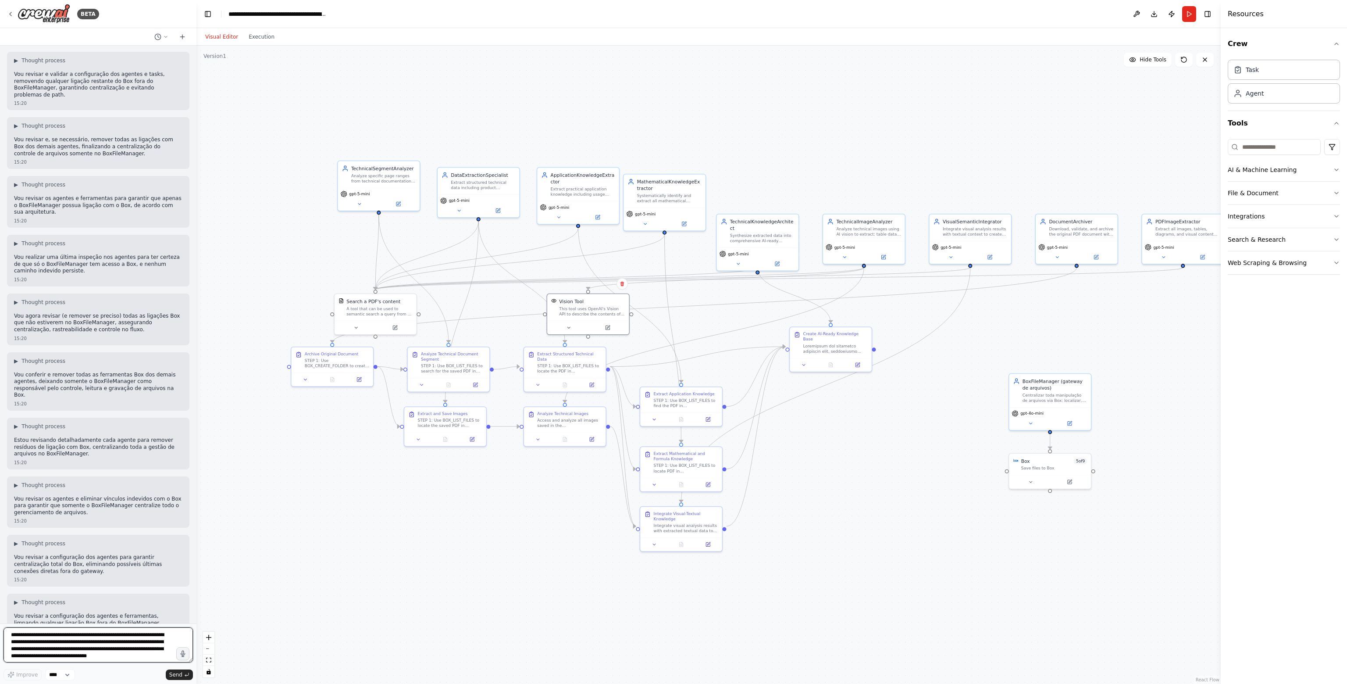
click at [84, 638] on textarea "**********" at bounding box center [98, 644] width 189 height 35
type textarea "**********"
click at [30, 670] on button "Improve" at bounding box center [23, 674] width 38 height 11
click at [177, 673] on span "Send" at bounding box center [175, 674] width 13 height 7
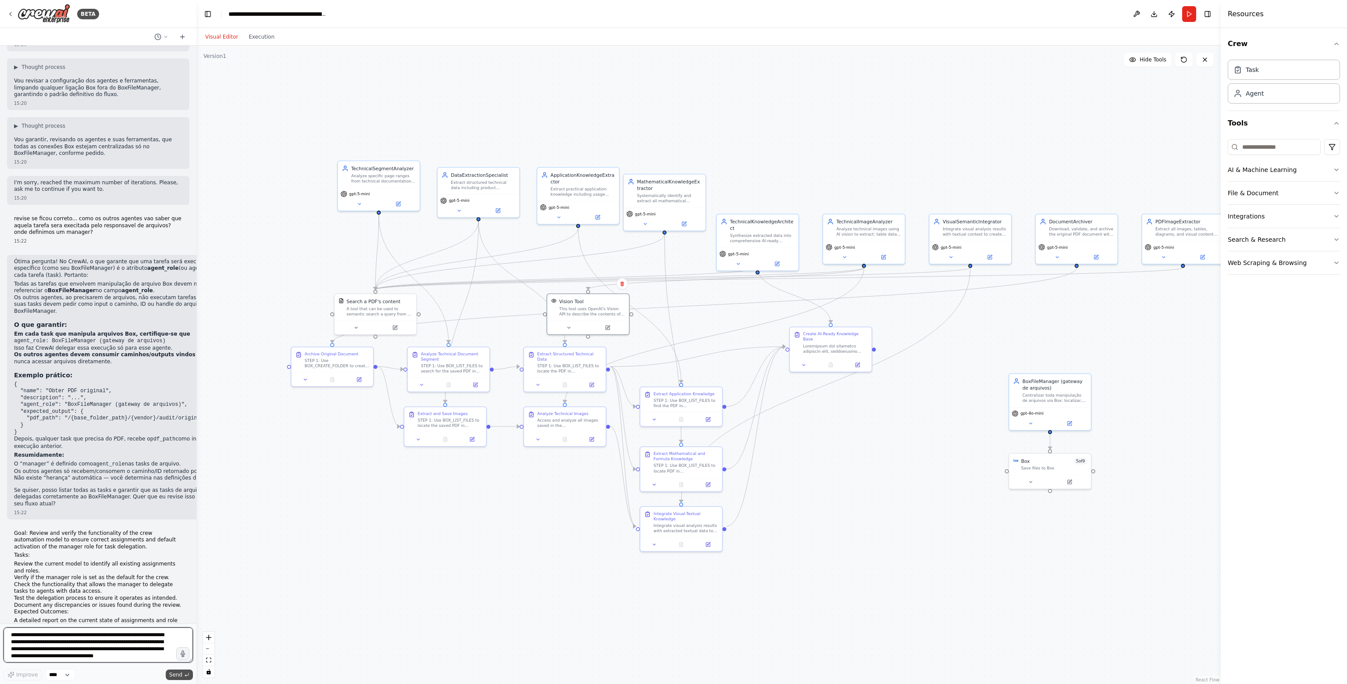
scroll to position [41238, 0]
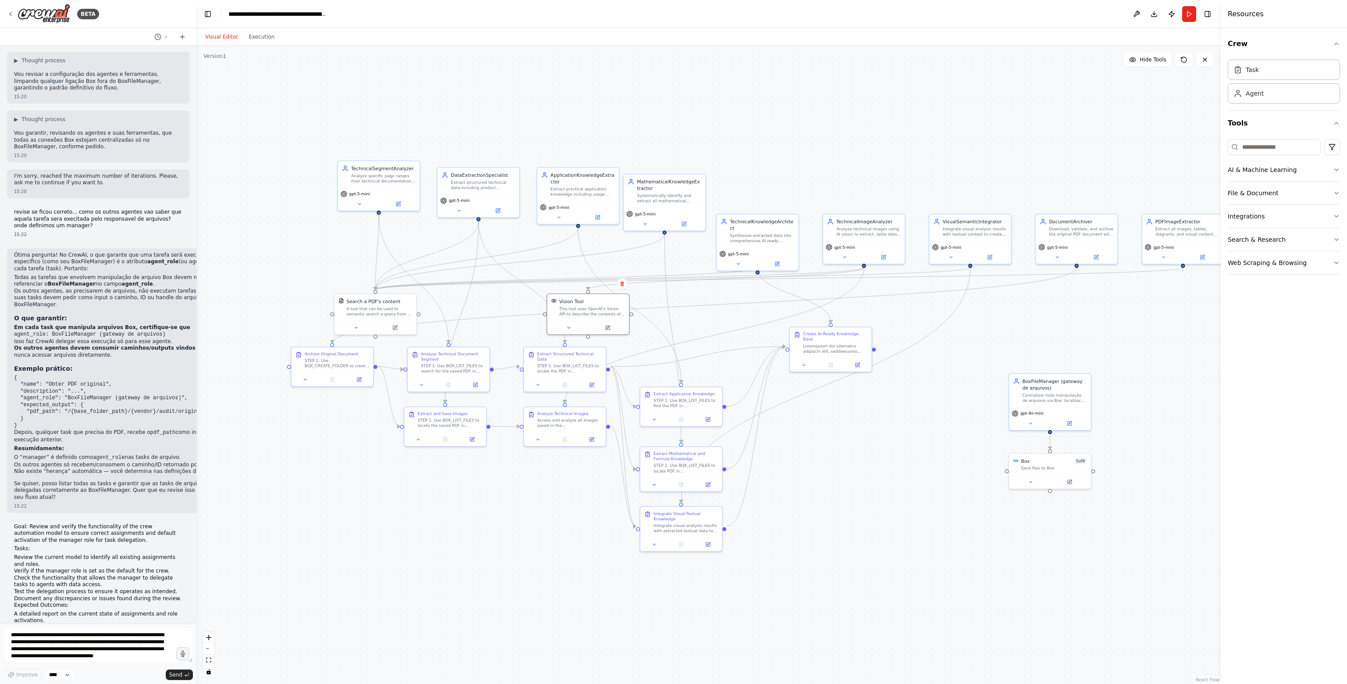
drag, startPoint x: 48, startPoint y: 482, endPoint x: 171, endPoint y: 482, distance: 122.8
drag, startPoint x: 40, startPoint y: 492, endPoint x: 174, endPoint y: 503, distance: 134.2
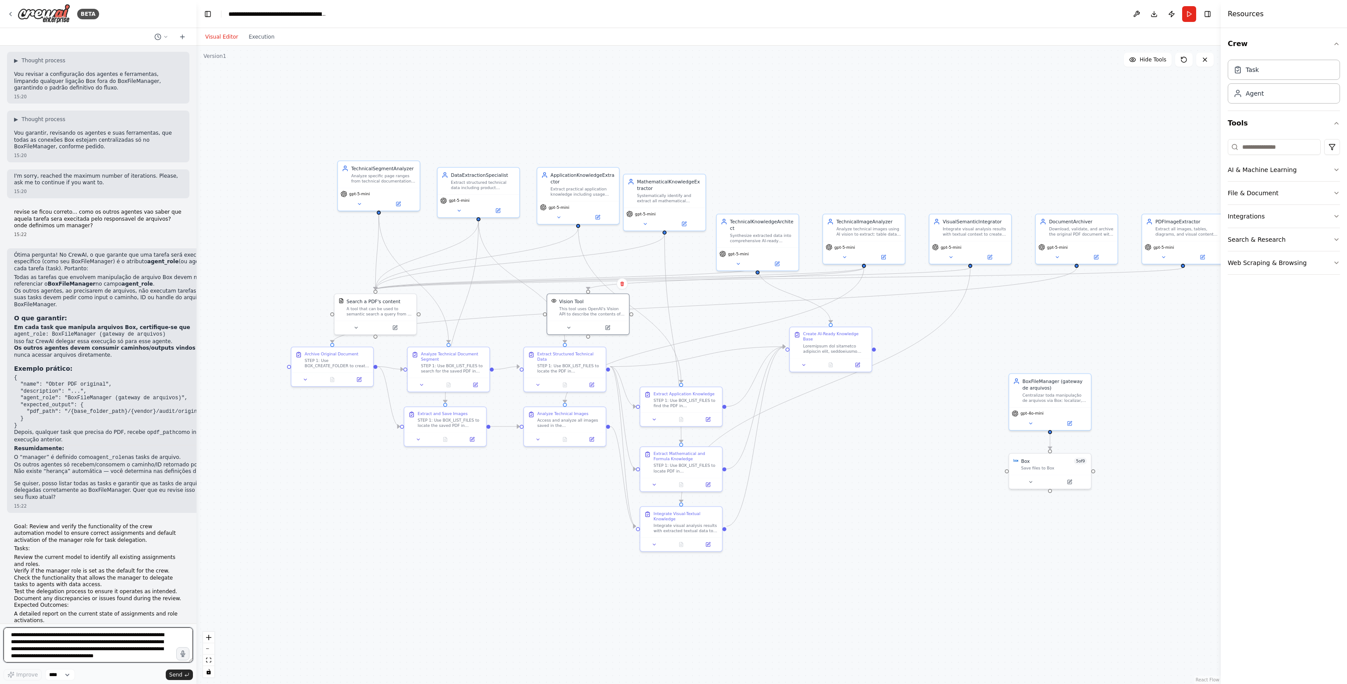
click at [129, 641] on textarea "**********" at bounding box center [98, 644] width 189 height 35
type textarea "**********"
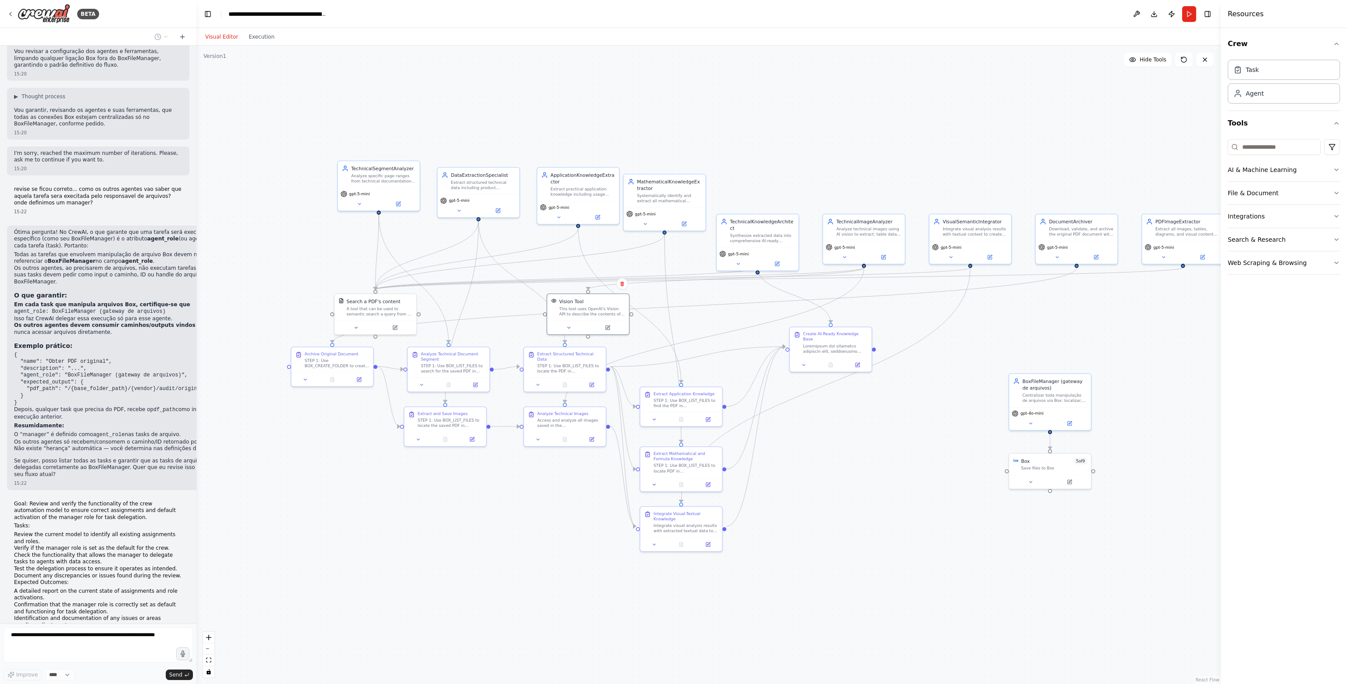
scroll to position [41290, 0]
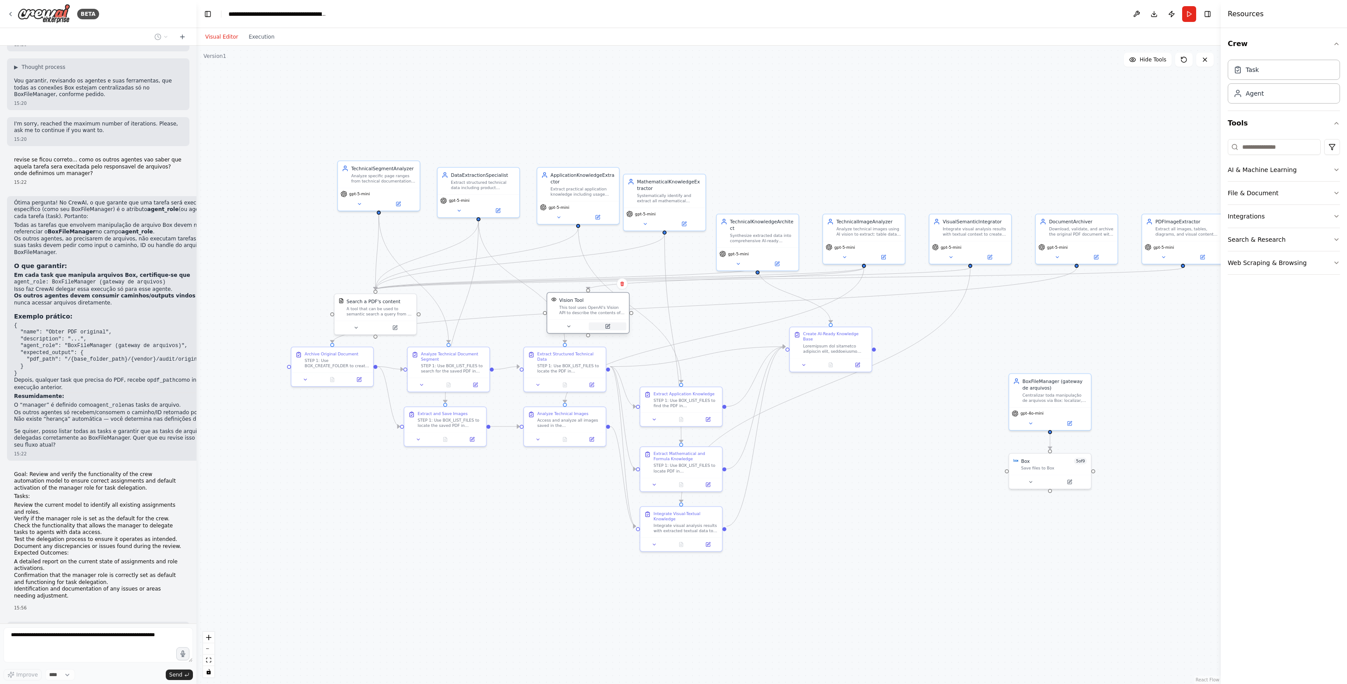
click at [610, 327] on button at bounding box center [608, 326] width 38 height 8
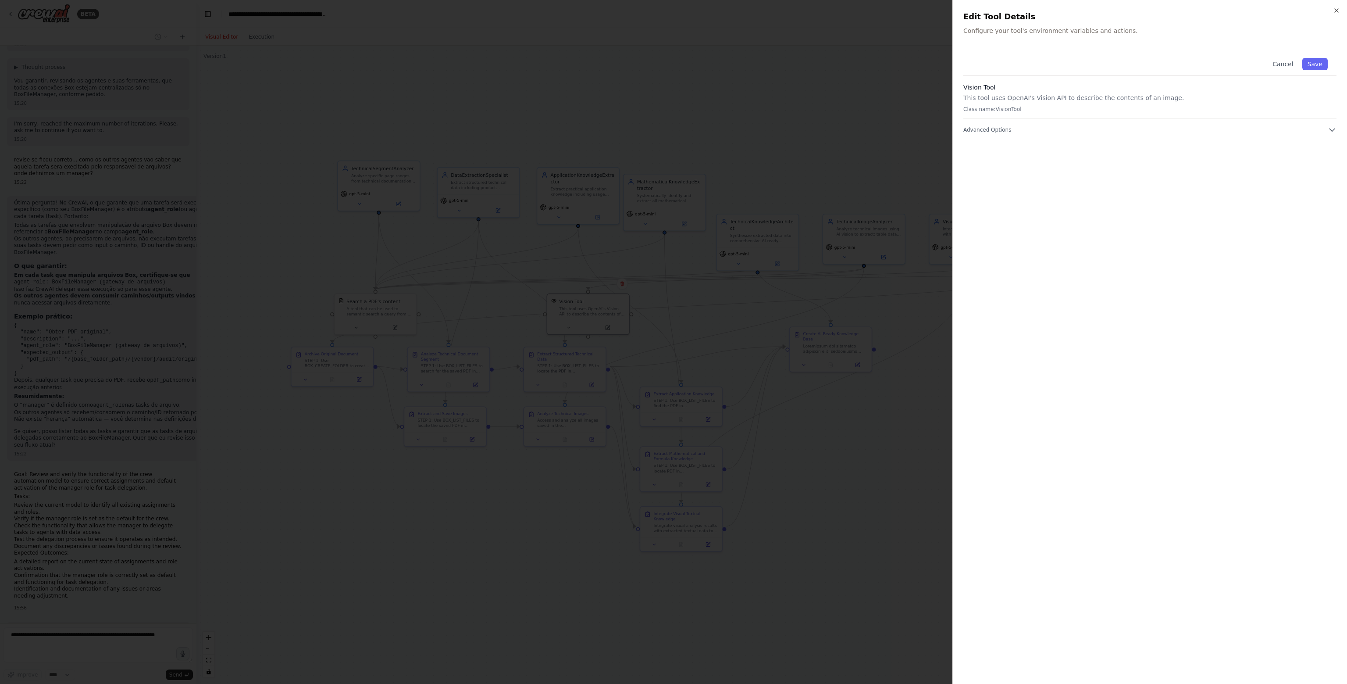
click at [1059, 123] on div "Cancel Save Vision Tool This tool uses OpenAI's Vision API to describe the cont…" at bounding box center [1150, 91] width 373 height 85
click at [1331, 129] on icon "button" at bounding box center [1332, 130] width 5 height 3
click at [1001, 182] on input "text" at bounding box center [1150, 178] width 362 height 16
click at [995, 174] on input "text" at bounding box center [1150, 178] width 362 height 16
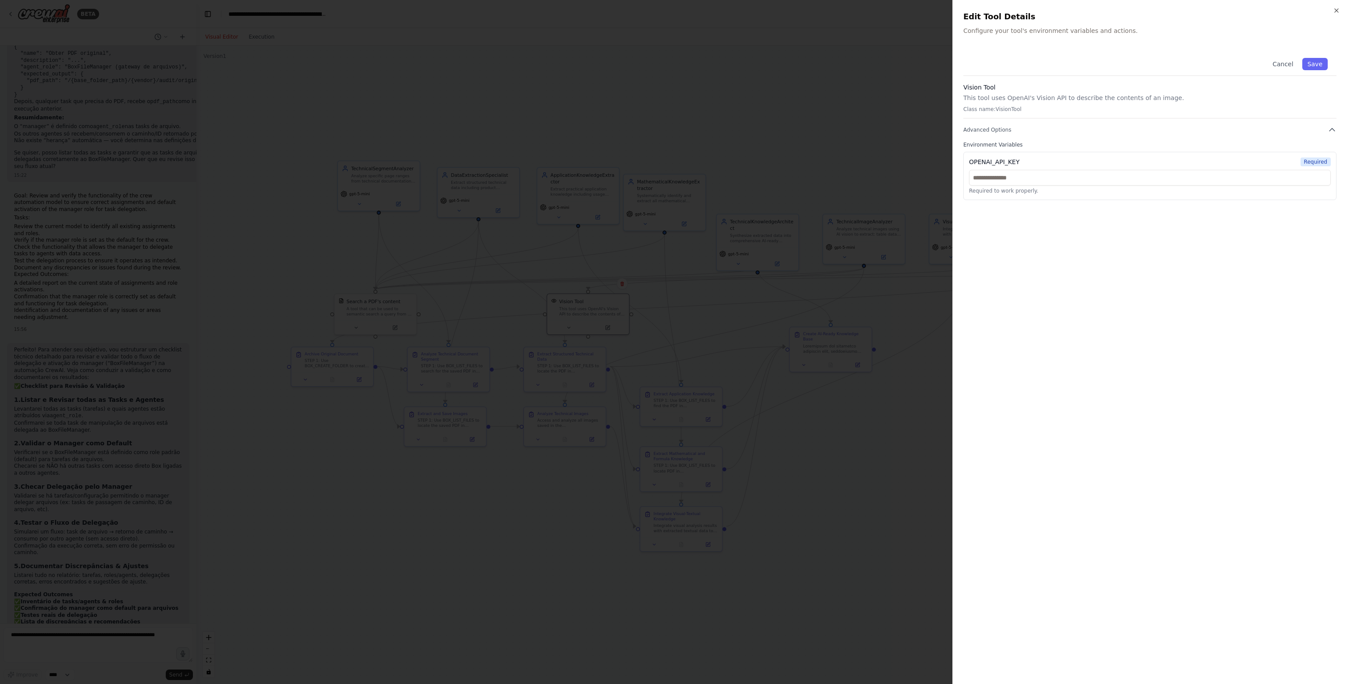
click at [965, 85] on h3 "Vision Tool" at bounding box center [1150, 87] width 373 height 9
copy h3 "Vision Tool"
click at [1020, 176] on input "text" at bounding box center [1150, 178] width 362 height 16
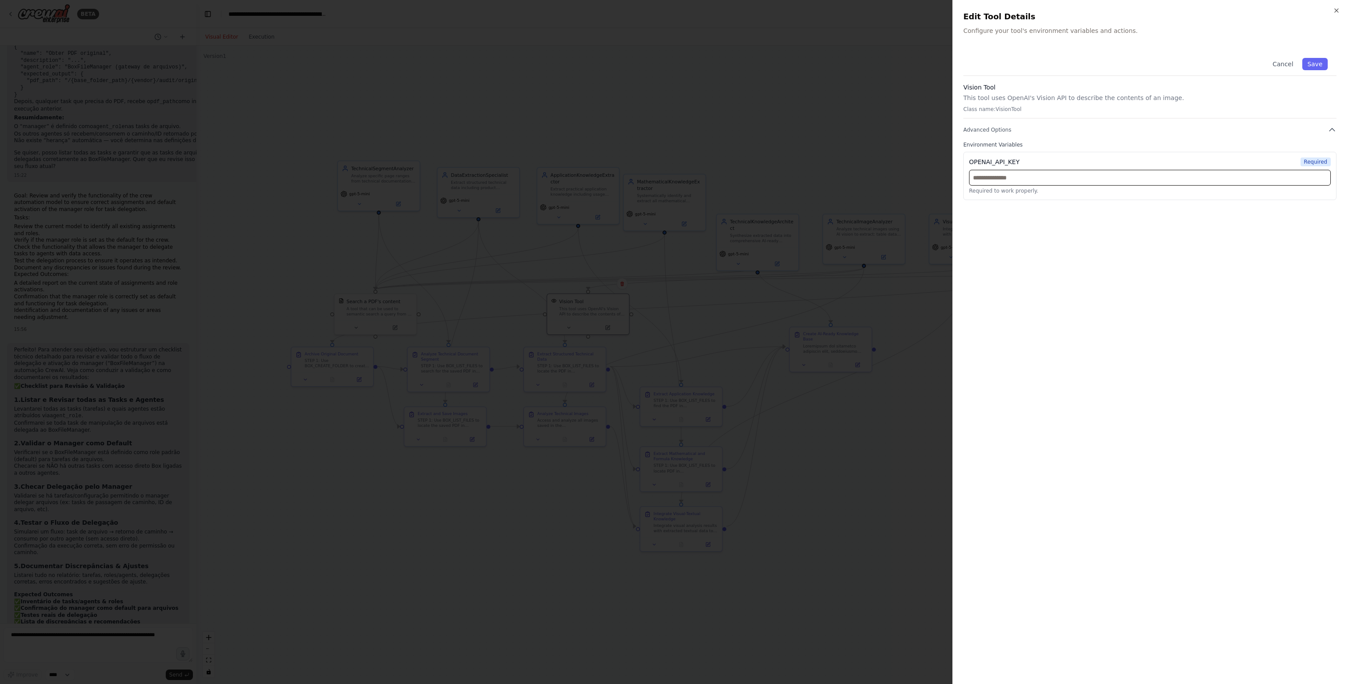
paste input "**********"
type input "**********"
click at [1315, 68] on button "Save" at bounding box center [1315, 64] width 25 height 12
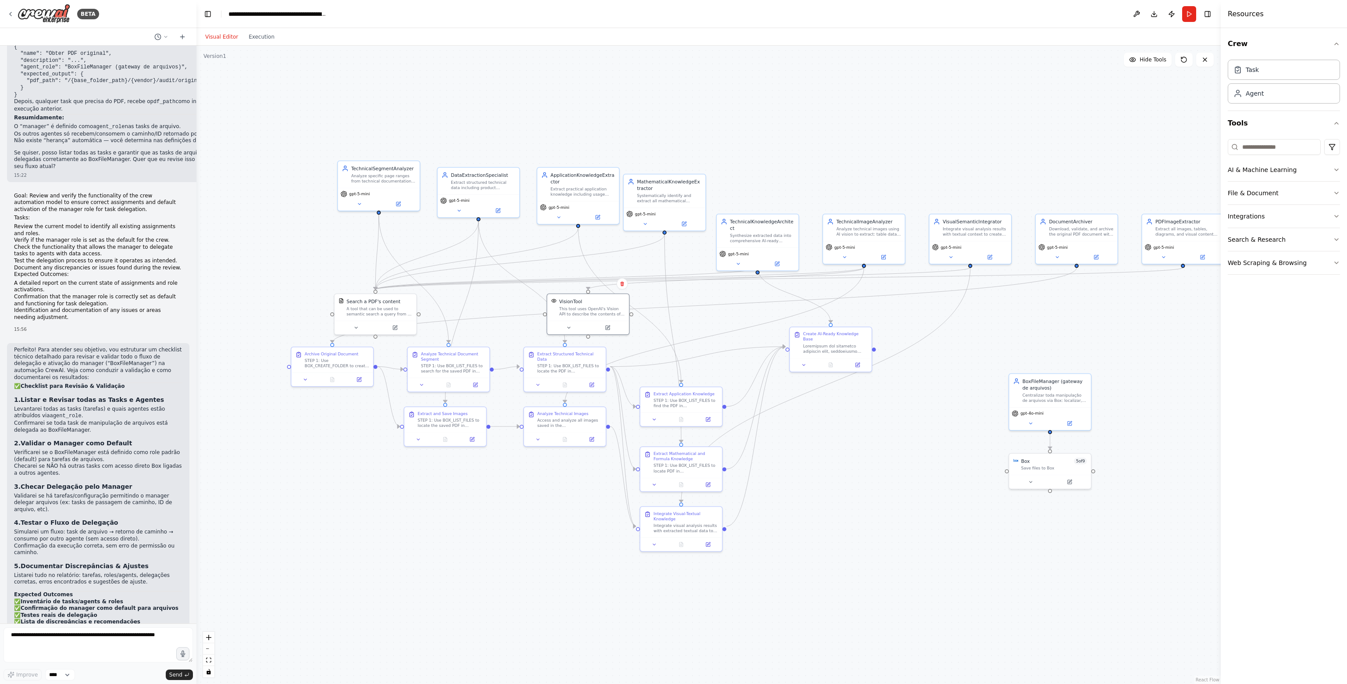
click at [893, 472] on div ".deletable-edge-delete-btn { width: 20px; height: 20px; border: 0px solid #ffff…" at bounding box center [708, 365] width 1024 height 638
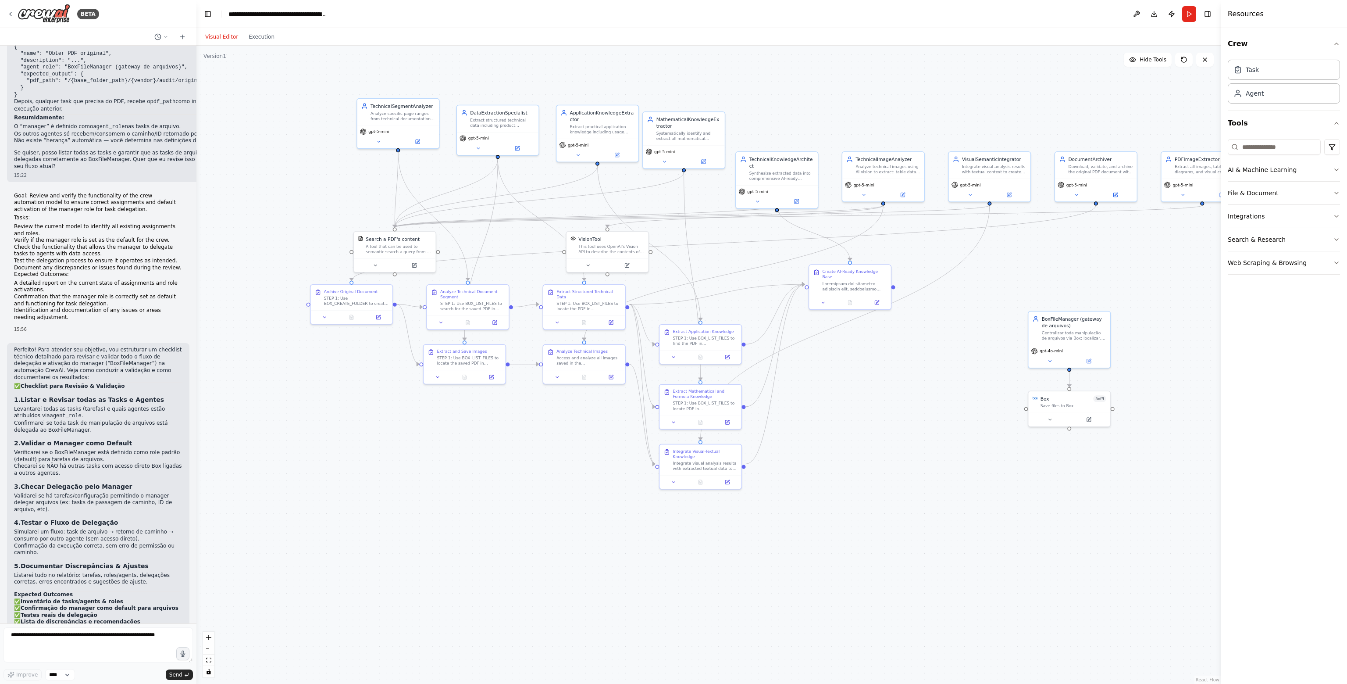
drag, startPoint x: 533, startPoint y: 600, endPoint x: 553, endPoint y: 537, distance: 65.2
click at [553, 537] on div ".deletable-edge-delete-btn { width: 20px; height: 20px; border: 0px solid #ffff…" at bounding box center [708, 365] width 1024 height 638
drag, startPoint x: 17, startPoint y: 499, endPoint x: 90, endPoint y: 538, distance: 83.0
drag, startPoint x: 18, startPoint y: 585, endPoint x: 81, endPoint y: 605, distance: 66.4
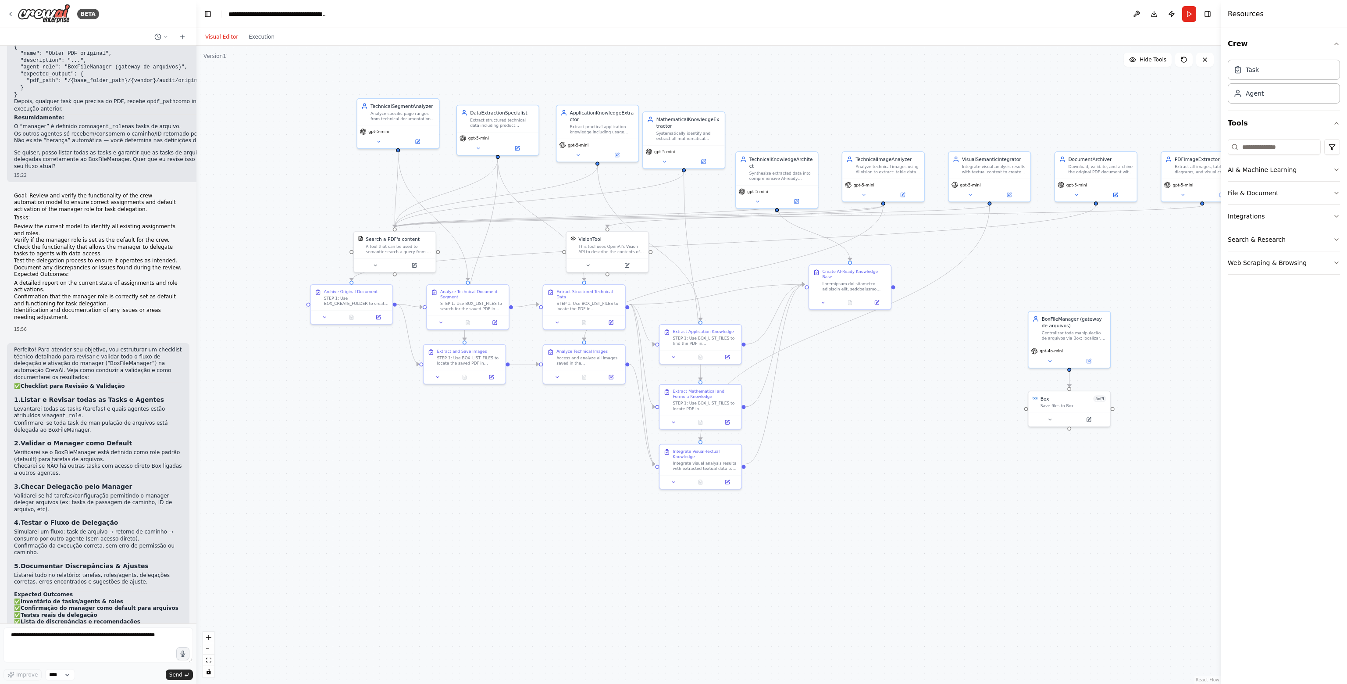
drag, startPoint x: 99, startPoint y: 606, endPoint x: 100, endPoint y: 629, distance: 23.7
click at [96, 652] on textarea at bounding box center [98, 644] width 189 height 35
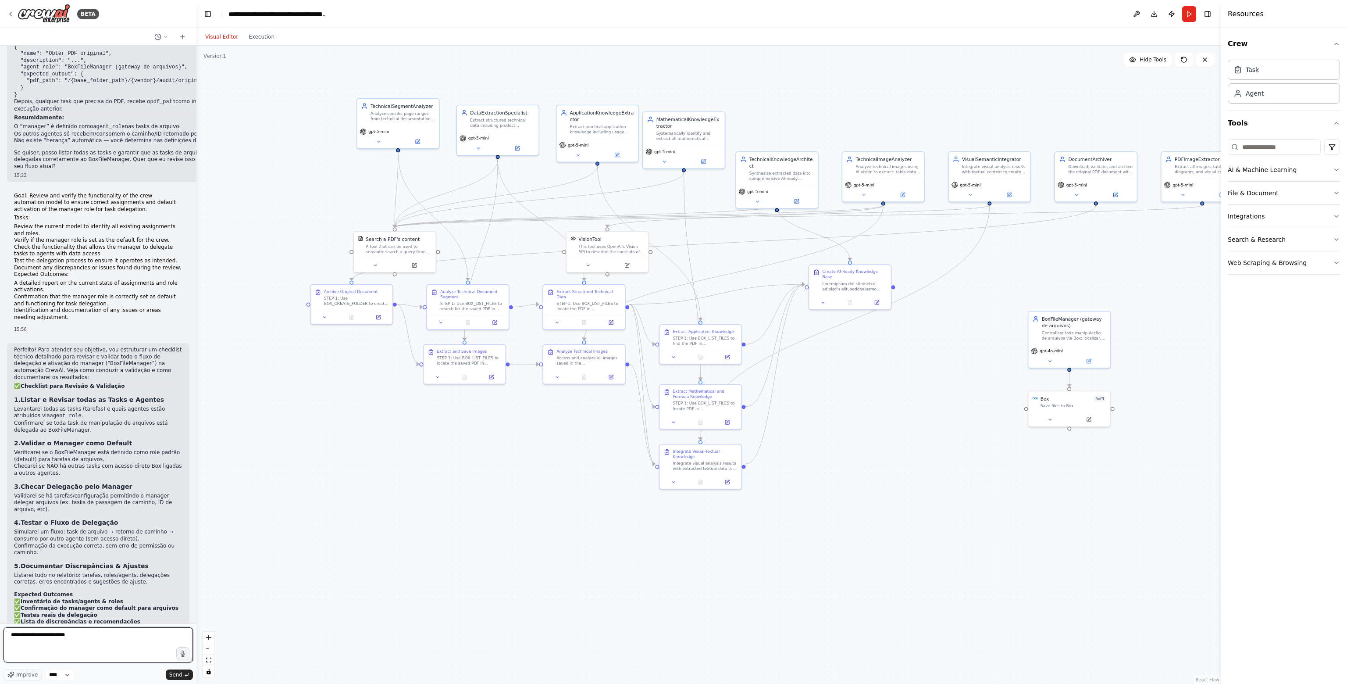
type textarea "**********"
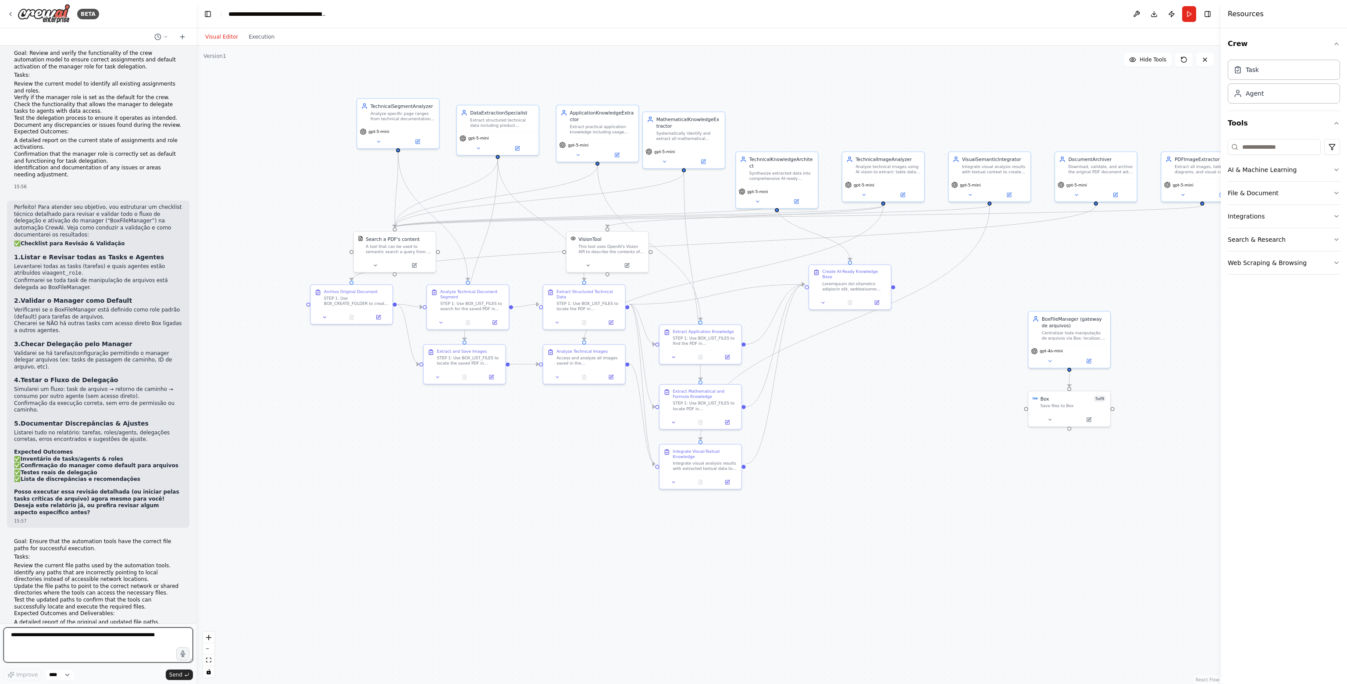
scroll to position [41717, 0]
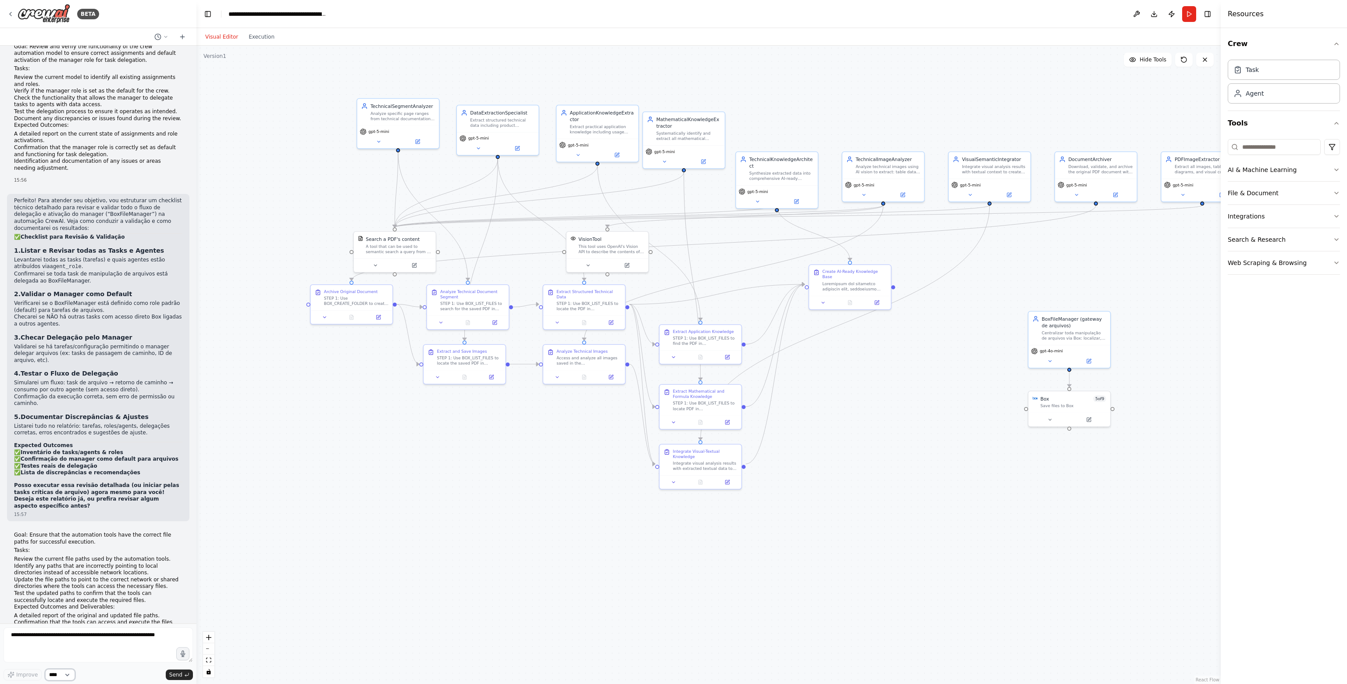
click at [58, 673] on select "****" at bounding box center [60, 674] width 30 height 11
click at [93, 642] on textarea at bounding box center [98, 644] width 189 height 35
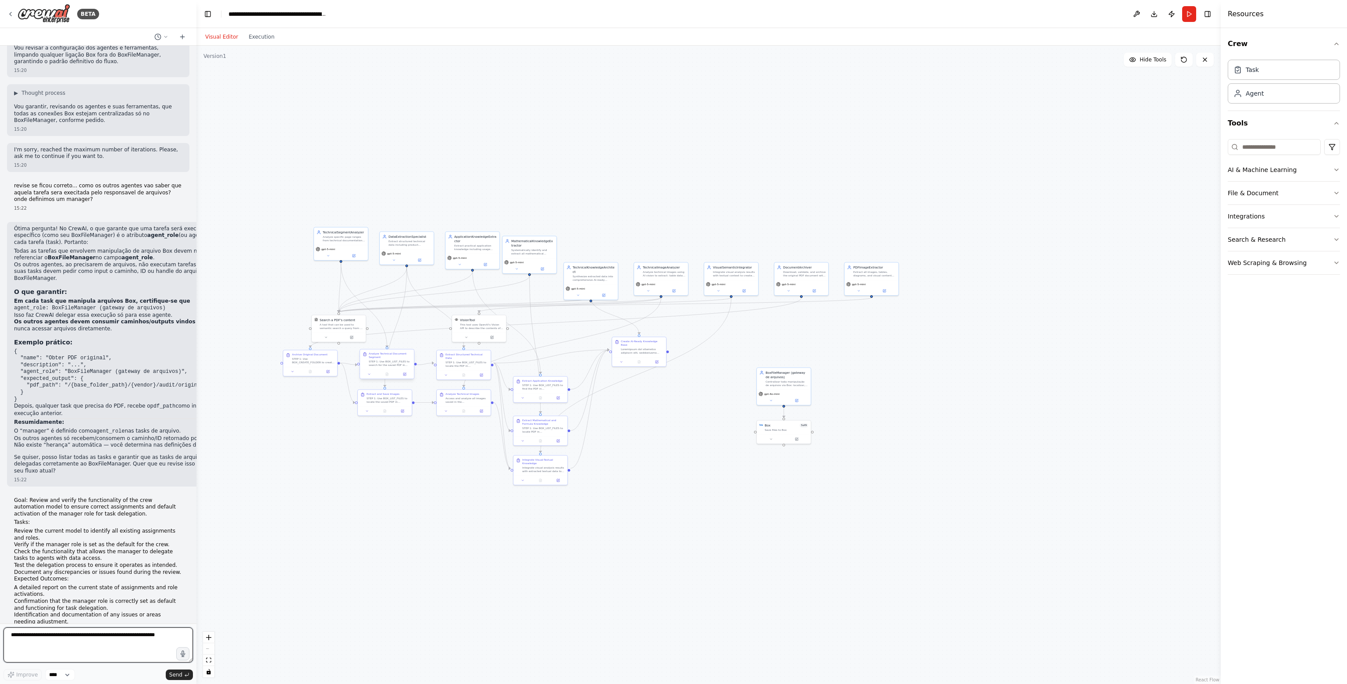
scroll to position [41279, 0]
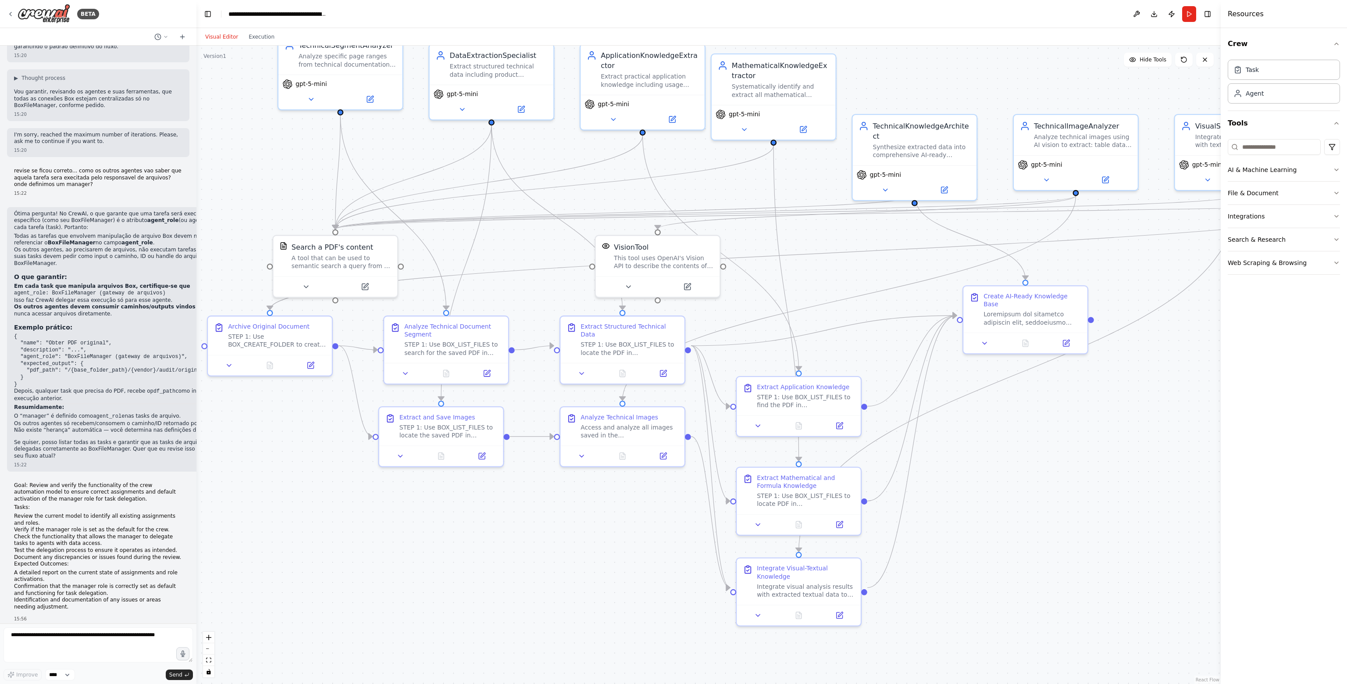
drag, startPoint x: 375, startPoint y: 333, endPoint x: 531, endPoint y: 308, distance: 157.7
click at [531, 308] on div ".deletable-edge-delete-btn { width: 20px; height: 20px; border: 0px solid #ffff…" at bounding box center [708, 365] width 1024 height 638
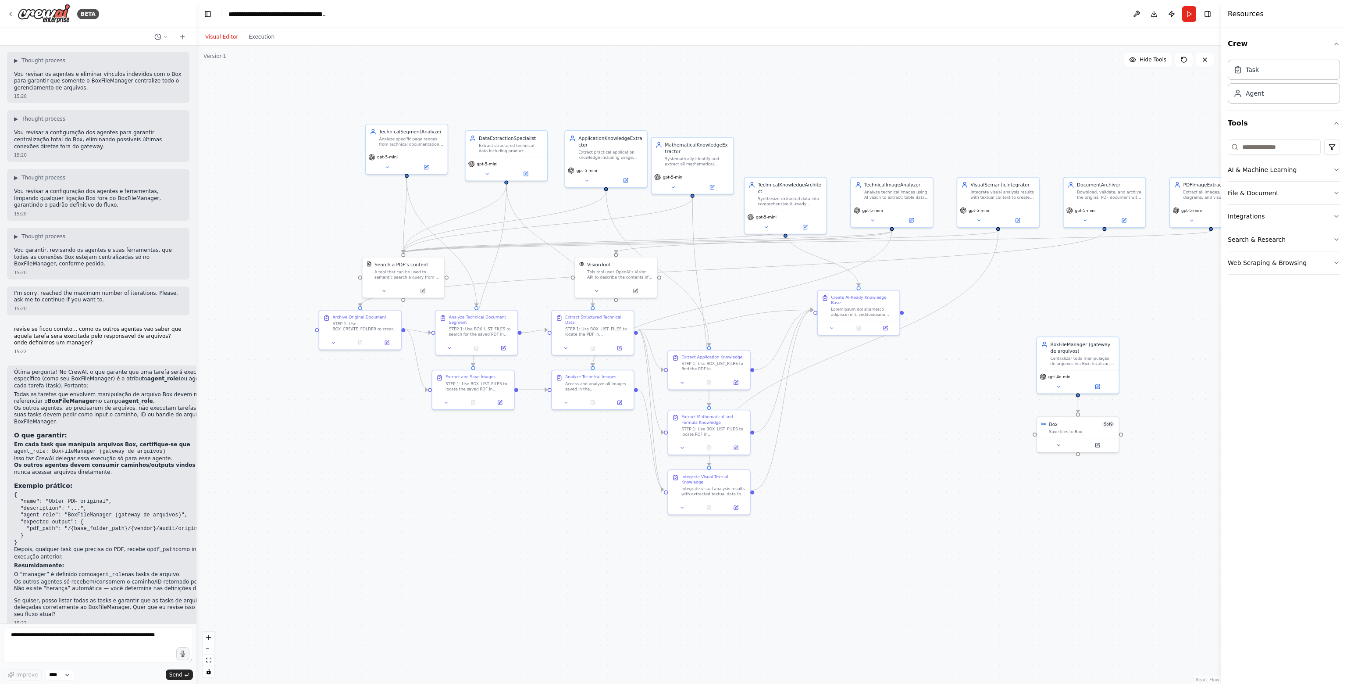
scroll to position [41147, 0]
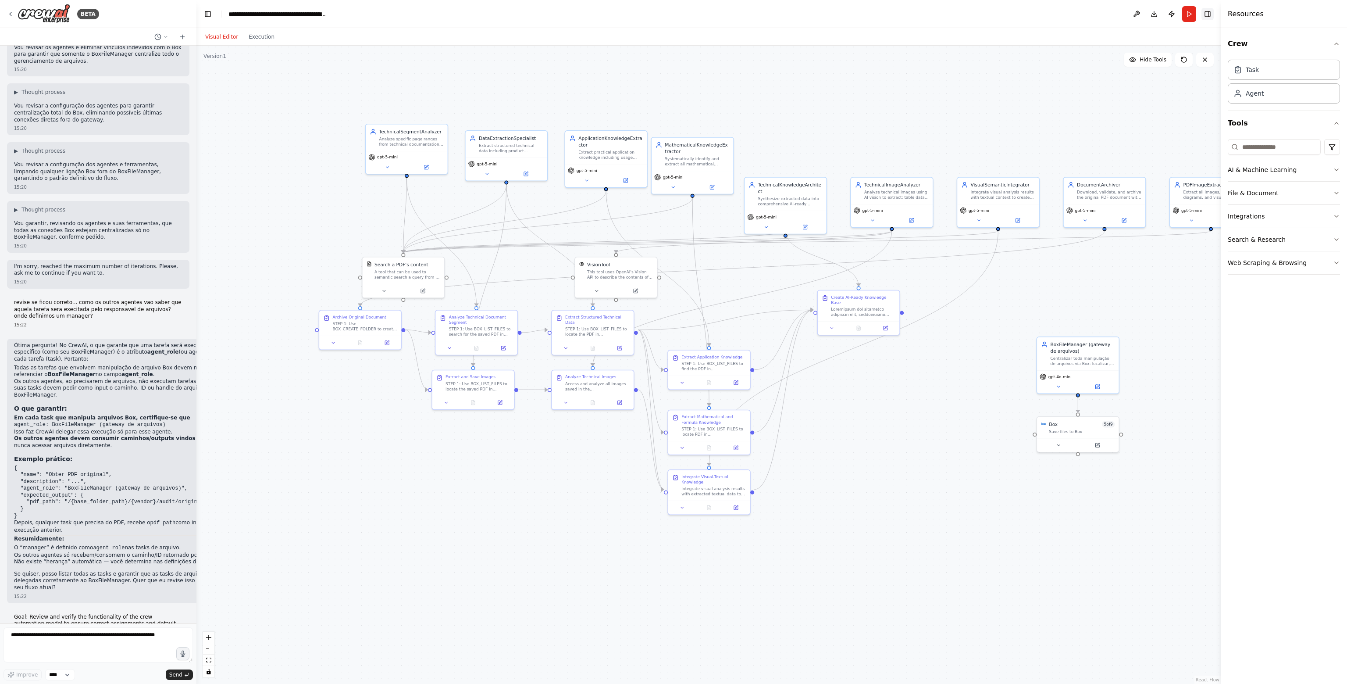
click at [1210, 14] on button "Toggle Right Sidebar" at bounding box center [1208, 14] width 12 height 12
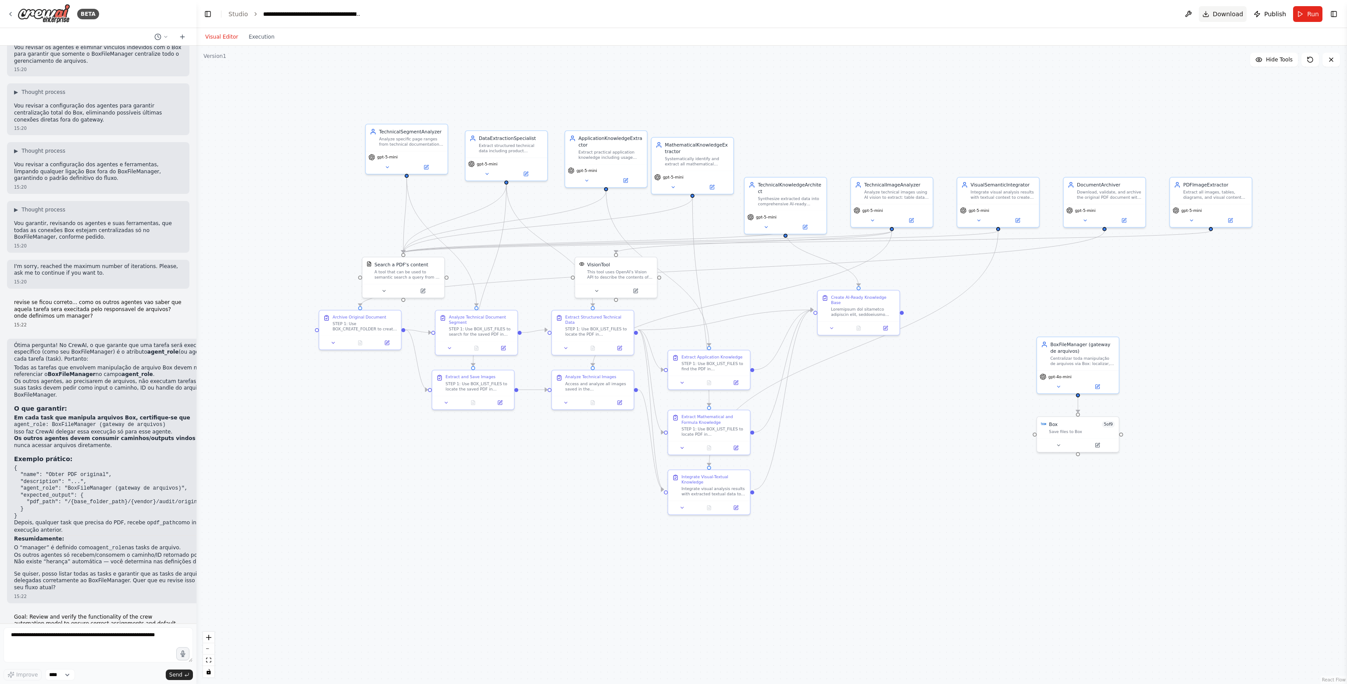
click at [1228, 18] on button "Download" at bounding box center [1223, 14] width 48 height 16
click at [232, 14] on link "Studio" at bounding box center [238, 14] width 20 height 7
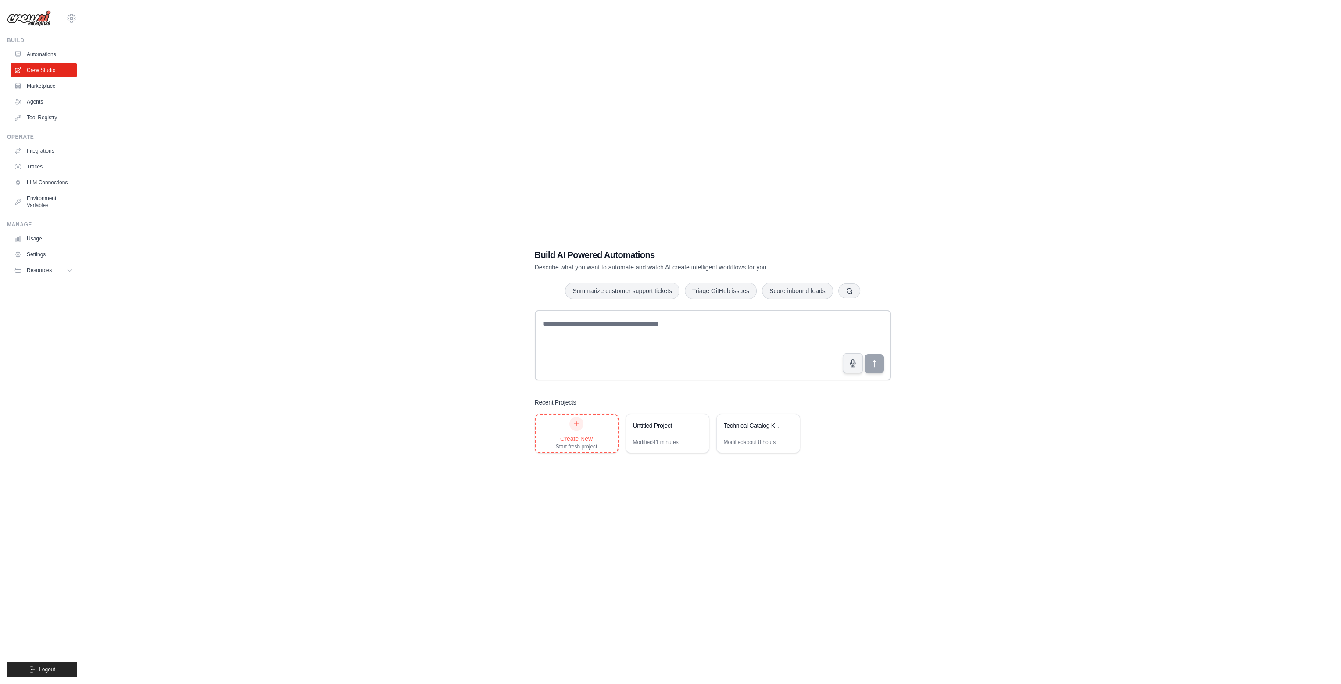
click at [572, 430] on div "Create New Start fresh project" at bounding box center [577, 433] width 42 height 33
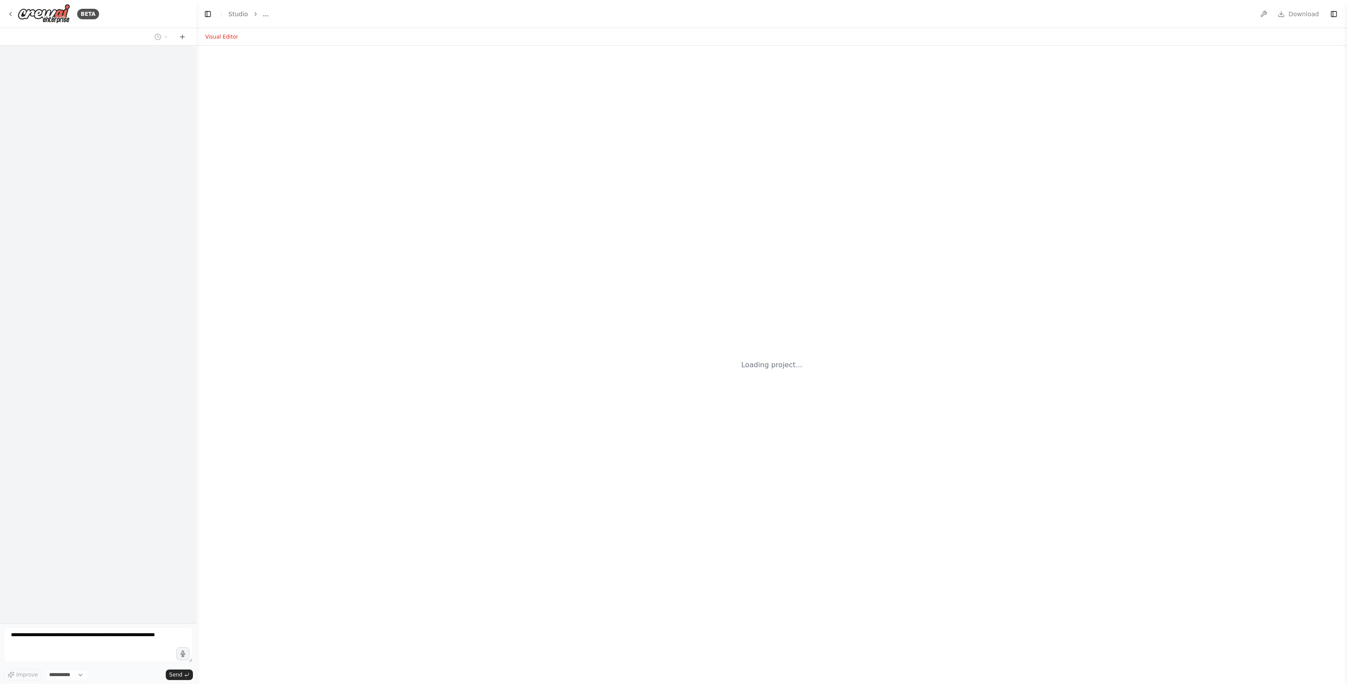
select select "****"
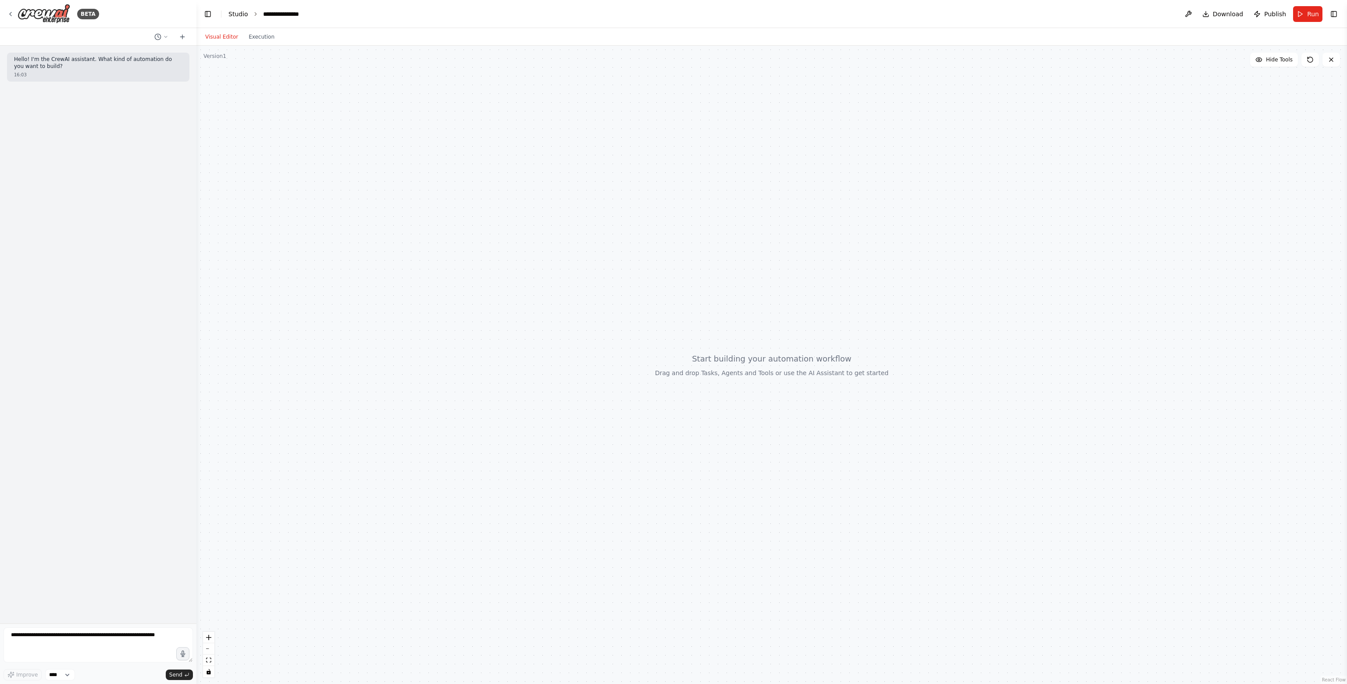
click at [242, 13] on link "Studio" at bounding box center [238, 14] width 20 height 7
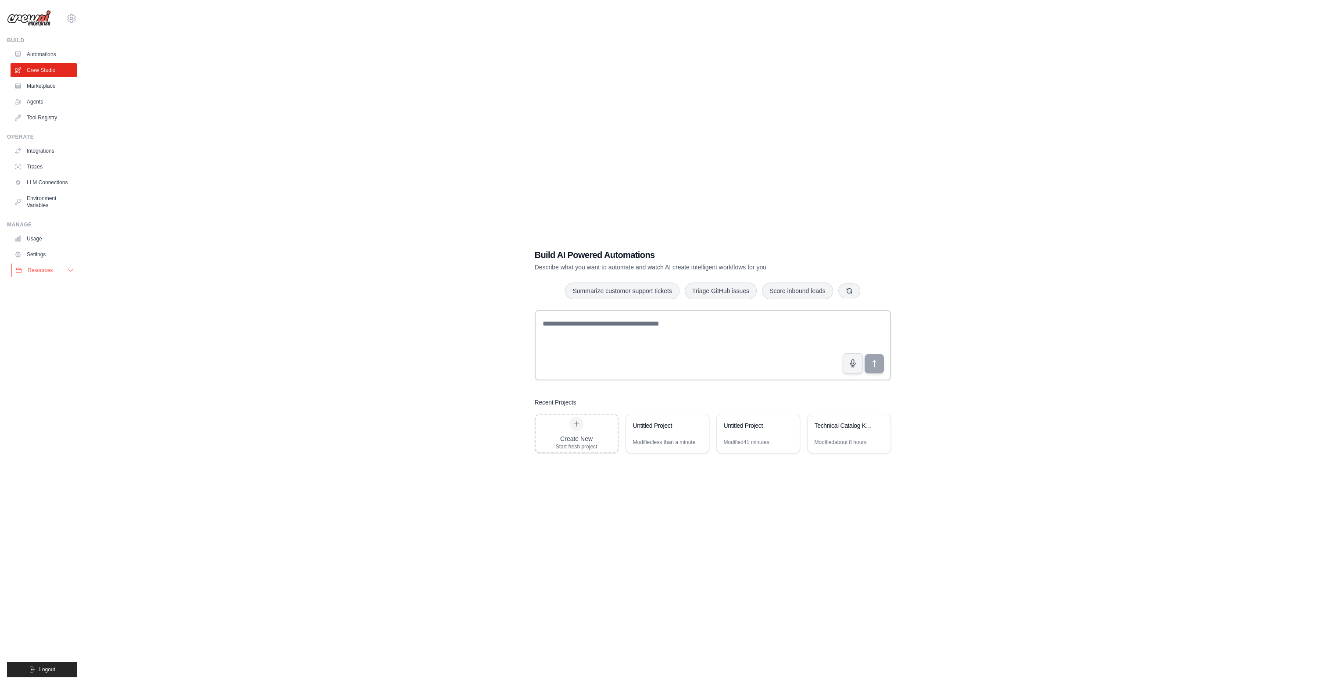
click at [37, 268] on span "Resources" at bounding box center [40, 270] width 25 height 7
click at [671, 434] on div "Untitled Project" at bounding box center [667, 426] width 83 height 25
click at [850, 439] on div "Modified about 8 hours" at bounding box center [840, 442] width 52 height 7
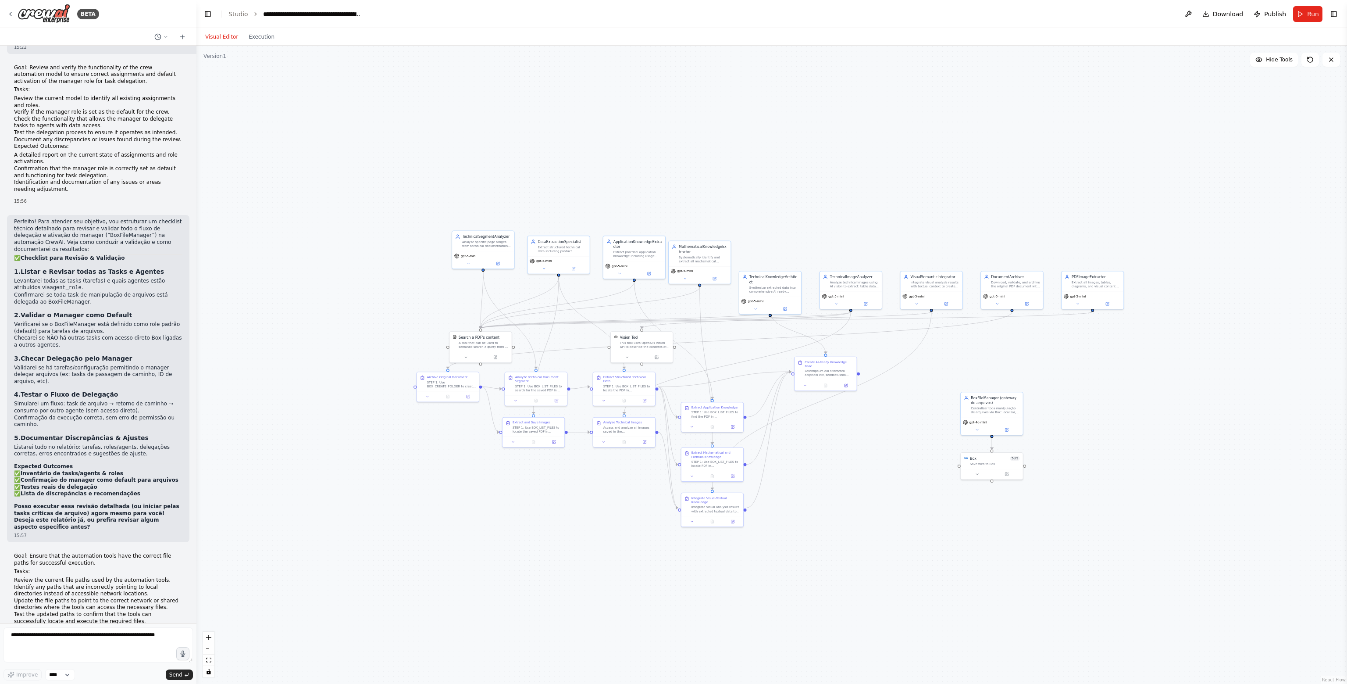
drag, startPoint x: 362, startPoint y: 203, endPoint x: 341, endPoint y: 190, distance: 24.6
click at [341, 190] on div ".deletable-edge-delete-btn { width: 20px; height: 20px; border: 0px solid #ffff…" at bounding box center [771, 365] width 1151 height 638
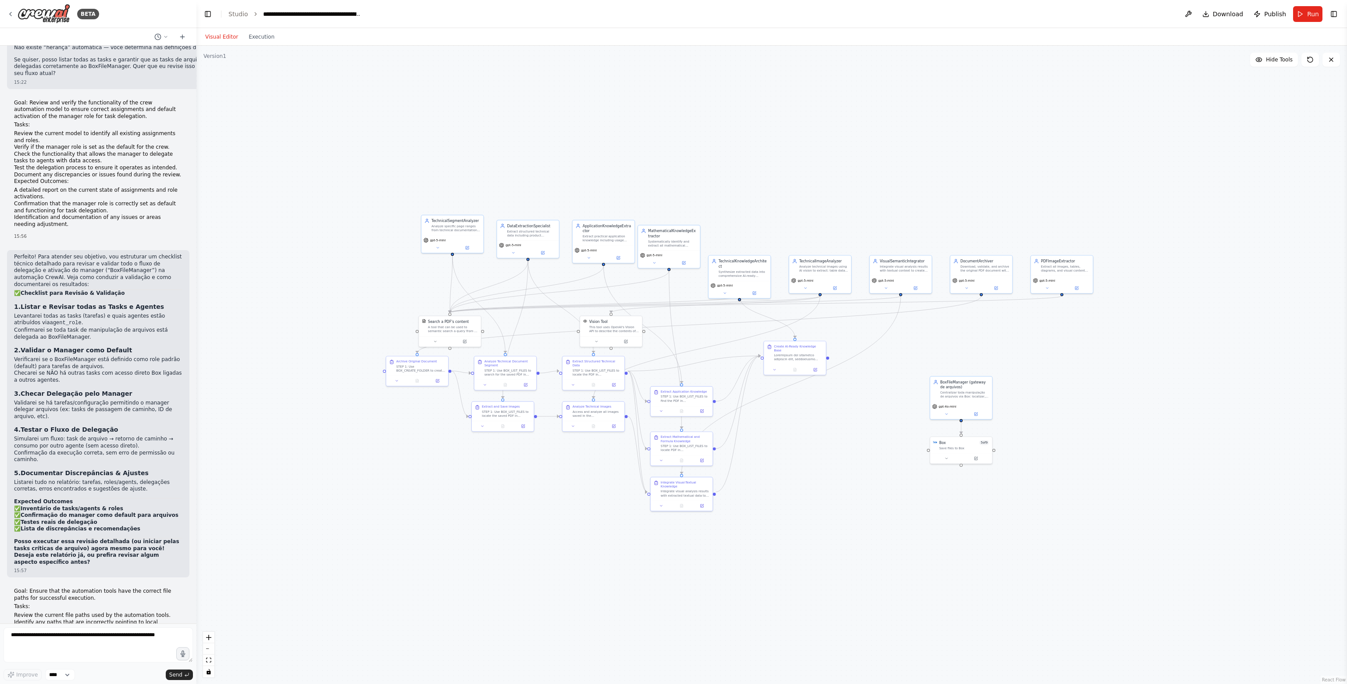
scroll to position [41717, 0]
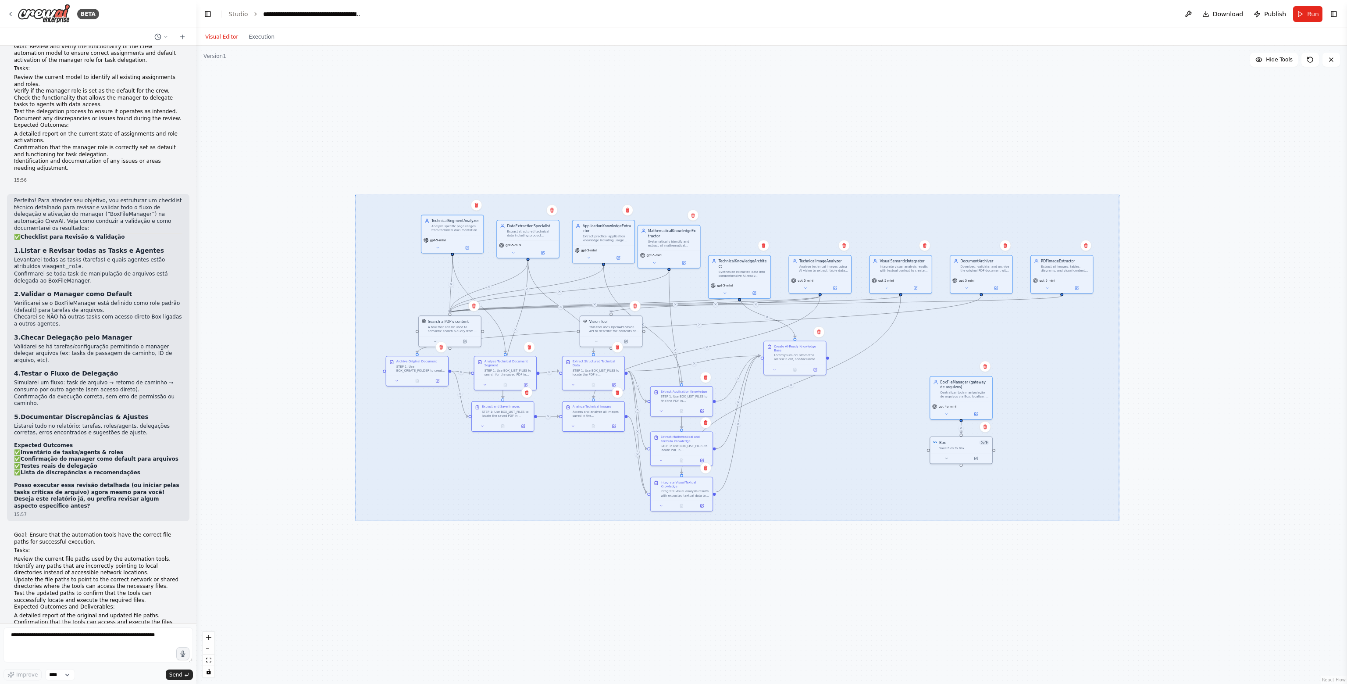
drag, startPoint x: 361, startPoint y: 197, endPoint x: 1119, endPoint y: 521, distance: 824.3
click at [1119, 521] on div ".deletable-edge-delete-btn { width: 20px; height: 20px; border: 0px solid #ffff…" at bounding box center [771, 365] width 1151 height 638
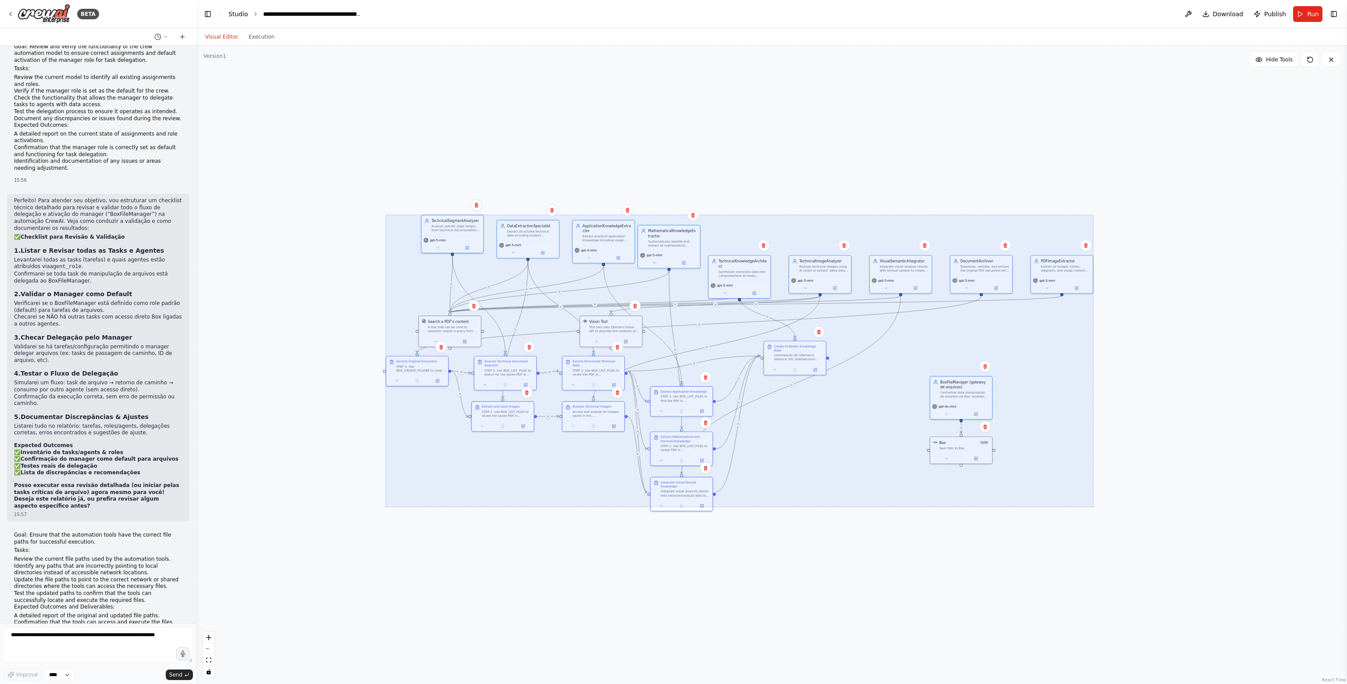
click at [239, 15] on link "Studio" at bounding box center [238, 14] width 20 height 7
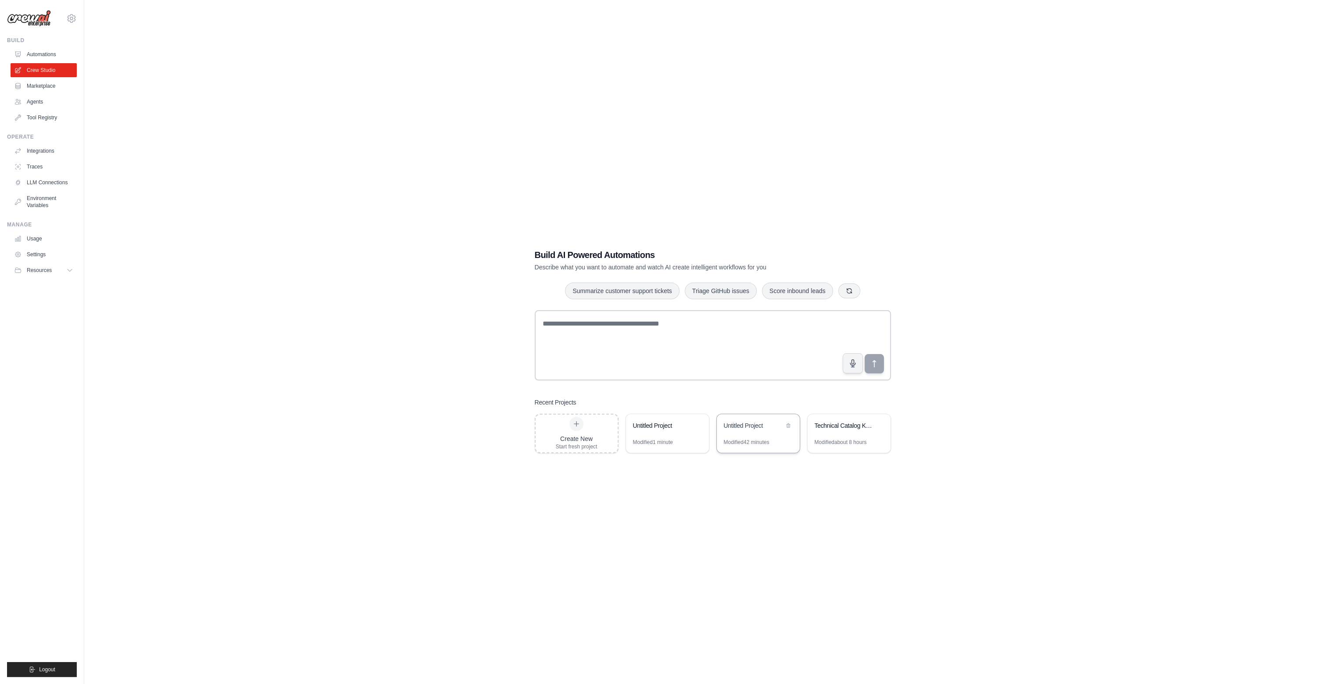
click at [744, 435] on div "Untitled Project" at bounding box center [758, 426] width 83 height 25
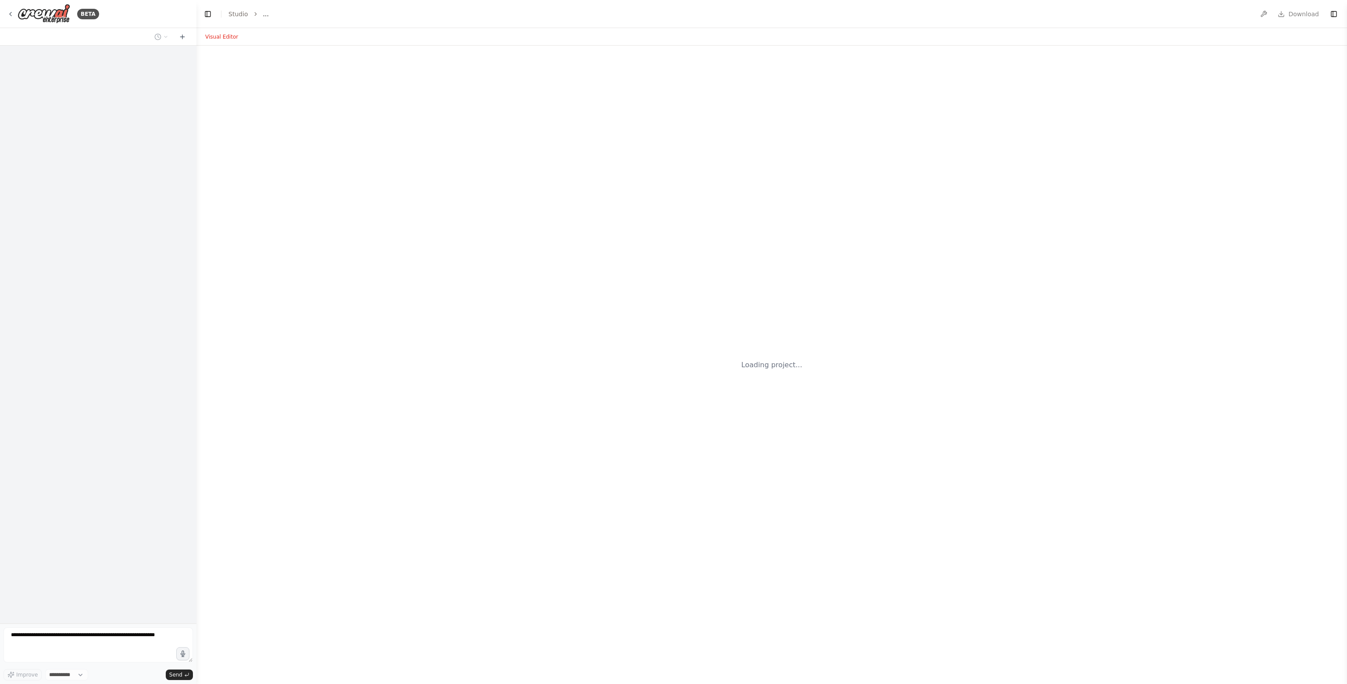
select select "****"
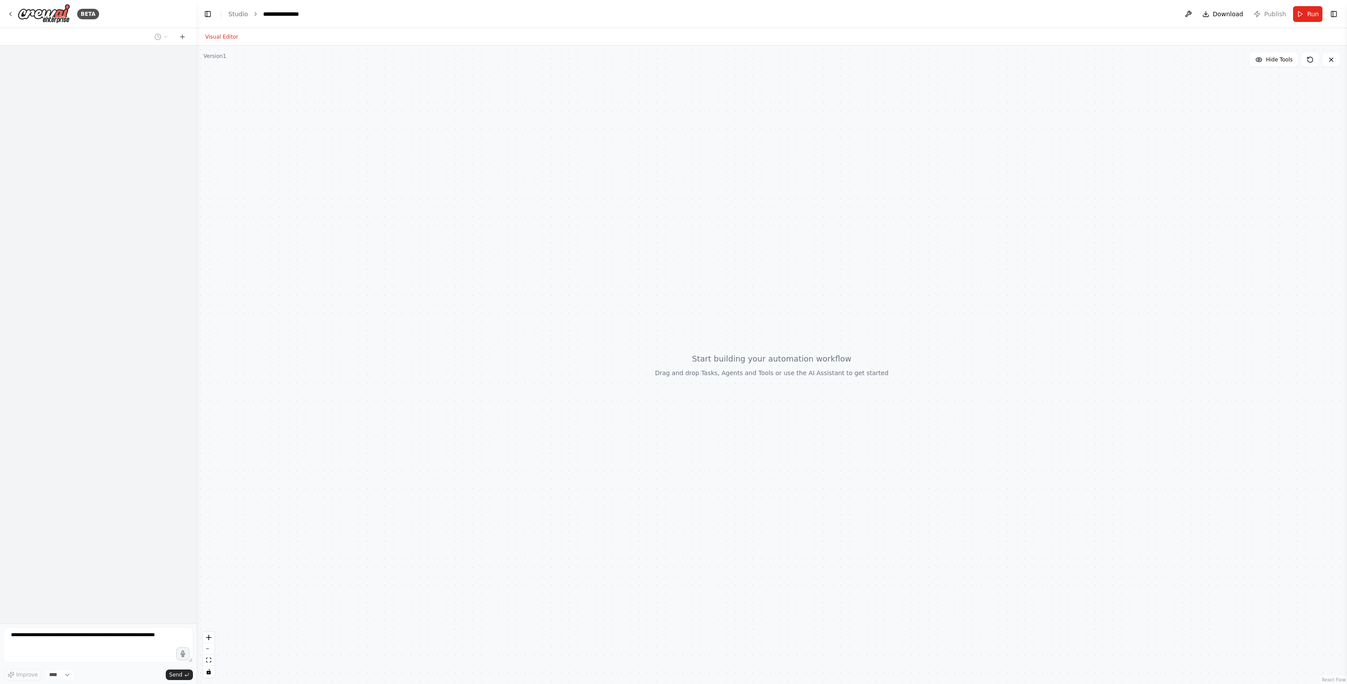
click at [506, 237] on div at bounding box center [771, 365] width 1151 height 638
drag, startPoint x: 517, startPoint y: 270, endPoint x: 475, endPoint y: 283, distance: 43.7
click at [475, 283] on div at bounding box center [771, 365] width 1151 height 638
click at [221, 18] on header "**********" at bounding box center [771, 14] width 1151 height 28
click at [230, 18] on header "**********" at bounding box center [771, 14] width 1151 height 28
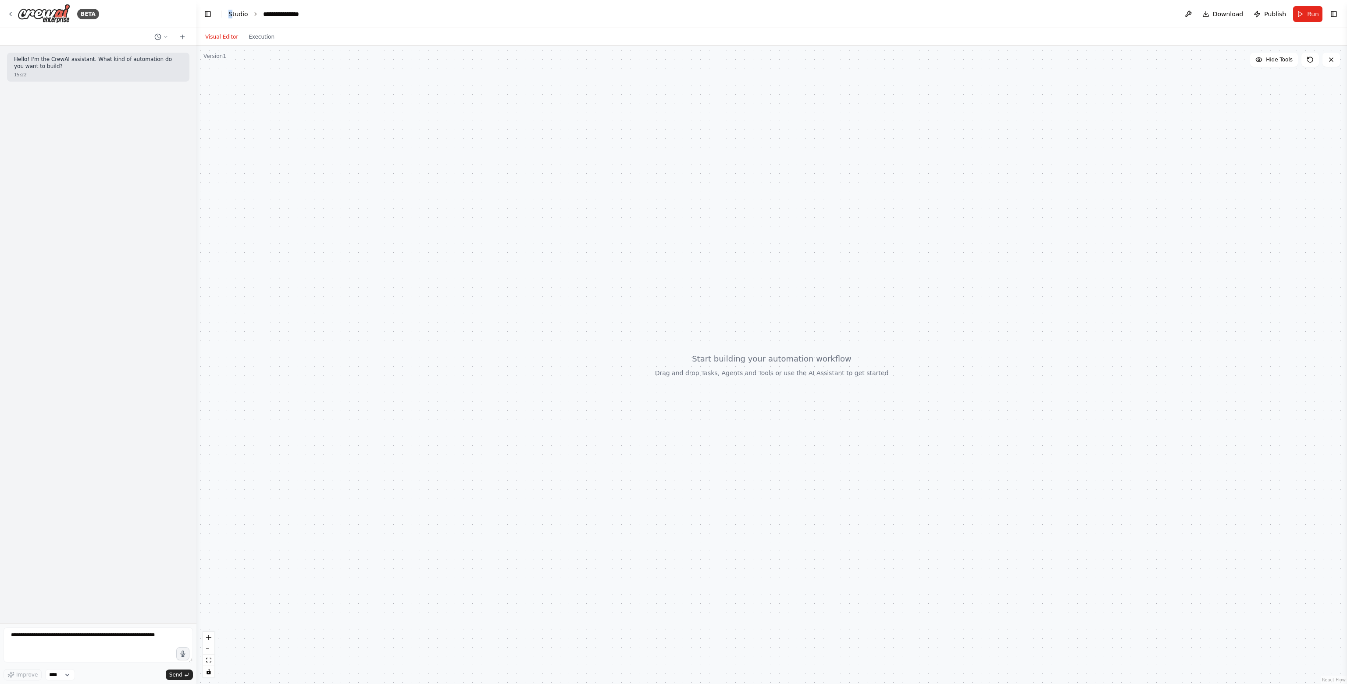
click at [234, 17] on link "Studio" at bounding box center [238, 14] width 20 height 7
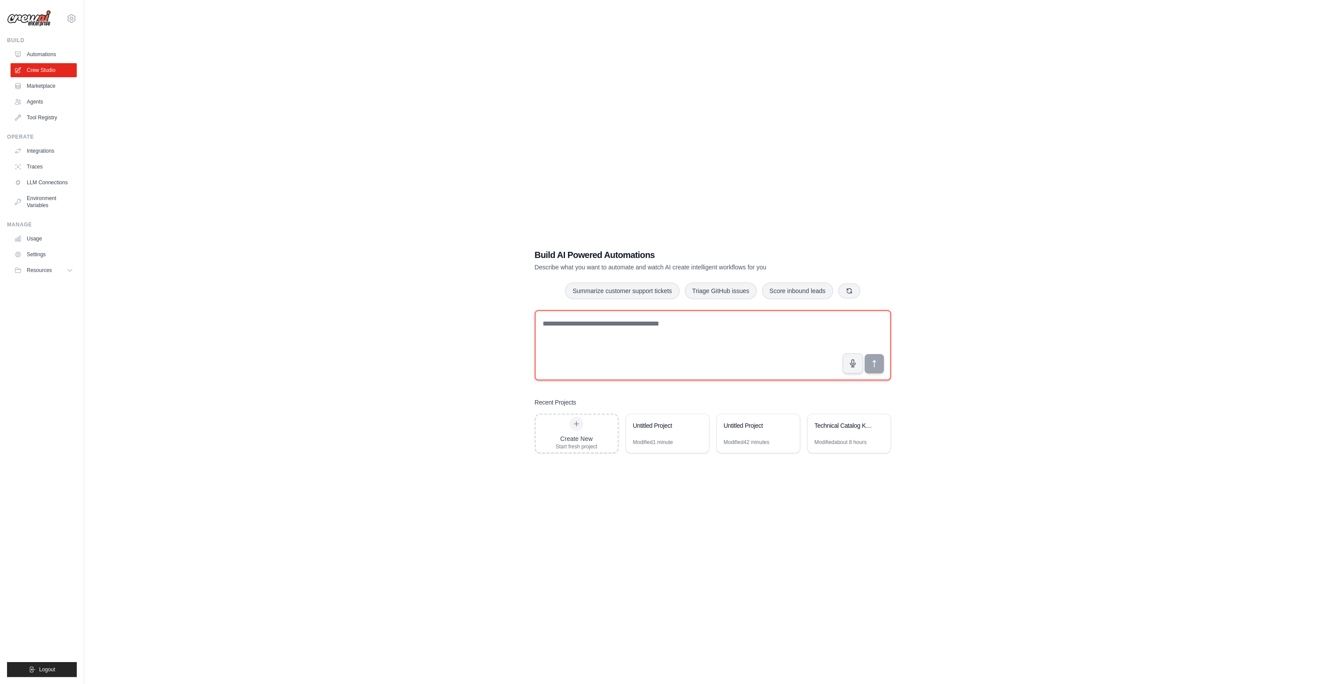
click at [652, 347] on textarea at bounding box center [713, 345] width 356 height 70
click at [38, 150] on link "Integrations" at bounding box center [44, 151] width 66 height 14
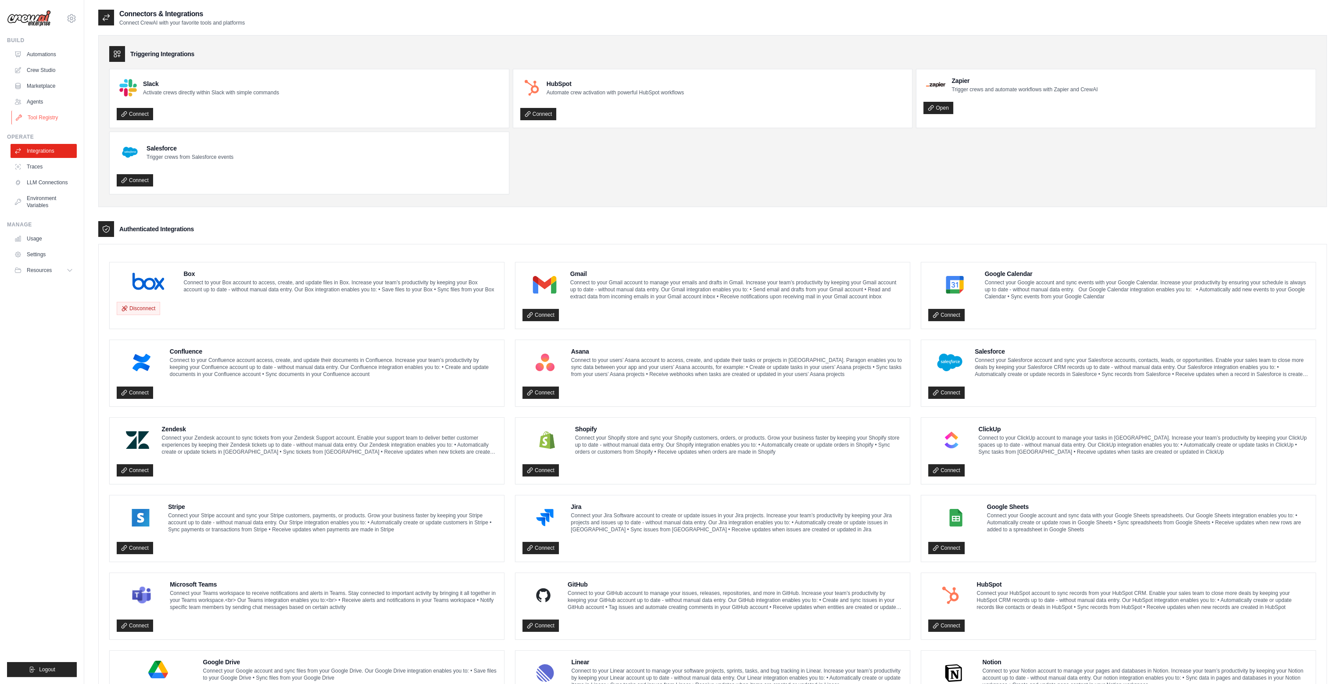
click at [49, 119] on link "Tool Registry" at bounding box center [44, 118] width 66 height 14
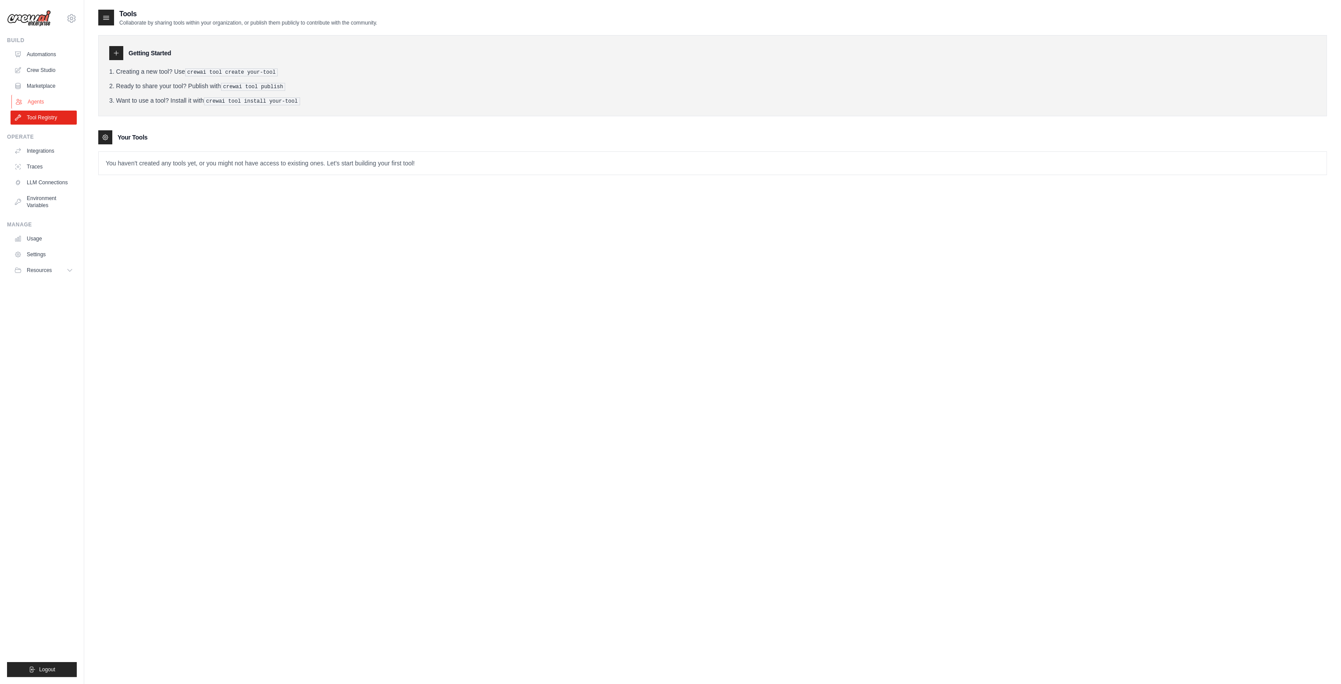
click at [30, 97] on link "Agents" at bounding box center [44, 102] width 66 height 14
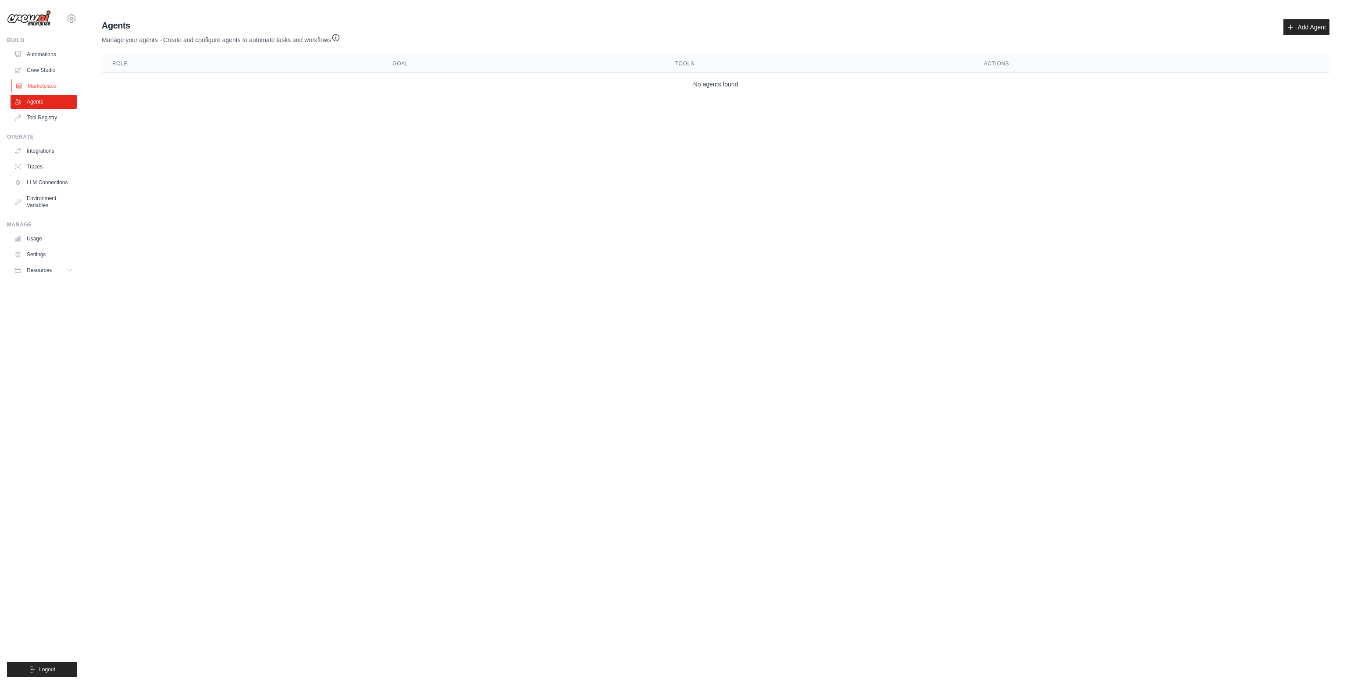
click at [32, 84] on link "Marketplace" at bounding box center [44, 86] width 66 height 14
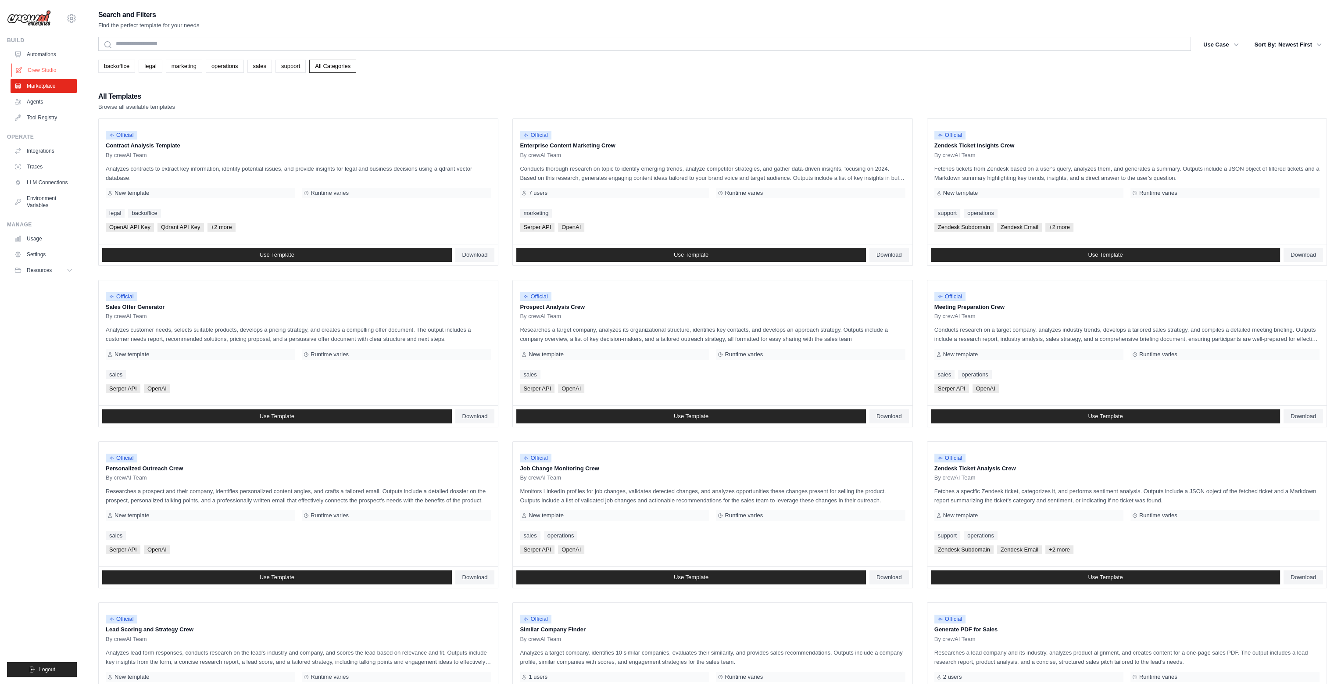
click at [43, 68] on link "Crew Studio" at bounding box center [44, 70] width 66 height 14
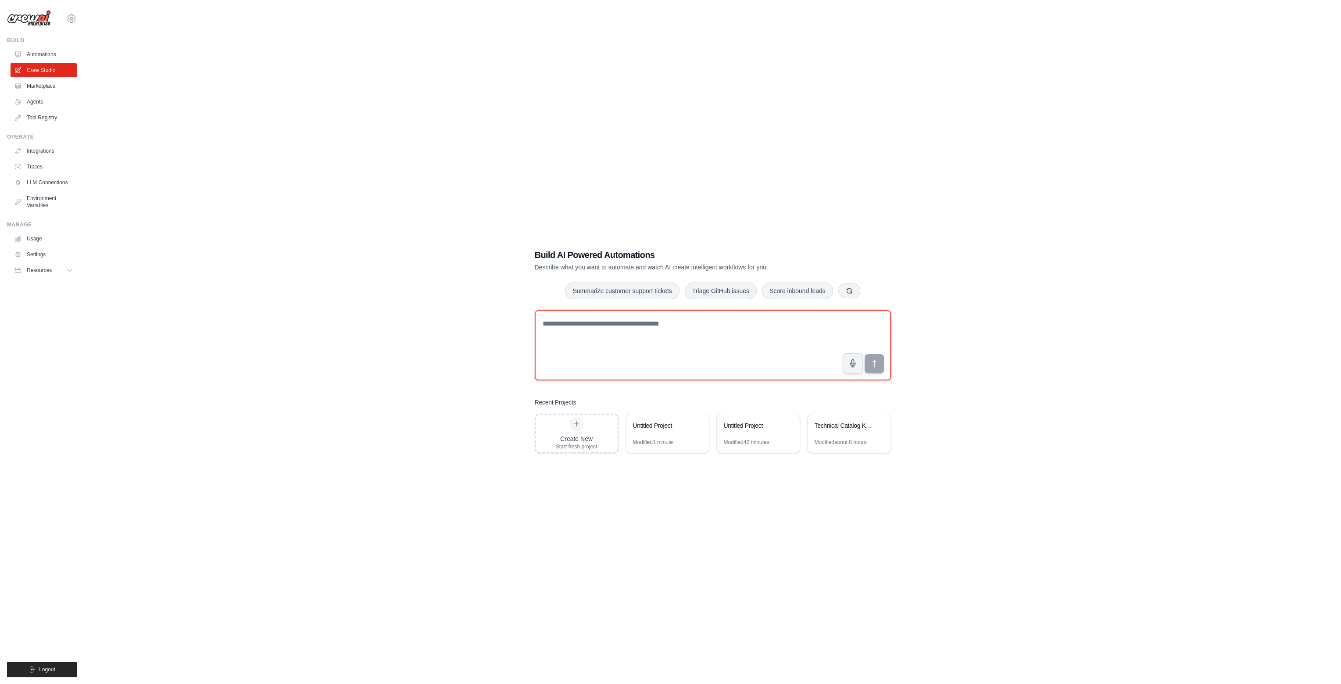
click at [592, 319] on textarea at bounding box center [713, 345] width 356 height 70
click at [845, 438] on div "Technical Catalog Knowledge Extractor - Universal" at bounding box center [848, 426] width 83 height 25
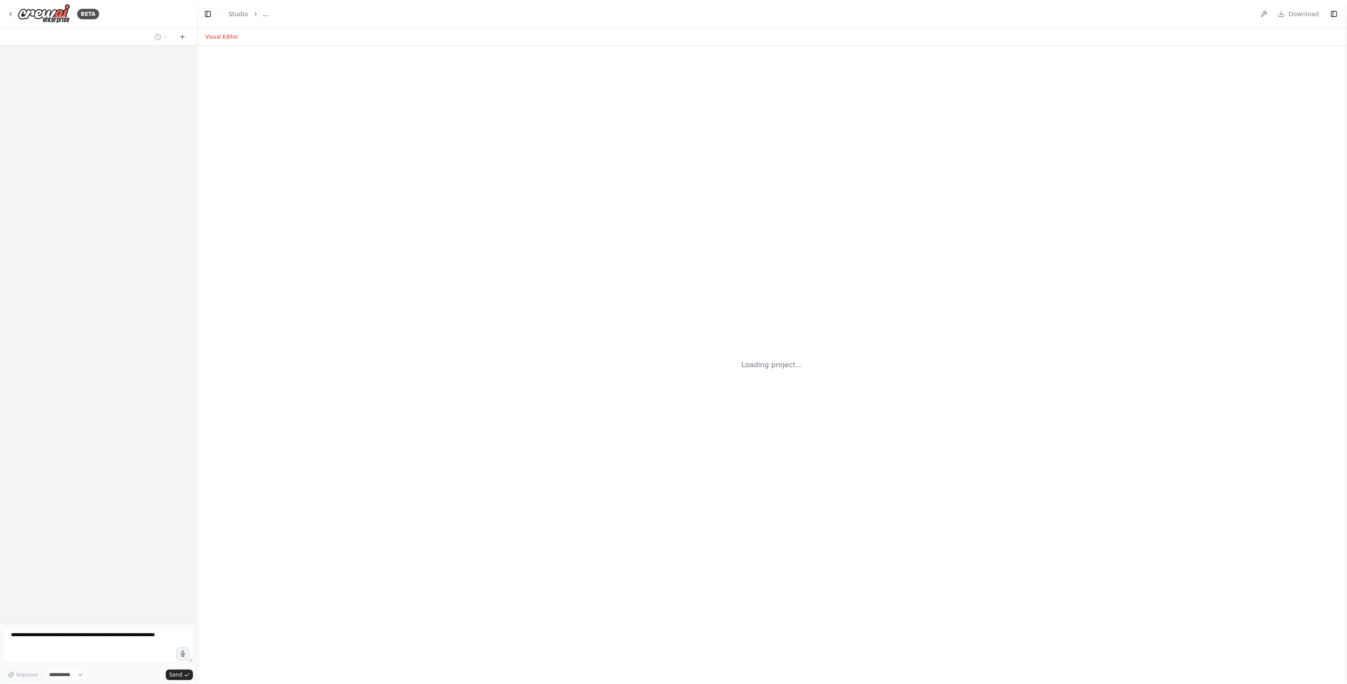
select select "****"
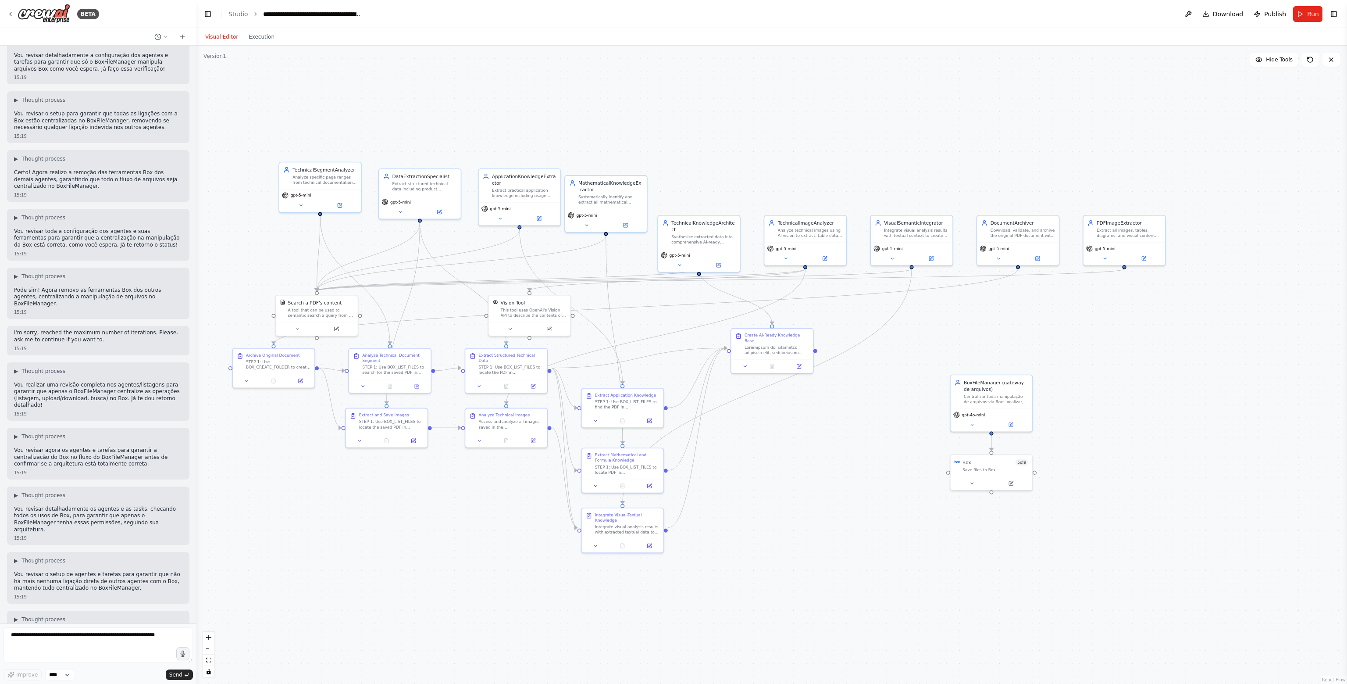
drag, startPoint x: 1010, startPoint y: 385, endPoint x: 830, endPoint y: 435, distance: 187.4
click at [830, 435] on div ".deletable-edge-delete-btn { width: 20px; height: 20px; border: 0px solid #ffff…" at bounding box center [771, 365] width 1151 height 638
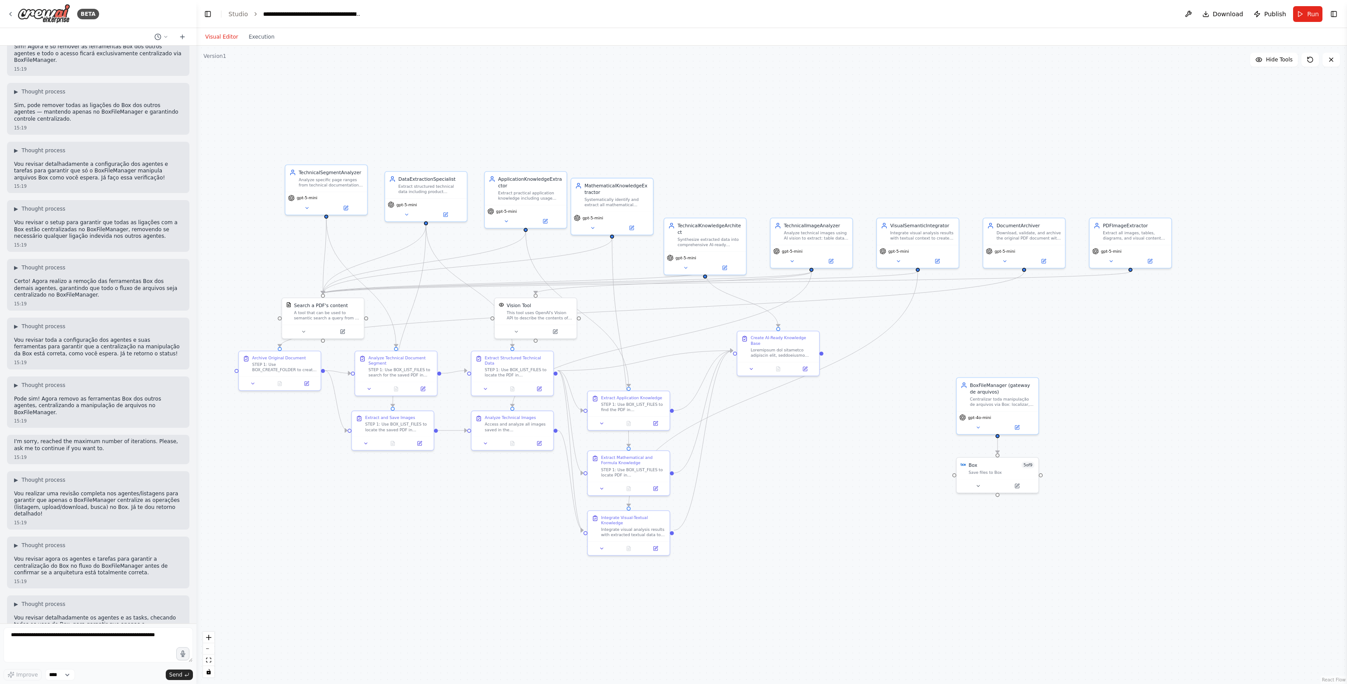
scroll to position [41717, 0]
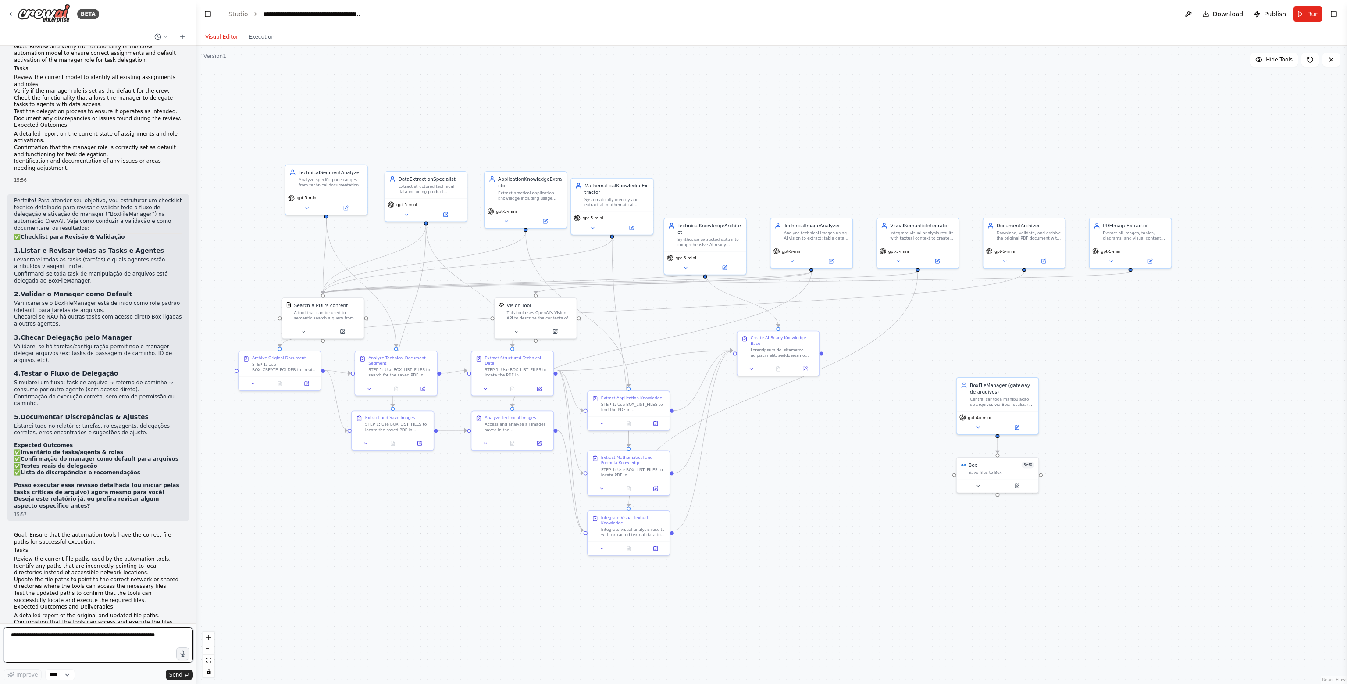
click at [87, 642] on textarea at bounding box center [98, 644] width 189 height 35
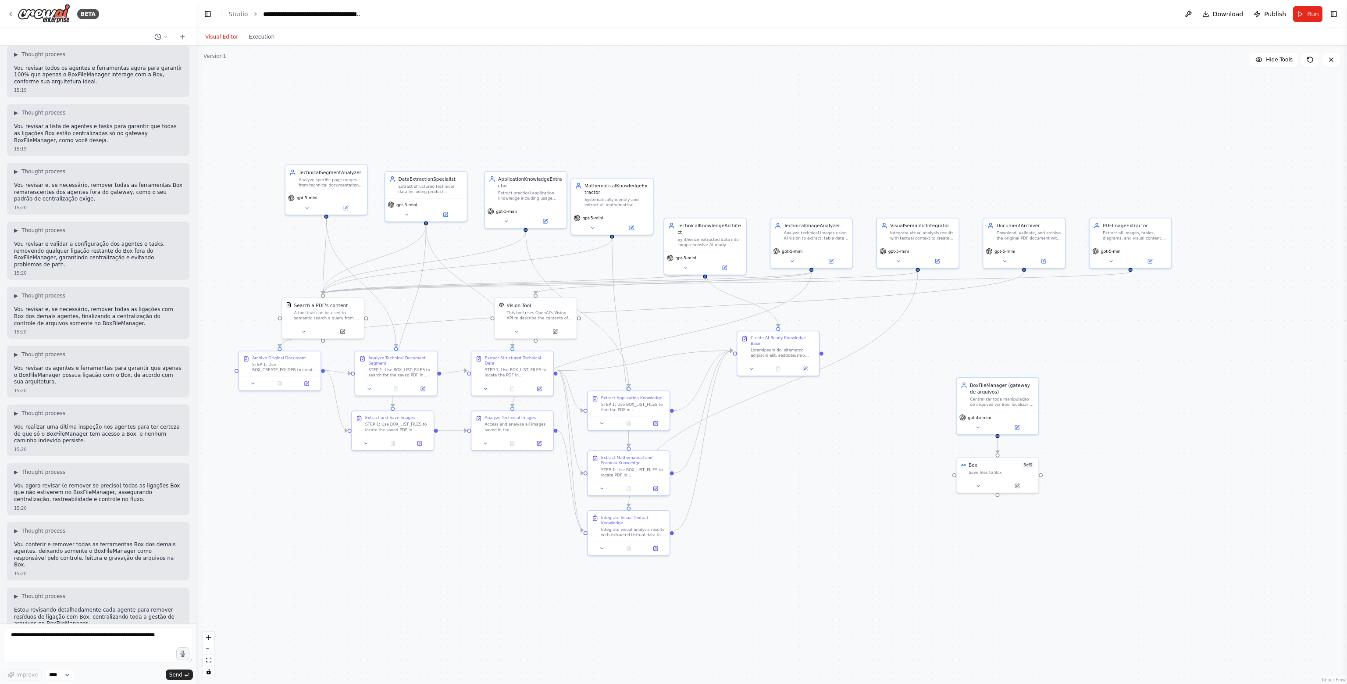
scroll to position [40533, 0]
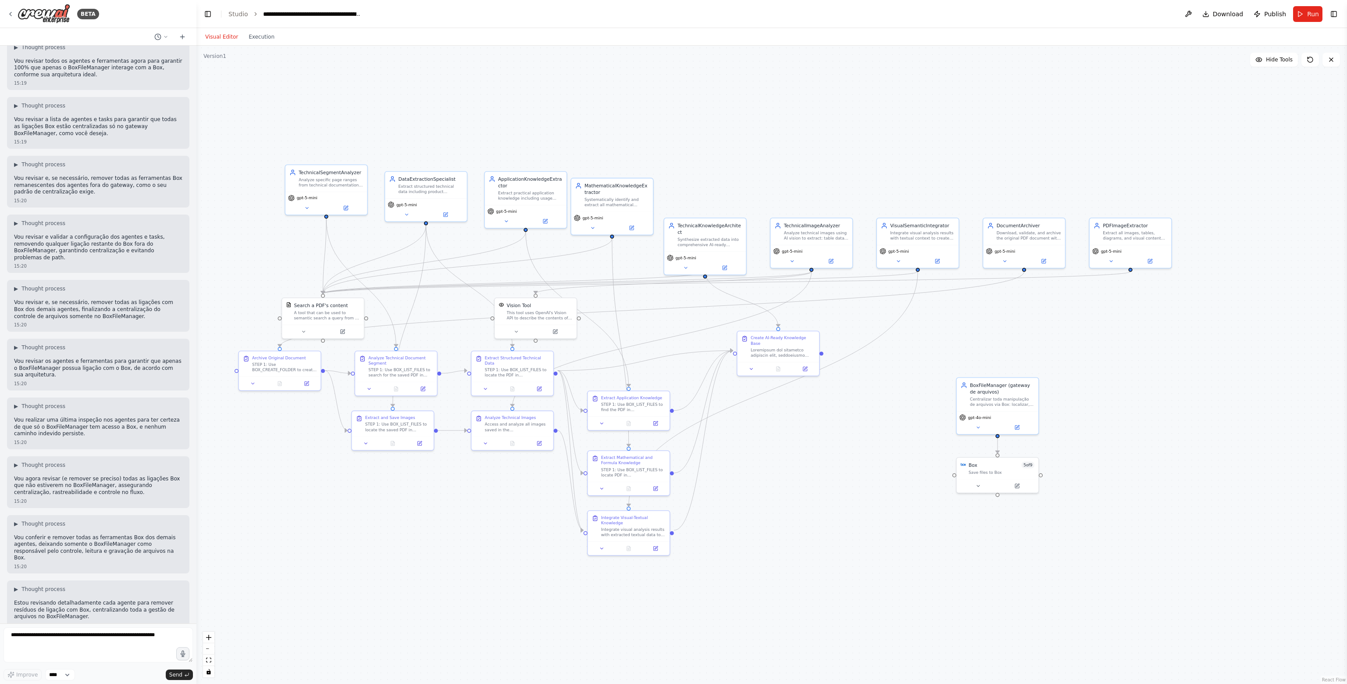
drag, startPoint x: 14, startPoint y: 328, endPoint x: 75, endPoint y: 445, distance: 131.8
copy div "Goal: Review and verify the functionality of the crew automation model to ensur…"
click at [182, 37] on icon at bounding box center [182, 36] width 7 height 7
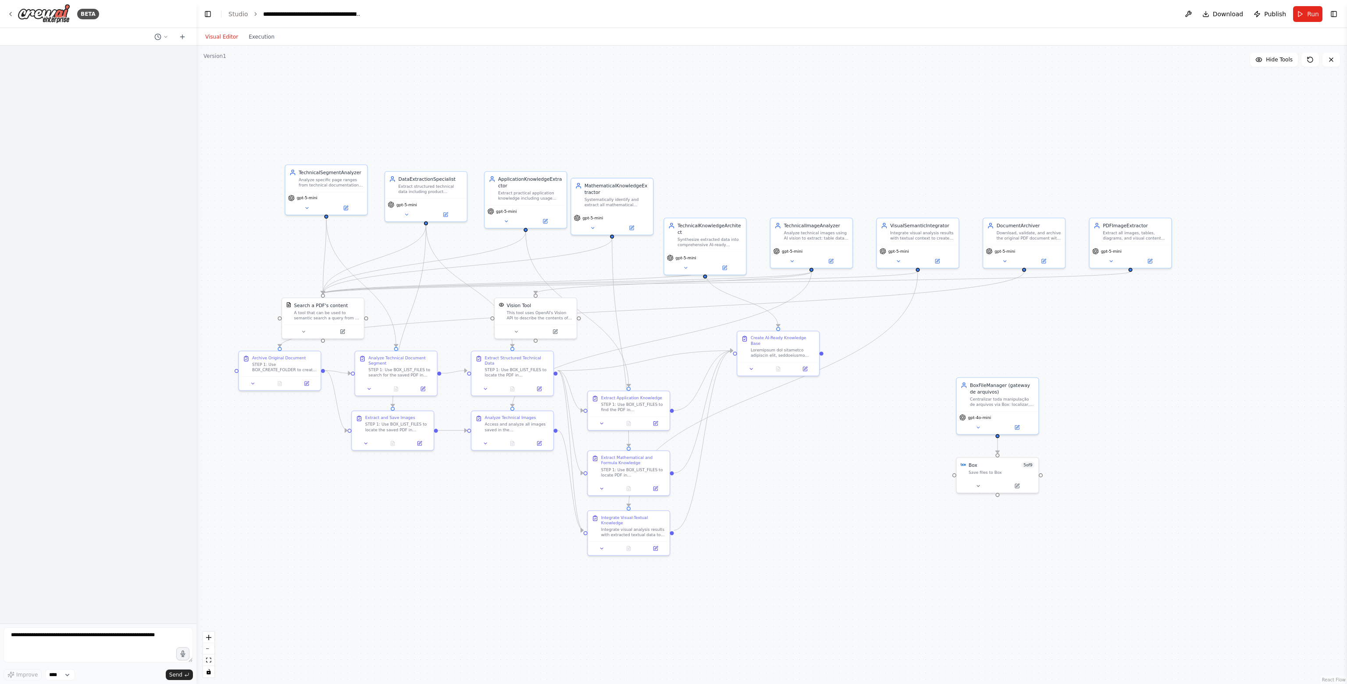
scroll to position [0, 0]
click at [70, 638] on textarea at bounding box center [98, 644] width 189 height 35
paste textarea "**********"
type textarea "**********"
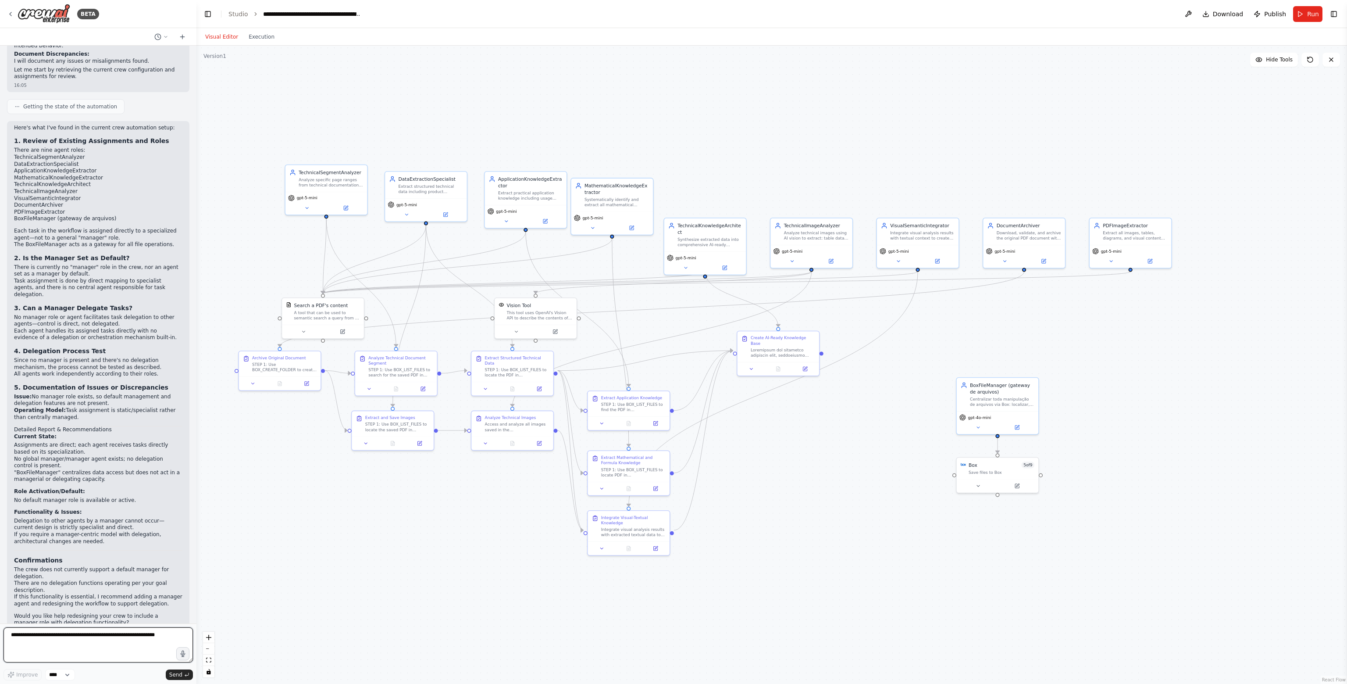
scroll to position [283, 0]
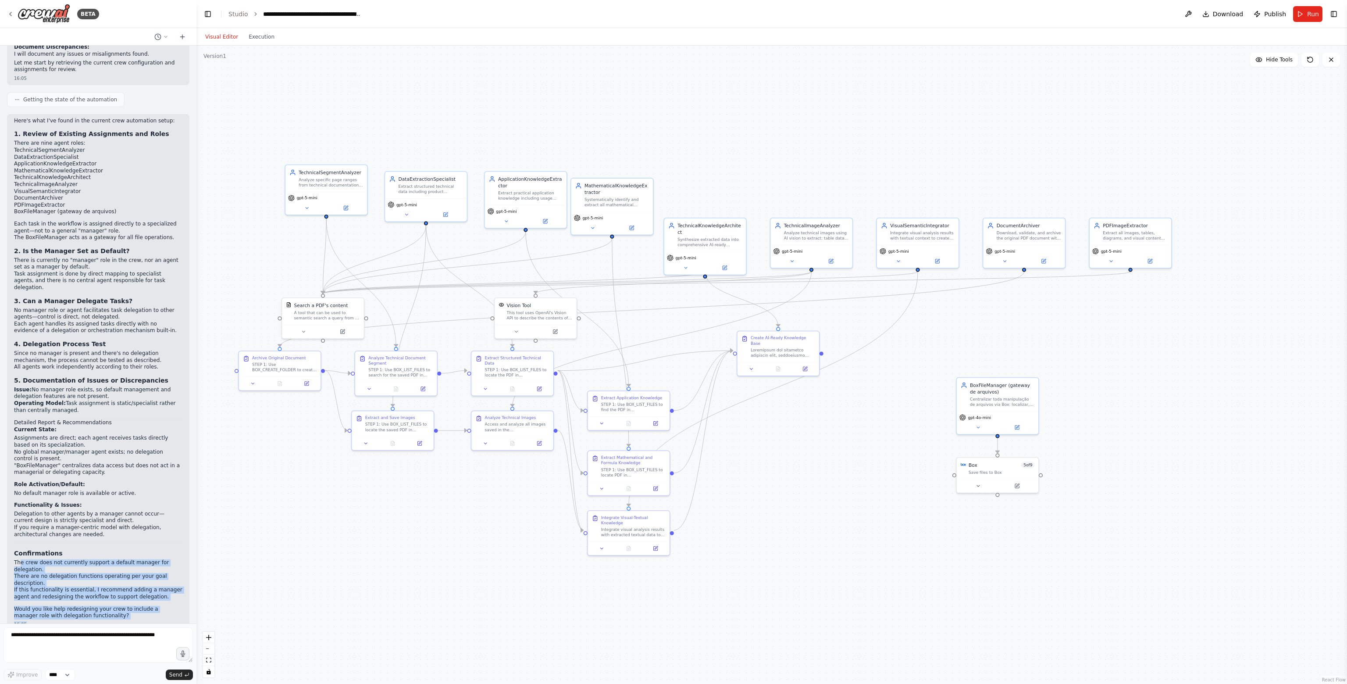
drag, startPoint x: 19, startPoint y: 550, endPoint x: 107, endPoint y: 612, distance: 107.1
click at [106, 610] on div "Here's what I've found in the current crew automation setup: 1. Review of Exist…" at bounding box center [98, 372] width 182 height 517
click at [115, 606] on p "Would you like help redesigning your crew to include a manager role with delega…" at bounding box center [98, 613] width 168 height 14
click at [121, 641] on textarea at bounding box center [98, 644] width 189 height 35
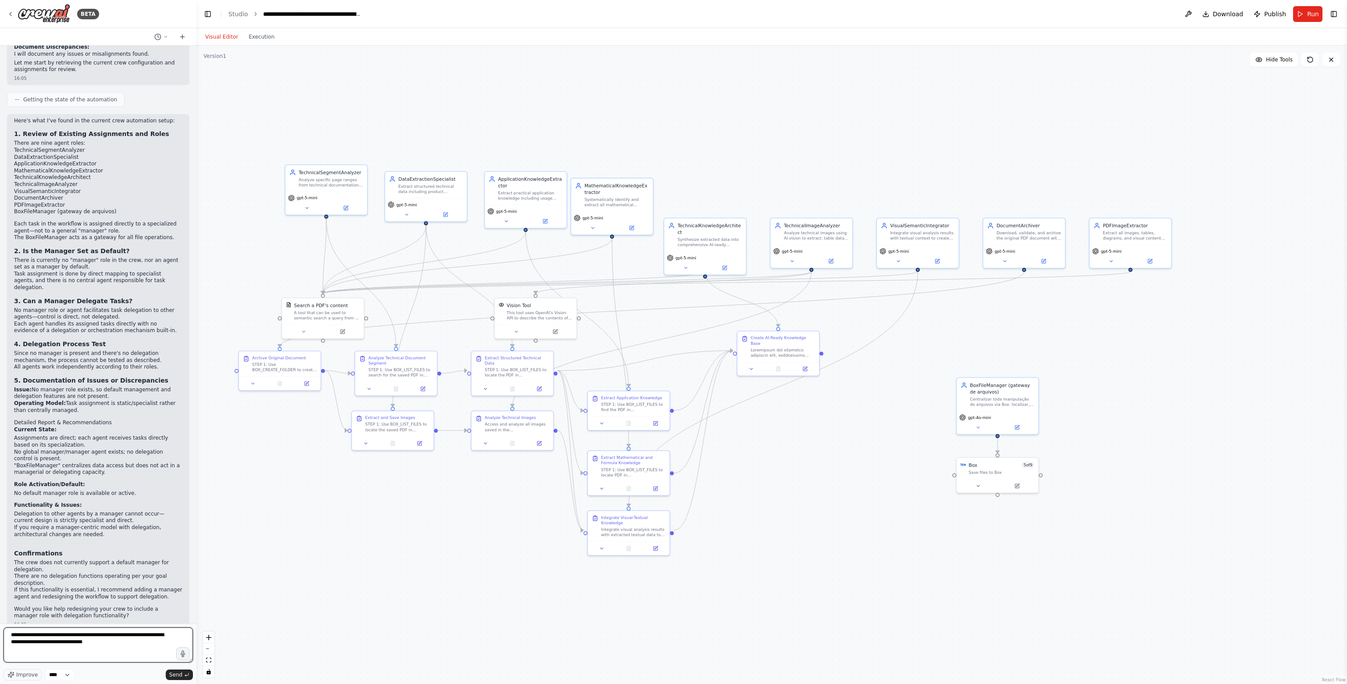
type textarea "**********"
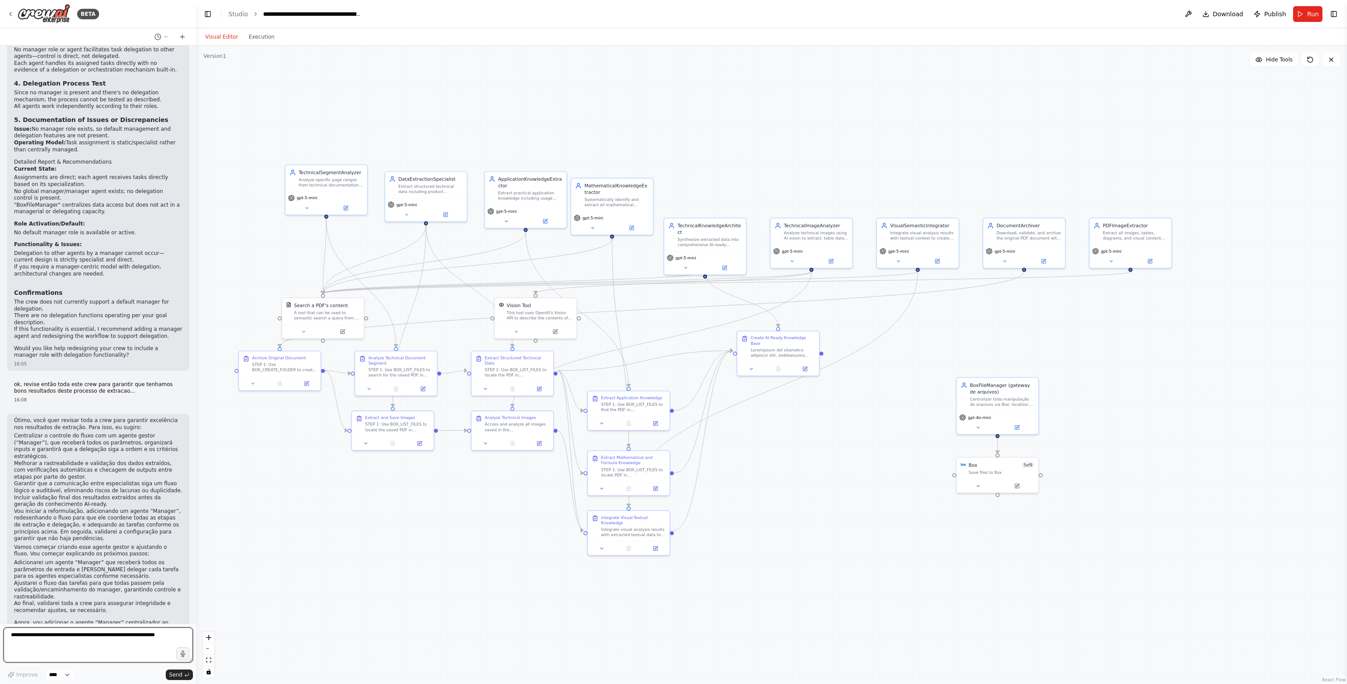
scroll to position [550, 0]
